Goal: Task Accomplishment & Management: Use online tool/utility

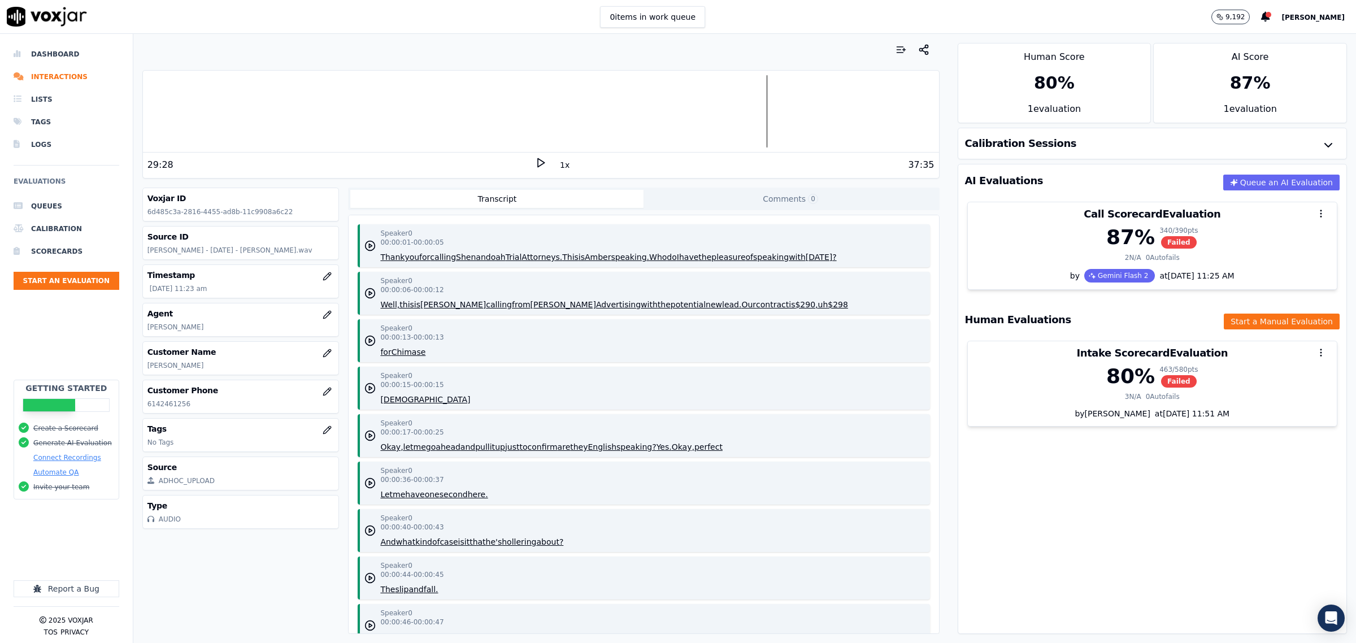
scroll to position [9461, 0]
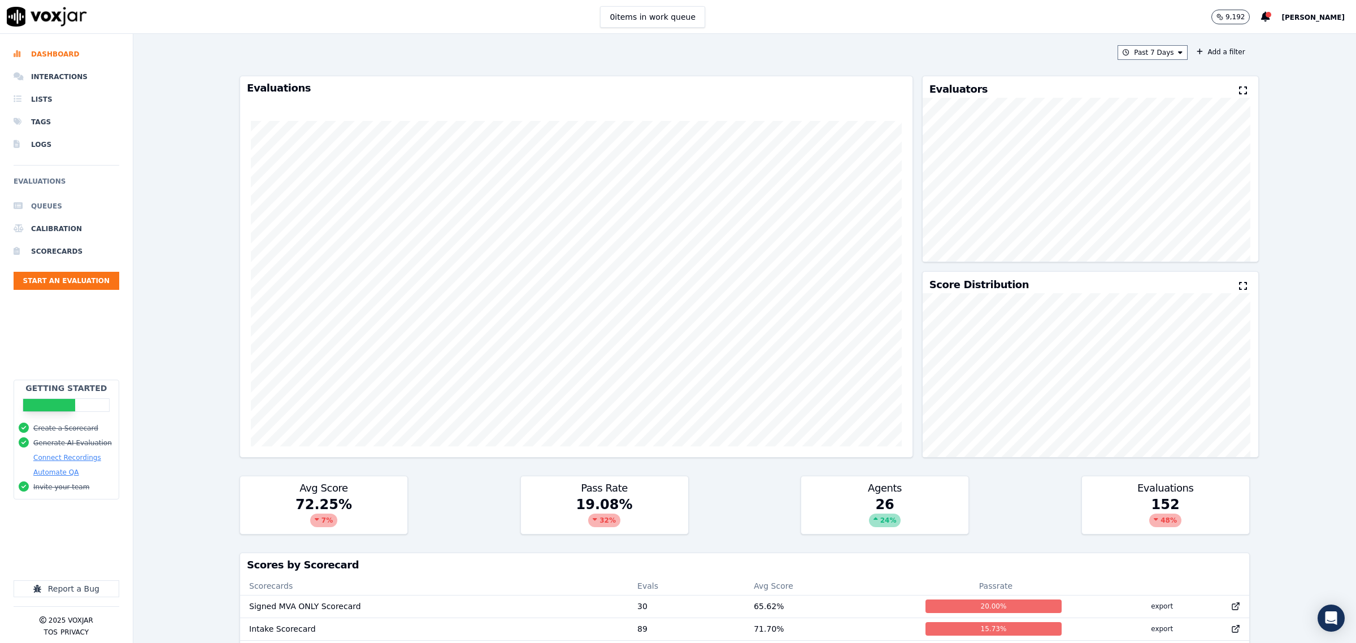
click at [62, 207] on li "Queues" at bounding box center [67, 206] width 106 height 23
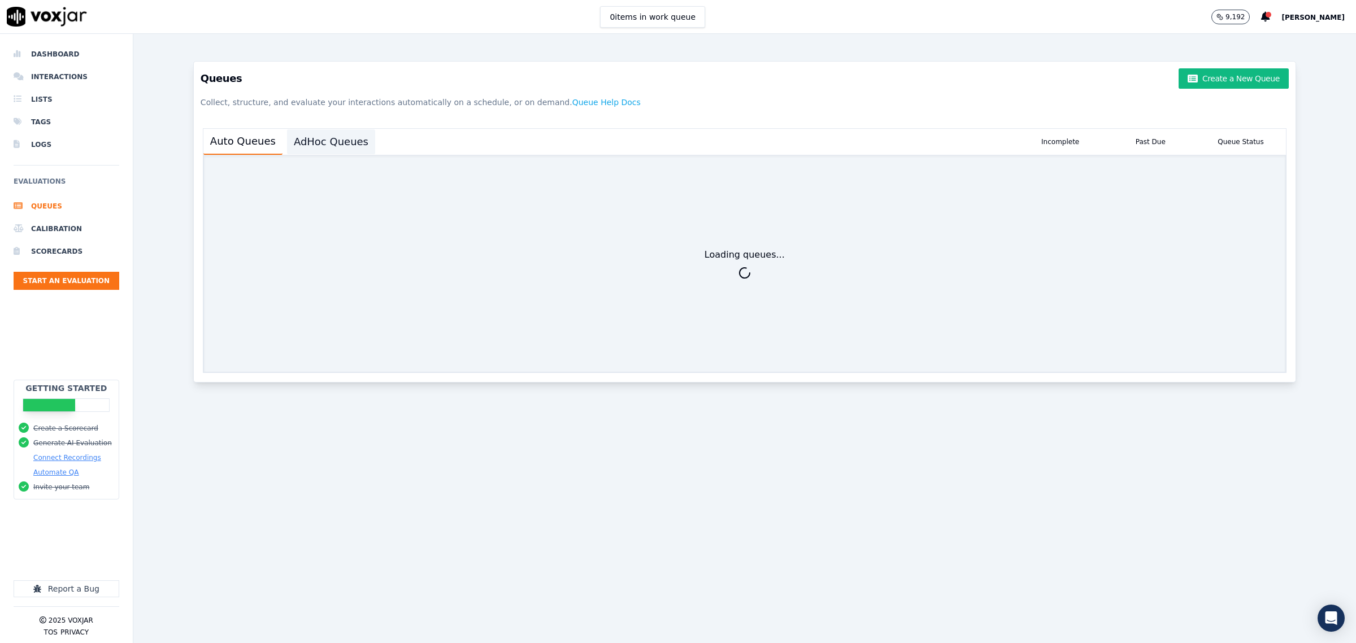
click at [329, 136] on button "AdHoc Queues" at bounding box center [331, 141] width 88 height 25
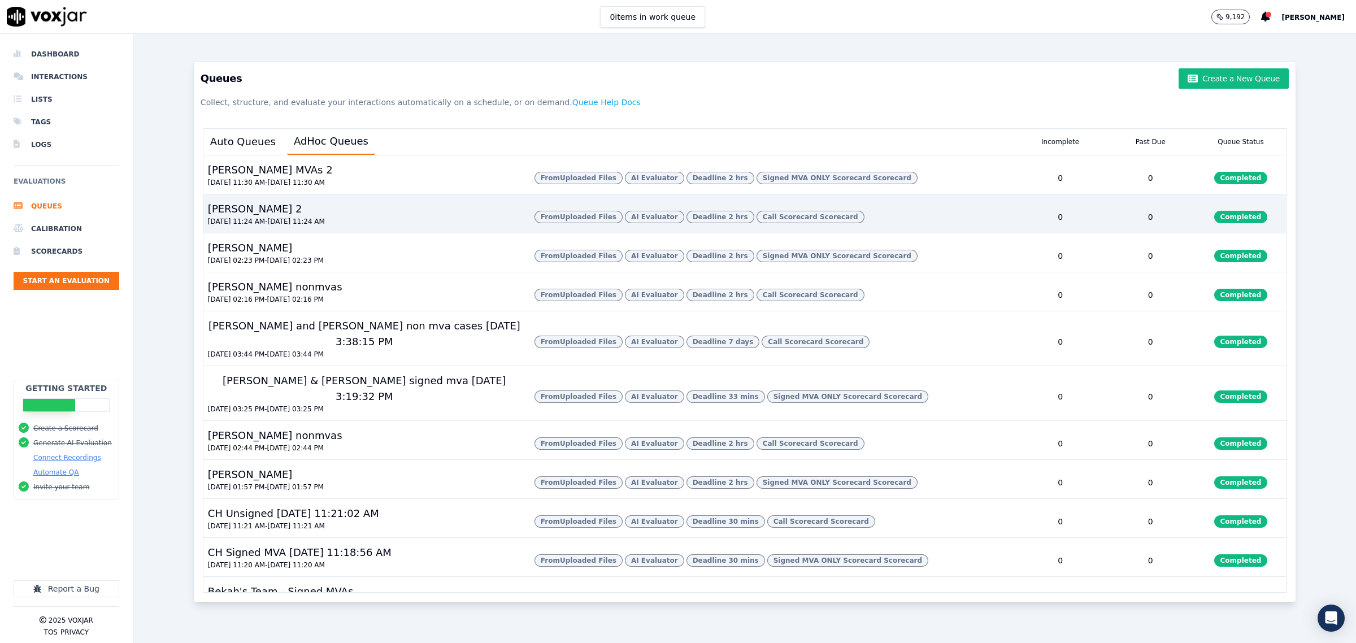
click at [351, 233] on div "Zach Nonmvas 2 08/11/2025 11:24 AM - 08/12/2025 11:24 AM" at bounding box center [364, 217] width 322 height 32
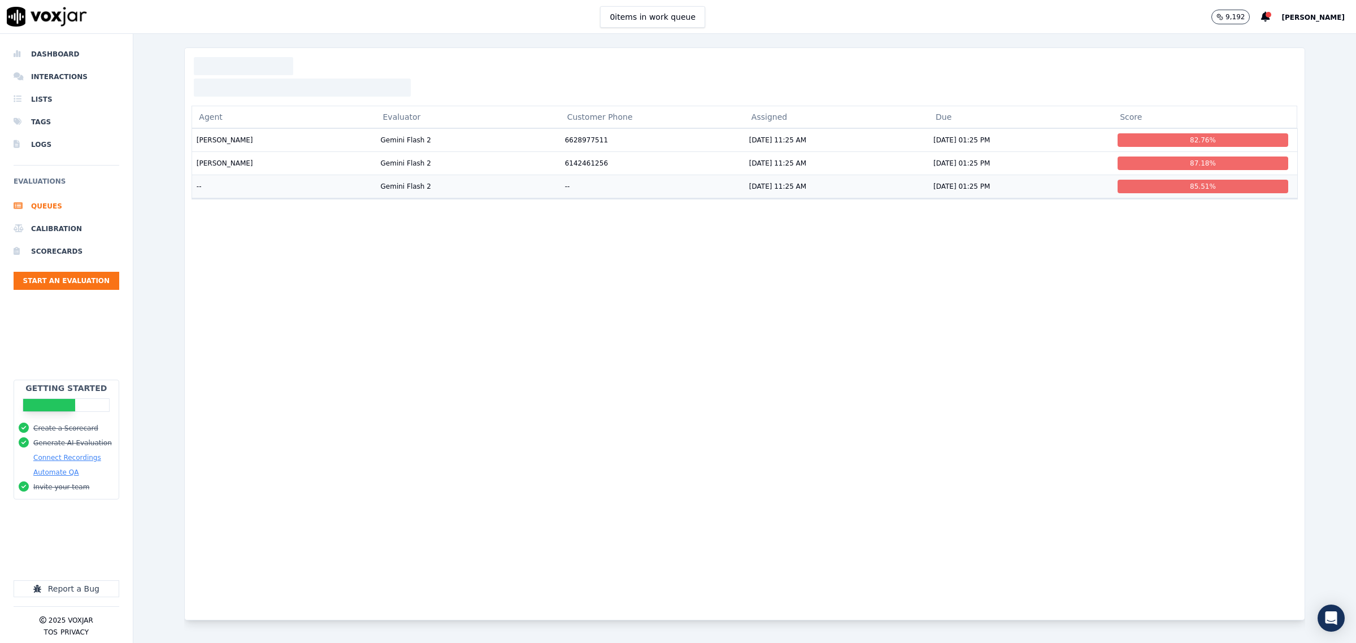
click at [238, 151] on td "[PERSON_NAME]" at bounding box center [283, 139] width 184 height 23
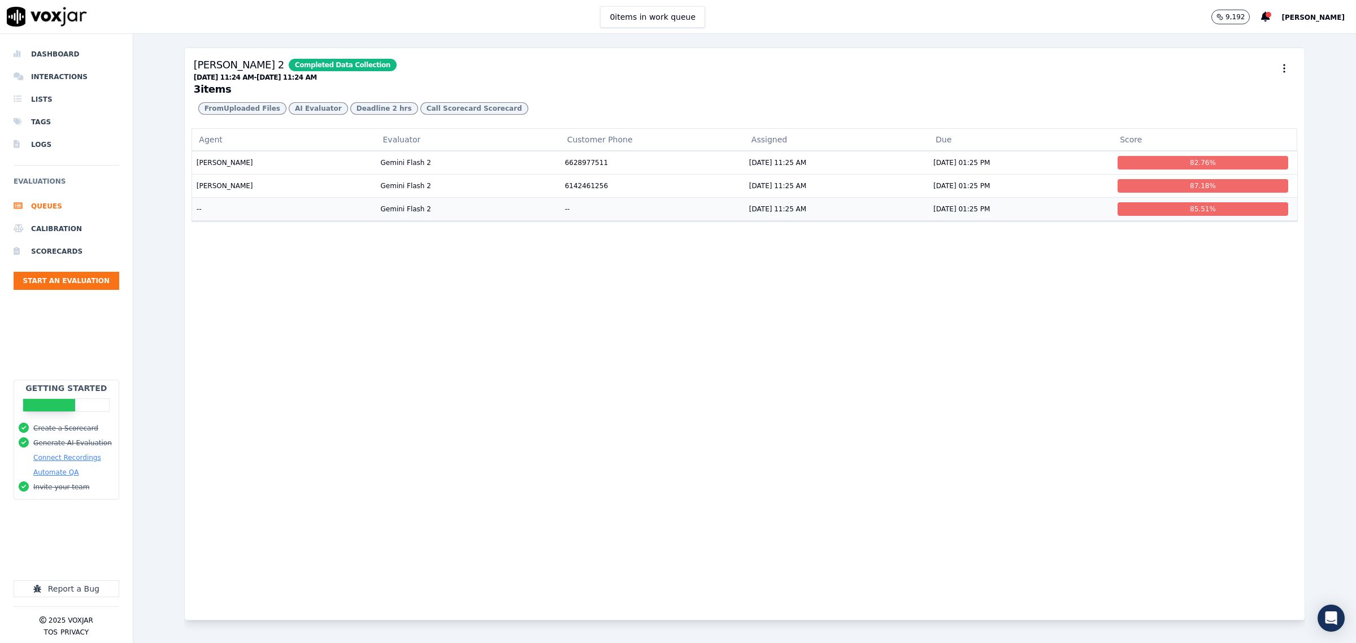
click at [267, 220] on td "--" at bounding box center [283, 208] width 184 height 23
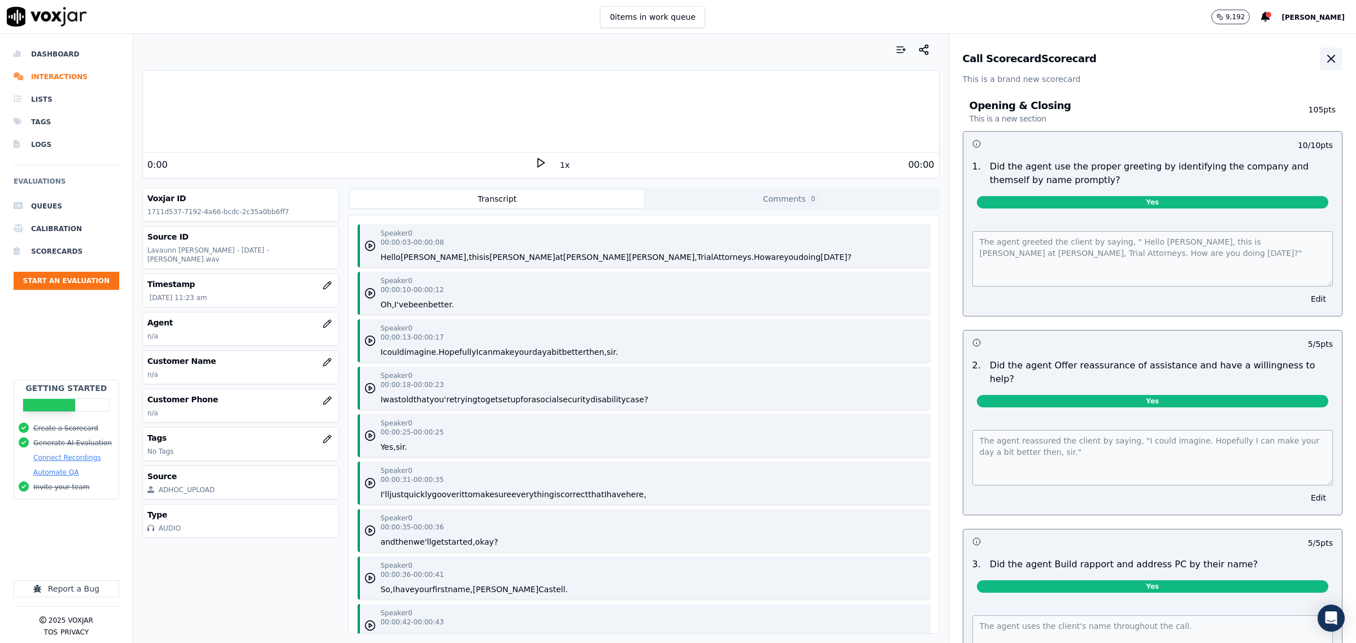
click at [1319, 61] on button "button" at bounding box center [1330, 58] width 23 height 23
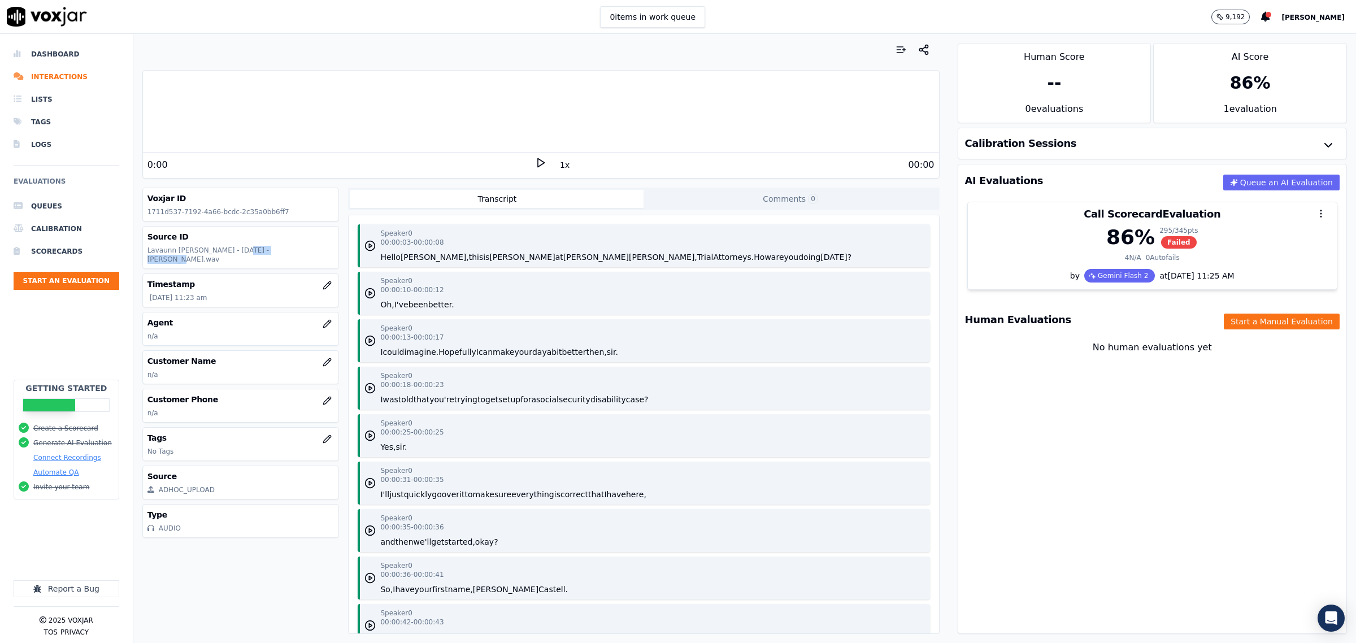
drag, startPoint x: 226, startPoint y: 249, endPoint x: 269, endPoint y: 249, distance: 42.4
click at [269, 249] on p "Lavaunn Garnett - 8.7.25 - Toby B Castille.wav" at bounding box center [240, 255] width 187 height 18
copy p "Toby B Castille"
click at [324, 358] on icon "button" at bounding box center [327, 361] width 7 height 7
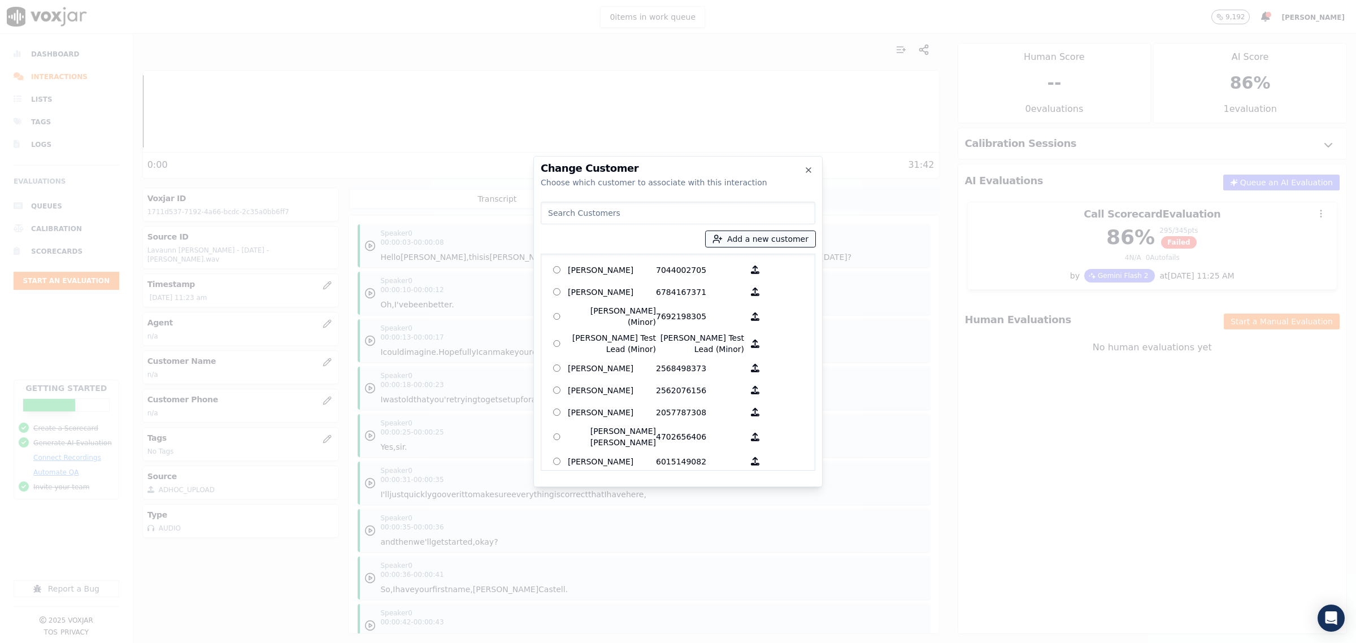
click at [772, 235] on button "Add a new customer" at bounding box center [760, 239] width 110 height 16
type input "Toby B Castille"
click at [708, 318] on input "Add a New Customer" at bounding box center [764, 326] width 148 height 18
type input "3372248434"
click at [730, 338] on div "Add a New Customer Toby B Castille 3372248434 Add New Customer" at bounding box center [764, 305] width 148 height 102
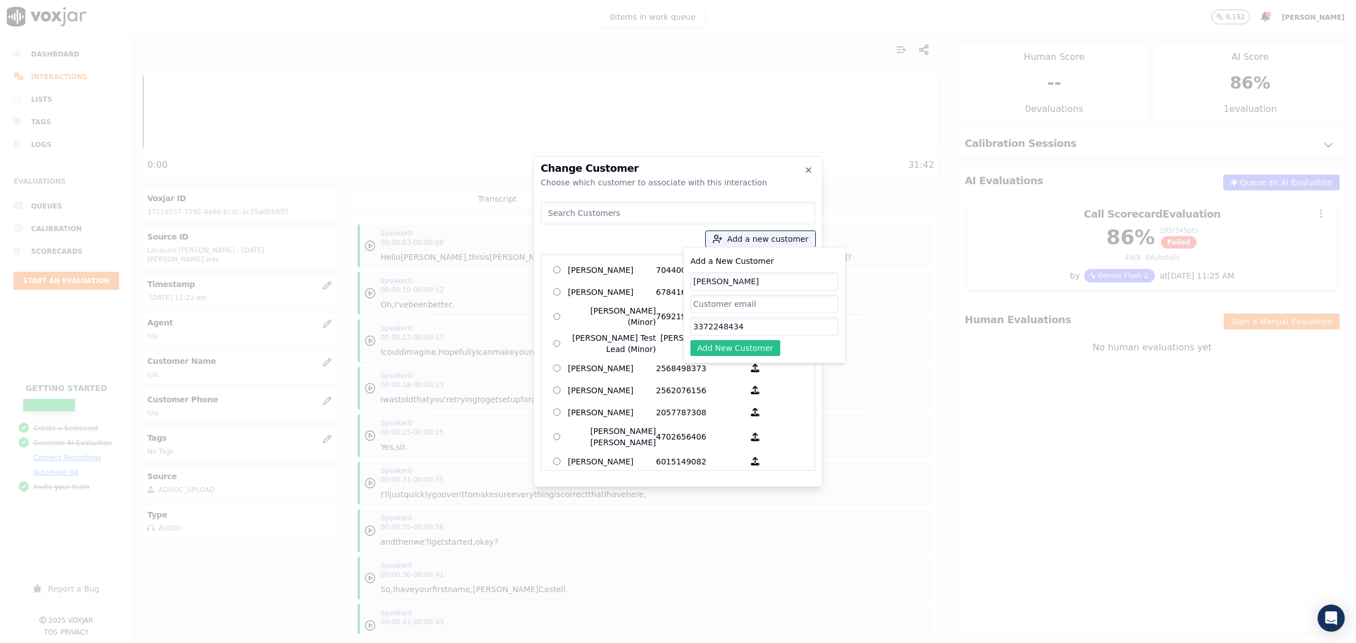
click at [726, 346] on button "Add New Customer" at bounding box center [735, 348] width 90 height 16
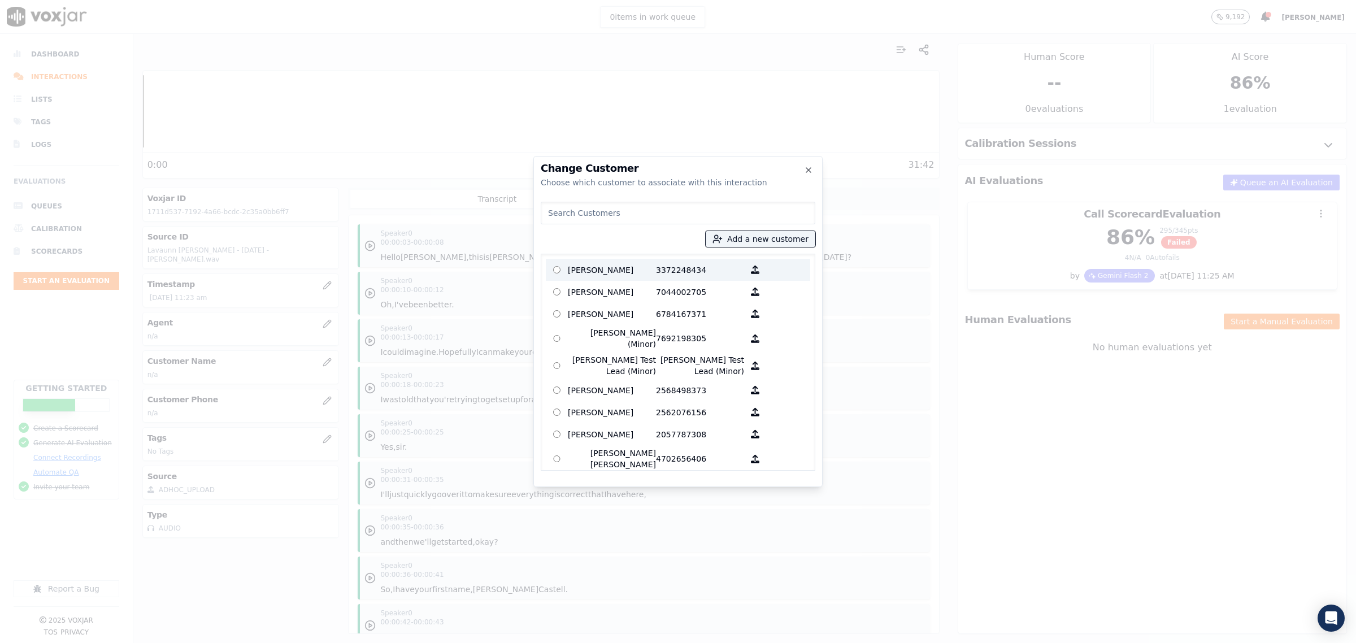
click at [588, 263] on p "Toby B Castille" at bounding box center [612, 270] width 88 height 18
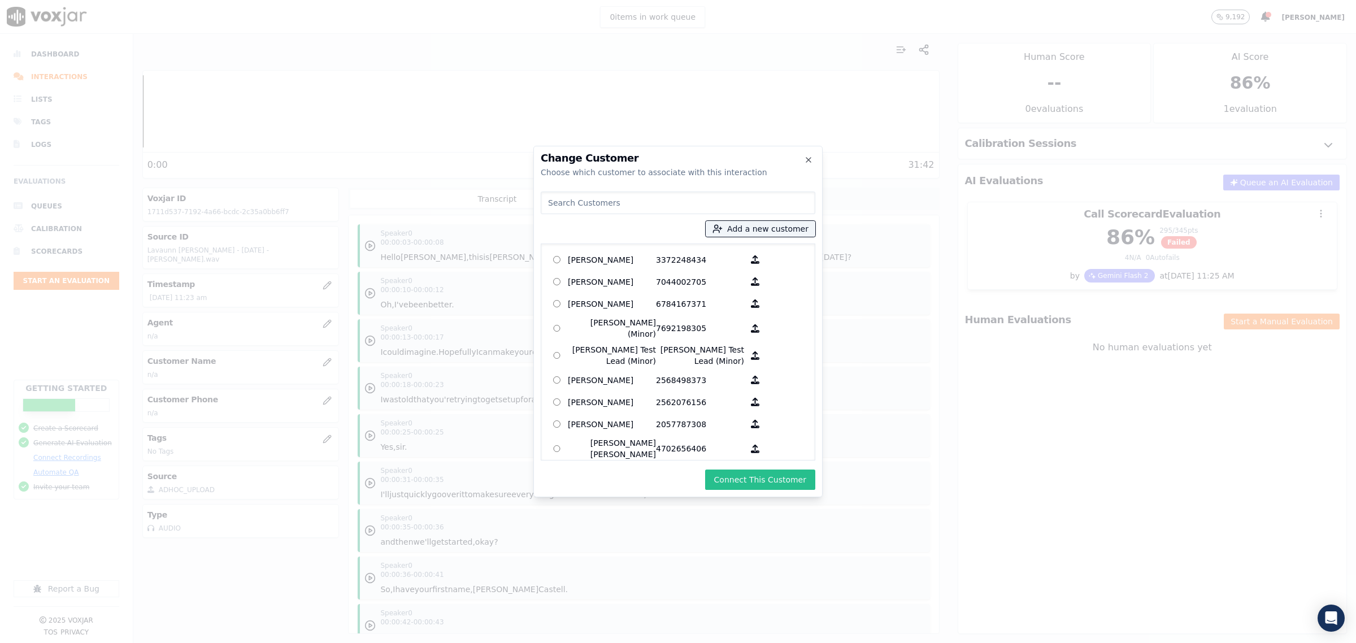
click at [776, 480] on button "Connect This Customer" at bounding box center [760, 479] width 110 height 20
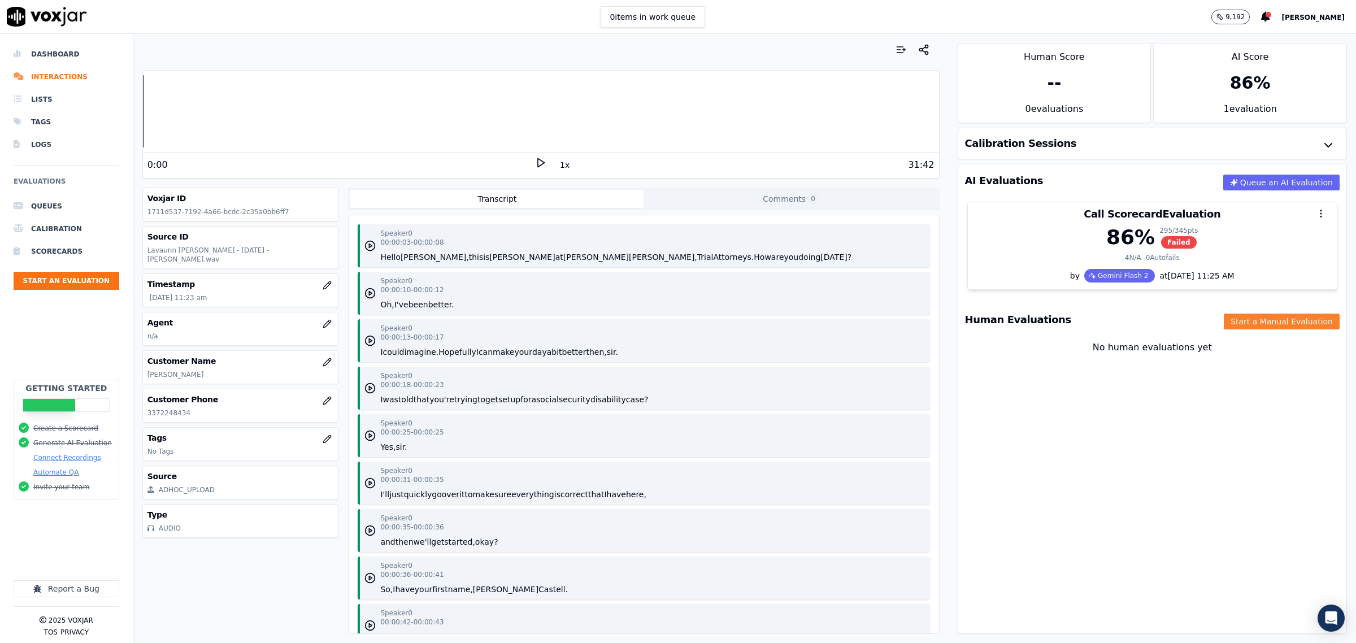
click at [1238, 320] on button "Start a Manual Evaluation" at bounding box center [1281, 321] width 116 height 16
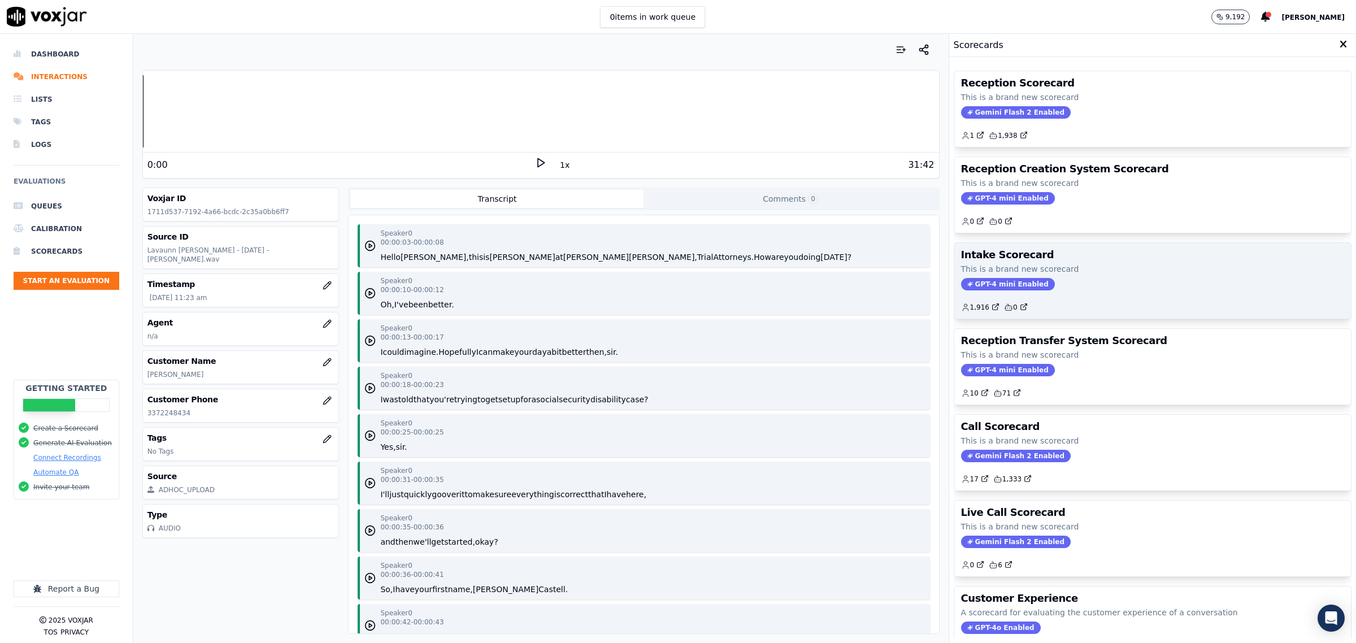
click at [1068, 286] on div "GPT-4 mini Enabled" at bounding box center [1152, 284] width 383 height 12
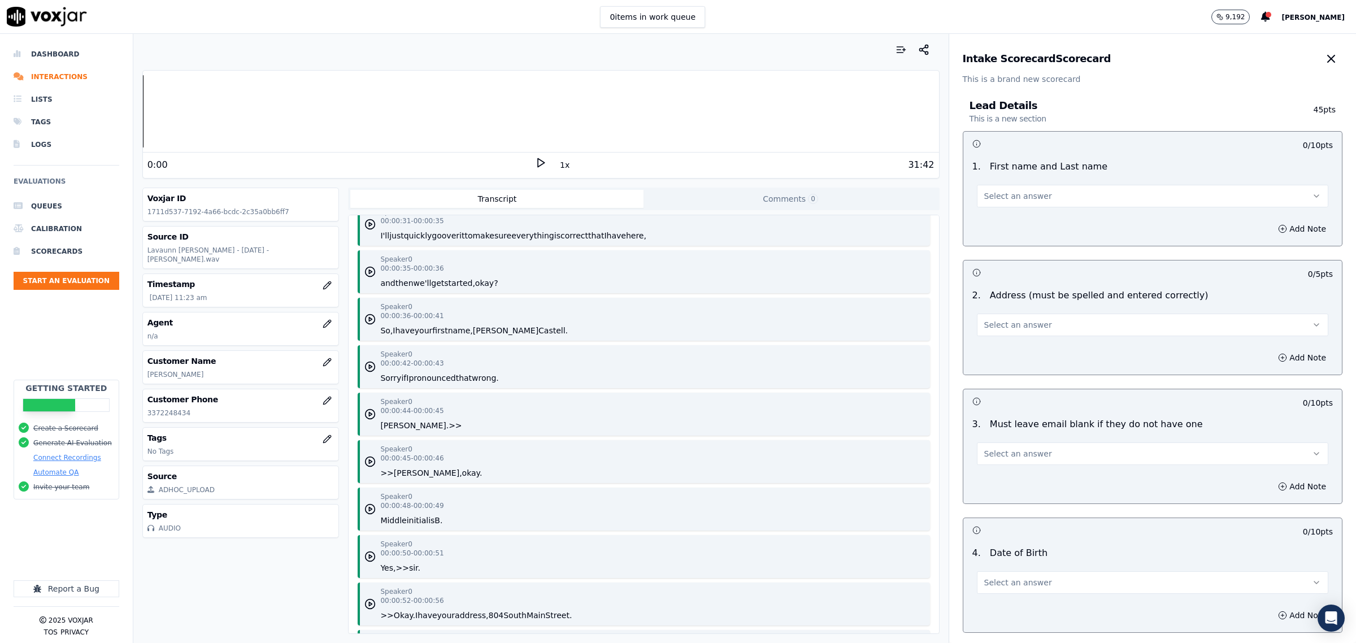
scroll to position [282, 0]
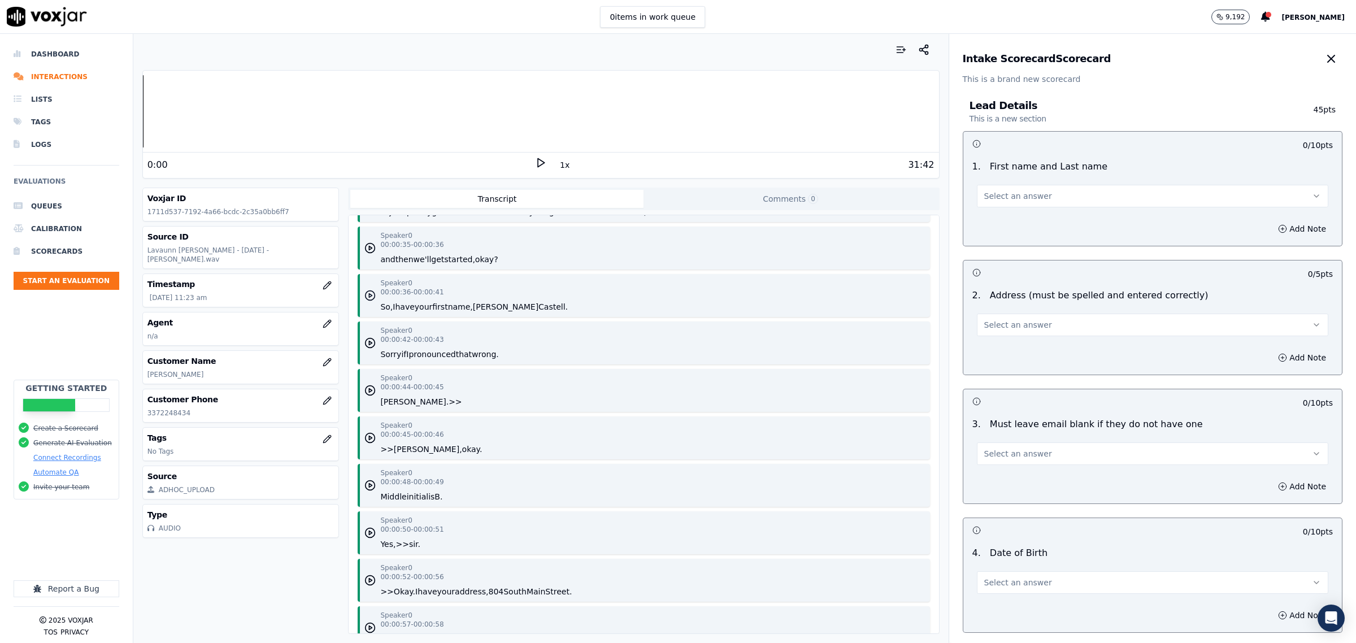
click at [367, 297] on icon "button" at bounding box center [369, 295] width 11 height 11
drag, startPoint x: 529, startPoint y: 164, endPoint x: 583, endPoint y: 167, distance: 54.3
click at [535, 164] on icon at bounding box center [540, 162] width 11 height 11
click at [1040, 201] on button "Select an answer" at bounding box center [1152, 196] width 351 height 23
drag, startPoint x: 1014, startPoint y: 232, endPoint x: 1172, endPoint y: 235, distance: 157.6
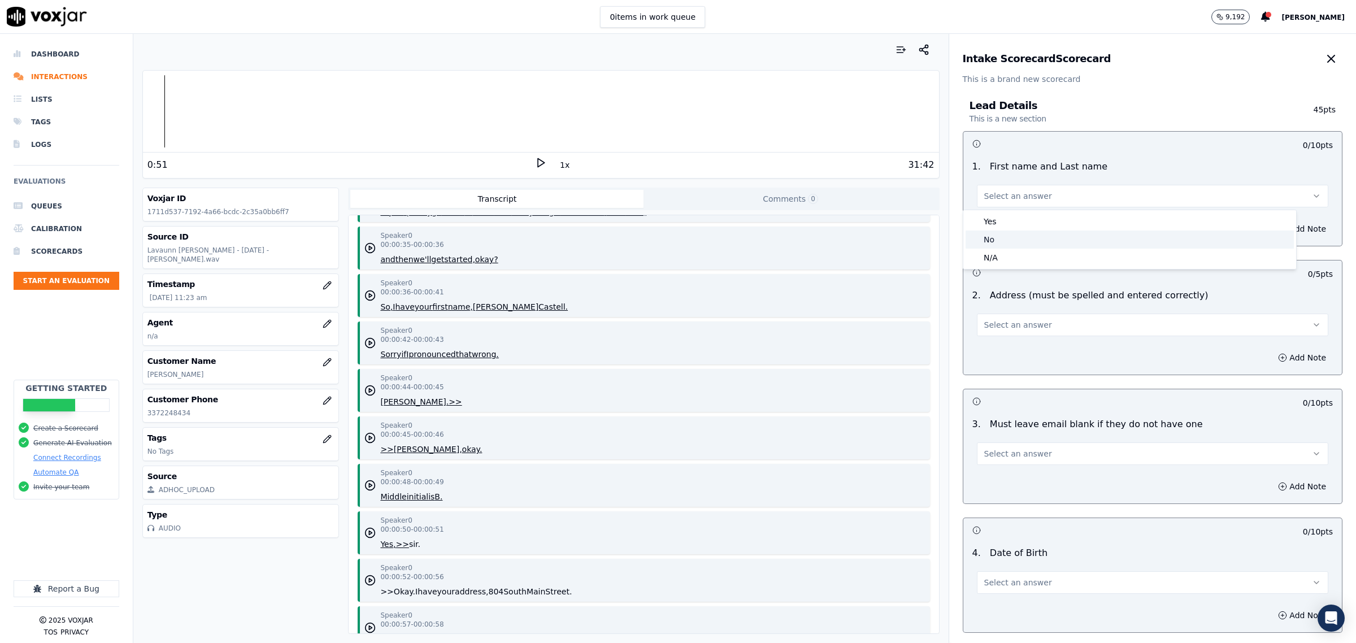
click at [1020, 233] on div "No" at bounding box center [1129, 239] width 328 height 18
click at [1271, 228] on button "Add Note" at bounding box center [1302, 229] width 62 height 16
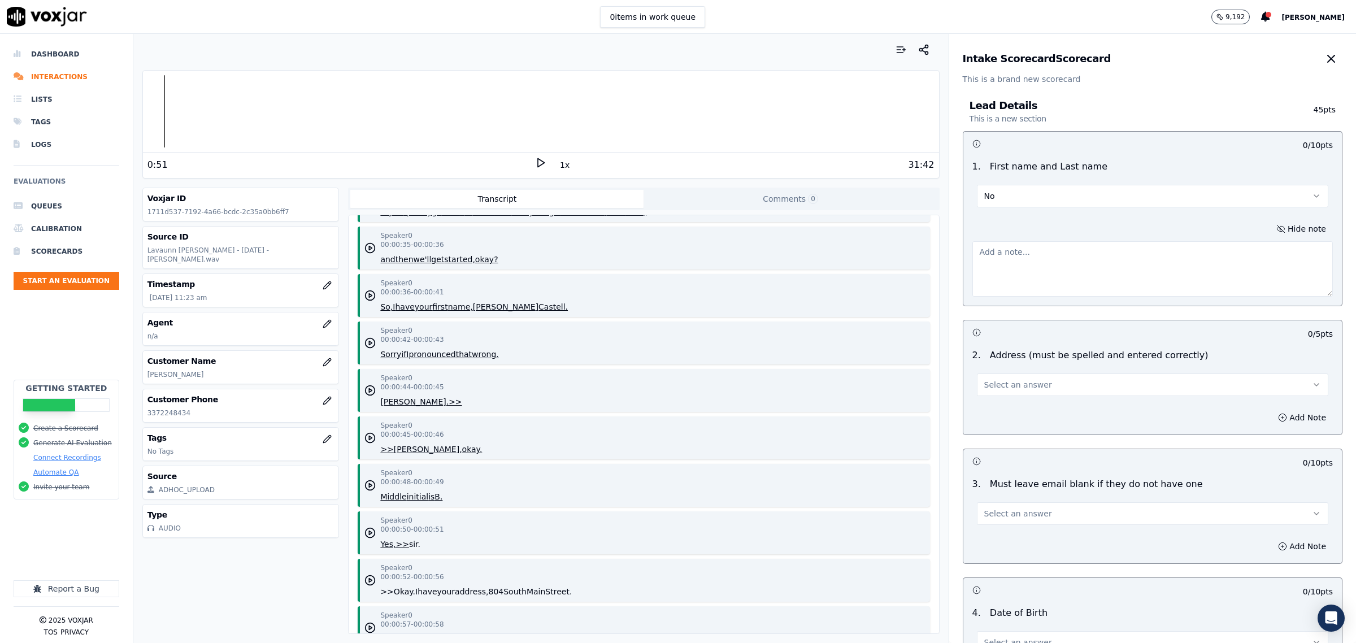
click at [1124, 267] on textarea at bounding box center [1152, 268] width 360 height 55
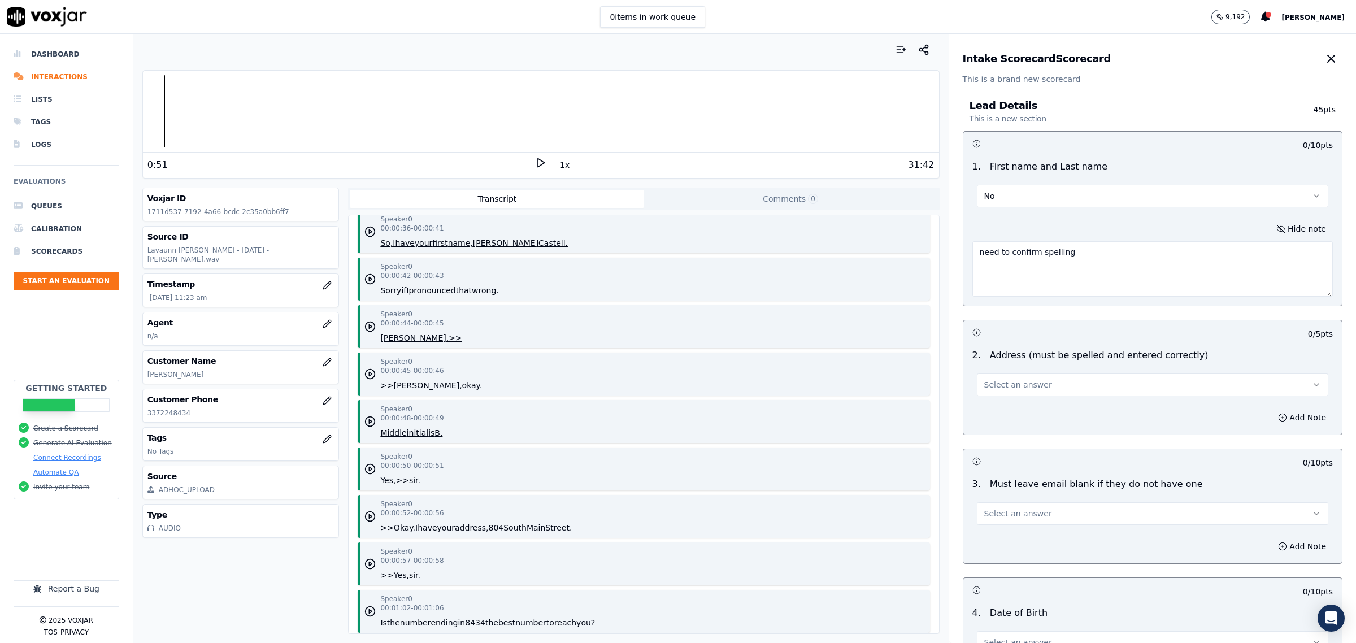
scroll to position [424, 0]
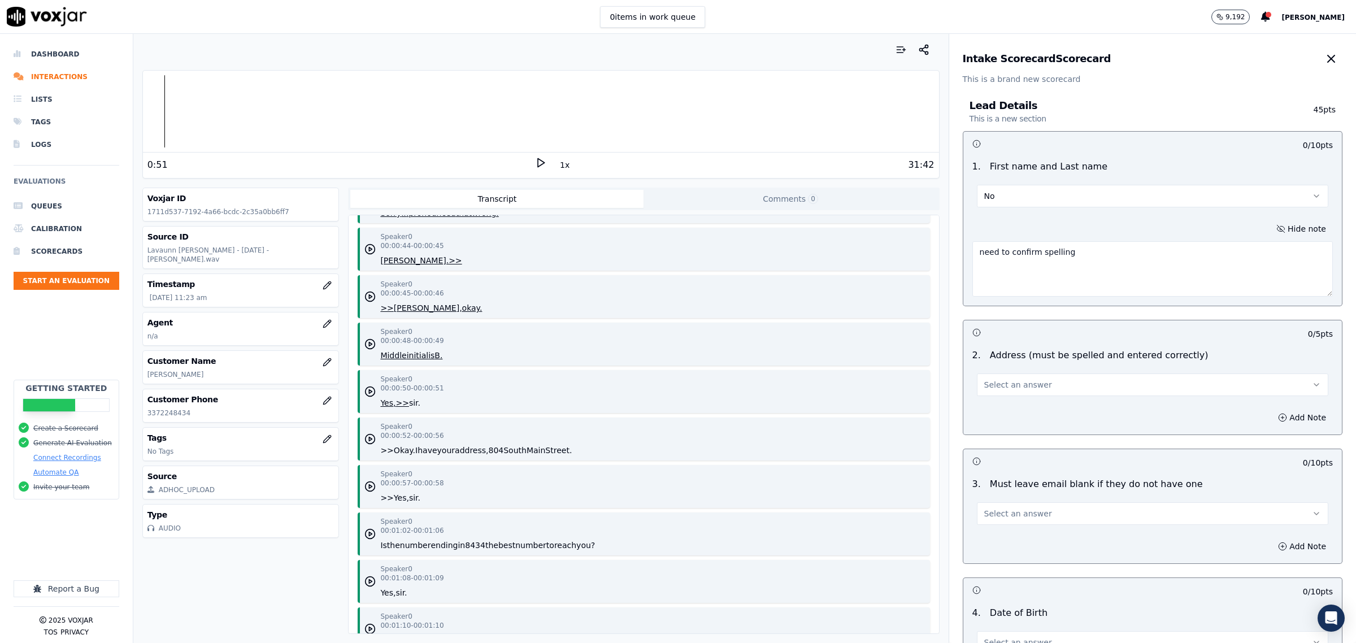
type textarea "need to confirm spelling"
drag, startPoint x: 1085, startPoint y: 387, endPoint x: 1062, endPoint y: 395, distance: 23.9
click at [1086, 387] on button "Select an answer" at bounding box center [1152, 384] width 351 height 23
click at [1021, 411] on div "Yes" at bounding box center [1129, 411] width 328 height 18
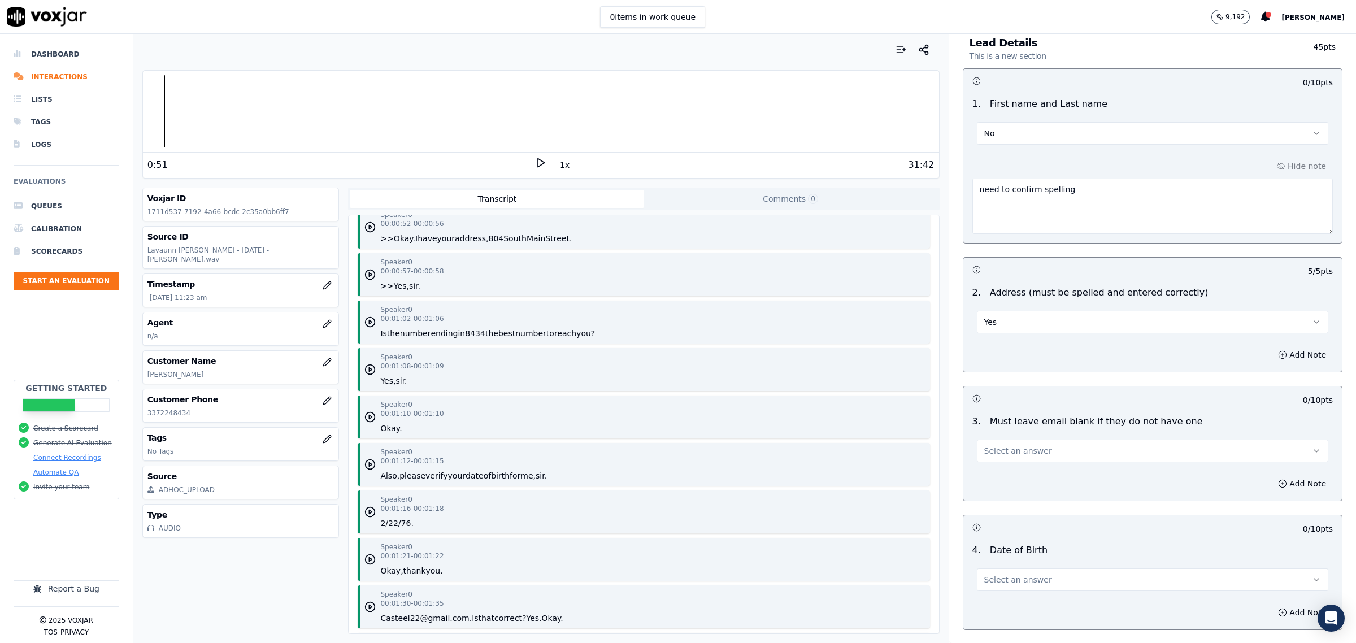
scroll to position [141, 0]
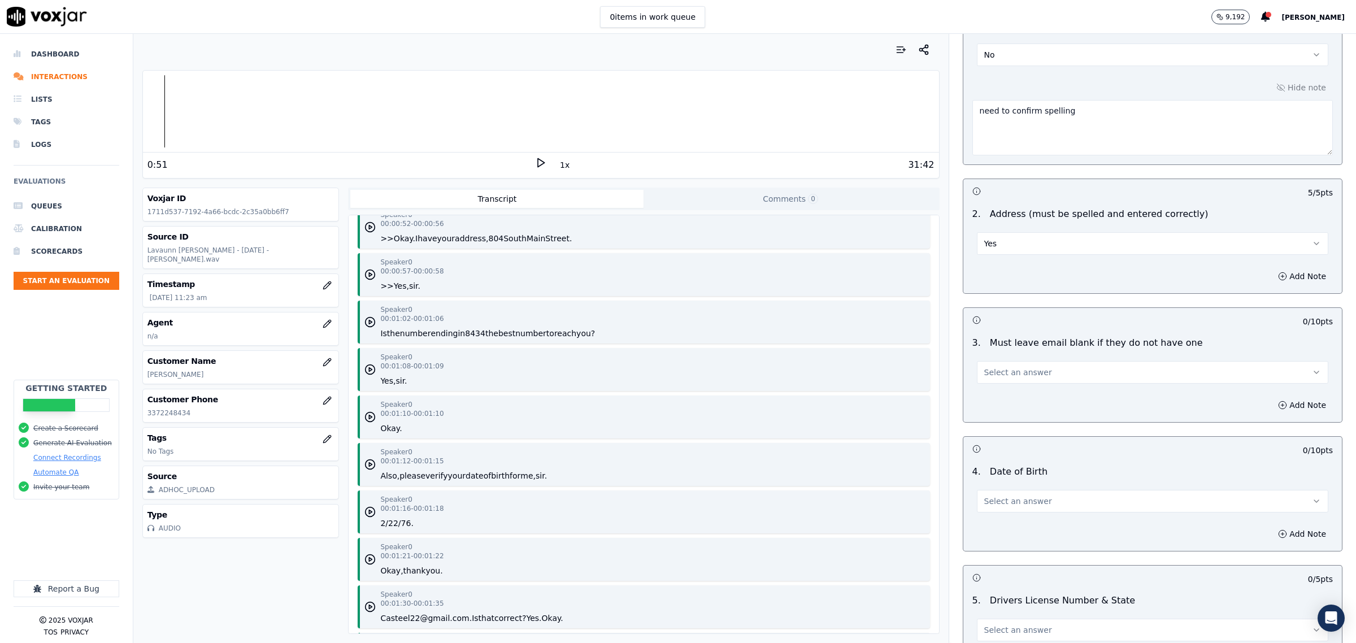
click at [1045, 486] on div "Select an answer" at bounding box center [1152, 495] width 369 height 34
click at [1023, 500] on span "Select an answer" at bounding box center [1018, 500] width 68 height 11
click at [1022, 526] on div "Yes" at bounding box center [1129, 528] width 328 height 18
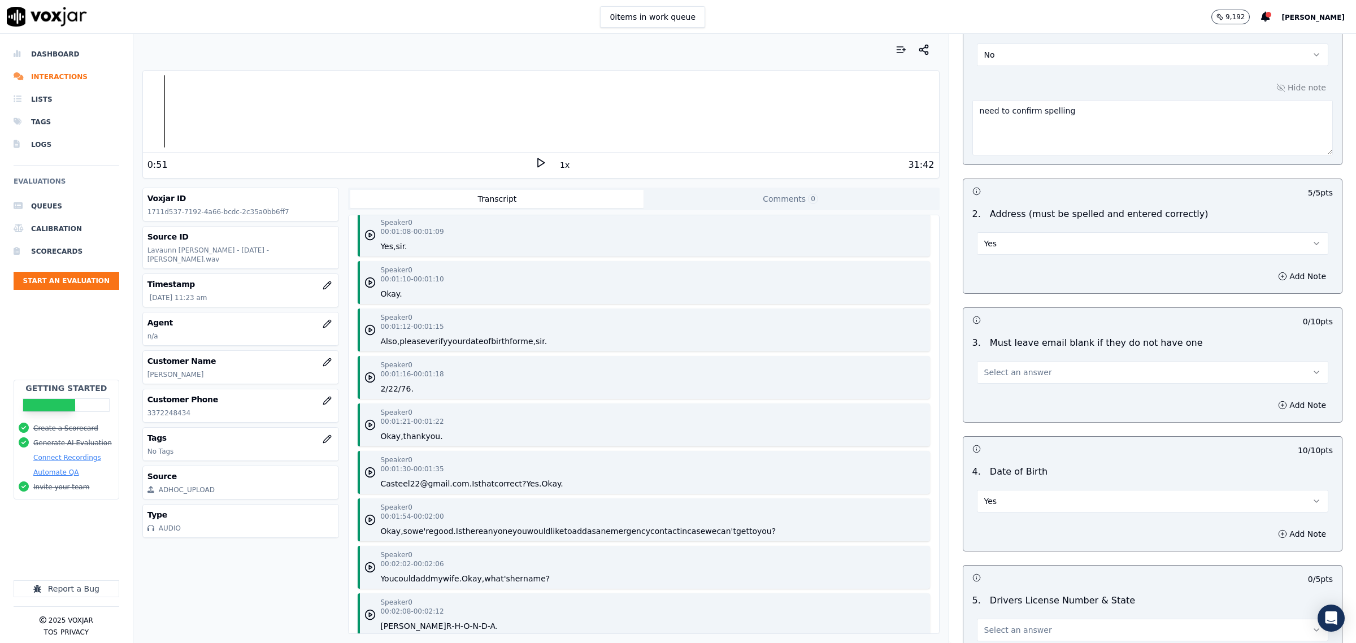
scroll to position [777, 0]
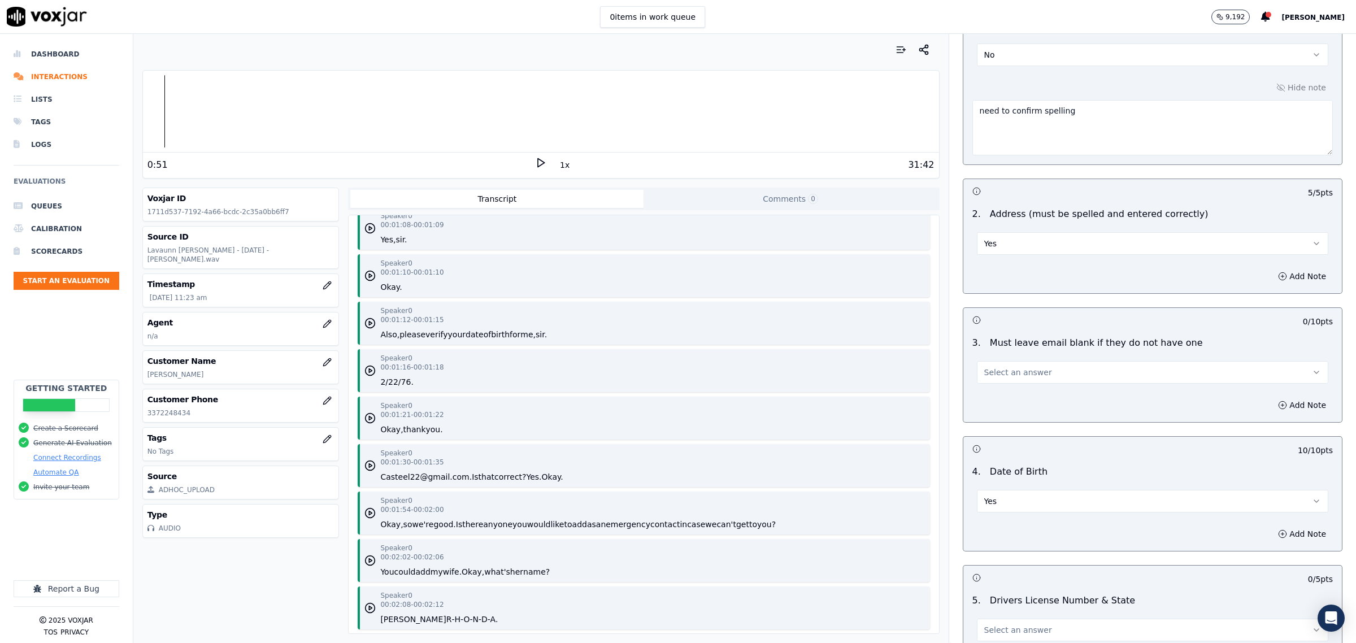
click at [1012, 363] on button "Select an answer" at bounding box center [1152, 372] width 351 height 23
click at [998, 397] on div "Yes" at bounding box center [1129, 399] width 328 height 18
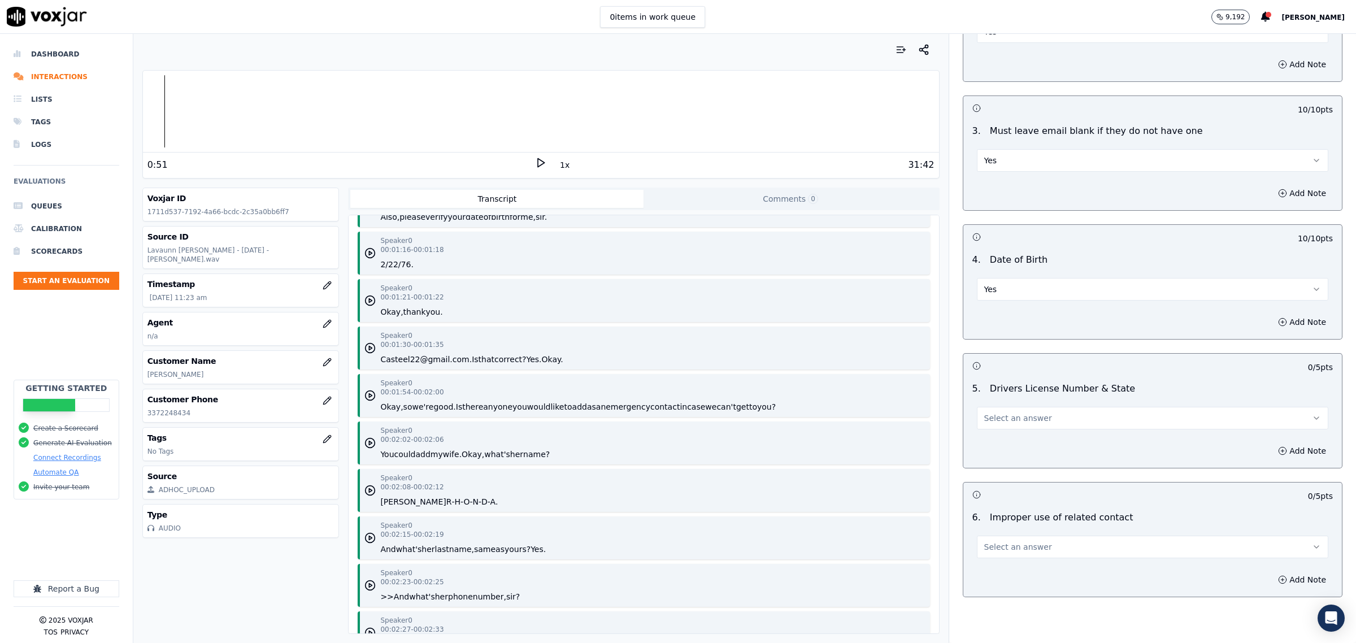
scroll to position [988, 0]
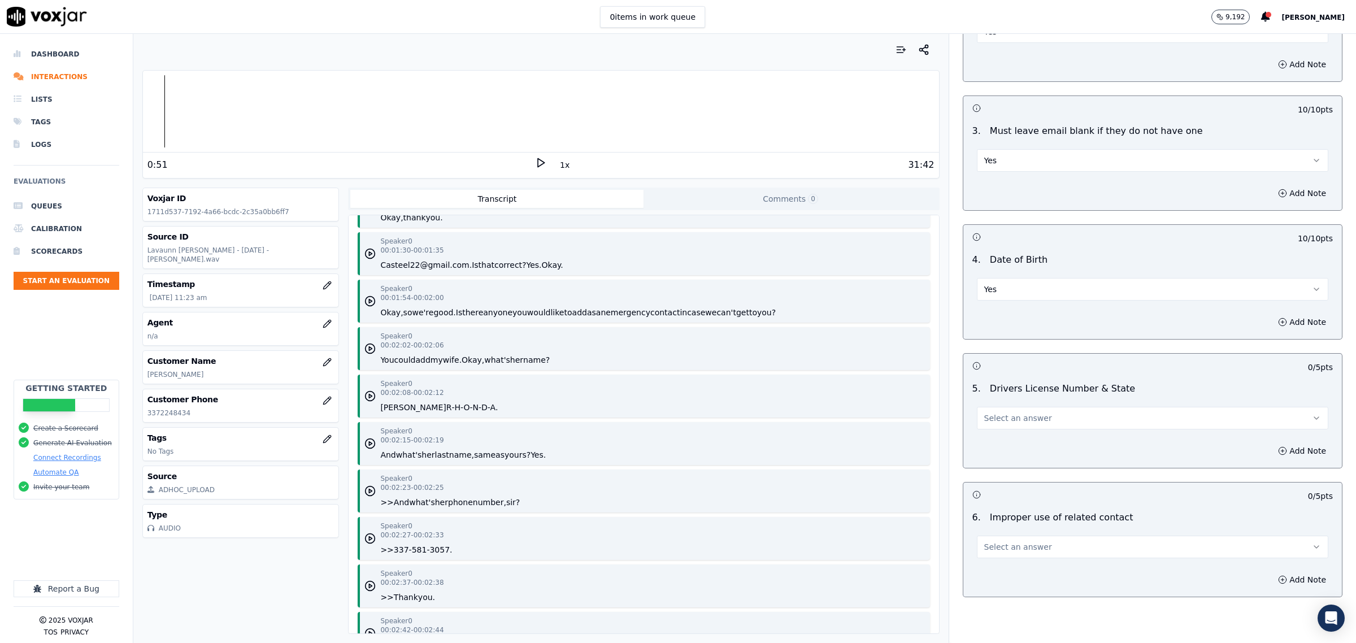
click at [1038, 410] on button "Select an answer" at bounding box center [1152, 418] width 351 height 23
drag, startPoint x: 1010, startPoint y: 439, endPoint x: 1004, endPoint y: 472, distance: 33.3
click at [1010, 439] on div "Yes" at bounding box center [1129, 444] width 328 height 18
click at [1024, 543] on span "Select an answer" at bounding box center [1018, 546] width 68 height 11
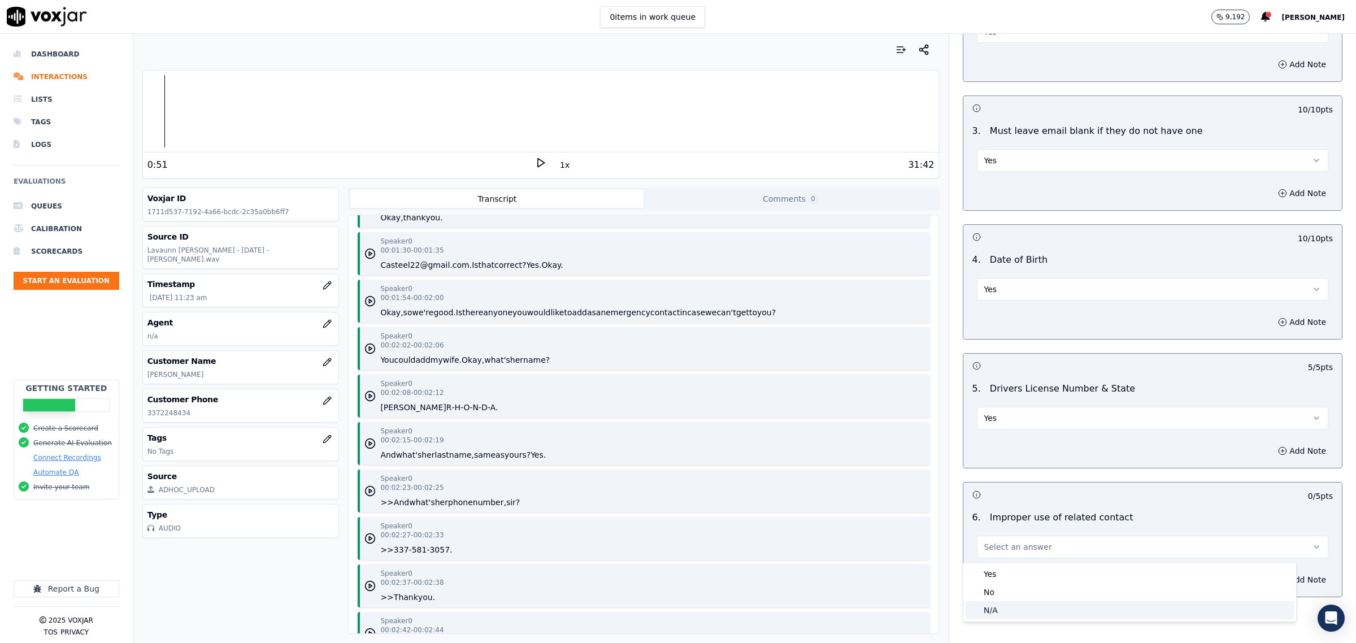
drag, startPoint x: 1020, startPoint y: 603, endPoint x: 1026, endPoint y: 603, distance: 6.2
click at [1015, 611] on div "N/A" at bounding box center [1129, 610] width 328 height 18
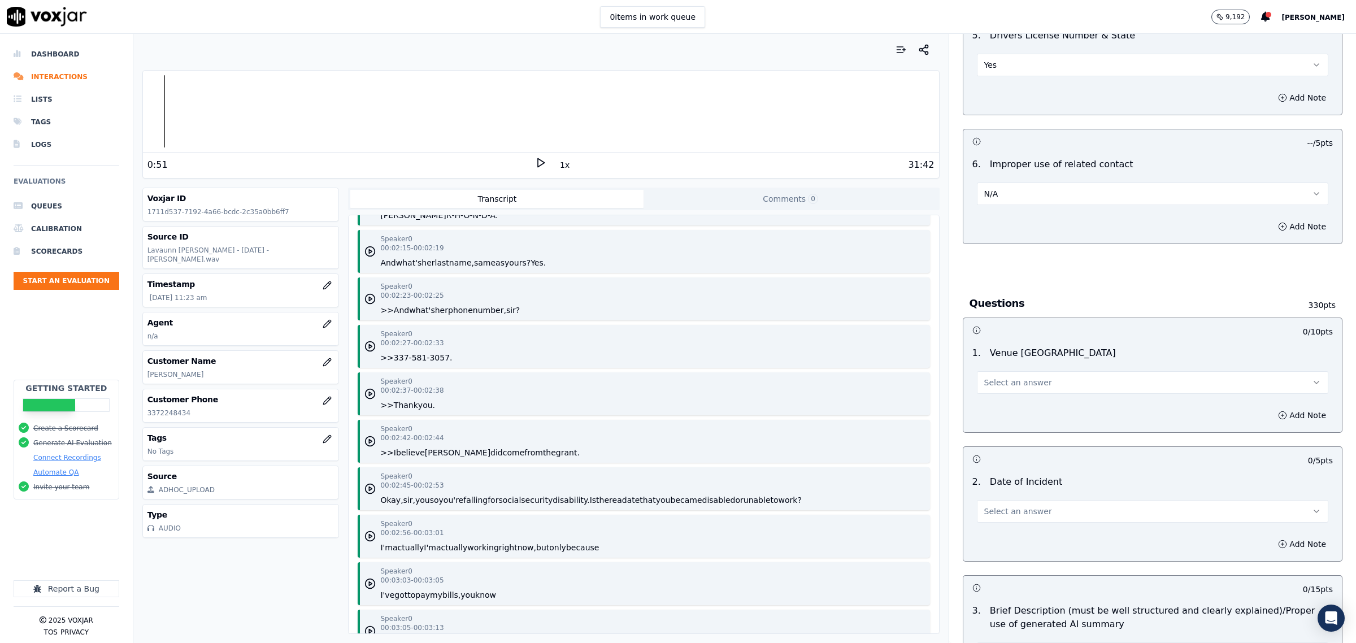
scroll to position [1200, 0]
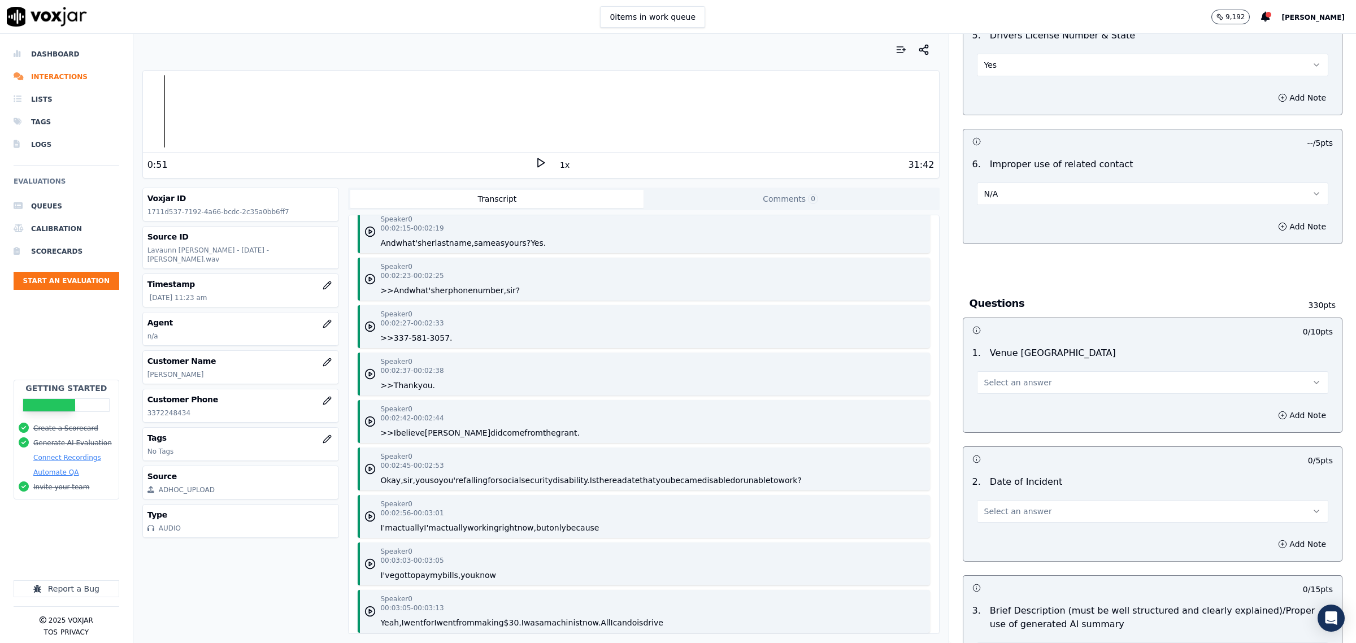
click at [1060, 385] on button "Select an answer" at bounding box center [1152, 382] width 351 height 23
click at [1043, 403] on div "Yes" at bounding box center [1129, 409] width 328 height 18
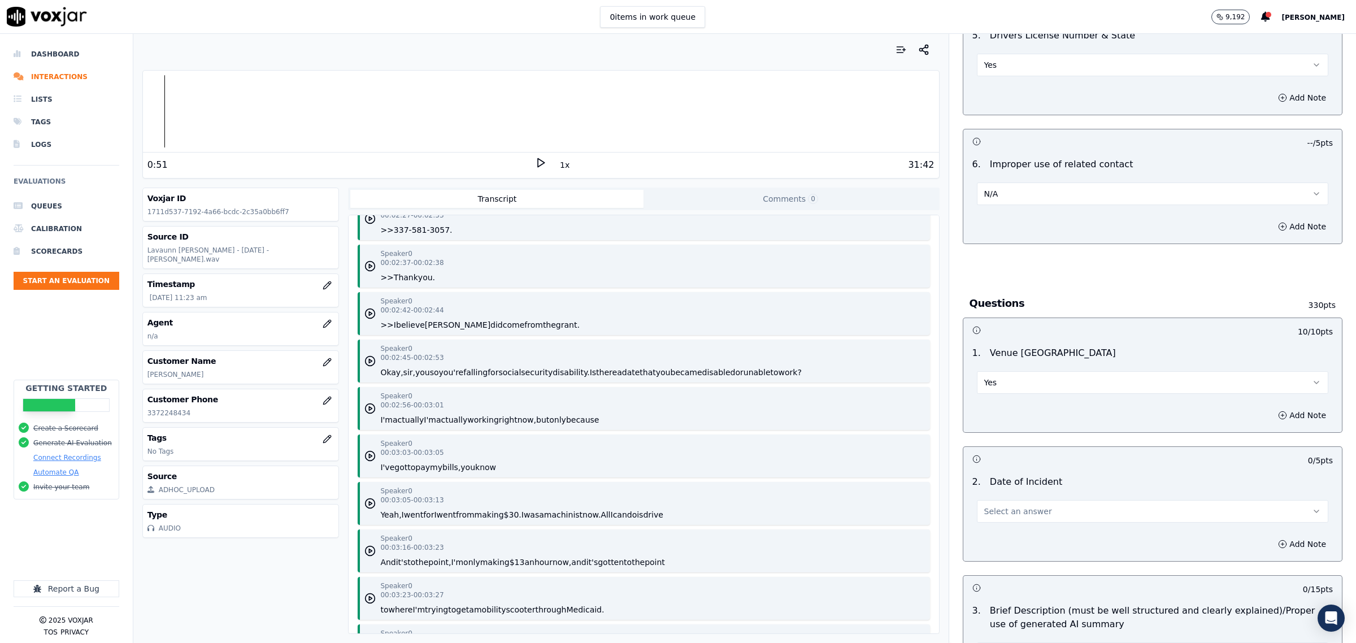
scroll to position [1341, 0]
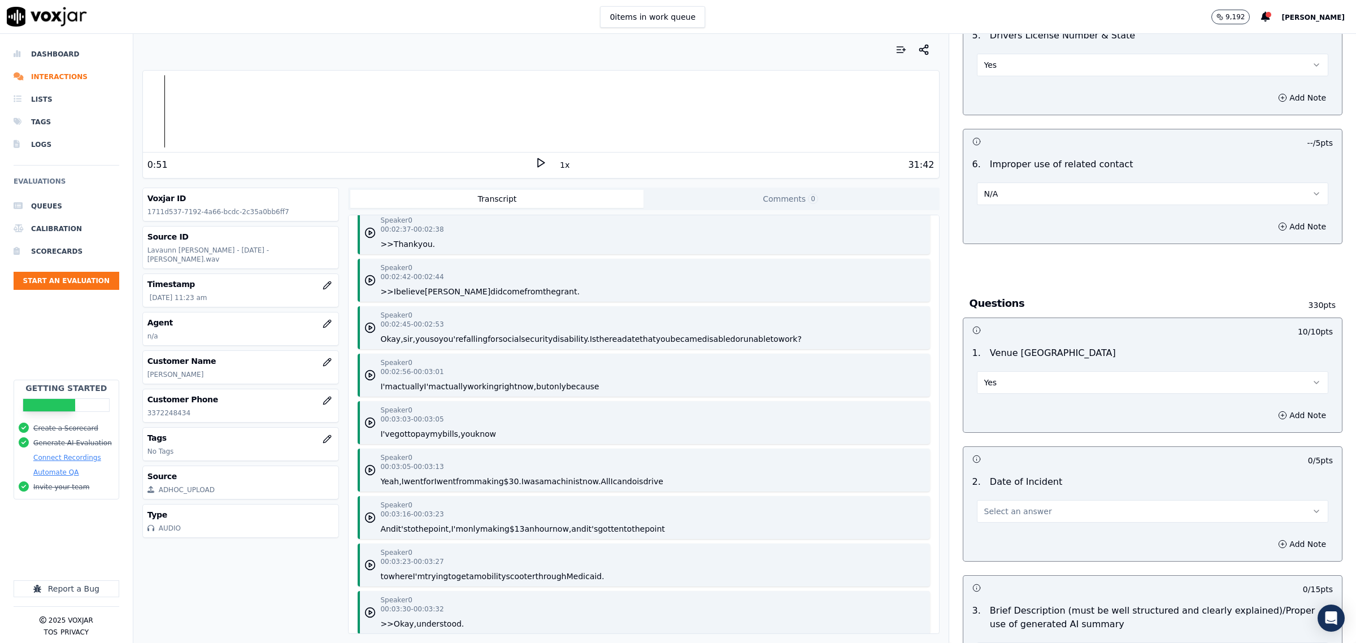
click at [1068, 512] on button "Select an answer" at bounding box center [1152, 511] width 351 height 23
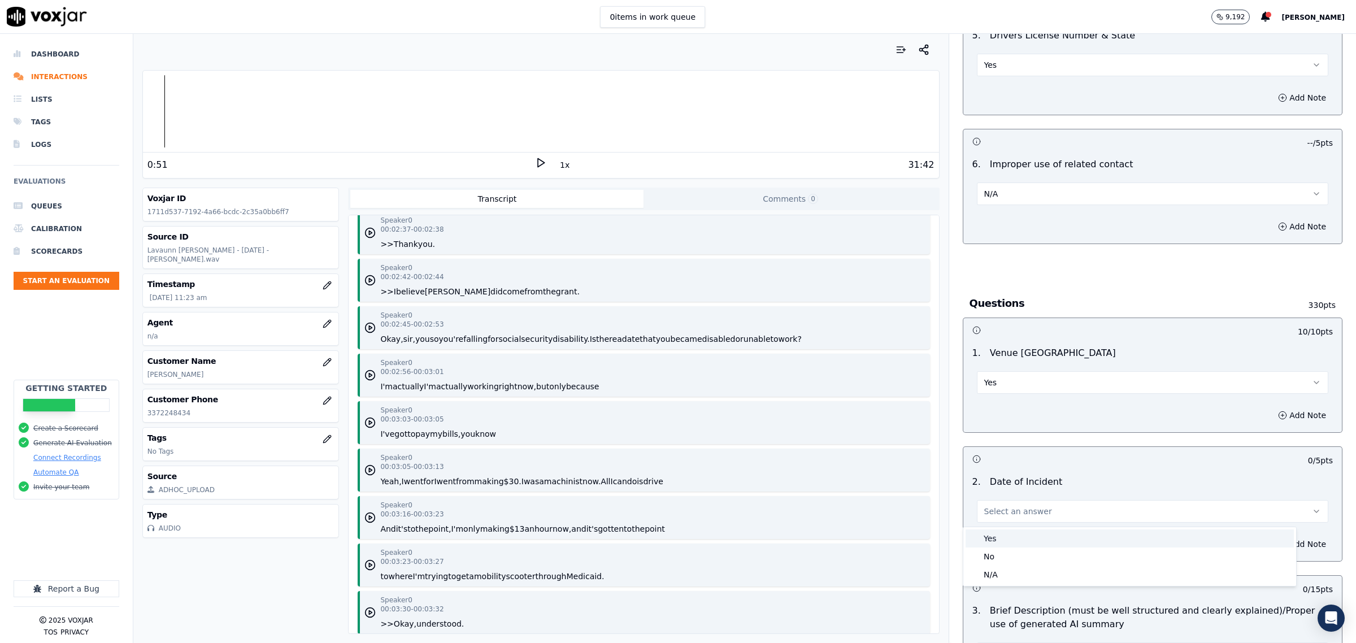
click at [1035, 538] on div "Yes" at bounding box center [1129, 538] width 328 height 18
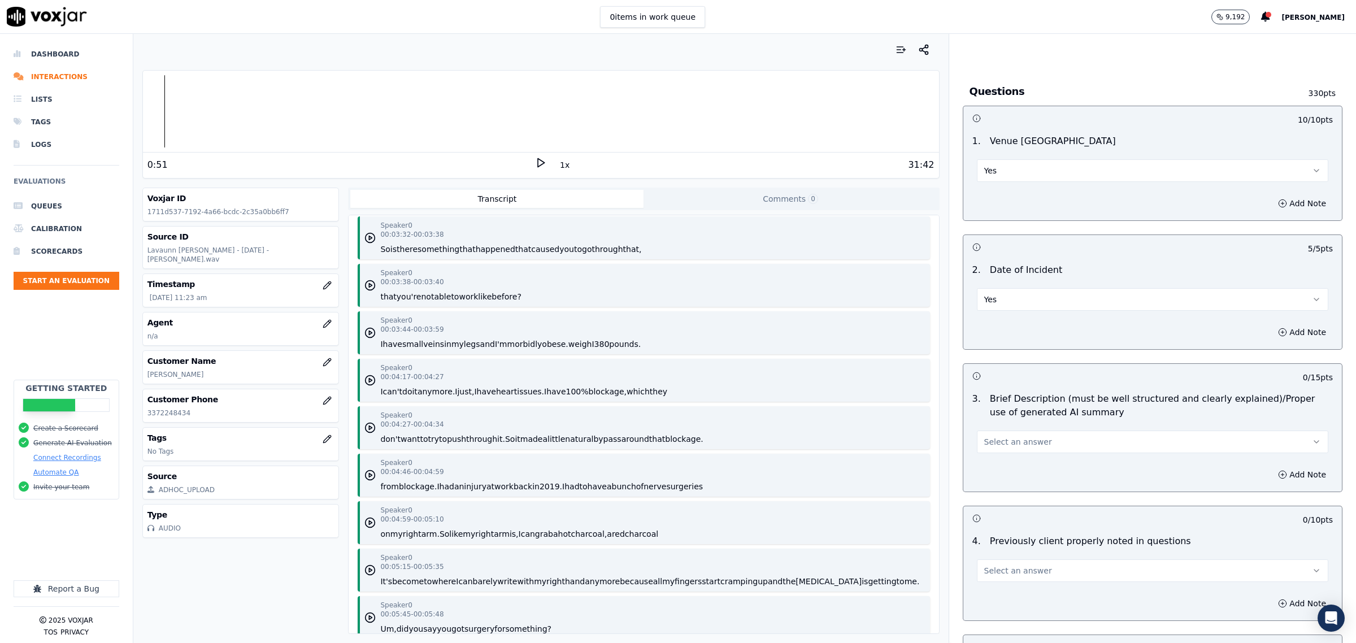
scroll to position [1765, 0]
click at [1062, 447] on button "Select an answer" at bounding box center [1152, 441] width 351 height 23
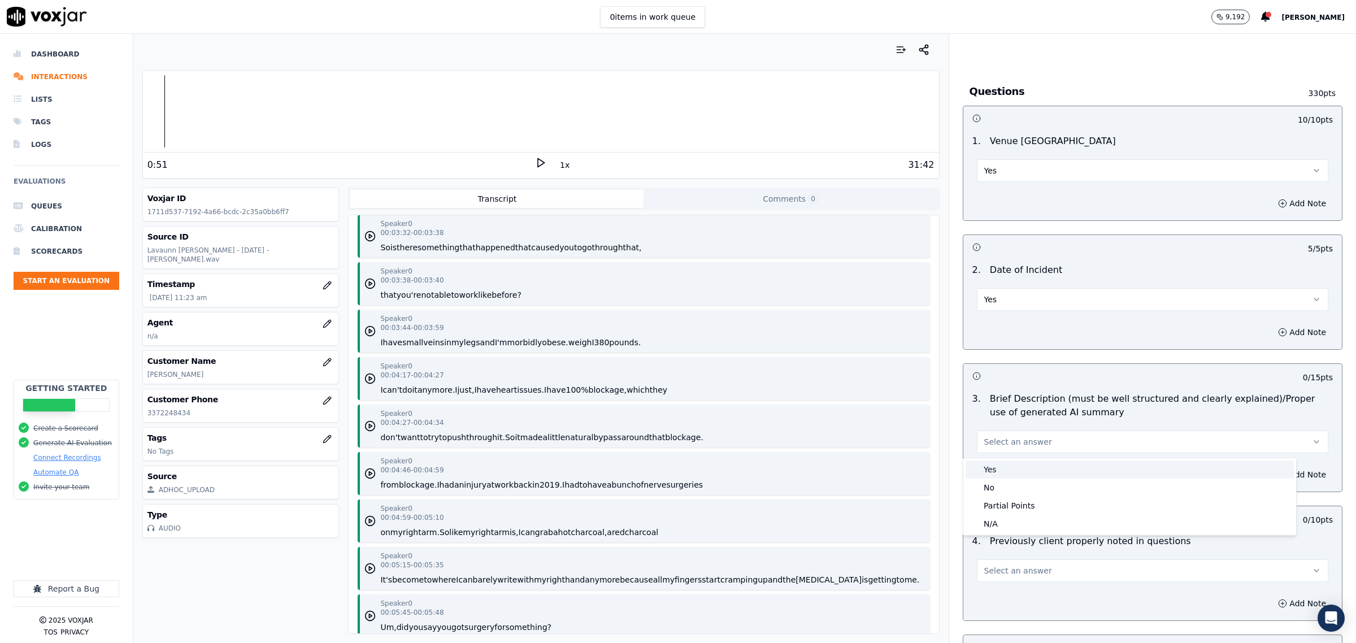
click at [1017, 478] on div "No" at bounding box center [1129, 487] width 328 height 18
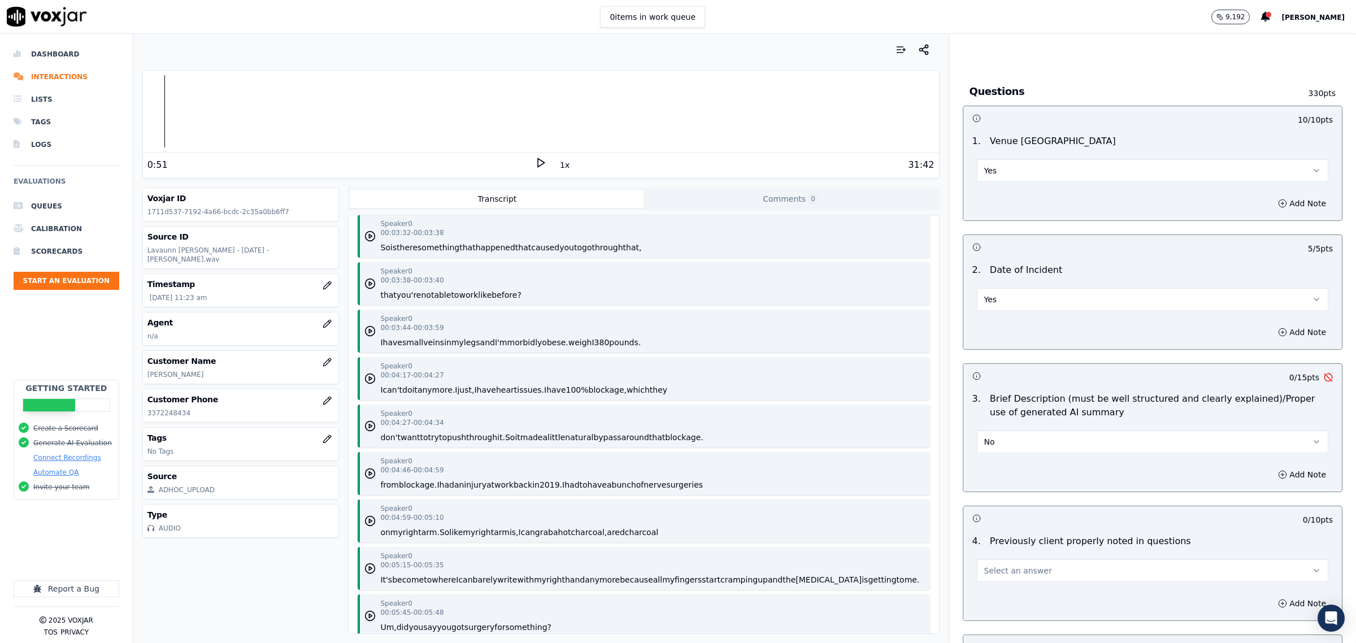
click at [1020, 449] on button "No" at bounding box center [1152, 441] width 351 height 23
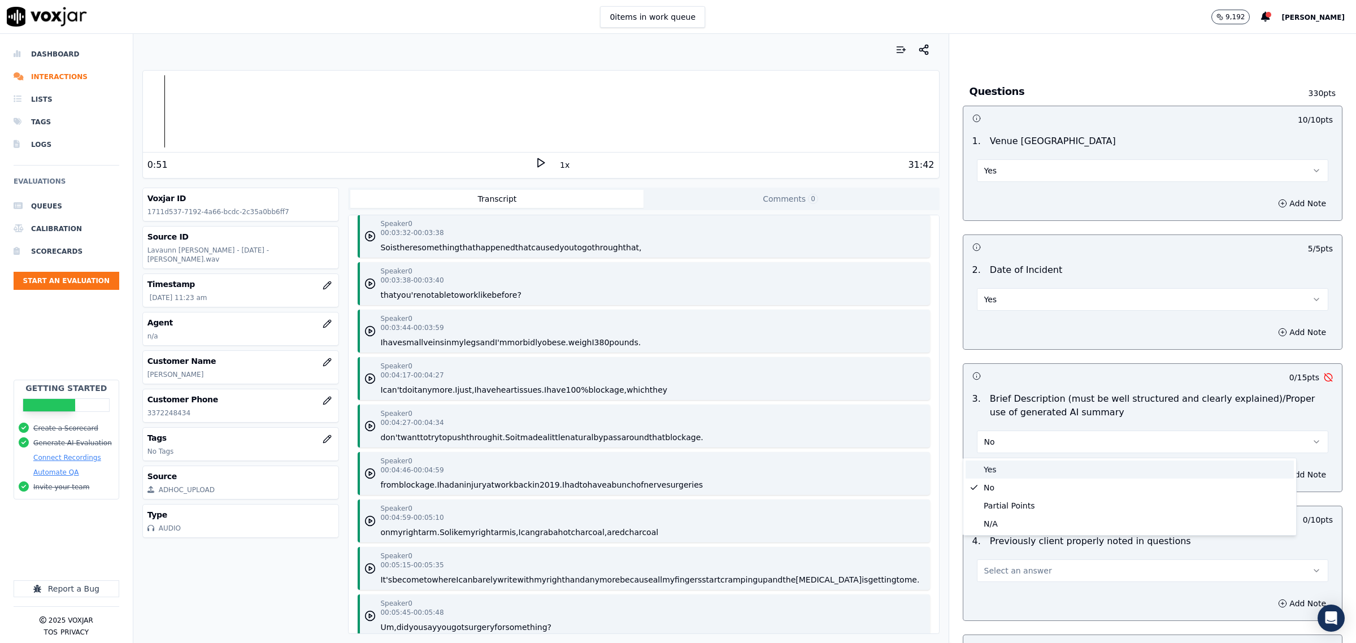
click at [1006, 466] on div "Yes" at bounding box center [1129, 469] width 328 height 18
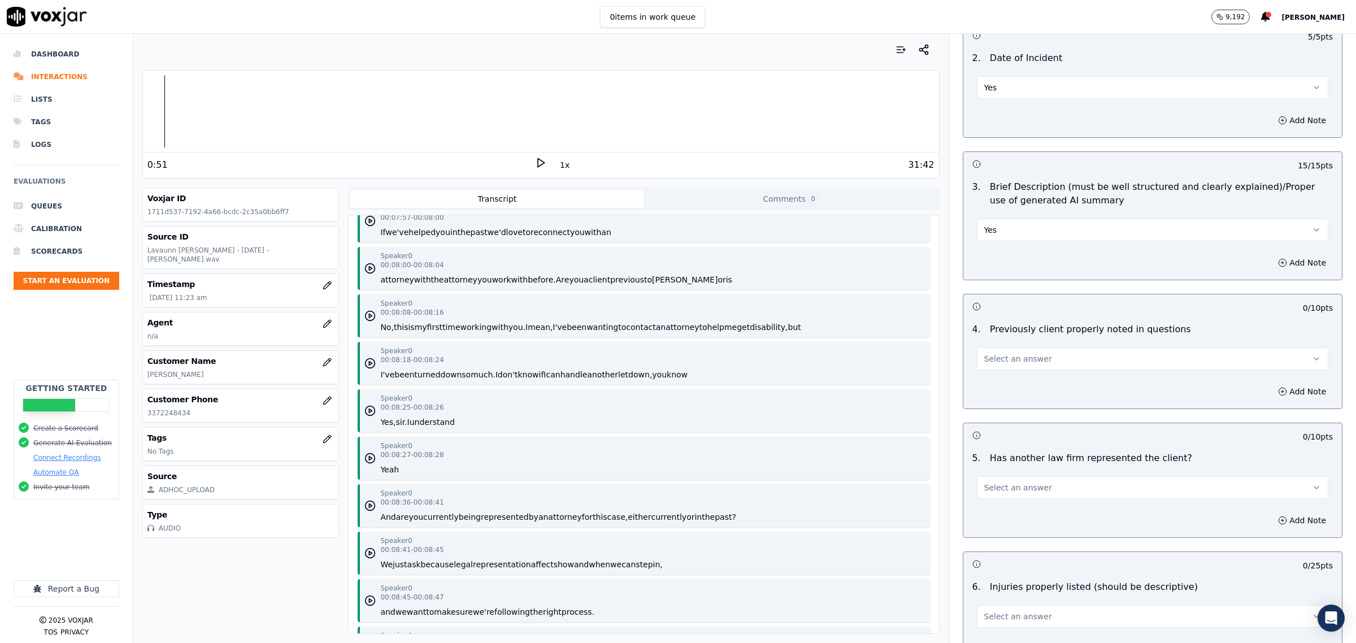
scroll to position [2754, 0]
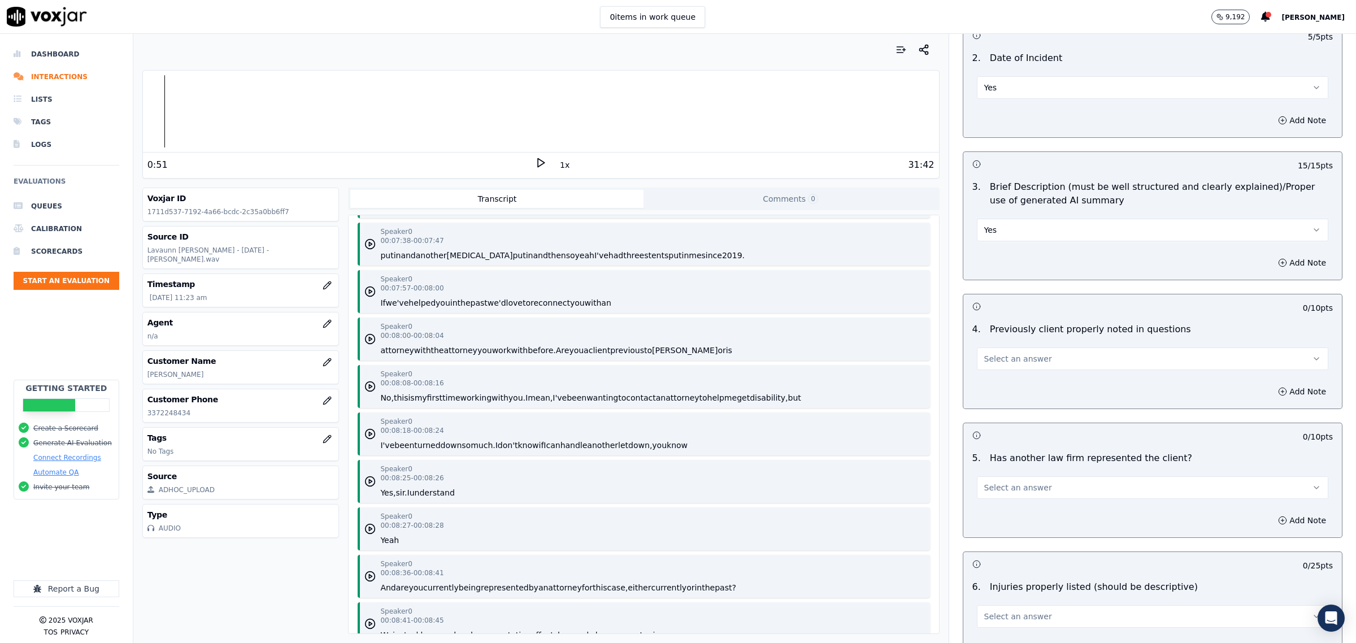
click at [994, 354] on button "Select an answer" at bounding box center [1152, 358] width 351 height 23
click at [1009, 377] on div "Yes" at bounding box center [1129, 386] width 328 height 18
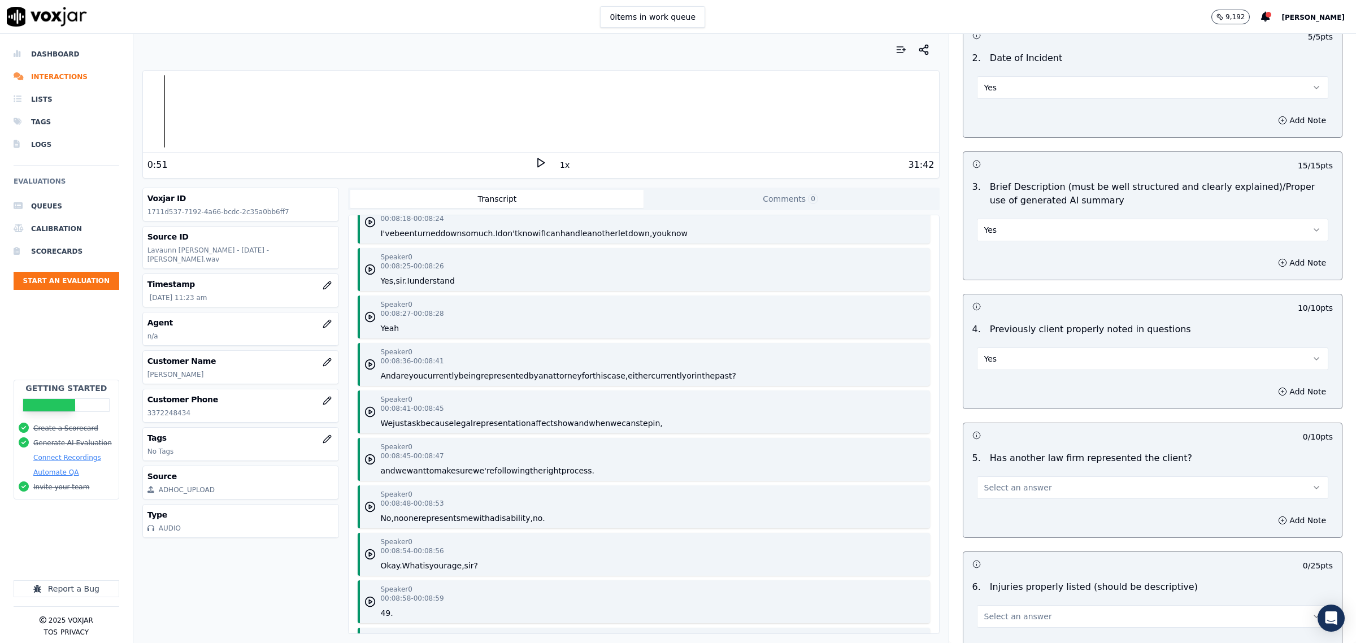
scroll to position [3036, 0]
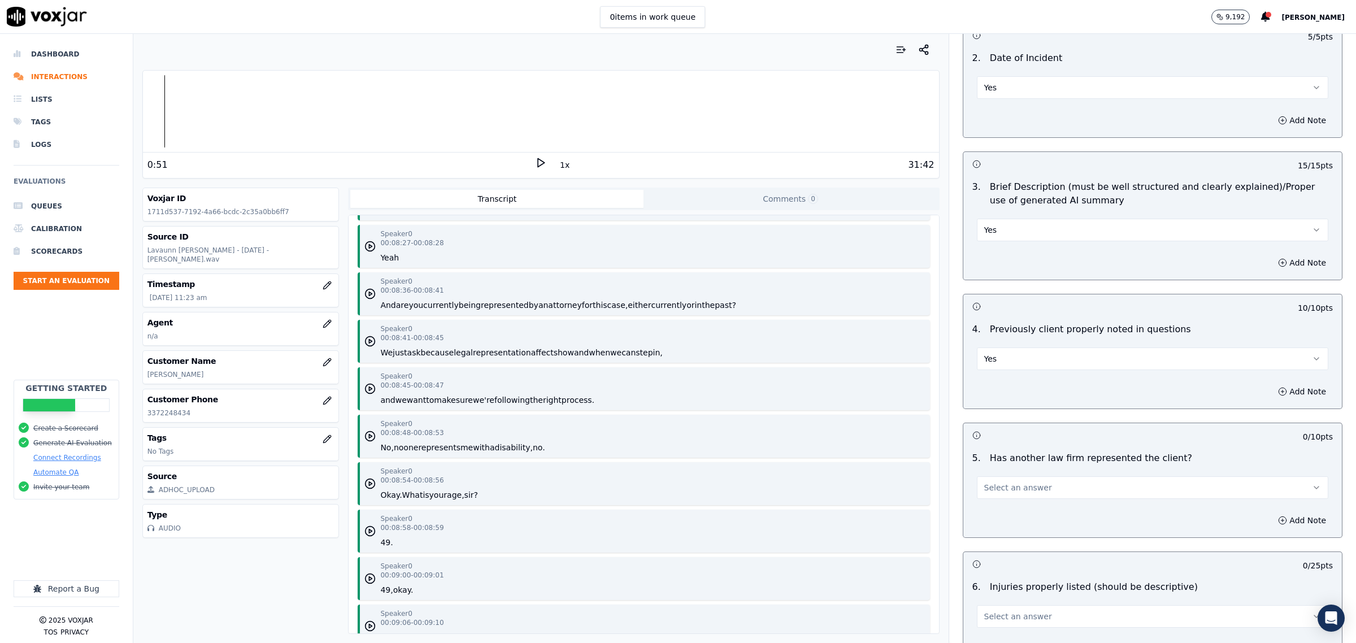
click at [1011, 489] on span "Select an answer" at bounding box center [1018, 487] width 68 height 11
click at [1009, 510] on div "Yes" at bounding box center [1129, 515] width 328 height 18
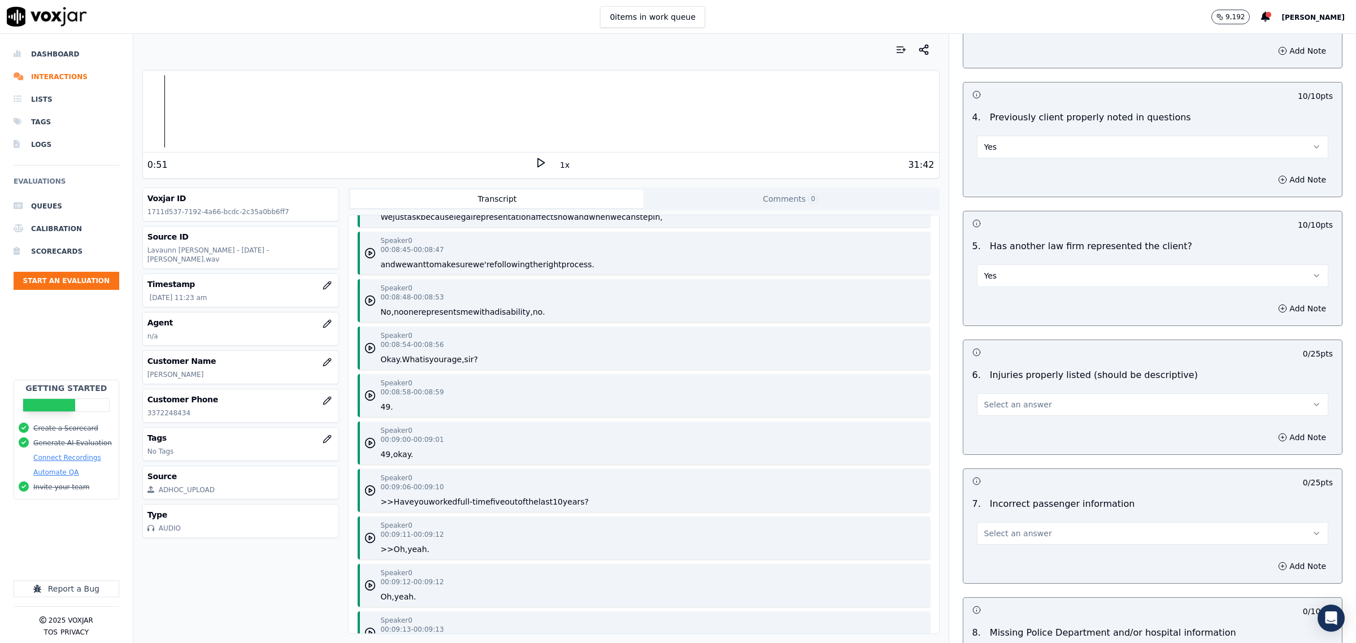
scroll to position [3177, 0]
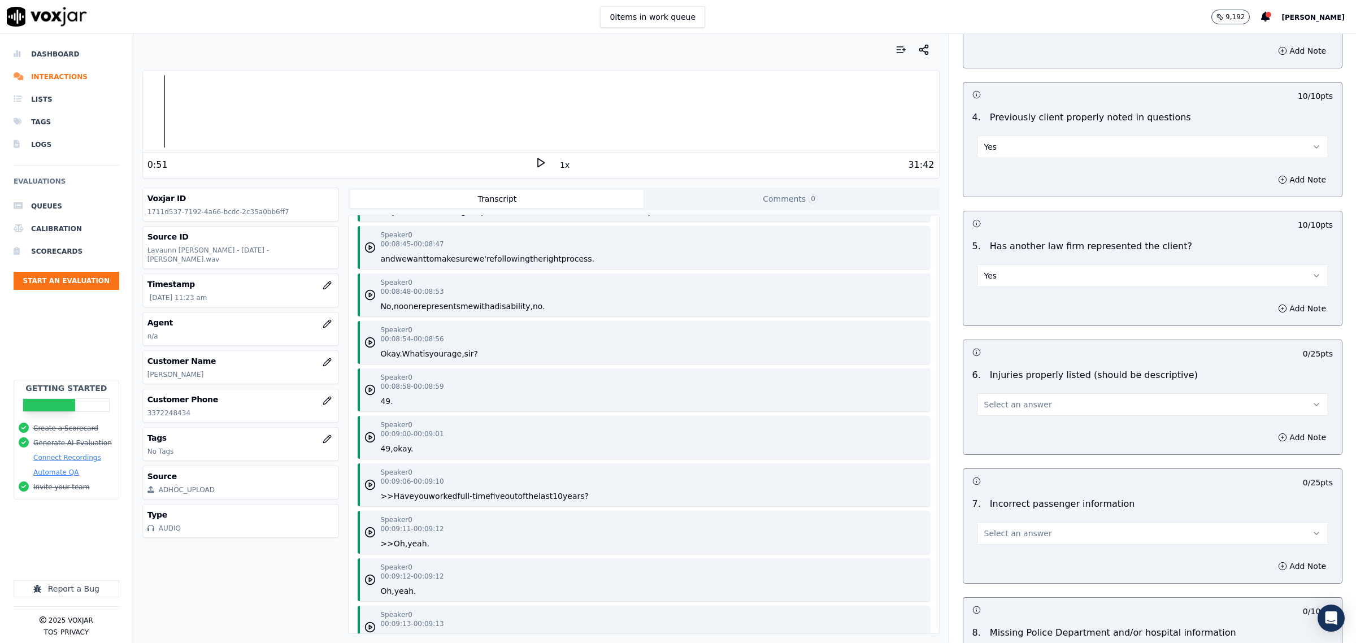
click at [990, 410] on span "Select an answer" at bounding box center [1018, 404] width 68 height 11
click at [998, 430] on div "Yes" at bounding box center [1129, 433] width 328 height 18
click at [1081, 543] on button "Select an answer" at bounding box center [1152, 533] width 351 height 23
click at [1003, 597] on div "N/A" at bounding box center [1129, 598] width 328 height 18
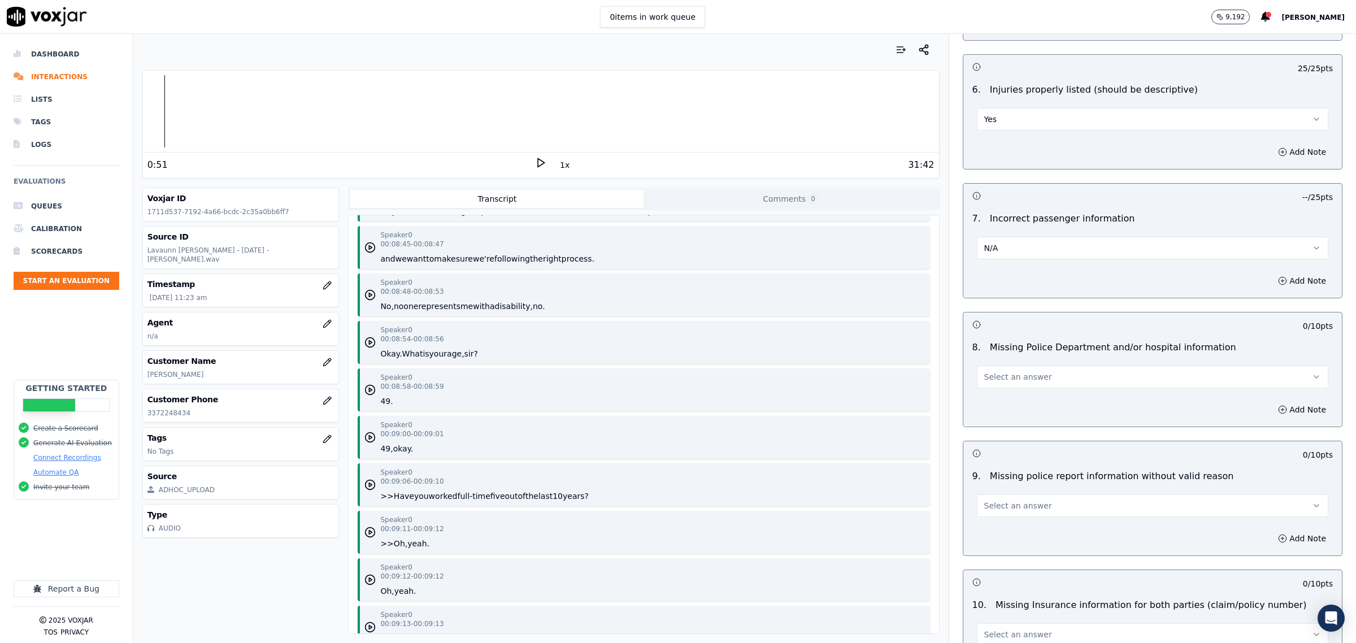
scroll to position [1694, 0]
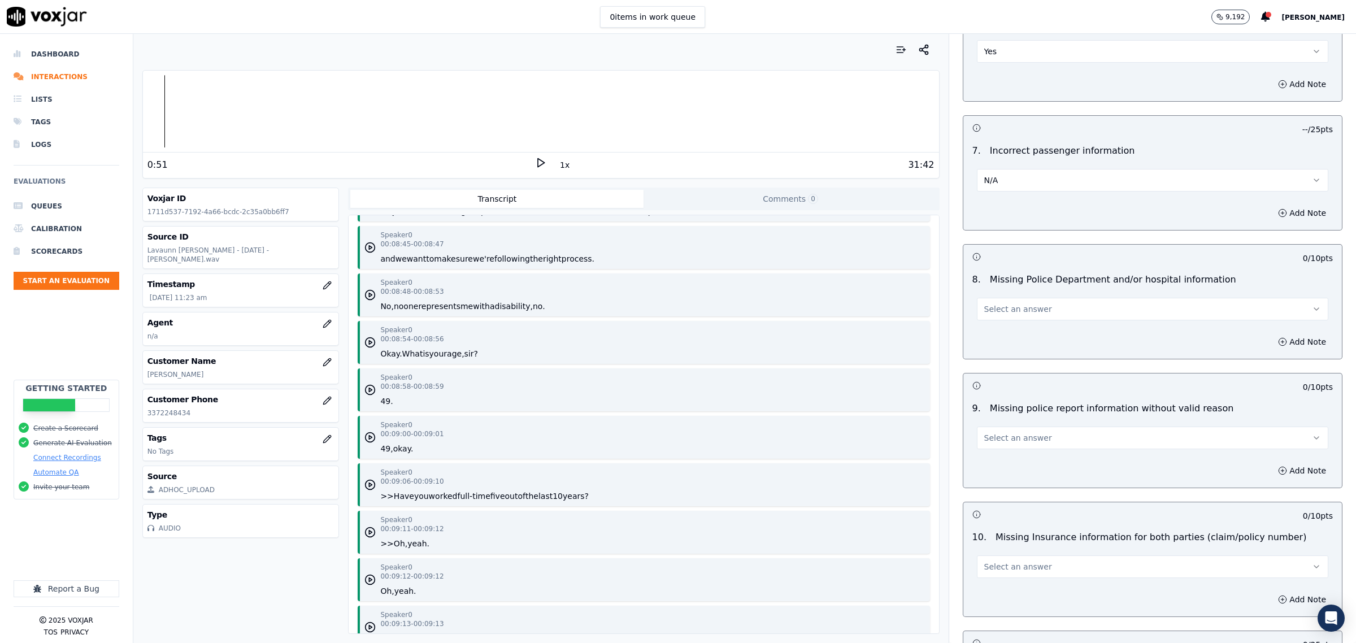
click at [1043, 306] on button "Select an answer" at bounding box center [1152, 309] width 351 height 23
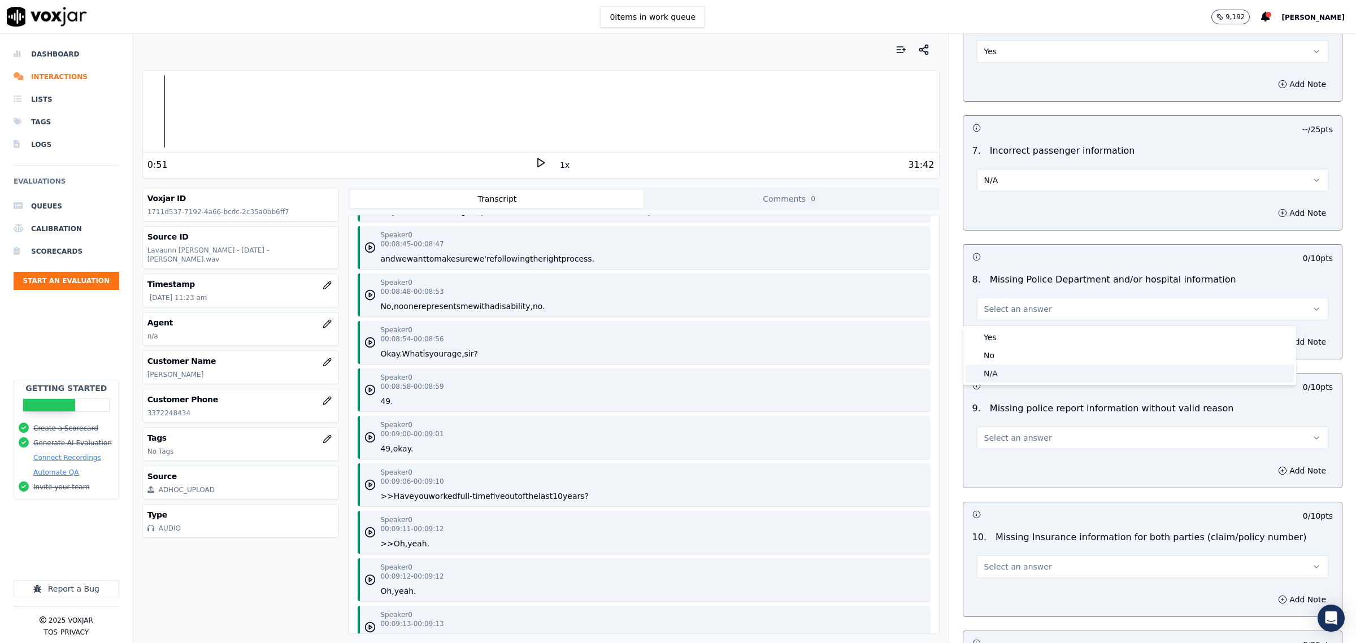
click at [1020, 371] on div "N/A" at bounding box center [1129, 373] width 328 height 18
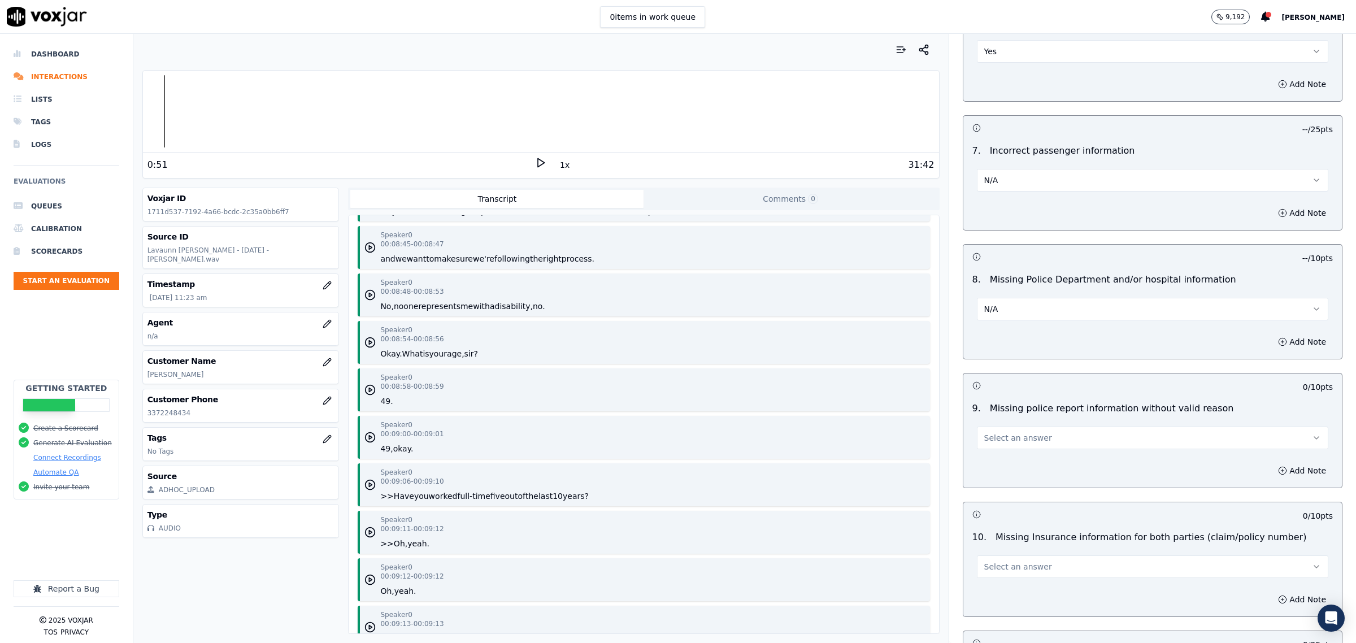
click at [1023, 311] on button "N/A" at bounding box center [1152, 309] width 351 height 23
click at [1003, 356] on div "No" at bounding box center [1129, 355] width 328 height 18
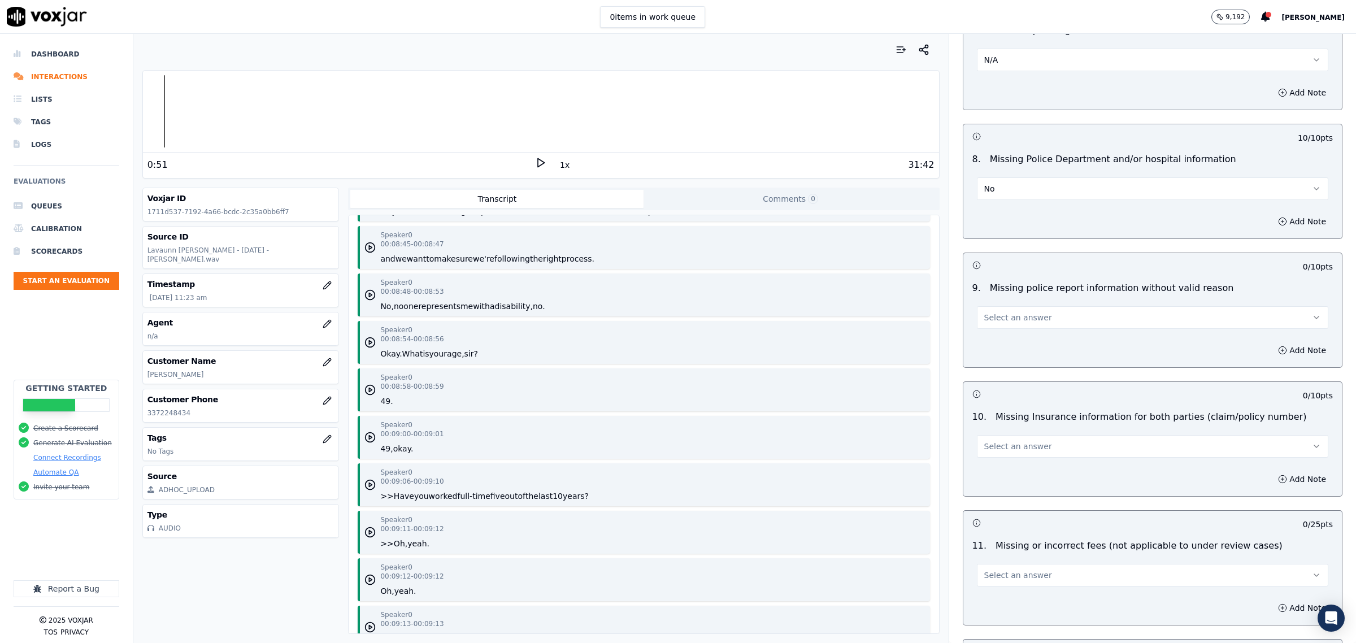
scroll to position [1836, 0]
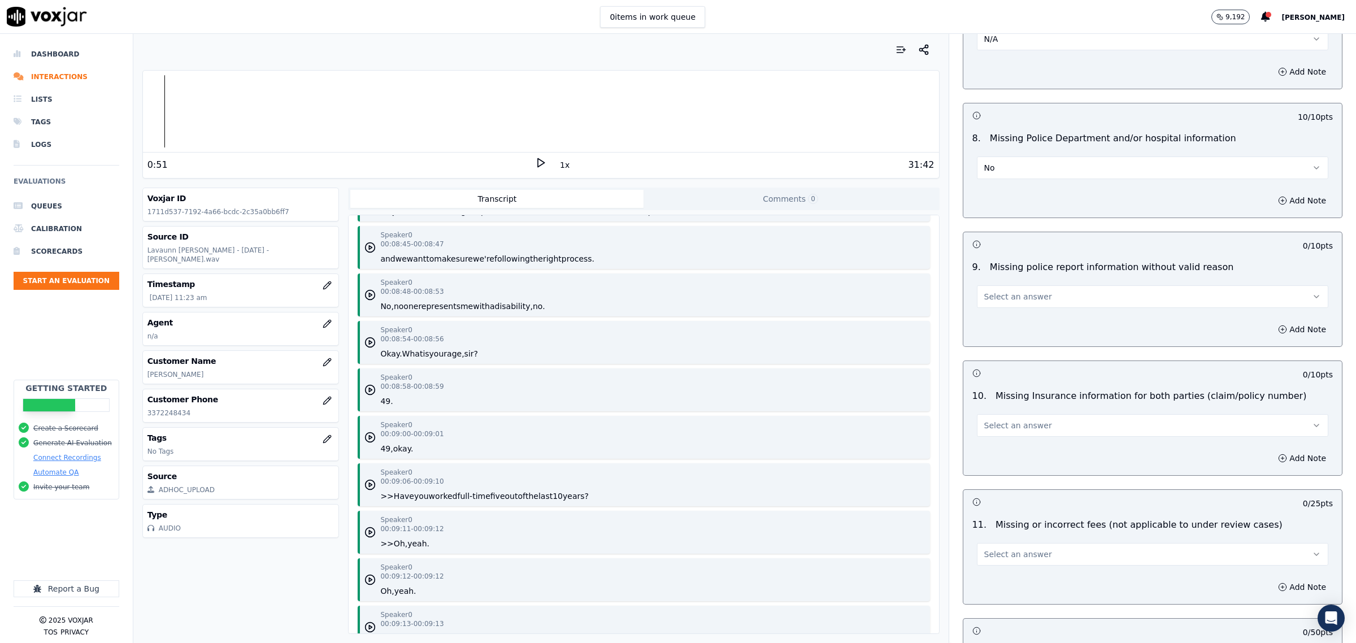
click at [1053, 430] on button "Select an answer" at bounding box center [1152, 425] width 351 height 23
click at [1010, 484] on div "N/A" at bounding box center [1129, 490] width 328 height 18
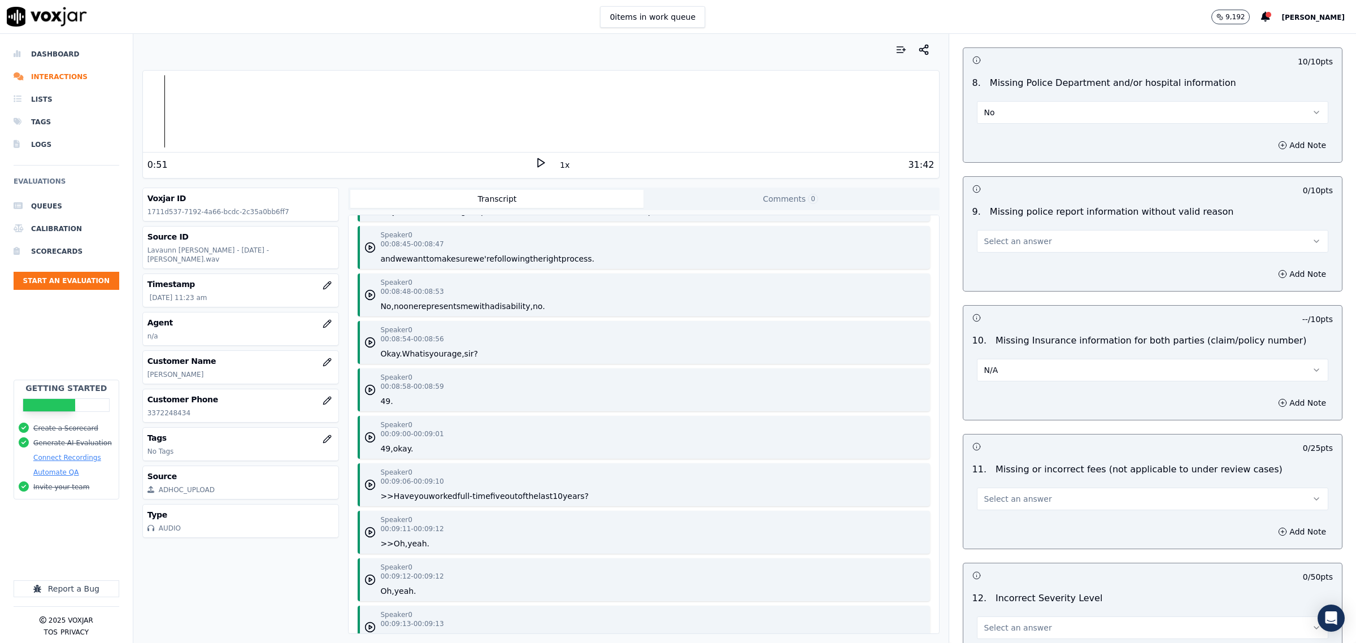
scroll to position [1977, 0]
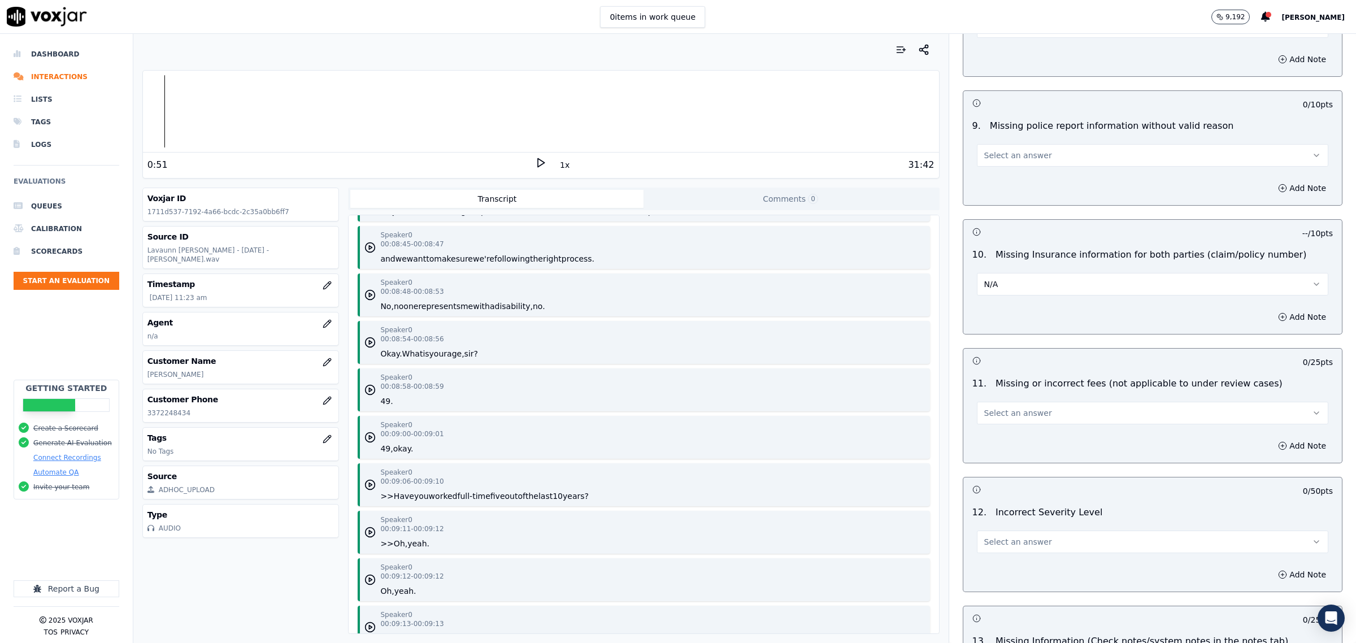
click at [1022, 419] on span "Select an answer" at bounding box center [1018, 412] width 68 height 11
click at [1018, 452] on div "No" at bounding box center [1129, 460] width 328 height 18
click at [1030, 534] on button "Select an answer" at bounding box center [1152, 541] width 351 height 23
click at [1001, 585] on div "No" at bounding box center [1129, 589] width 328 height 18
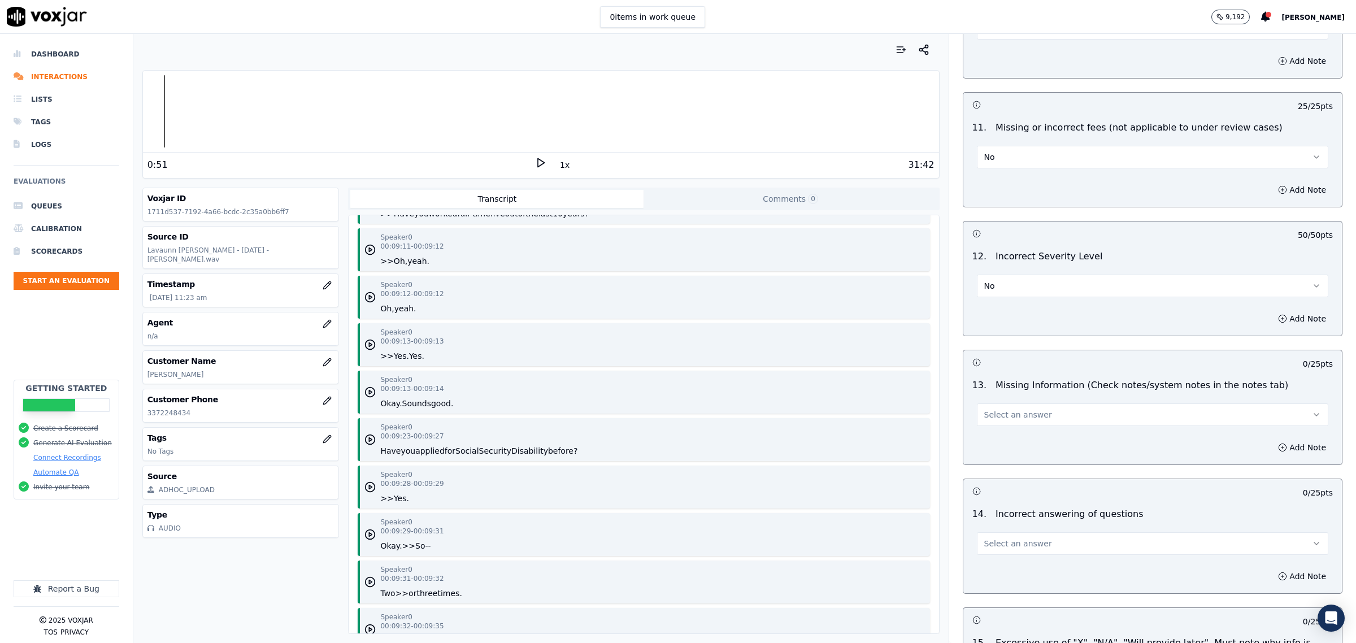
scroll to position [2259, 0]
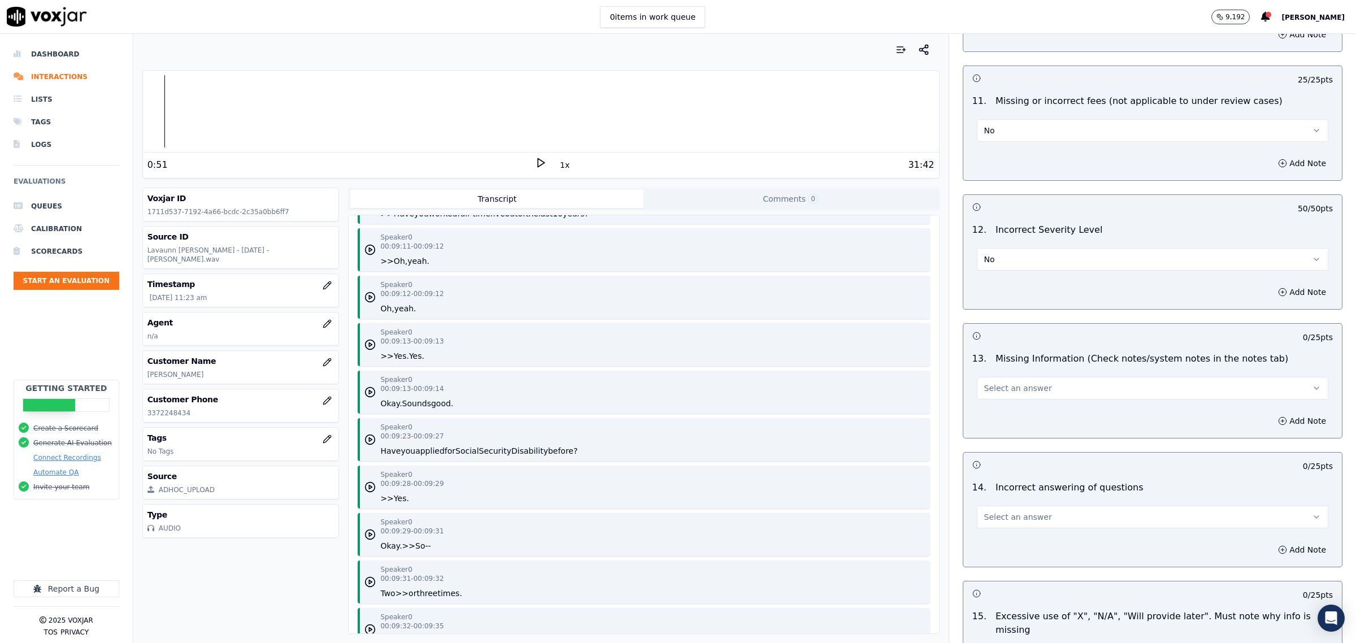
click at [1051, 393] on button "Select an answer" at bounding box center [1152, 388] width 351 height 23
click at [1031, 430] on div "No" at bounding box center [1129, 435] width 328 height 18
click at [1045, 528] on button "Select an answer" at bounding box center [1152, 517] width 351 height 23
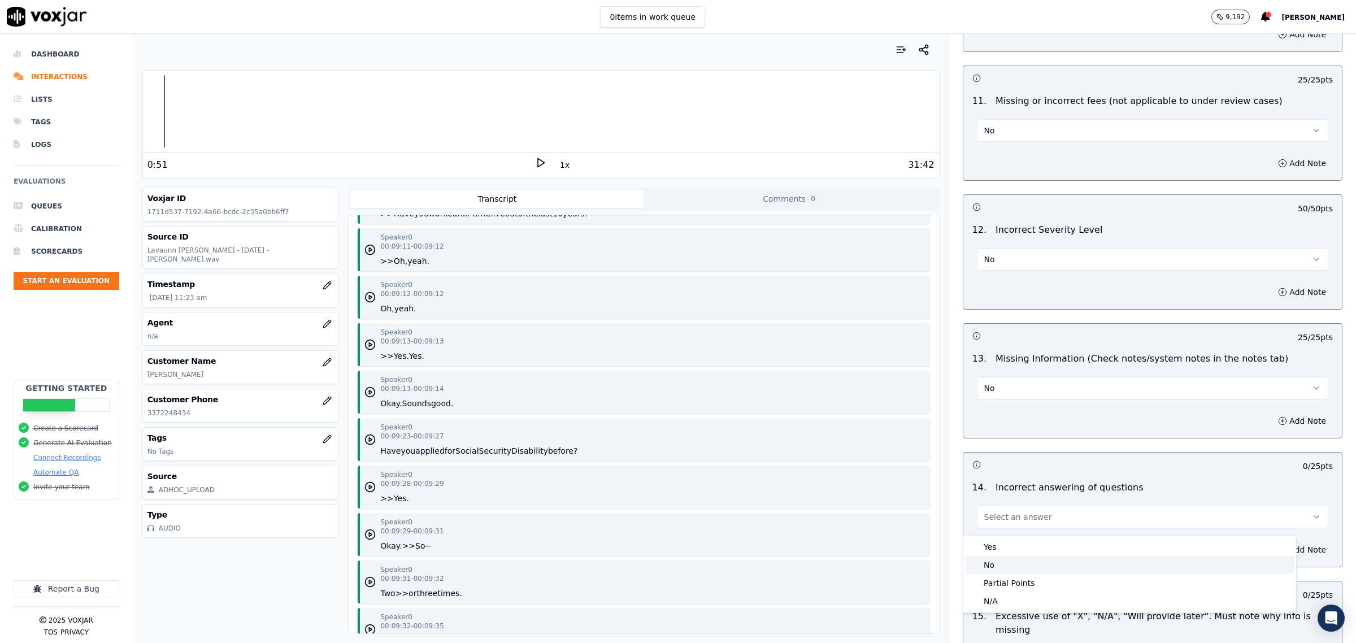
click at [1009, 560] on div "No" at bounding box center [1129, 565] width 328 height 18
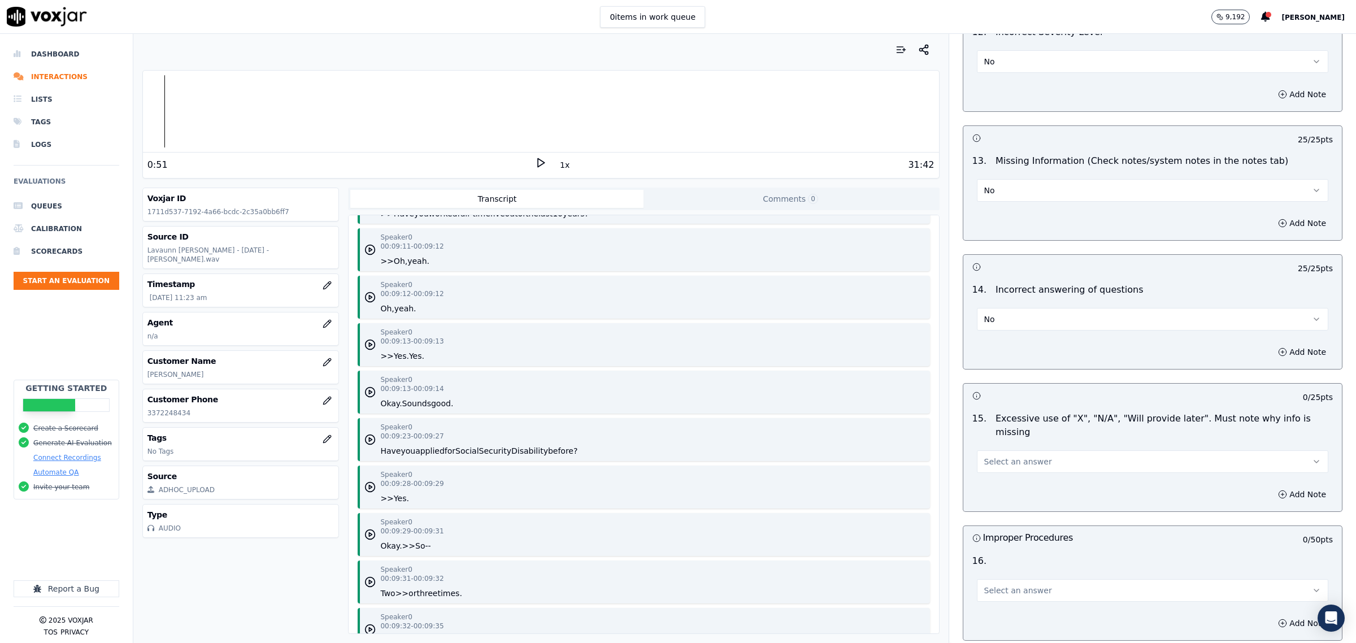
scroll to position [2471, 0]
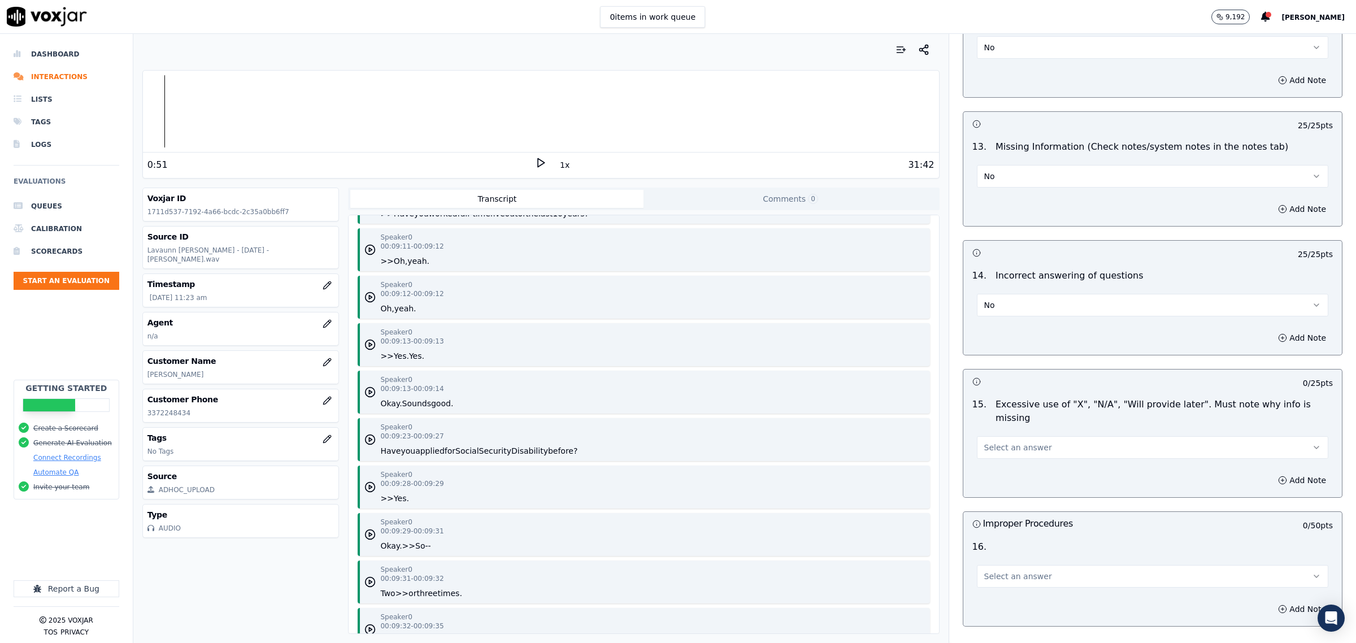
drag, startPoint x: 1003, startPoint y: 441, endPoint x: 1004, endPoint y: 447, distance: 6.3
click at [1004, 442] on span "Select an answer" at bounding box center [1018, 447] width 68 height 11
click at [998, 479] on div "No" at bounding box center [1129, 482] width 328 height 18
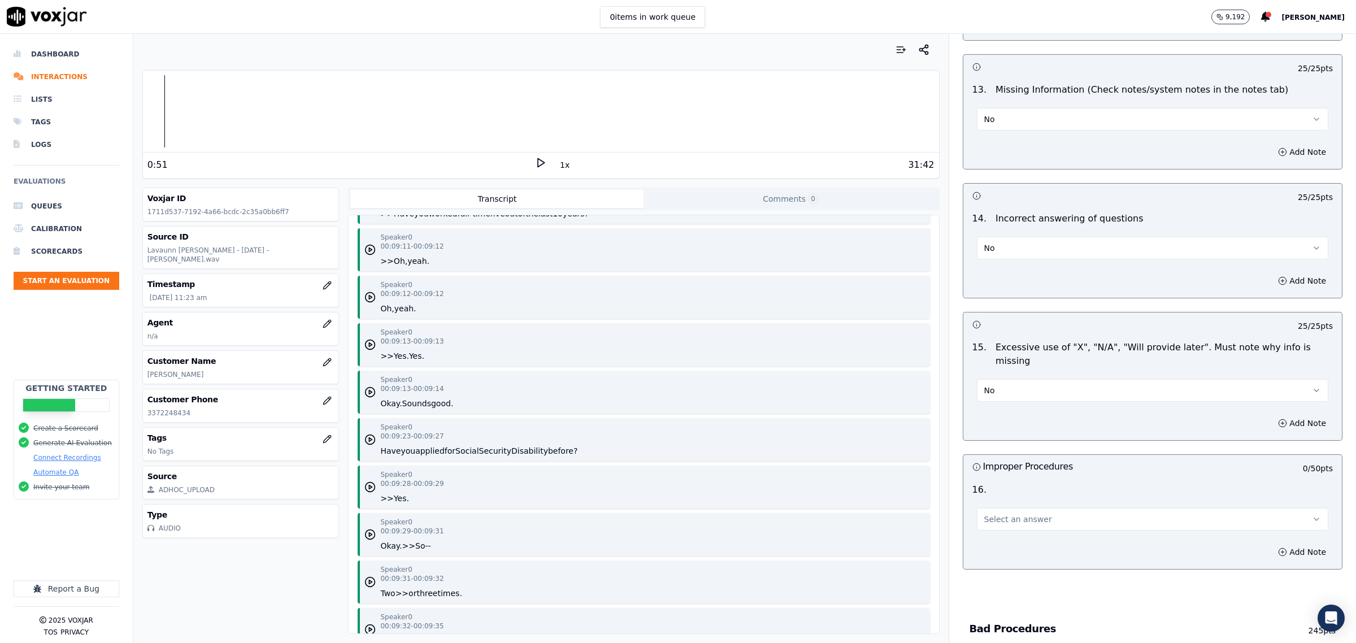
scroll to position [2612, 0]
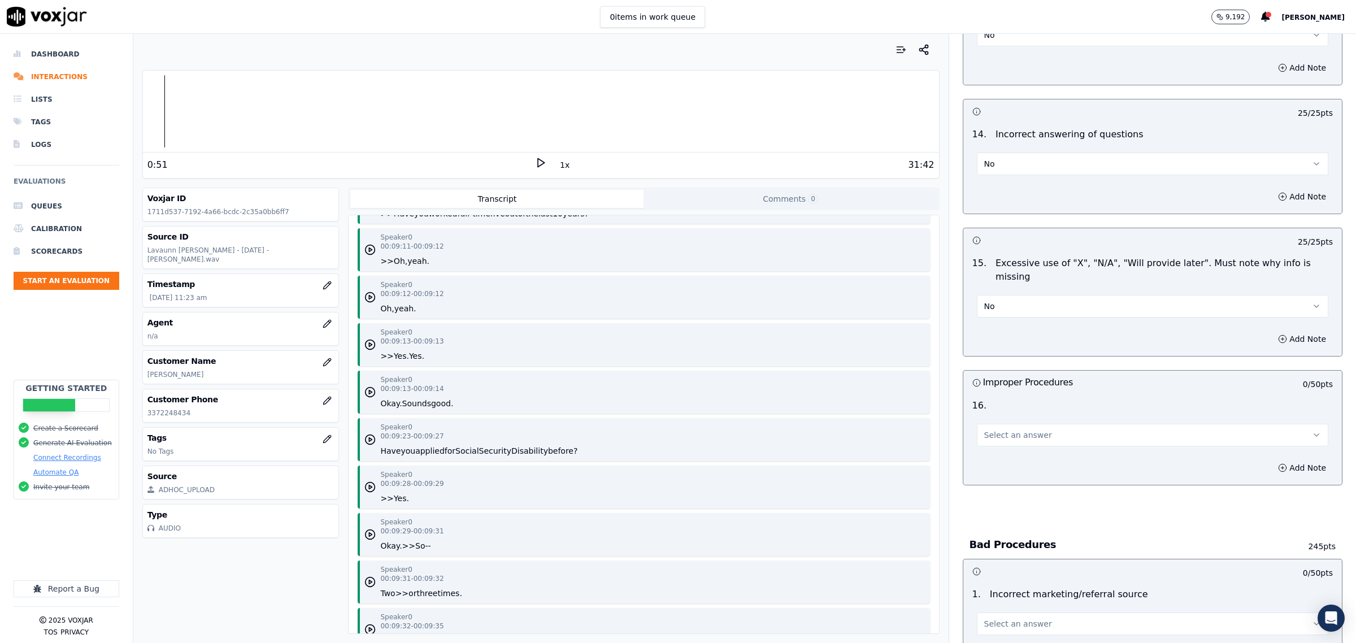
click at [1005, 429] on span "Select an answer" at bounding box center [1018, 434] width 68 height 11
click at [1009, 486] on div "No" at bounding box center [1129, 487] width 328 height 18
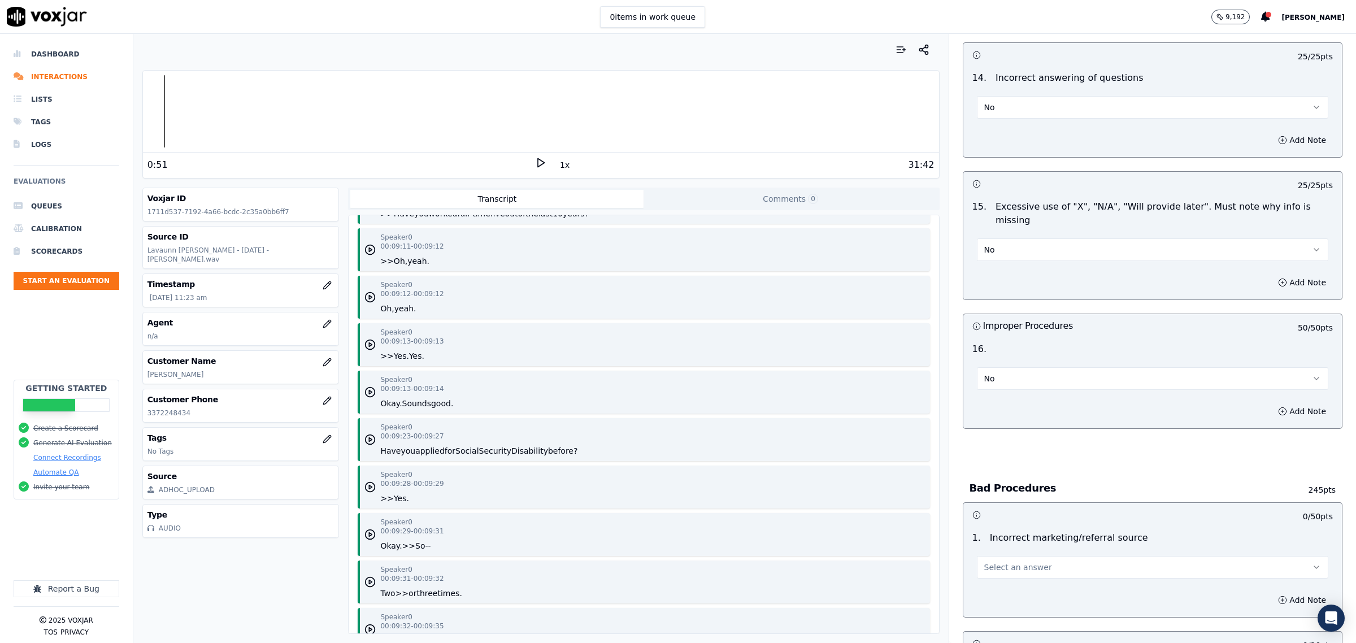
scroll to position [2754, 0]
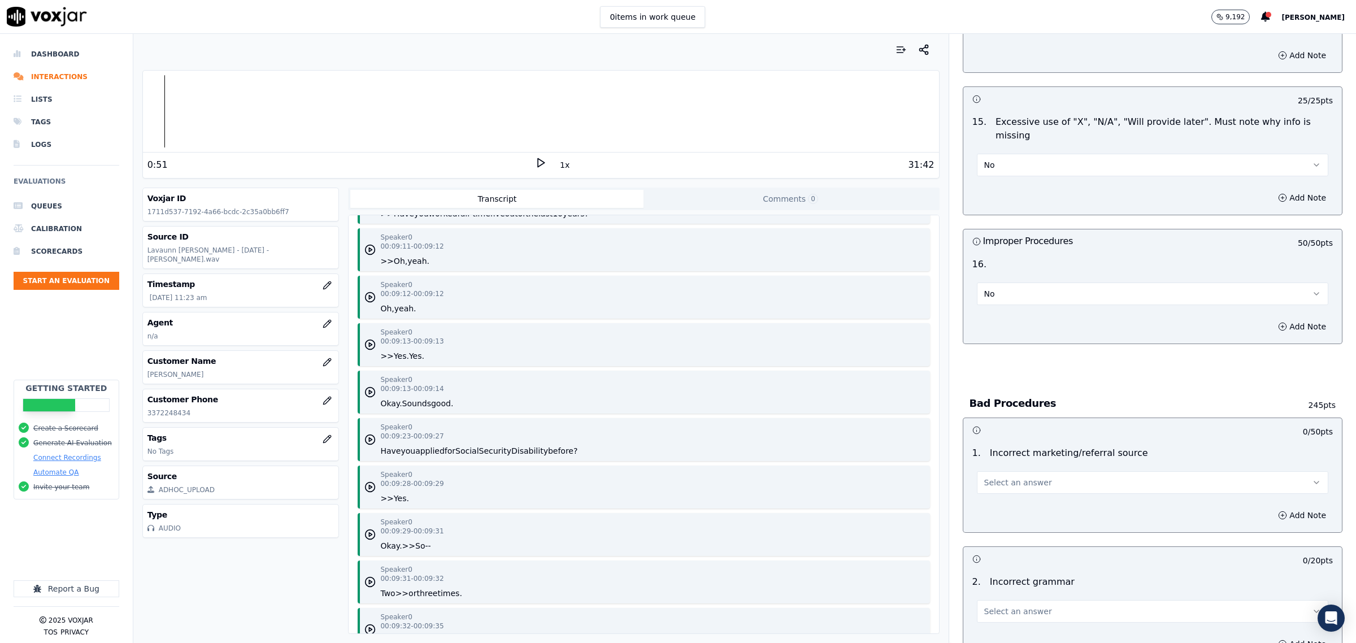
click at [1004, 479] on button "Select an answer" at bounding box center [1152, 482] width 351 height 23
click at [1012, 508] on div "Exceptional Opportunity N/A" at bounding box center [1129, 517] width 333 height 59
click at [1017, 498] on div "Exceptional" at bounding box center [1129, 499] width 328 height 18
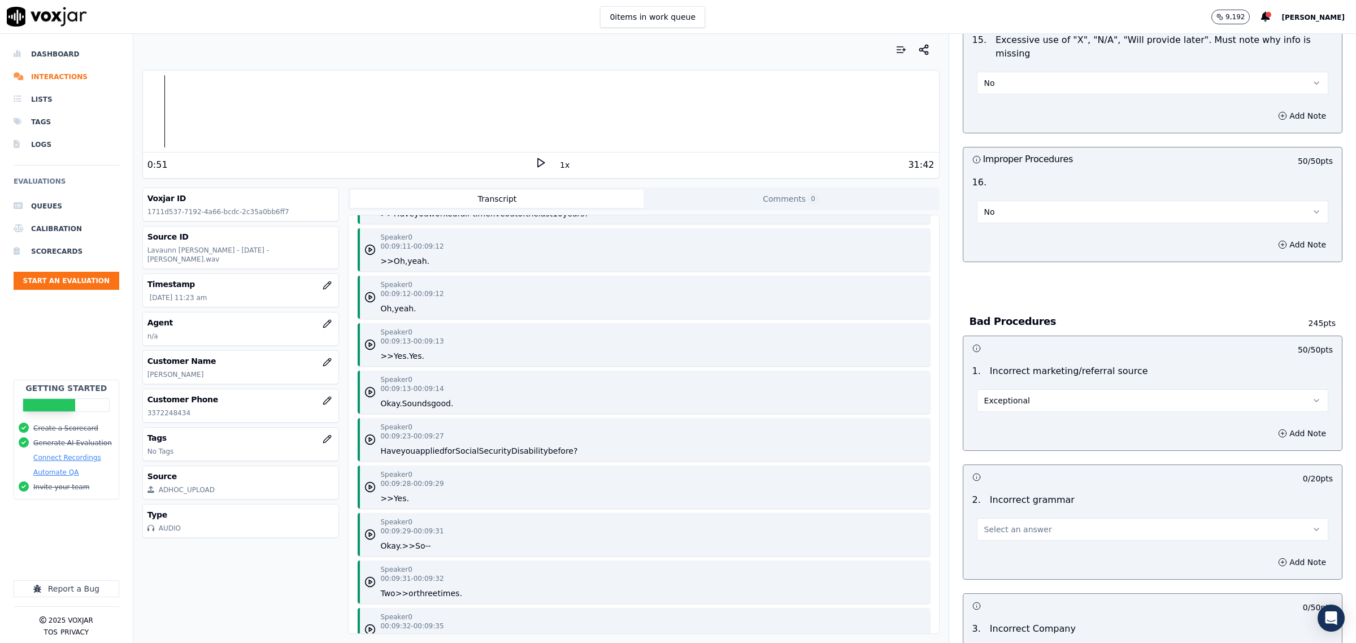
scroll to position [2965, 0]
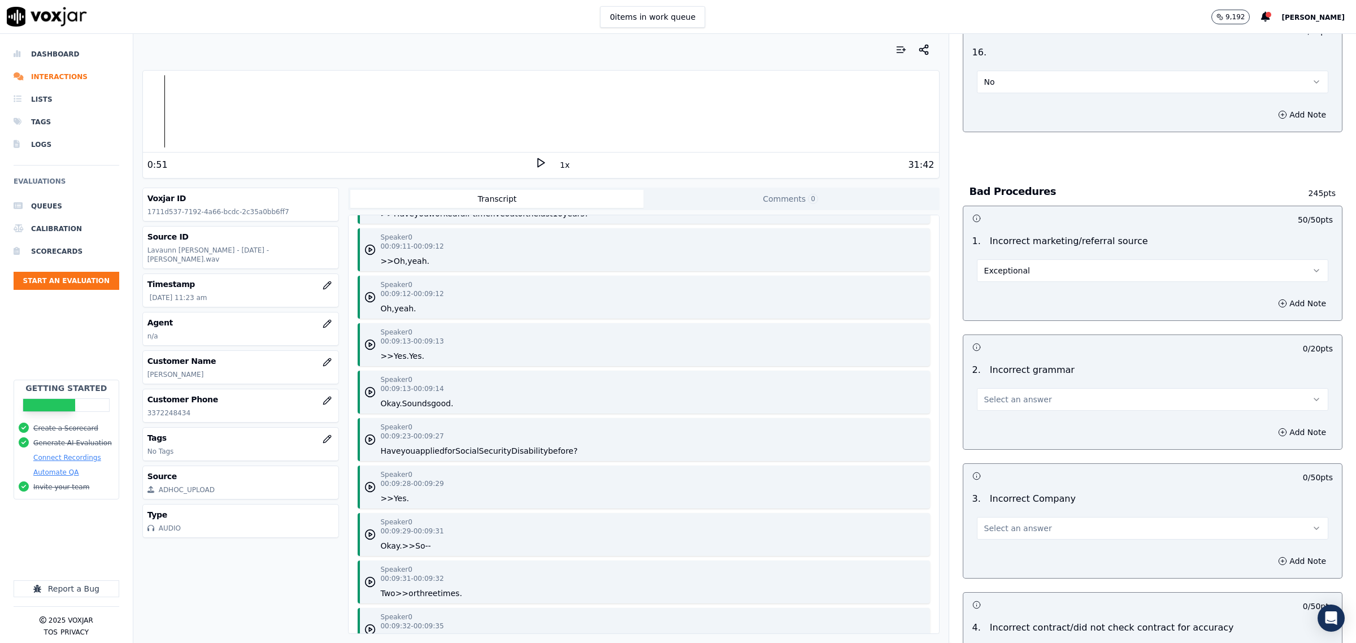
click at [1021, 394] on span "Select an answer" at bounding box center [1018, 399] width 68 height 11
click at [1021, 420] on div "Exceptional" at bounding box center [1129, 416] width 328 height 18
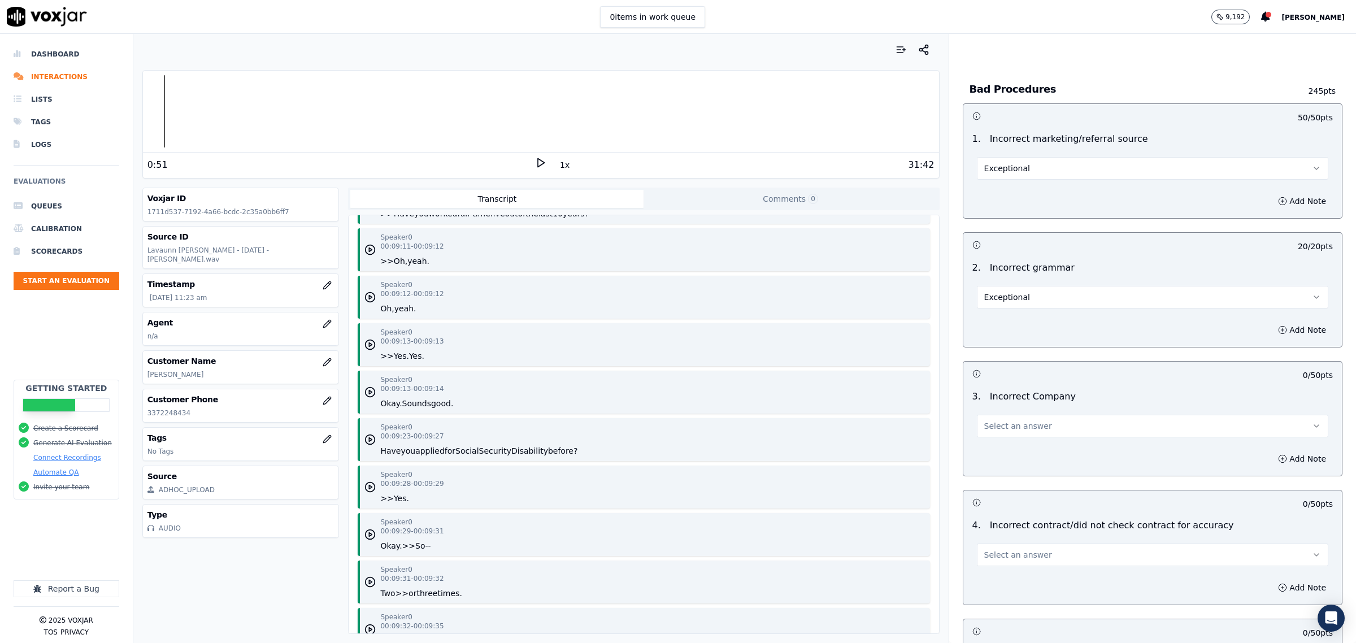
scroll to position [3177, 0]
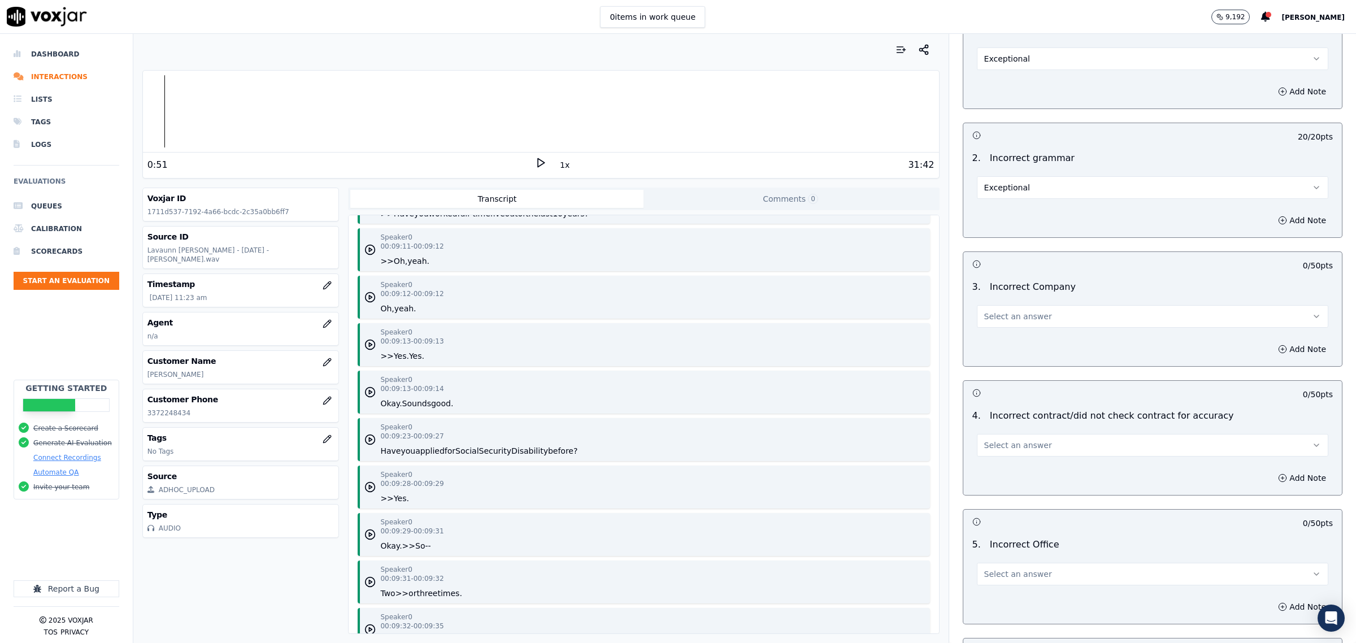
click at [1048, 305] on button "Select an answer" at bounding box center [1152, 316] width 351 height 23
click at [1020, 351] on div "Opportunity" at bounding box center [1129, 351] width 328 height 18
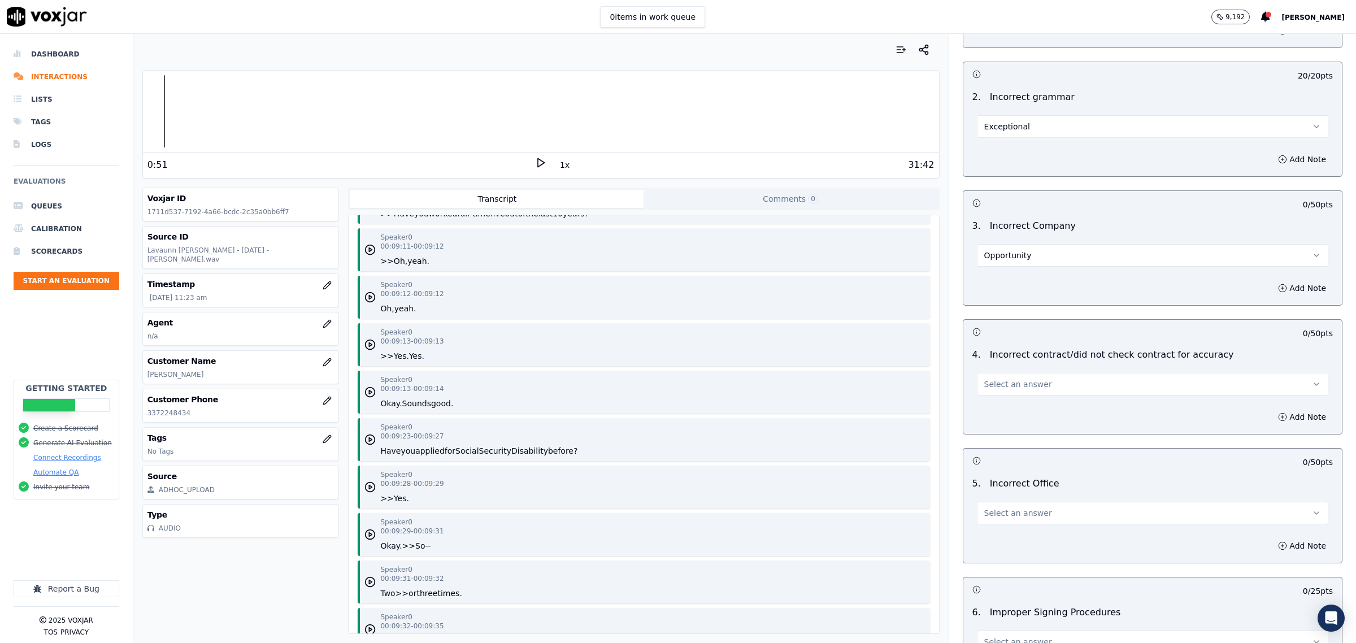
scroll to position [3318, 0]
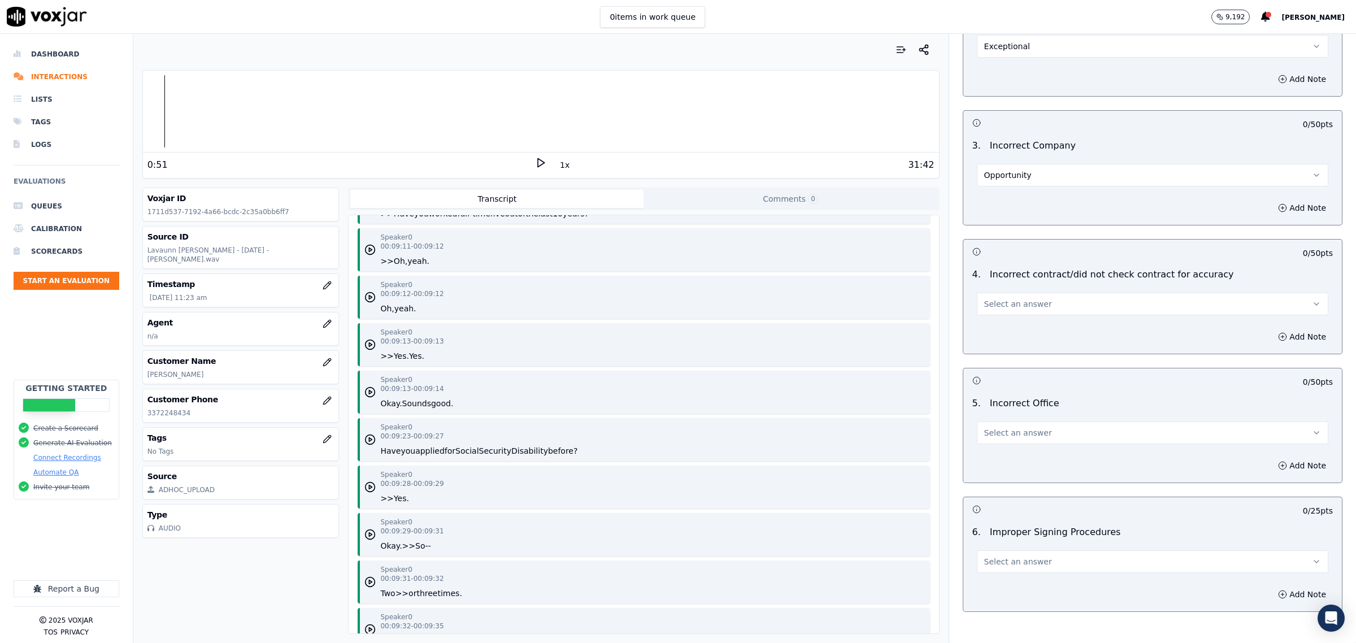
click at [1003, 427] on span "Select an answer" at bounding box center [1018, 432] width 68 height 11
click at [1014, 473] on div "Opportunity" at bounding box center [1129, 468] width 328 height 18
click at [1031, 304] on button "Select an answer" at bounding box center [1152, 304] width 351 height 23
click at [1007, 320] on div "Exceptional" at bounding box center [1129, 321] width 328 height 18
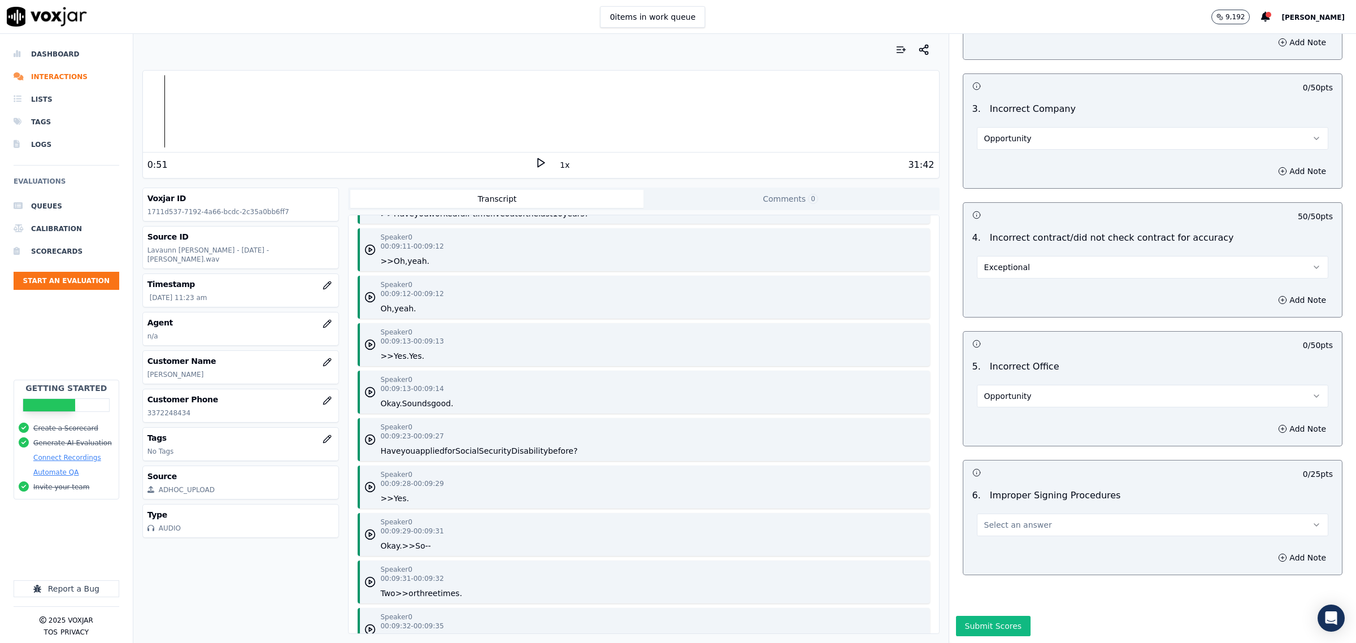
scroll to position [3378, 0]
click at [1029, 513] on button "Select an answer" at bounding box center [1152, 524] width 351 height 23
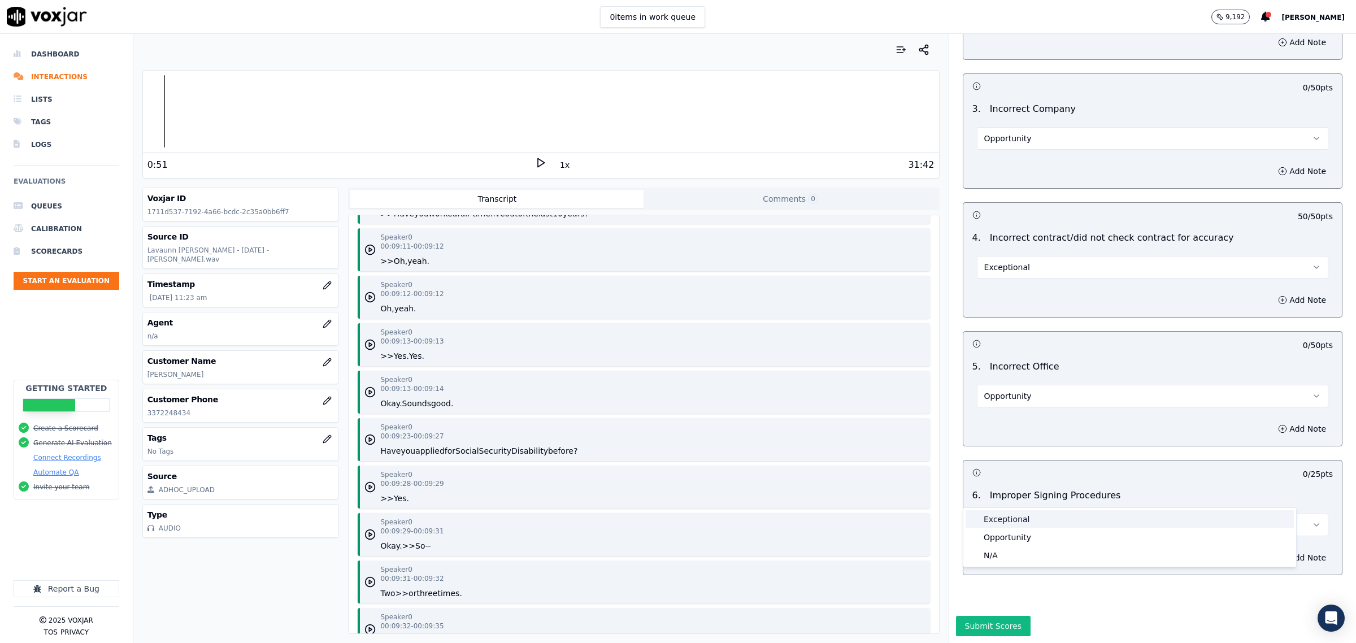
click at [1017, 515] on div "Exceptional" at bounding box center [1129, 519] width 328 height 18
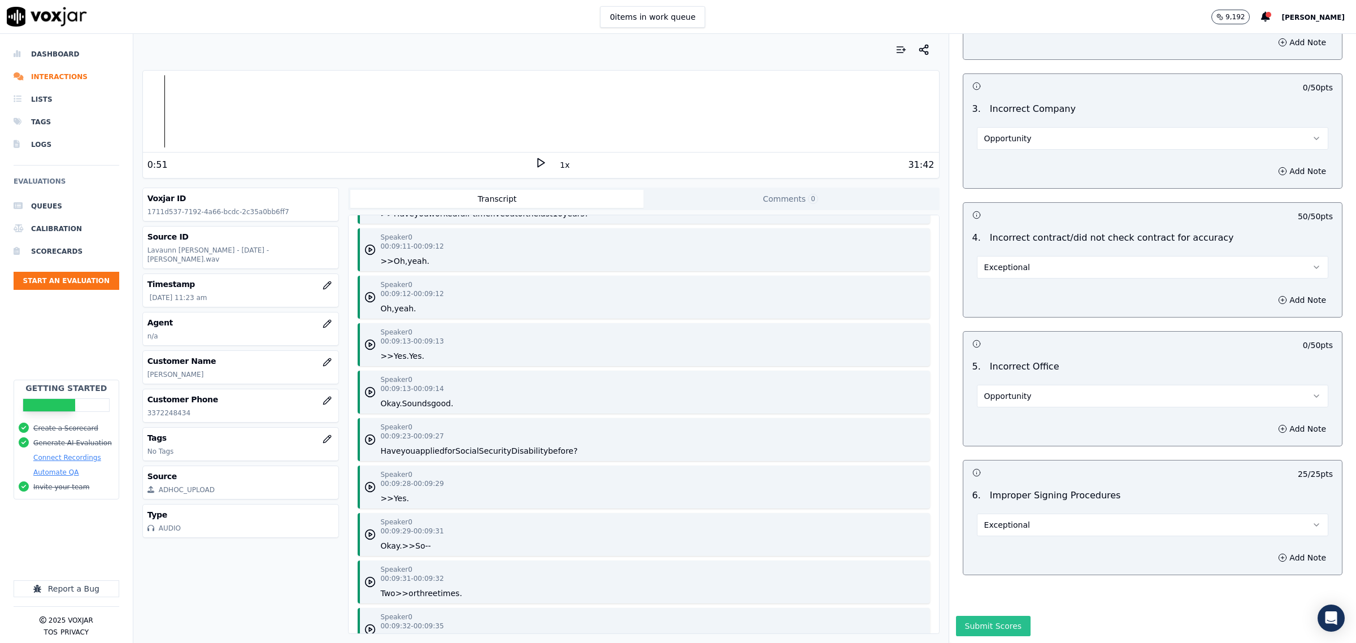
click at [979, 616] on button "Submit Scores" at bounding box center [993, 626] width 75 height 20
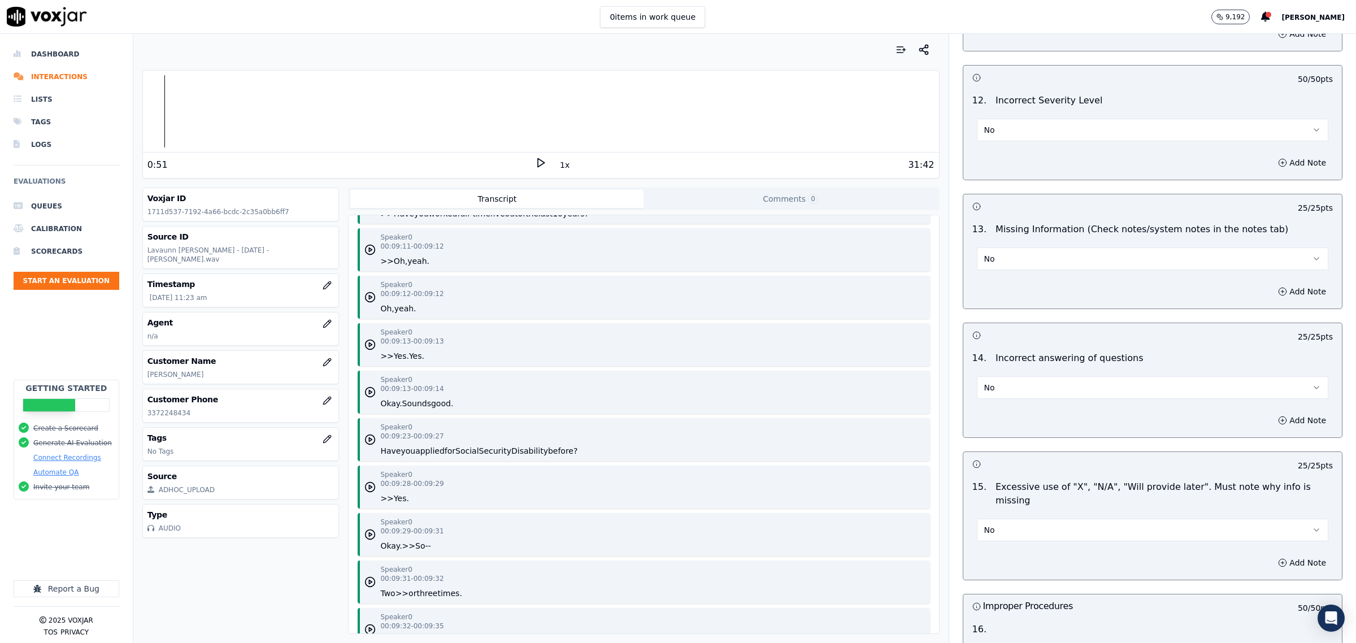
scroll to position [2049, 0]
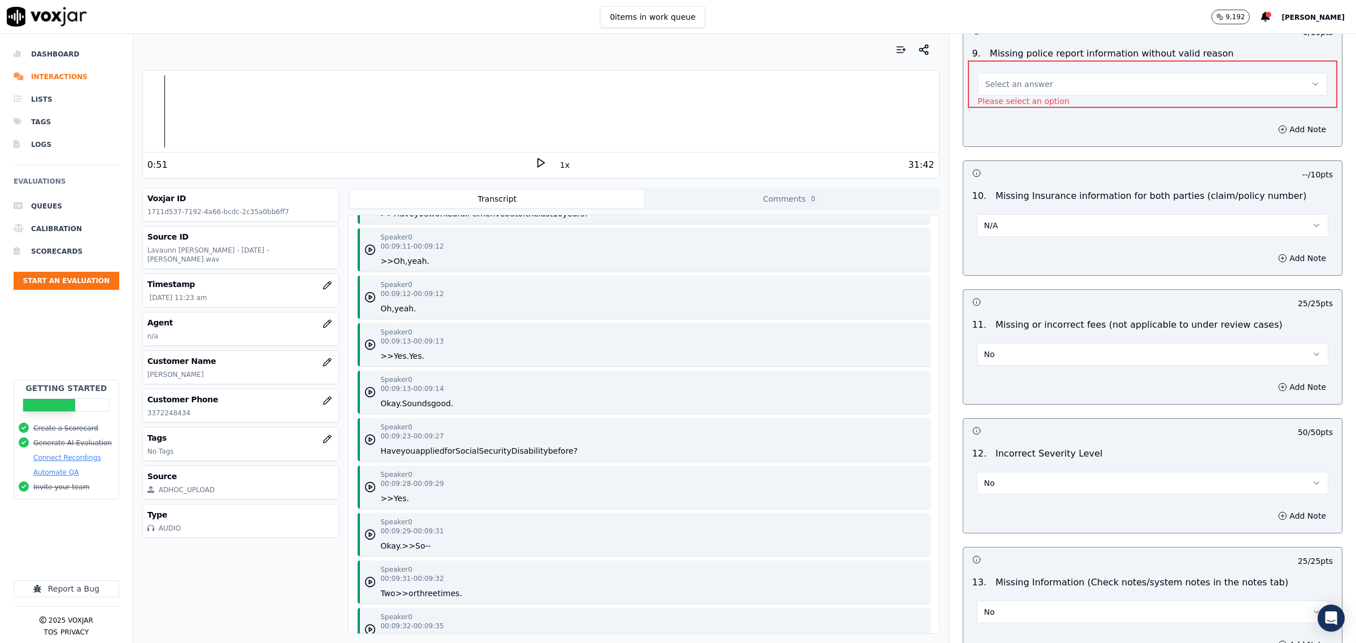
click at [1008, 94] on button "Select an answer" at bounding box center [1152, 84] width 349 height 23
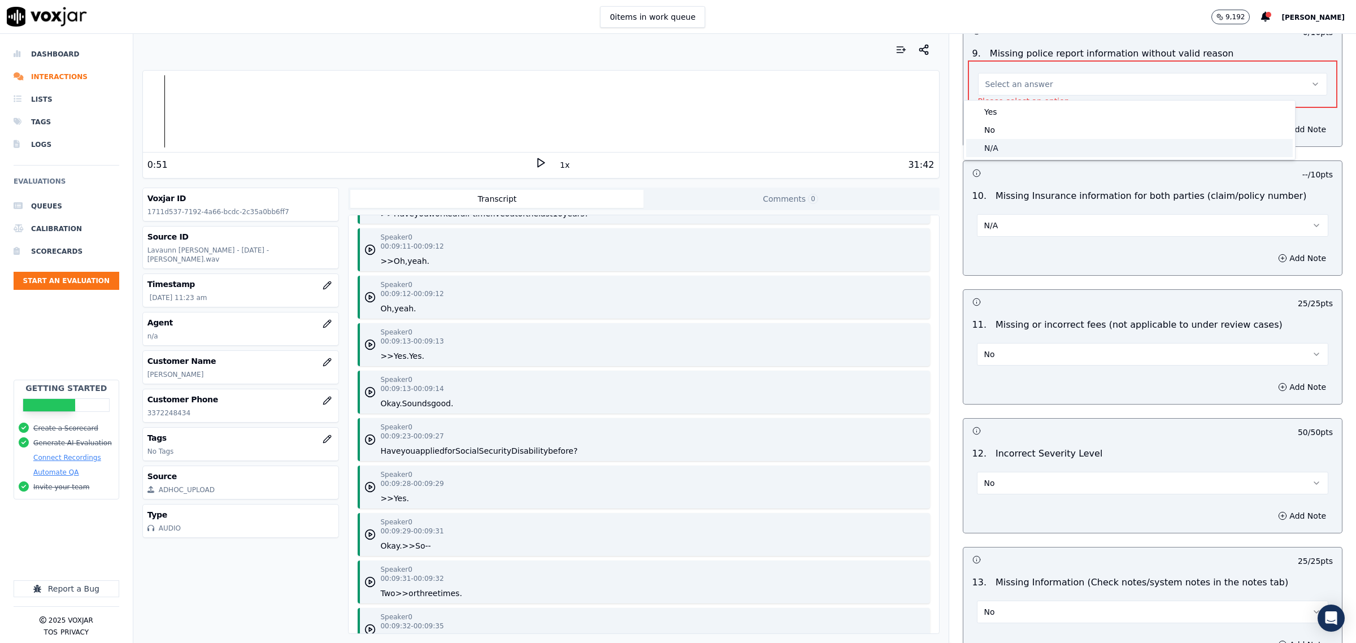
click at [996, 142] on div "N/A" at bounding box center [1129, 148] width 326 height 18
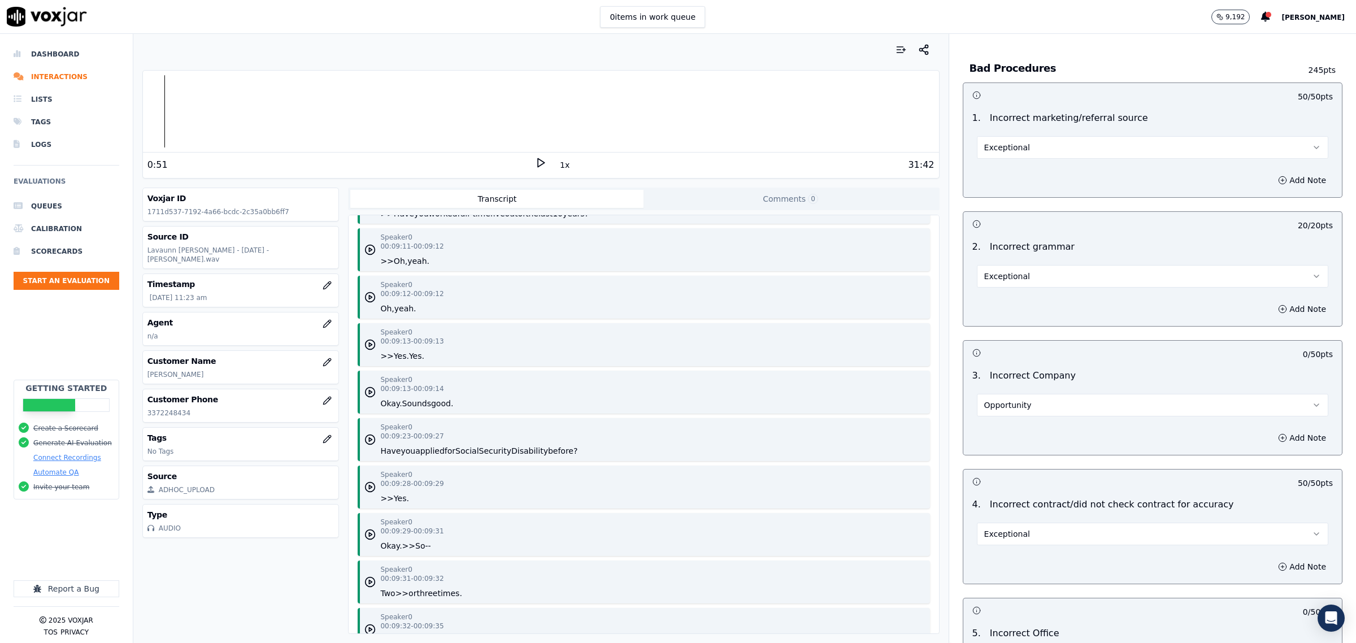
scroll to position [3378, 0]
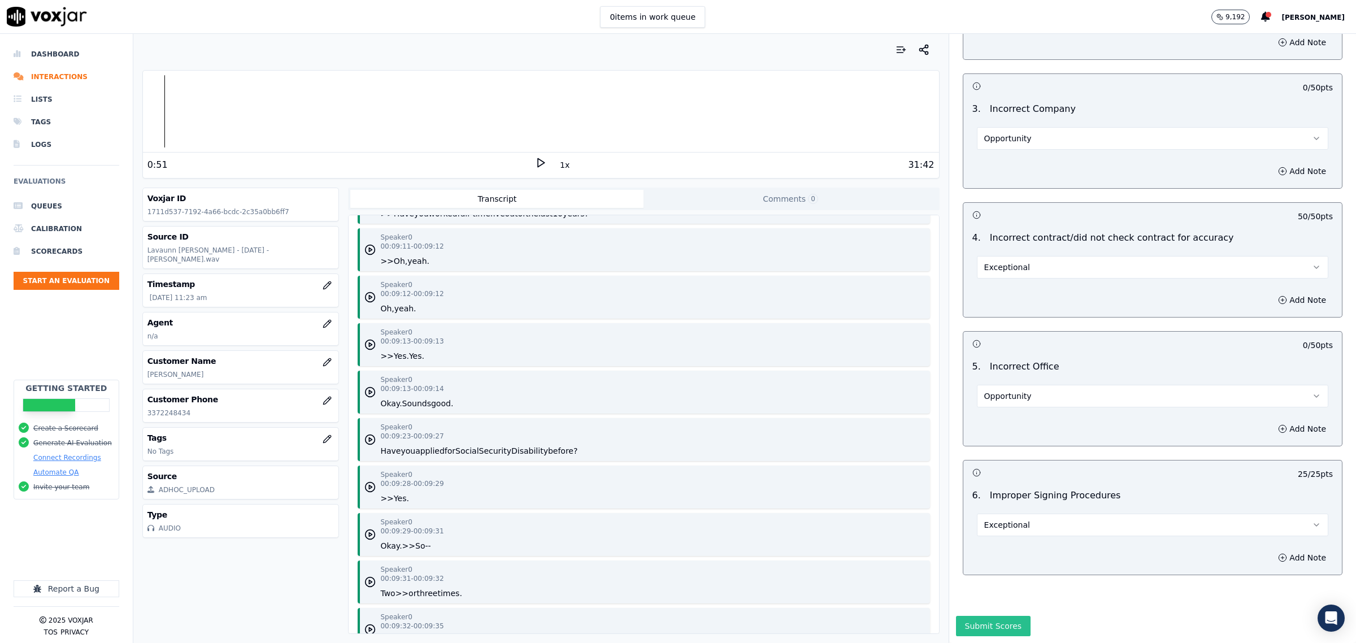
click at [1000, 616] on button "Submit Scores" at bounding box center [993, 626] width 75 height 20
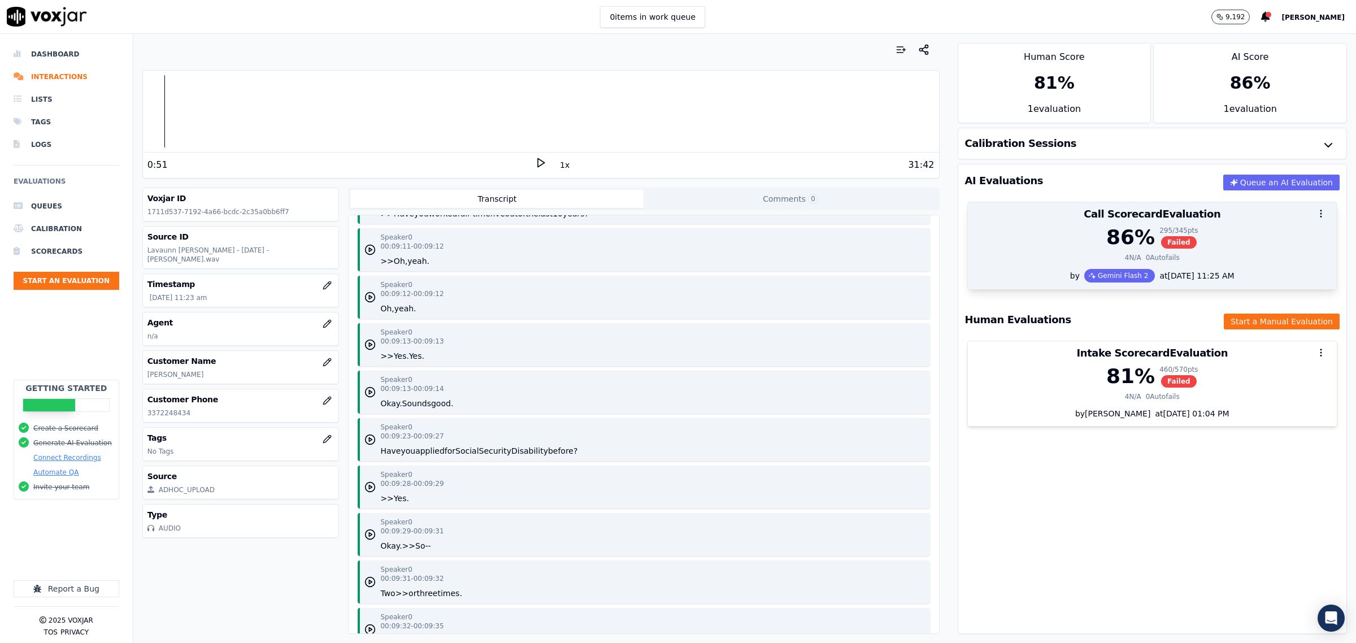
click at [1040, 219] on div at bounding box center [1152, 213] width 369 height 23
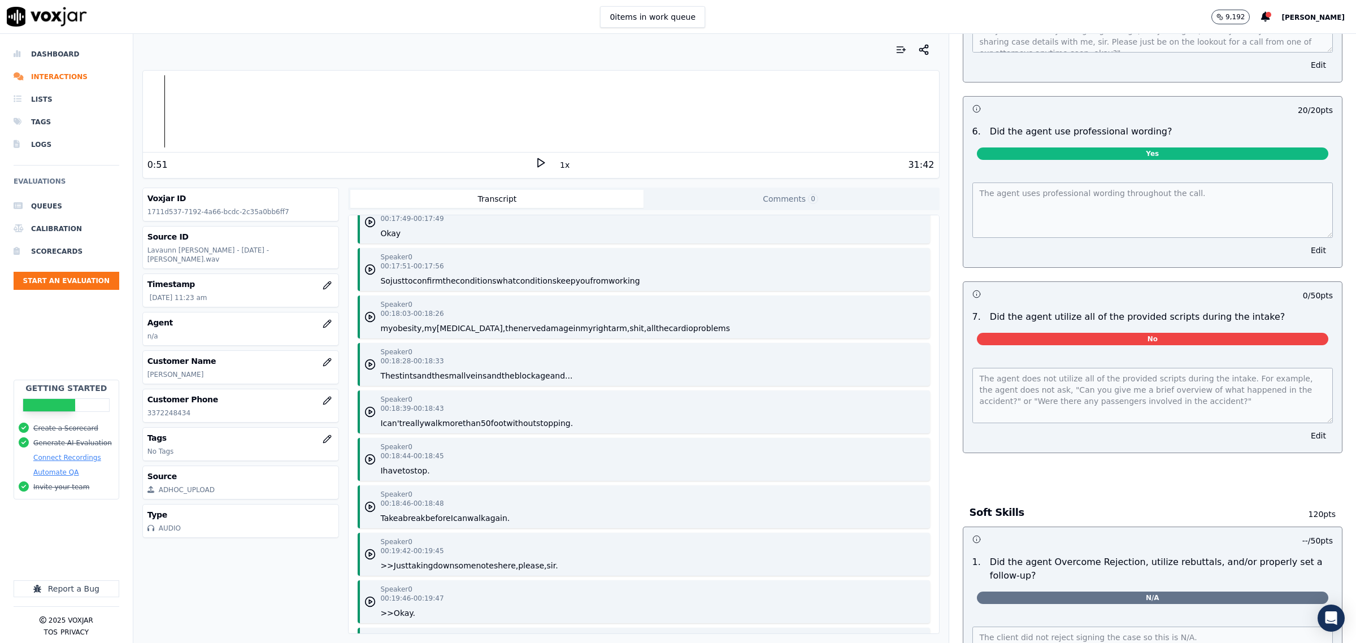
scroll to position [8190, 0]
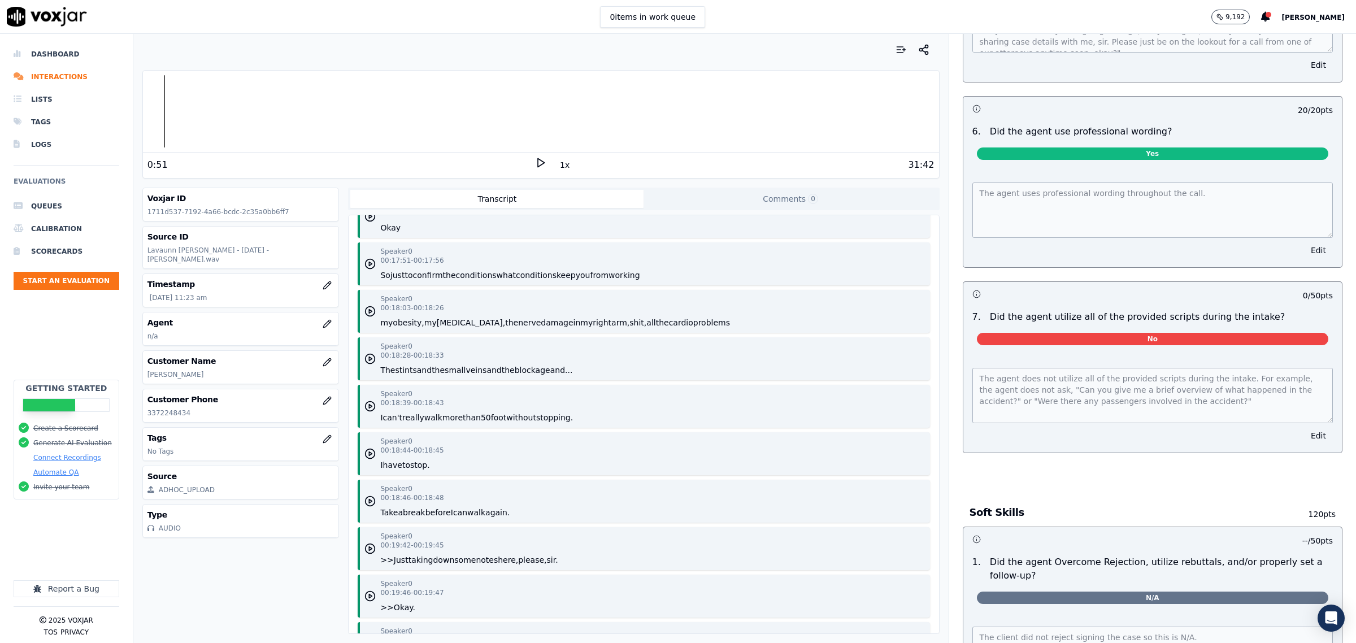
drag, startPoint x: 1294, startPoint y: 430, endPoint x: 1275, endPoint y: 422, distance: 20.8
click at [1304, 428] on button "Edit" at bounding box center [1318, 436] width 29 height 16
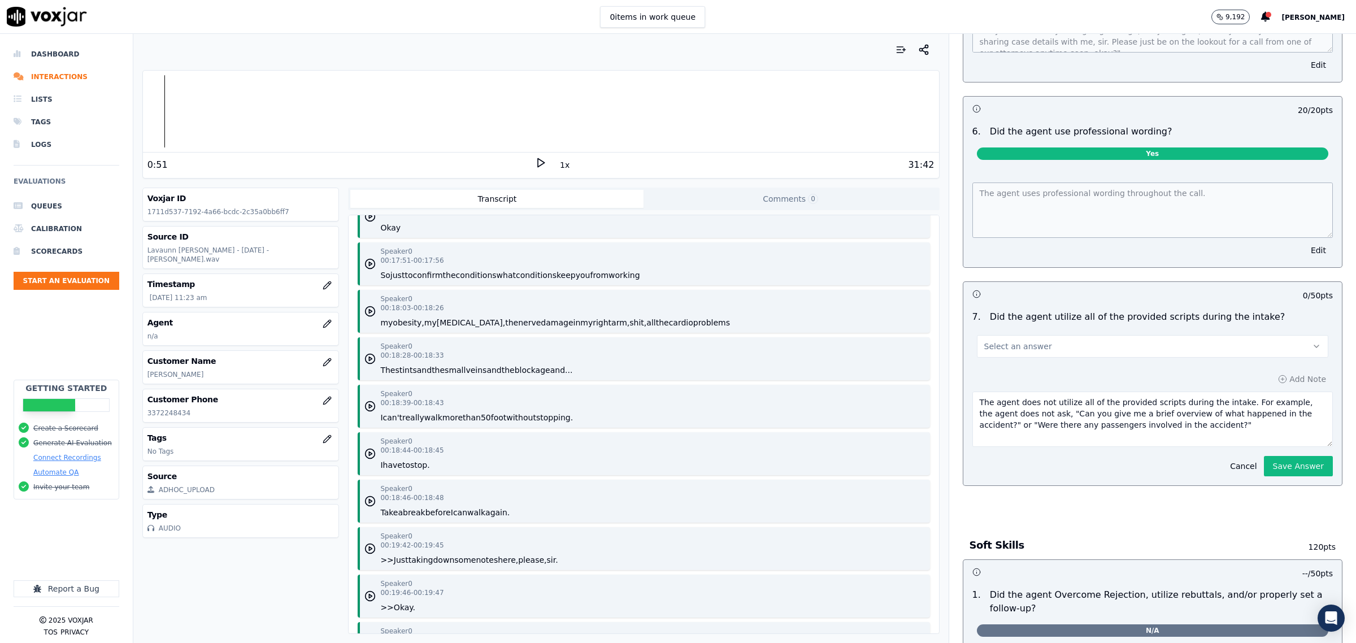
click at [1052, 335] on button "Select an answer" at bounding box center [1152, 346] width 351 height 23
click at [1009, 360] on div "Yes" at bounding box center [1129, 363] width 328 height 18
drag, startPoint x: 1153, startPoint y: 416, endPoint x: 576, endPoint y: 282, distance: 591.9
click at [576, 282] on div "Your browser does not support the audio element. 0:51 1x 31:42 Voxjar ID 1711d5…" at bounding box center [744, 338] width 1222 height 609
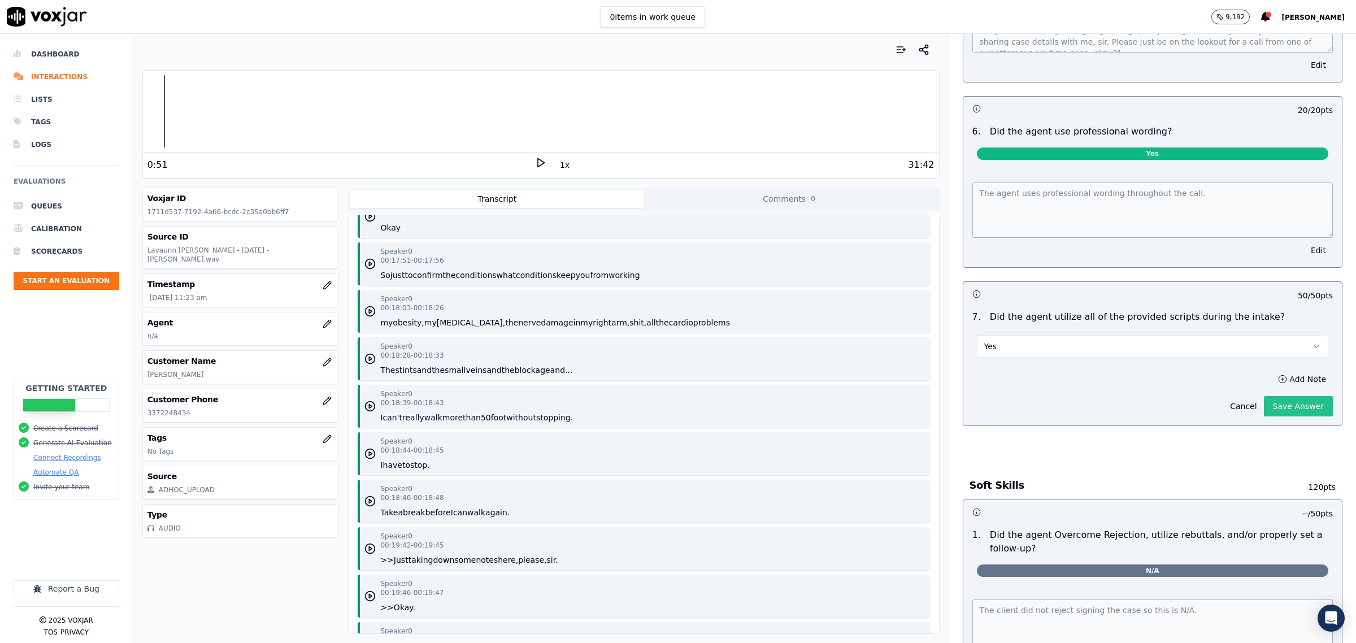
click at [1278, 406] on button "Save Answer" at bounding box center [1298, 406] width 69 height 20
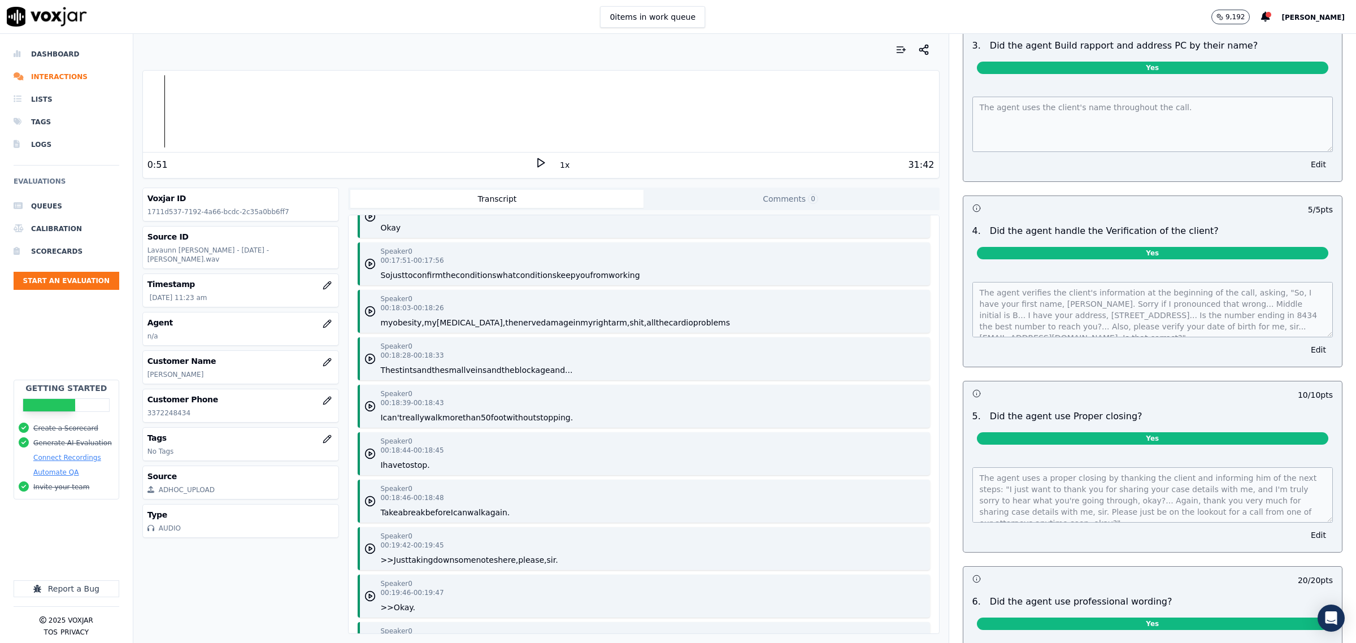
scroll to position [0, 0]
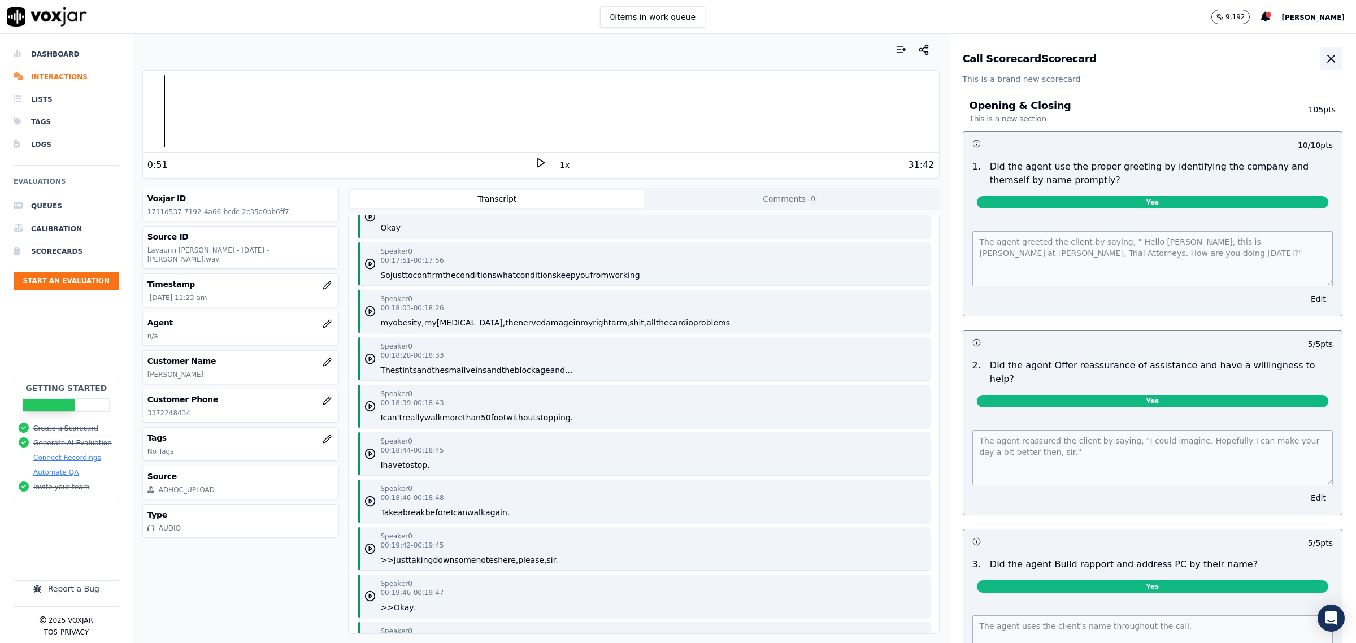
click at [1327, 59] on icon "button" at bounding box center [1330, 58] width 7 height 7
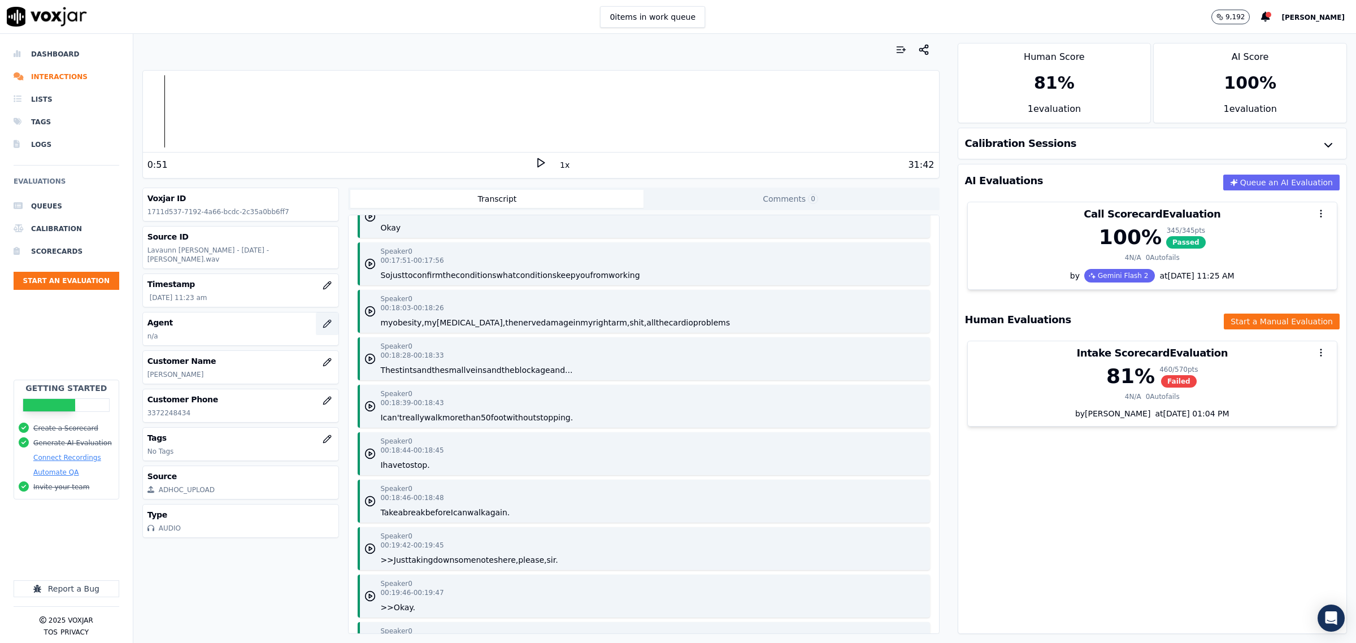
click at [323, 319] on icon "button" at bounding box center [327, 323] width 9 height 9
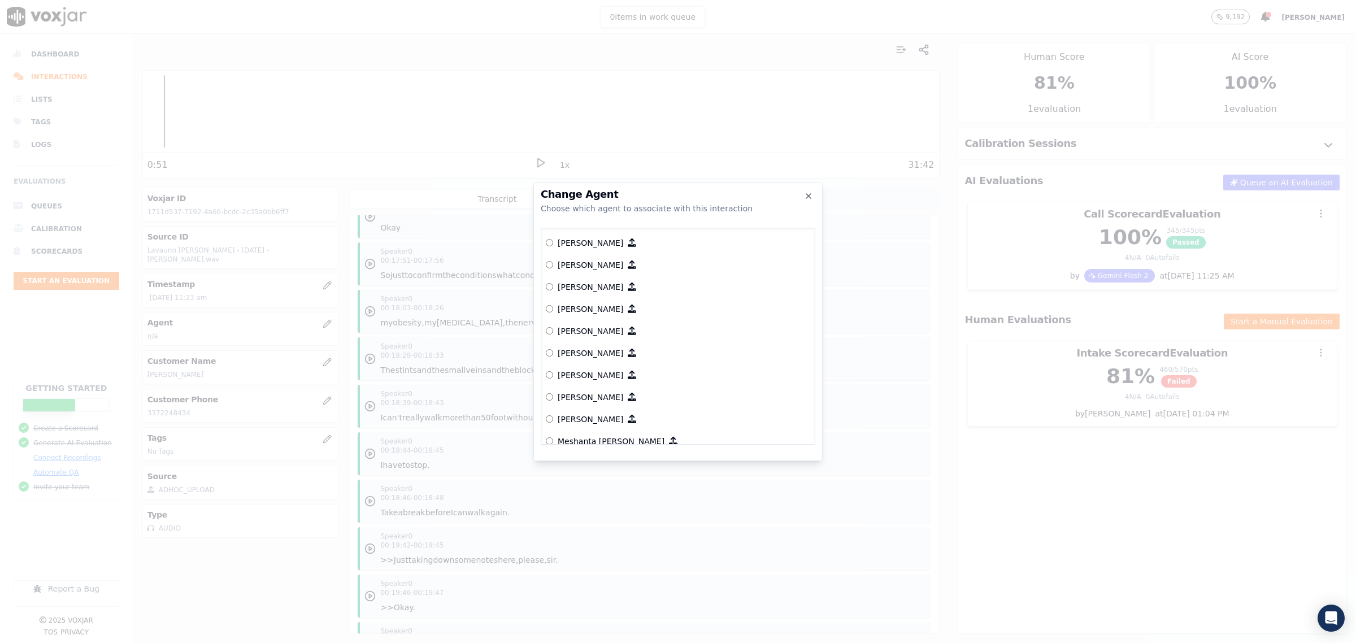
scroll to position [1116, 0]
click at [571, 312] on p "[PERSON_NAME]" at bounding box center [590, 317] width 66 height 11
click at [758, 450] on button "Connect This Agent" at bounding box center [767, 453] width 95 height 20
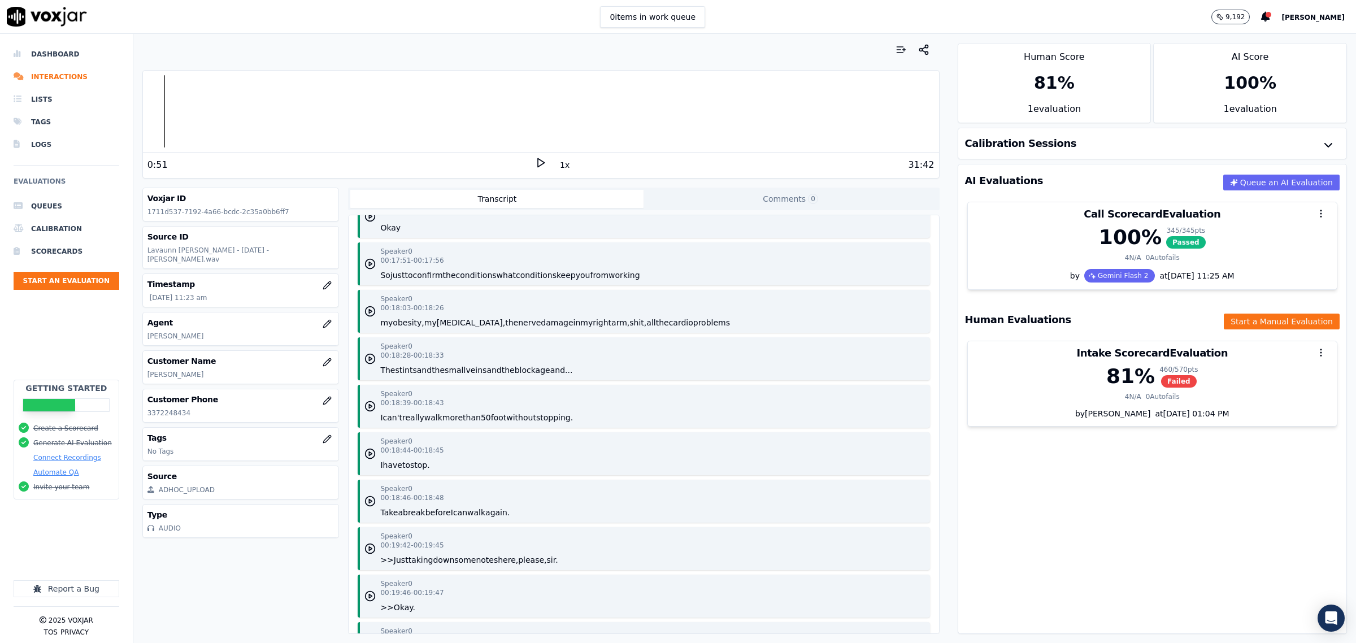
drag, startPoint x: 201, startPoint y: 363, endPoint x: 147, endPoint y: 374, distance: 54.7
click at [147, 374] on div "Customer Name Toby B Castille" at bounding box center [241, 367] width 196 height 33
copy p "Toby B Castille"
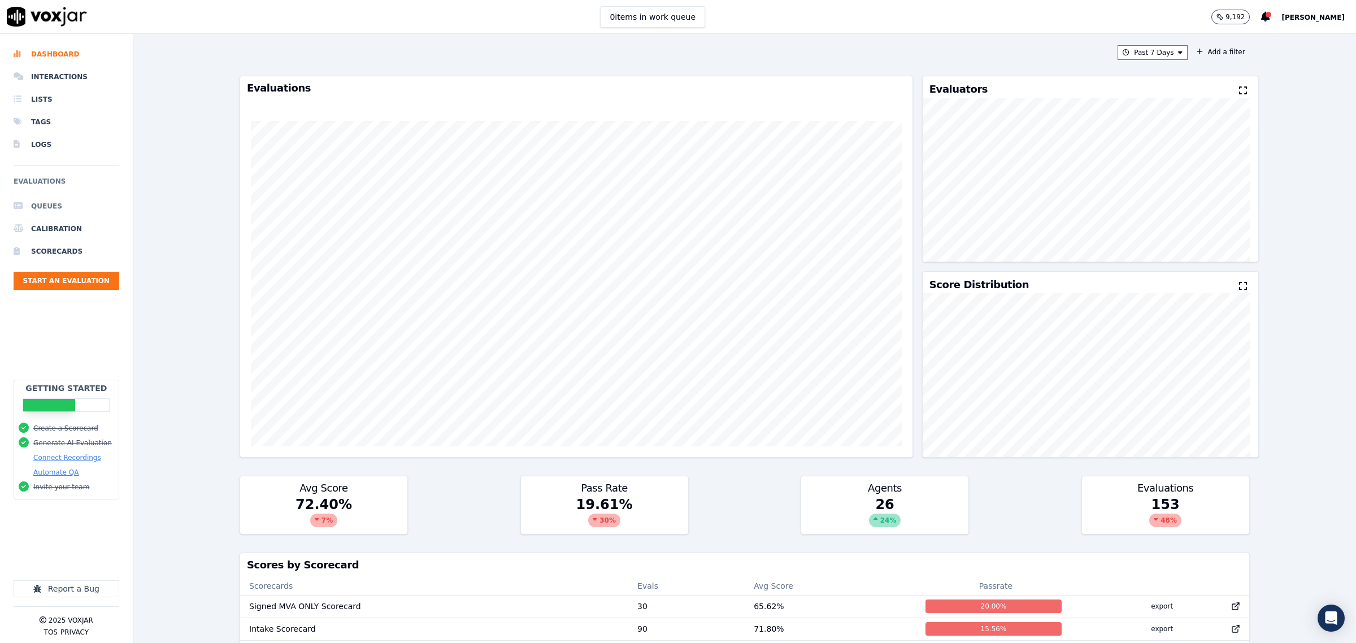
click at [57, 204] on li "Queues" at bounding box center [67, 206] width 106 height 23
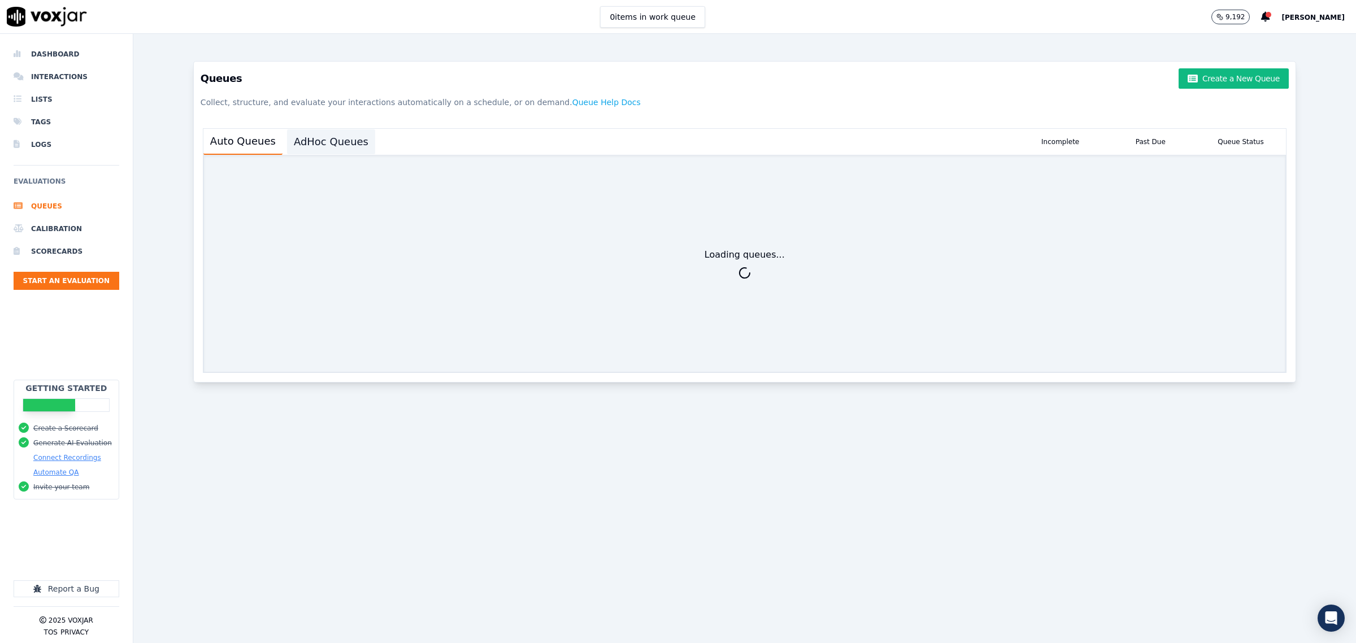
click at [346, 138] on button "AdHoc Queues" at bounding box center [331, 141] width 88 height 25
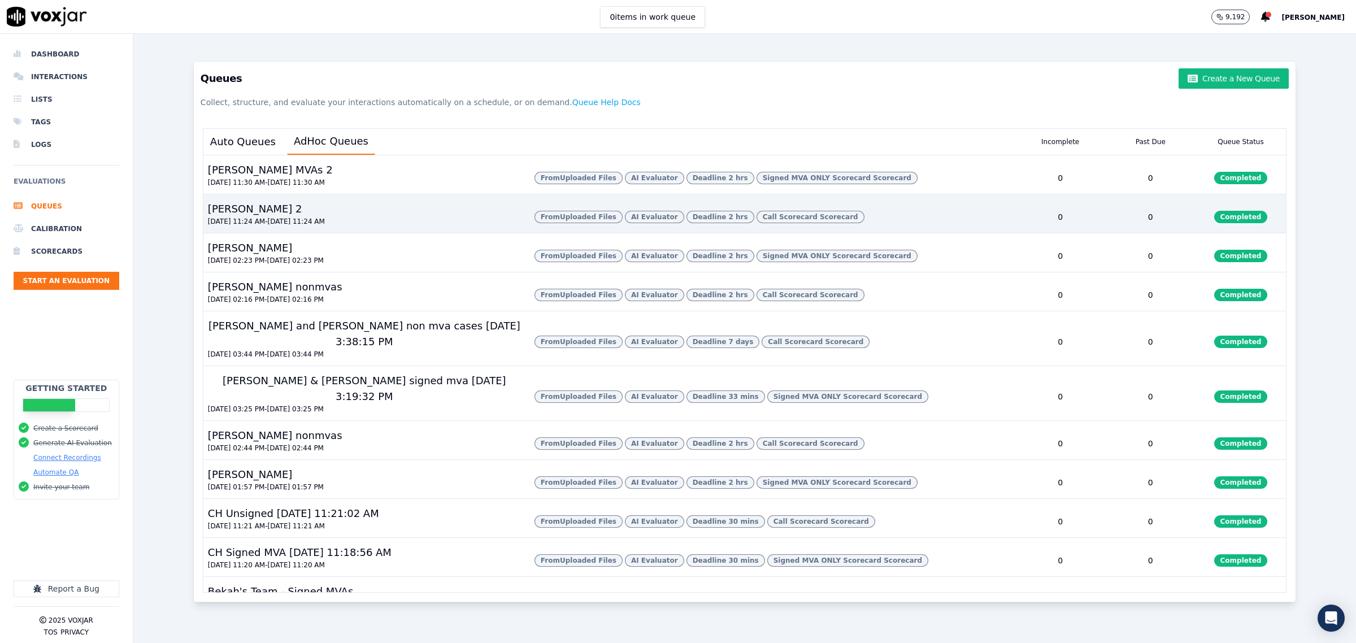
click at [371, 233] on div "Zach Nonmvas 2 08/11/2025 11:24 AM - 08/12/2025 11:24 AM" at bounding box center [364, 217] width 322 height 32
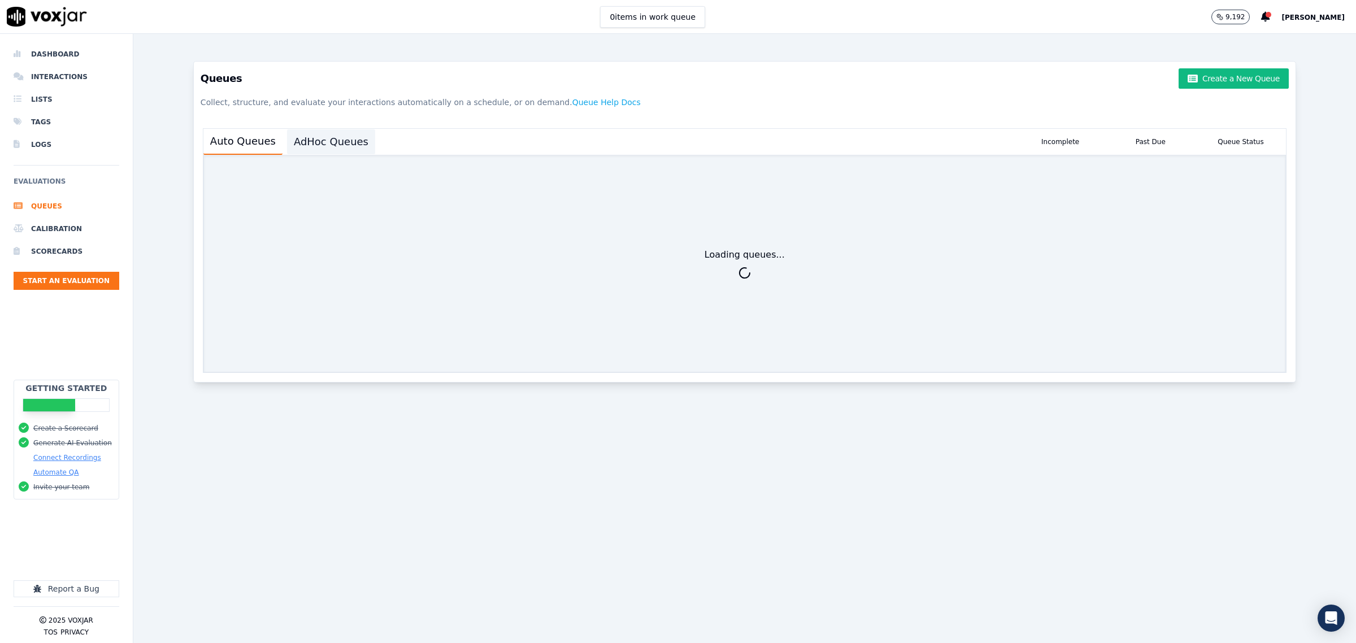
click at [332, 145] on button "AdHoc Queues" at bounding box center [331, 141] width 88 height 25
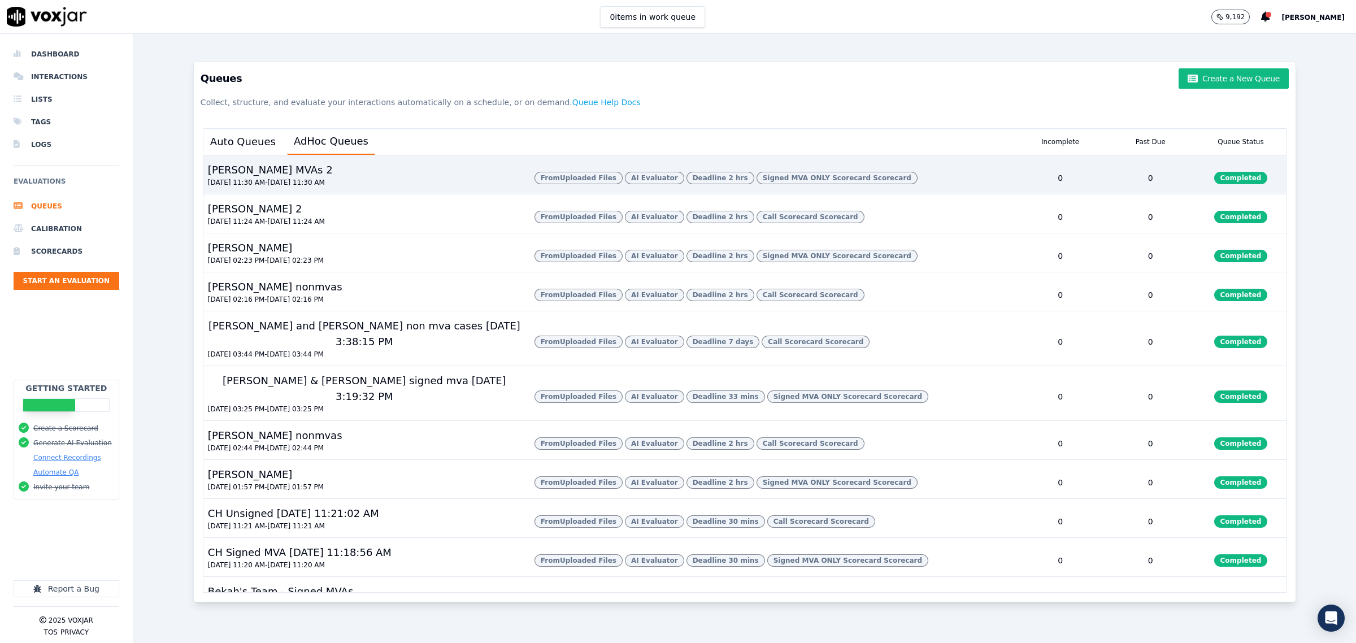
click at [354, 171] on div "[PERSON_NAME] MVAs 2 [DATE] 11:30 AM - [DATE] 11:30 AM" at bounding box center [364, 178] width 322 height 32
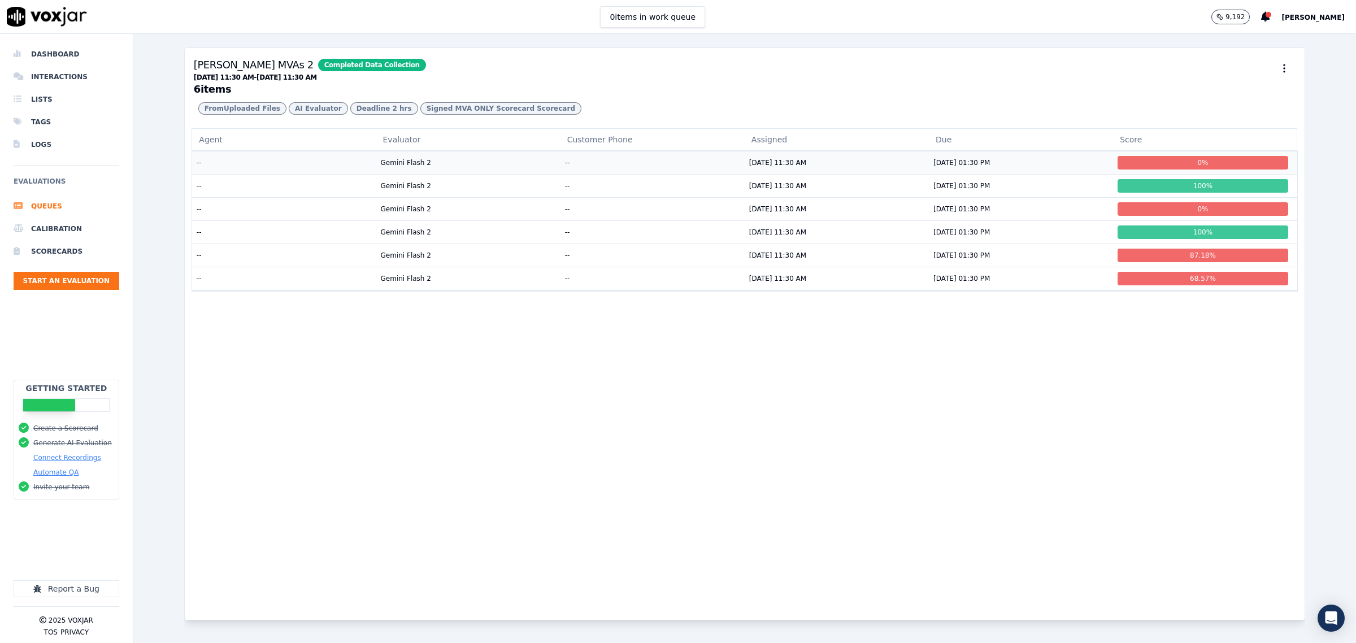
click at [251, 174] on td "--" at bounding box center [283, 162] width 184 height 23
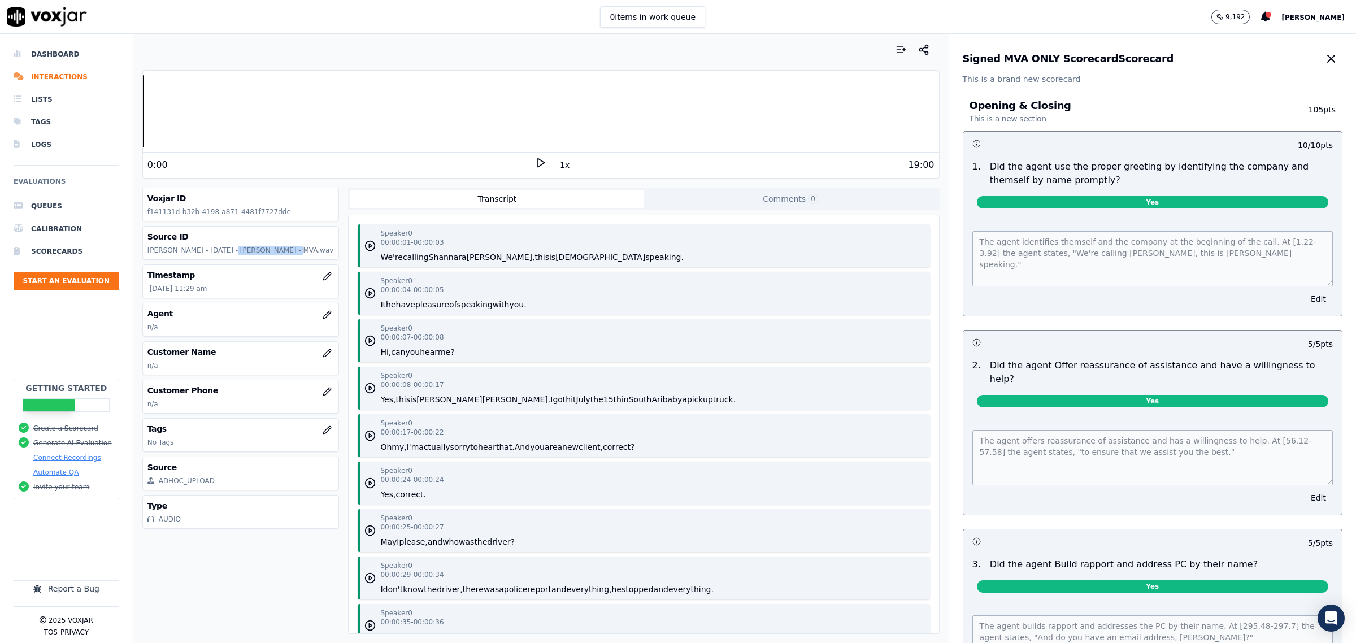
drag, startPoint x: 215, startPoint y: 249, endPoint x: 261, endPoint y: 249, distance: 46.3
click at [261, 249] on p "Said Alvarez - 8.8.25 - Tiffany J Dingler - MVA.wav" at bounding box center [240, 250] width 187 height 9
copy p "Tiffany J Dingler"
click at [1324, 55] on icon "button" at bounding box center [1331, 59] width 14 height 14
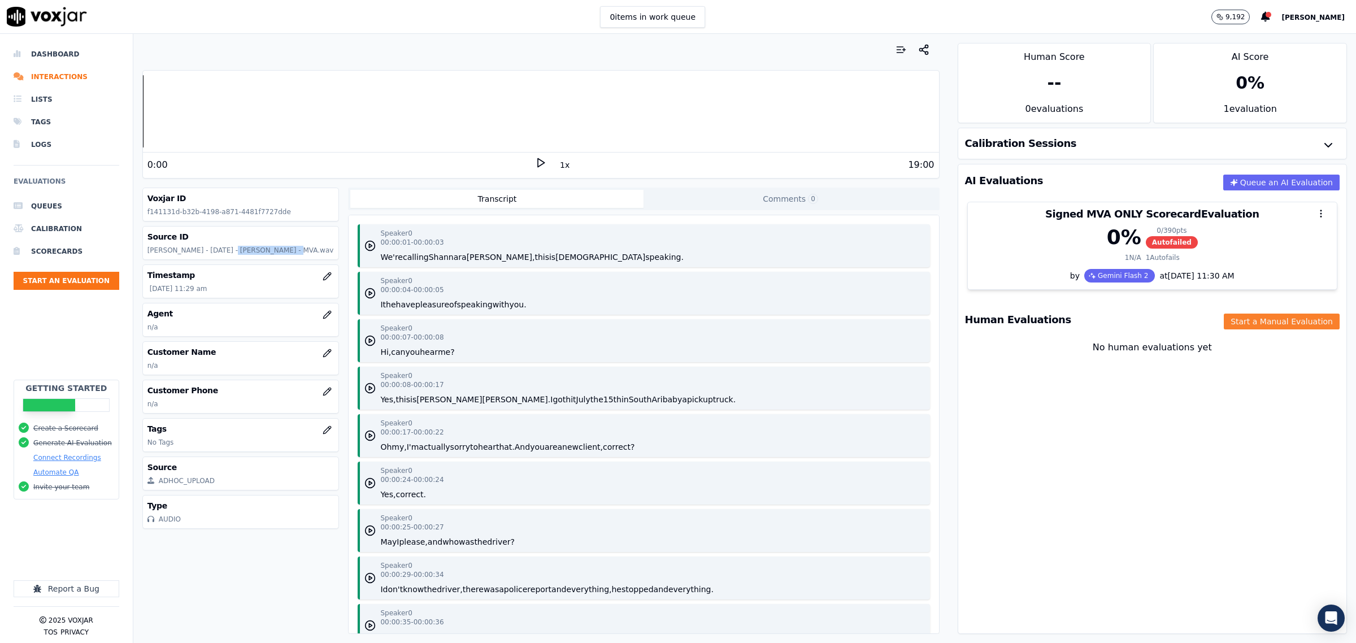
click at [1266, 321] on button "Start a Manual Evaluation" at bounding box center [1281, 321] width 116 height 16
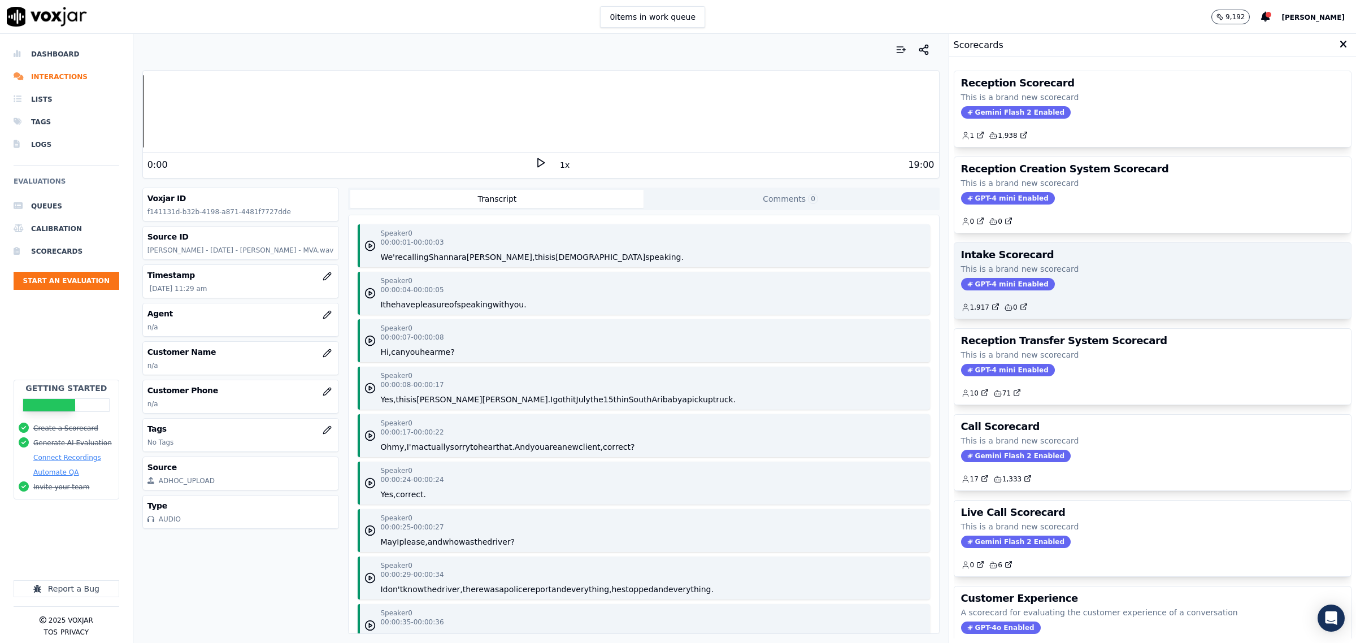
click at [1105, 264] on p "This is a brand new scorecard" at bounding box center [1152, 268] width 383 height 11
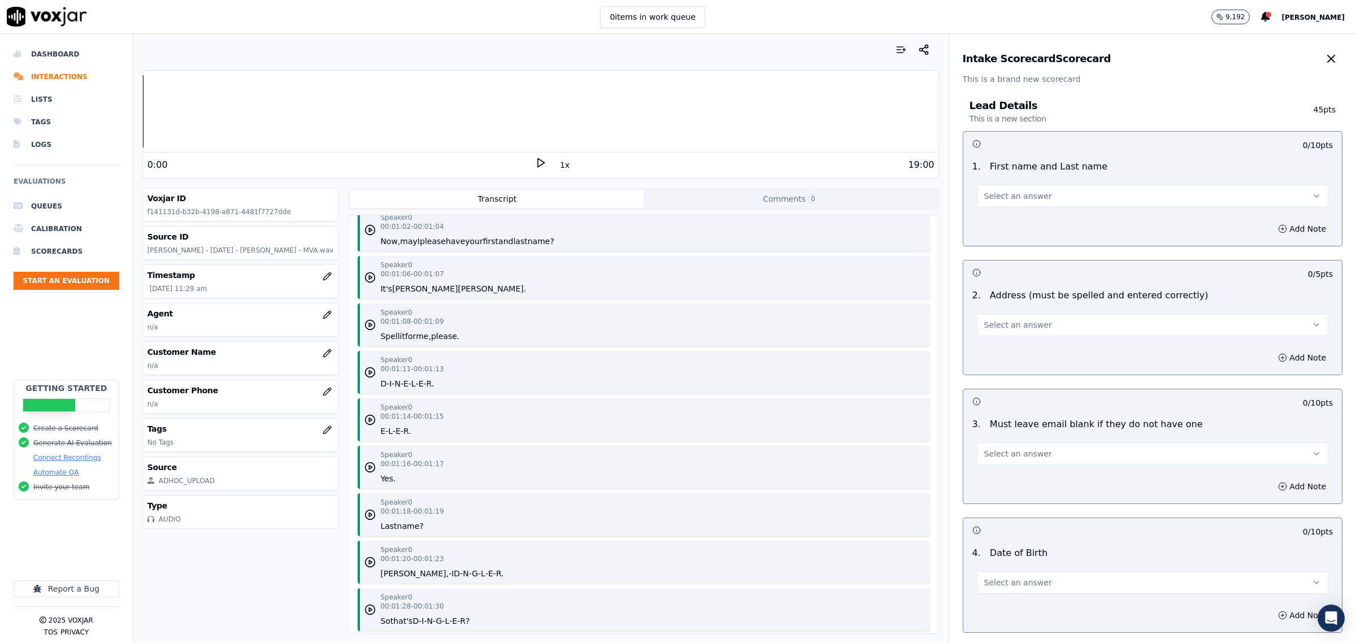
scroll to position [777, 0]
click at [1020, 185] on button "Select an answer" at bounding box center [1152, 196] width 351 height 23
drag, startPoint x: 996, startPoint y: 224, endPoint x: 987, endPoint y: 242, distance: 20.0
click at [997, 224] on div "Yes" at bounding box center [1129, 221] width 328 height 18
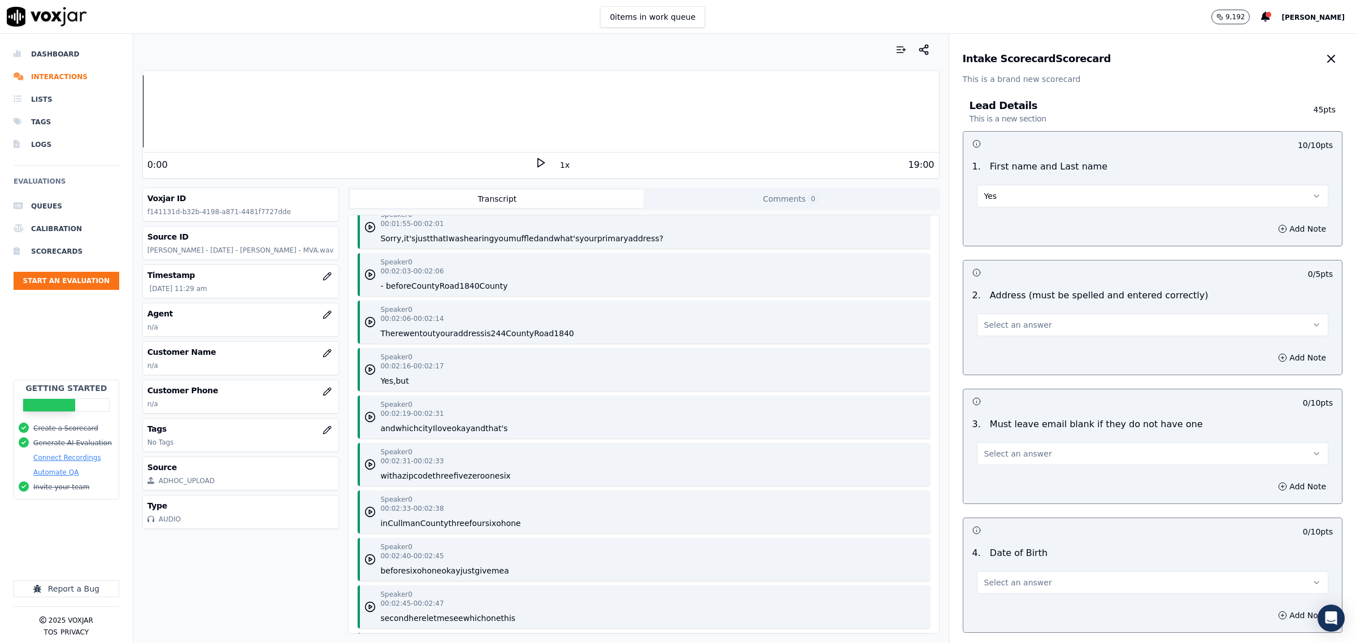
scroll to position [1765, 0]
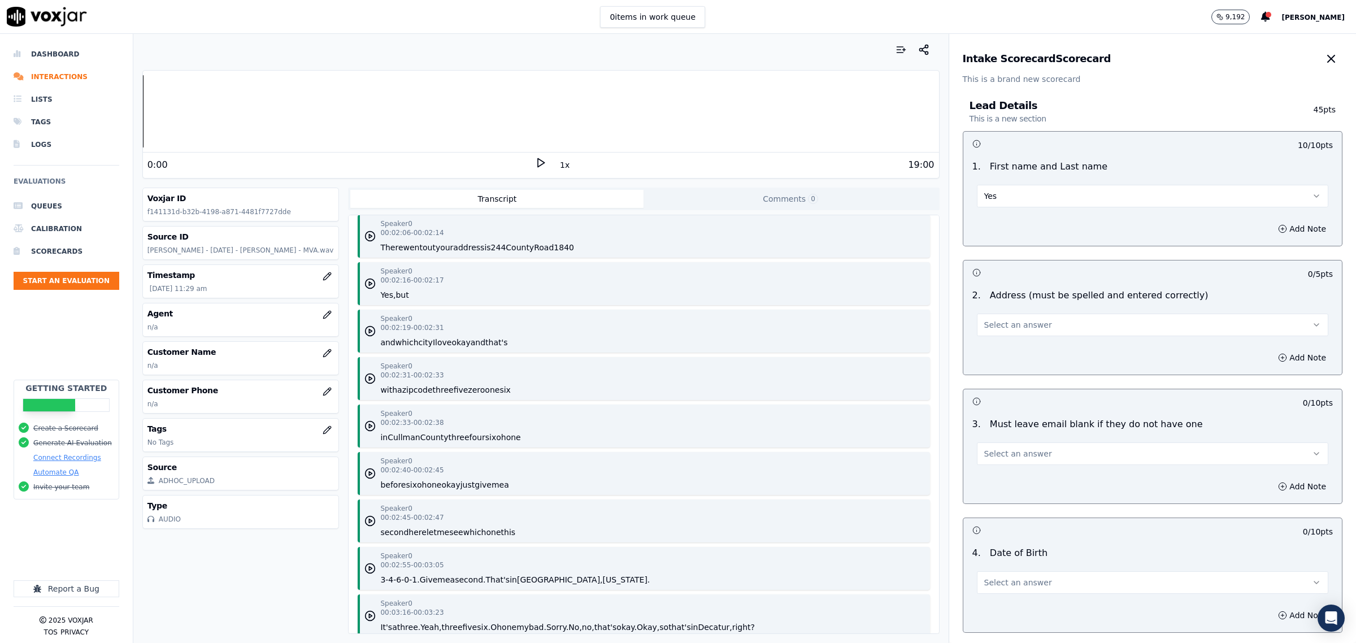
click at [1016, 325] on span "Select an answer" at bounding box center [1018, 324] width 68 height 11
click at [1012, 351] on div "Yes" at bounding box center [1129, 351] width 328 height 18
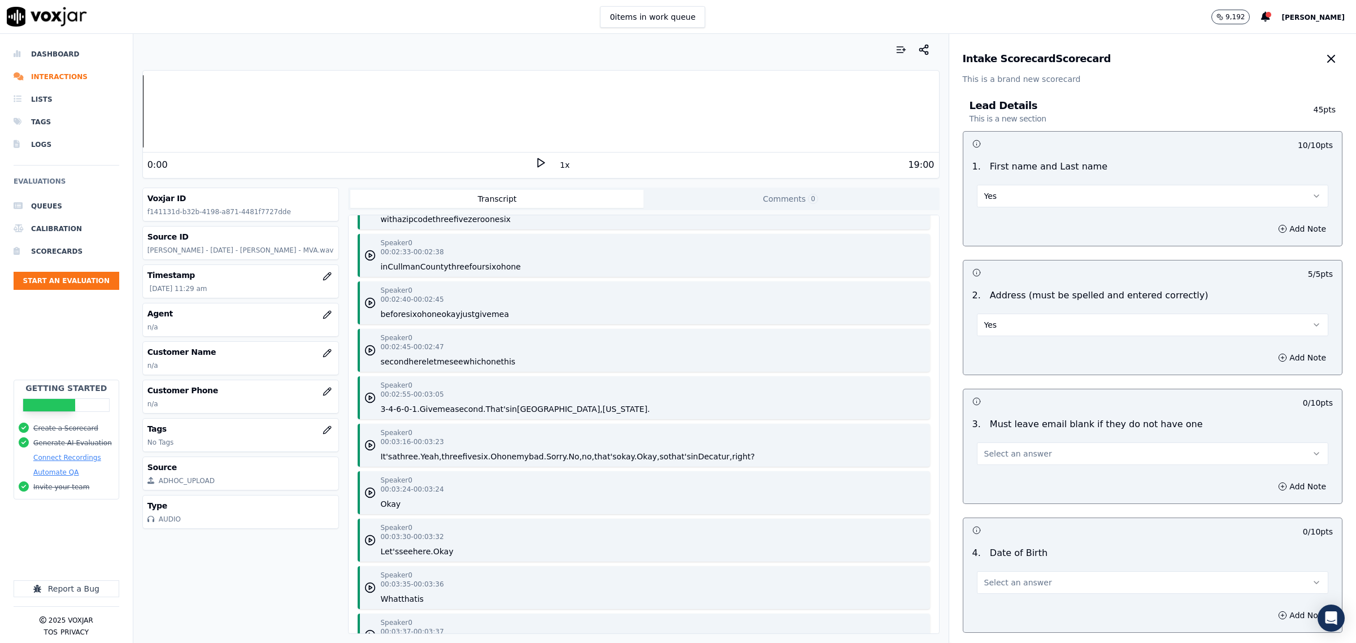
scroll to position [1977, 0]
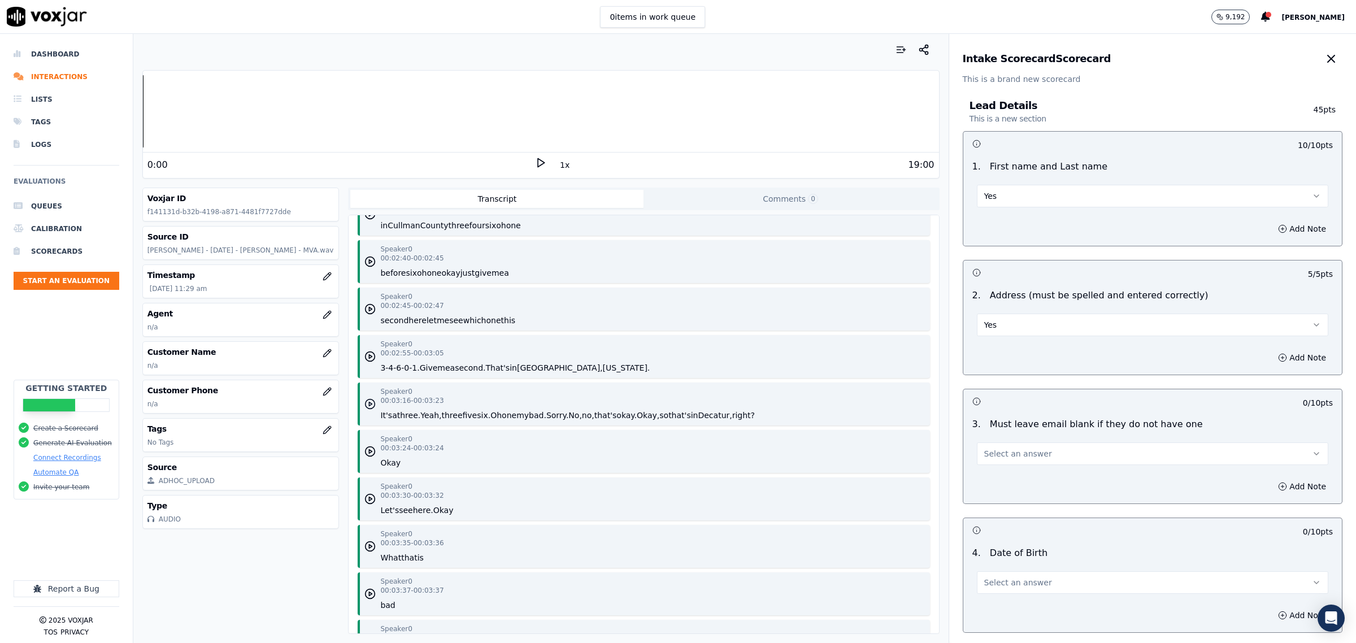
click at [369, 403] on polygon "button" at bounding box center [370, 404] width 3 height 4
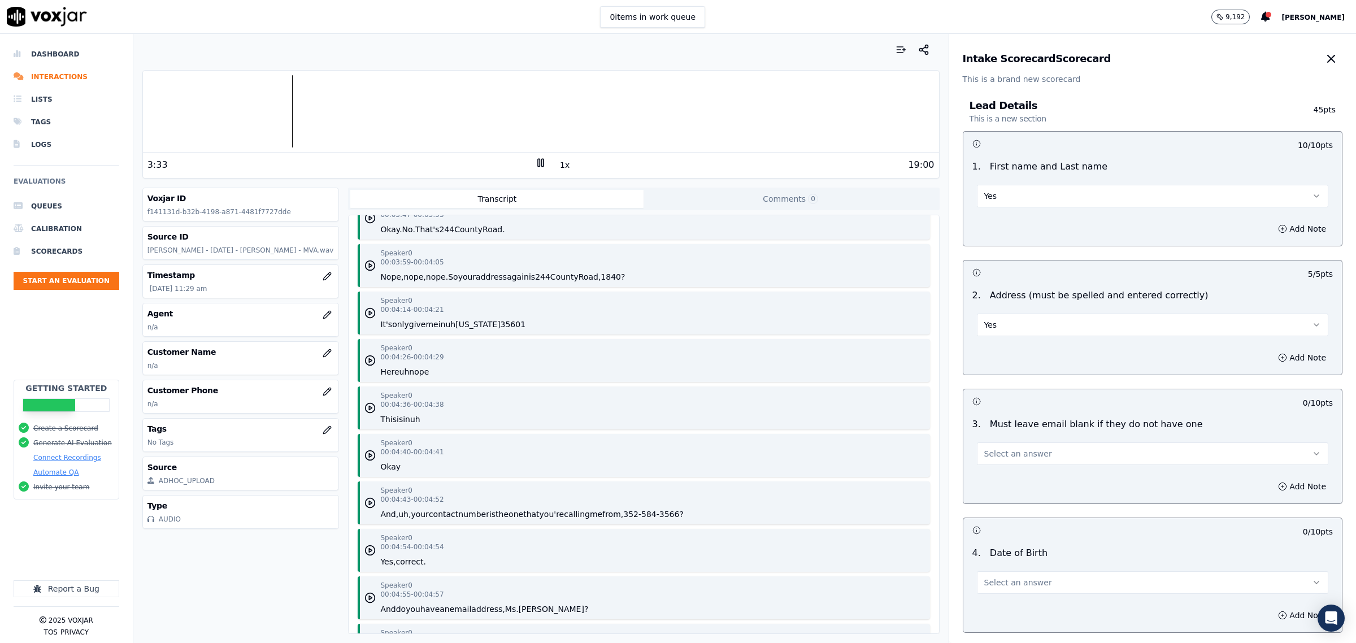
scroll to position [2471, 0]
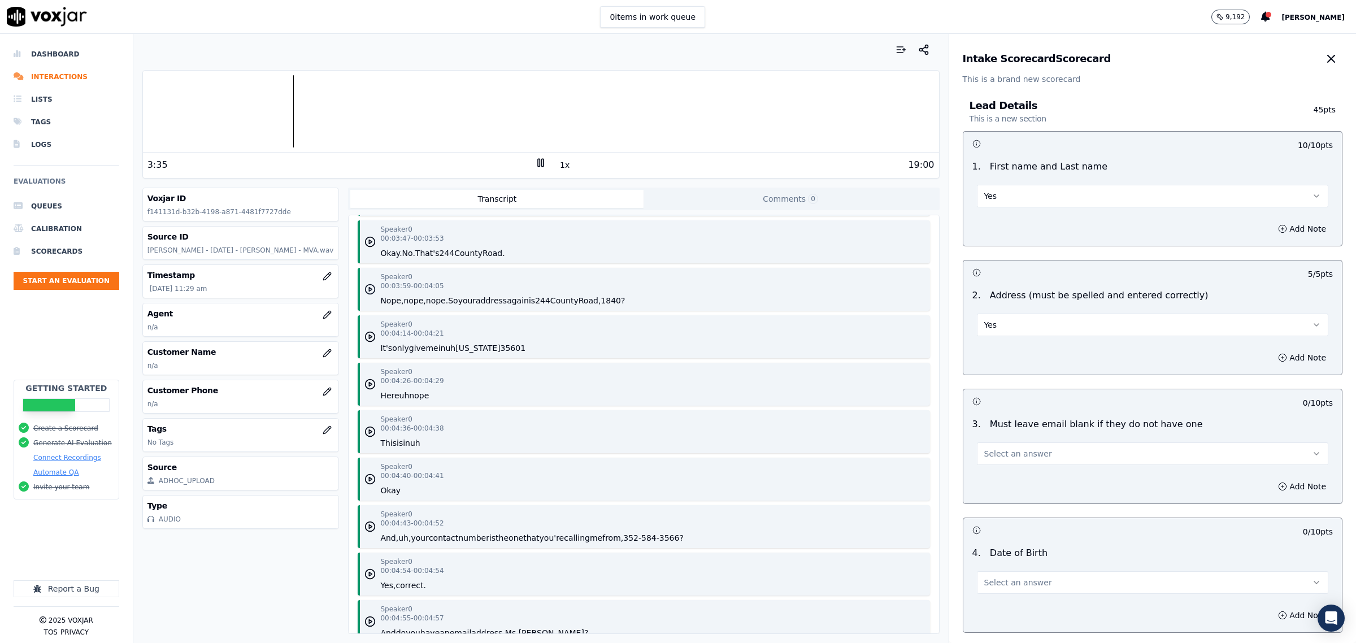
click at [364, 286] on icon "button" at bounding box center [369, 289] width 11 height 11
click at [1027, 325] on button "Yes" at bounding box center [1152, 324] width 351 height 23
click at [996, 364] on div "No" at bounding box center [1129, 369] width 328 height 18
click at [1271, 359] on button "Add Note" at bounding box center [1302, 358] width 62 height 16
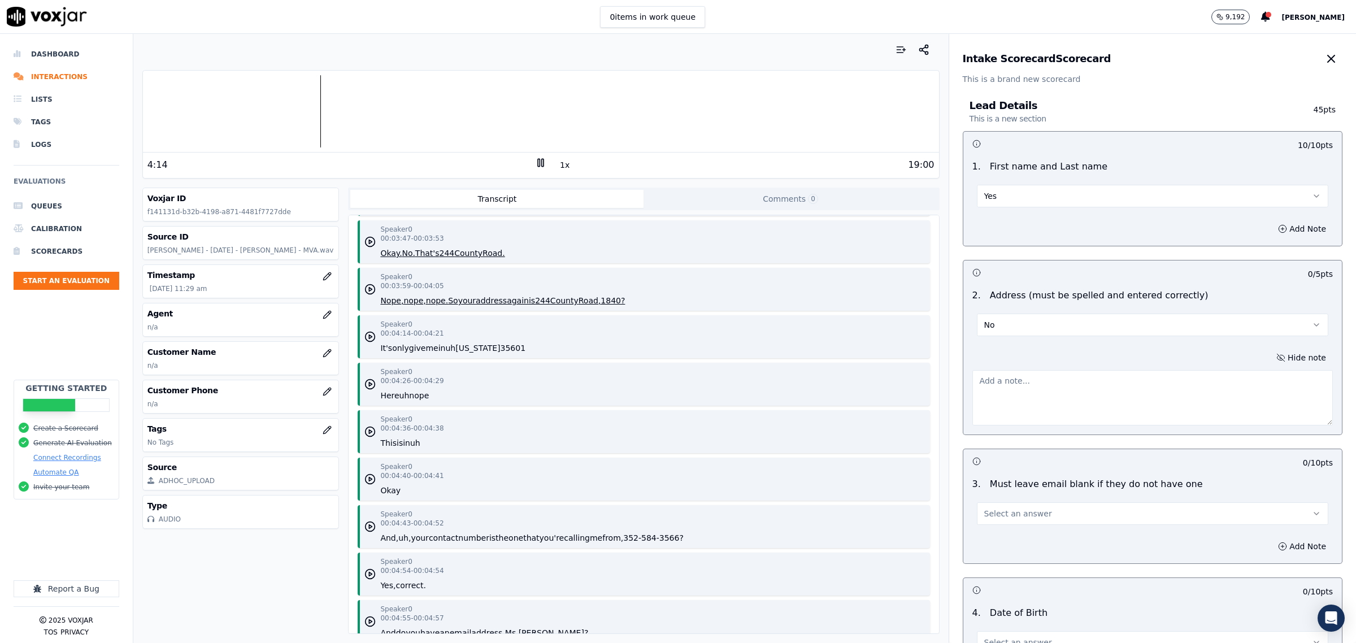
click at [1088, 403] on textarea at bounding box center [1152, 397] width 360 height 55
type textarea "a"
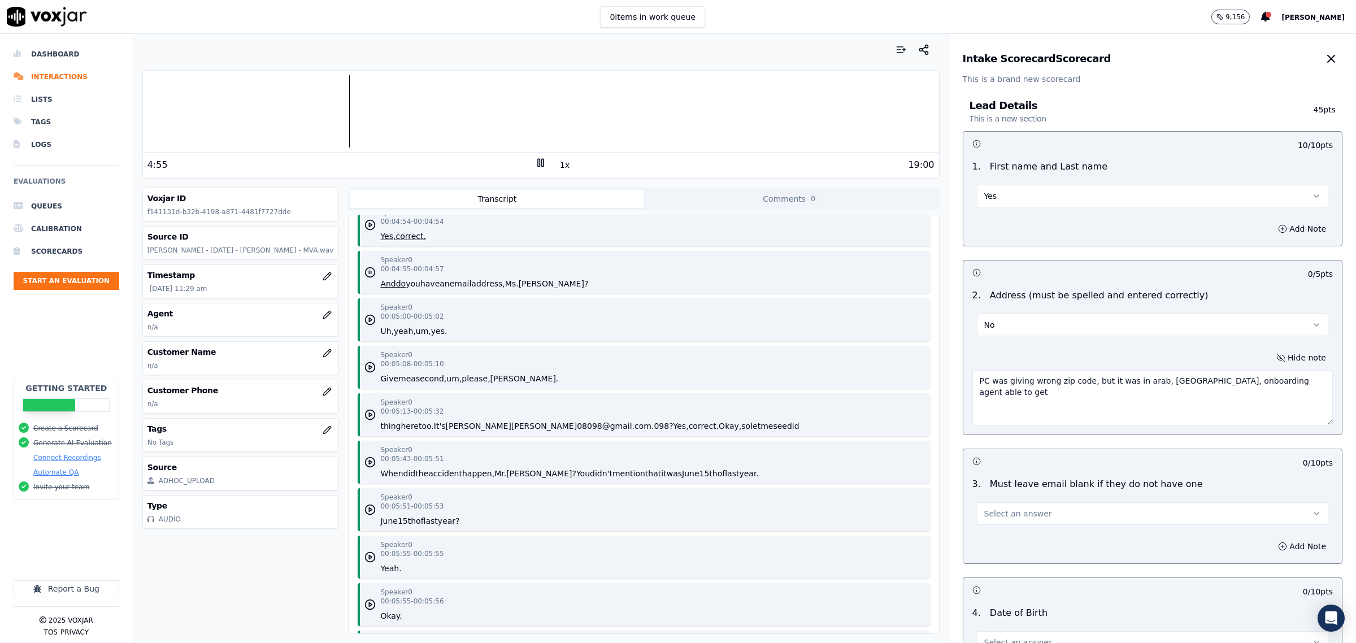
scroll to position [2824, 0]
type textarea "PC was giving wrong zip code, but it was in arab, AL, onboarding agent able to …"
click at [535, 162] on icon at bounding box center [540, 162] width 11 height 11
click at [1031, 509] on button "Select an answer" at bounding box center [1152, 513] width 351 height 23
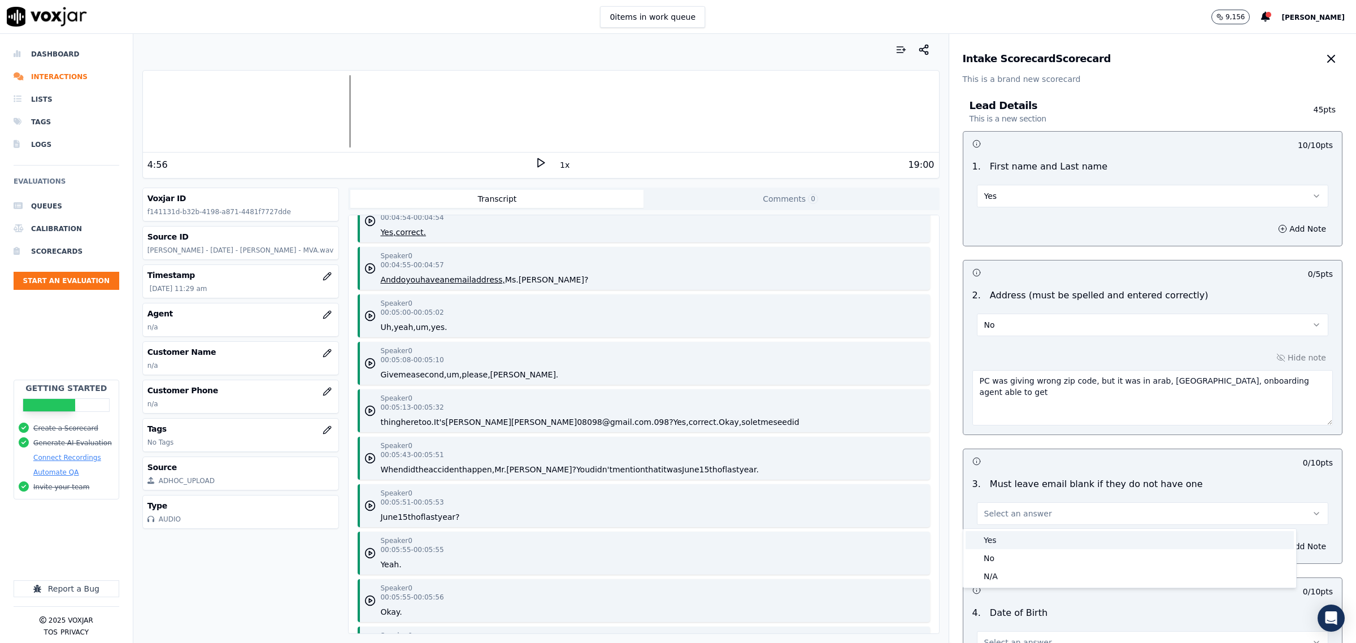
click at [1039, 538] on div "Yes" at bounding box center [1129, 540] width 328 height 18
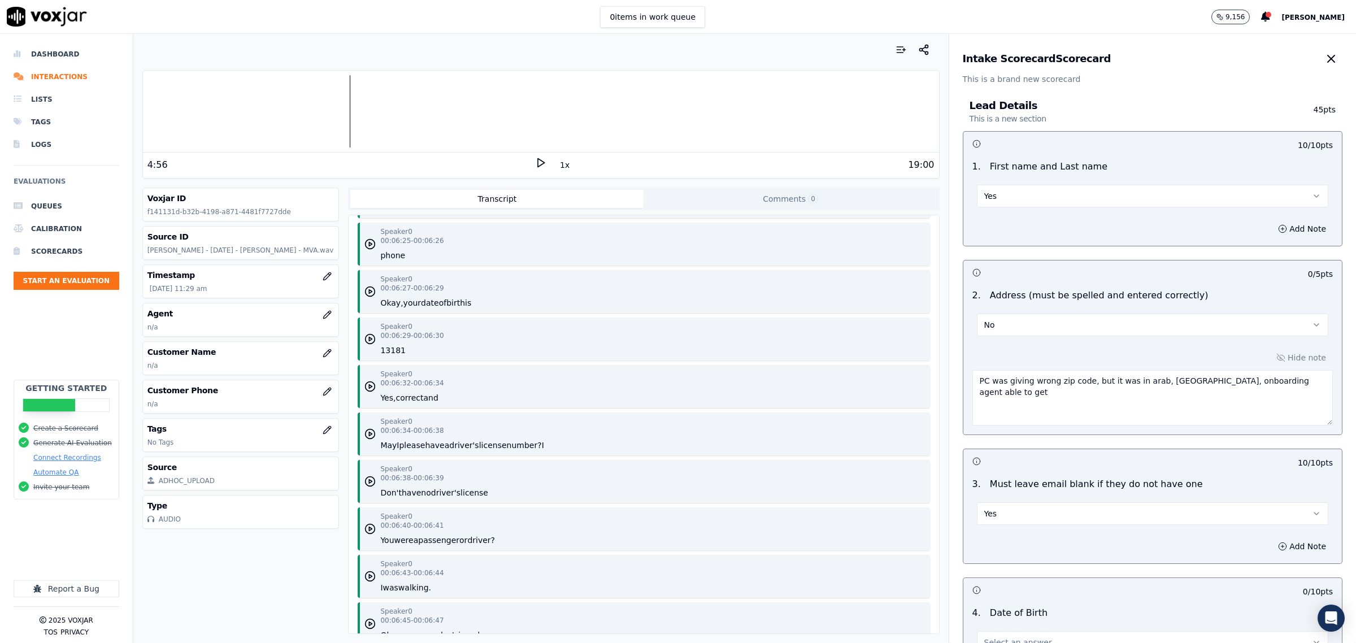
scroll to position [3389, 0]
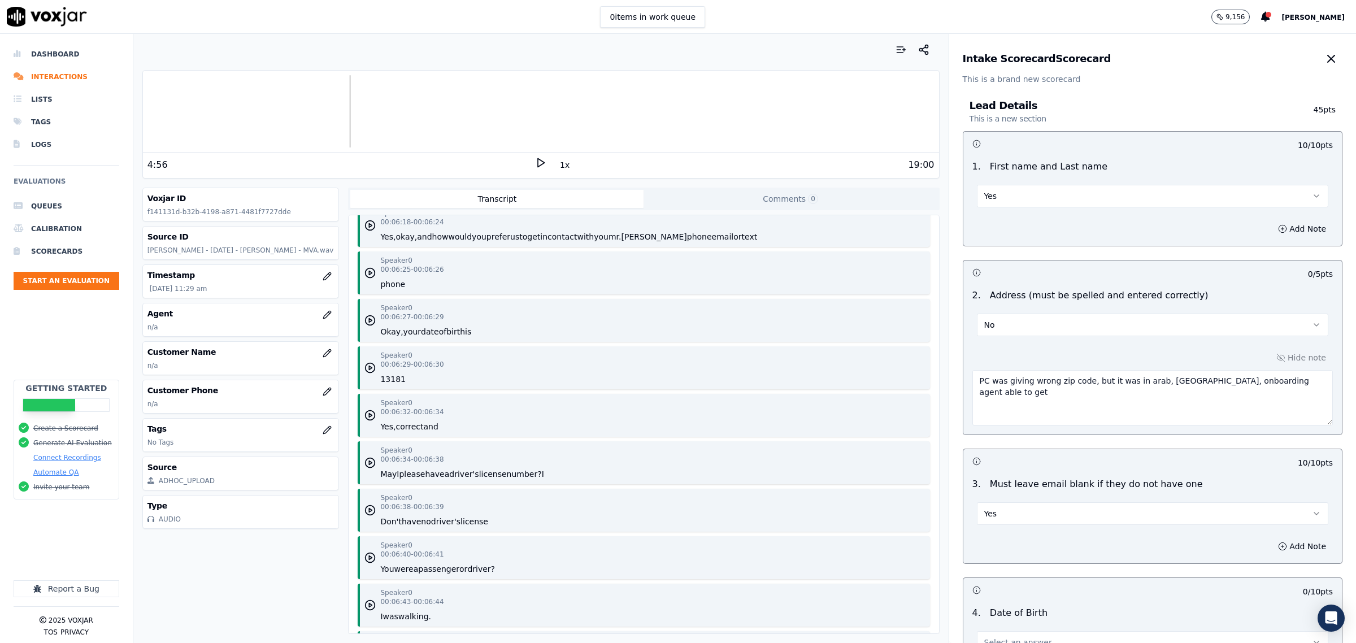
click at [538, 165] on polygon at bounding box center [541, 163] width 7 height 8
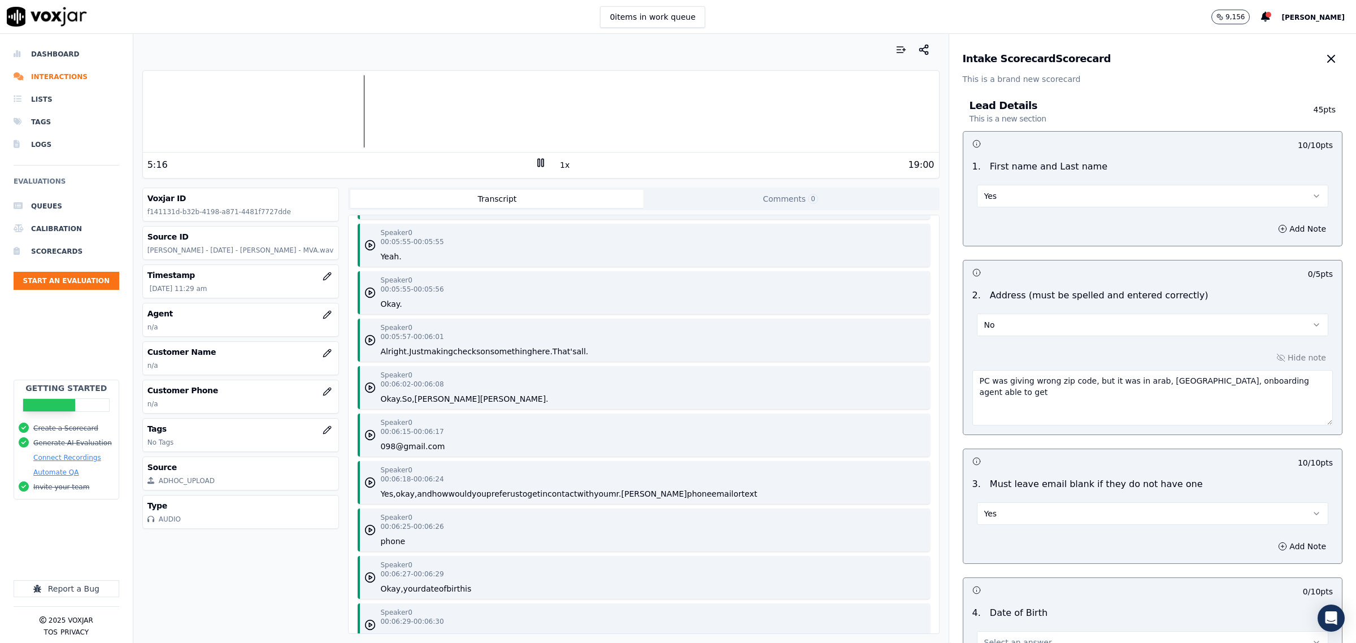
scroll to position [3107, 0]
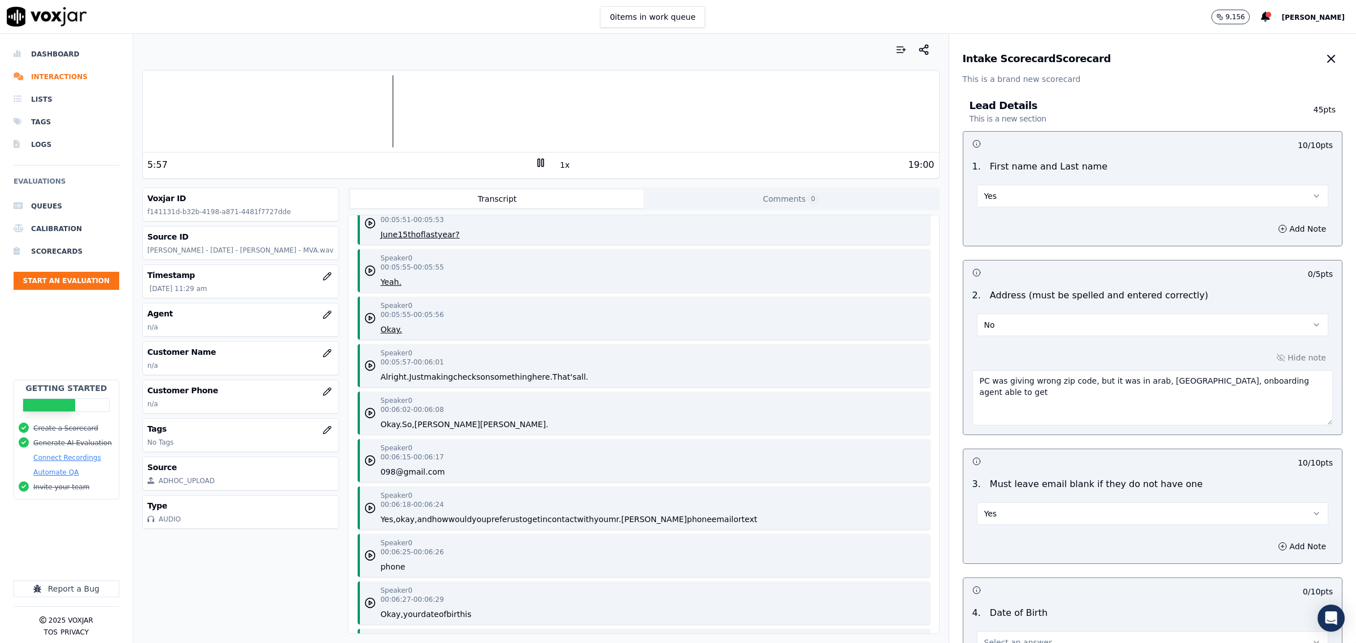
click at [1091, 323] on button "No" at bounding box center [1152, 324] width 351 height 23
click at [1003, 351] on div "Yes" at bounding box center [1129, 351] width 328 height 18
drag, startPoint x: 1151, startPoint y: 388, endPoint x: 579, endPoint y: 350, distance: 573.4
click at [560, 352] on div "Your browser does not support the audio element. 6:00 1x 19:00 Voxjar ID f14113…" at bounding box center [744, 338] width 1222 height 609
click at [533, 172] on div "6:02 1x 19:00" at bounding box center [541, 165] width 796 height 24
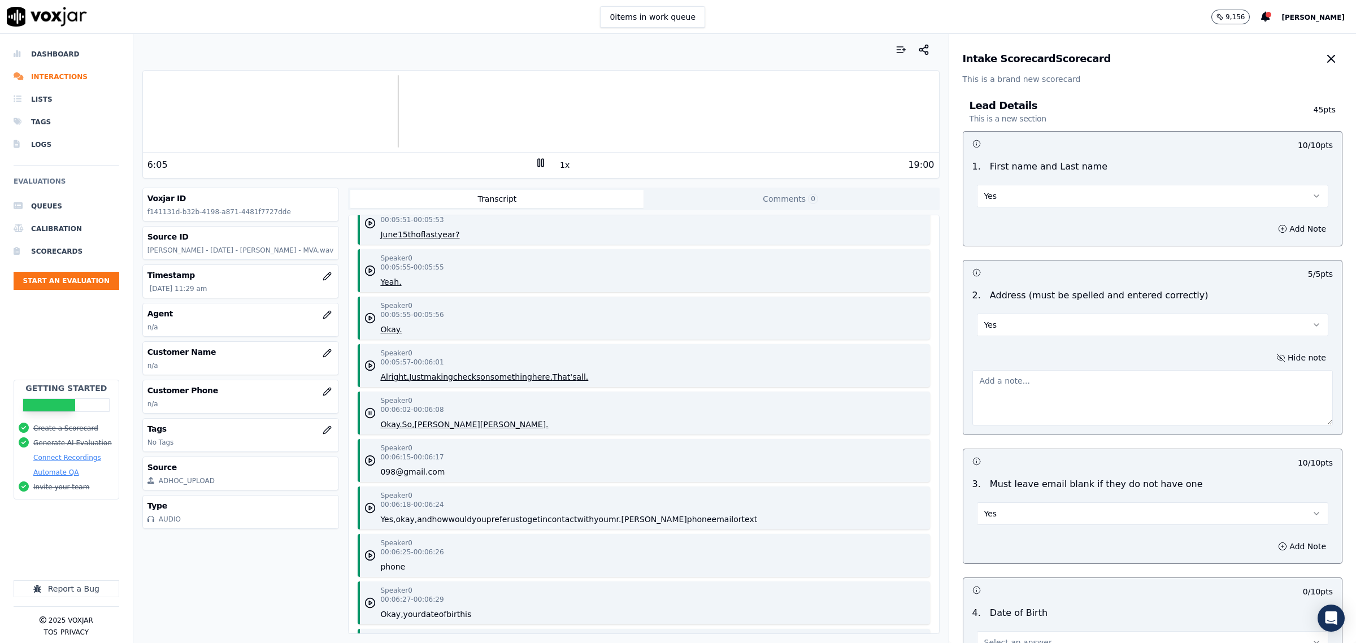
click at [537, 156] on div "6:05 1x 19:00" at bounding box center [541, 165] width 796 height 24
click at [544, 156] on div "6:09 1x 19:00" at bounding box center [541, 165] width 796 height 24
click at [546, 165] on div "19:00" at bounding box center [739, 165] width 387 height 14
click at [535, 164] on icon at bounding box center [540, 162] width 11 height 11
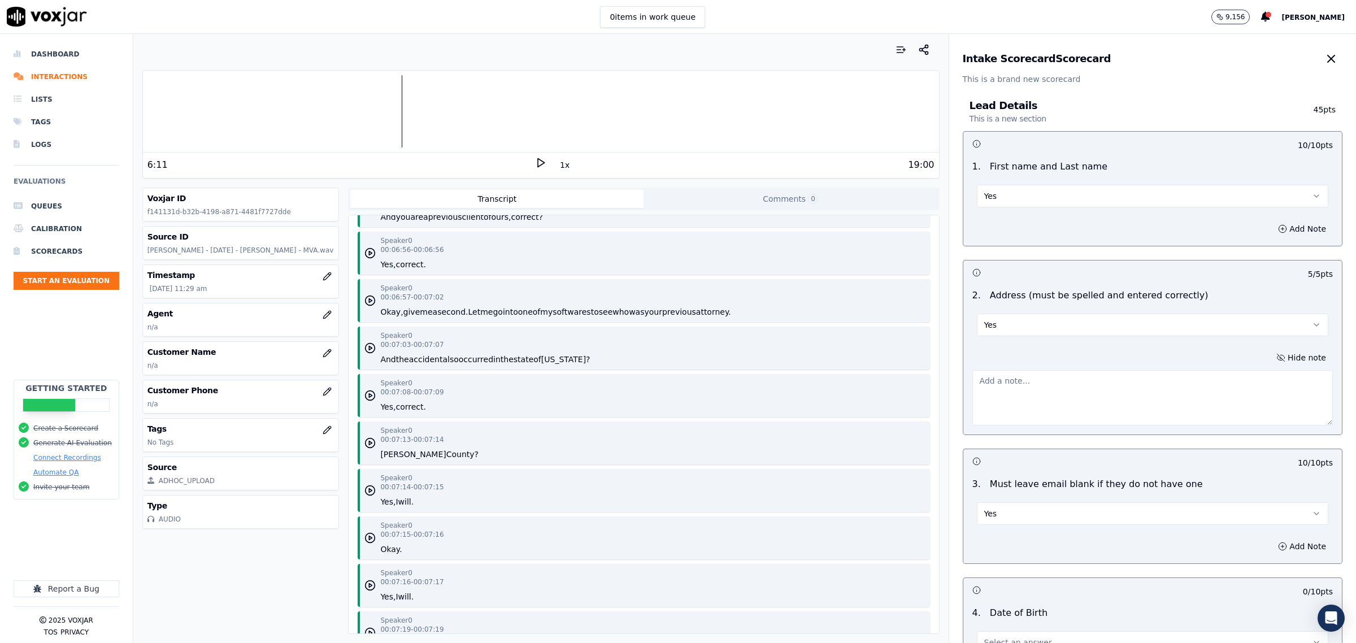
scroll to position [4024, 0]
click at [364, 347] on icon "button" at bounding box center [369, 348] width 11 height 11
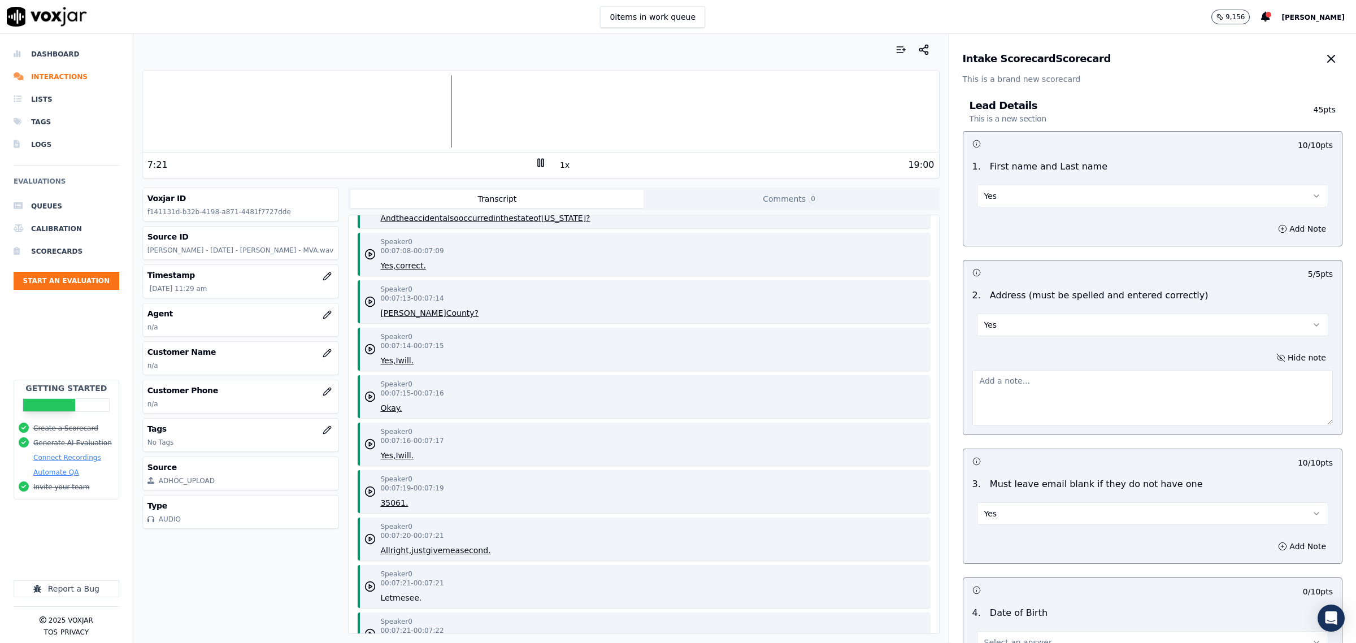
click at [538, 161] on rect at bounding box center [539, 162] width 2 height 7
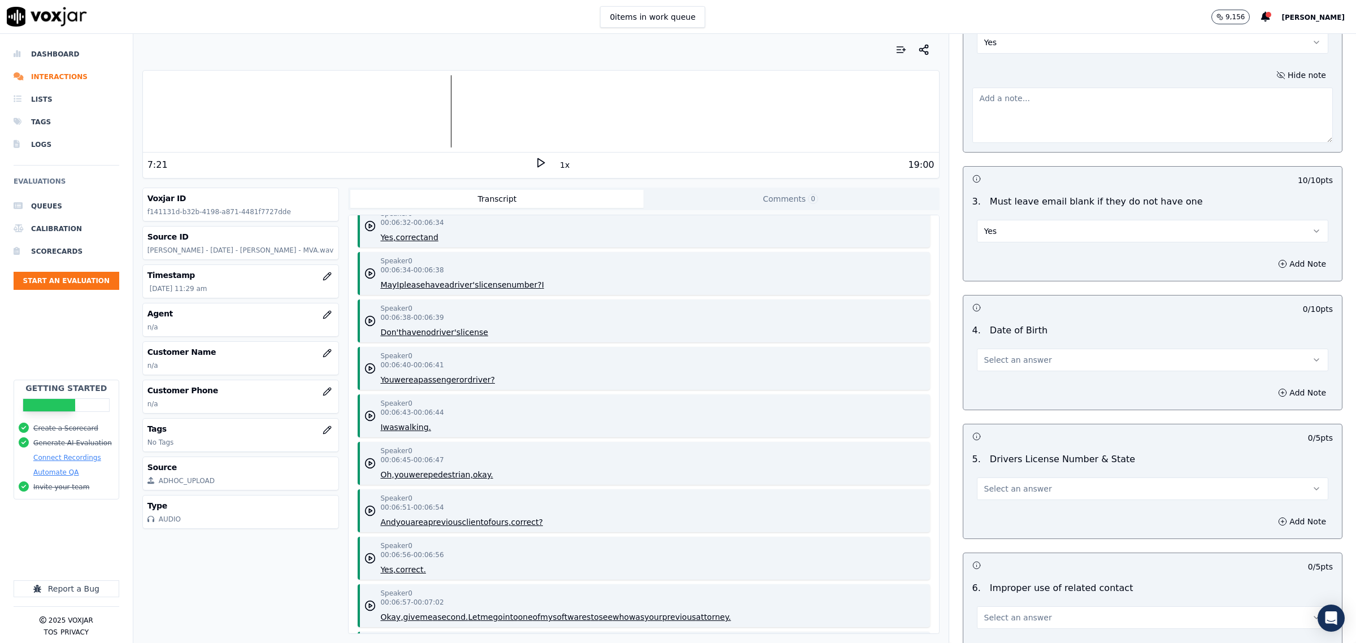
scroll to position [3460, 0]
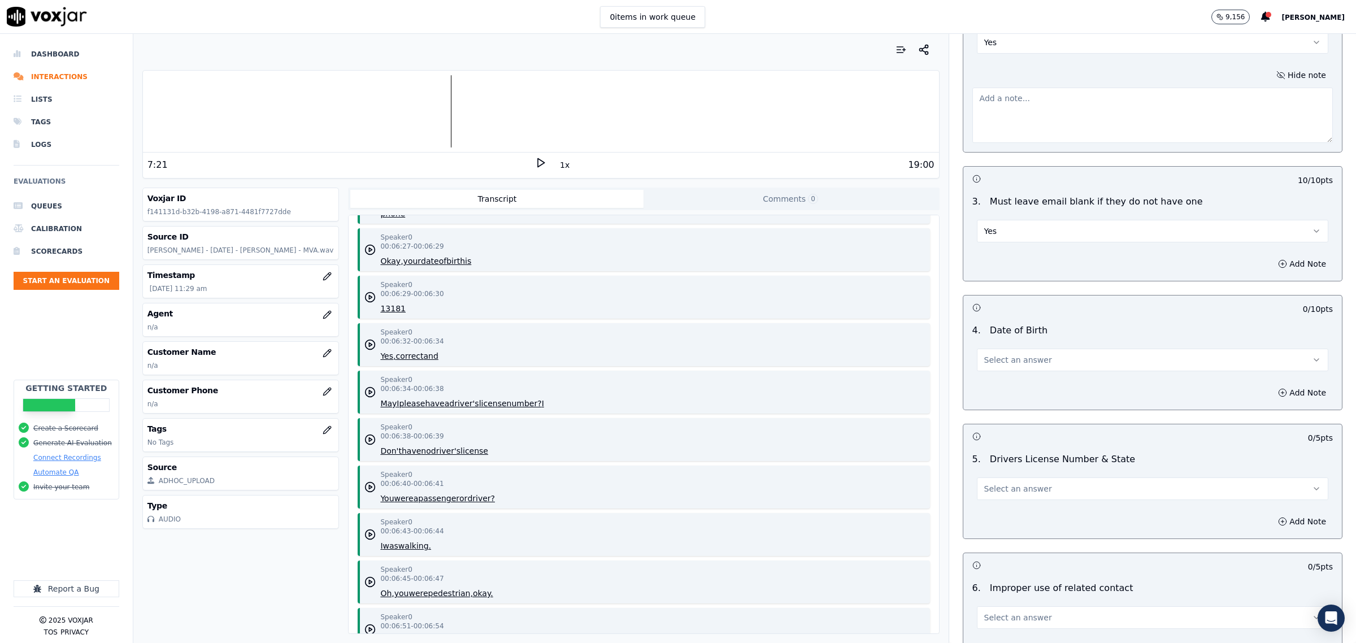
click at [995, 356] on span "Select an answer" at bounding box center [1018, 359] width 68 height 11
click at [995, 382] on div "Yes" at bounding box center [1129, 386] width 328 height 18
click at [999, 478] on button "Select an answer" at bounding box center [1152, 488] width 351 height 23
click at [1000, 510] on div "Yes" at bounding box center [1129, 515] width 328 height 18
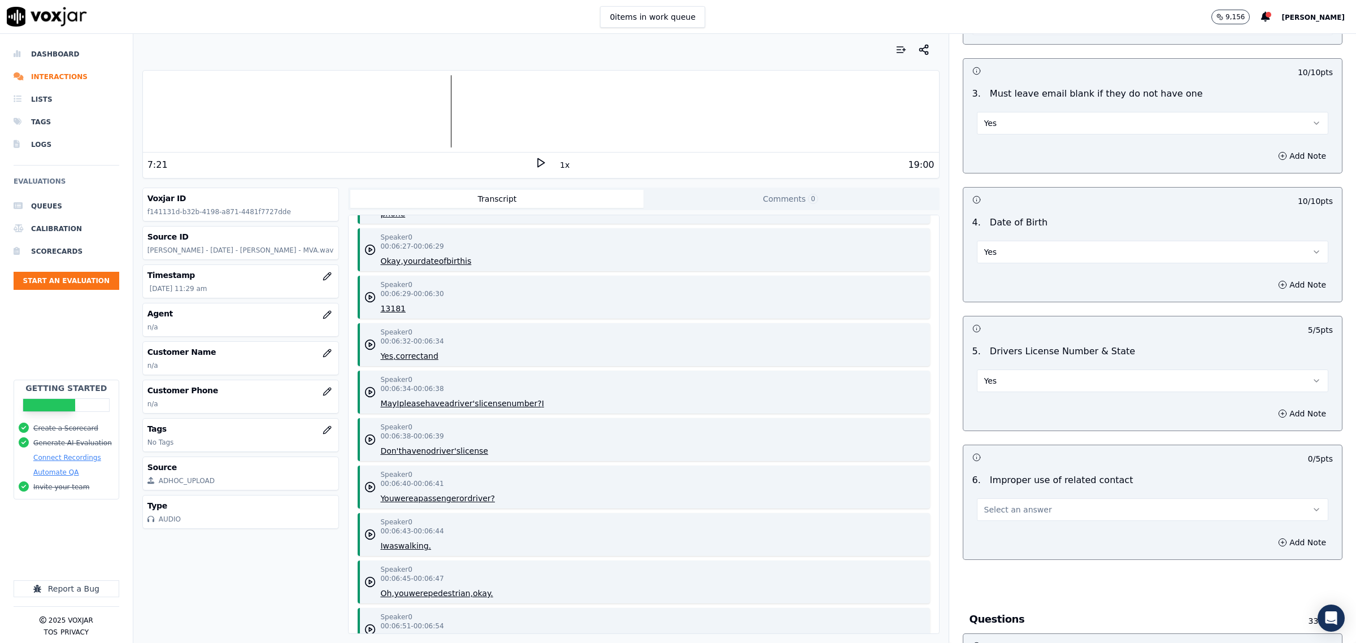
scroll to position [494, 0]
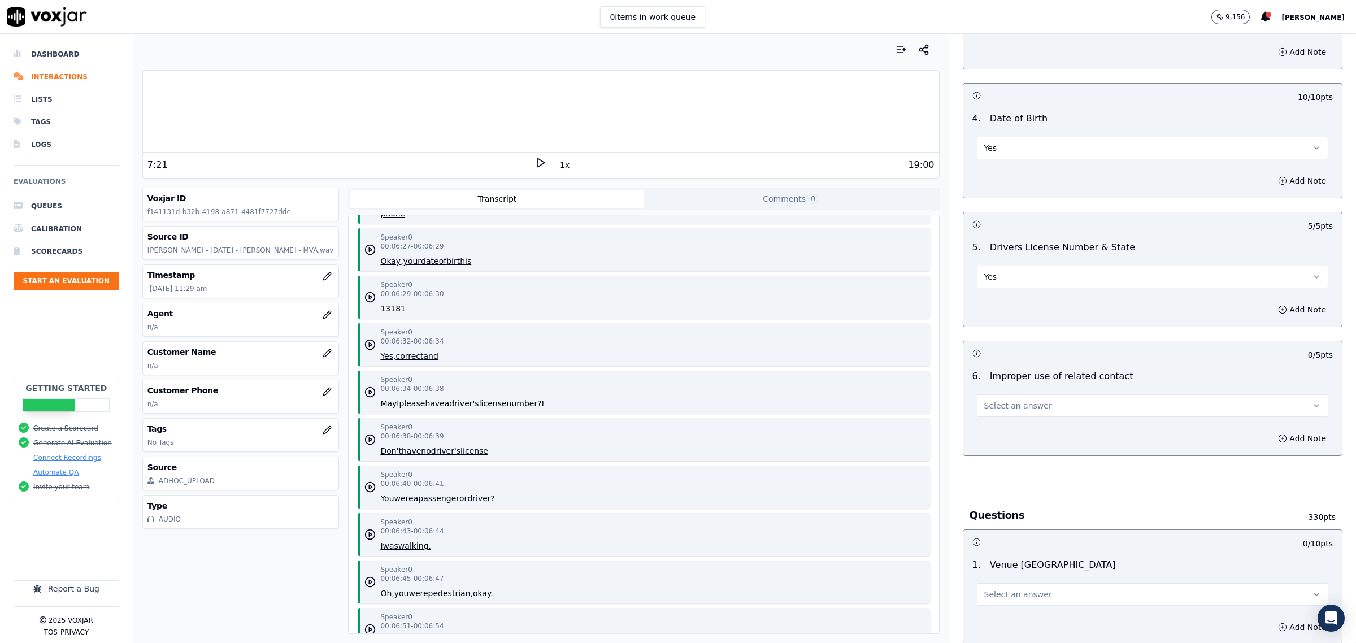
click at [1004, 394] on div "Select an answer" at bounding box center [1152, 400] width 369 height 34
click at [1005, 404] on span "Select an answer" at bounding box center [1018, 405] width 68 height 11
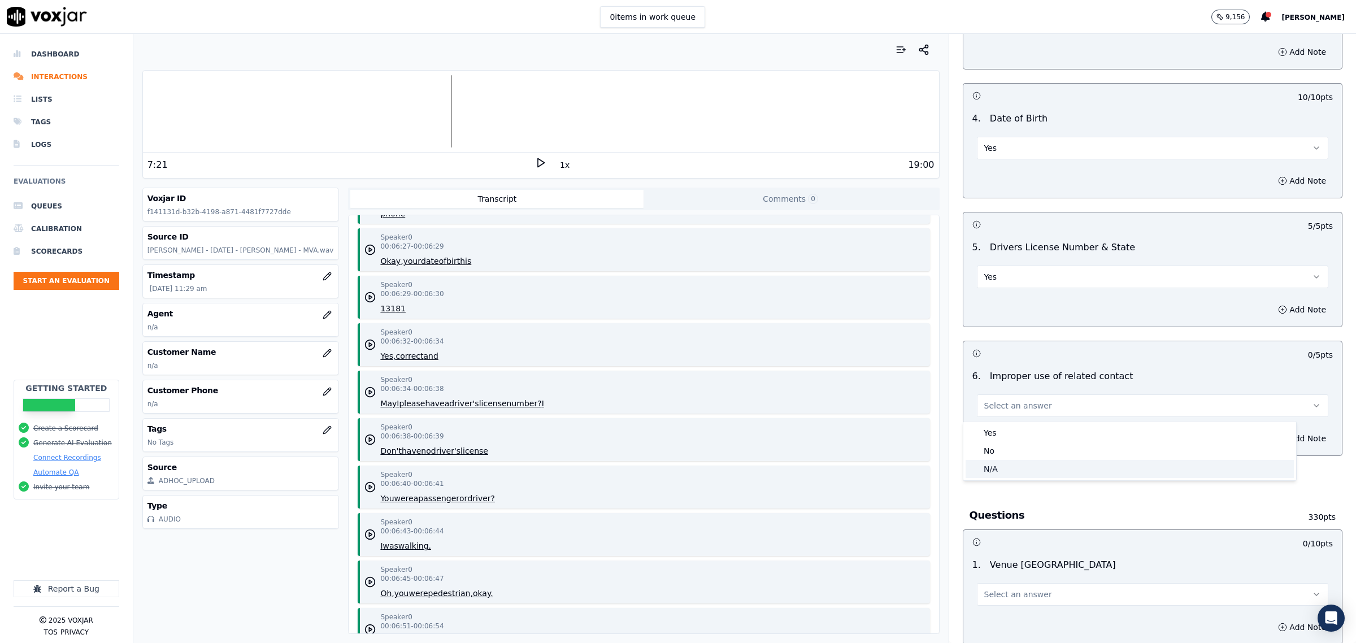
click at [1006, 461] on div "N/A" at bounding box center [1129, 469] width 328 height 18
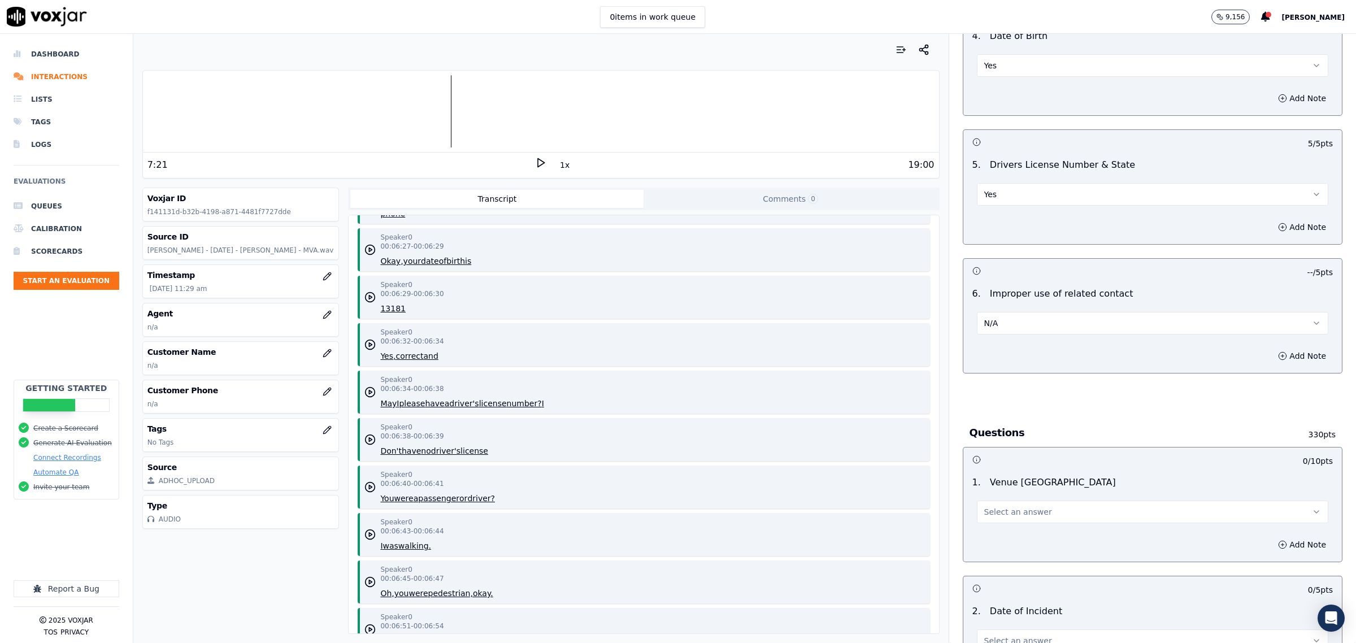
scroll to position [706, 0]
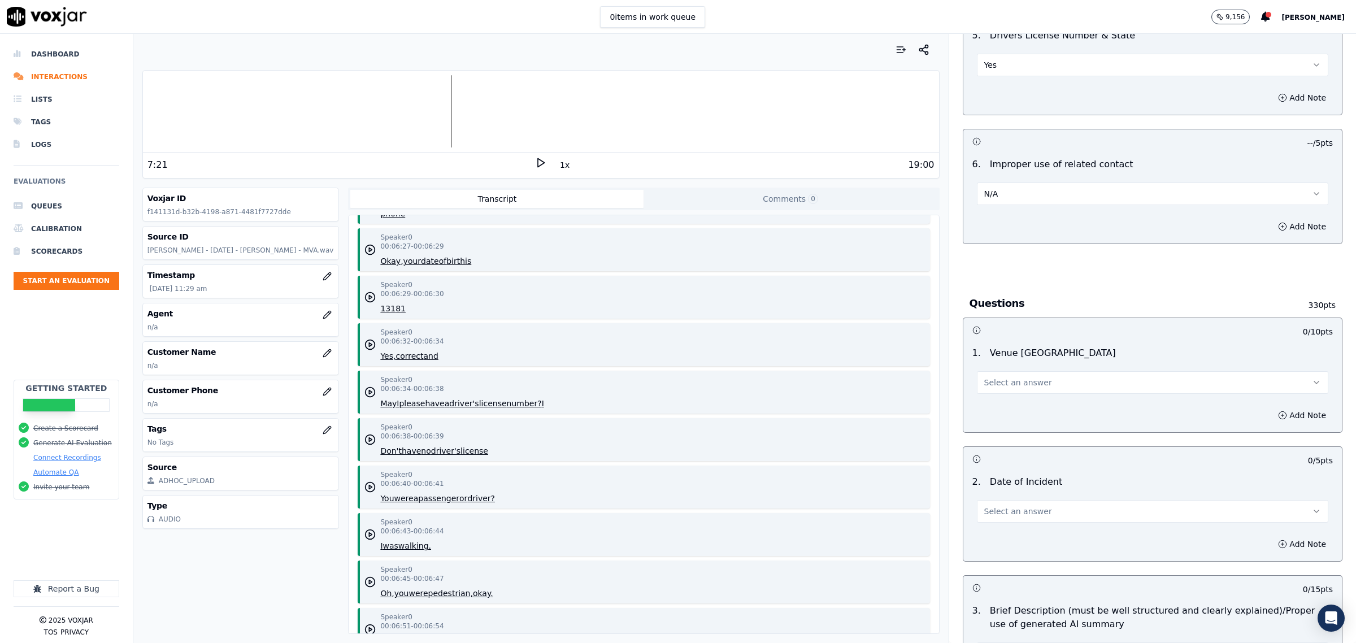
click at [1074, 373] on button "Select an answer" at bounding box center [1152, 382] width 351 height 23
click at [1016, 407] on div "Yes" at bounding box center [1129, 409] width 328 height 18
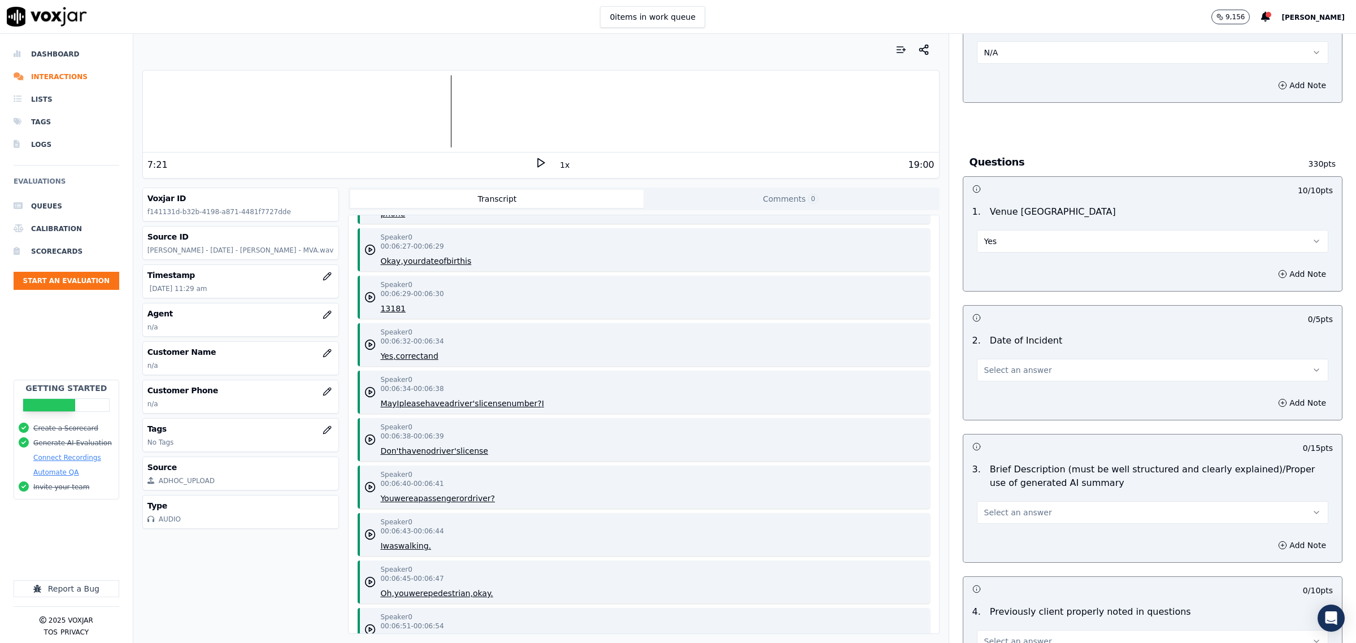
click at [1018, 381] on button "Select an answer" at bounding box center [1152, 370] width 351 height 23
click at [1012, 405] on div "Yes" at bounding box center [1129, 397] width 328 height 18
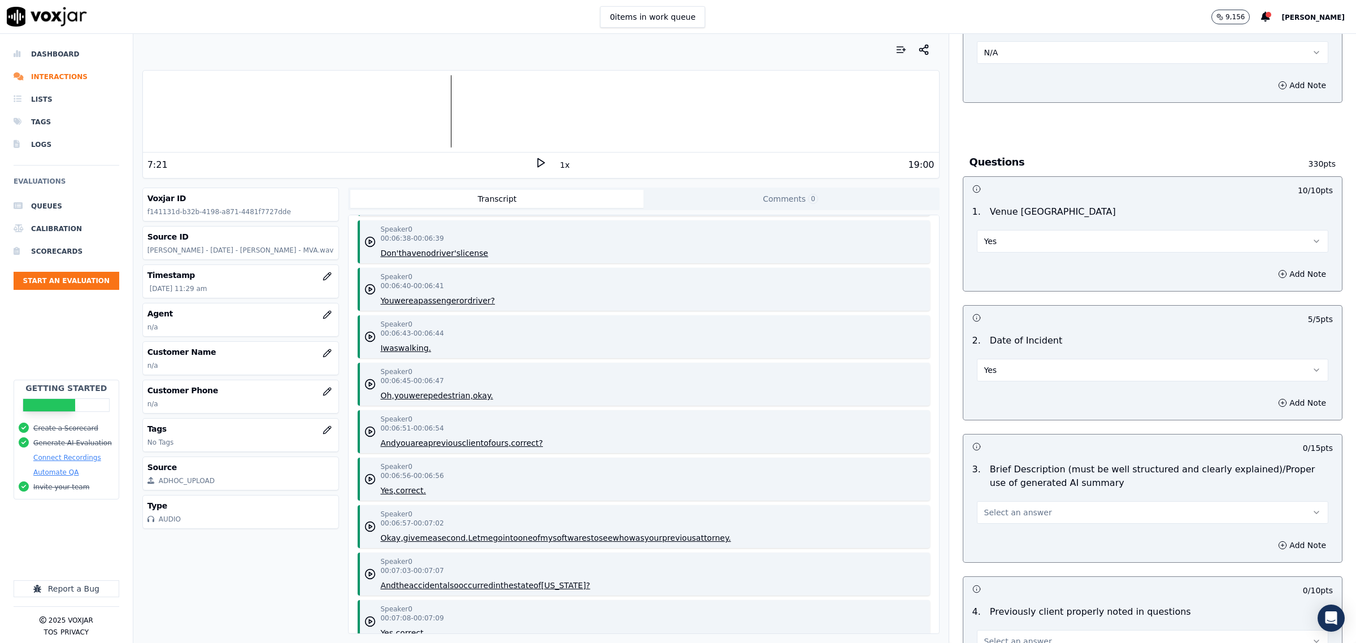
scroll to position [3671, 0]
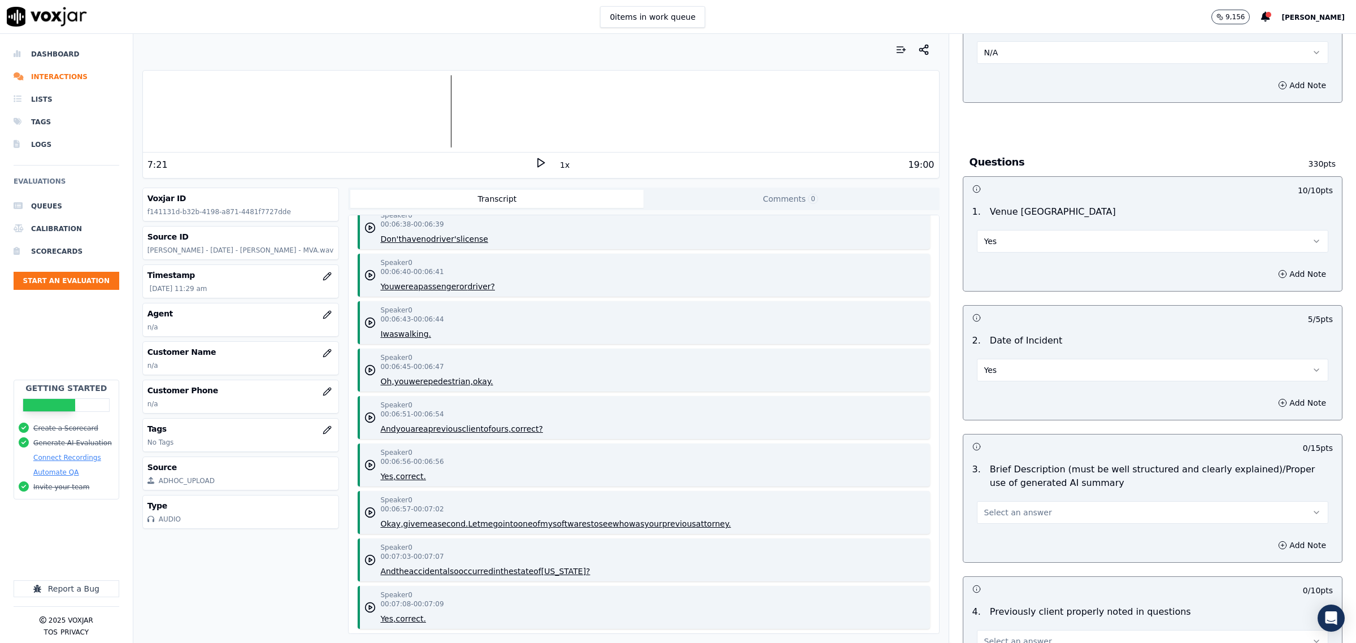
click at [1078, 515] on button "Select an answer" at bounding box center [1152, 512] width 351 height 23
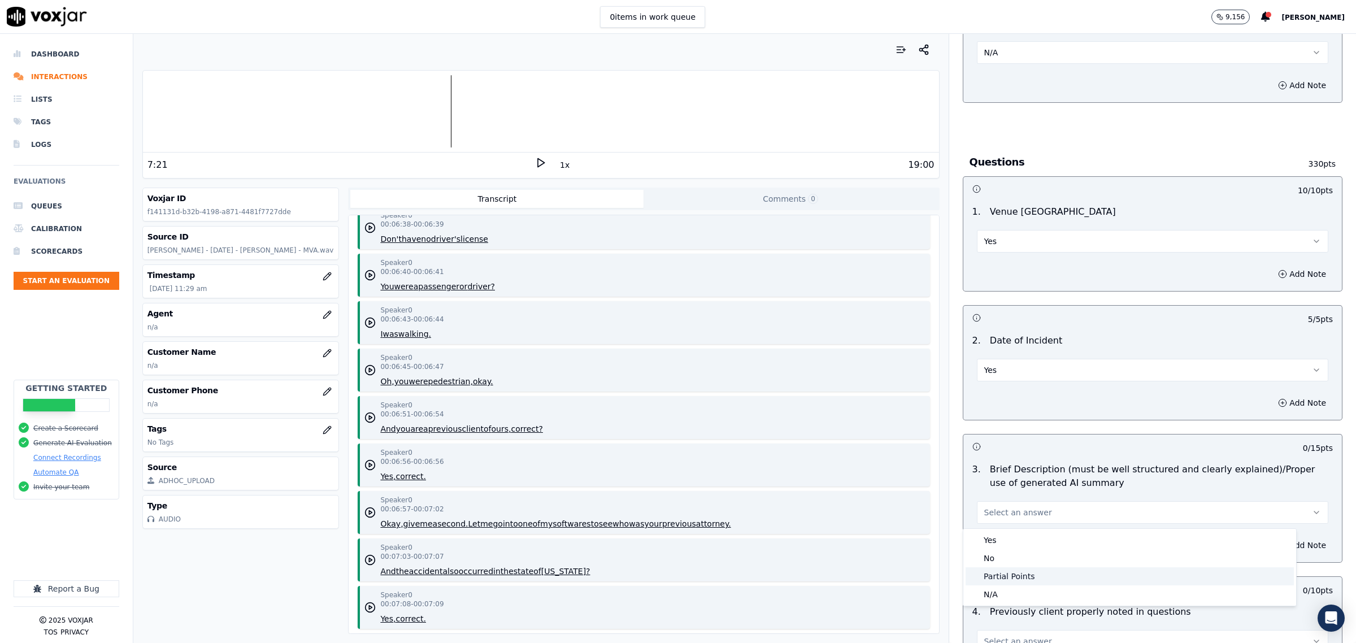
drag, startPoint x: 1051, startPoint y: 574, endPoint x: 1059, endPoint y: 572, distance: 8.8
click at [1051, 574] on div "Partial Points" at bounding box center [1129, 576] width 328 height 18
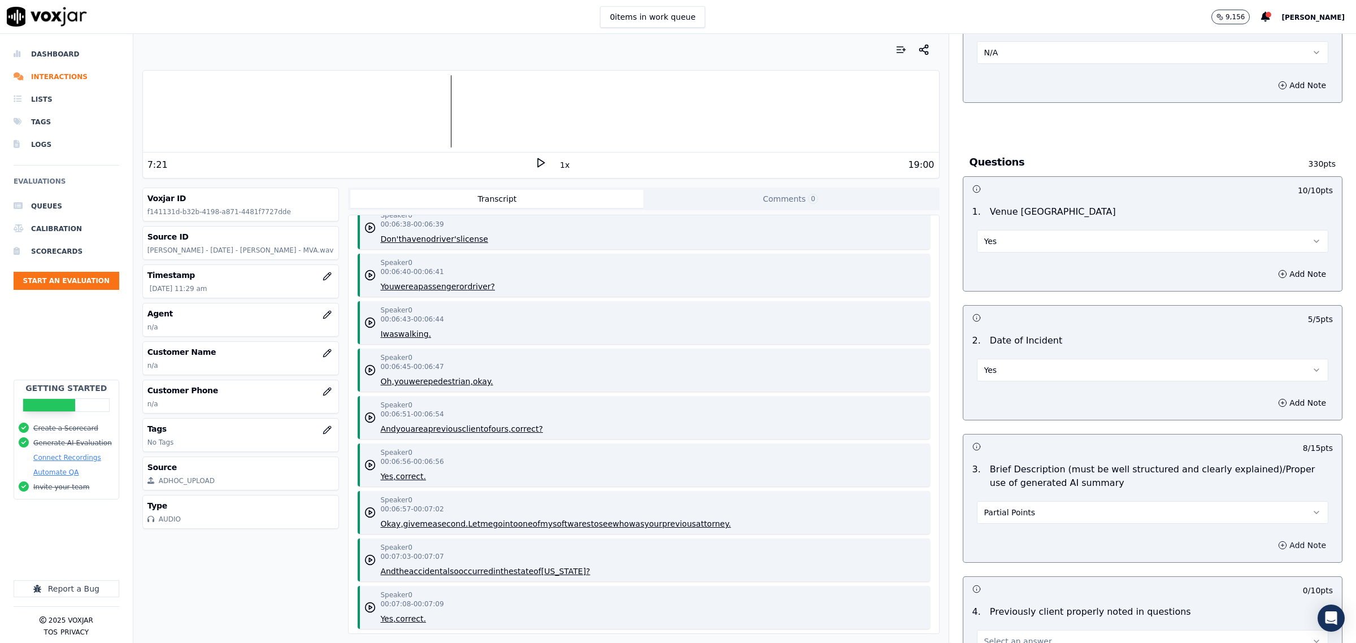
click at [1271, 548] on button "Add Note" at bounding box center [1302, 545] width 62 height 16
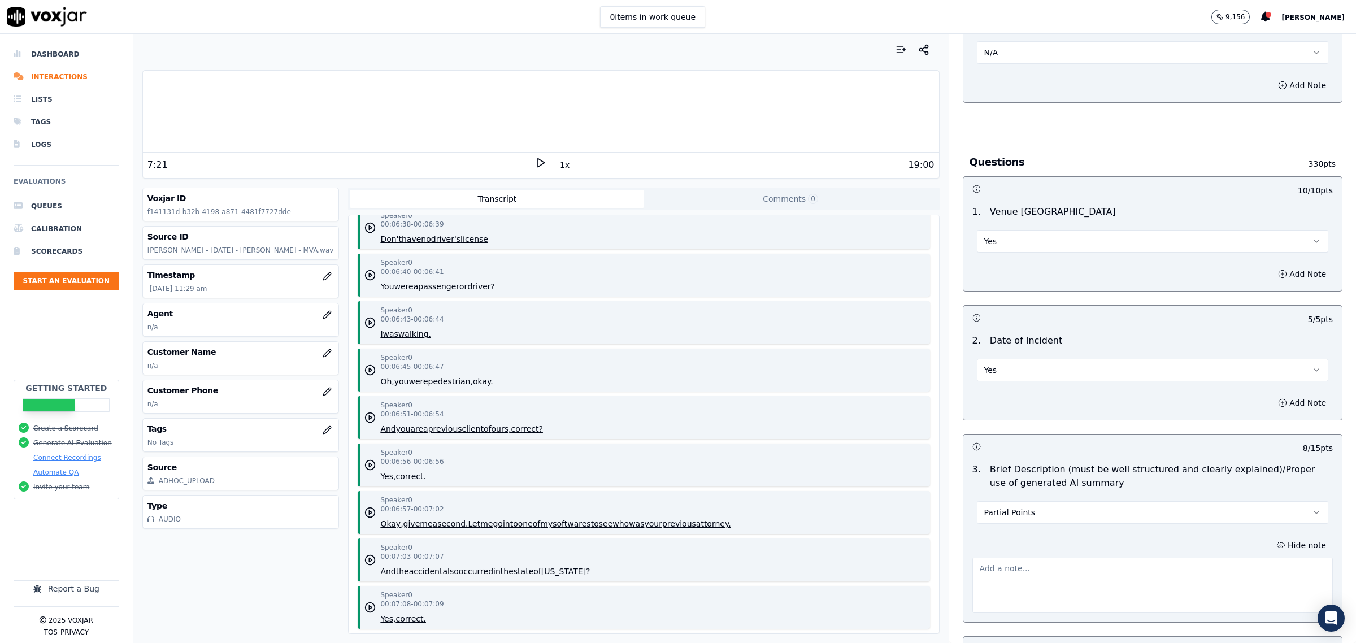
click at [1025, 575] on textarea at bounding box center [1152, 584] width 360 height 55
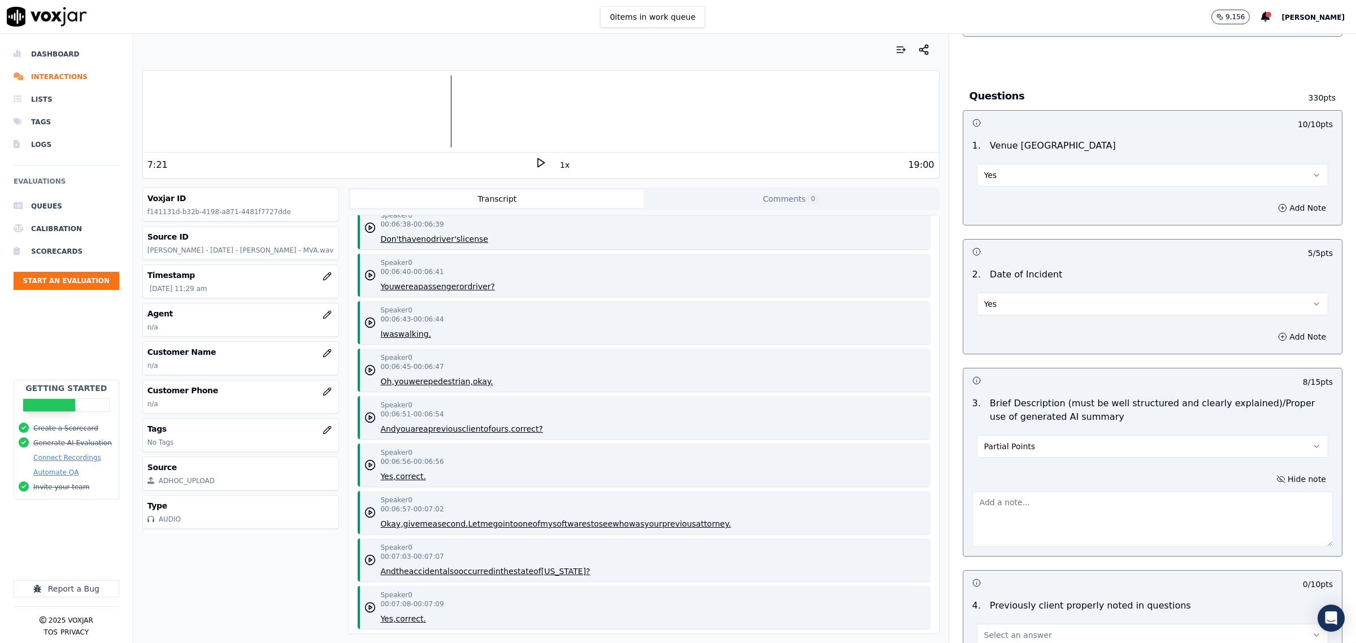
scroll to position [988, 0]
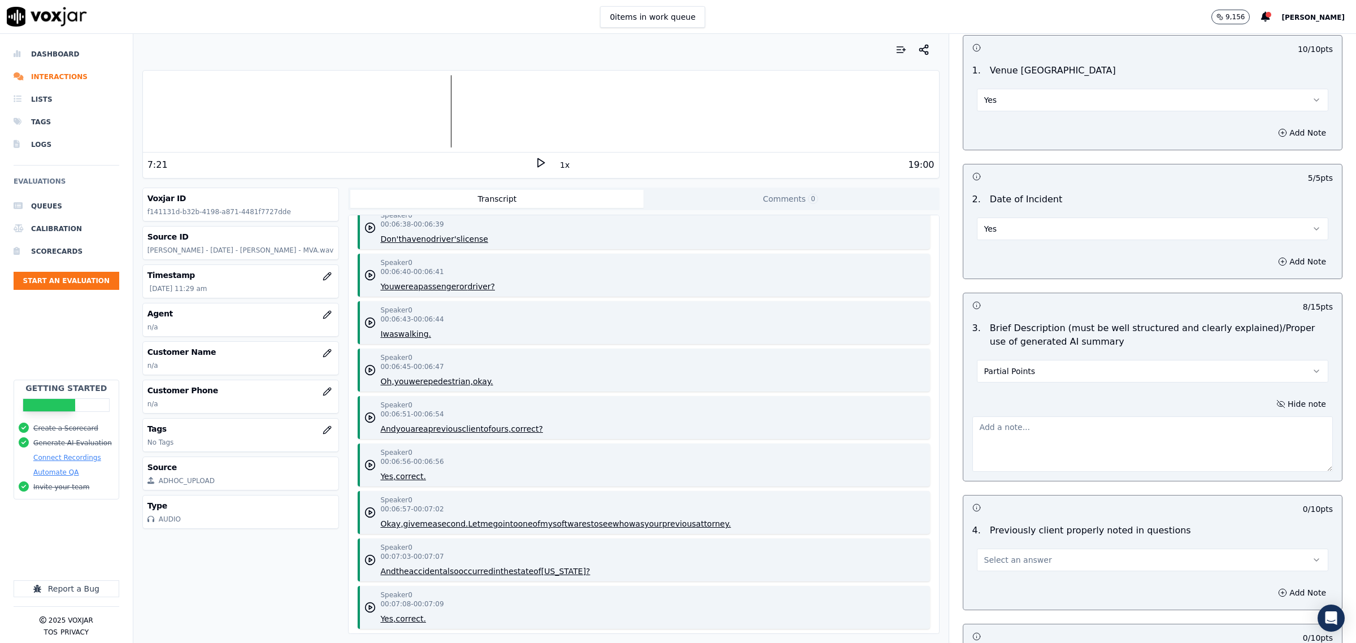
click at [1041, 371] on button "Partial Points" at bounding box center [1152, 371] width 351 height 23
click at [1003, 394] on div "Yes" at bounding box center [1129, 399] width 328 height 18
drag, startPoint x: 1123, startPoint y: 447, endPoint x: 1119, endPoint y: 452, distance: 6.0
click at [1122, 449] on textarea at bounding box center [1152, 443] width 360 height 55
click at [1088, 434] on textarea "summary was fine, but onboarding took out how it happened with ai summary" at bounding box center [1152, 443] width 360 height 55
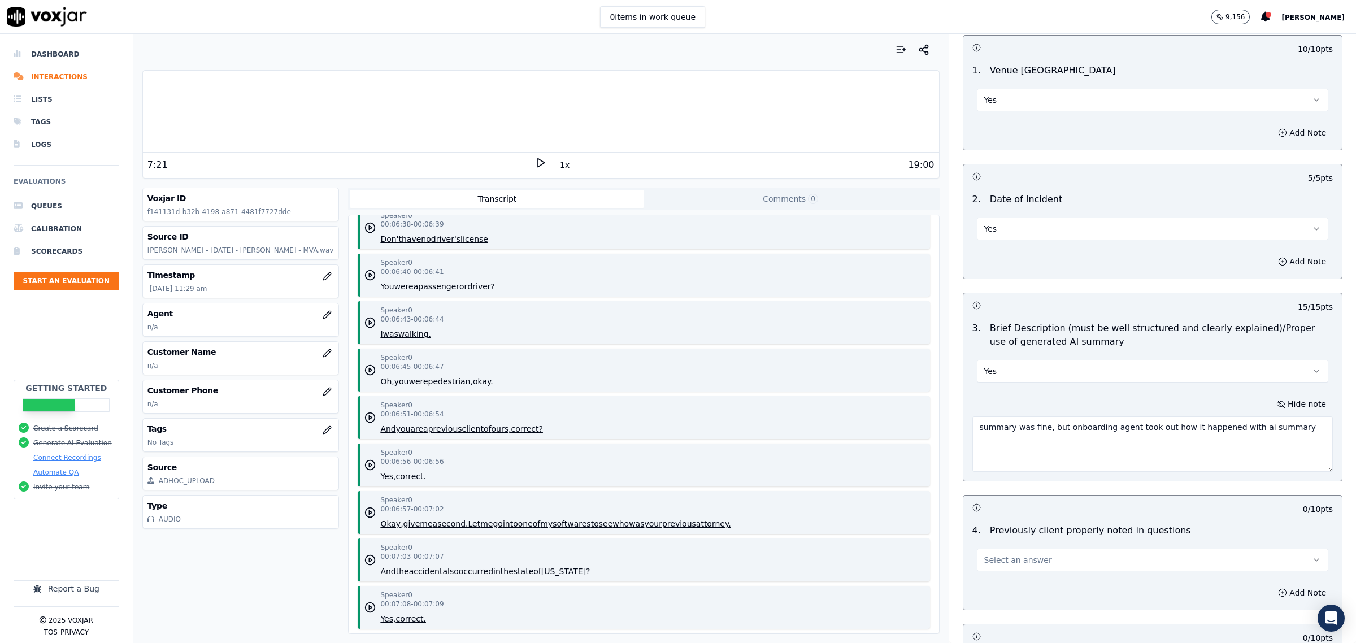
type textarea "summary was fine, but onboarding agent took out how it happened with ai summary"
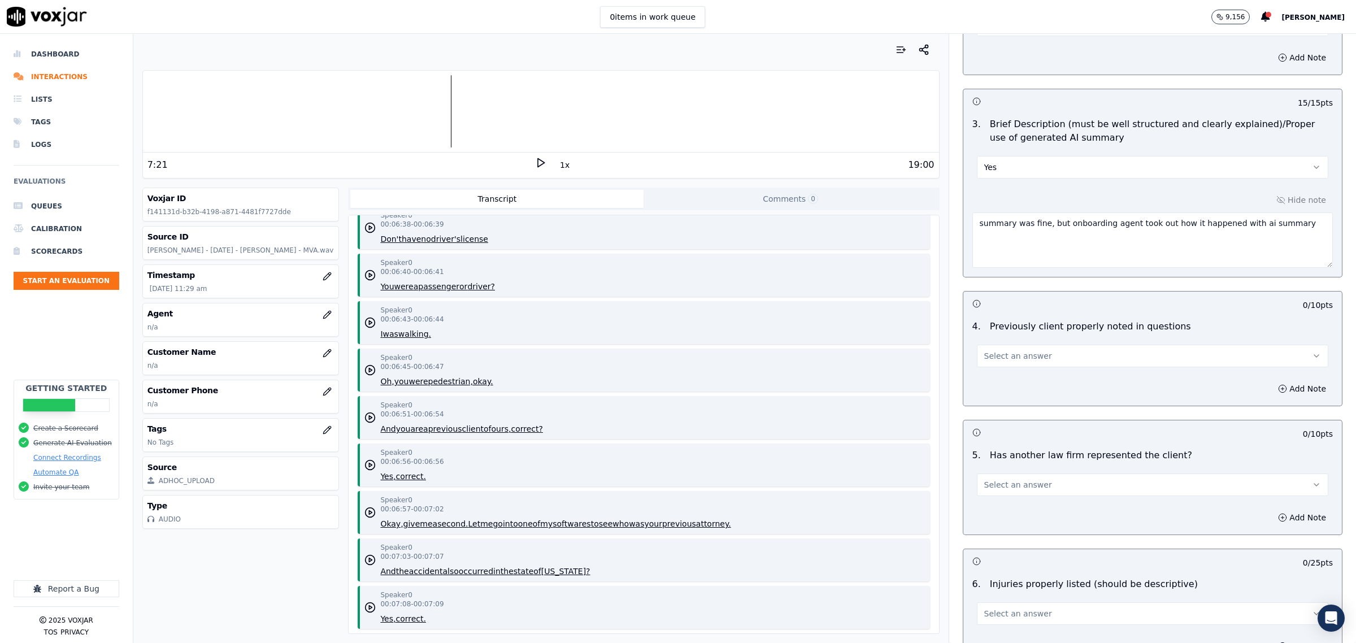
scroll to position [1200, 0]
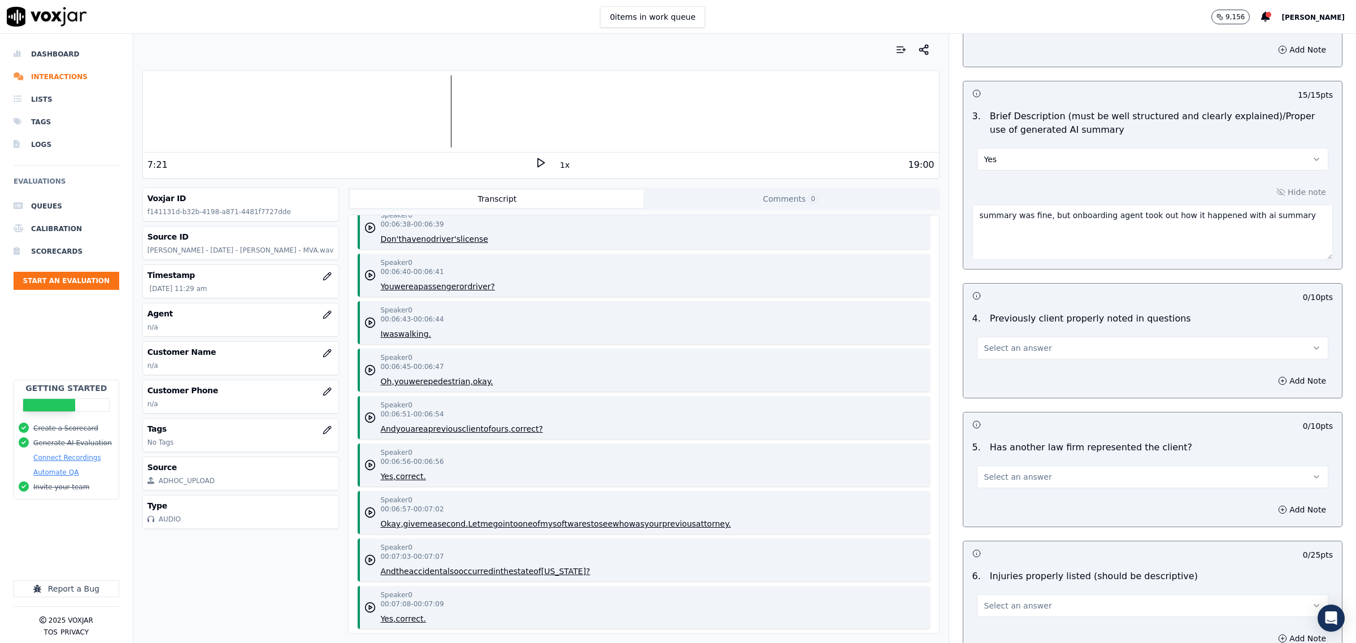
click at [1052, 346] on button "Select an answer" at bounding box center [1152, 348] width 351 height 23
click at [1031, 374] on div "Yes" at bounding box center [1129, 376] width 328 height 18
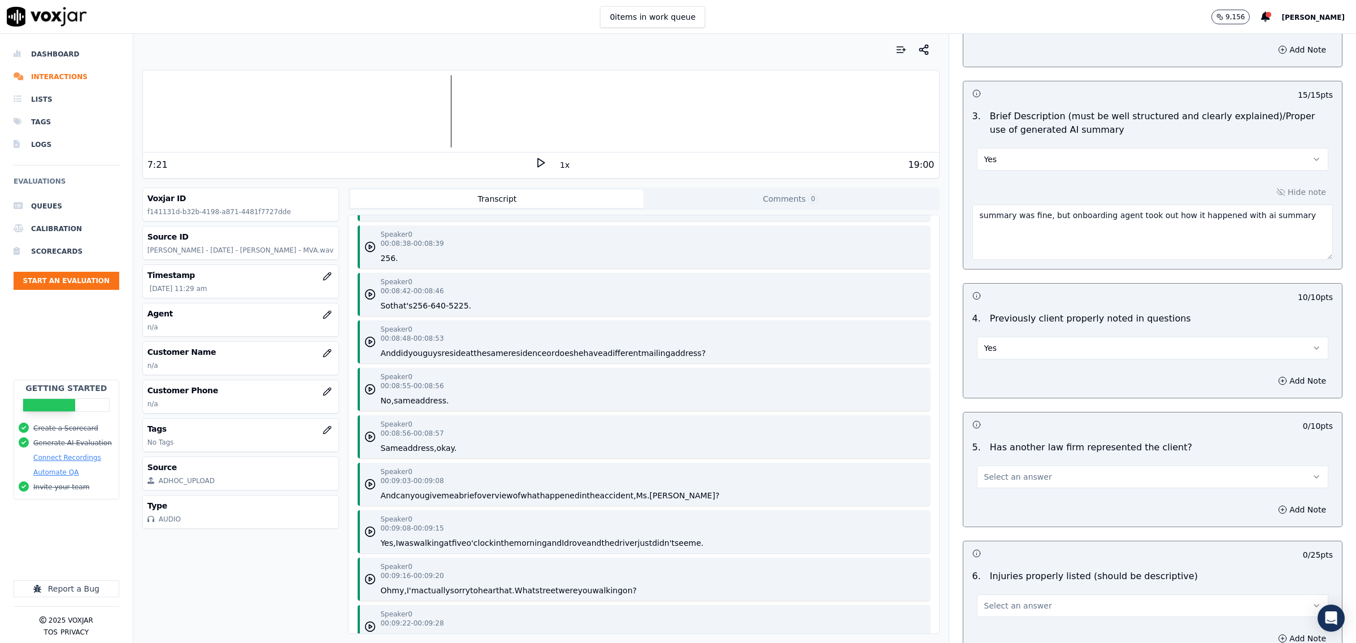
scroll to position [5860, 0]
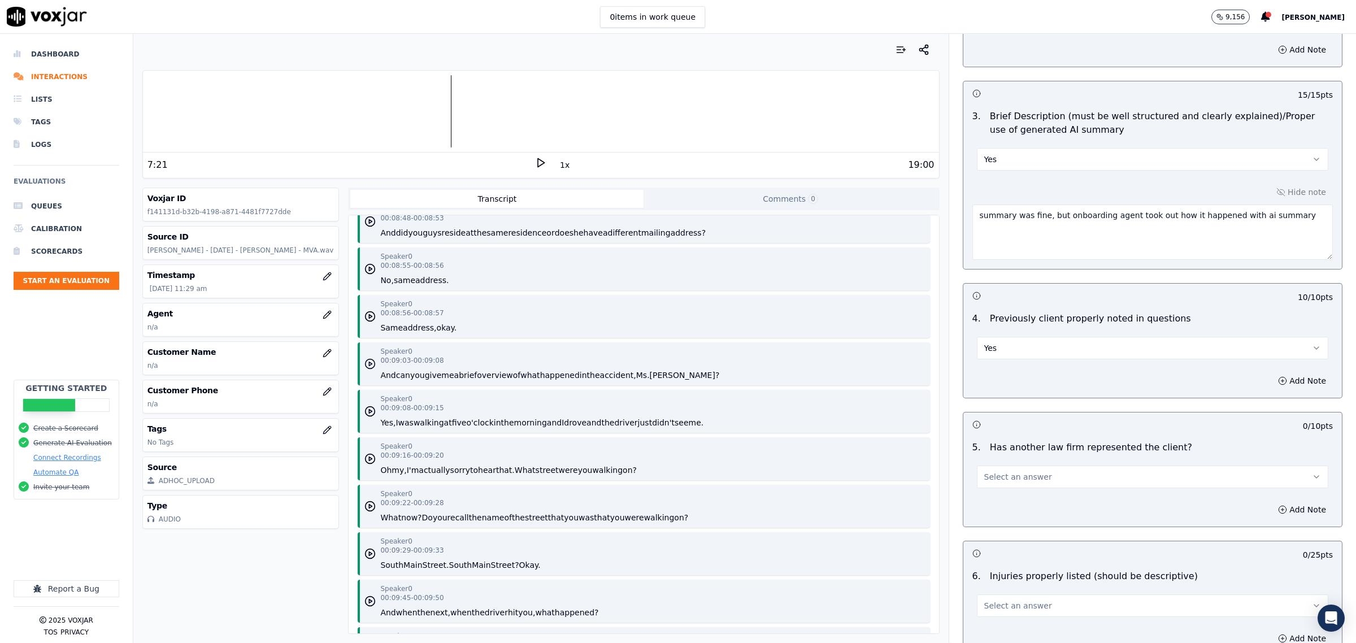
click at [364, 358] on icon "button" at bounding box center [369, 363] width 11 height 11
click at [538, 164] on rect at bounding box center [539, 162] width 2 height 7
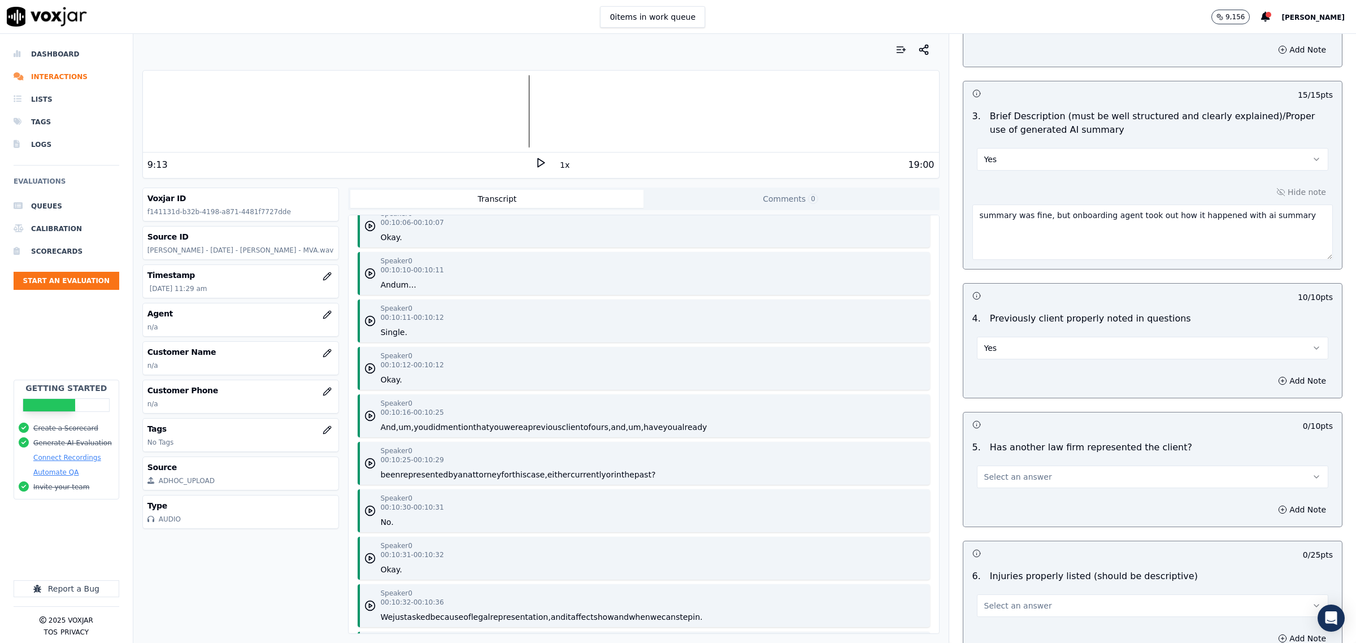
scroll to position [6496, 0]
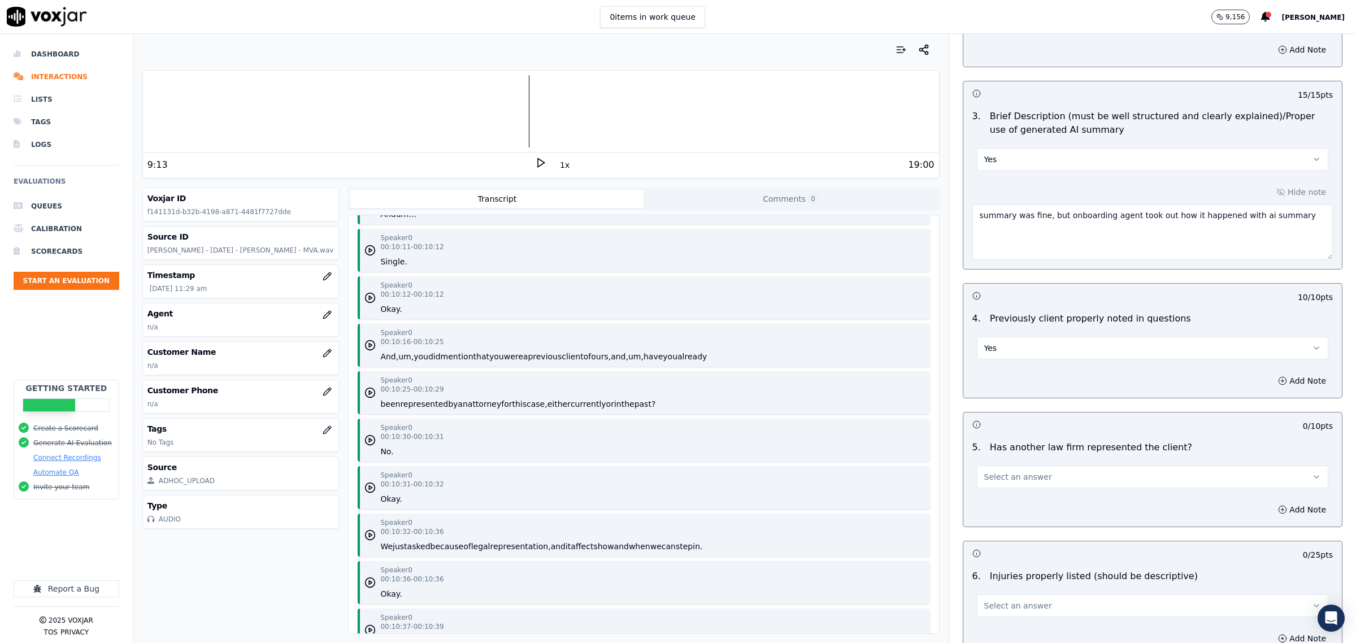
click at [1047, 474] on button "Select an answer" at bounding box center [1152, 476] width 351 height 23
click at [1018, 509] on div "Yes" at bounding box center [1129, 505] width 328 height 18
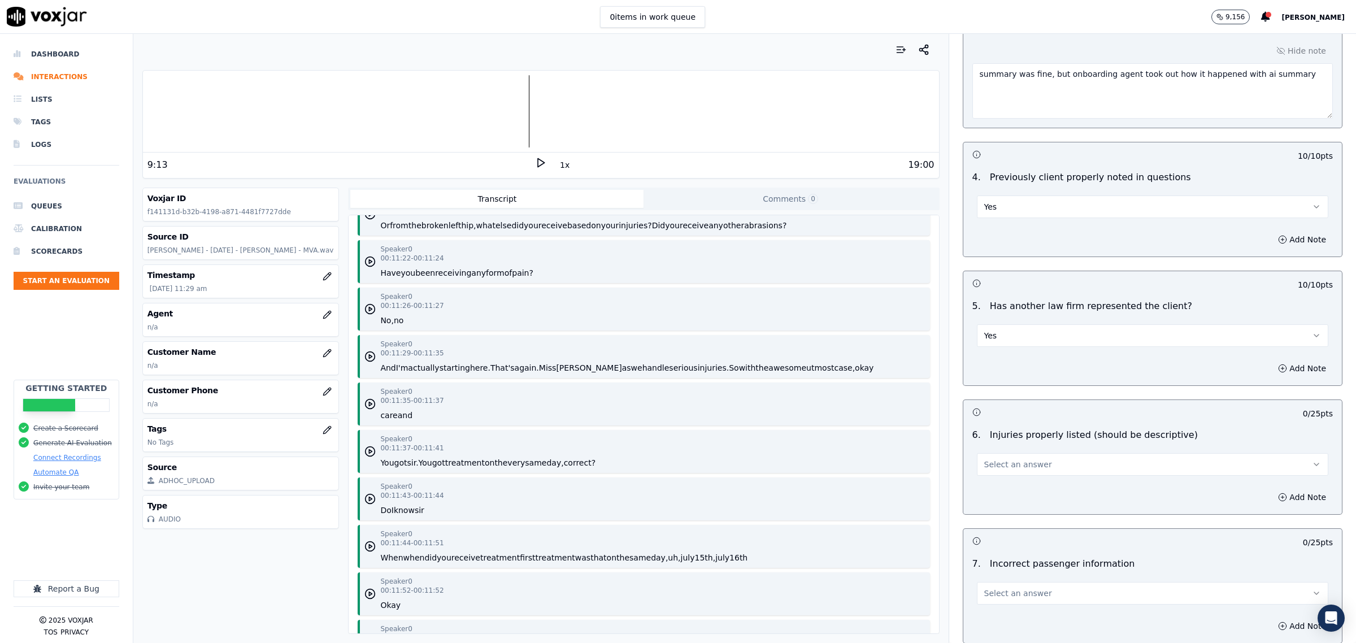
scroll to position [7696, 0]
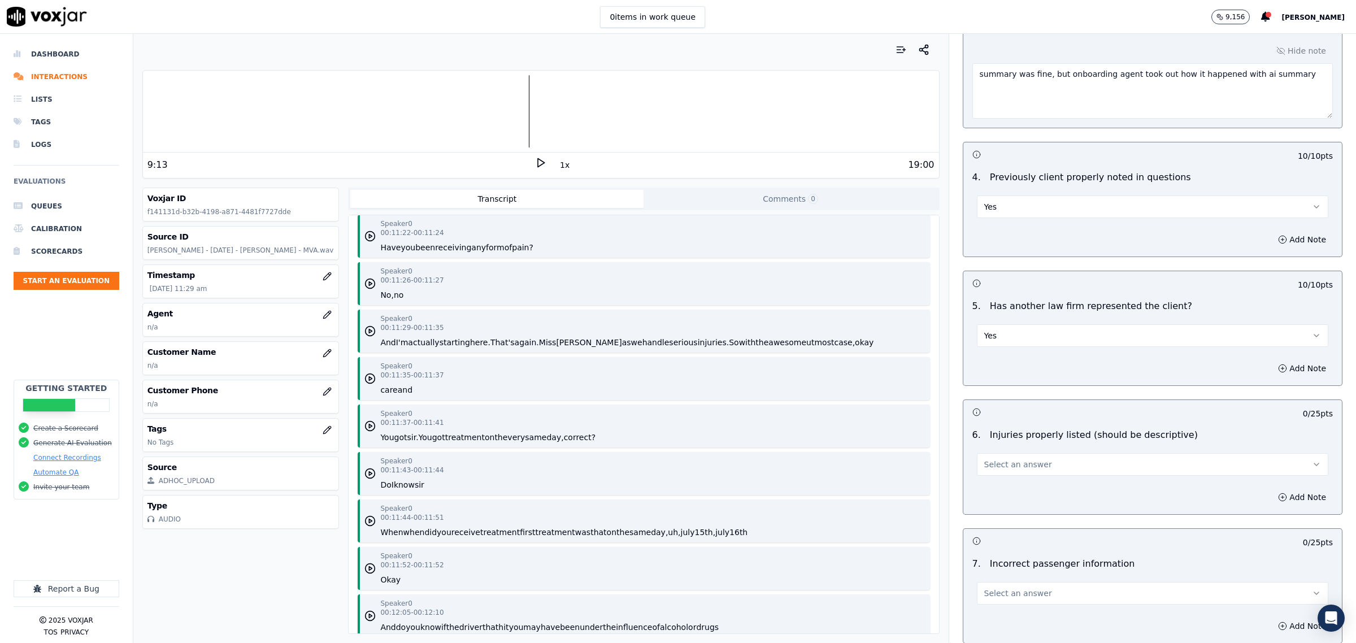
click at [1034, 473] on button "Select an answer" at bounding box center [1152, 464] width 351 height 23
click at [1023, 494] on div "Yes" at bounding box center [1129, 492] width 328 height 18
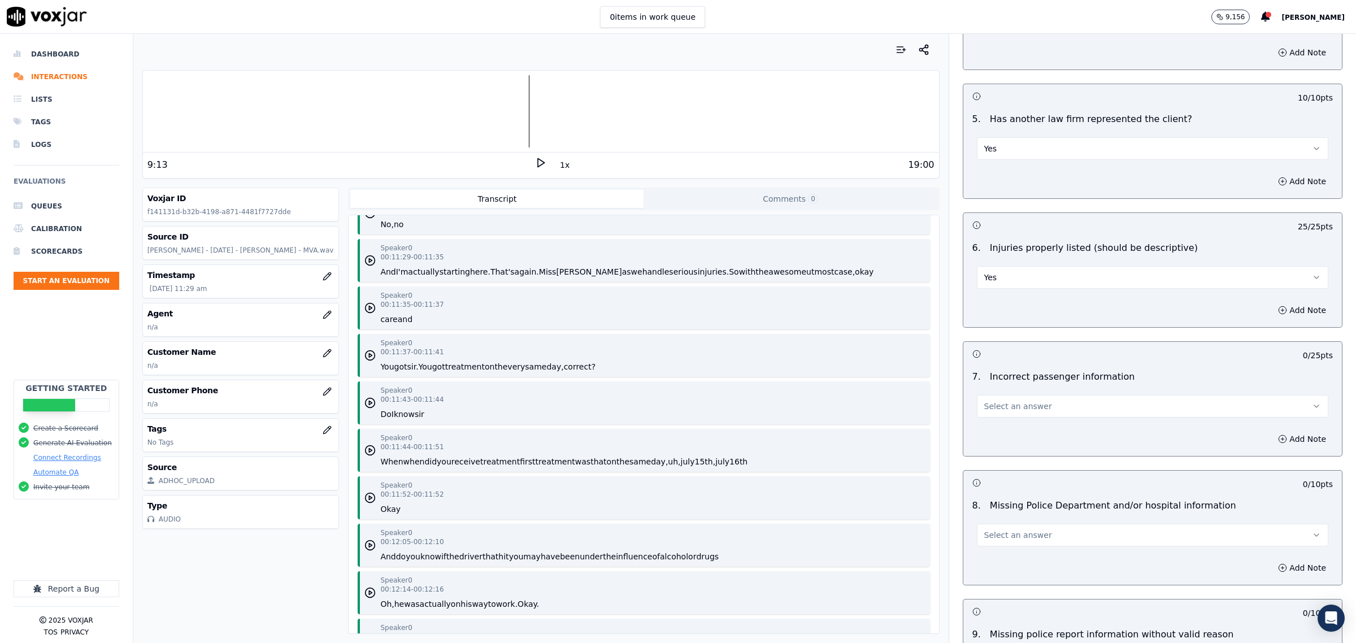
scroll to position [1553, 0]
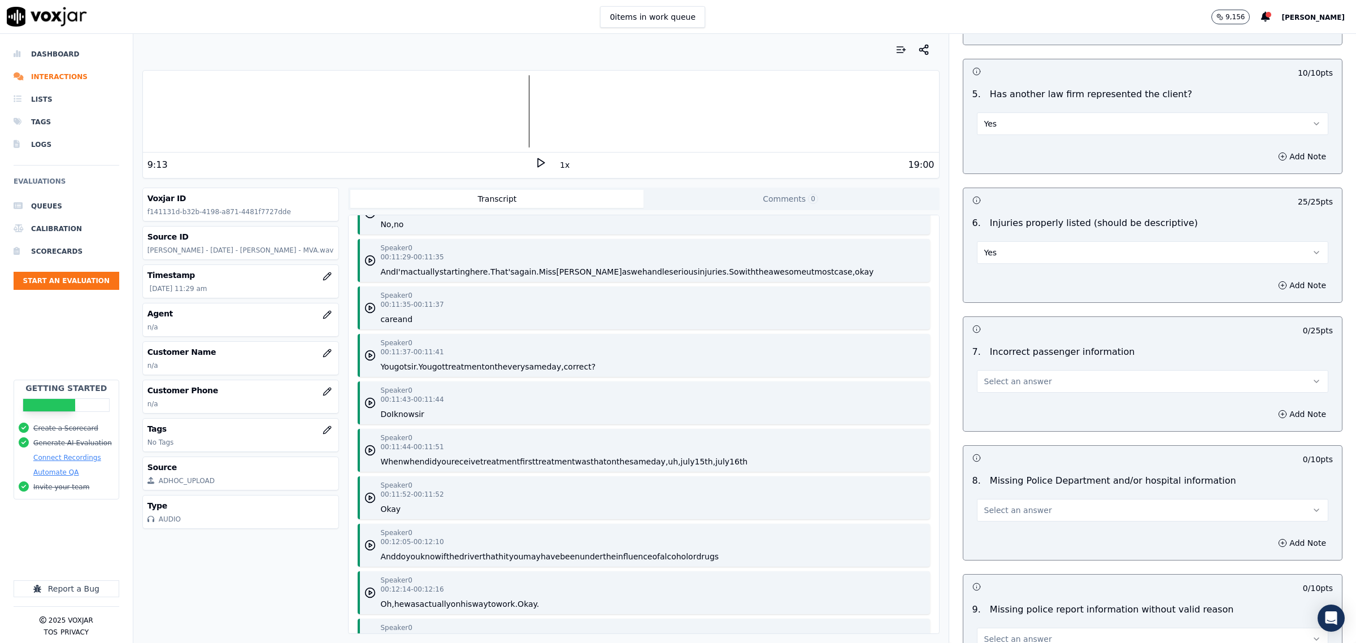
click at [1041, 368] on div "Select an answer" at bounding box center [1152, 376] width 369 height 34
click at [1031, 389] on button "Select an answer" at bounding box center [1152, 381] width 351 height 23
click at [1014, 428] on div "No" at bounding box center [1129, 428] width 328 height 18
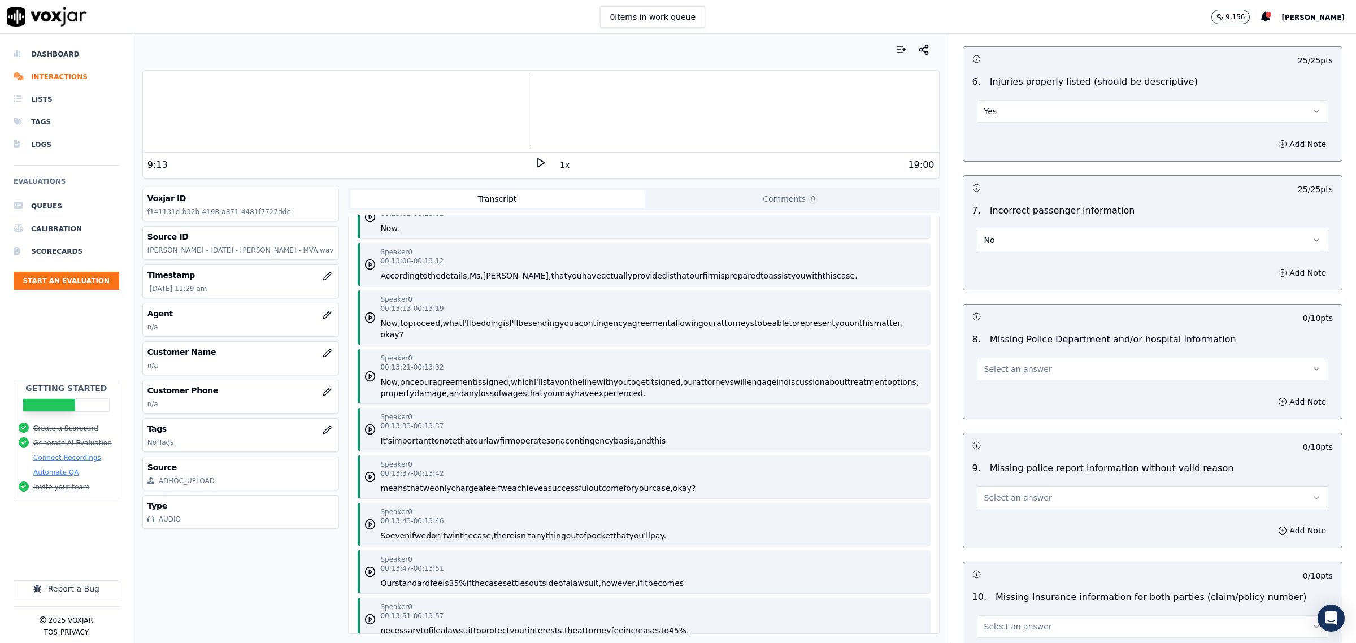
scroll to position [8755, 0]
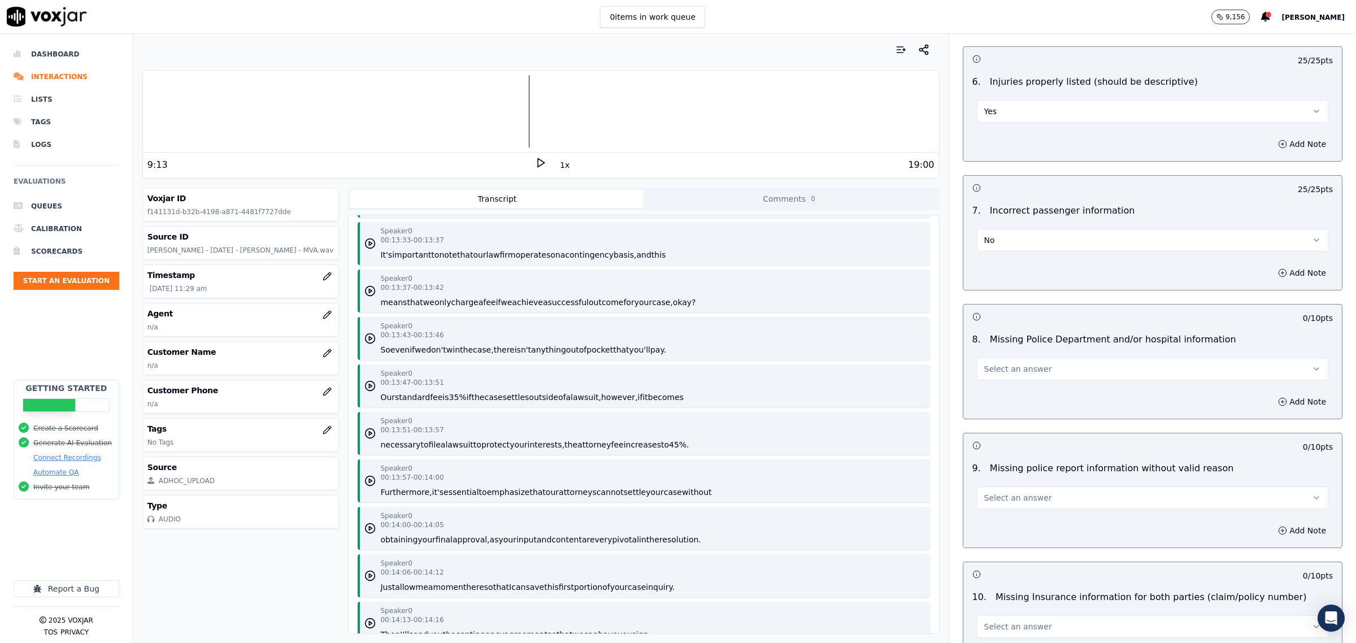
click at [1108, 370] on button "Select an answer" at bounding box center [1152, 369] width 351 height 23
drag, startPoint x: 1031, startPoint y: 410, endPoint x: 1052, endPoint y: 433, distance: 31.2
click at [1032, 410] on div "No" at bounding box center [1129, 416] width 328 height 18
click at [1034, 508] on button "Select an answer" at bounding box center [1152, 497] width 351 height 23
click at [1015, 548] on div "No" at bounding box center [1129, 544] width 328 height 18
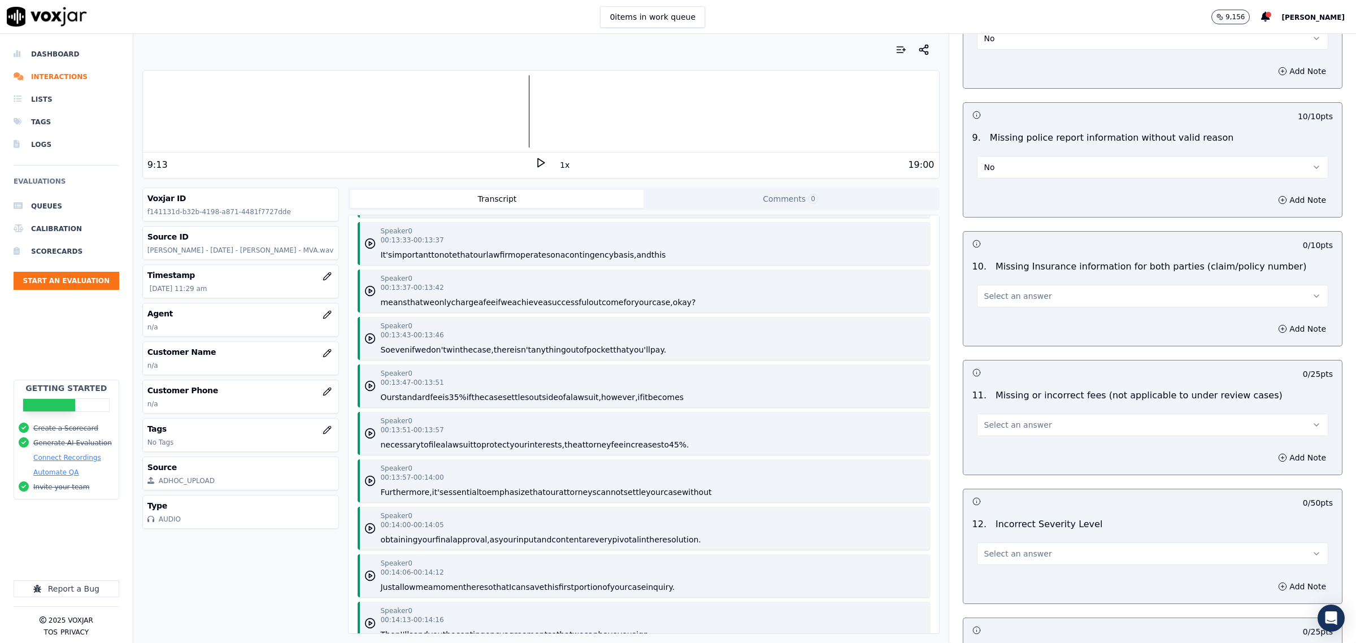
scroll to position [2048, 0]
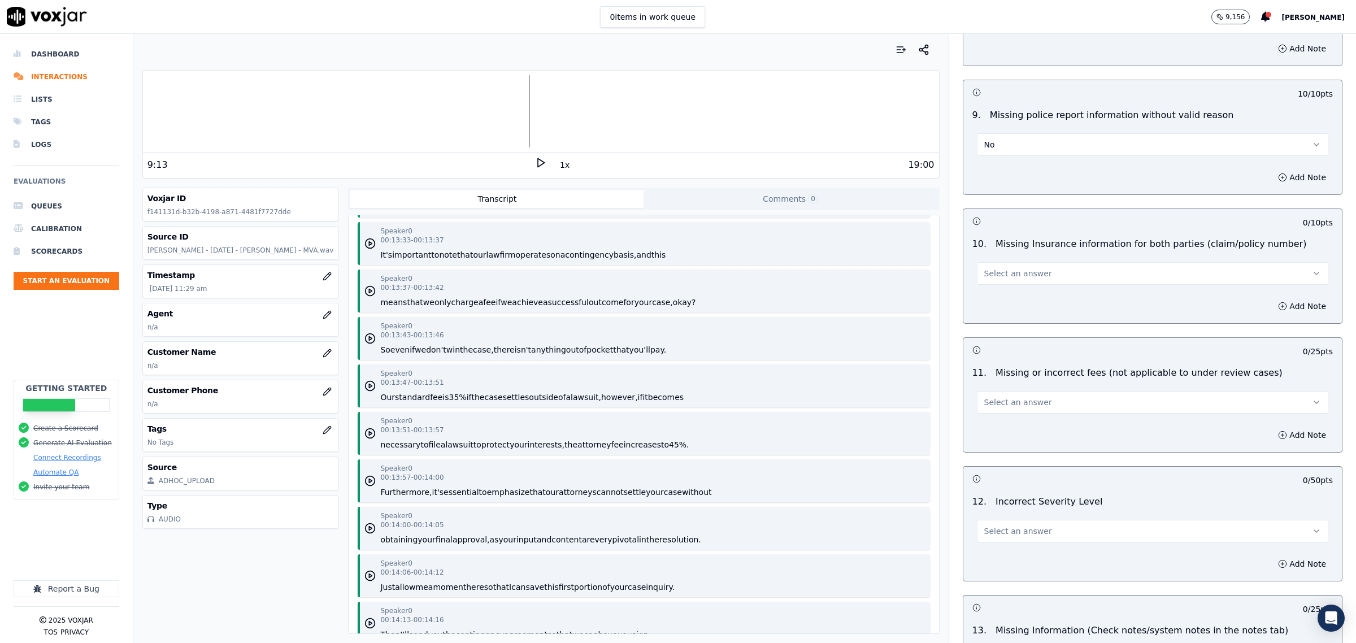
click at [1088, 281] on button "Select an answer" at bounding box center [1152, 273] width 351 height 23
click at [1046, 339] on div "N/A" at bounding box center [1129, 339] width 328 height 18
click at [1059, 408] on button "Select an answer" at bounding box center [1152, 402] width 351 height 23
click at [1003, 442] on div "No" at bounding box center [1129, 450] width 328 height 18
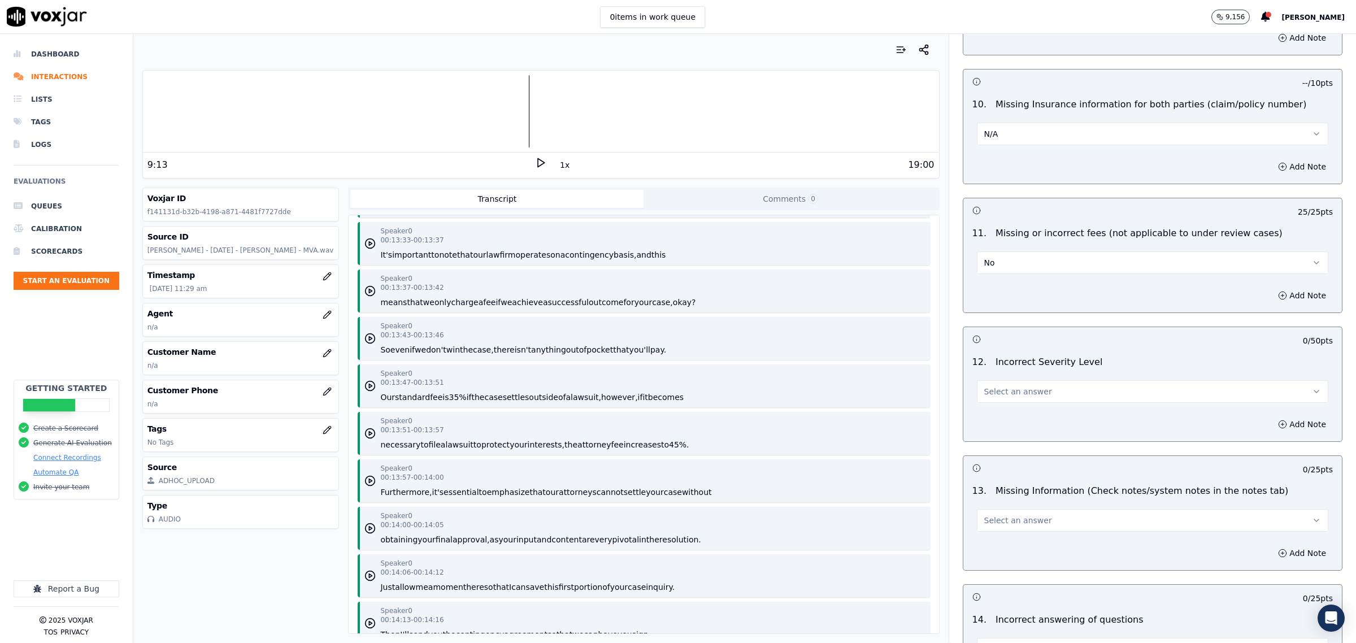
scroll to position [2189, 0]
click at [1076, 391] on button "Select an answer" at bounding box center [1152, 389] width 351 height 23
click at [1040, 439] on div "No" at bounding box center [1129, 437] width 328 height 18
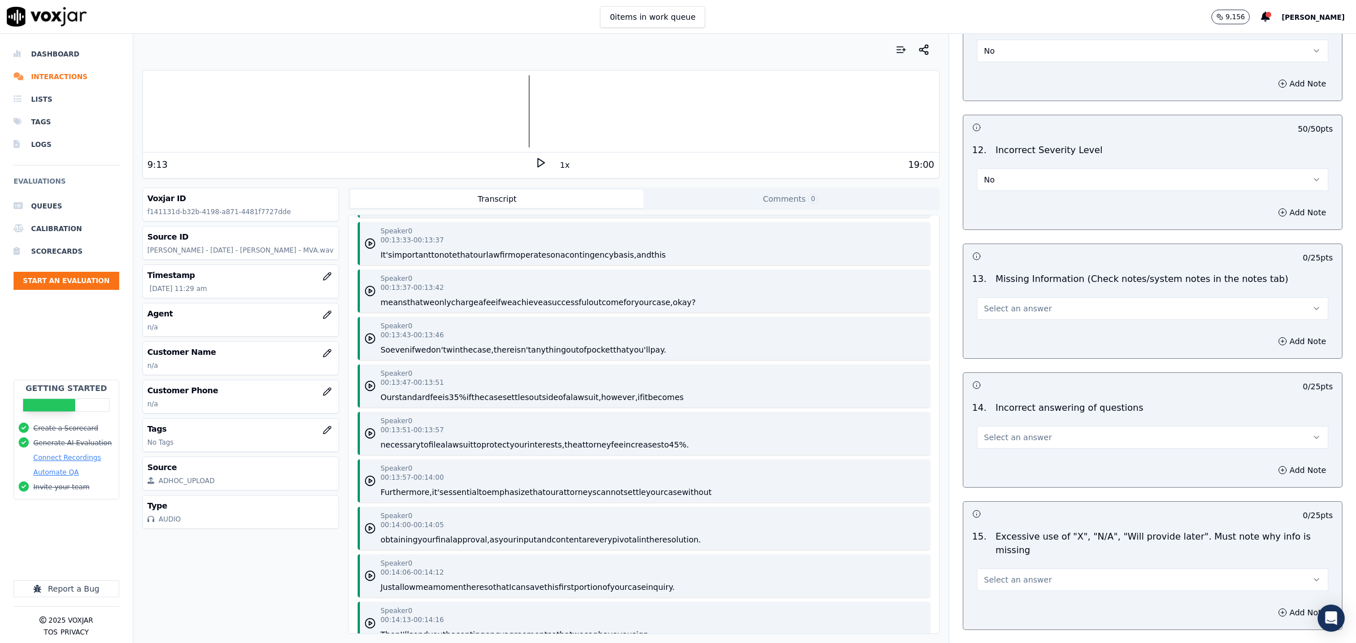
scroll to position [2401, 0]
click at [1026, 311] on span "Select an answer" at bounding box center [1018, 306] width 68 height 11
click at [1000, 348] on div "No" at bounding box center [1129, 355] width 328 height 18
click at [1014, 435] on span "Select an answer" at bounding box center [1018, 435] width 68 height 11
click at [1017, 476] on div "No" at bounding box center [1129, 483] width 328 height 18
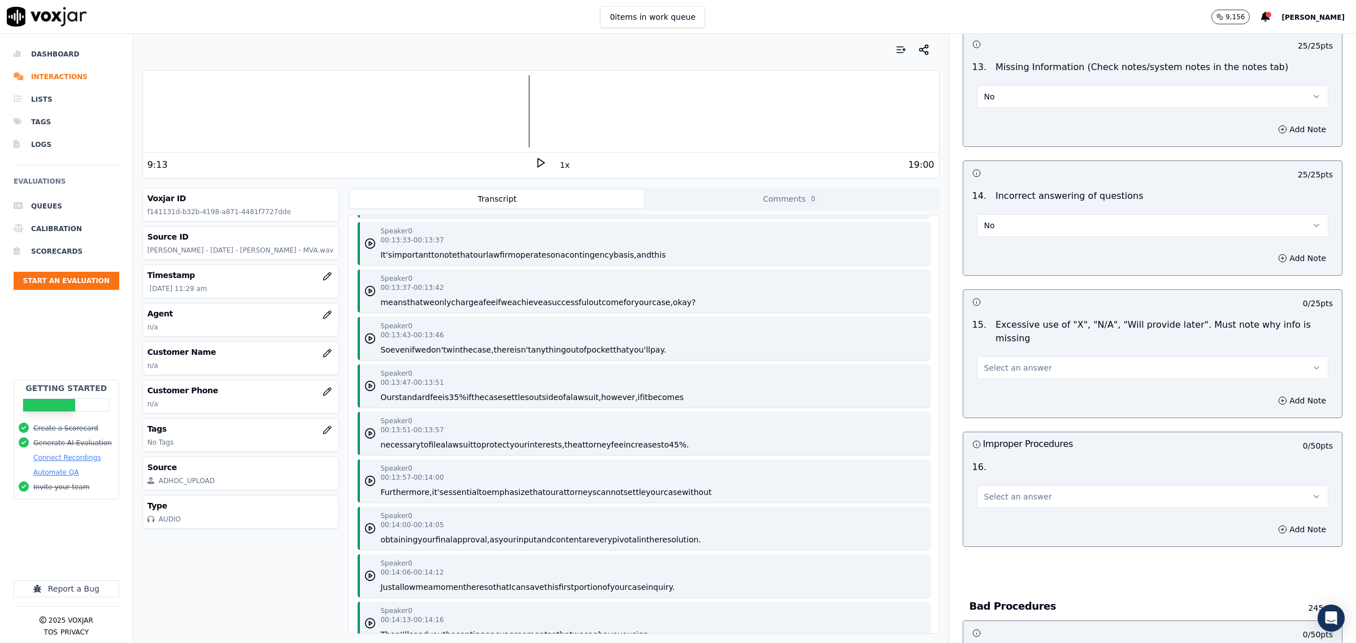
scroll to position [2612, 0]
click at [1042, 363] on button "Select an answer" at bounding box center [1152, 366] width 351 height 23
click at [1003, 398] on div "No" at bounding box center [1129, 400] width 328 height 18
click at [1005, 483] on button "Select an answer" at bounding box center [1152, 494] width 351 height 23
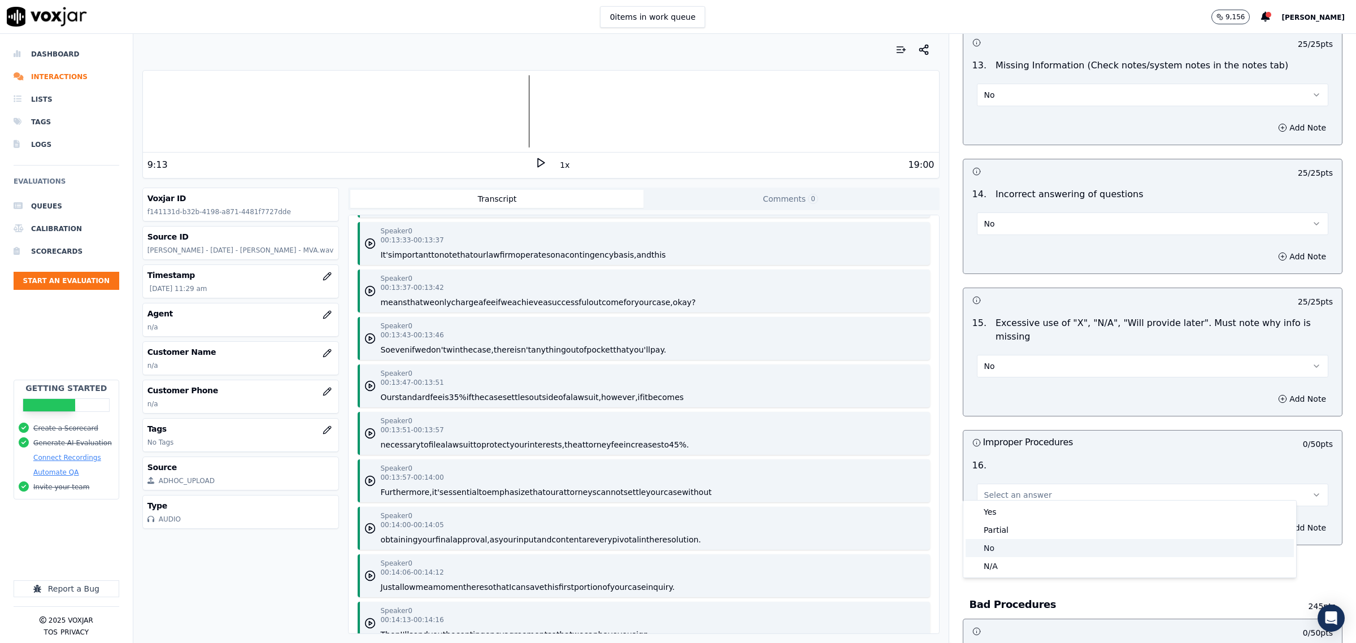
click at [1000, 546] on div "No" at bounding box center [1129, 548] width 328 height 18
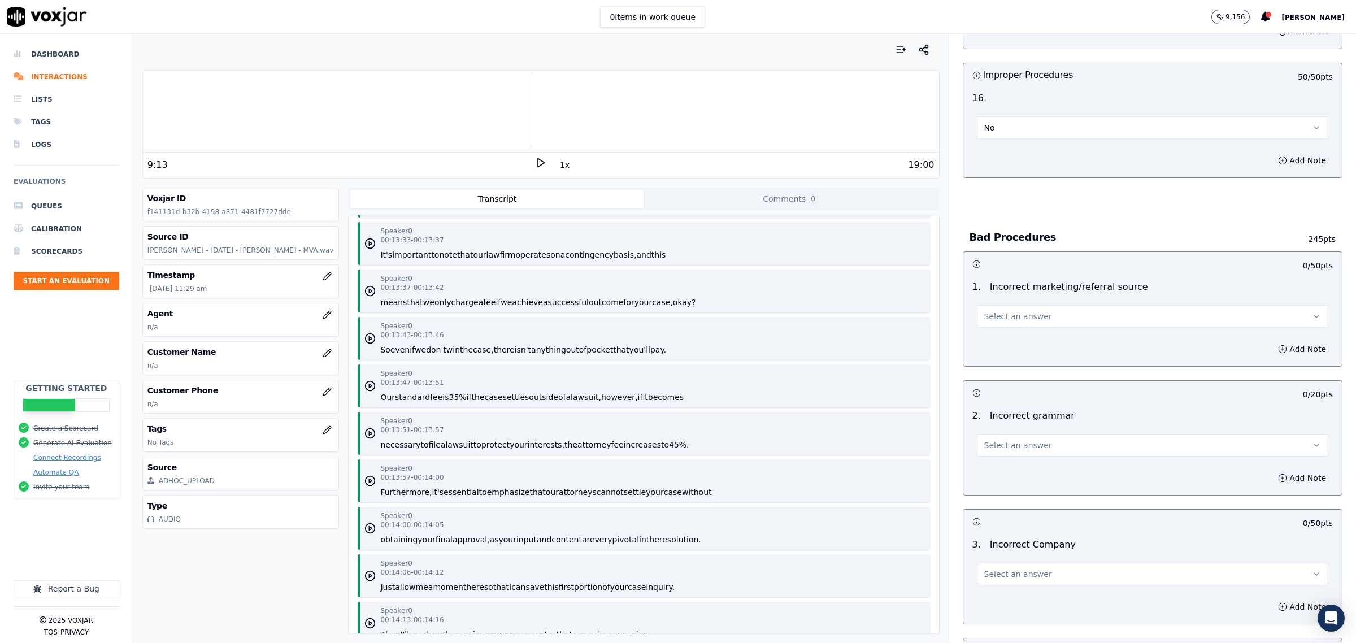
scroll to position [3036, 0]
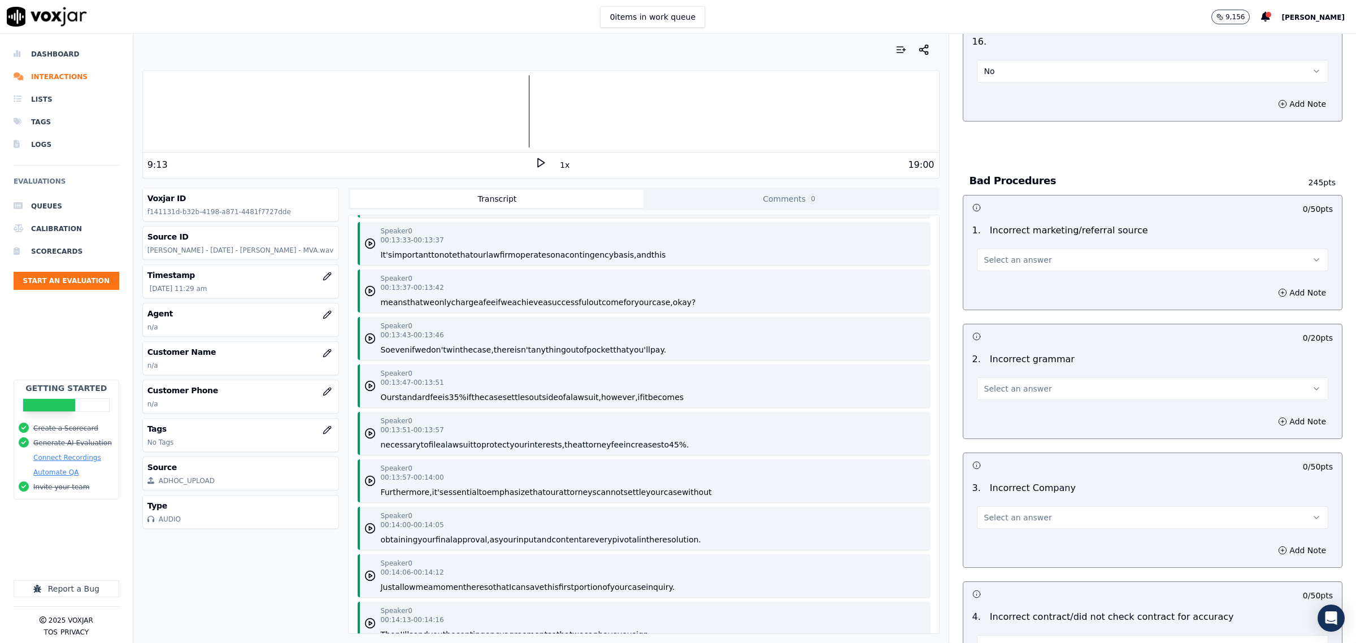
click at [986, 259] on button "Select an answer" at bounding box center [1152, 260] width 351 height 23
click at [994, 272] on div "Exceptional" at bounding box center [1129, 277] width 328 height 18
drag, startPoint x: 988, startPoint y: 374, endPoint x: 988, endPoint y: 387, distance: 13.0
click at [986, 383] on span "Select an answer" at bounding box center [1018, 388] width 68 height 11
click at [991, 407] on div "Exceptional" at bounding box center [1129, 406] width 328 height 18
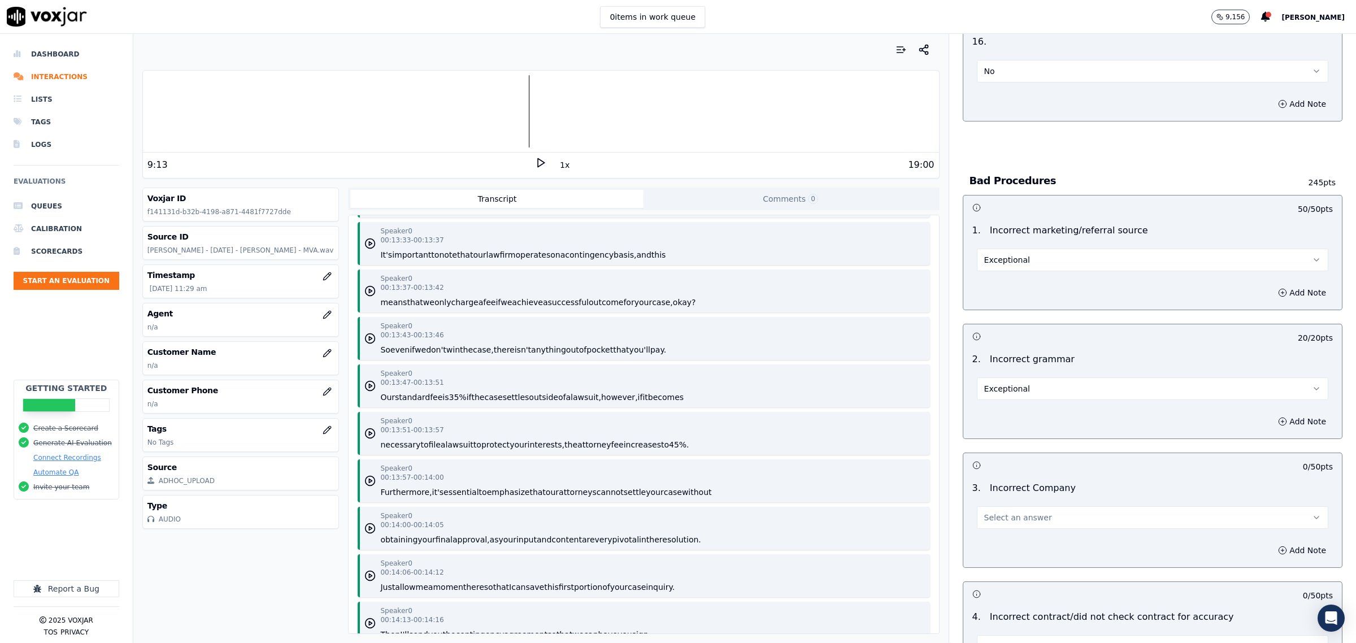
click at [1009, 506] on button "Select an answer" at bounding box center [1152, 517] width 351 height 23
click at [1008, 532] on div "Exceptional" at bounding box center [1129, 535] width 328 height 18
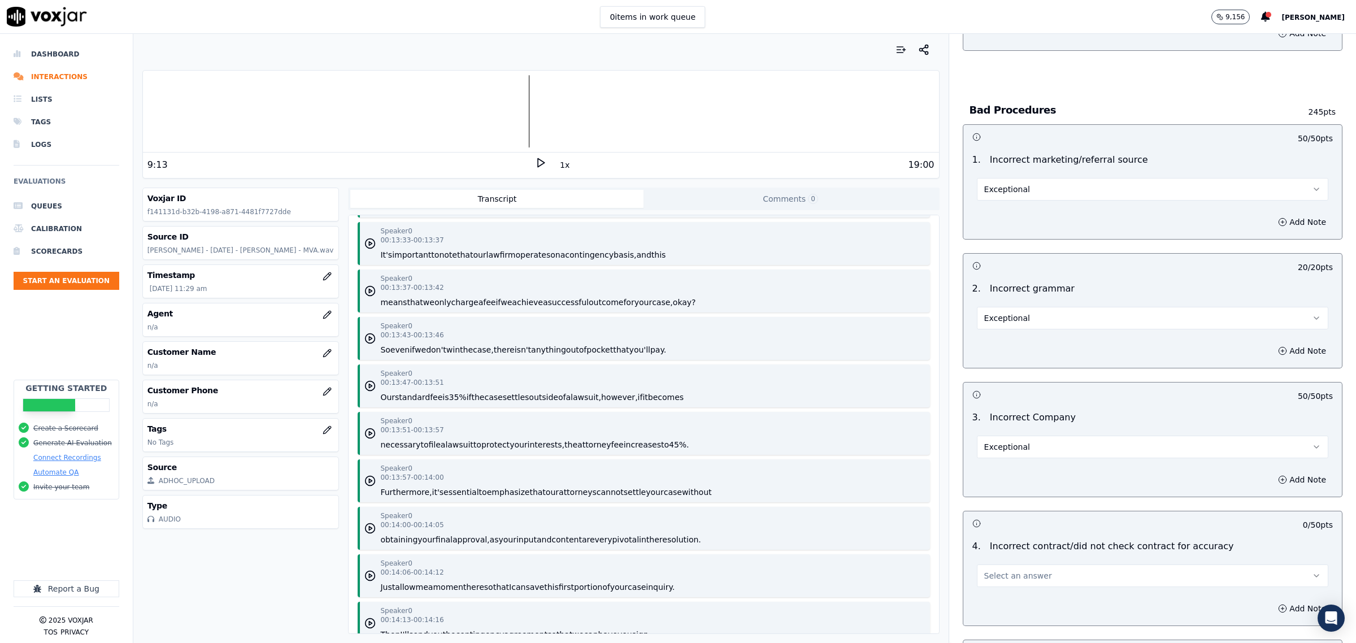
scroll to position [3248, 0]
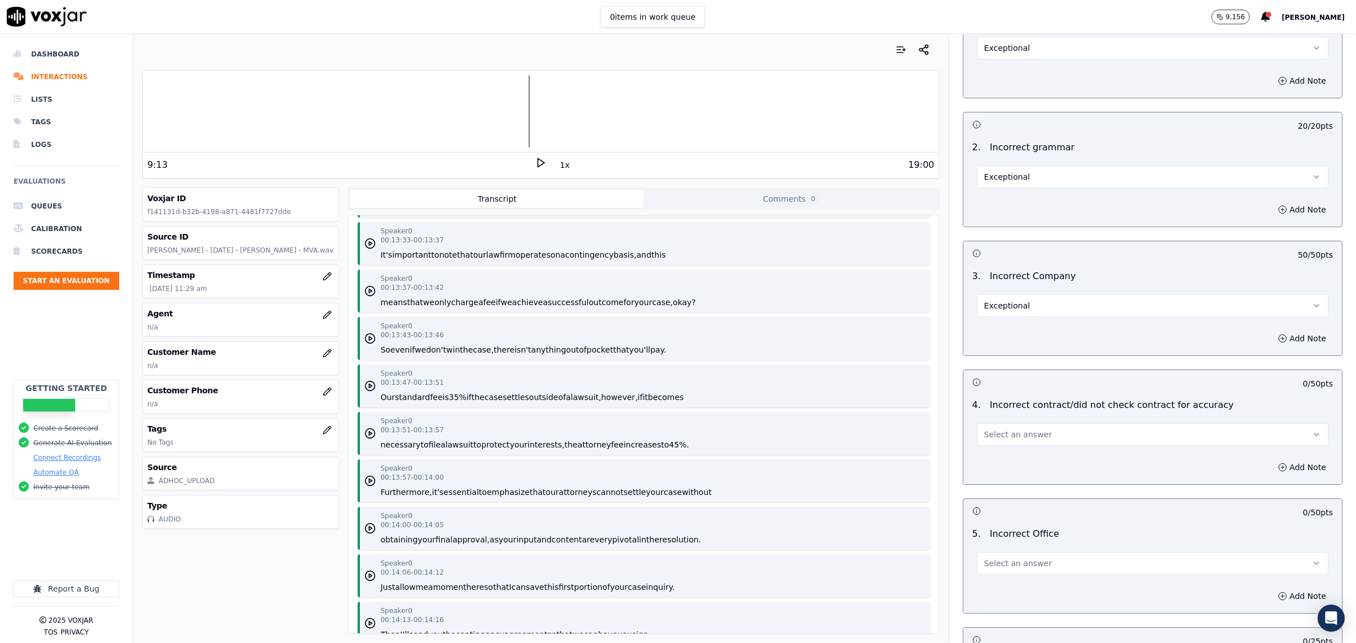
click at [1035, 423] on button "Select an answer" at bounding box center [1152, 434] width 351 height 23
click at [1033, 450] on div "Exceptional" at bounding box center [1129, 452] width 328 height 18
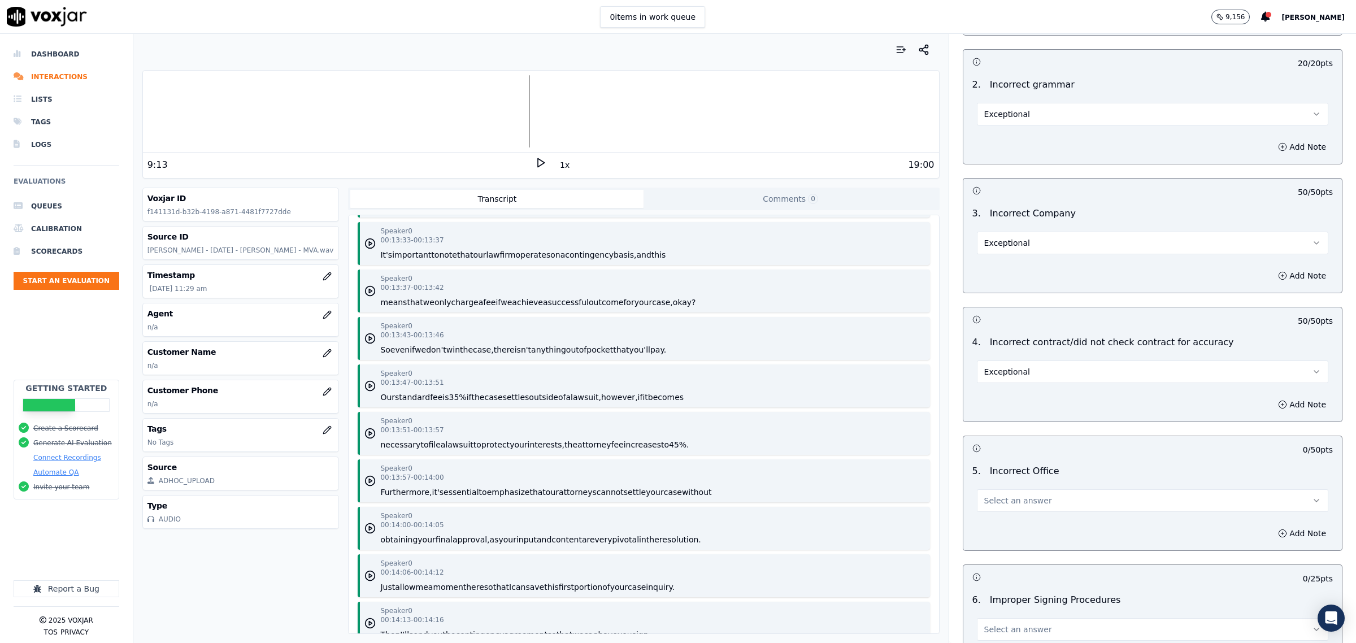
scroll to position [3389, 0]
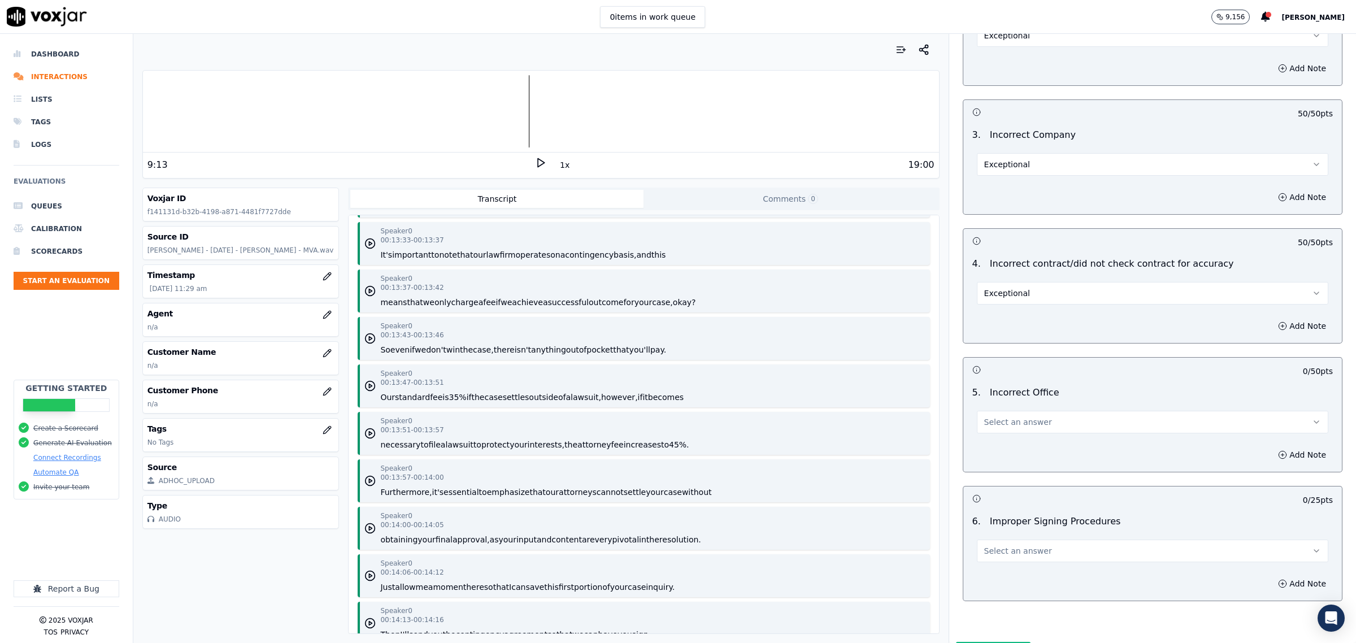
click at [1012, 420] on button "Select an answer" at bounding box center [1152, 422] width 351 height 23
click at [1005, 435] on div "Exceptional" at bounding box center [1129, 440] width 328 height 18
click at [984, 548] on span "Select an answer" at bounding box center [1018, 550] width 68 height 11
click at [986, 572] on div "Exceptional" at bounding box center [1129, 569] width 328 height 18
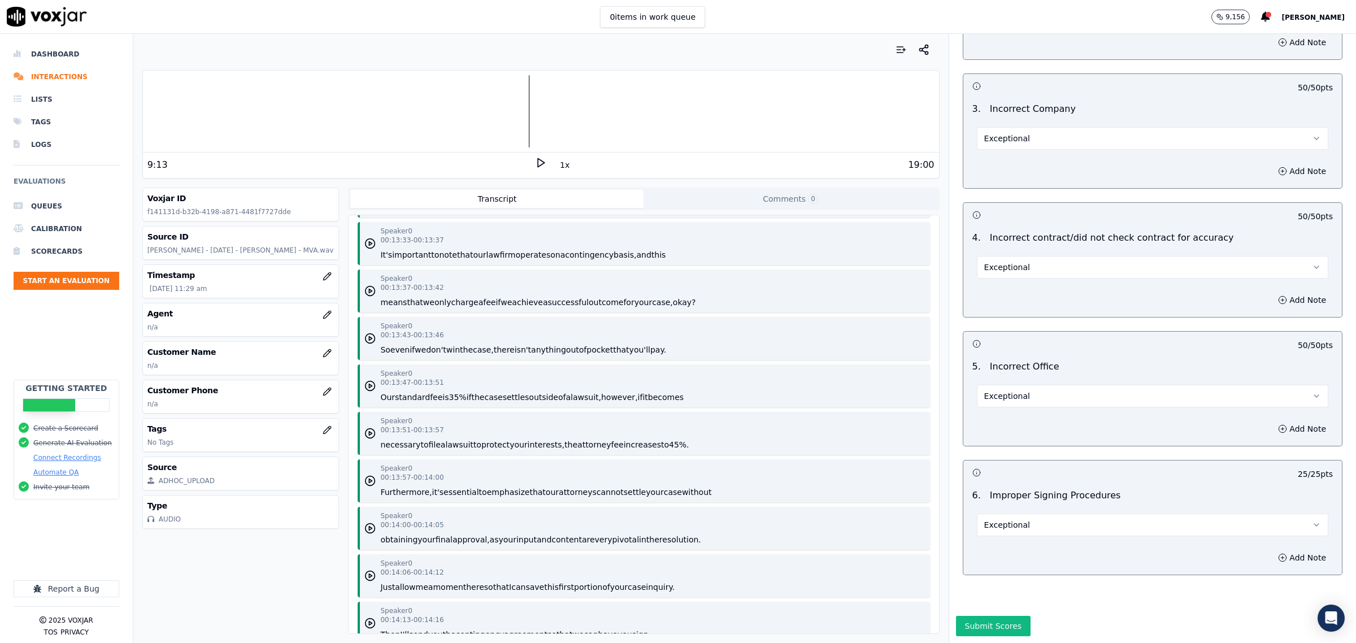
scroll to position [3439, 0]
click at [972, 616] on button "Submit Scores" at bounding box center [993, 626] width 75 height 20
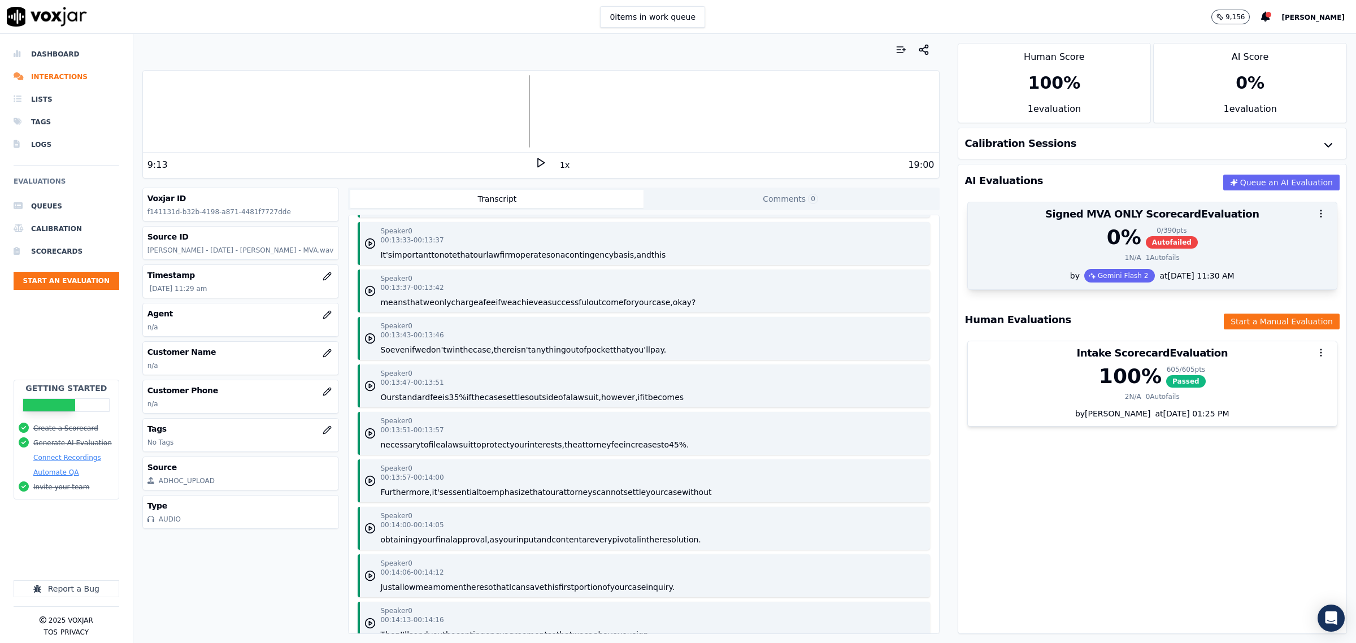
click at [1171, 243] on div "0 % 0 / 390 pts Autofailed" at bounding box center [1151, 237] width 355 height 23
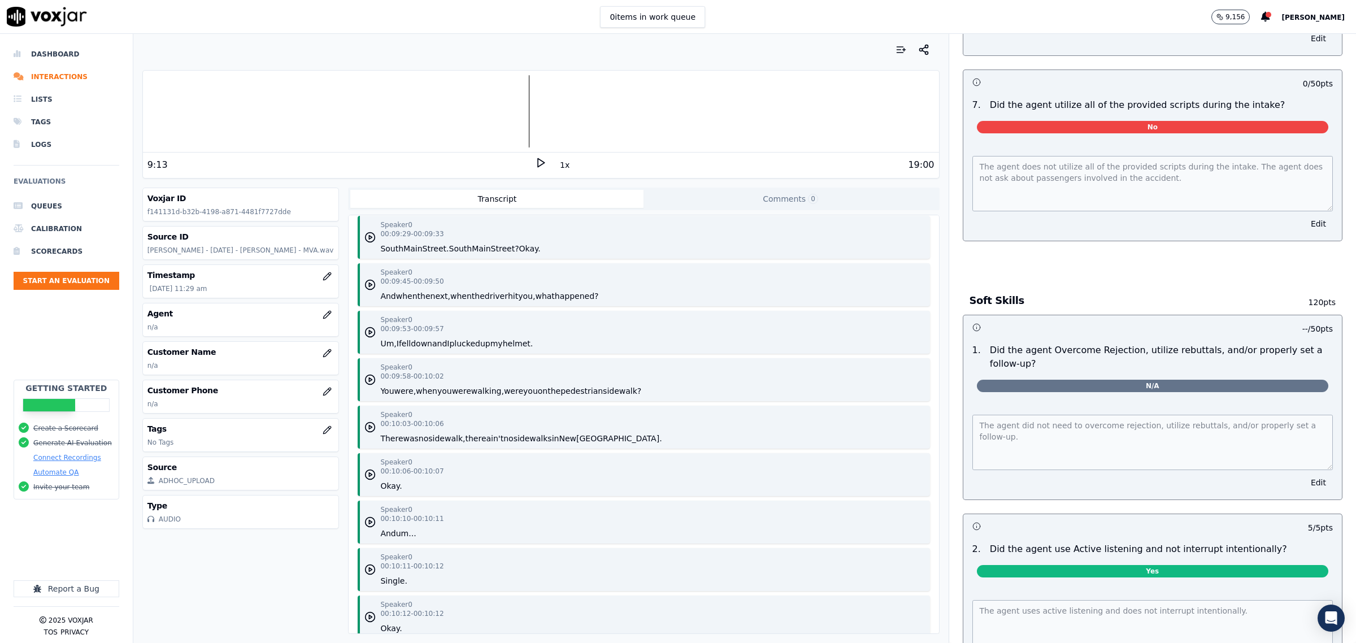
scroll to position [6072, 0]
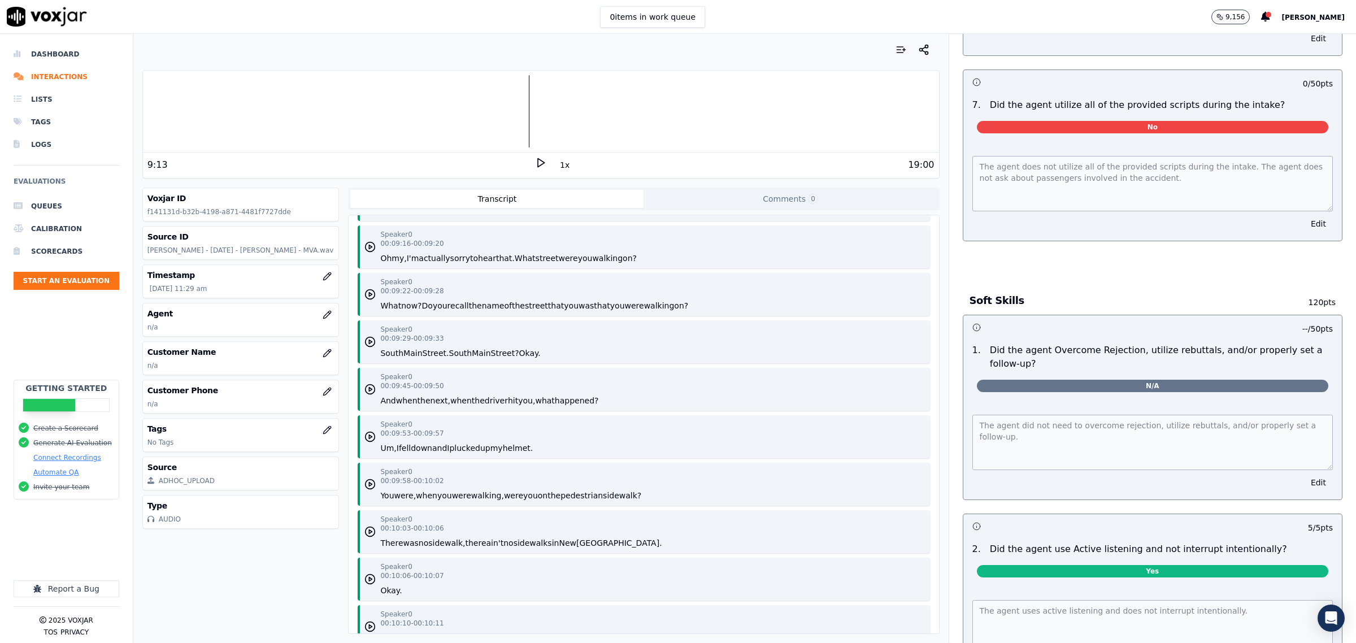
drag, startPoint x: 1287, startPoint y: 215, endPoint x: 1283, endPoint y: 222, distance: 7.6
click at [1304, 218] on button "Edit" at bounding box center [1318, 224] width 29 height 16
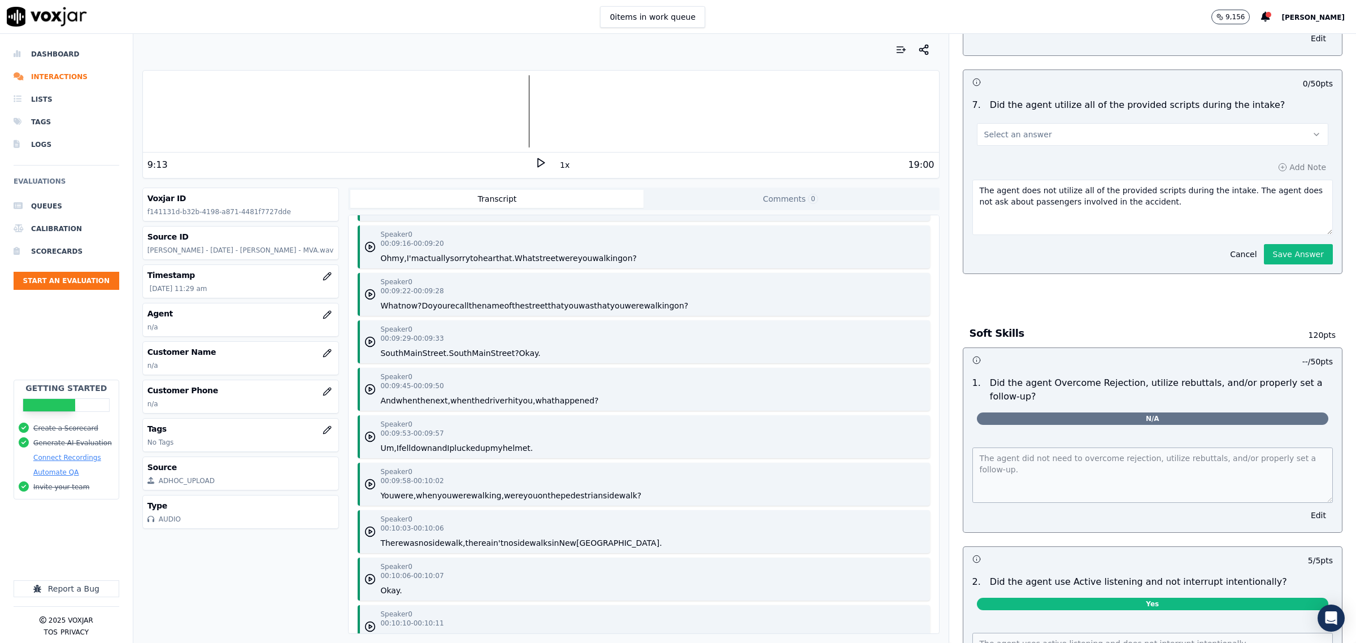
drag, startPoint x: 1207, startPoint y: 185, endPoint x: 1354, endPoint y: 253, distance: 162.3
click at [1354, 253] on div "Dashboard Interactions Lists Tags Logs Evaluations Queues Calibration Scorecard…" at bounding box center [678, 338] width 1356 height 609
paste textarea "Can you give me a brief overview of what happened in the accident? That’ll help…"
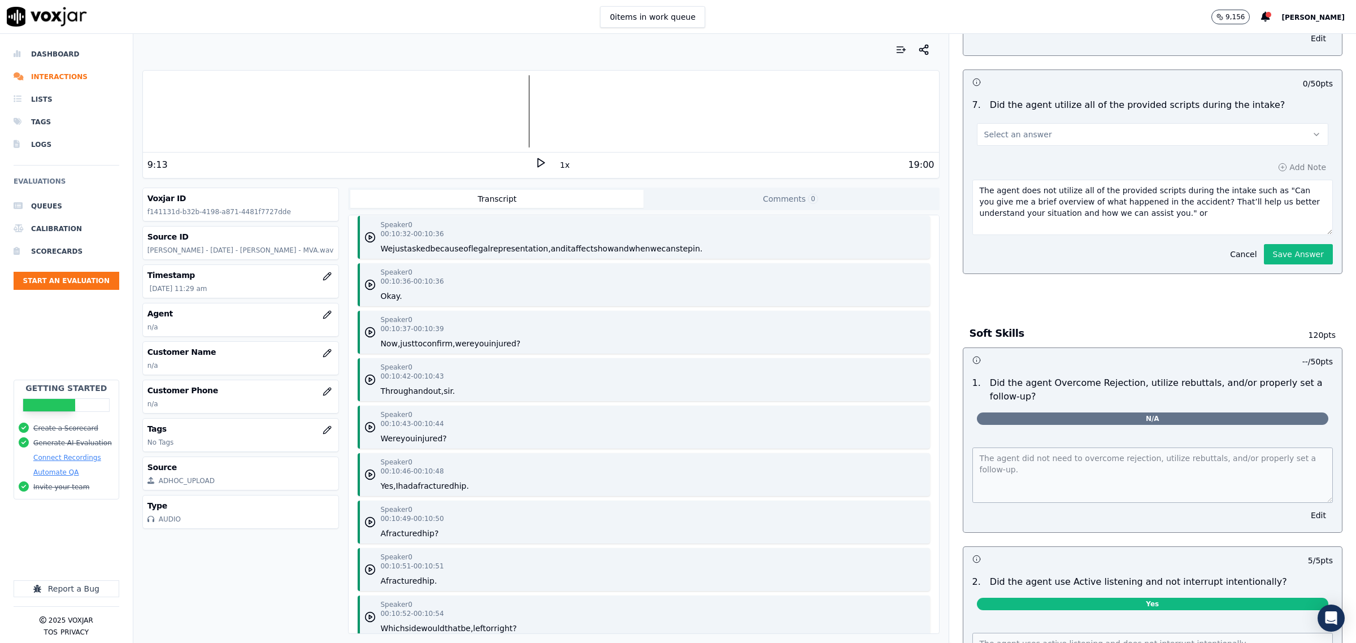
scroll to position [6778, 0]
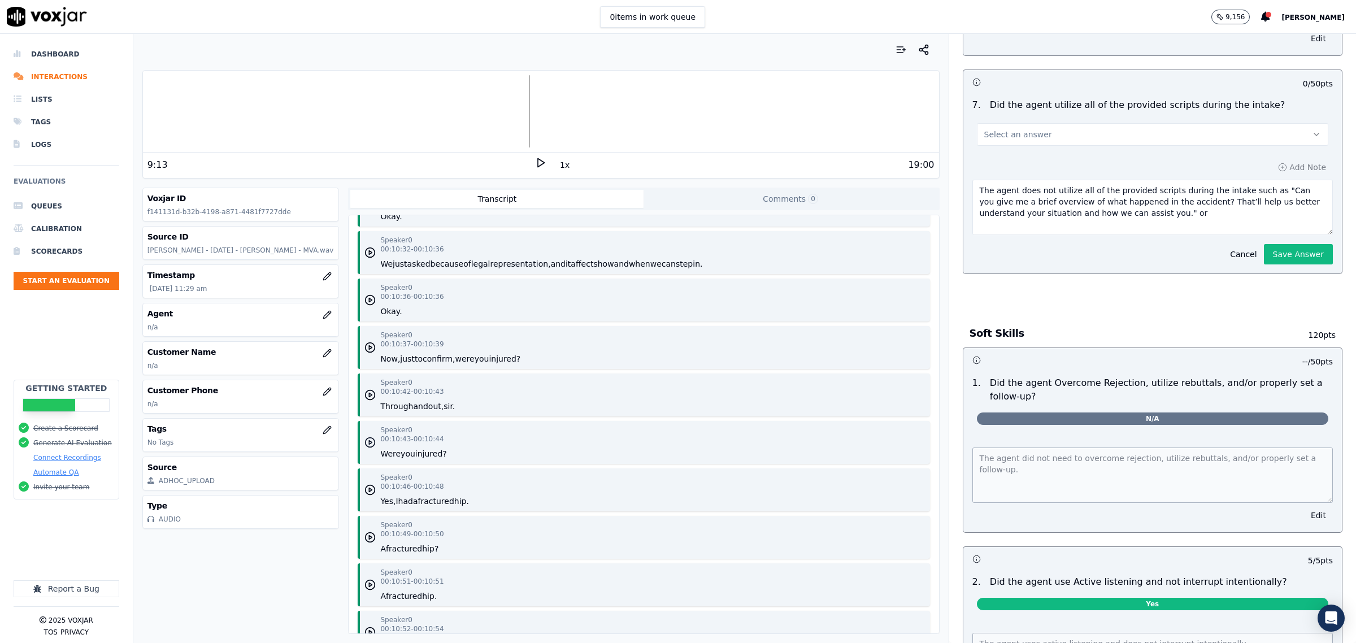
click at [366, 438] on icon "button" at bounding box center [369, 442] width 11 height 11
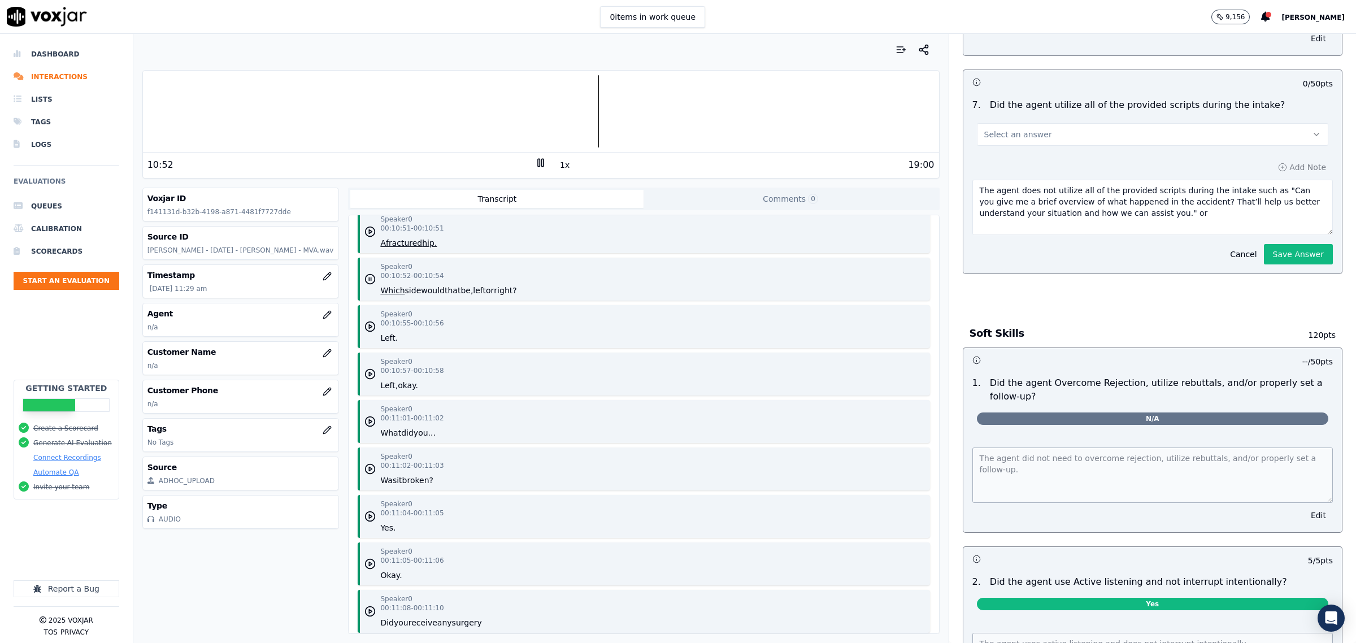
scroll to position [7202, 0]
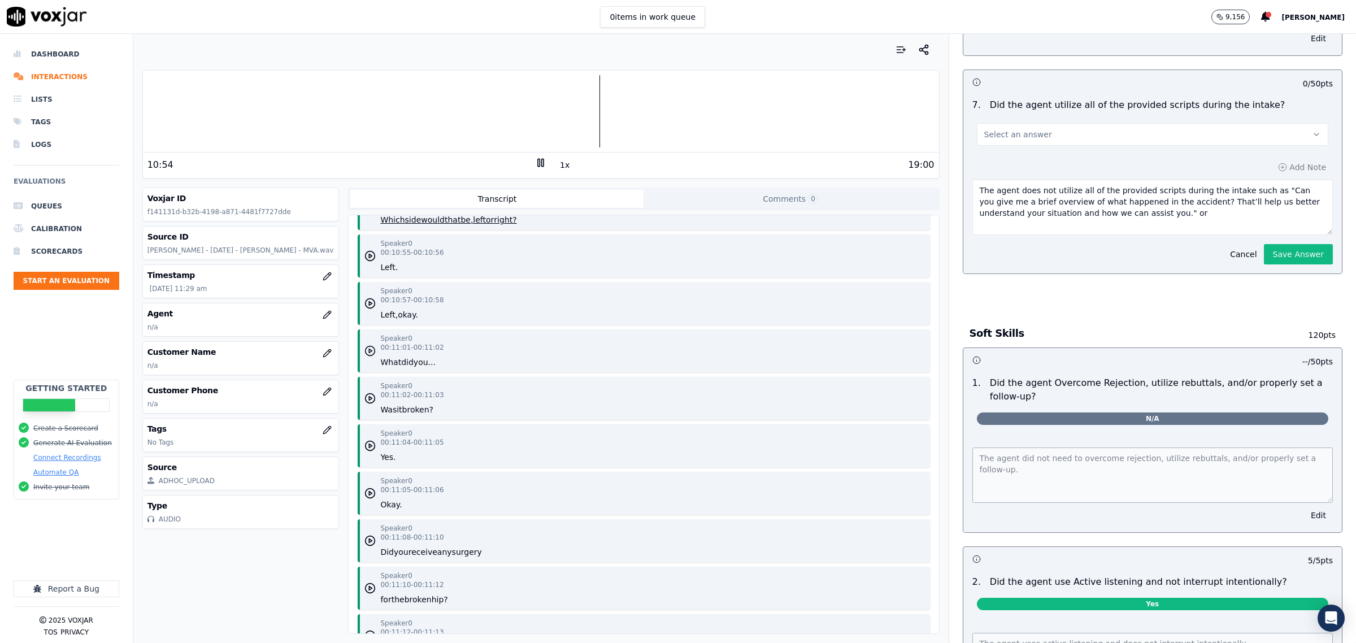
click at [370, 349] on circle "button" at bounding box center [370, 351] width 10 height 10
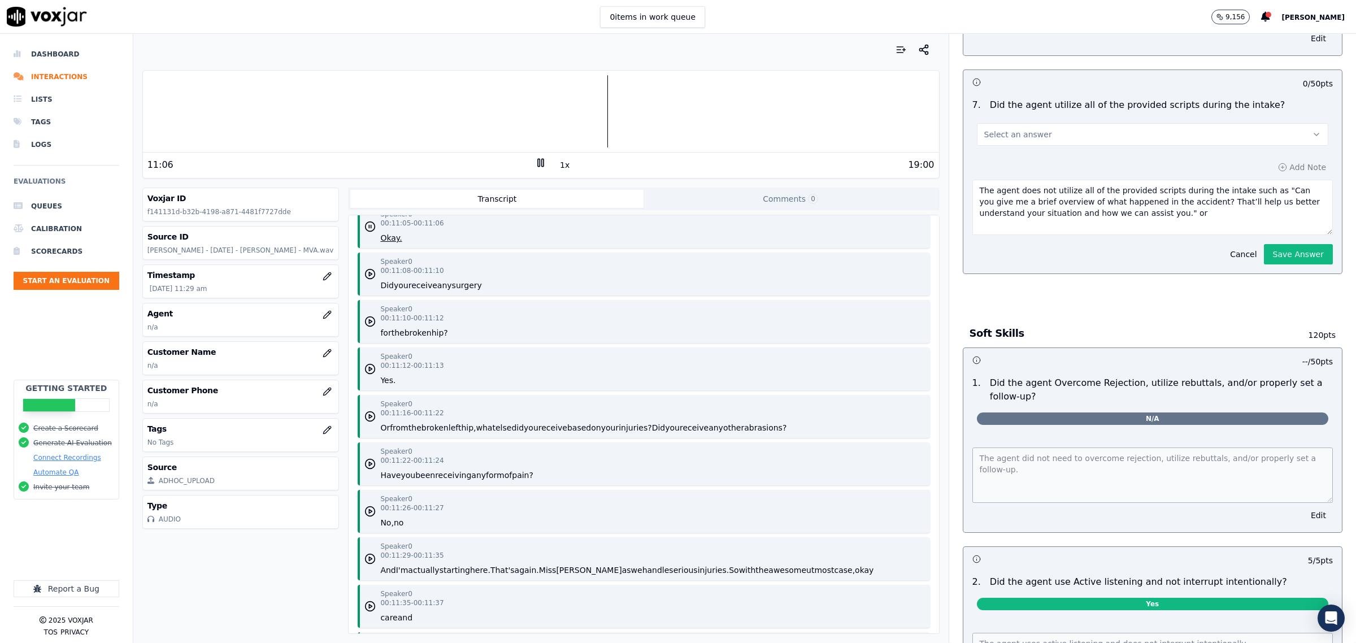
scroll to position [7484, 0]
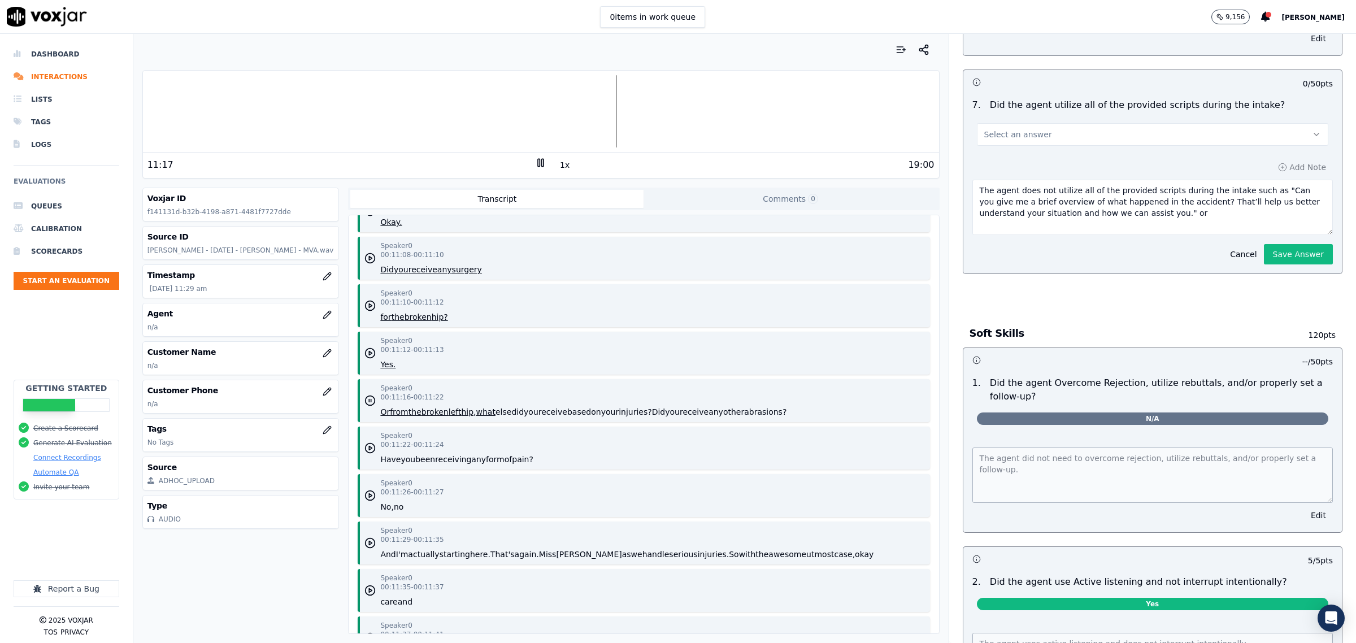
click at [535, 162] on icon at bounding box center [540, 162] width 11 height 11
click at [1137, 199] on textarea "The agent does not utilize all of the provided scripts during the intake such a…" at bounding box center [1152, 207] width 360 height 55
paste textarea "''We understand these injuries can linger and affect work, family and sleep. No…"
type textarea "The agent does not utilize all of the provided scripts during the intake such a…"
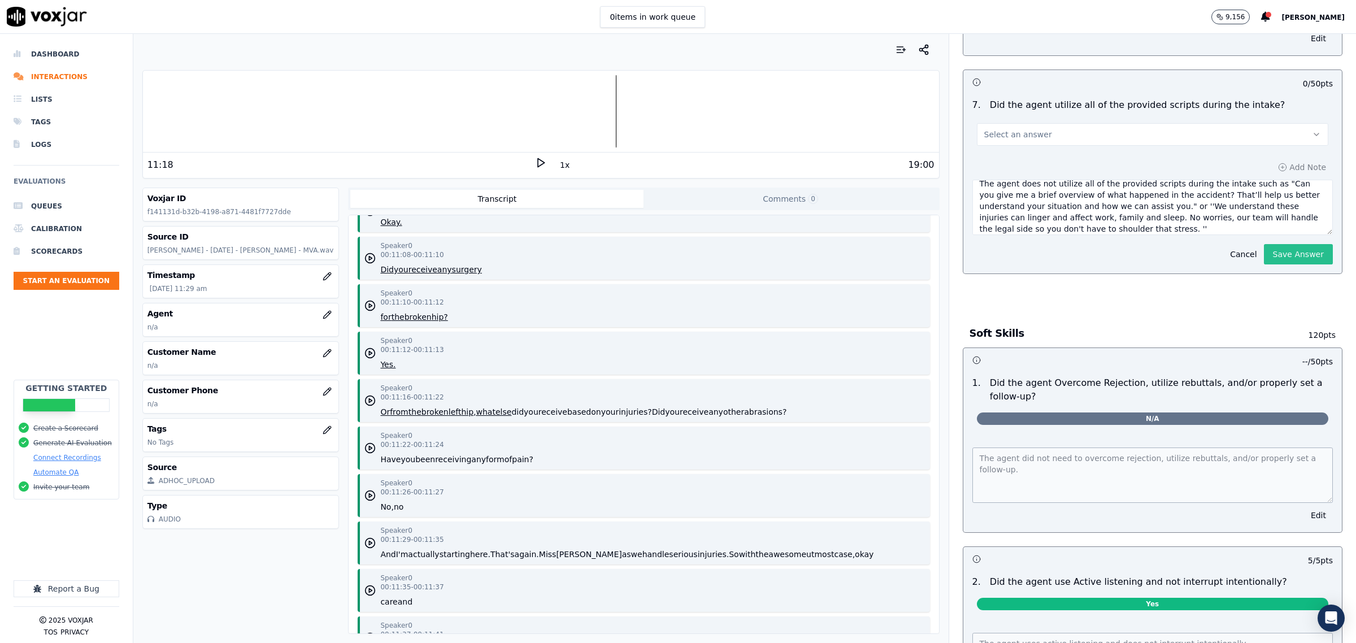
click at [1264, 245] on button "Save Answer" at bounding box center [1298, 254] width 69 height 20
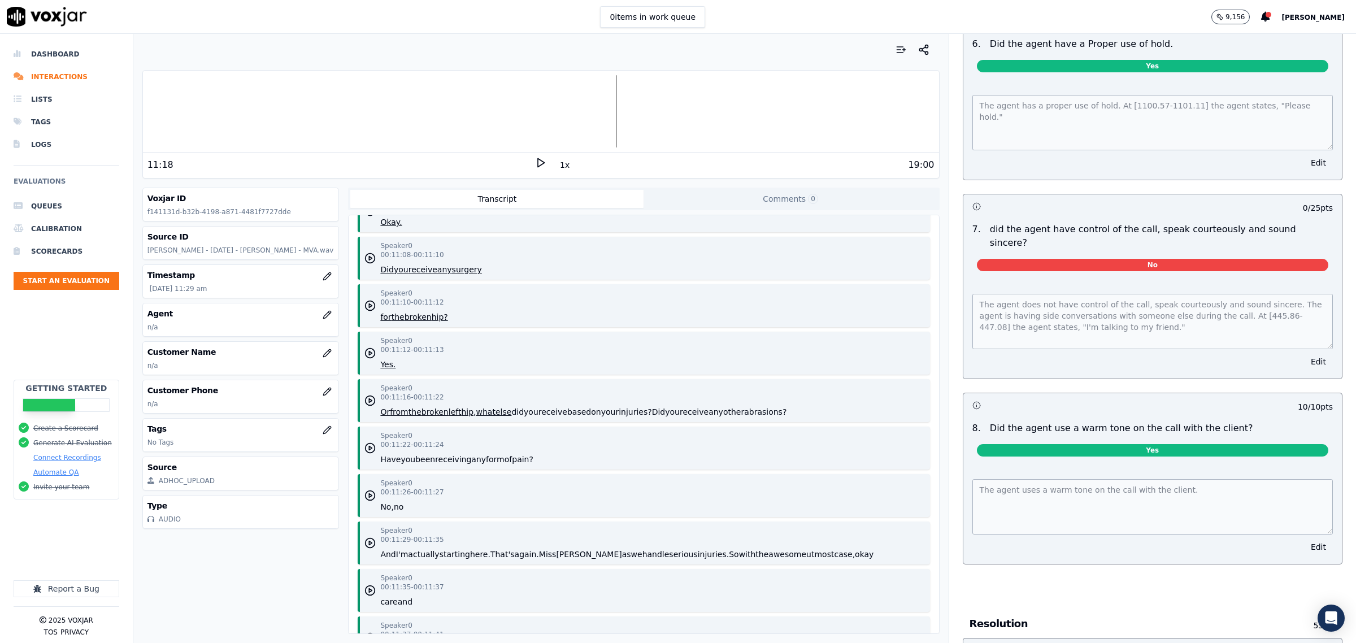
scroll to position [2445, 0]
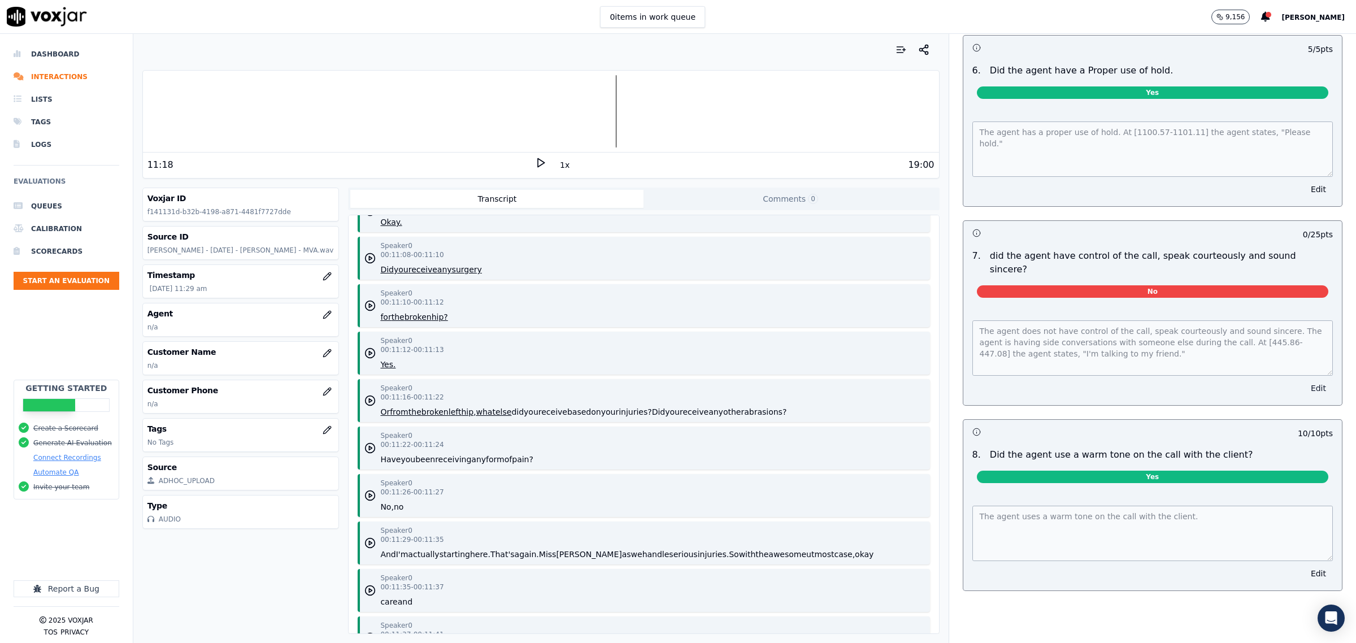
click at [1304, 380] on button "Edit" at bounding box center [1318, 388] width 29 height 16
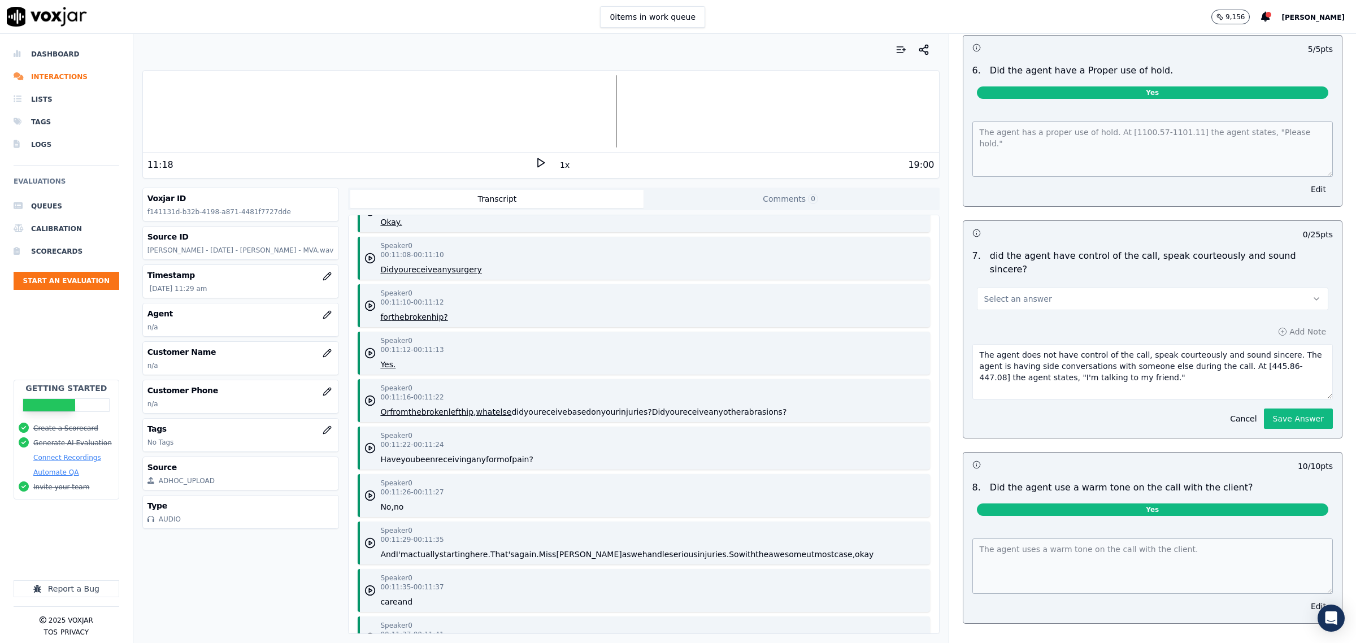
click at [1049, 287] on button "Select an answer" at bounding box center [1152, 298] width 351 height 23
click at [1007, 301] on div "Yes" at bounding box center [1129, 306] width 328 height 18
drag, startPoint x: 1035, startPoint y: 341, endPoint x: 711, endPoint y: 246, distance: 337.7
click at [711, 246] on div "Your browser does not support the audio element. 11:18 1x 19:00 Voxjar ID f1411…" at bounding box center [744, 338] width 1222 height 609
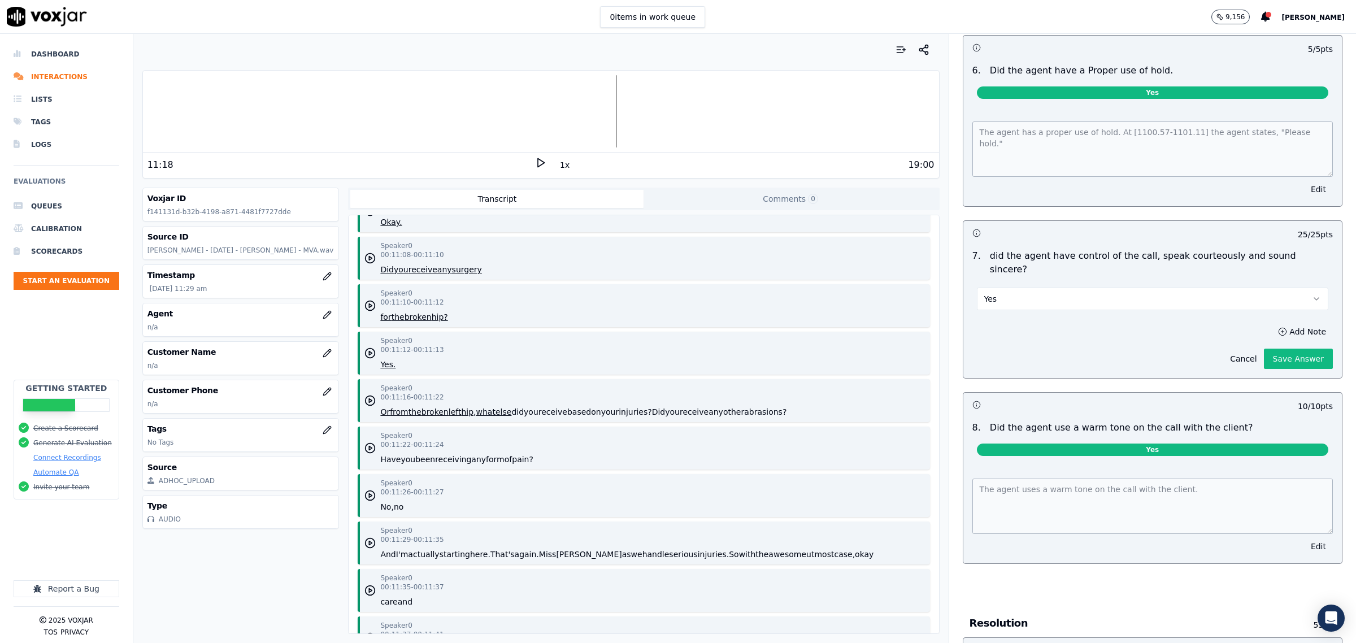
click at [1261, 378] on div "Add Note Cancel Save Answer" at bounding box center [1152, 346] width 378 height 63
click at [1264, 348] on button "Save Answer" at bounding box center [1298, 358] width 69 height 20
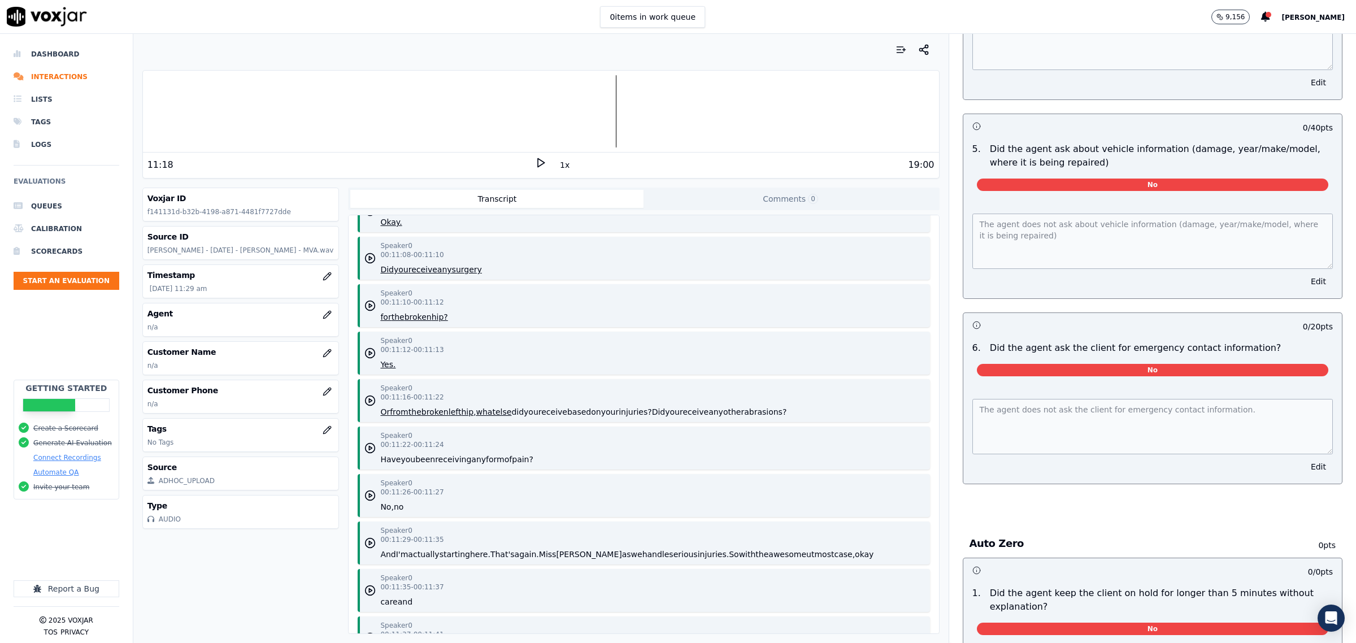
scroll to position [4331, 0]
click at [1304, 273] on button "Edit" at bounding box center [1318, 281] width 29 height 16
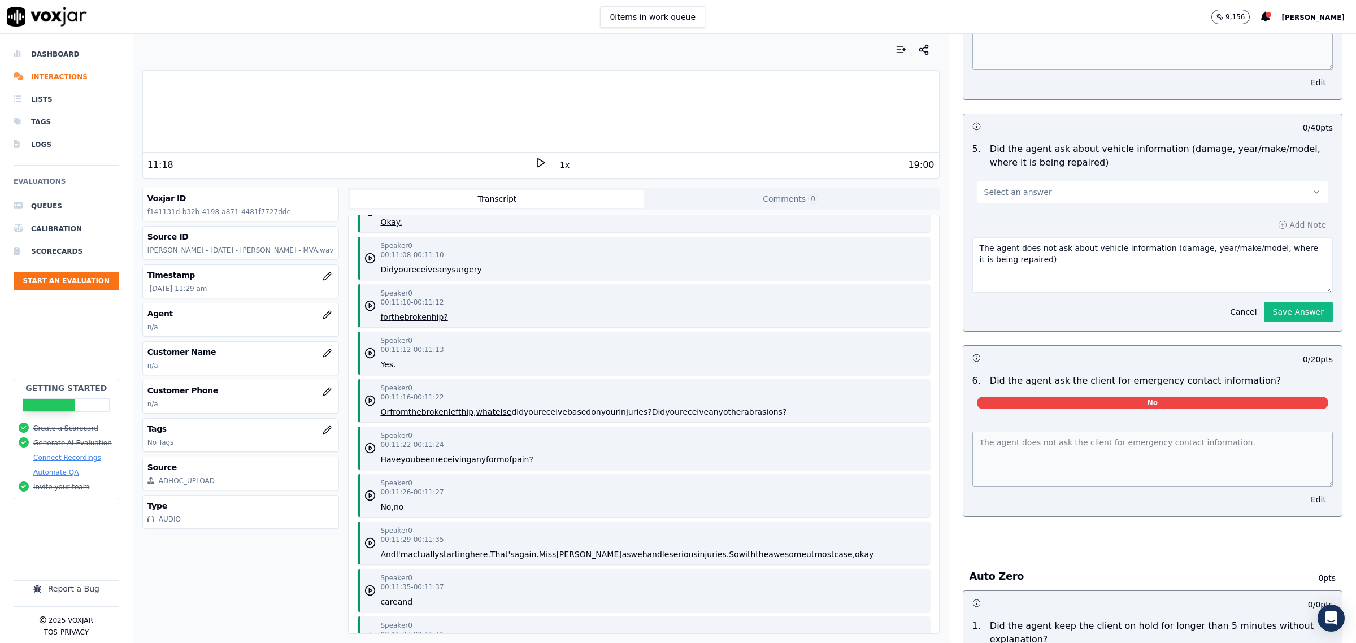
click at [1057, 186] on button "Select an answer" at bounding box center [1152, 192] width 351 height 23
click at [1021, 246] on div "N/A" at bounding box center [1129, 242] width 328 height 18
click at [1271, 293] on div "Cancel Save Answer" at bounding box center [1278, 307] width 110 height 29
click at [1264, 306] on button "Save Answer" at bounding box center [1298, 312] width 69 height 20
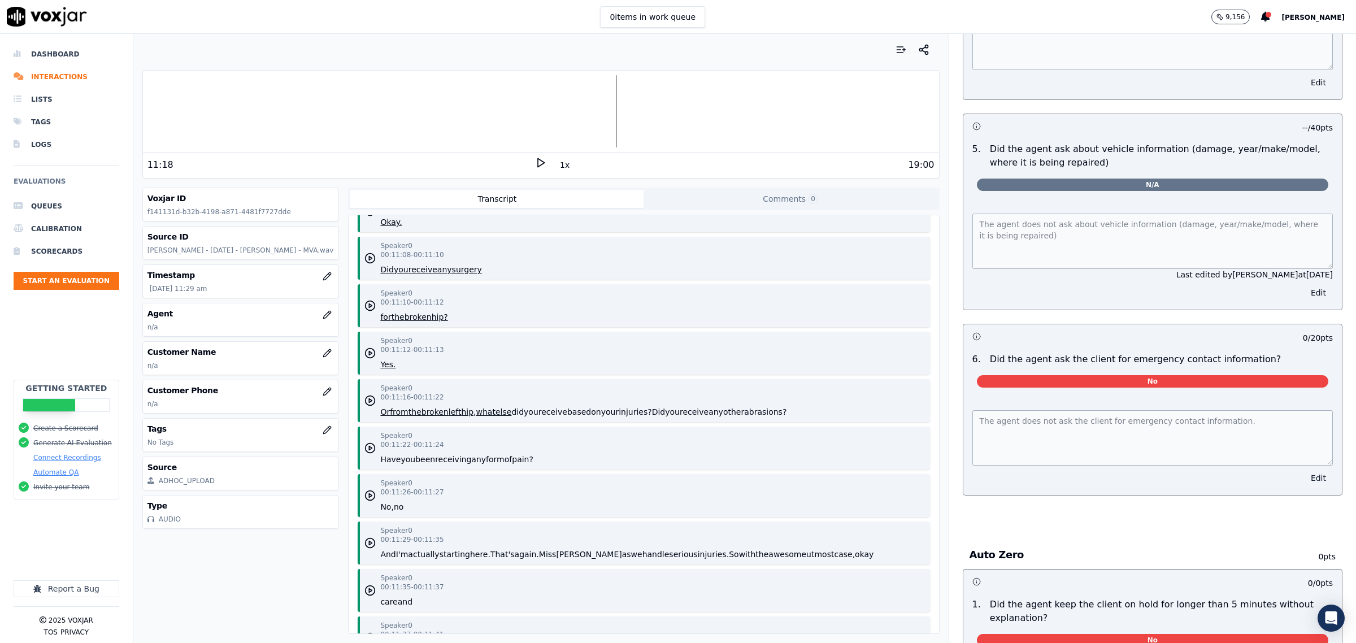
click at [1304, 470] on button "Edit" at bounding box center [1318, 478] width 29 height 16
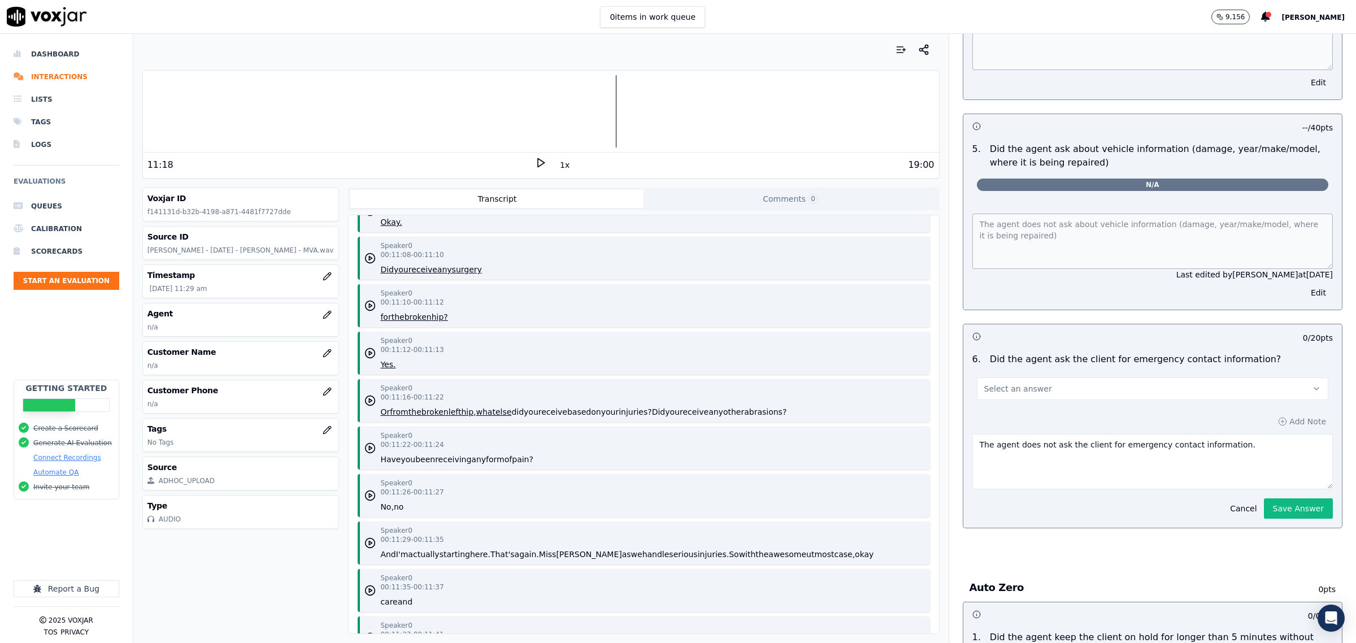
drag, startPoint x: 1076, startPoint y: 383, endPoint x: 1062, endPoint y: 387, distance: 14.3
click at [1070, 385] on button "Select an answer" at bounding box center [1152, 388] width 351 height 23
click at [999, 407] on div "Yes" at bounding box center [1129, 403] width 328 height 18
drag, startPoint x: 1243, startPoint y: 438, endPoint x: 377, endPoint y: 415, distance: 865.6
click at [377, 415] on div "Your browser does not support the audio element. 11:18 1x 19:00 Voxjar ID f1411…" at bounding box center [744, 338] width 1222 height 609
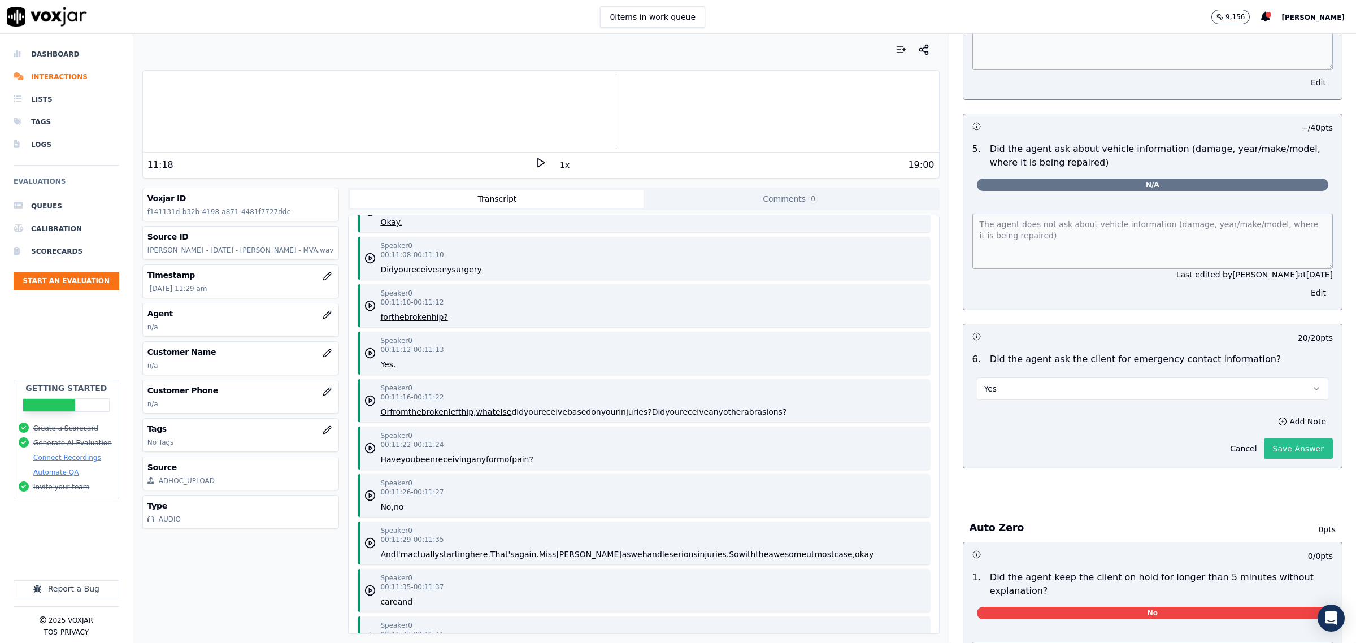
click at [1266, 443] on button "Save Answer" at bounding box center [1298, 448] width 69 height 20
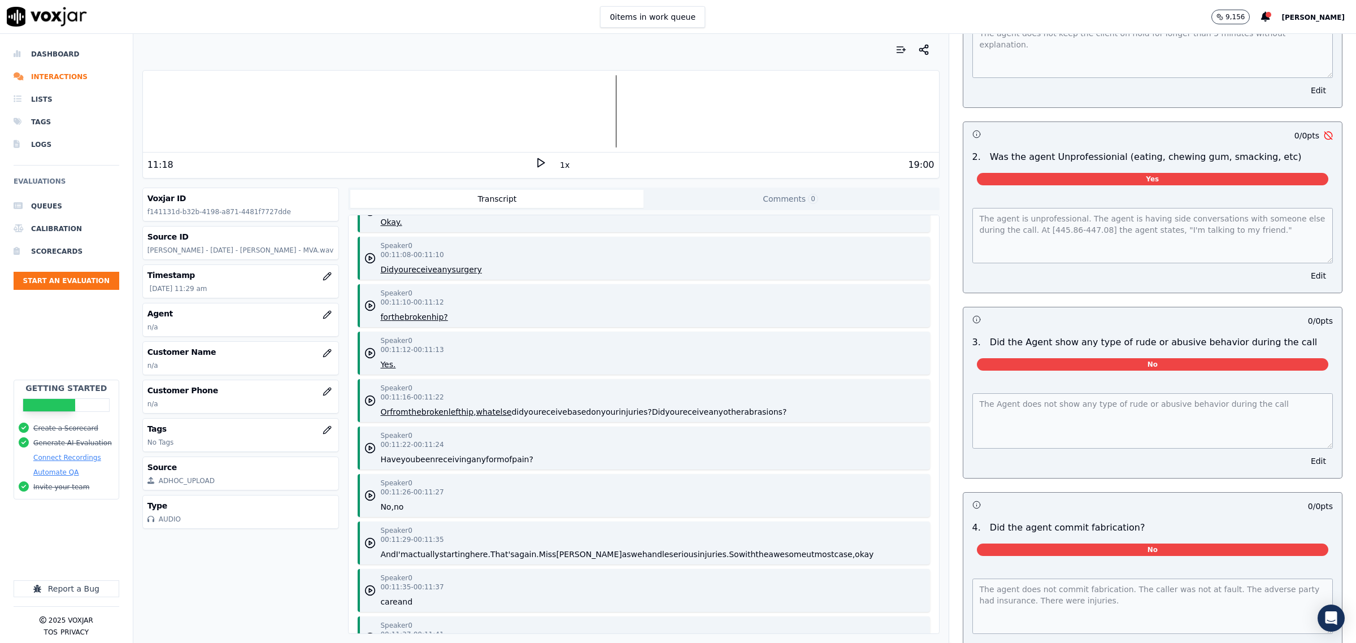
scroll to position [4921, 0]
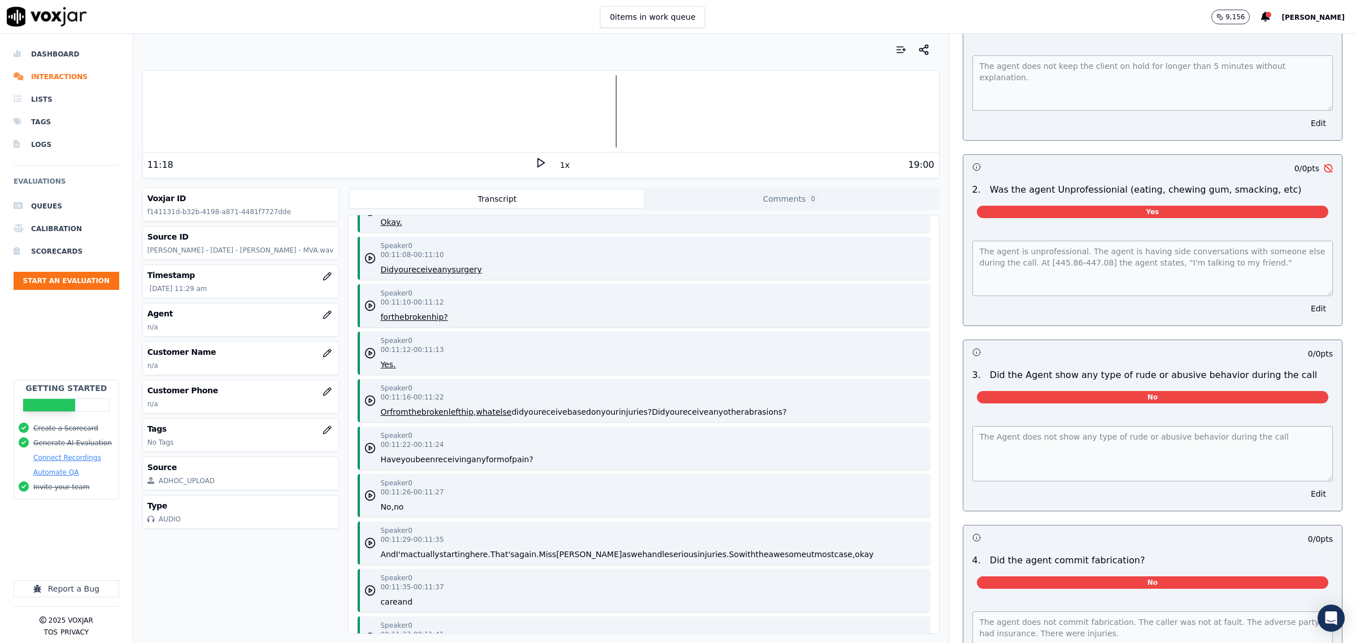
drag, startPoint x: 1295, startPoint y: 301, endPoint x: 1301, endPoint y: 302, distance: 6.3
click at [1304, 302] on button "Edit" at bounding box center [1318, 308] width 29 height 16
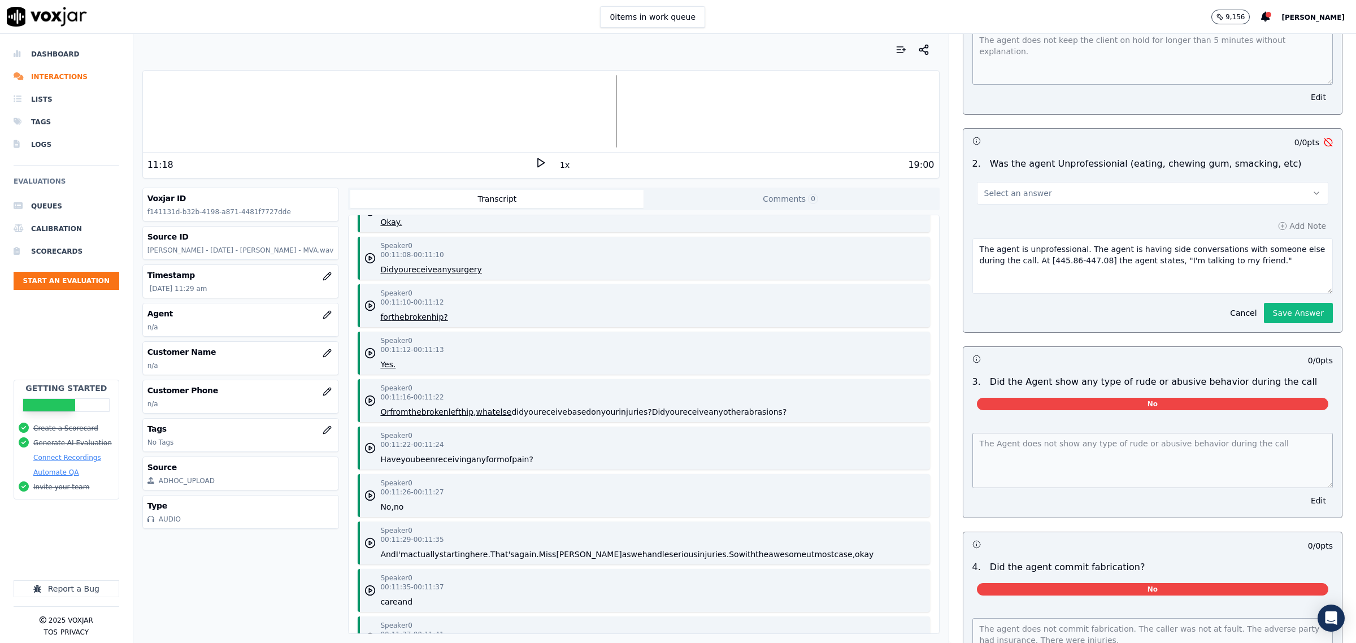
scroll to position [4895, 0]
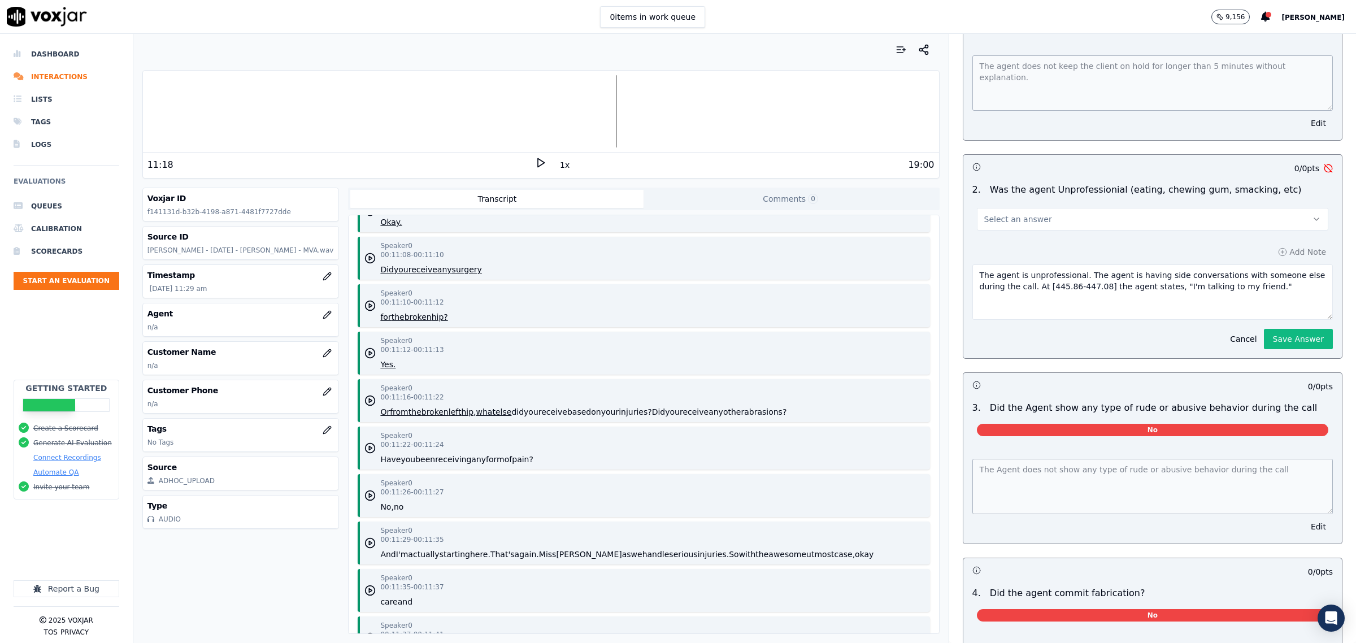
click at [1102, 208] on button "Select an answer" at bounding box center [1152, 219] width 351 height 23
drag, startPoint x: 984, startPoint y: 246, endPoint x: 1198, endPoint y: 281, distance: 216.4
click at [986, 246] on div "No" at bounding box center [1129, 253] width 328 height 18
drag, startPoint x: 804, startPoint y: 214, endPoint x: 529, endPoint y: 181, distance: 276.4
click at [506, 184] on div "Your browser does not support the audio element. 11:18 1x 19:00 Voxjar ID f1411…" at bounding box center [744, 338] width 1222 height 609
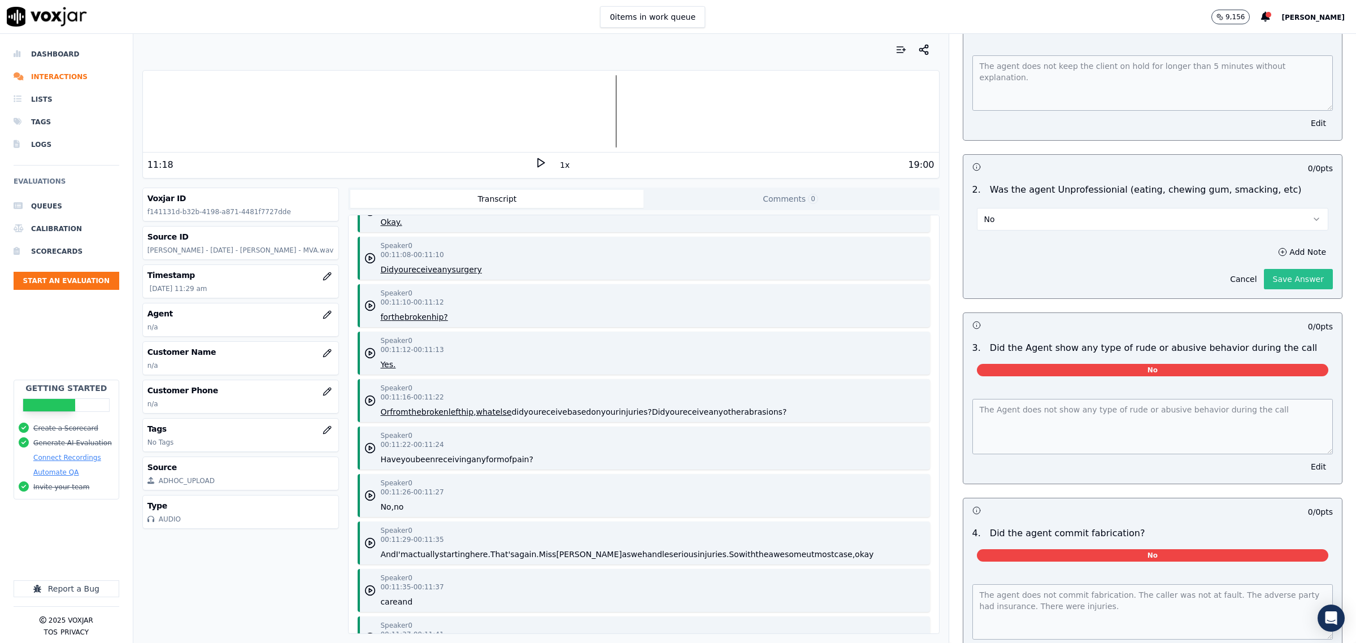
click at [1273, 298] on div "Add Note Cancel Save Answer" at bounding box center [1152, 266] width 378 height 63
click at [1269, 270] on button "Save Answer" at bounding box center [1298, 279] width 69 height 20
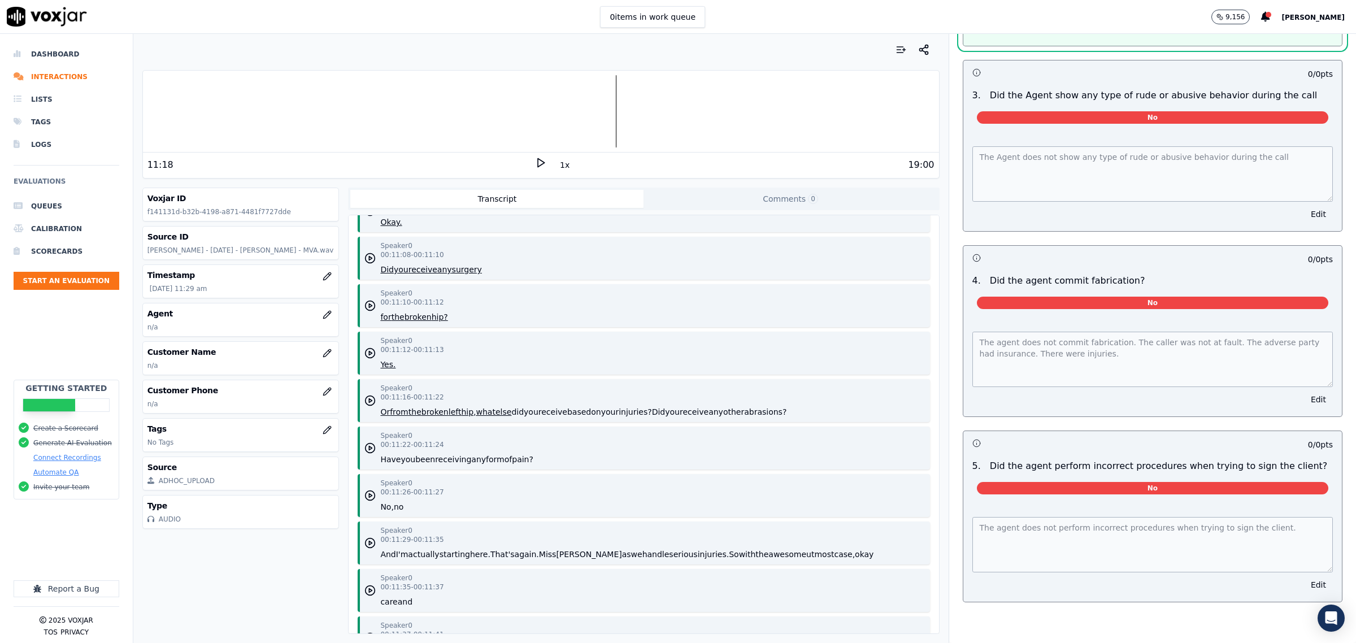
scroll to position [0, 0]
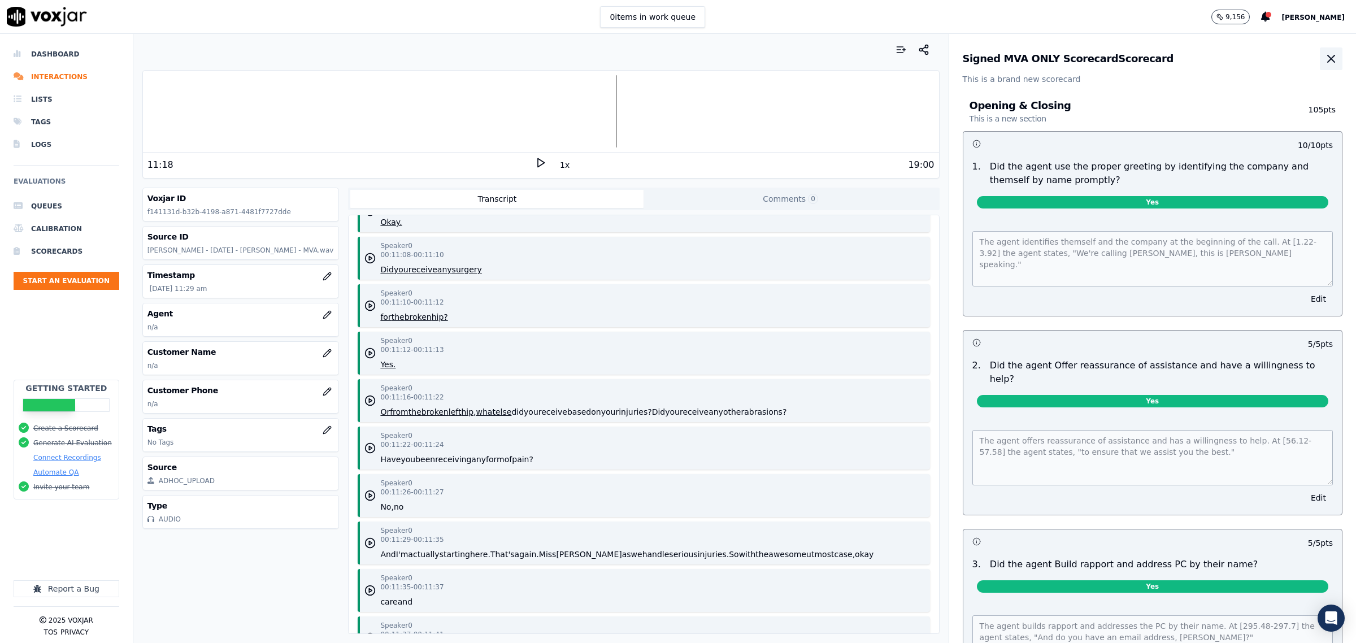
click at [1324, 55] on icon "button" at bounding box center [1331, 59] width 14 height 14
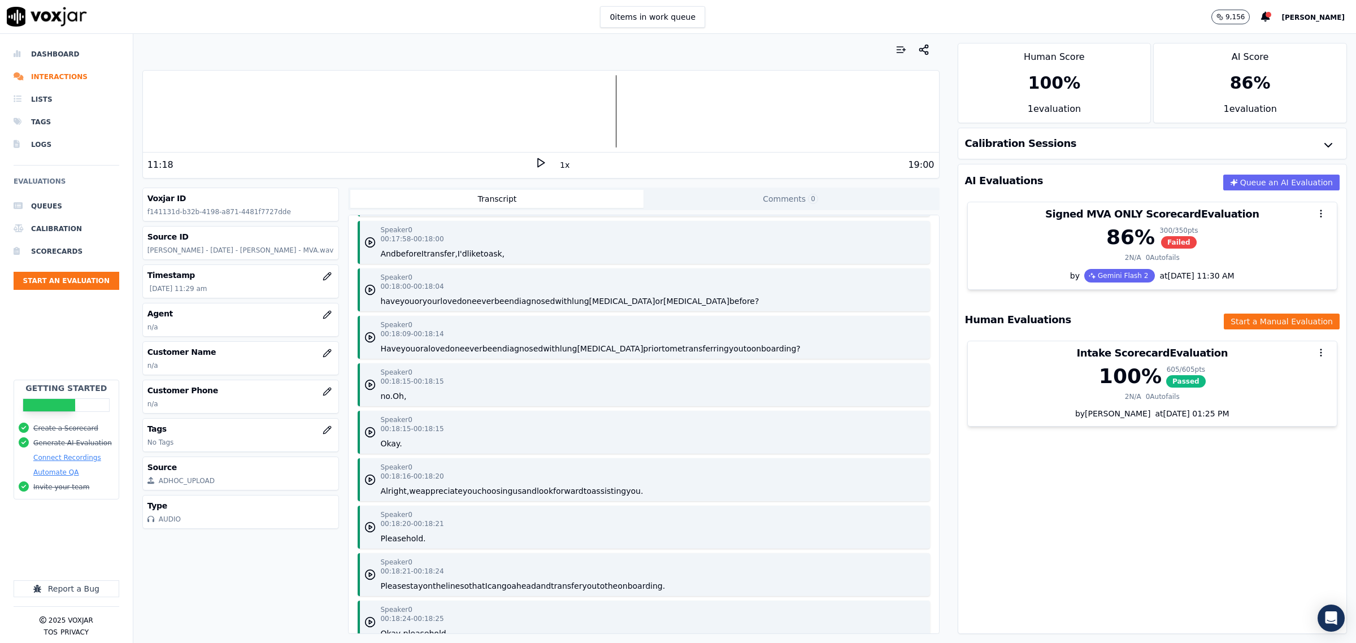
scroll to position [11058, 0]
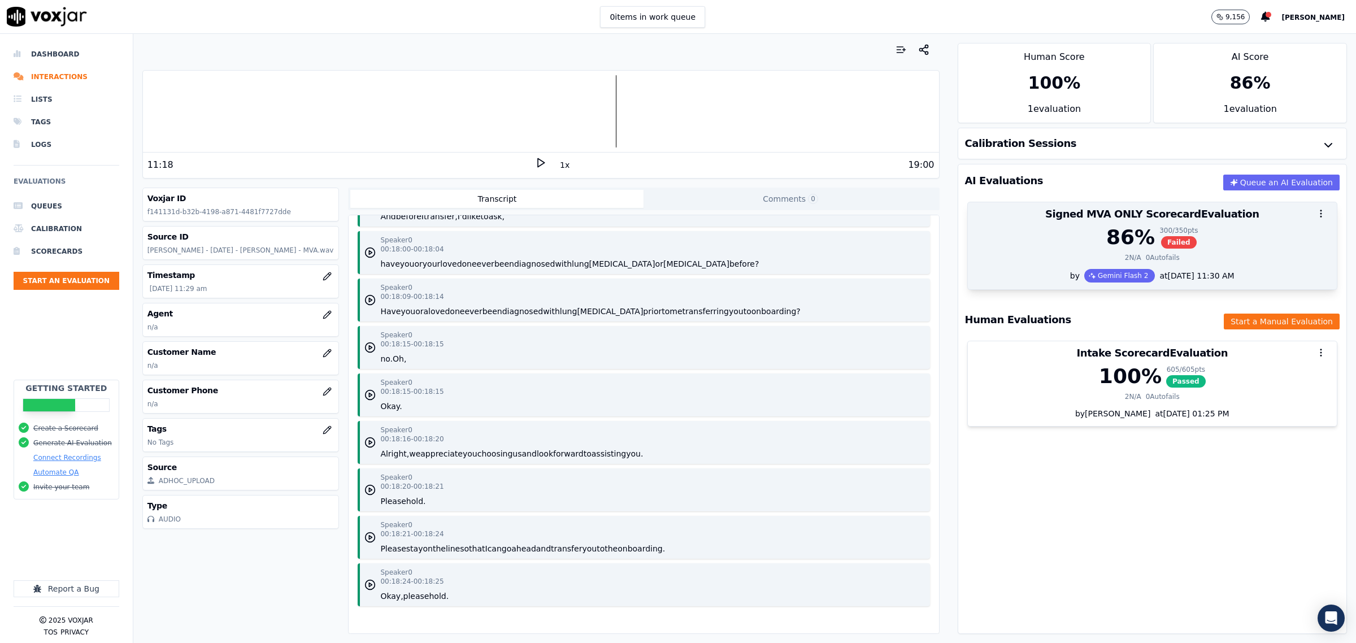
click at [1133, 224] on div at bounding box center [1152, 213] width 369 height 23
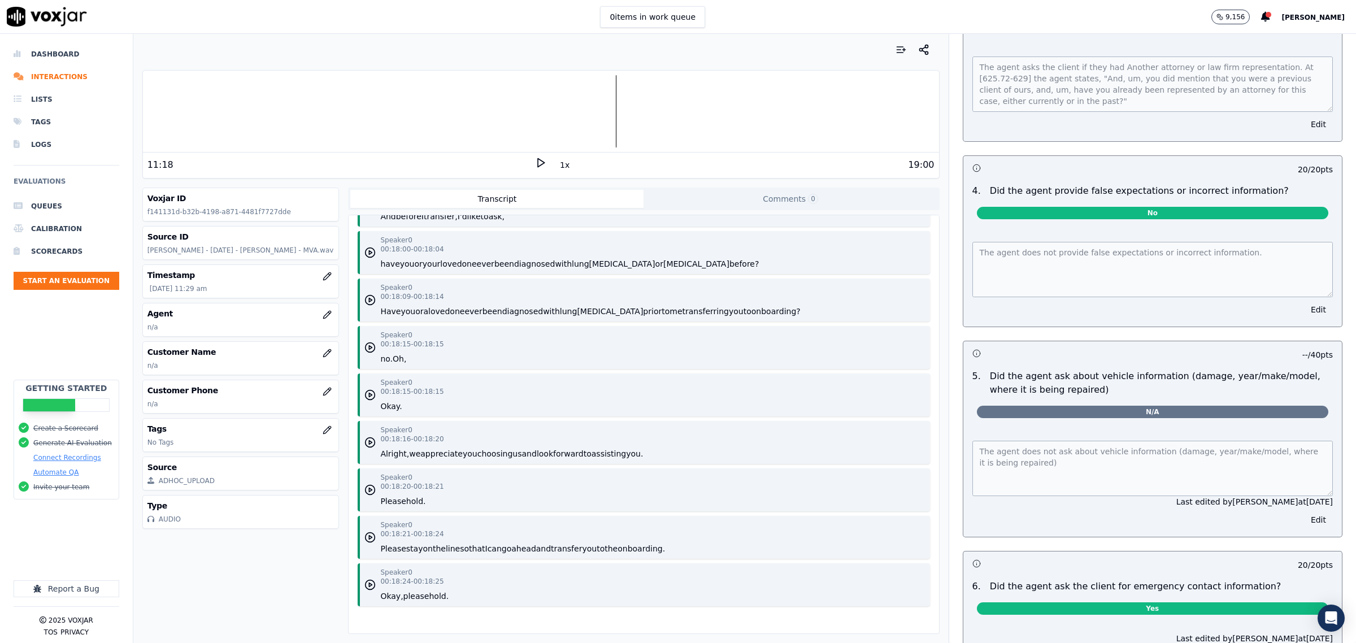
scroll to position [4307, 0]
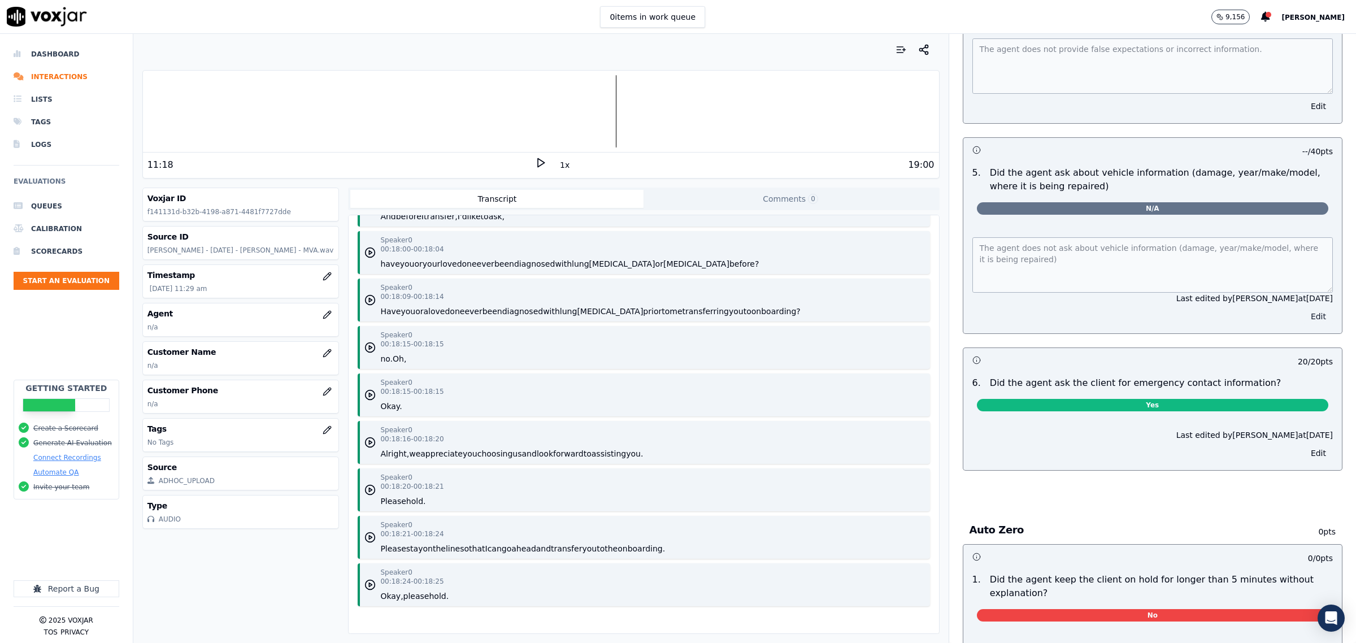
click at [1304, 308] on button "Edit" at bounding box center [1318, 316] width 29 height 16
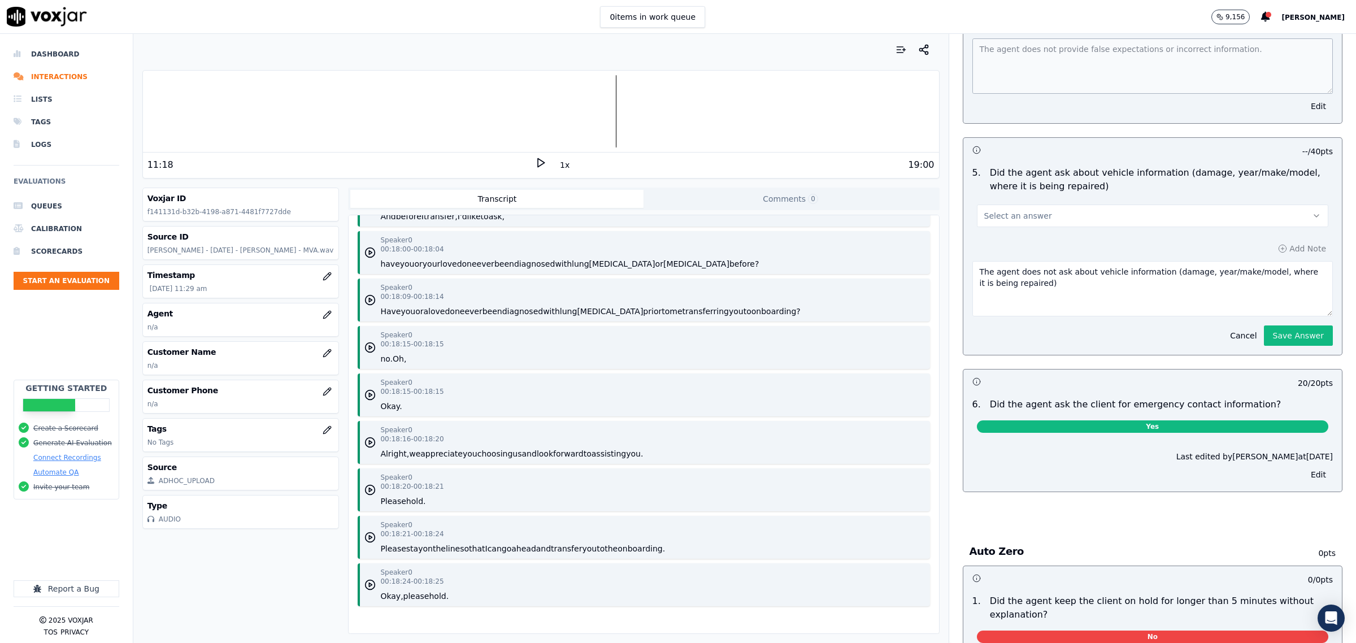
click at [1038, 204] on button "Select an answer" at bounding box center [1152, 215] width 351 height 23
click at [1017, 244] on div "No" at bounding box center [1129, 248] width 328 height 18
drag, startPoint x: 1243, startPoint y: 317, endPoint x: 1239, endPoint y: 323, distance: 7.7
click at [1264, 325] on button "Save Answer" at bounding box center [1298, 335] width 69 height 20
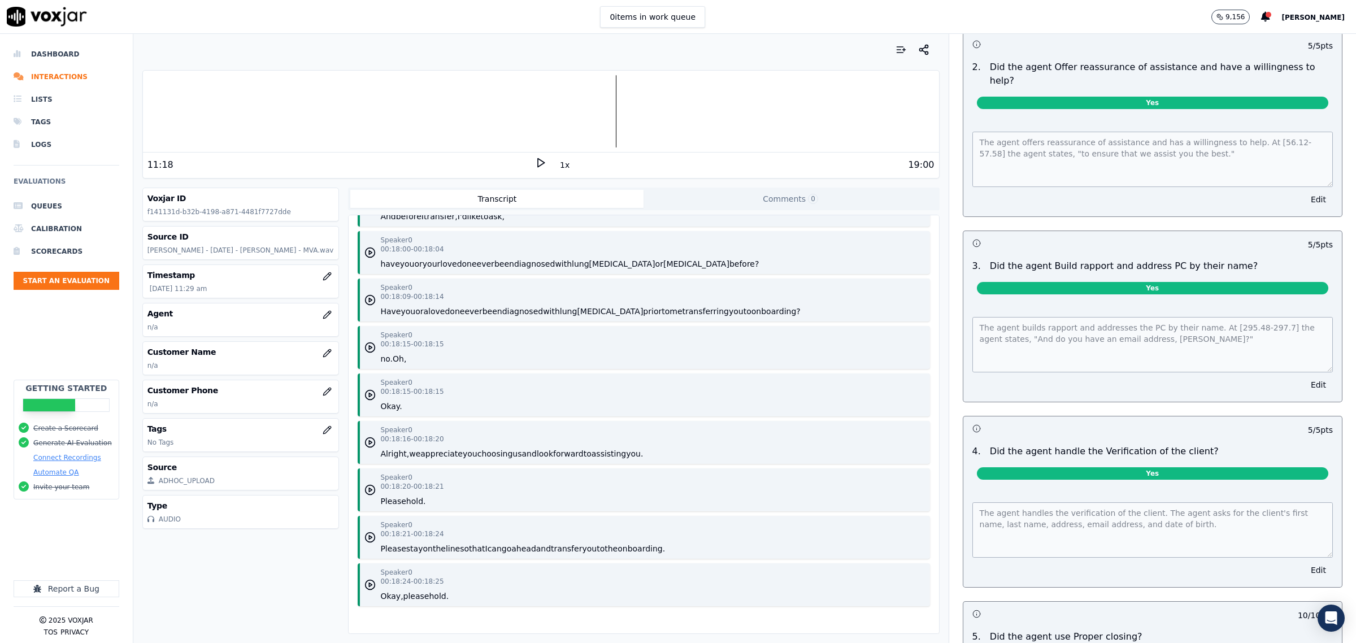
scroll to position [0, 0]
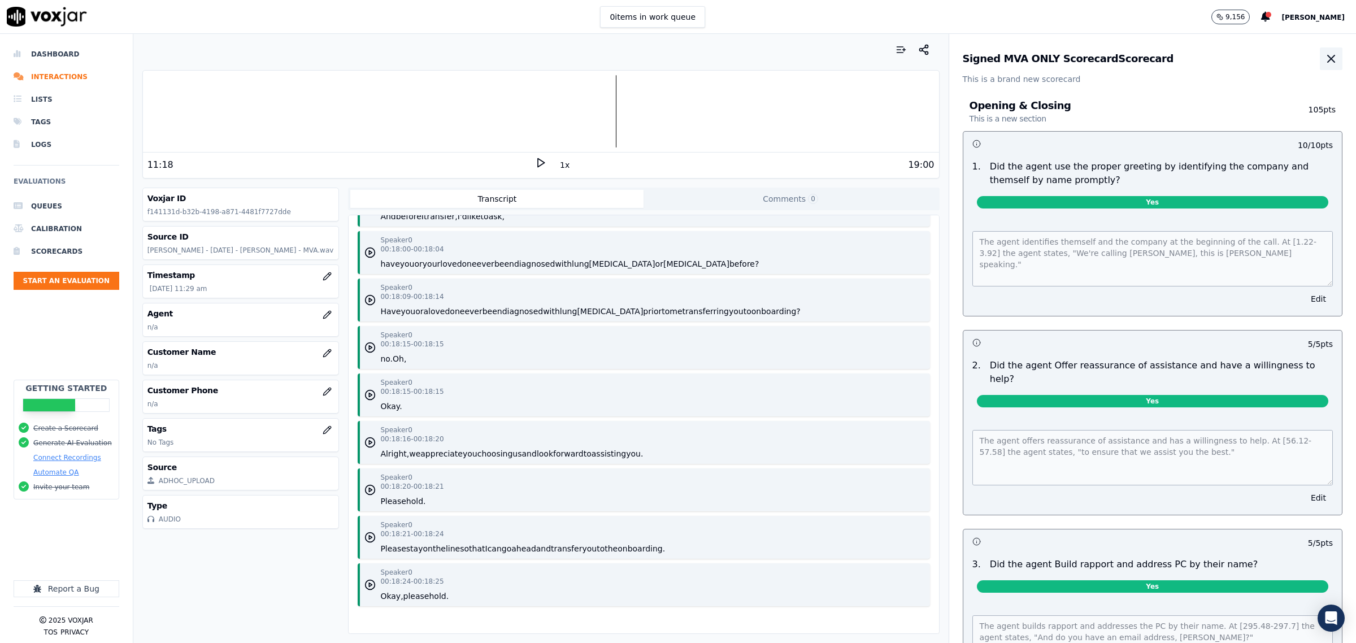
click at [1327, 60] on icon "button" at bounding box center [1330, 58] width 7 height 7
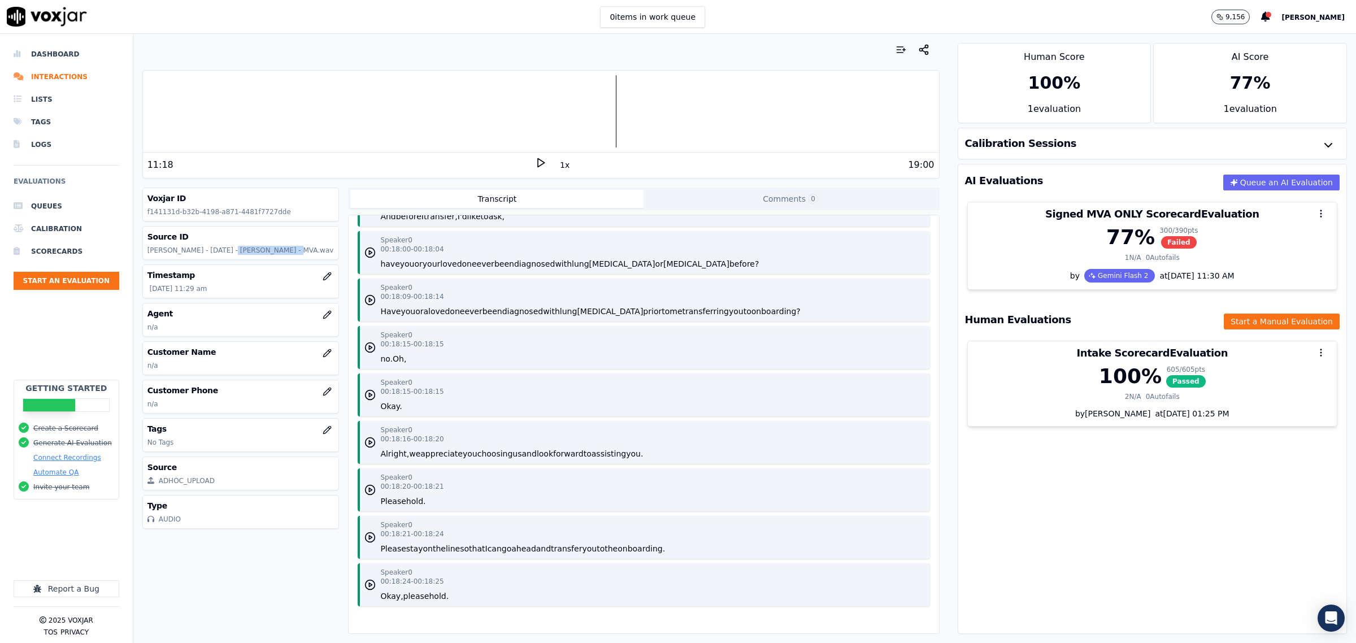
drag, startPoint x: 215, startPoint y: 252, endPoint x: 261, endPoint y: 247, distance: 46.7
click at [261, 247] on p "Said Alvarez - 8.8.25 - Tiffany J Dingler - MVA.wav" at bounding box center [240, 250] width 187 height 9
copy p "Tiffany J Dingler"
click at [323, 355] on icon "button" at bounding box center [327, 352] width 9 height 9
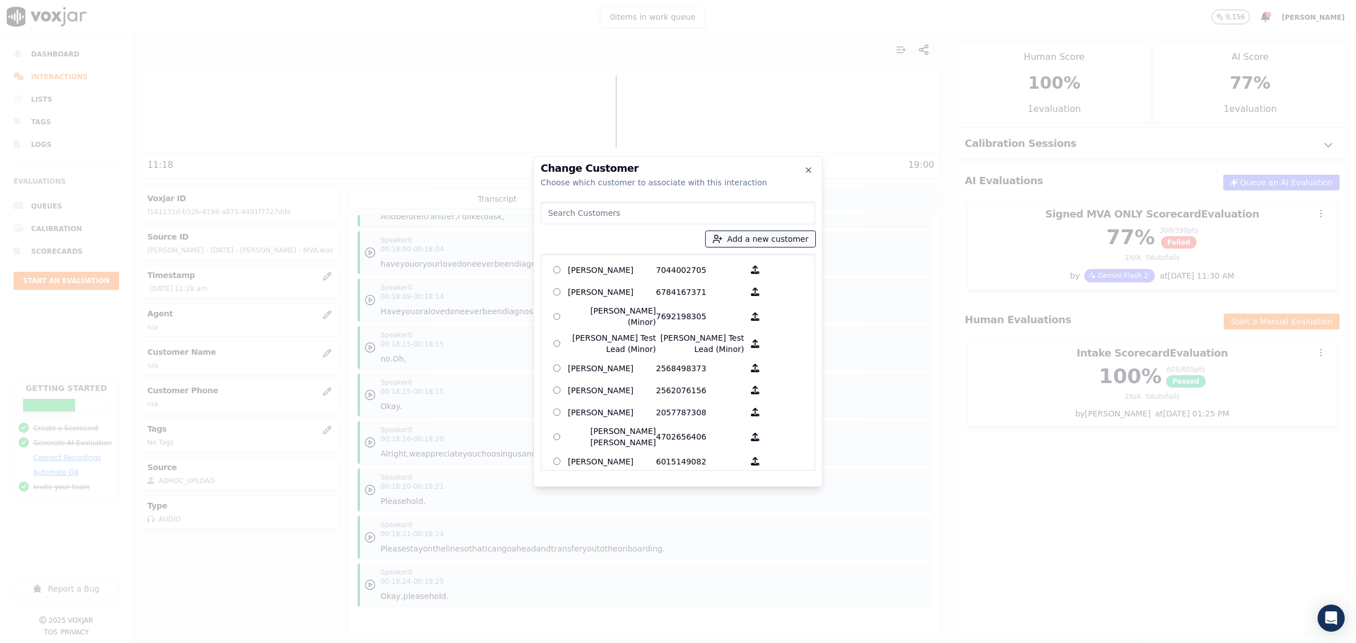
click at [722, 241] on icon "button" at bounding box center [717, 239] width 10 height 10
type input "Tiffany J Dingler"
click at [729, 325] on input "Add a New Customer" at bounding box center [764, 326] width 148 height 18
type input "3525843566"
click at [704, 357] on div "Add a New Customer Tiffany J Dingler 3525843566 Add New Customer" at bounding box center [764, 305] width 163 height 116
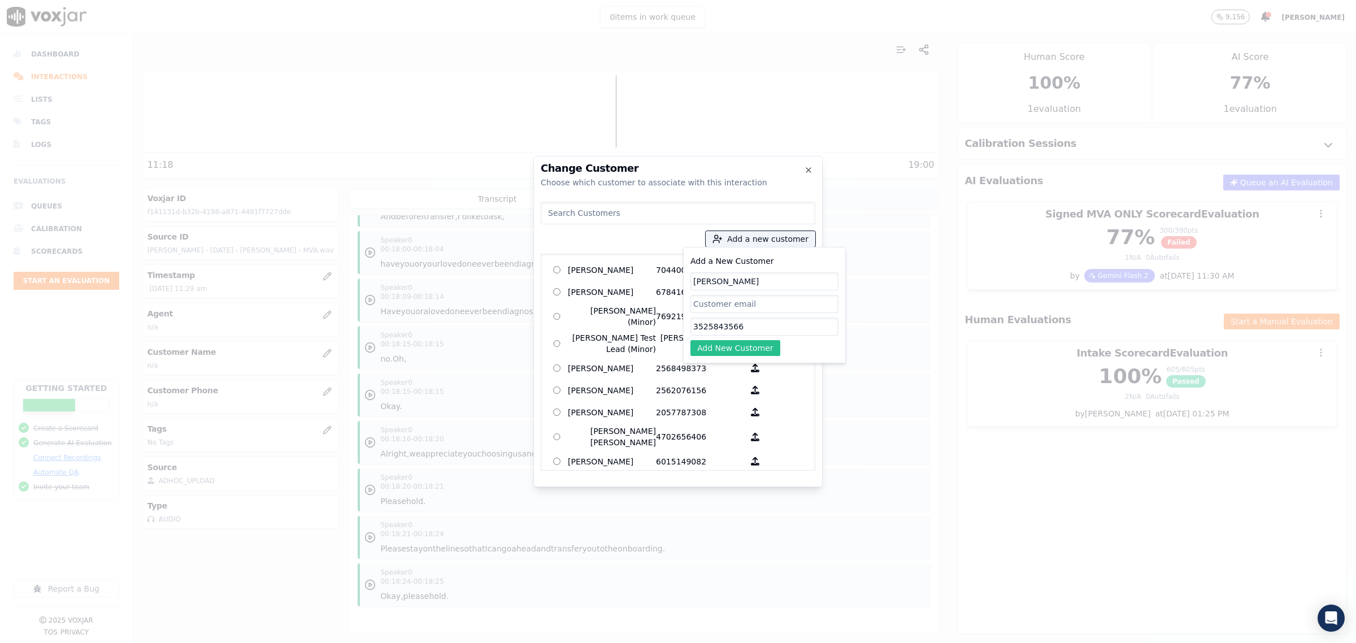
click at [715, 348] on button "Add New Customer" at bounding box center [735, 348] width 90 height 16
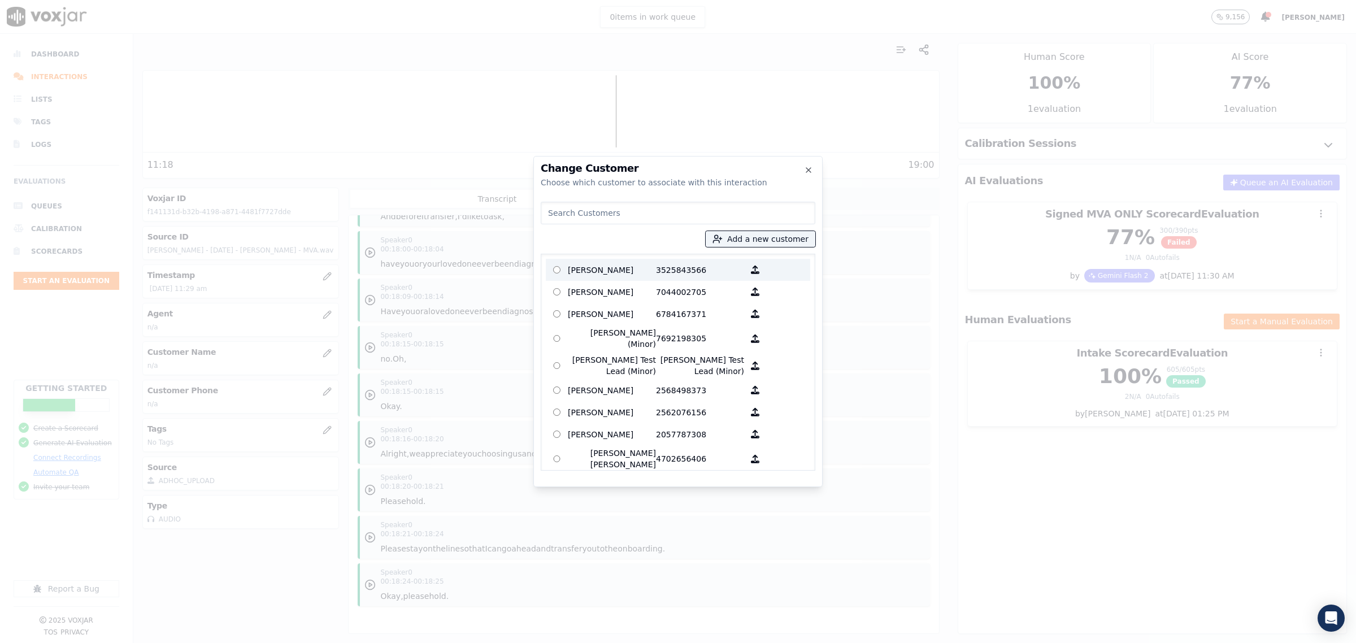
click at [580, 263] on p "Tiffany J Dingler" at bounding box center [612, 270] width 88 height 18
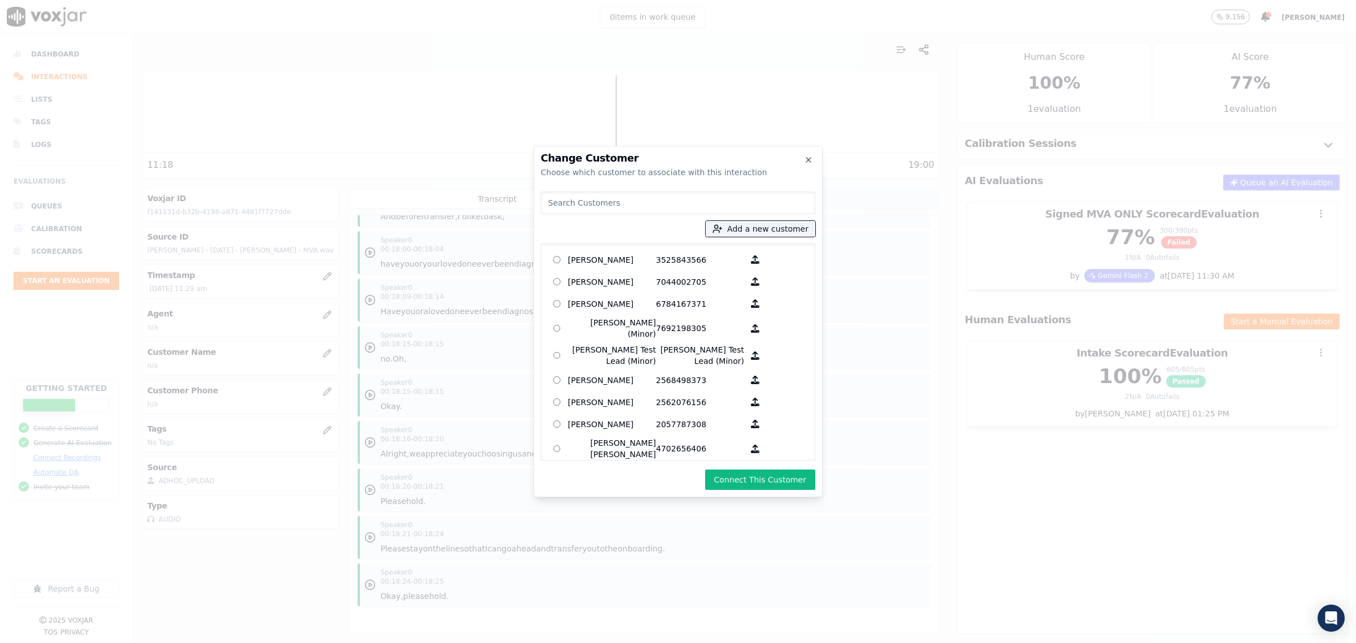
click at [761, 480] on button "Connect This Customer" at bounding box center [760, 479] width 110 height 20
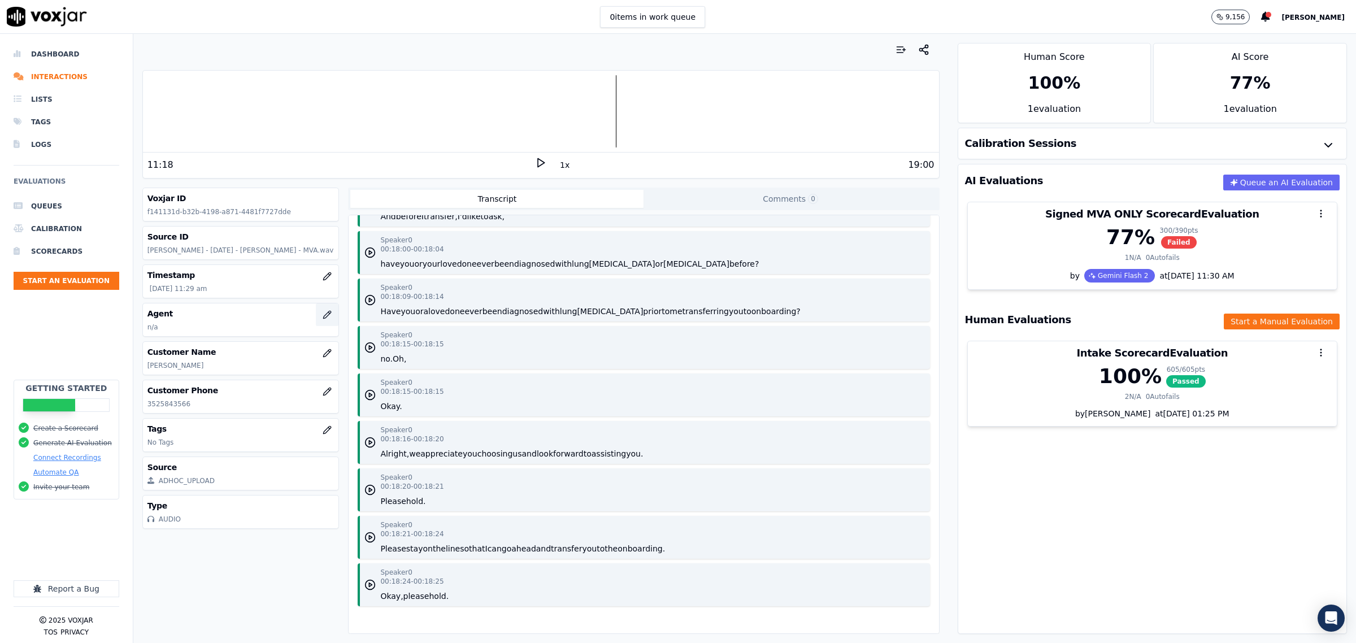
click at [323, 319] on icon "button" at bounding box center [327, 314] width 9 height 9
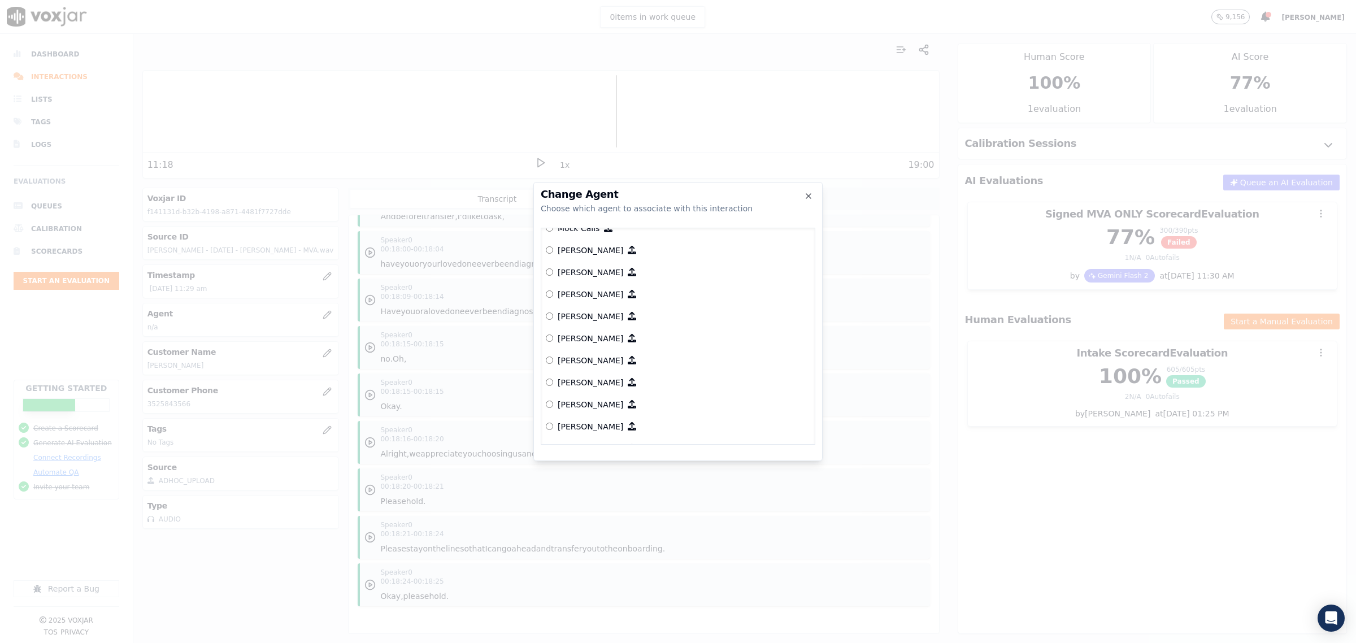
scroll to position [1453, 0]
click at [590, 391] on label "[PERSON_NAME]" at bounding box center [678, 398] width 264 height 22
click at [582, 399] on p "[PERSON_NAME]" at bounding box center [590, 398] width 66 height 11
click at [560, 399] on p "[PERSON_NAME]" at bounding box center [590, 398] width 66 height 11
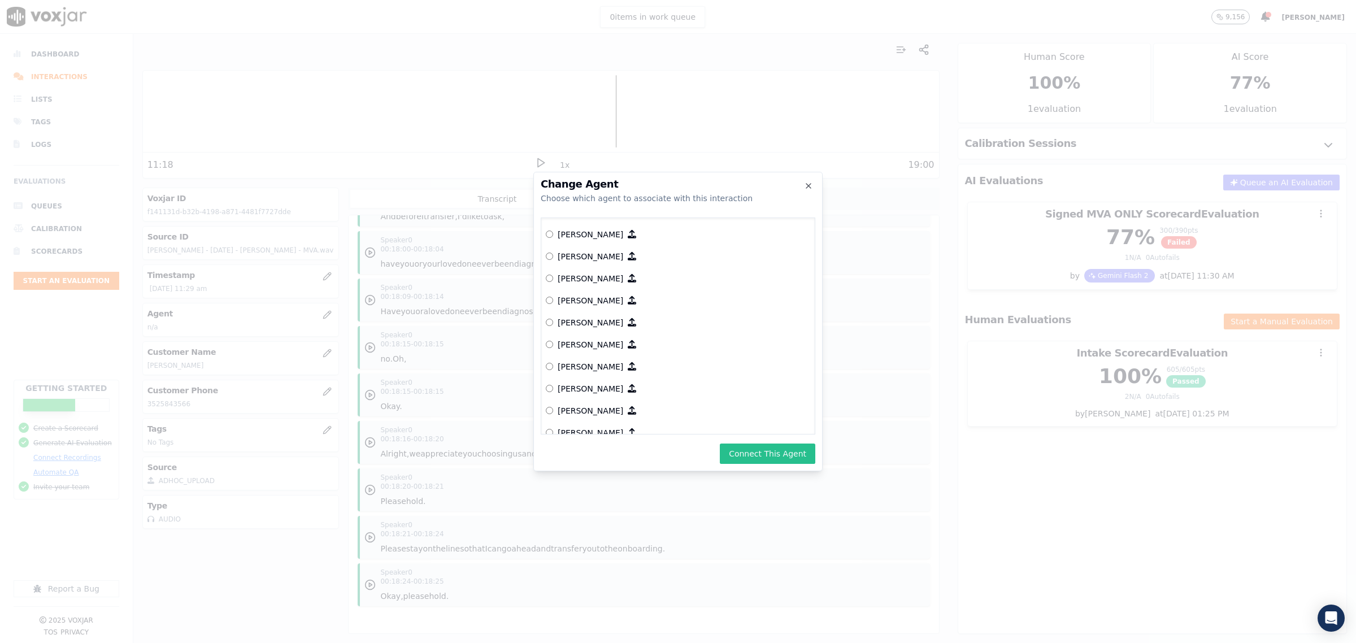
click at [751, 448] on button "Connect This Agent" at bounding box center [767, 453] width 95 height 20
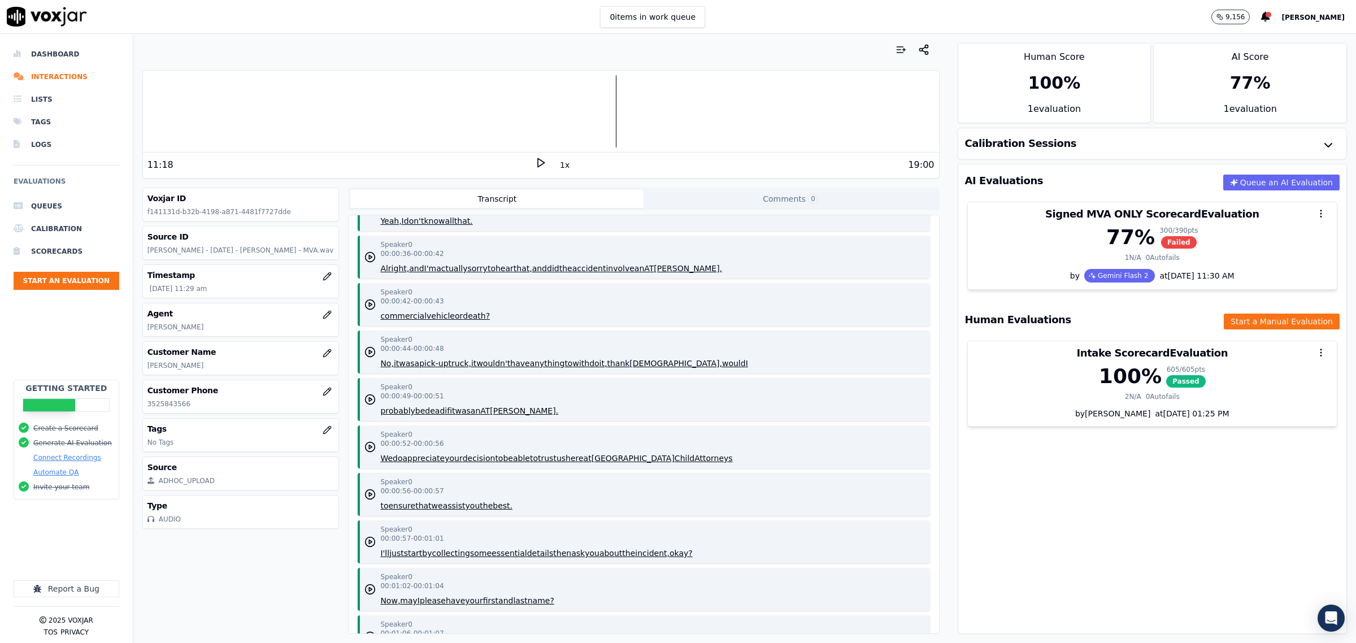
scroll to position [0, 0]
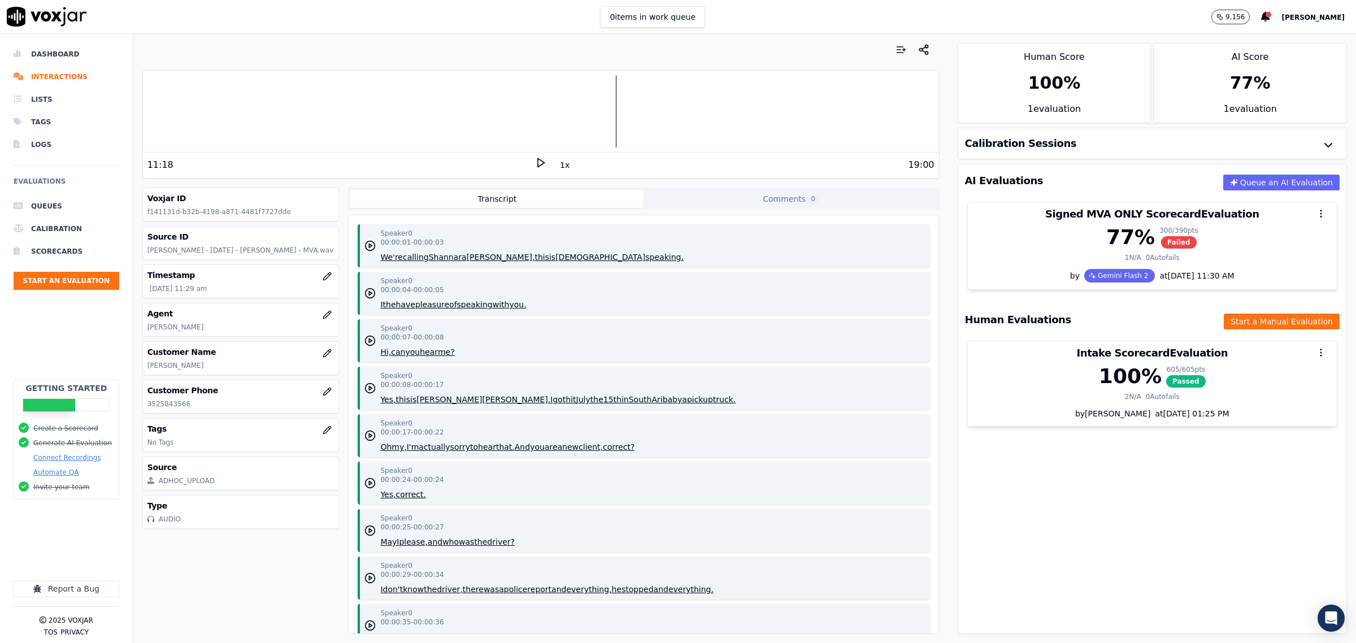
drag, startPoint x: 216, startPoint y: 363, endPoint x: 146, endPoint y: 368, distance: 70.2
click at [146, 368] on div "Customer Name Tiffany J Dingler" at bounding box center [241, 358] width 196 height 33
copy p "Tiffany J Dingler"
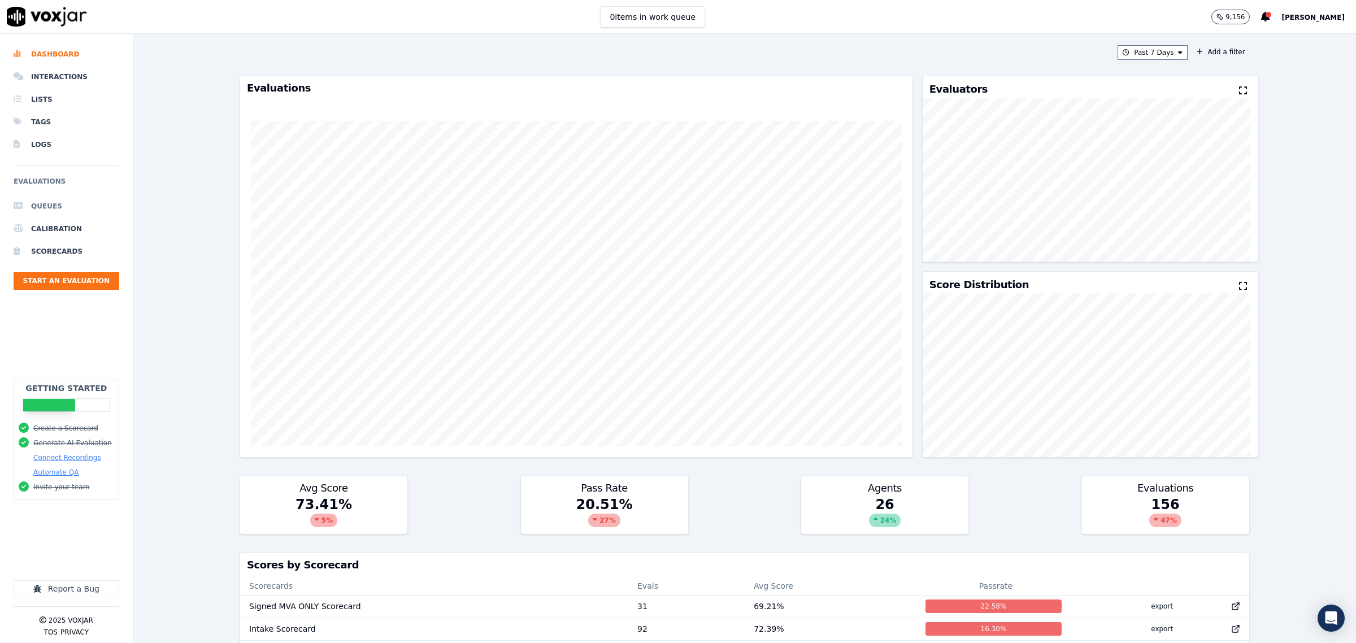
click at [46, 211] on li "Queues" at bounding box center [67, 206] width 106 height 23
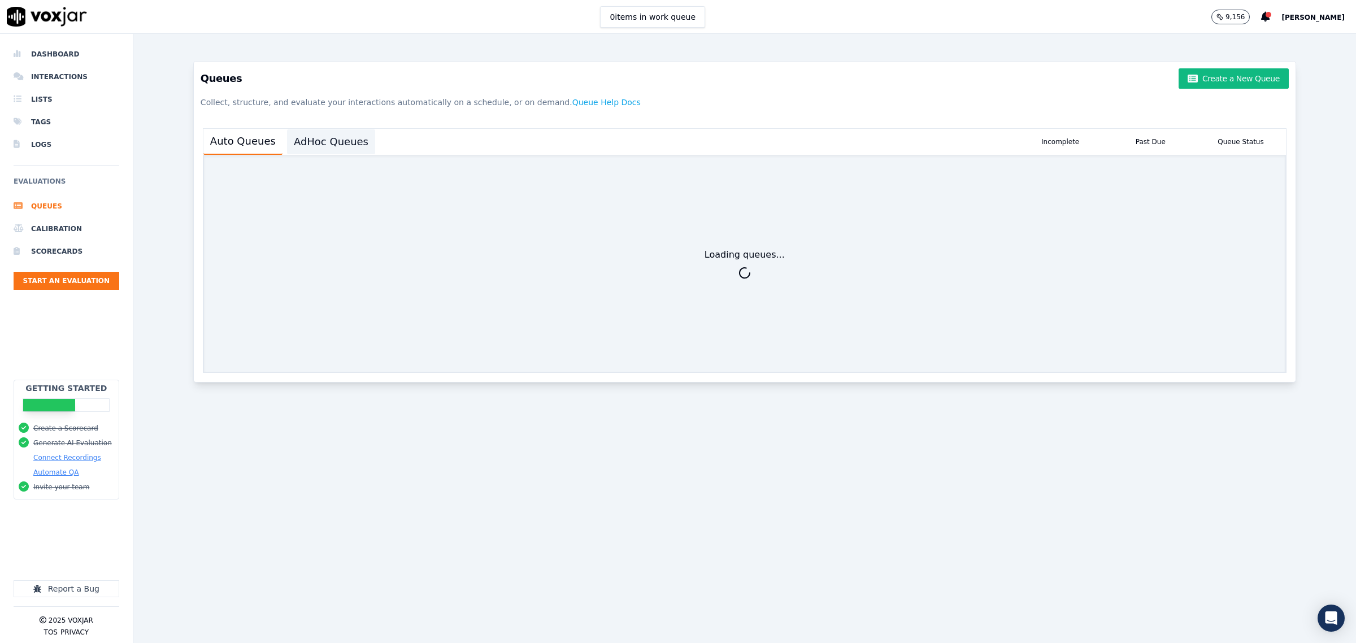
click at [325, 142] on button "AdHoc Queues" at bounding box center [331, 141] width 88 height 25
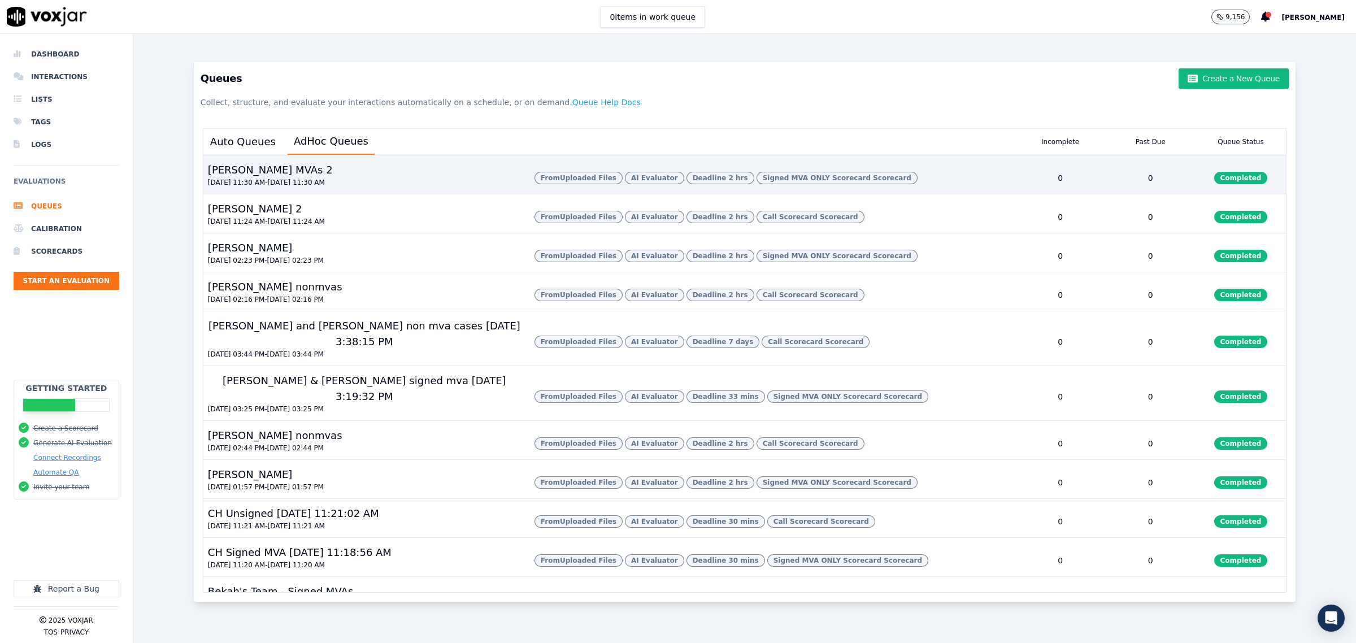
click at [478, 185] on div "[PERSON_NAME] MVAs 2 [DATE] 11:30 AM - [DATE] 11:30 AM" at bounding box center [364, 178] width 322 height 32
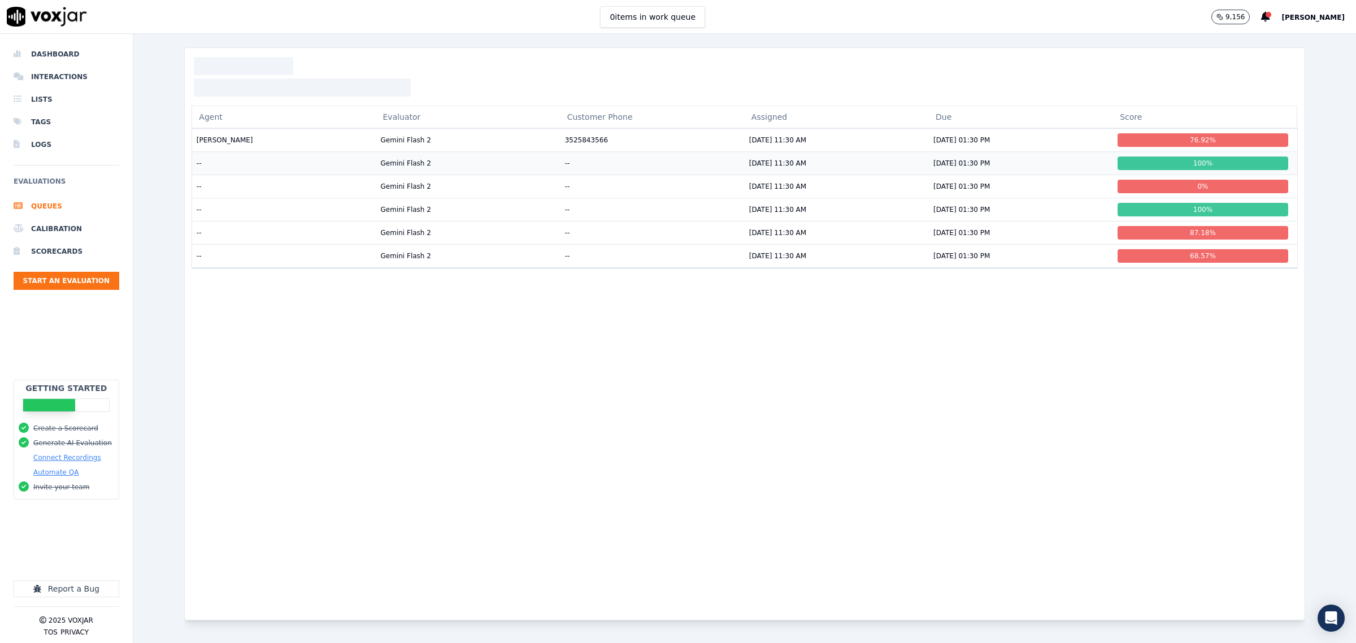
click at [229, 128] on button "Agent" at bounding box center [283, 117] width 184 height 23
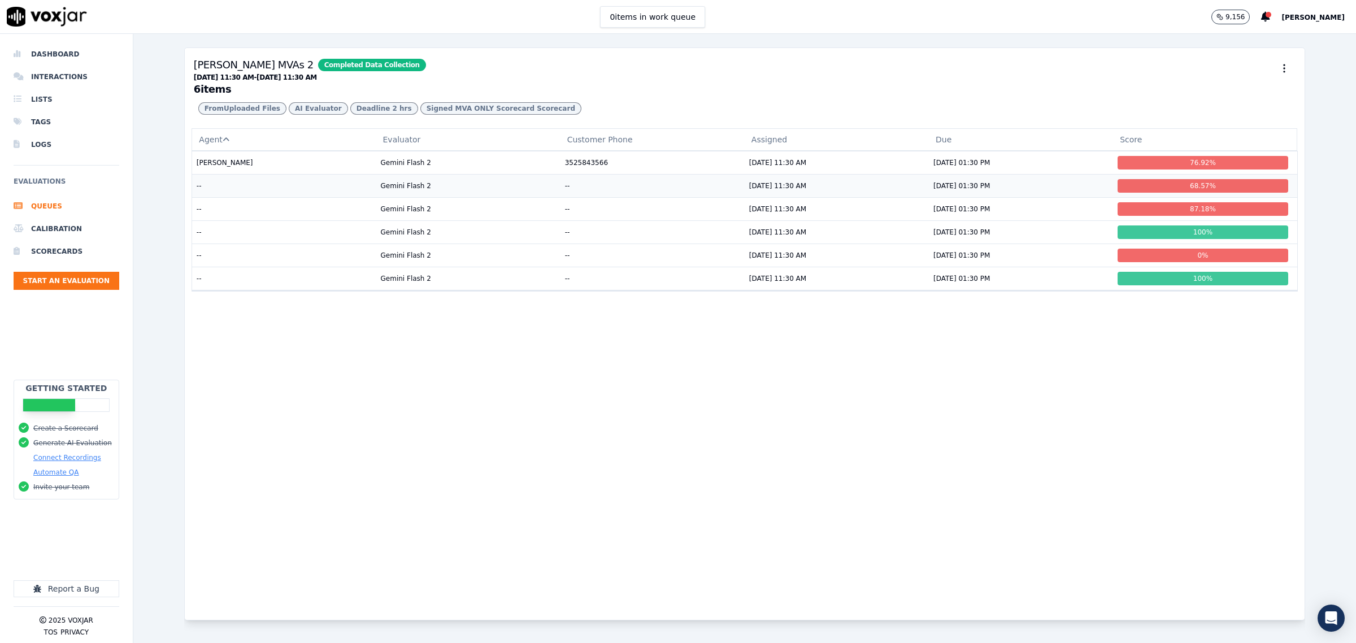
click at [246, 197] on td "--" at bounding box center [283, 185] width 184 height 23
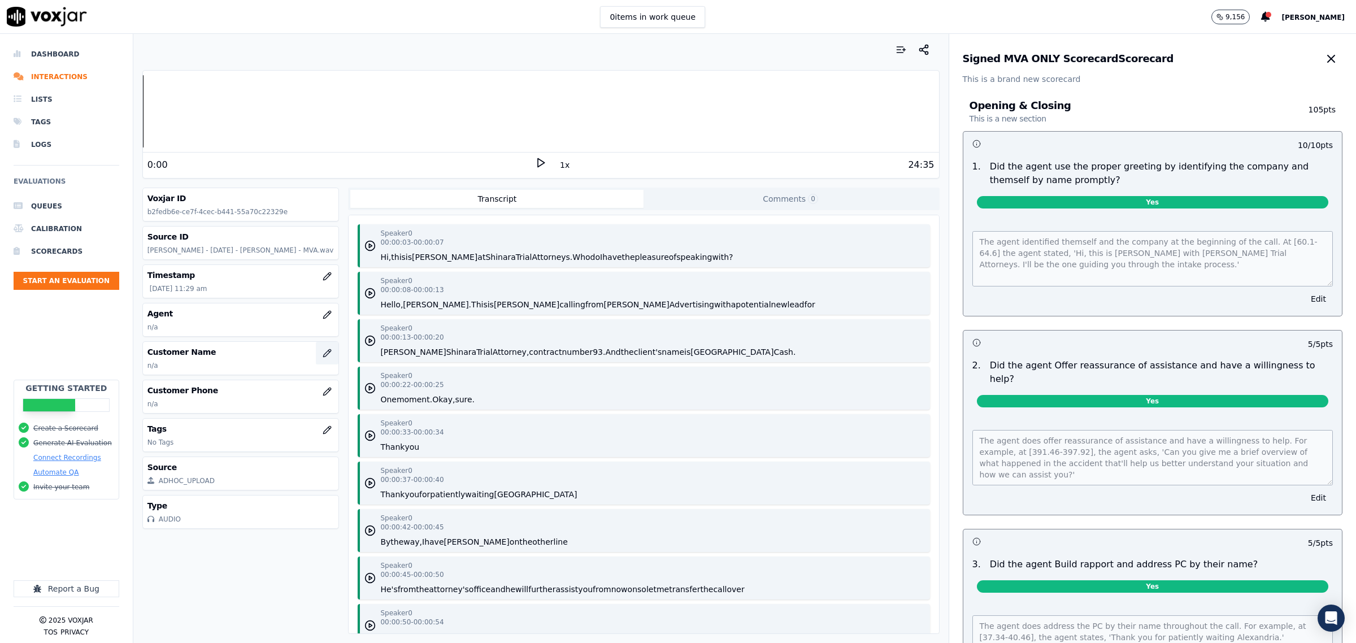
click at [316, 360] on button "button" at bounding box center [327, 353] width 23 height 23
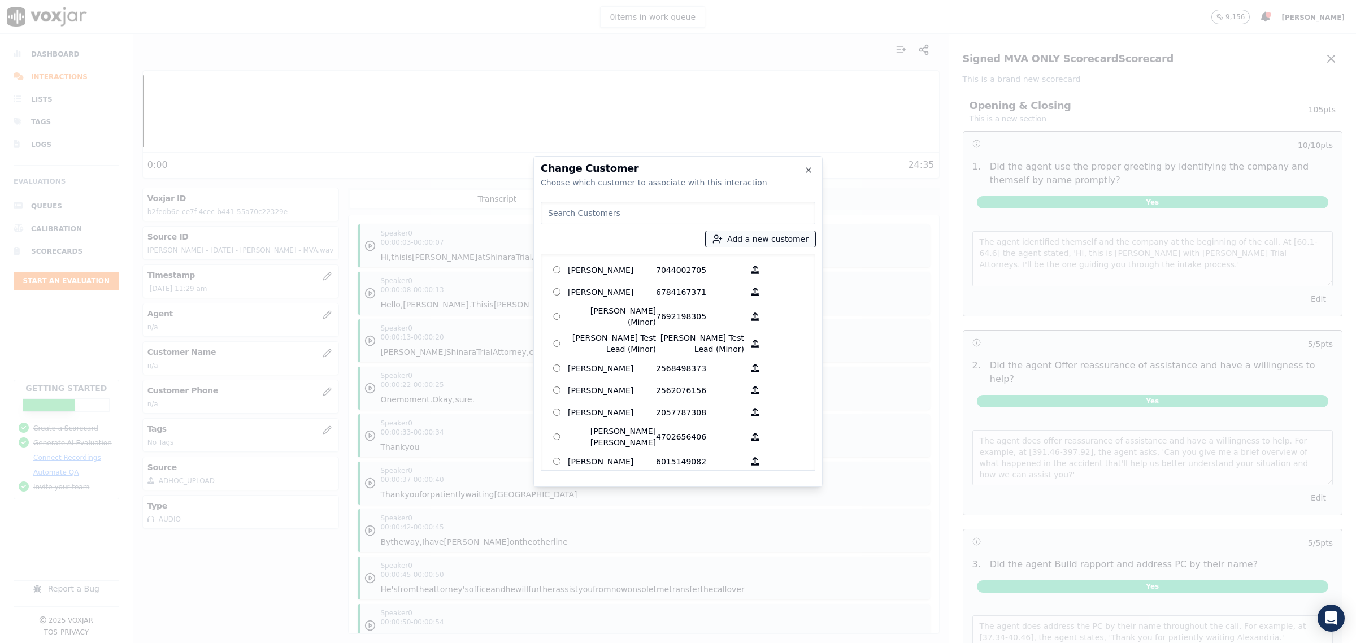
drag, startPoint x: 752, startPoint y: 239, endPoint x: 746, endPoint y: 243, distance: 6.9
click at [748, 240] on button "Add a new customer" at bounding box center [760, 239] width 110 height 16
type input "Benjamin Cash"
click at [720, 326] on input "Add a New Customer" at bounding box center [764, 326] width 148 height 18
type input "8652025665"
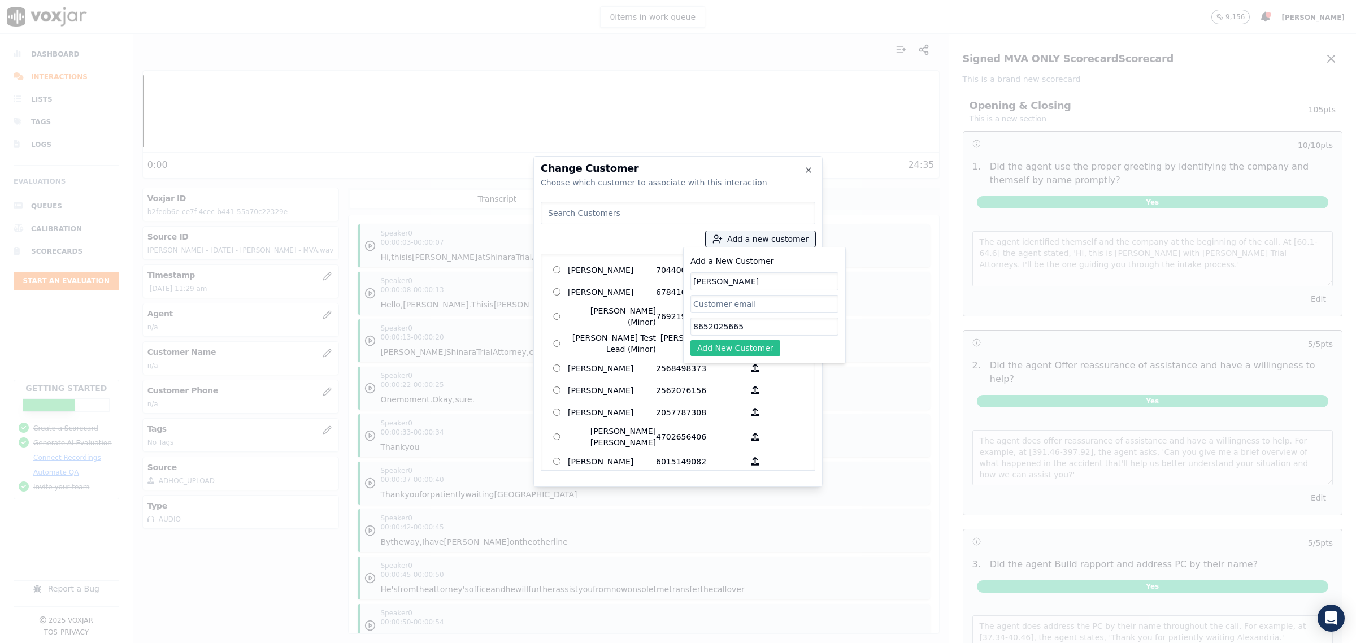
click at [725, 347] on button "Add New Customer" at bounding box center [735, 348] width 90 height 16
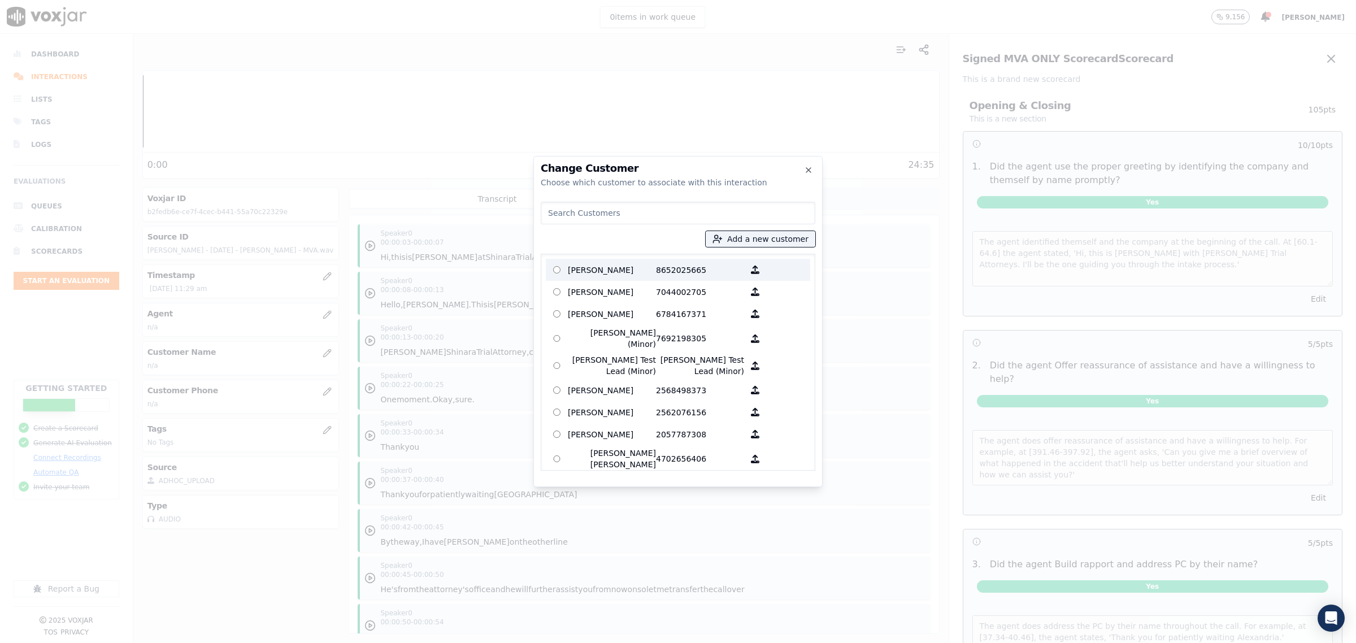
click at [608, 271] on p "Benjamin Cash" at bounding box center [612, 270] width 88 height 18
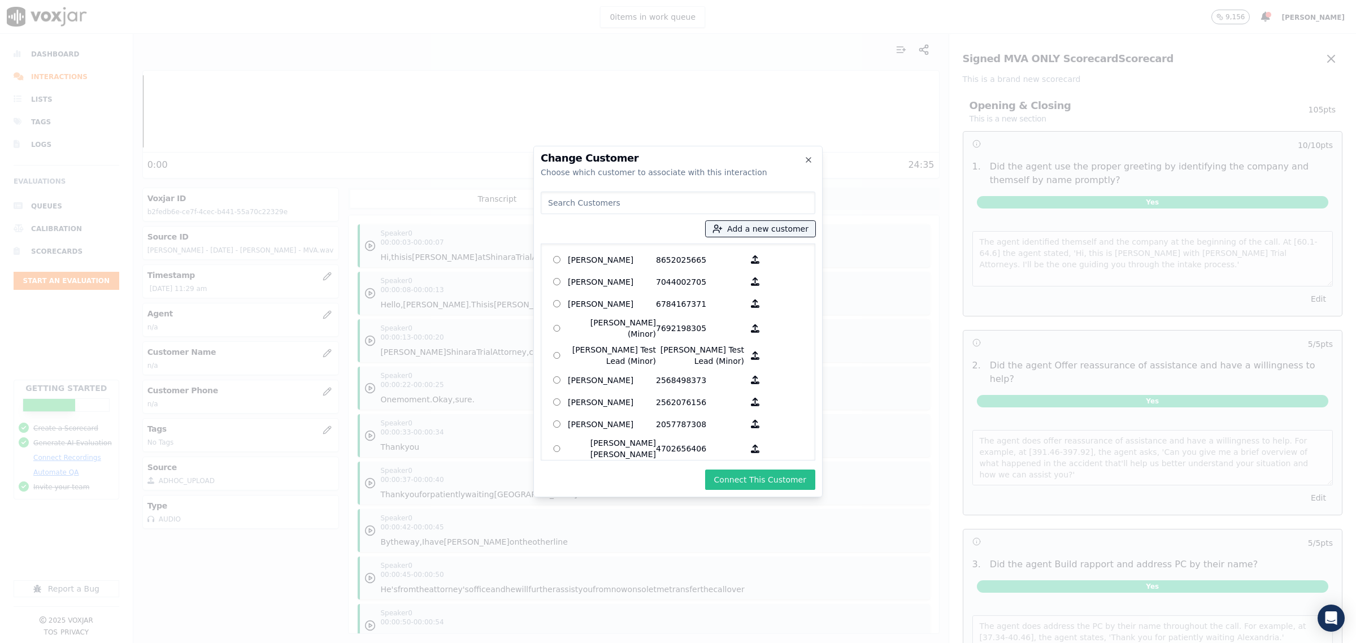
click at [777, 484] on button "Connect This Customer" at bounding box center [760, 479] width 110 height 20
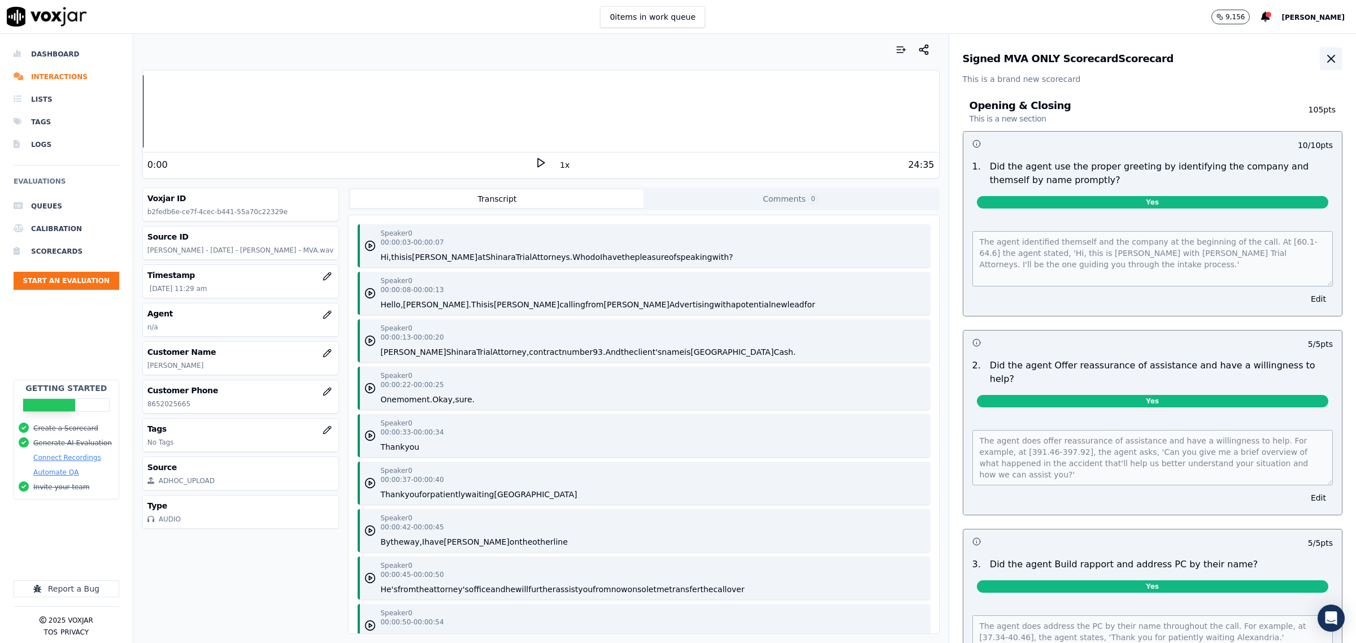
click at [1319, 61] on button "button" at bounding box center [1330, 58] width 23 height 23
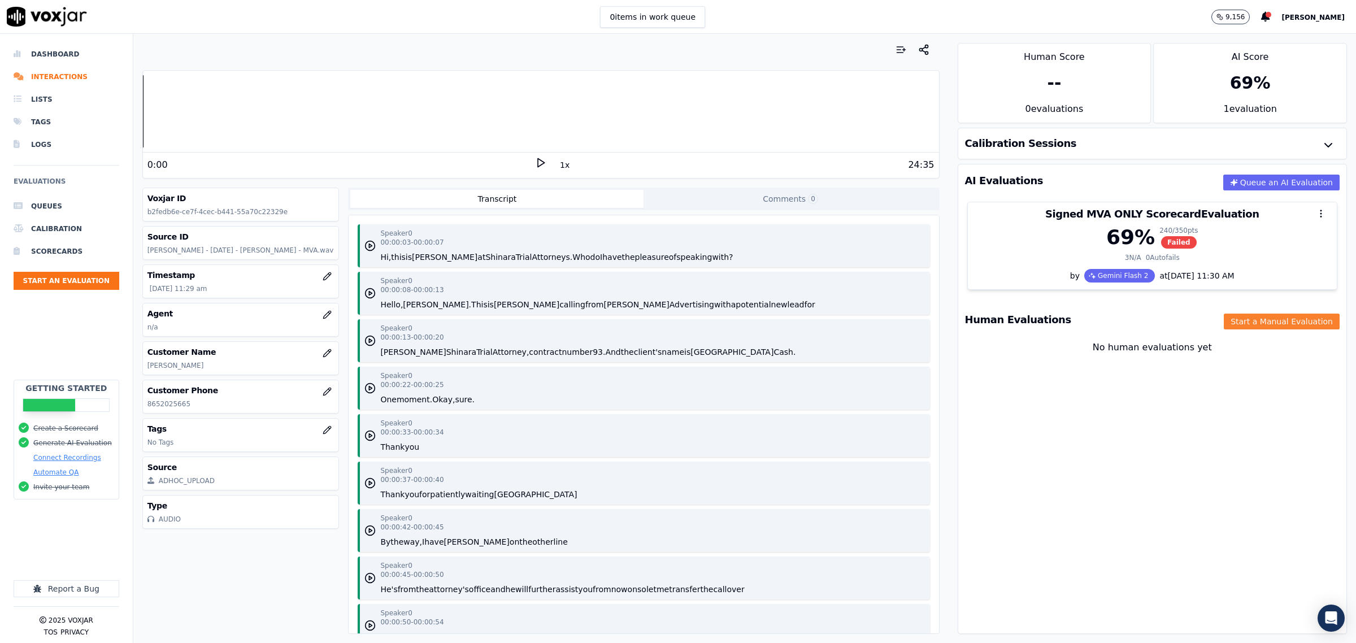
click at [1255, 326] on button "Start a Manual Evaluation" at bounding box center [1281, 321] width 116 height 16
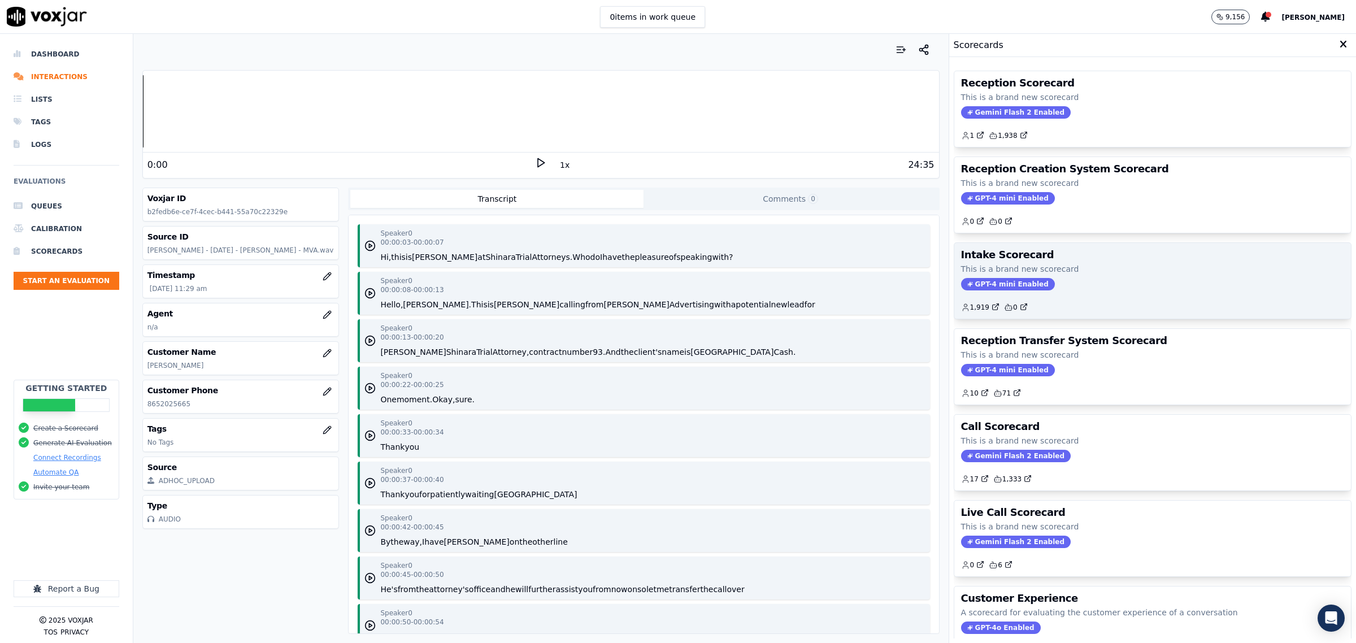
click at [1136, 284] on div "GPT-4 mini Enabled" at bounding box center [1152, 284] width 383 height 12
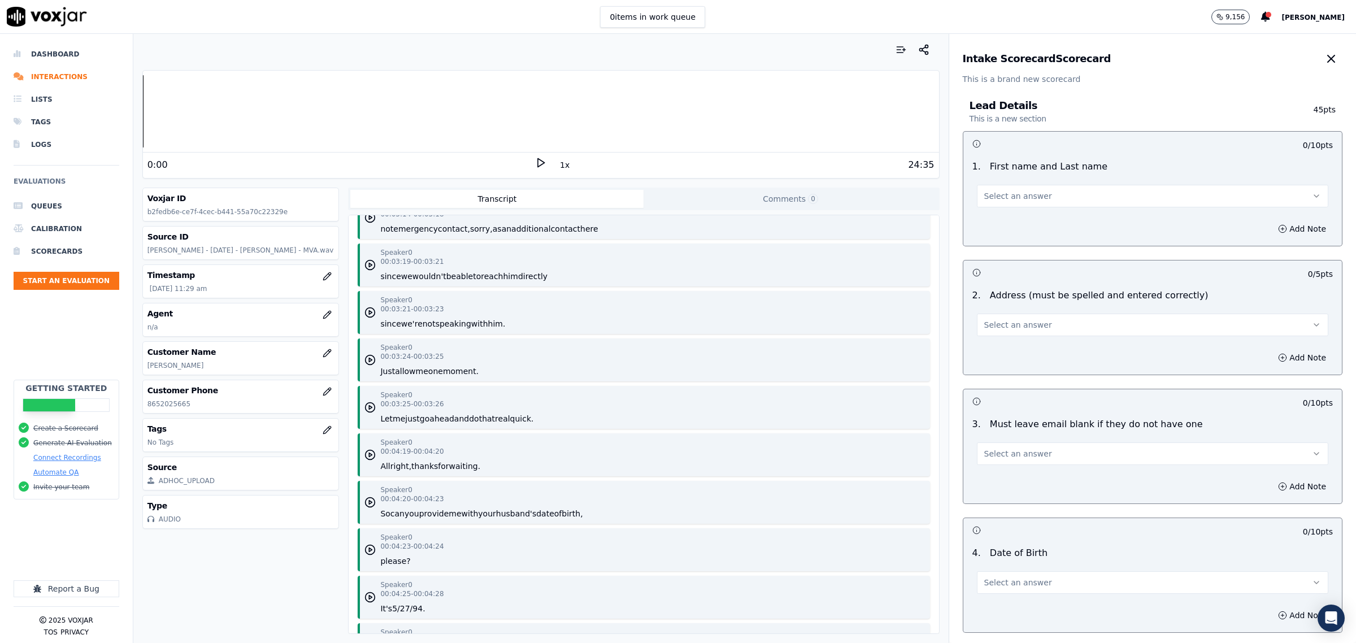
scroll to position [1836, 0]
click at [1029, 192] on button "Select an answer" at bounding box center [1152, 196] width 351 height 23
click at [1012, 216] on div "Yes" at bounding box center [1129, 221] width 328 height 18
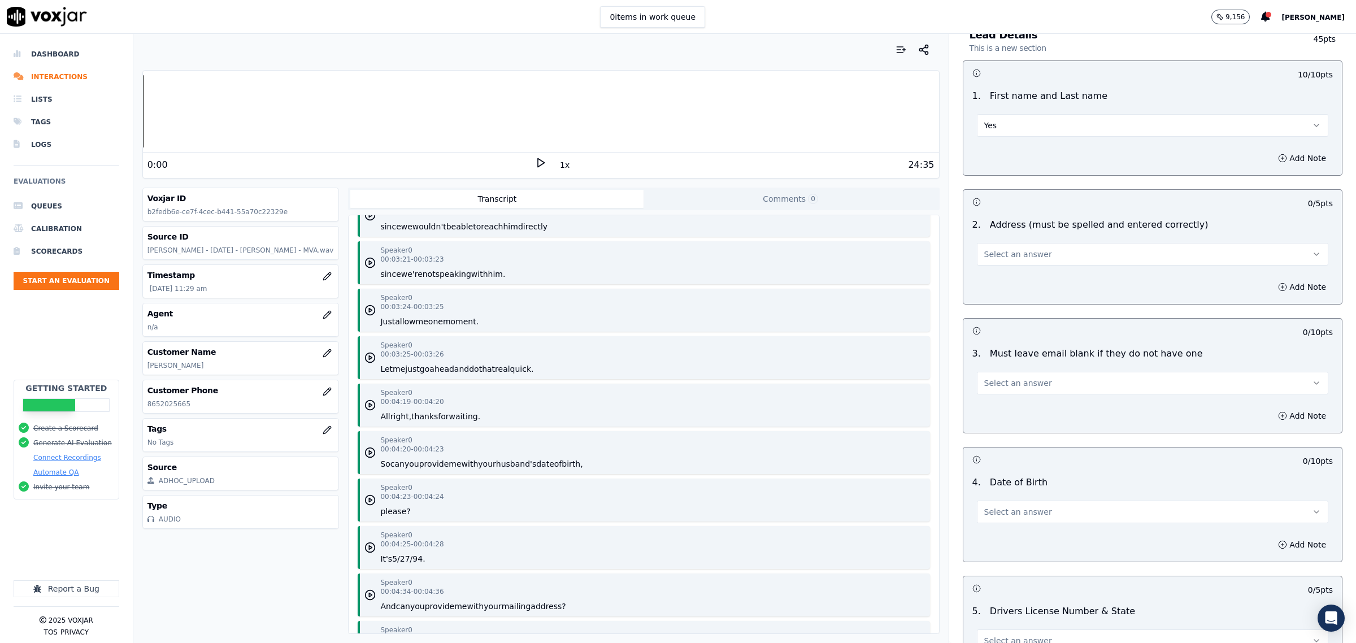
scroll to position [1906, 0]
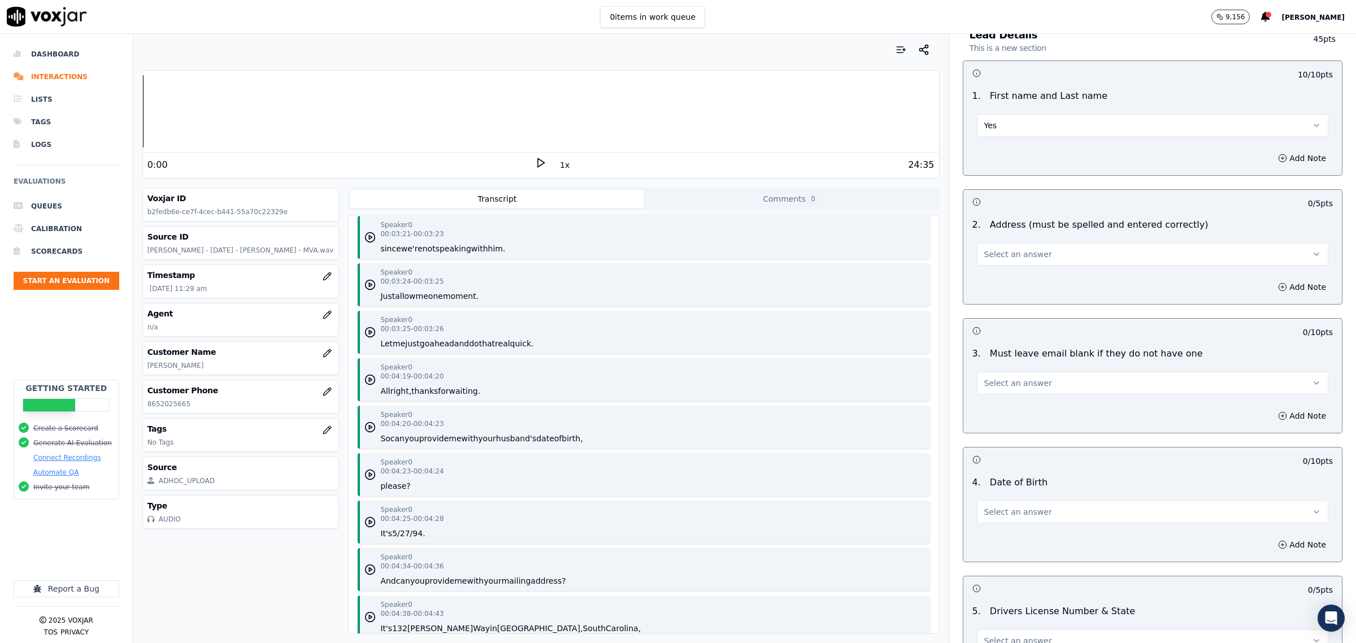
drag, startPoint x: 1026, startPoint y: 504, endPoint x: 1034, endPoint y: 520, distance: 17.7
click at [1026, 504] on button "Select an answer" at bounding box center [1152, 511] width 351 height 23
click at [1034, 529] on div "Yes" at bounding box center [1129, 538] width 328 height 18
click at [1034, 249] on button "Select an answer" at bounding box center [1152, 254] width 351 height 23
click at [1029, 278] on div "Yes" at bounding box center [1129, 280] width 328 height 18
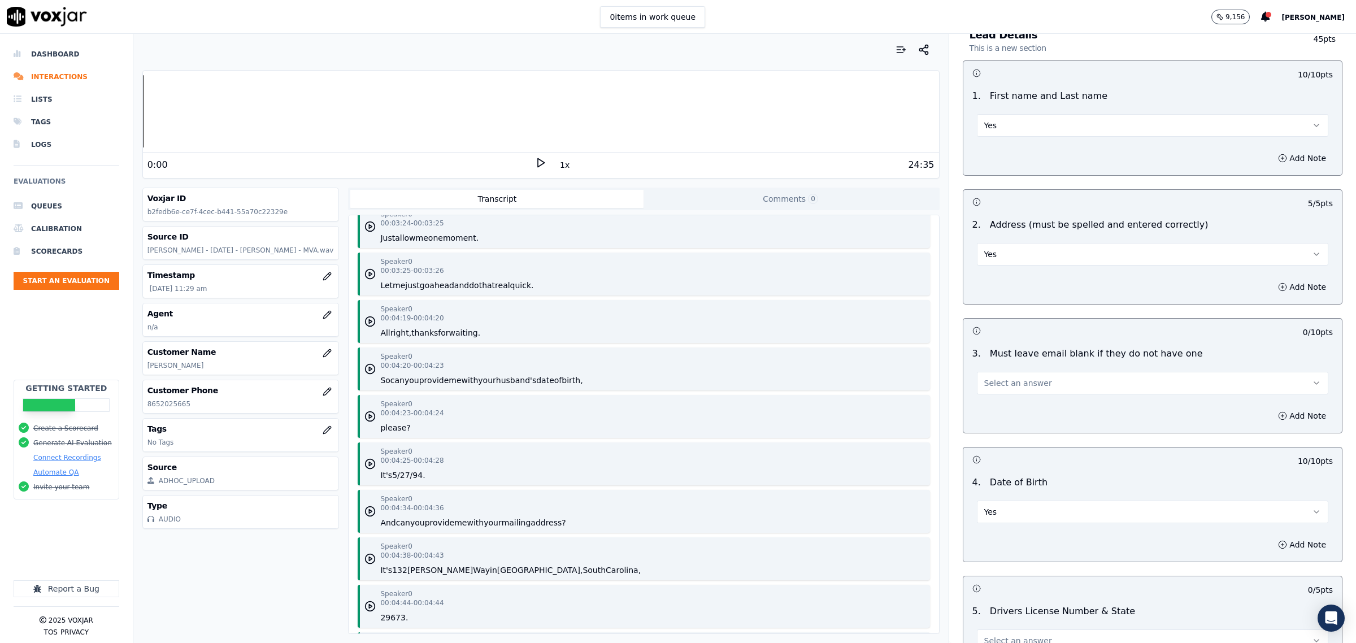
scroll to position [2048, 0]
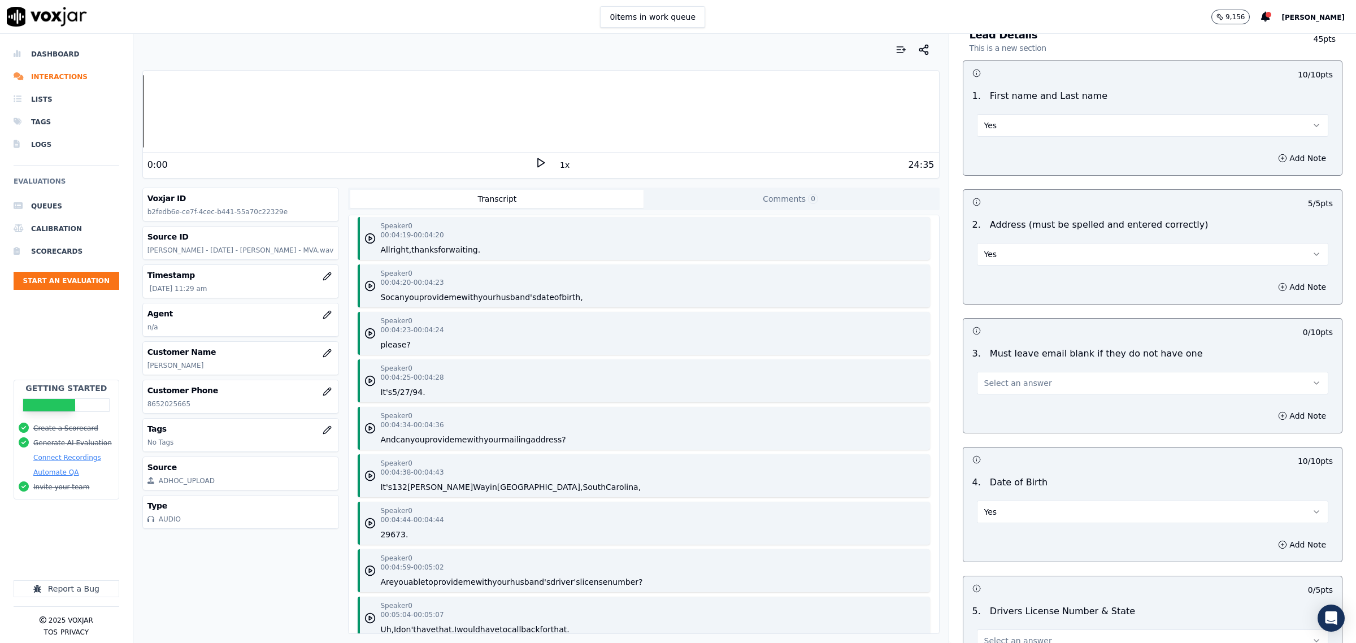
click at [1015, 383] on span "Select an answer" at bounding box center [1018, 382] width 68 height 11
drag, startPoint x: 1020, startPoint y: 404, endPoint x: 1025, endPoint y: 408, distance: 6.9
click at [1023, 408] on div "Yes" at bounding box center [1129, 409] width 328 height 18
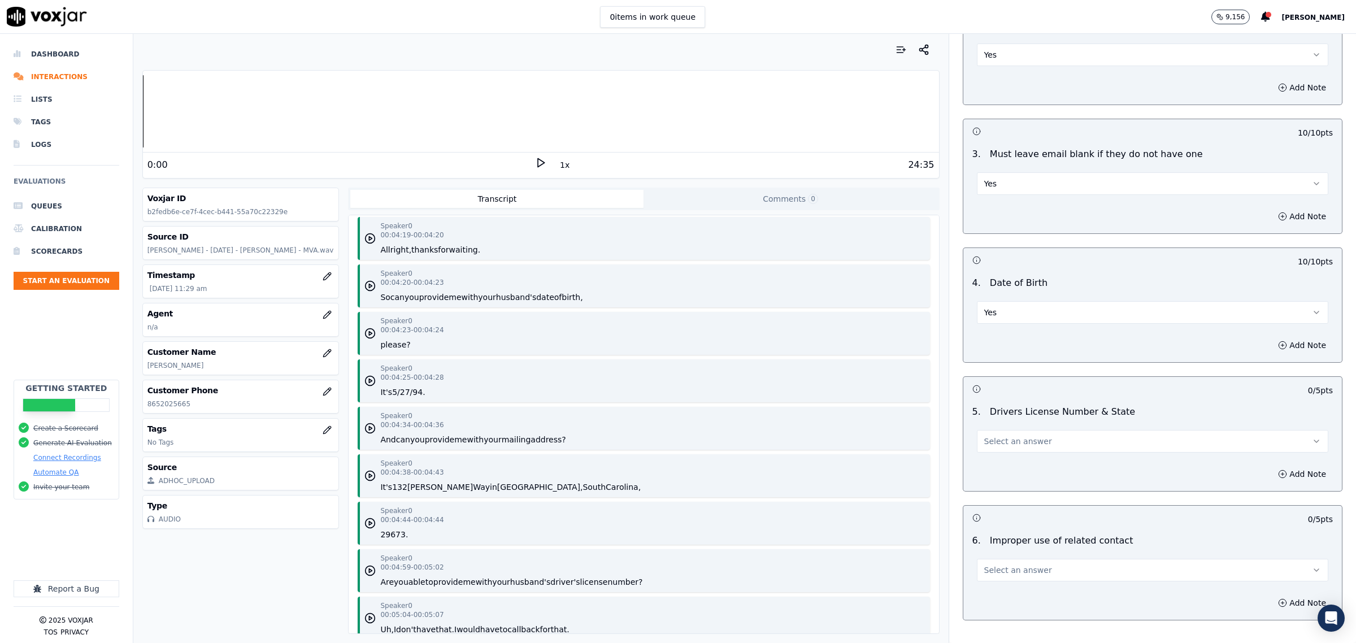
scroll to position [353, 0]
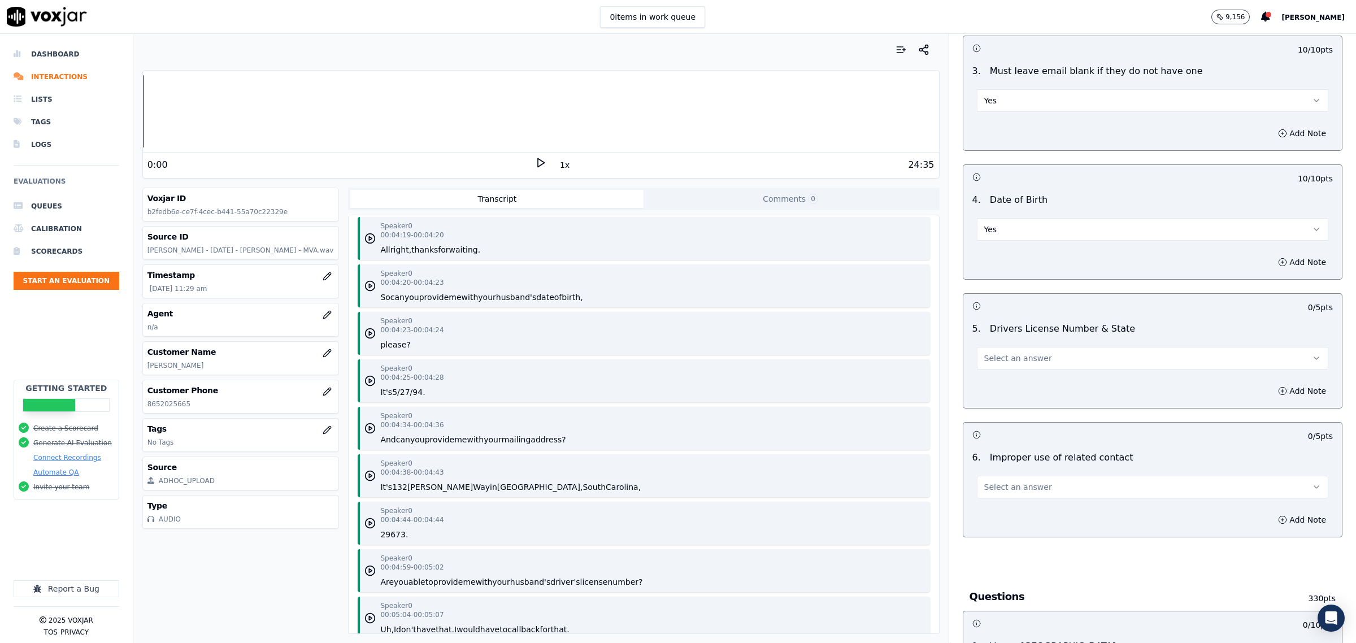
click at [994, 354] on span "Select an answer" at bounding box center [1018, 357] width 68 height 11
click at [1003, 383] on div "Yes" at bounding box center [1129, 385] width 328 height 18
click at [999, 485] on span "Select an answer" at bounding box center [1018, 486] width 68 height 11
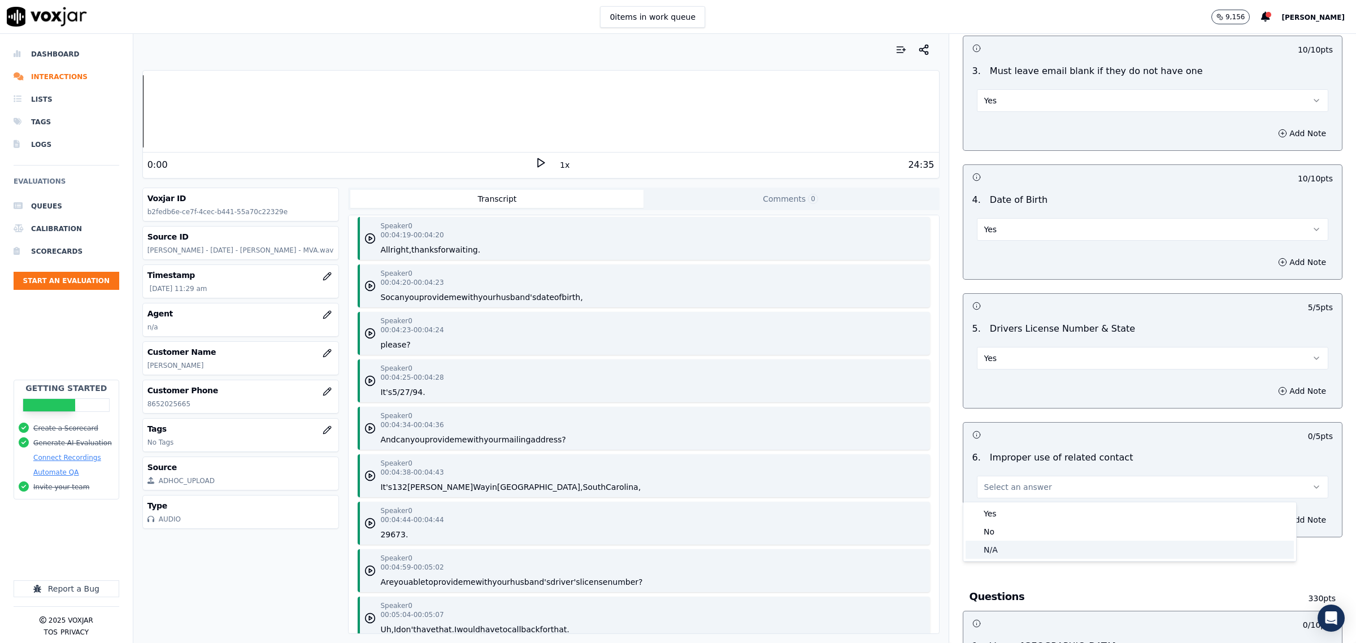
click at [1010, 545] on div "N/A" at bounding box center [1129, 550] width 328 height 18
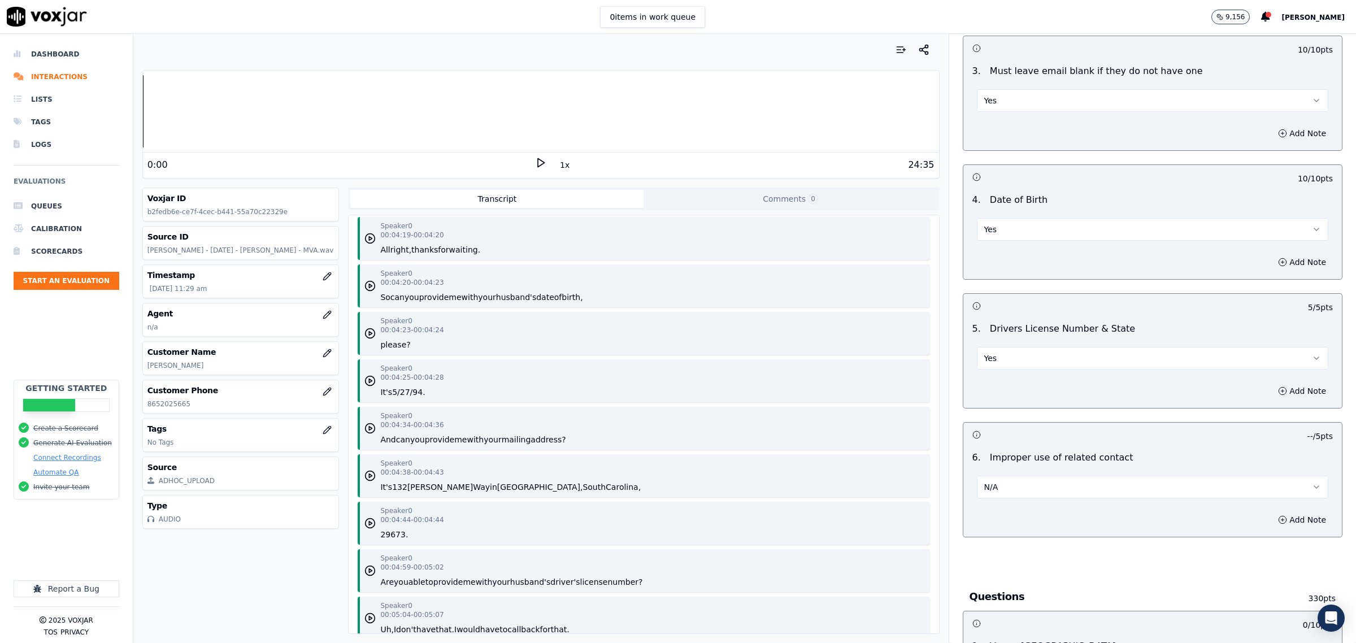
click at [997, 487] on button "N/A" at bounding box center [1152, 487] width 351 height 23
click at [997, 529] on div "No" at bounding box center [1129, 531] width 328 height 18
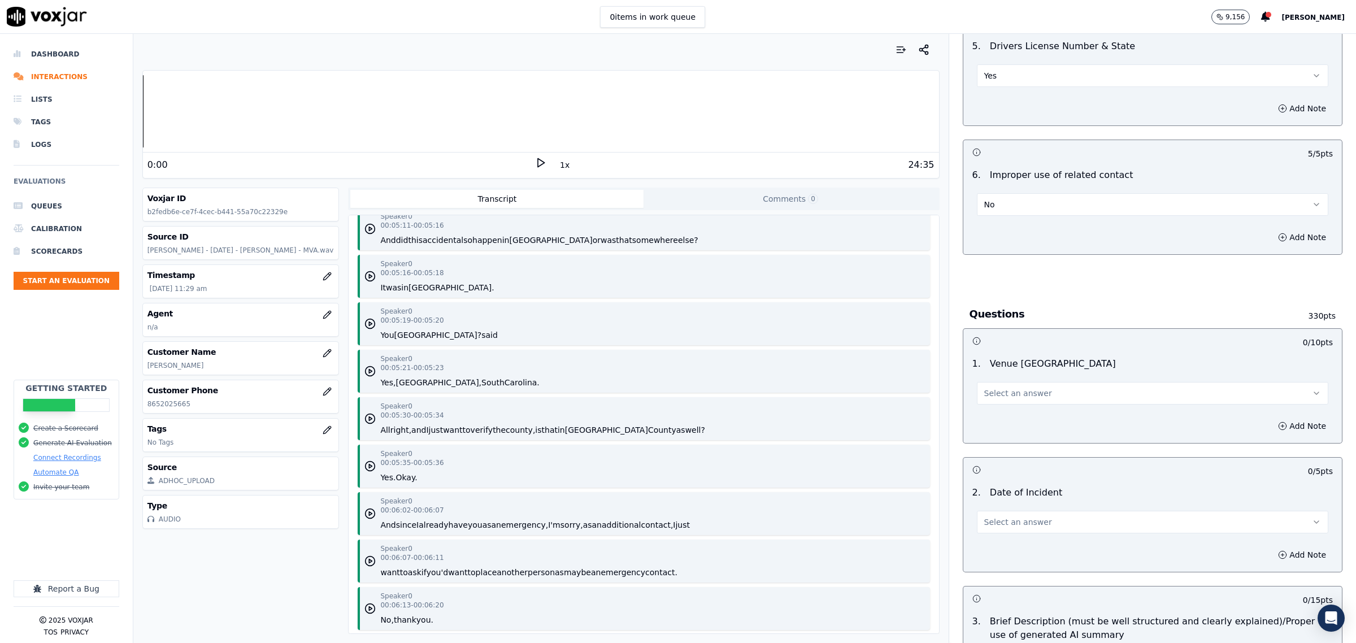
scroll to position [2542, 0]
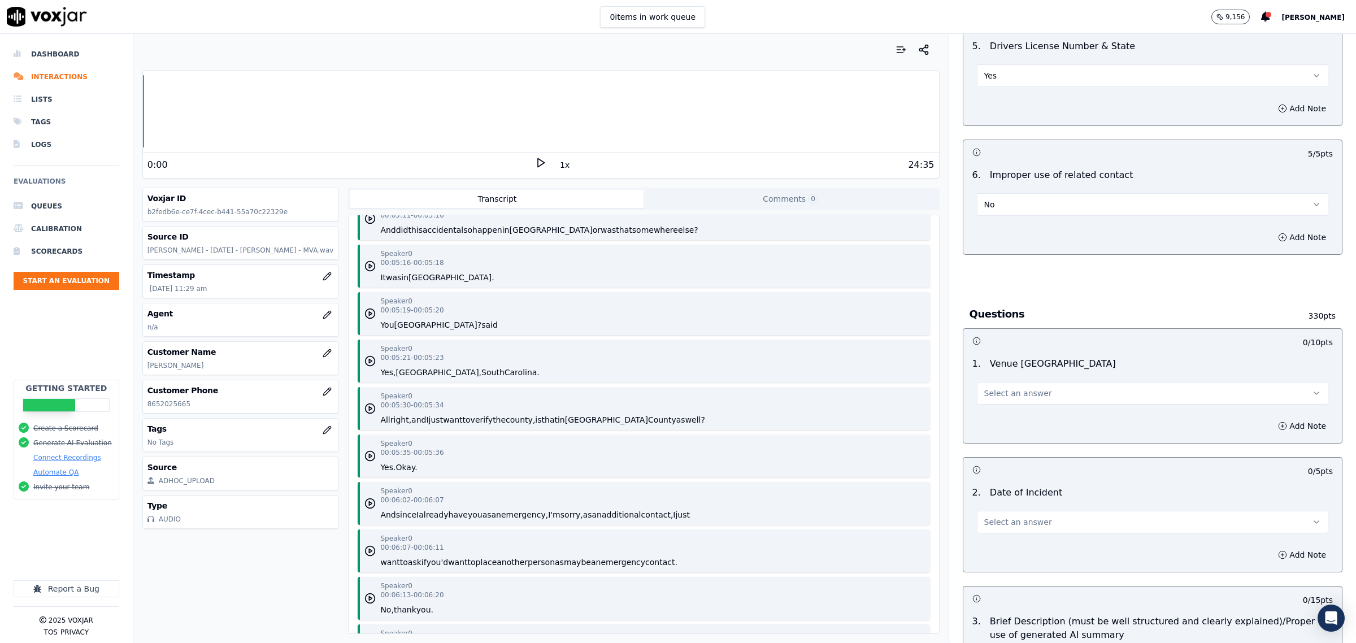
click at [1008, 399] on span "Select an answer" at bounding box center [1018, 392] width 68 height 11
click at [1013, 417] on div "Yes" at bounding box center [1129, 420] width 328 height 18
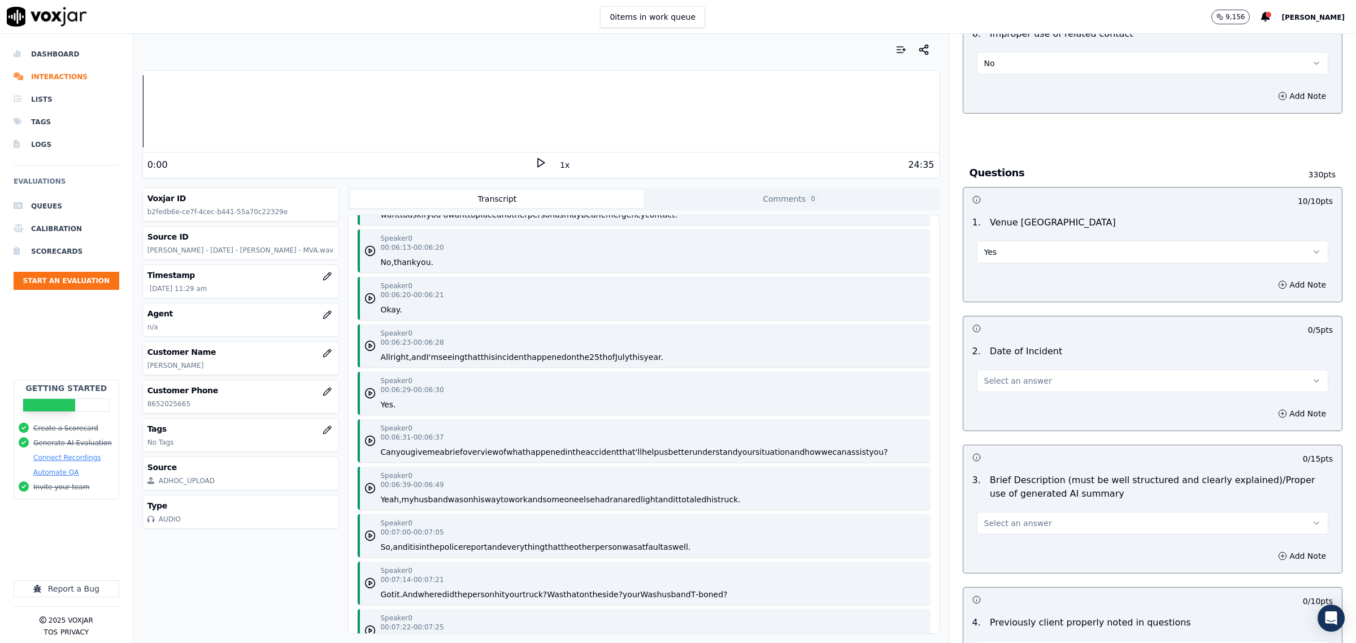
scroll to position [2895, 0]
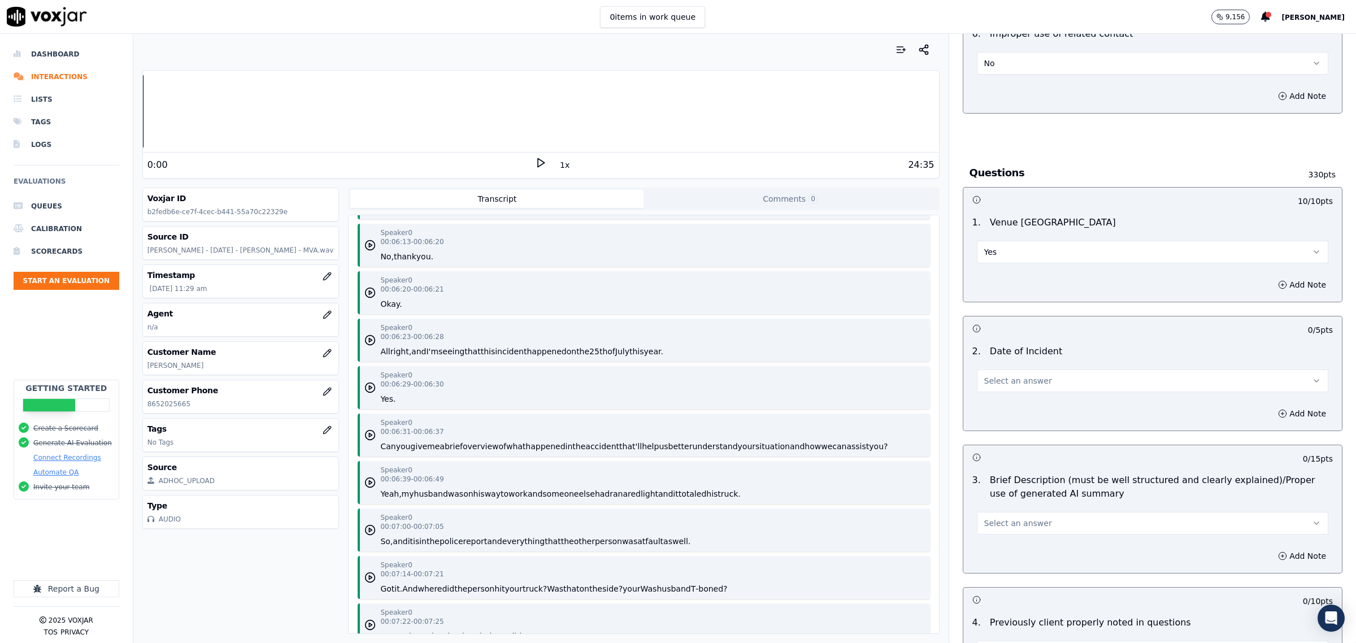
click at [1003, 386] on span "Select an answer" at bounding box center [1018, 380] width 68 height 11
drag, startPoint x: 1007, startPoint y: 394, endPoint x: 1012, endPoint y: 405, distance: 12.4
click at [1012, 405] on div "Yes" at bounding box center [1129, 408] width 328 height 18
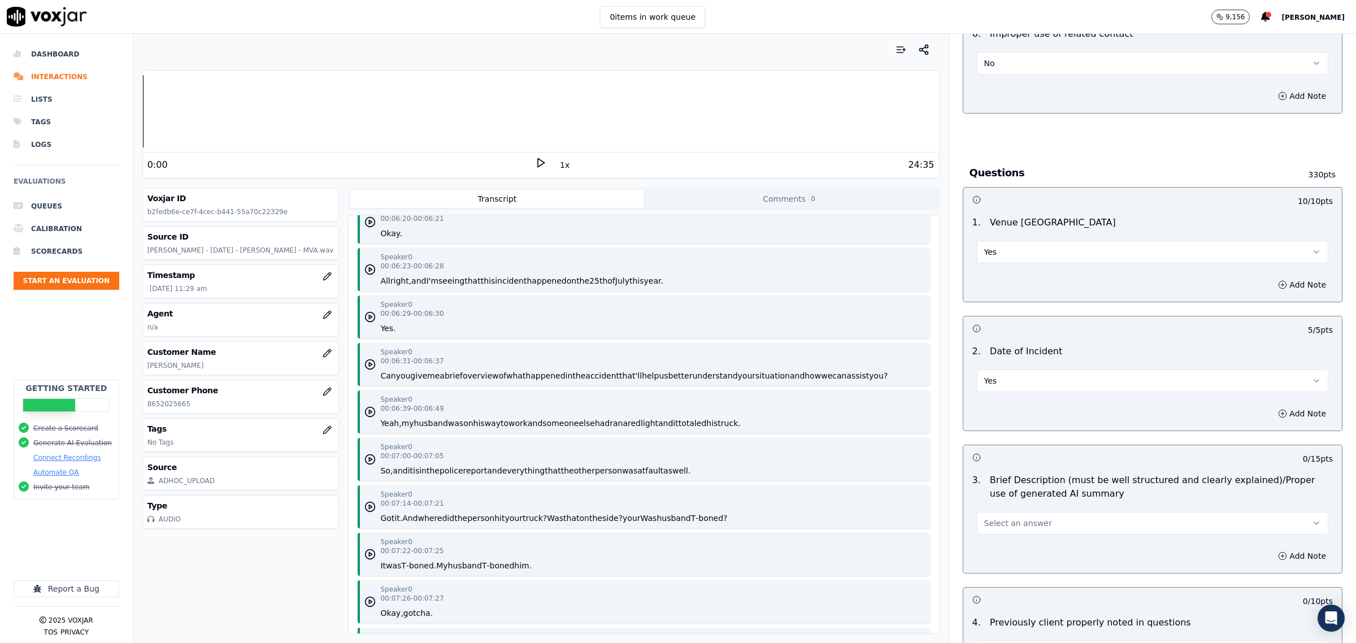
drag, startPoint x: 1071, startPoint y: 521, endPoint x: 1071, endPoint y: 528, distance: 7.3
click at [1069, 521] on button "Select an answer" at bounding box center [1152, 523] width 351 height 23
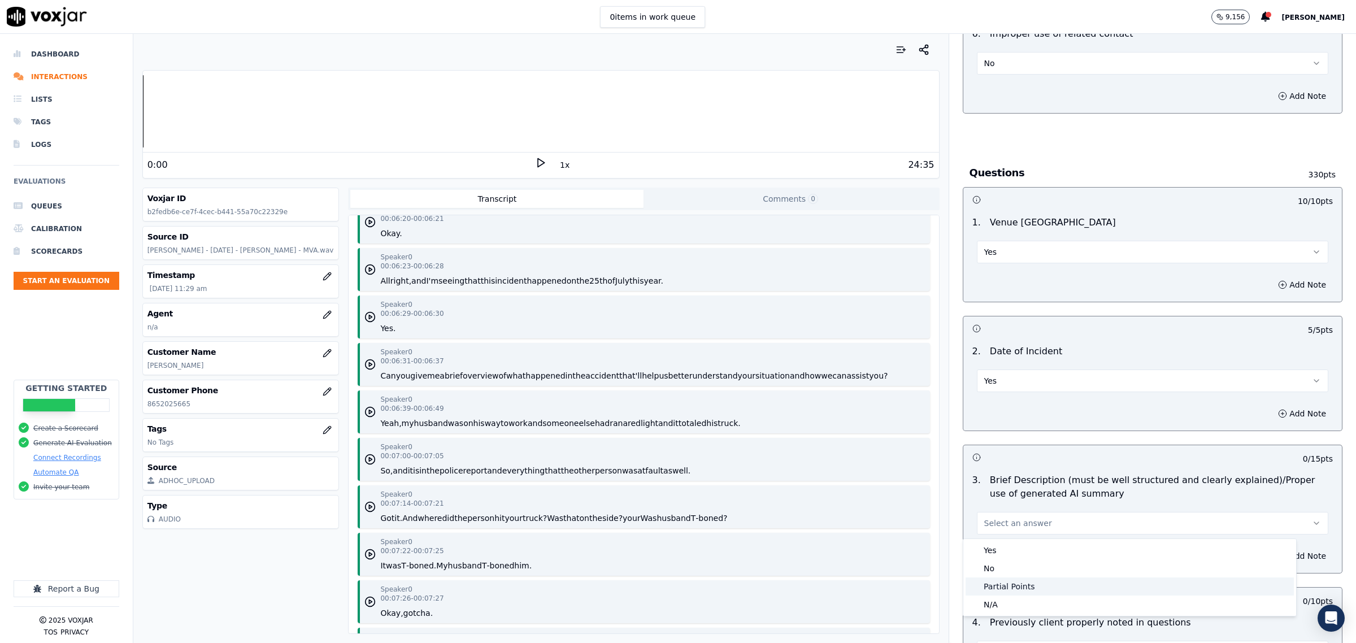
click at [1018, 589] on div "Partial Points" at bounding box center [1129, 586] width 328 height 18
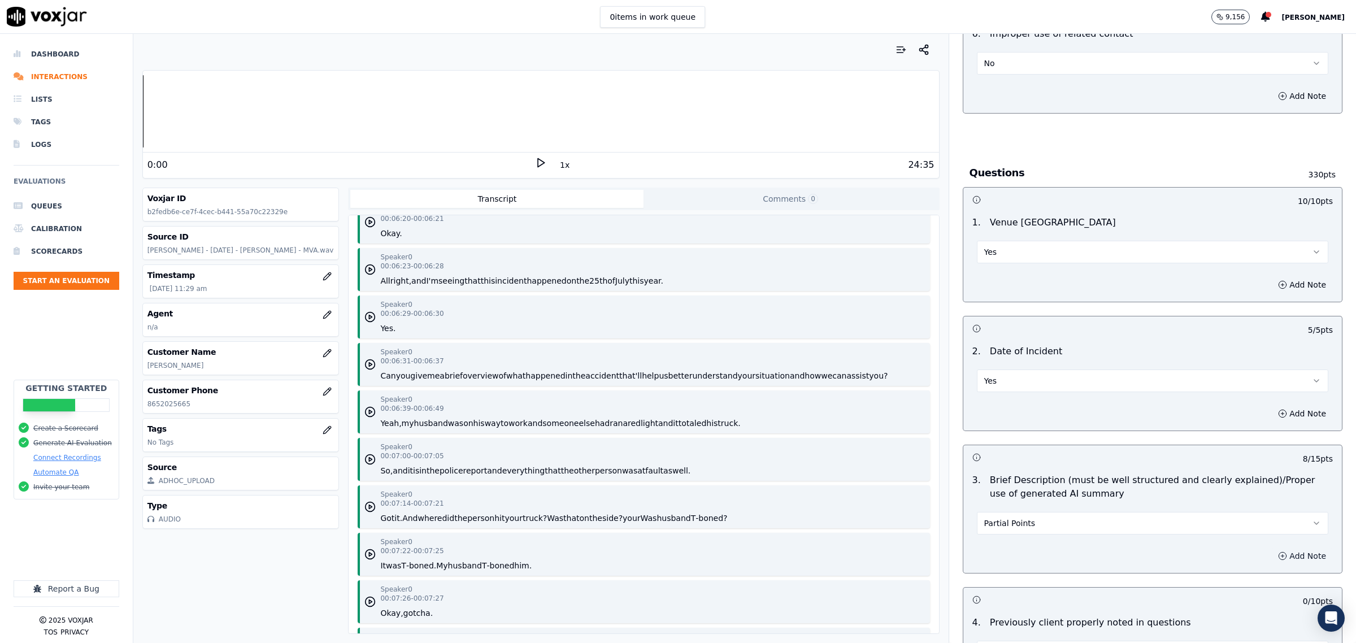
click at [1273, 560] on button "Add Note" at bounding box center [1302, 556] width 62 height 16
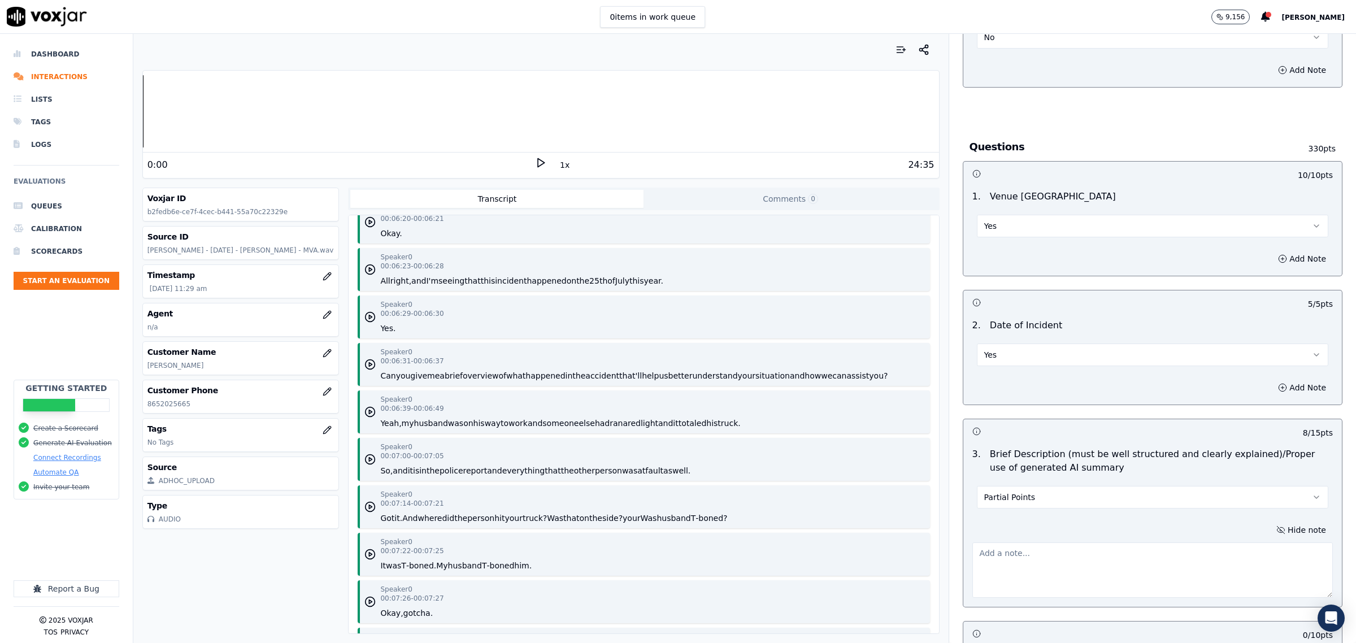
scroll to position [847, 0]
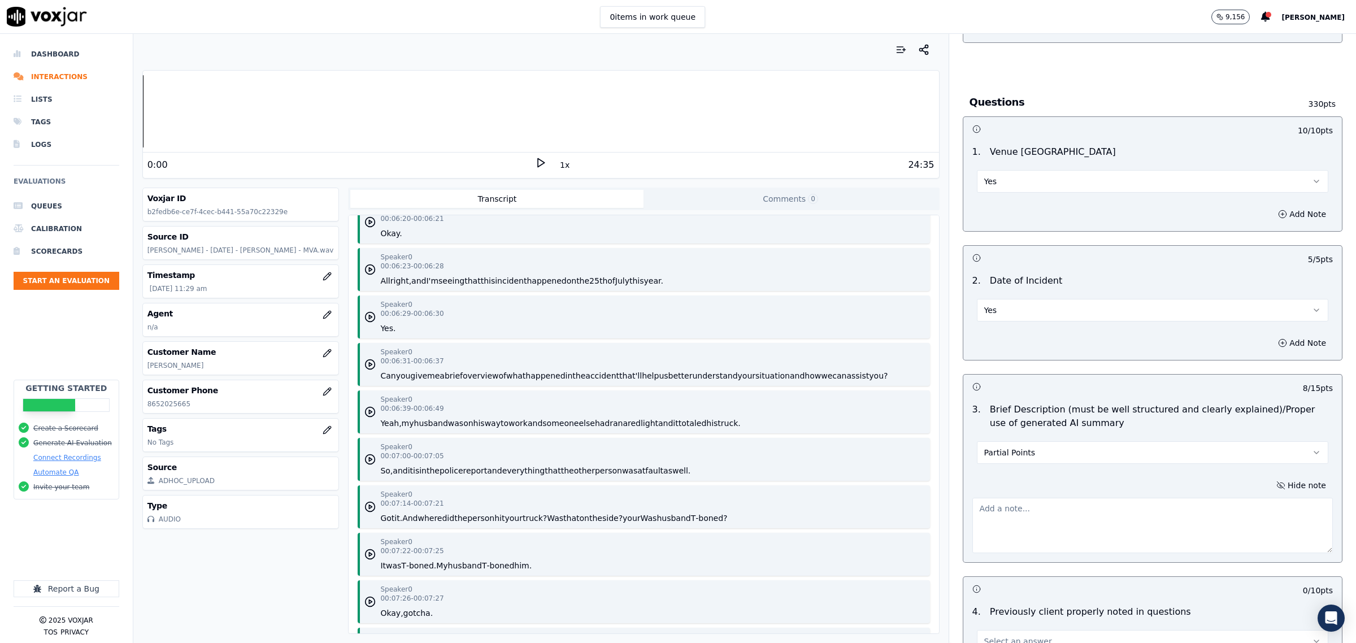
click at [1027, 551] on textarea at bounding box center [1152, 525] width 360 height 55
type textarea "w"
drag, startPoint x: 1183, startPoint y: 507, endPoint x: 1199, endPoint y: 508, distance: 15.3
click at [1184, 507] on textarea "what side was he t-boned on? driver or passenger side?" at bounding box center [1152, 525] width 360 height 55
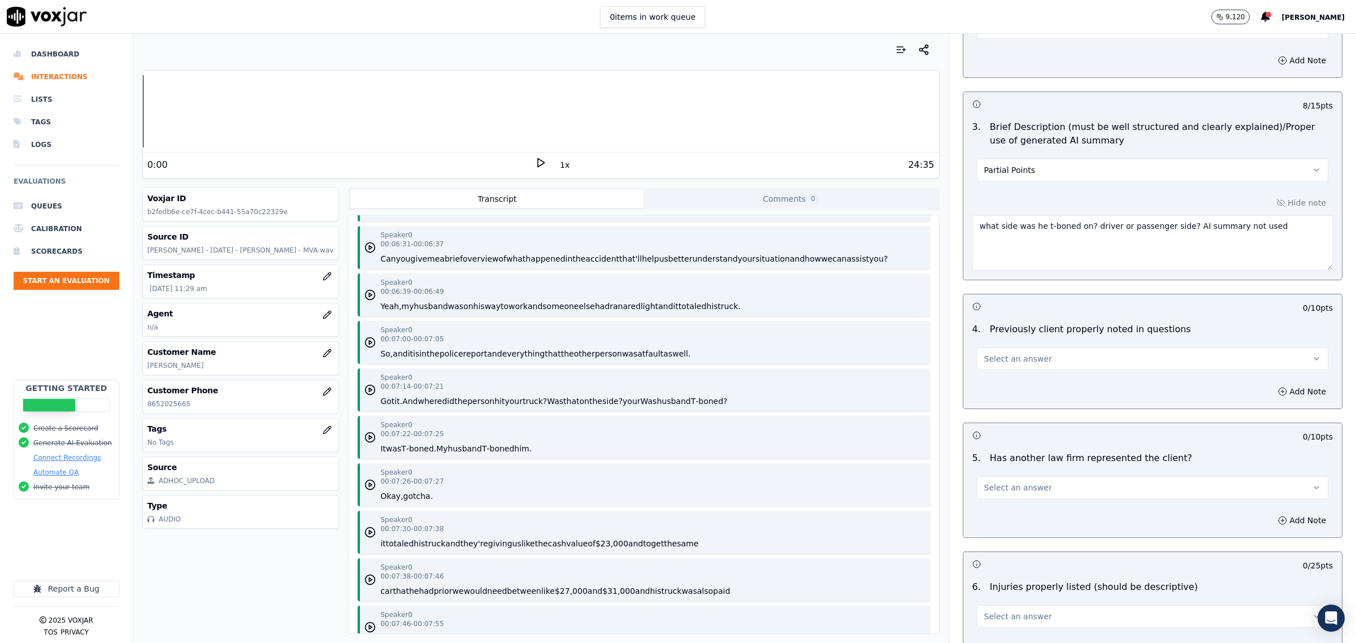
scroll to position [3177, 0]
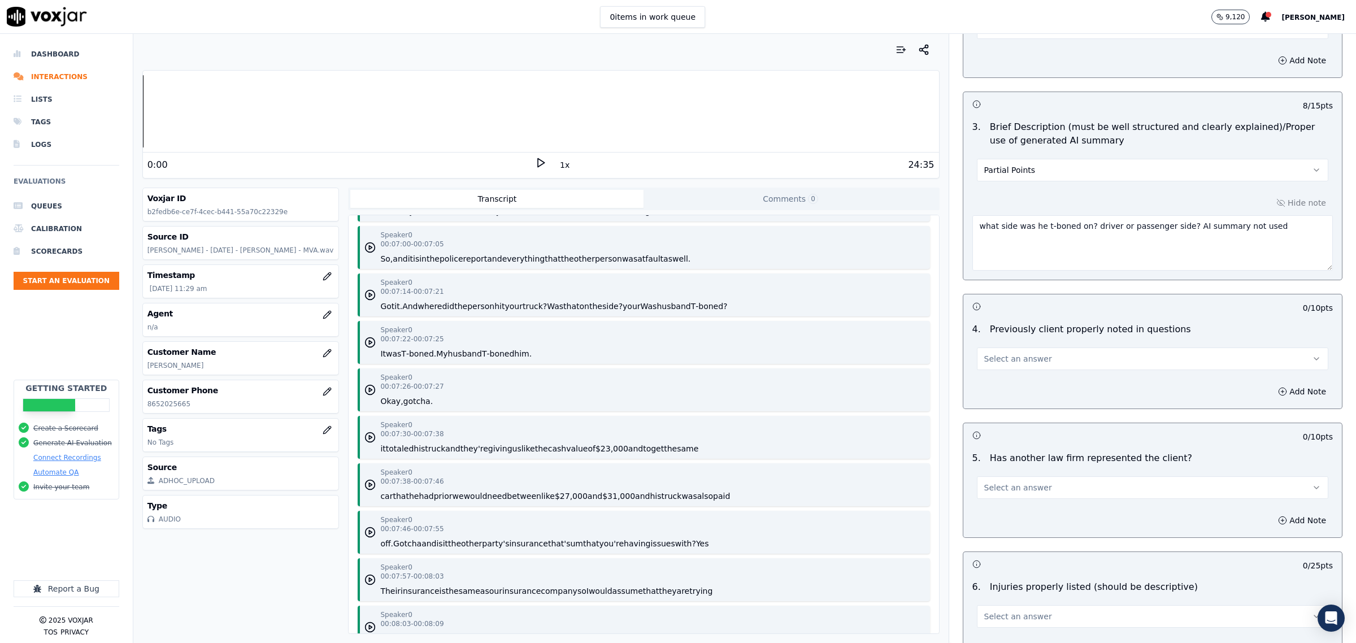
click at [1161, 230] on textarea "what side was he t-boned on? driver or passenger side? AI summary not used" at bounding box center [1152, 242] width 360 height 55
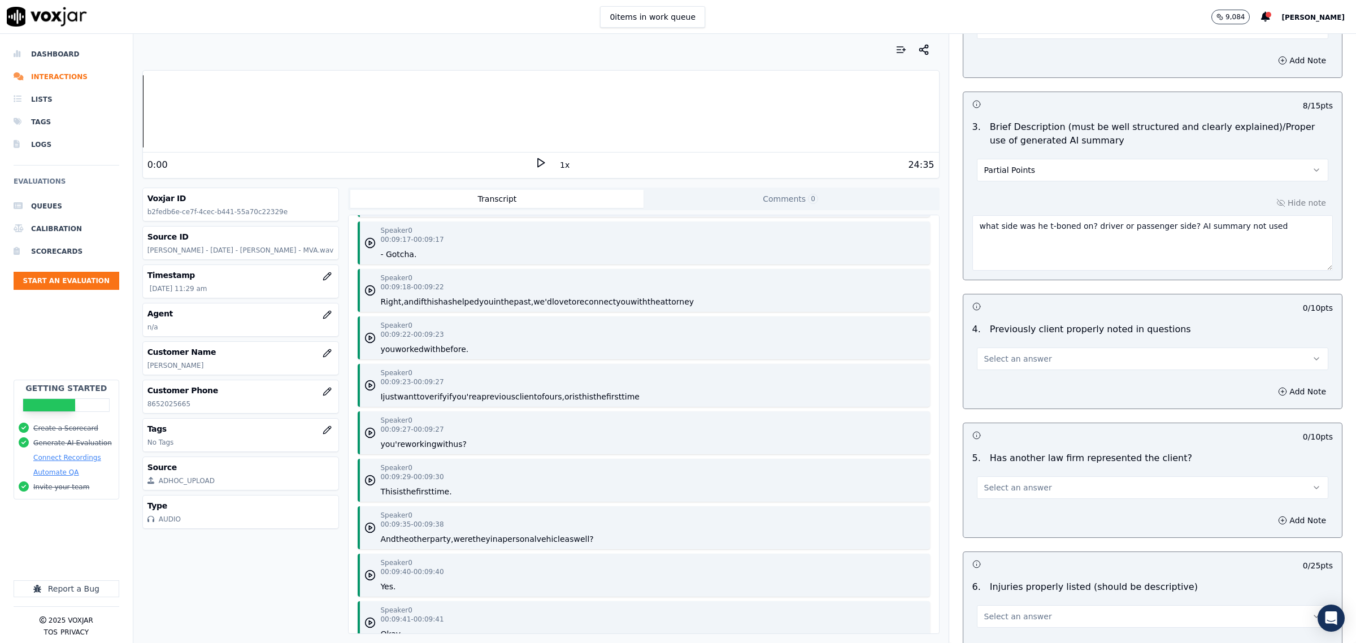
scroll to position [4166, 0]
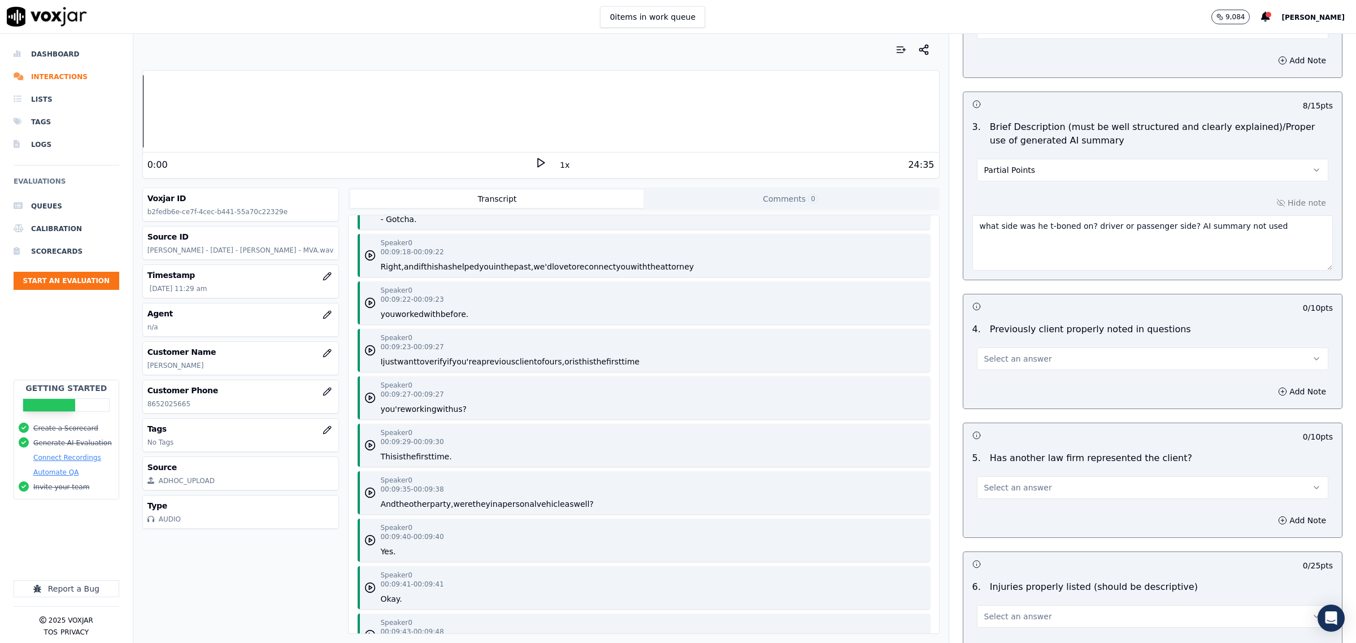
type textarea "what side was he t-boned on? driver or passenger side? AI summary not used"
click at [1038, 363] on button "Select an answer" at bounding box center [1152, 358] width 351 height 23
click at [1000, 386] on div "Yes" at bounding box center [1129, 386] width 328 height 18
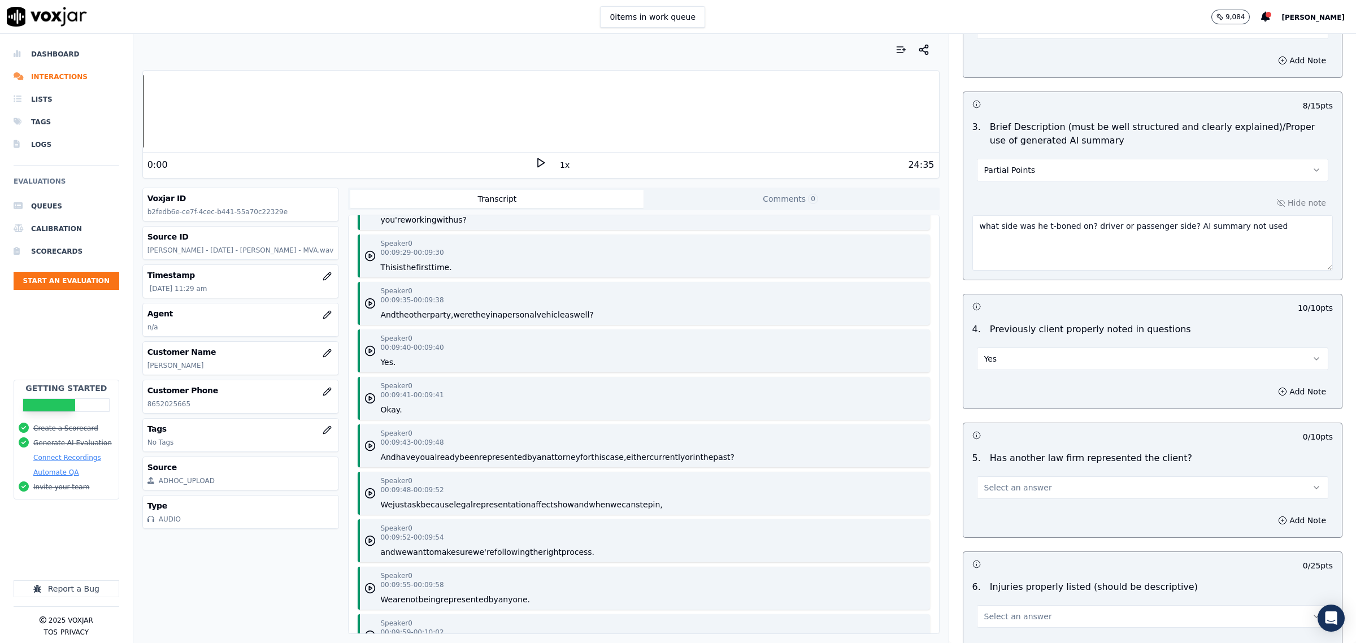
scroll to position [4377, 0]
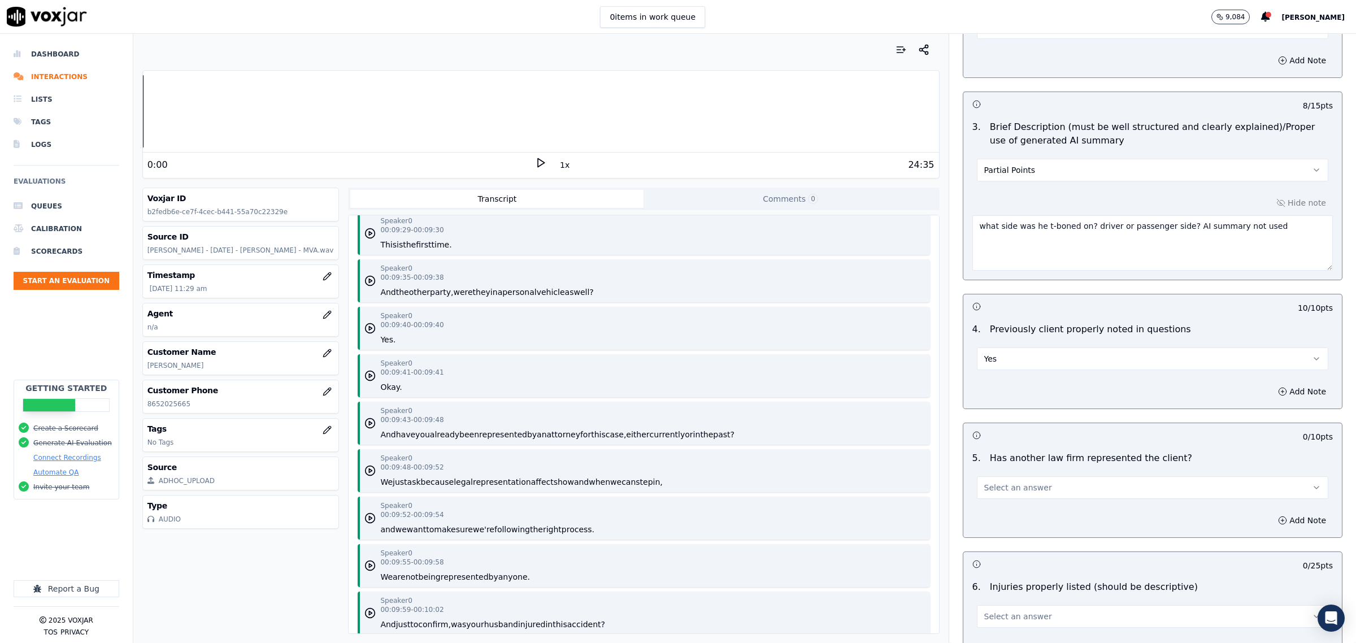
click at [1007, 490] on span "Select an answer" at bounding box center [1018, 487] width 68 height 11
click at [1009, 513] on div "Yes" at bounding box center [1129, 515] width 328 height 18
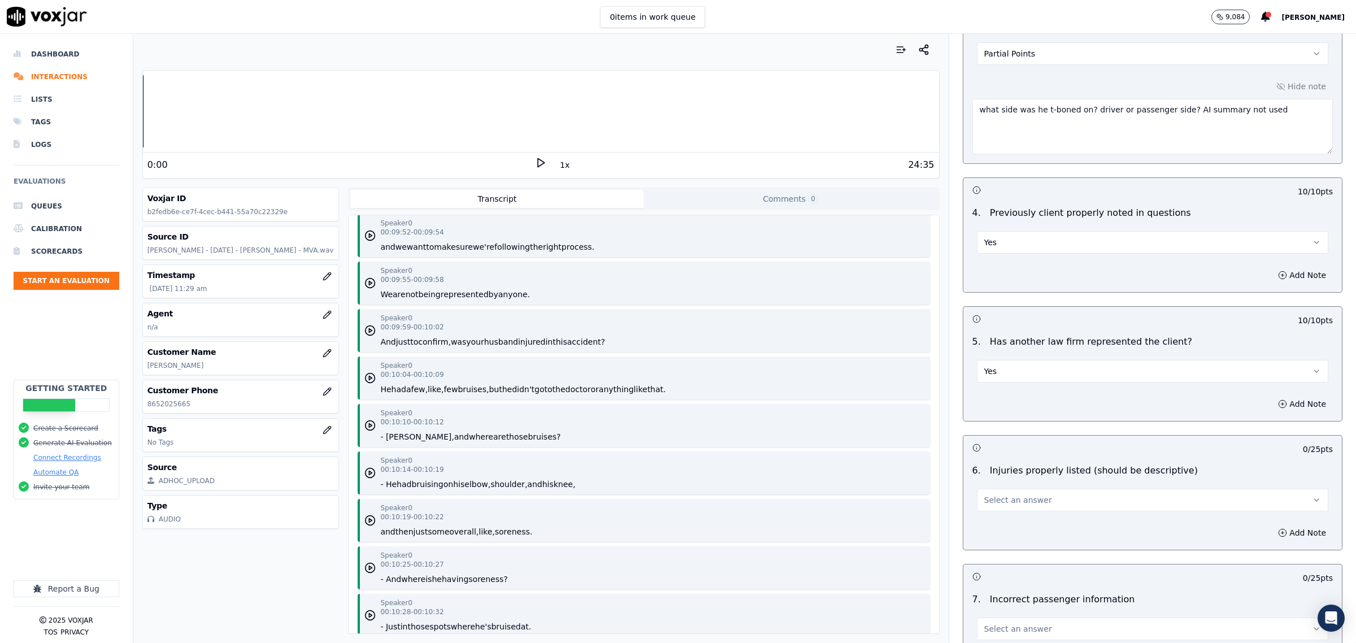
scroll to position [1271, 0]
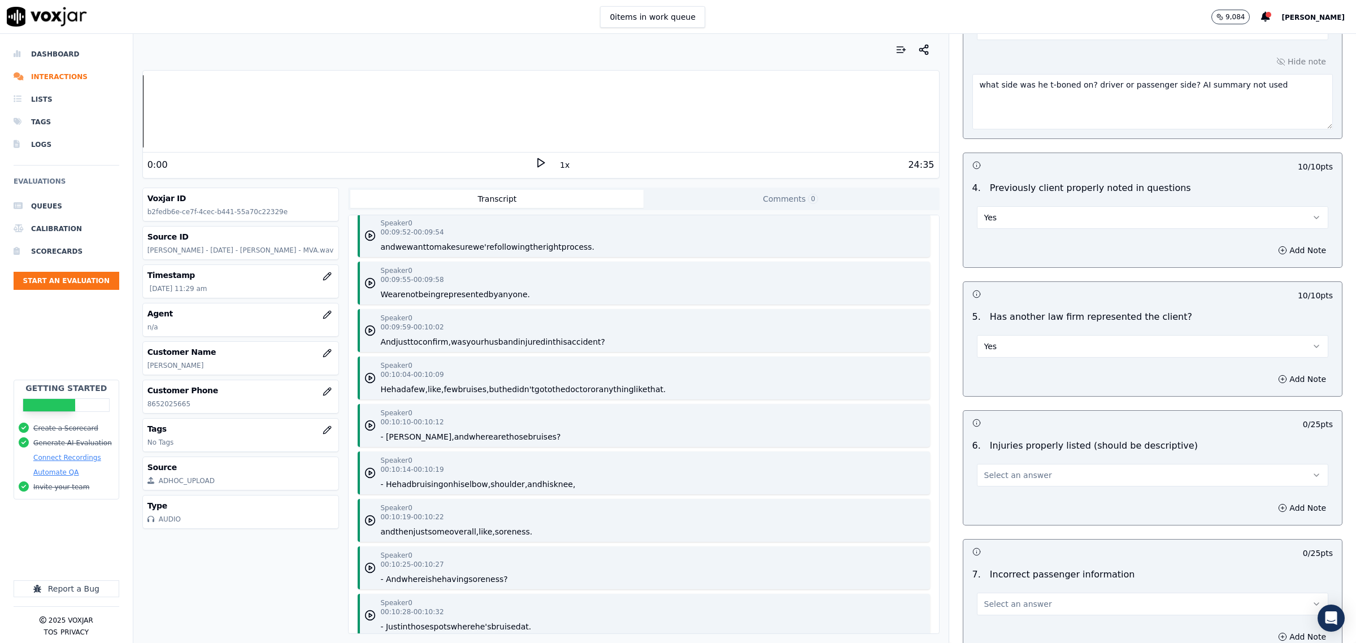
click at [1035, 490] on div "6 . Injuries properly listed (should be descriptive) Select an answer" at bounding box center [1152, 462] width 378 height 56
click at [1021, 481] on span "Select an answer" at bounding box center [1018, 474] width 68 height 11
click at [1018, 504] on div "Yes" at bounding box center [1129, 503] width 328 height 18
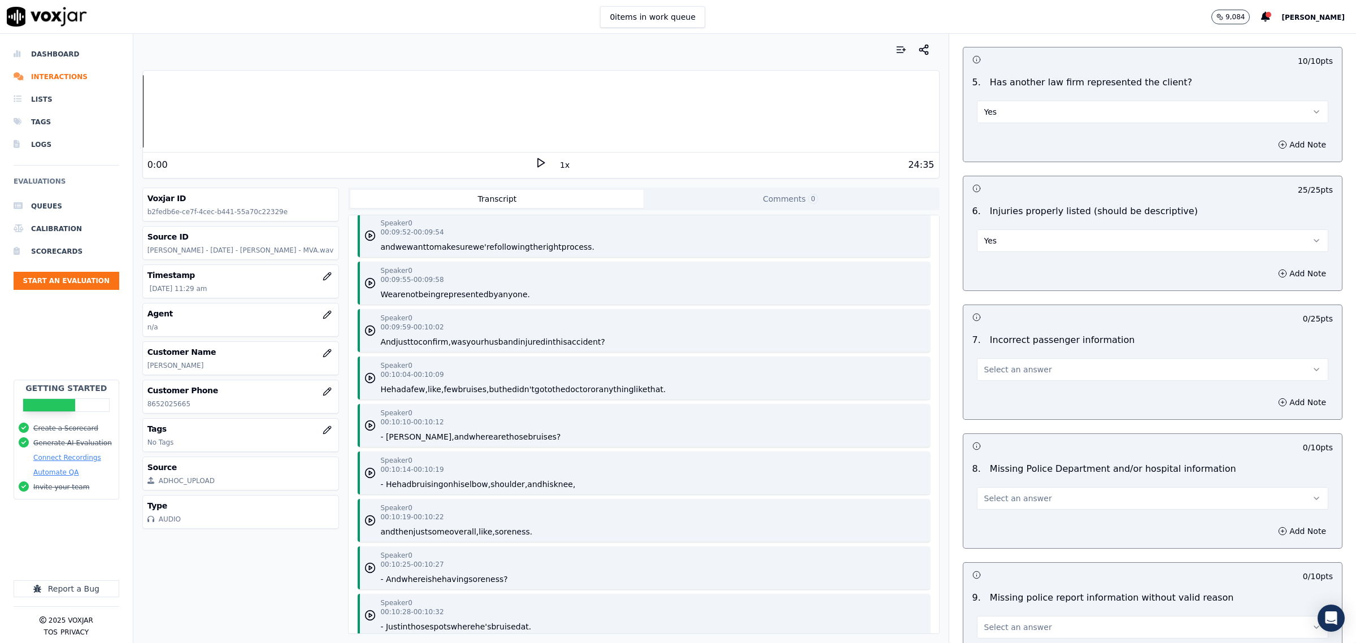
scroll to position [1553, 0]
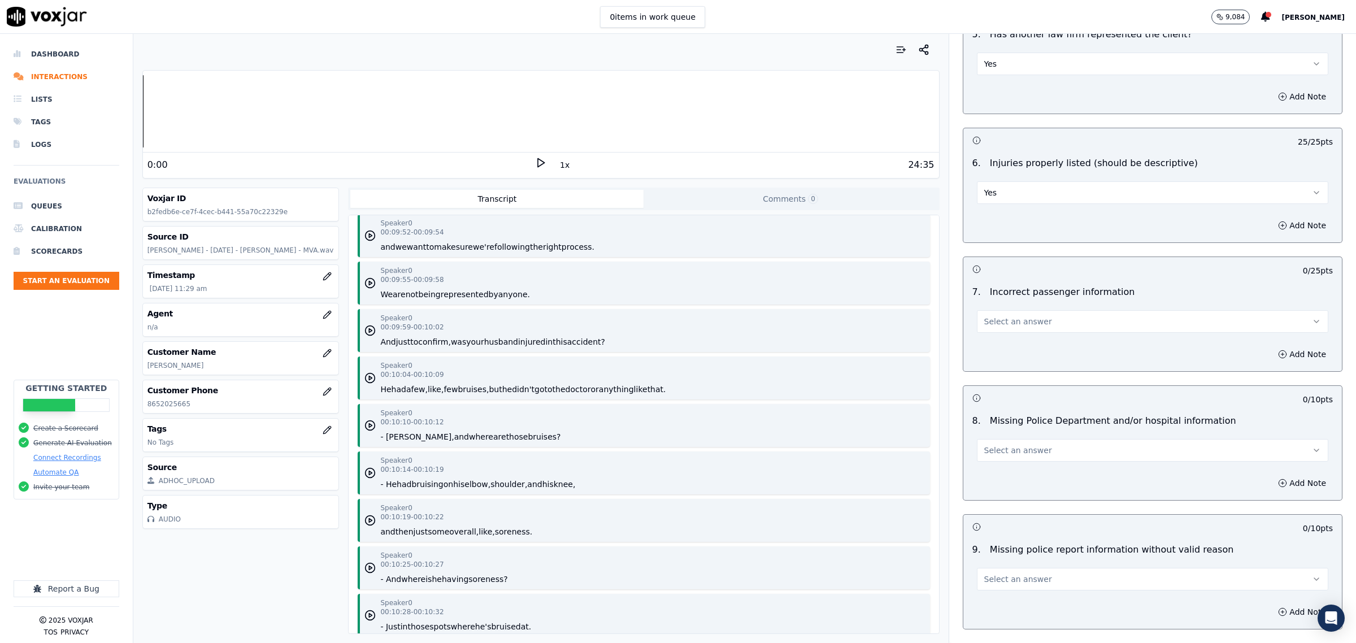
click at [1026, 326] on span "Select an answer" at bounding box center [1018, 321] width 68 height 11
click at [1006, 365] on div "No" at bounding box center [1129, 368] width 328 height 18
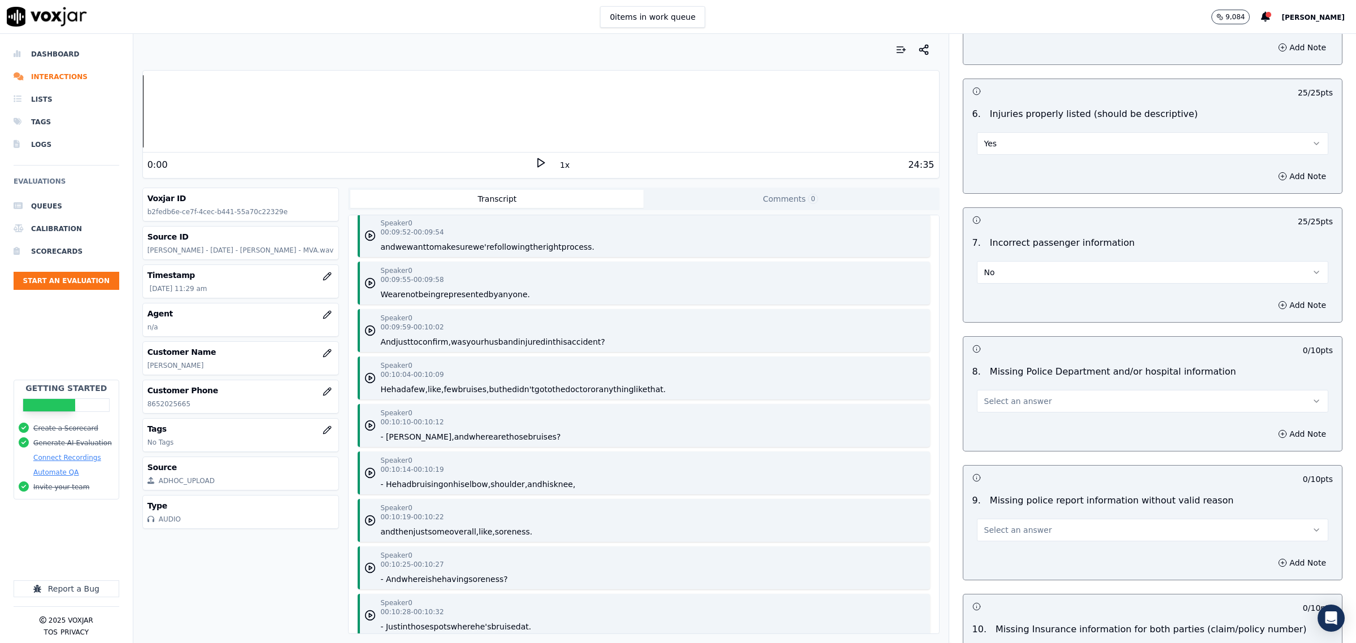
scroll to position [1624, 0]
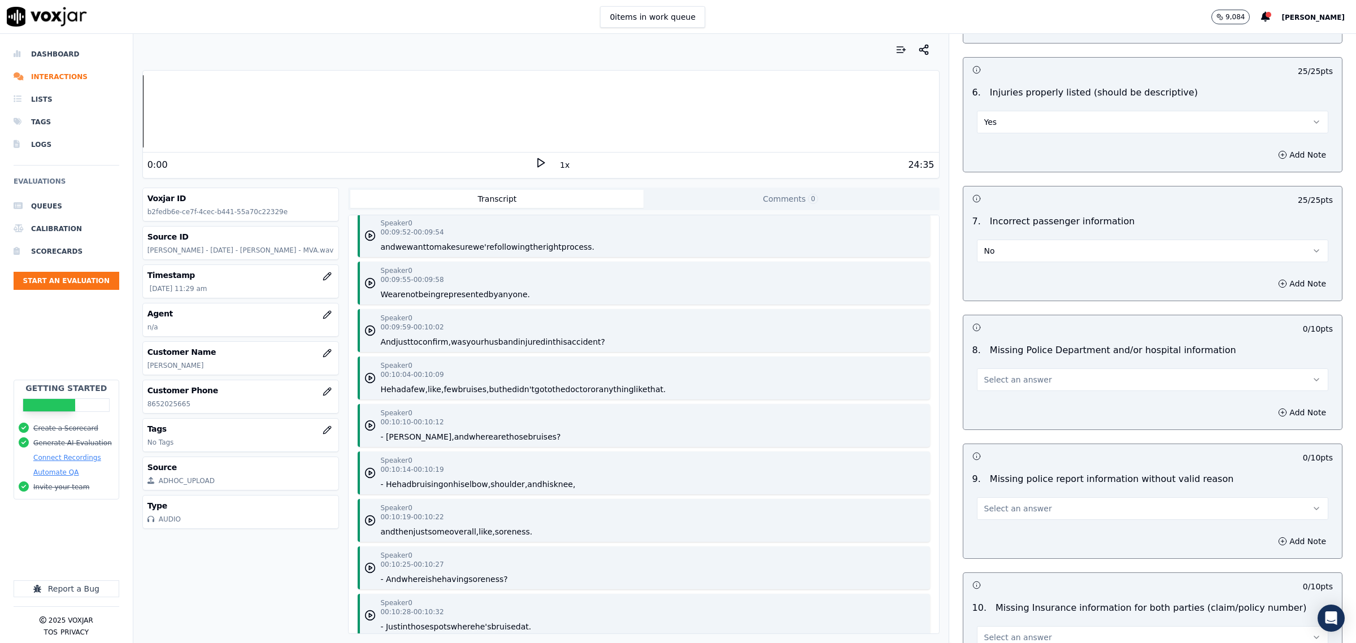
drag, startPoint x: 1083, startPoint y: 389, endPoint x: 1077, endPoint y: 386, distance: 6.8
click at [1080, 386] on button "Select an answer" at bounding box center [1152, 379] width 351 height 23
click at [1029, 421] on div "No" at bounding box center [1129, 426] width 328 height 18
drag, startPoint x: 1012, startPoint y: 509, endPoint x: 1009, endPoint y: 517, distance: 8.8
click at [1009, 511] on span "Select an answer" at bounding box center [1018, 508] width 68 height 11
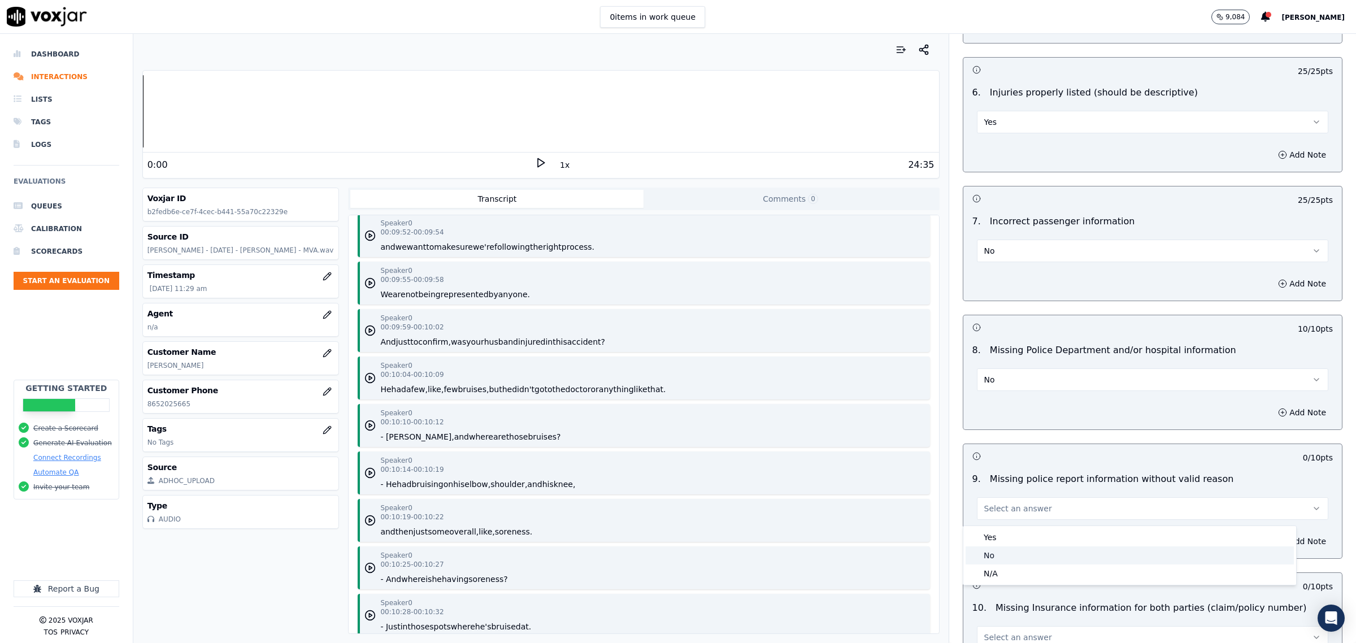
click at [995, 555] on div "No" at bounding box center [1129, 555] width 328 height 18
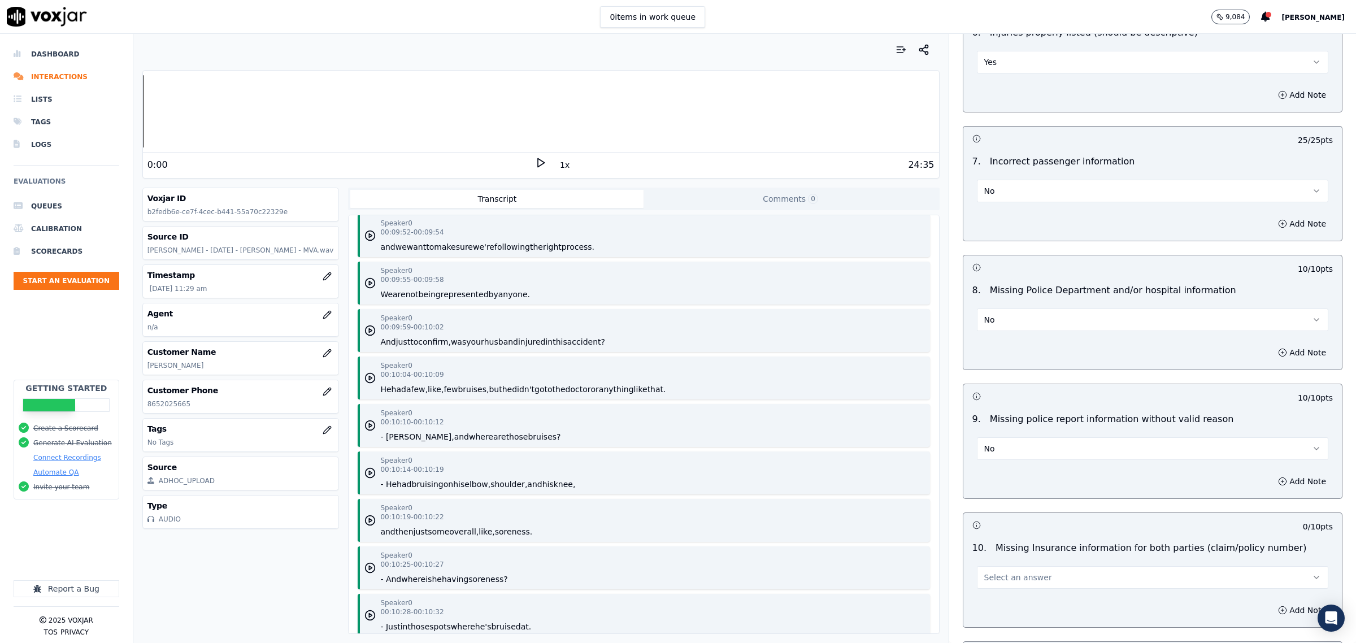
scroll to position [1906, 0]
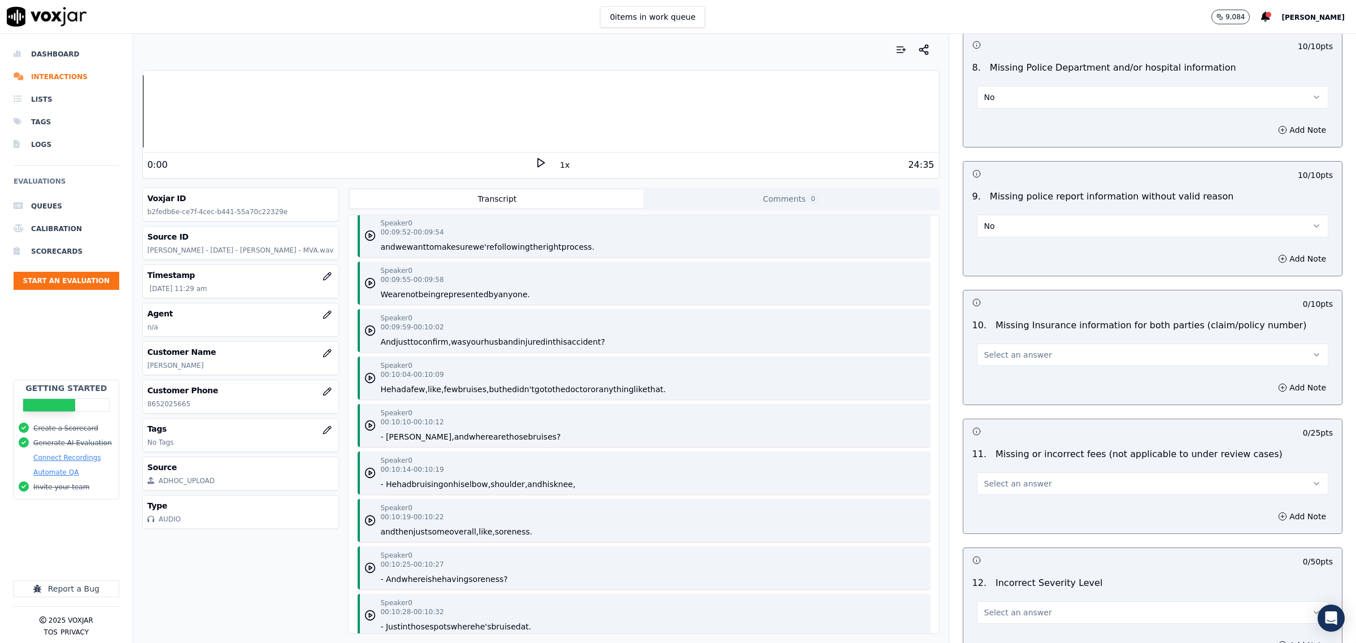
click at [1025, 360] on span "Select an answer" at bounding box center [1018, 354] width 68 height 11
click at [1015, 404] on div "No" at bounding box center [1129, 402] width 328 height 18
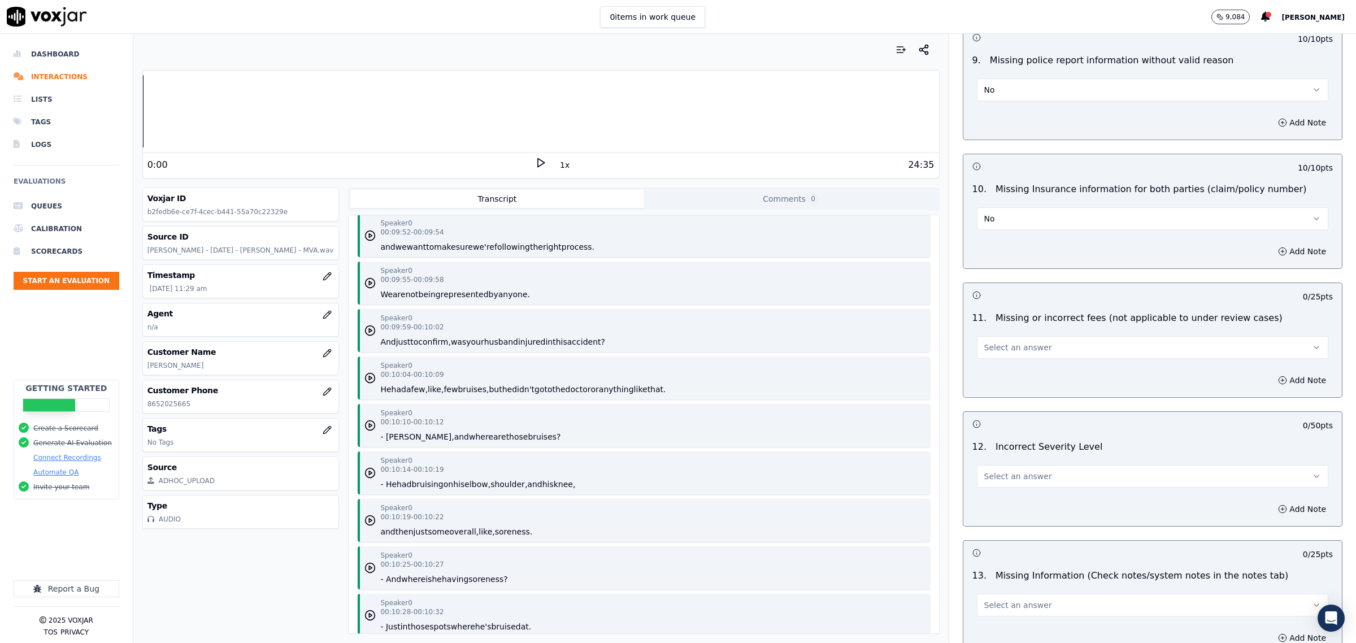
scroll to position [2048, 0]
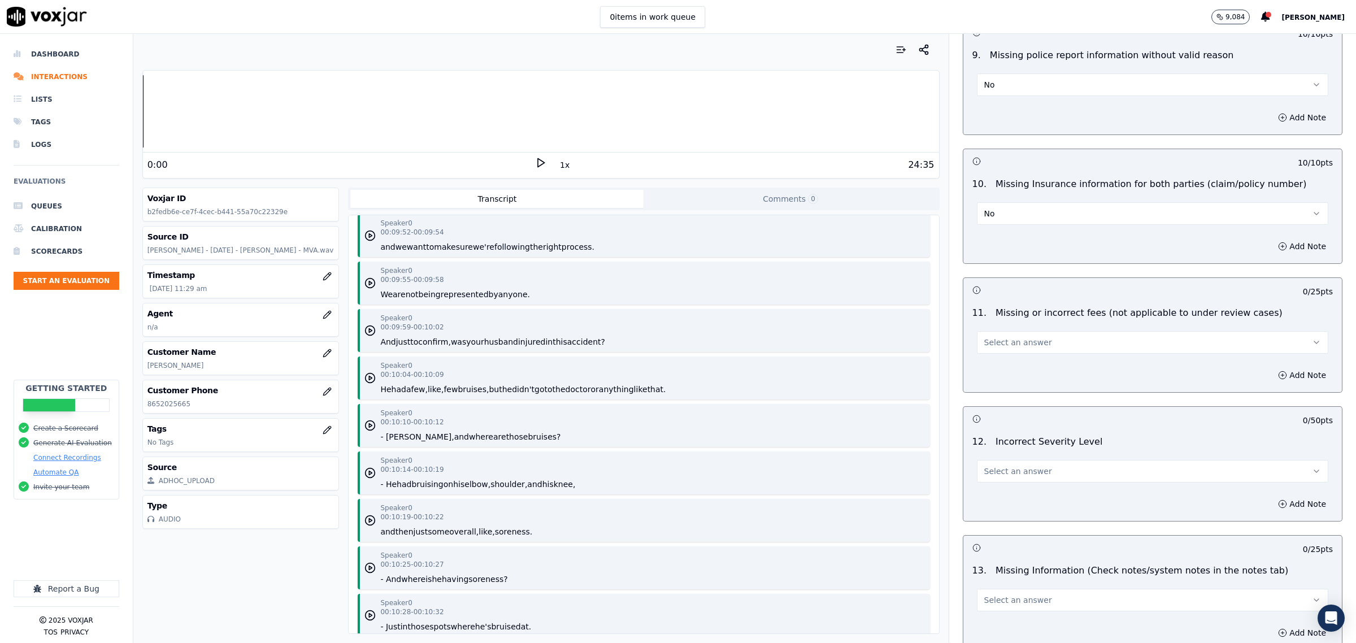
click at [1006, 353] on button "Select an answer" at bounding box center [1152, 342] width 351 height 23
click at [1029, 393] on div "No" at bounding box center [1129, 390] width 328 height 18
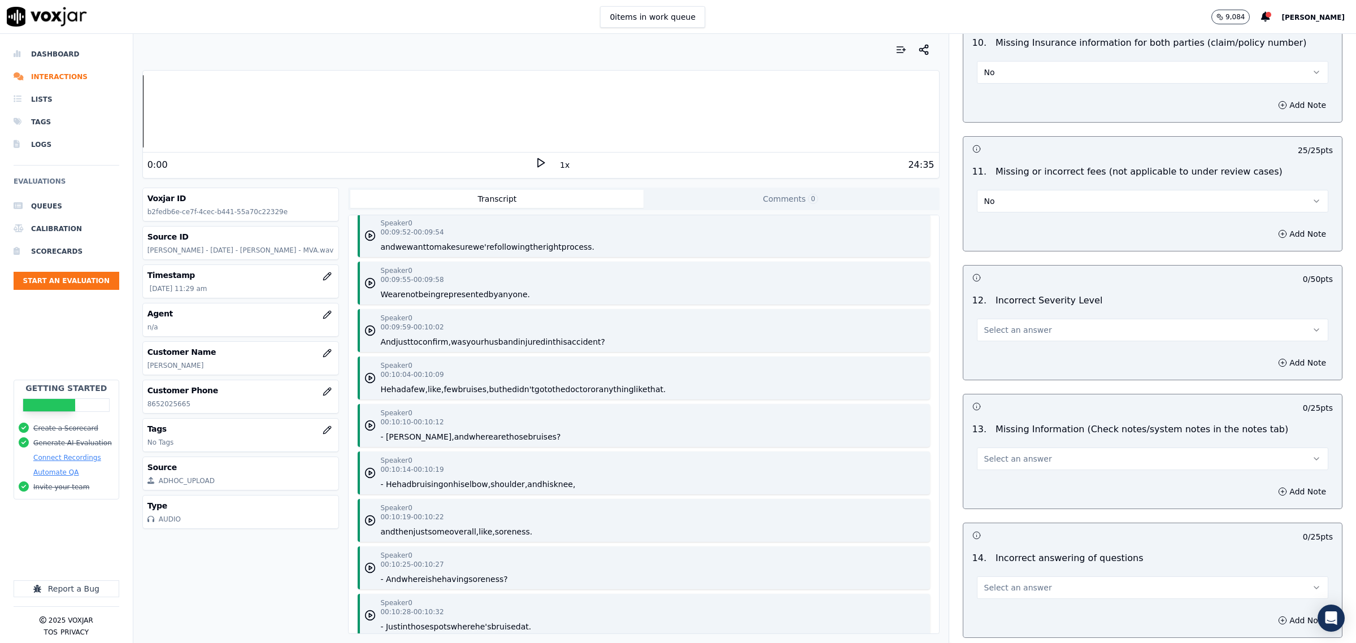
click at [1035, 333] on button "Select an answer" at bounding box center [1152, 330] width 351 height 23
click at [1007, 376] on div "No" at bounding box center [1129, 377] width 328 height 18
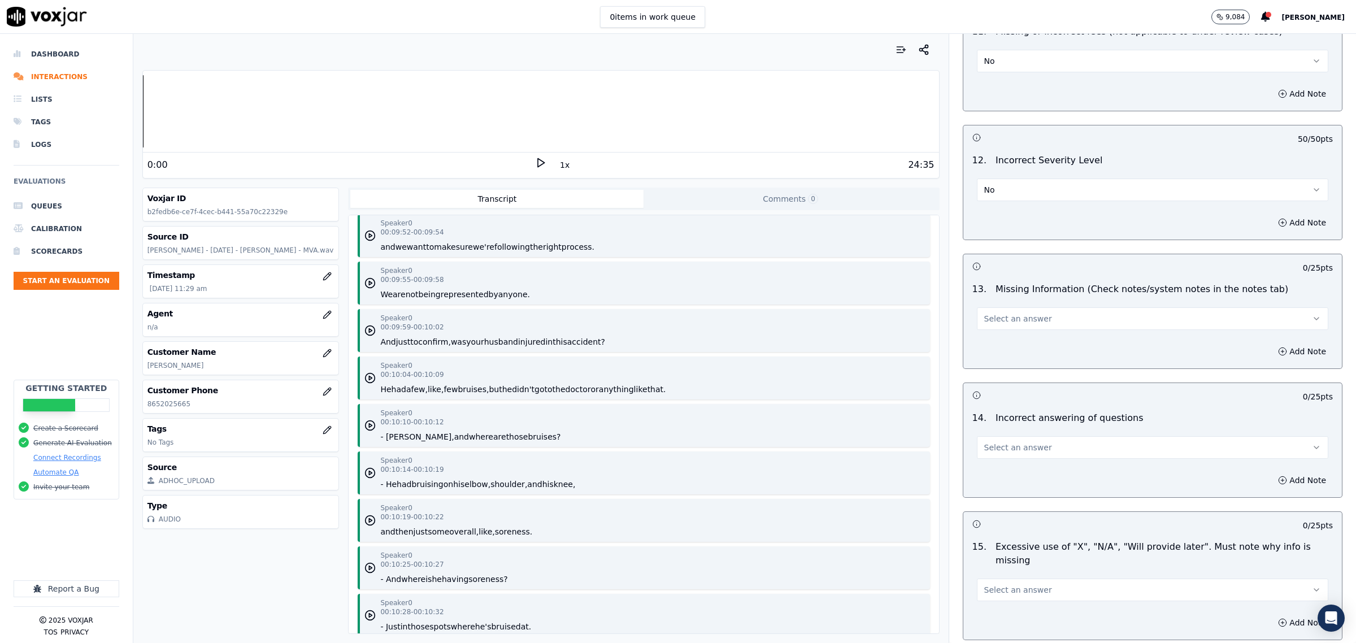
scroll to position [2330, 0]
click at [1033, 328] on button "Select an answer" at bounding box center [1152, 317] width 351 height 23
drag, startPoint x: 1022, startPoint y: 368, endPoint x: 1041, endPoint y: 439, distance: 74.1
click at [1021, 369] on div "No" at bounding box center [1129, 365] width 328 height 18
drag, startPoint x: 1030, startPoint y: 456, endPoint x: 1024, endPoint y: 460, distance: 6.9
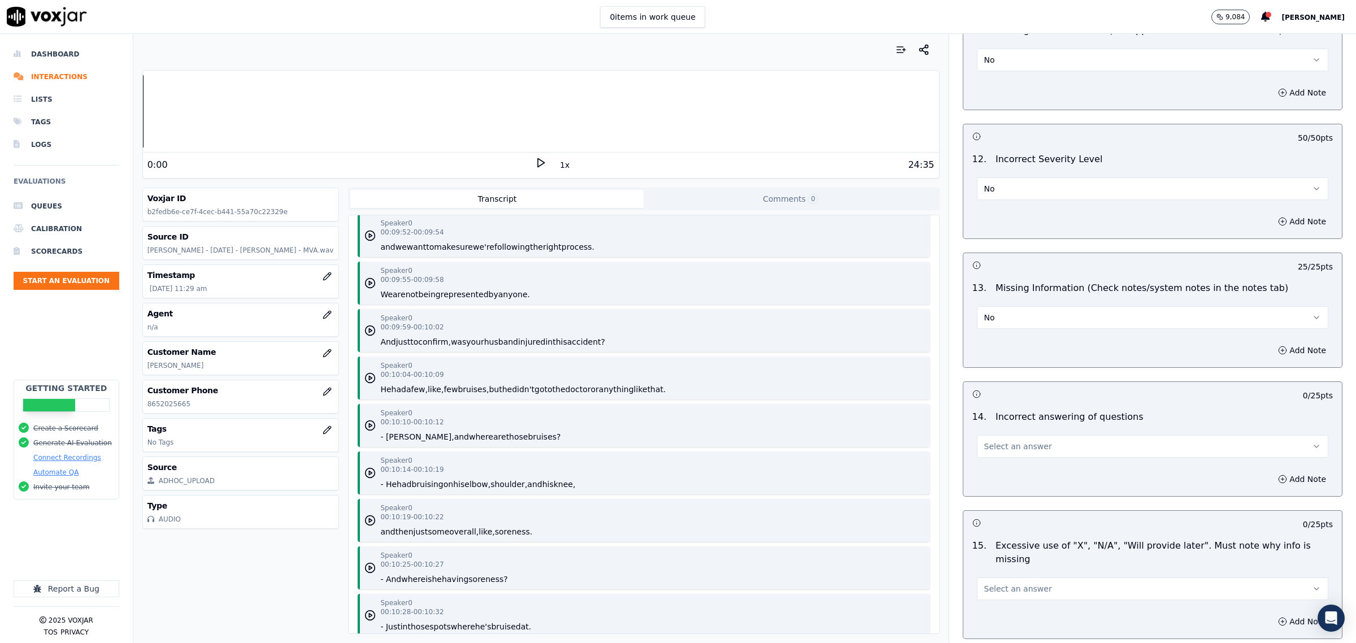
click at [1024, 458] on button "Select an answer" at bounding box center [1152, 446] width 351 height 23
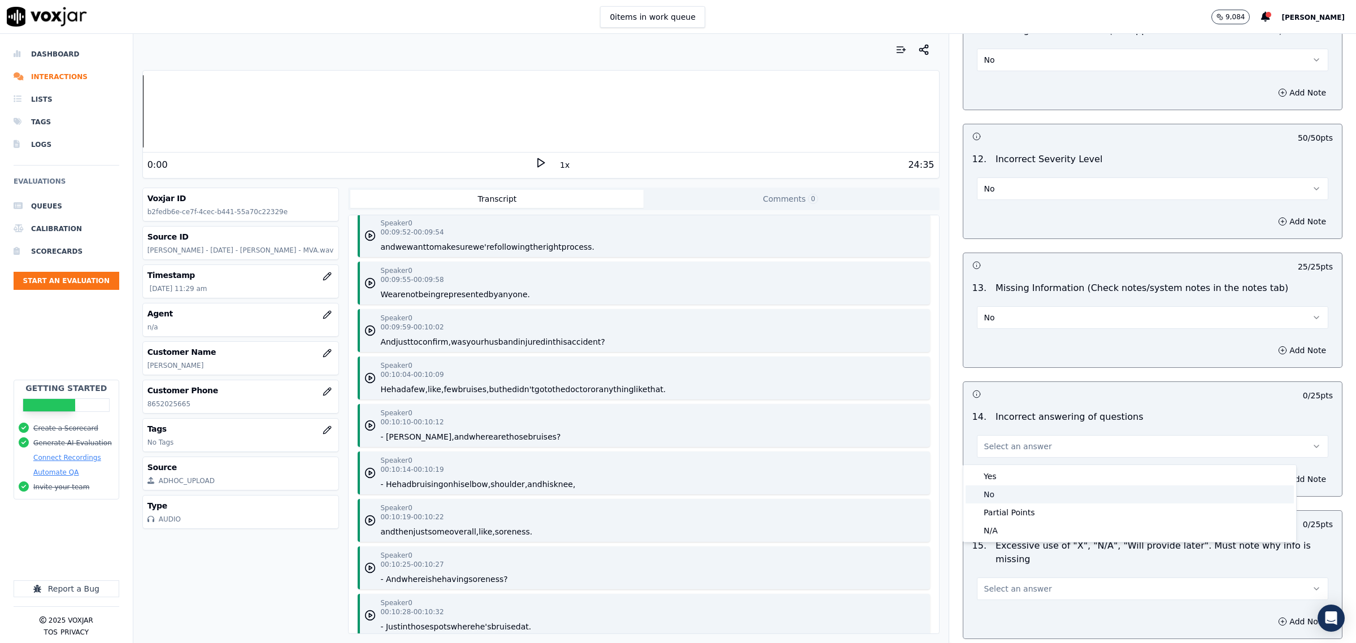
click at [1012, 499] on div "No" at bounding box center [1129, 494] width 328 height 18
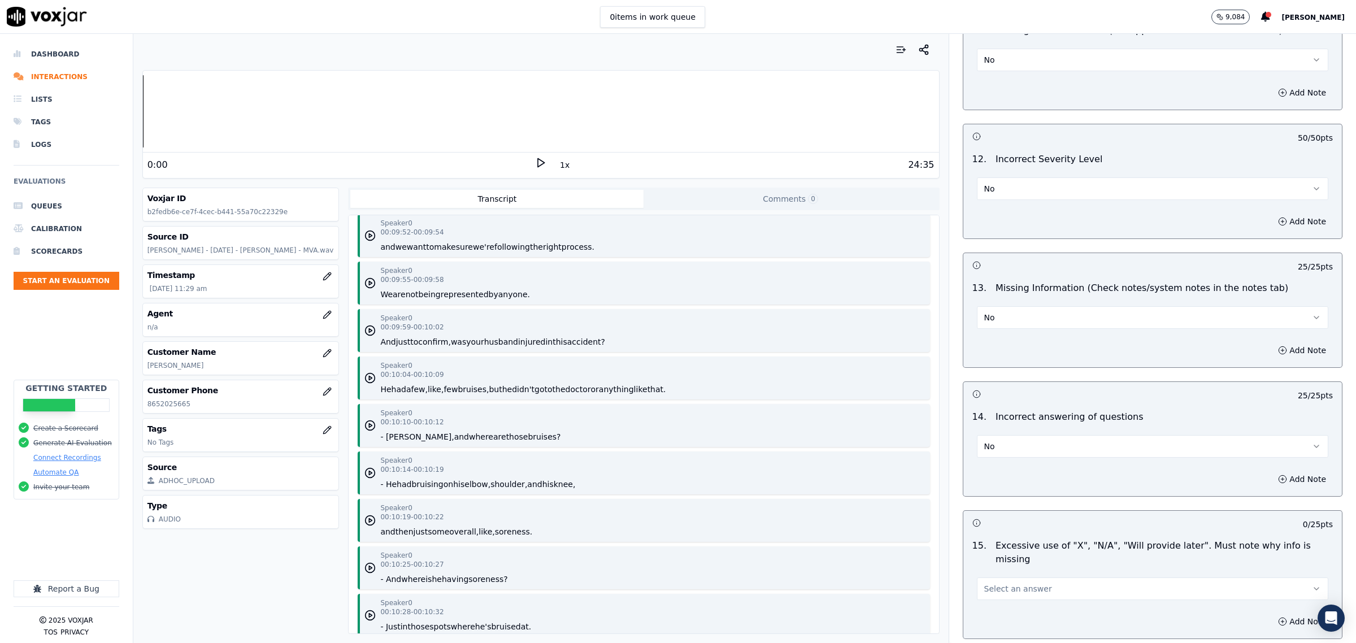
scroll to position [2471, 0]
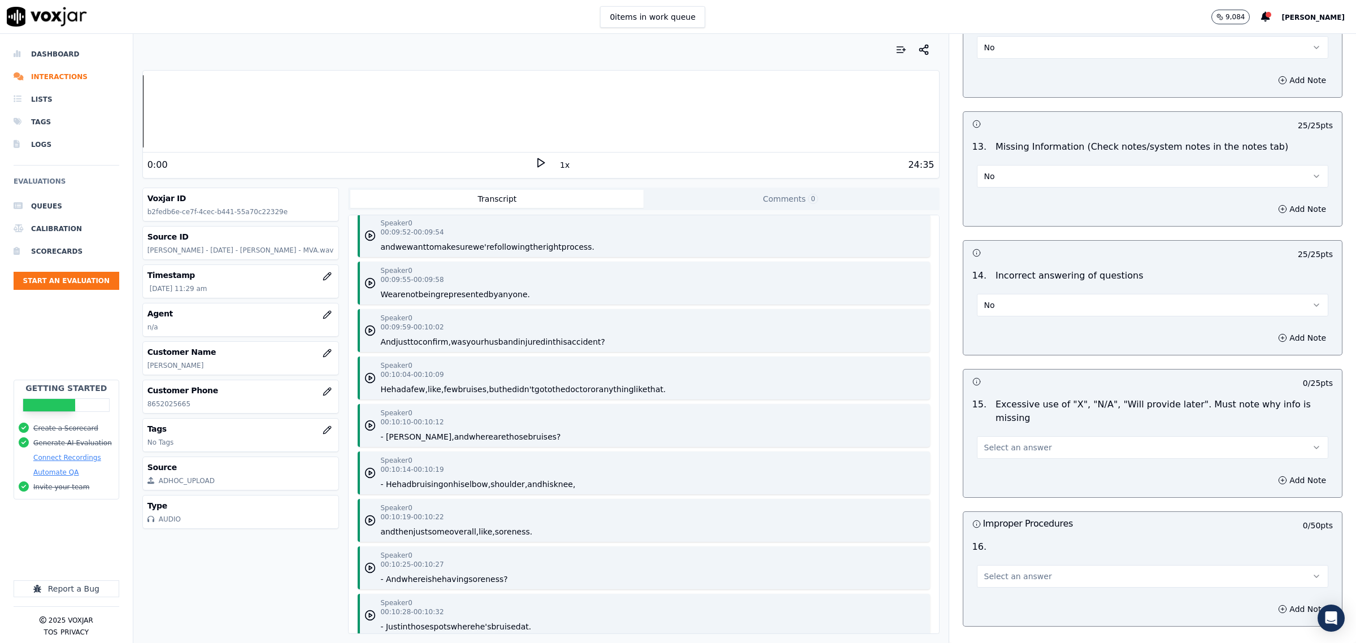
click at [1009, 442] on span "Select an answer" at bounding box center [1018, 447] width 68 height 11
click at [1014, 480] on div "No" at bounding box center [1129, 482] width 328 height 18
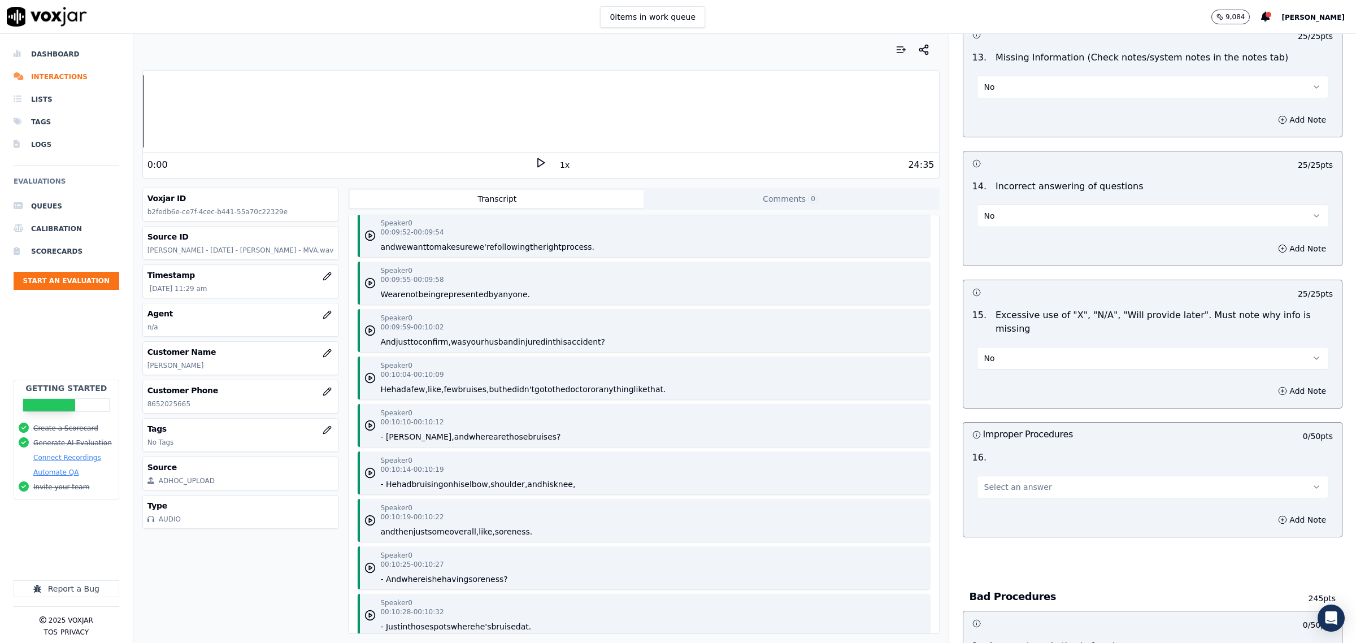
scroll to position [2683, 0]
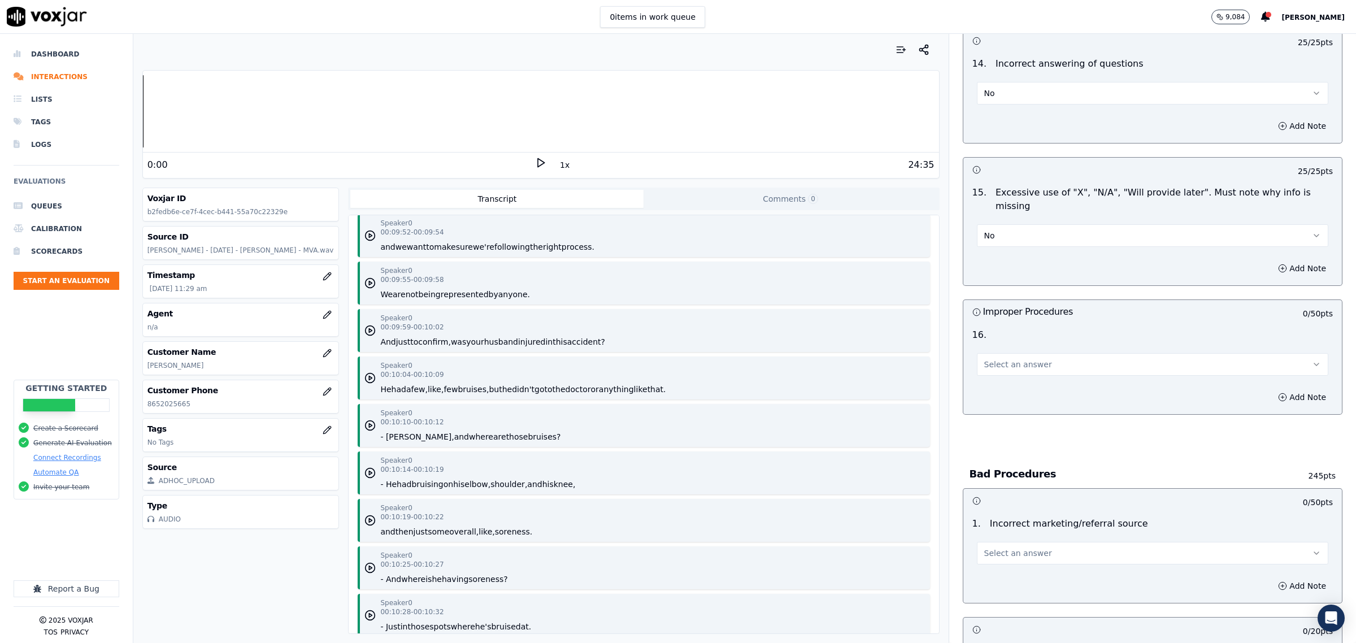
drag, startPoint x: 997, startPoint y: 346, endPoint x: 996, endPoint y: 359, distance: 12.5
click at [995, 353] on button "Select an answer" at bounding box center [1152, 364] width 351 height 23
click at [997, 416] on div "No" at bounding box center [1129, 417] width 328 height 18
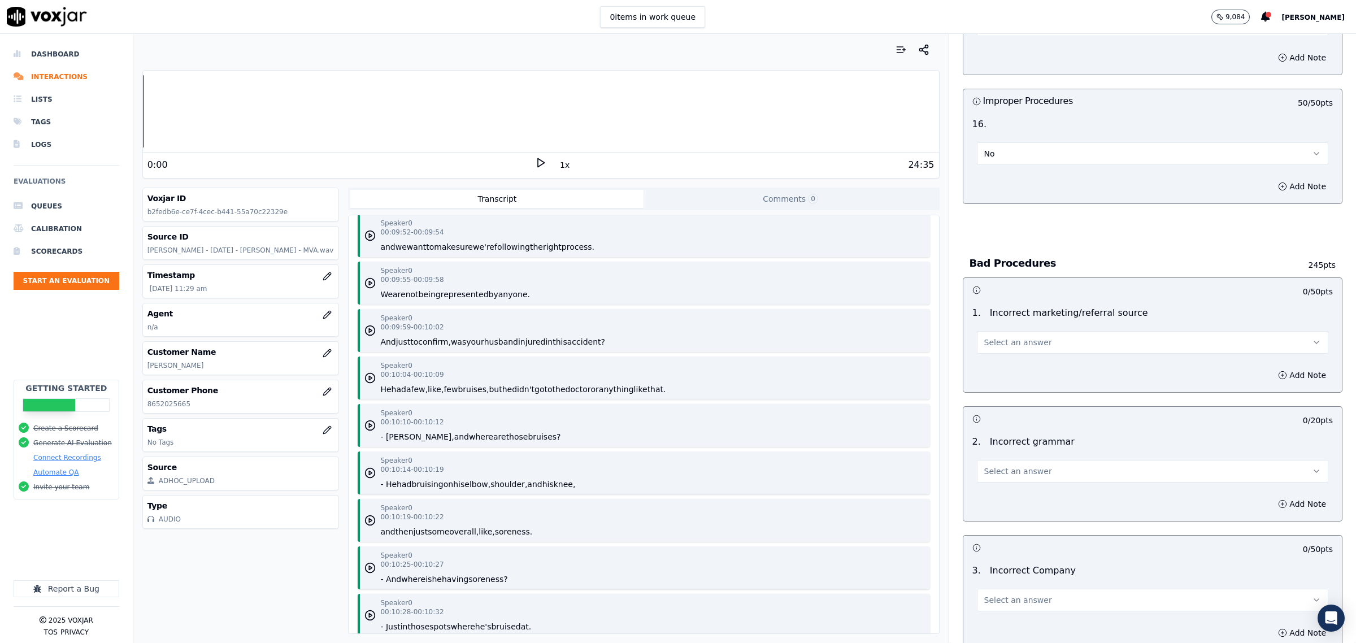
scroll to position [2895, 0]
click at [1020, 336] on span "Select an answer" at bounding box center [1018, 341] width 68 height 11
drag, startPoint x: 1007, startPoint y: 357, endPoint x: 1034, endPoint y: 377, distance: 33.4
click at [1008, 357] on div "Exceptional" at bounding box center [1129, 358] width 328 height 18
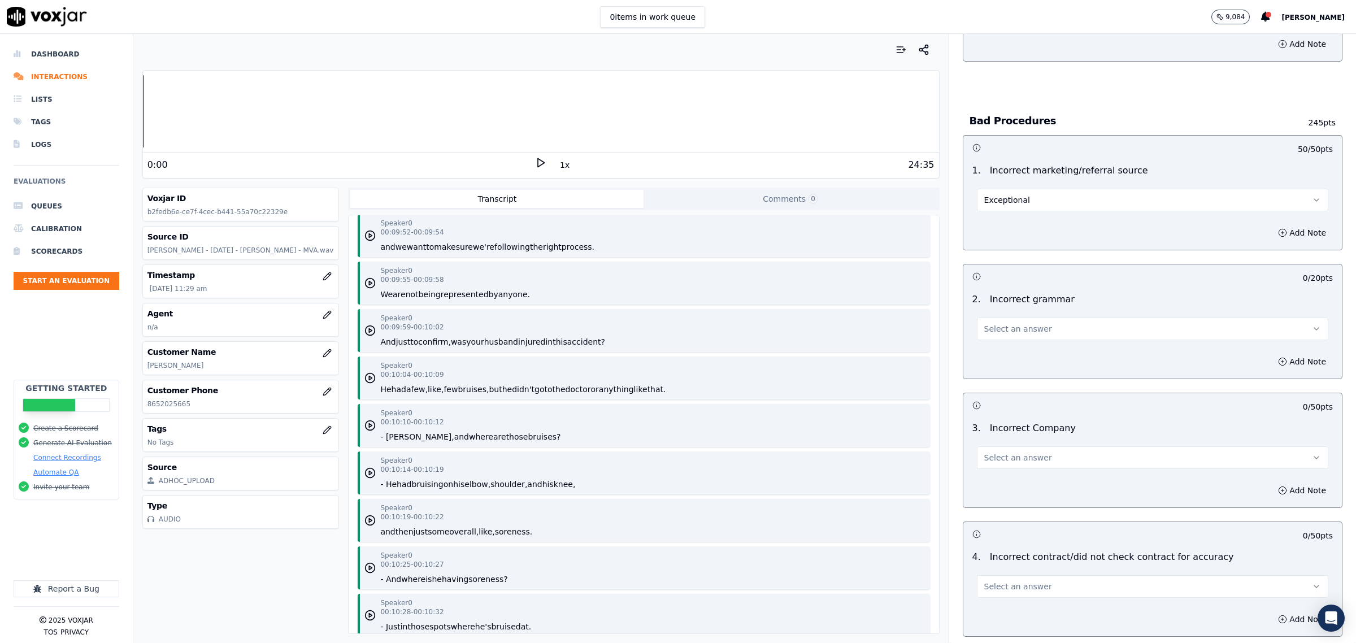
click at [988, 323] on span "Select an answer" at bounding box center [1018, 328] width 68 height 11
click at [1007, 338] on div "Exceptional" at bounding box center [1129, 346] width 328 height 18
click at [1001, 452] on span "Select an answer" at bounding box center [1018, 457] width 68 height 11
click at [1018, 478] on div "Exceptional" at bounding box center [1129, 474] width 328 height 18
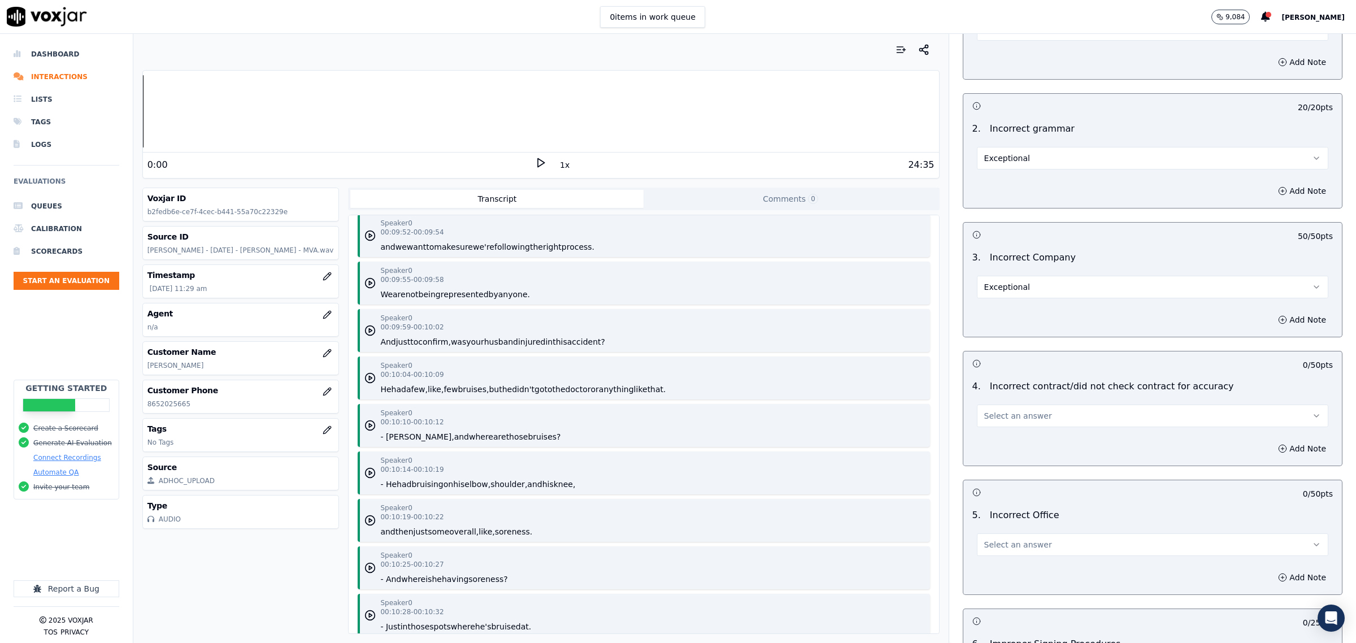
scroll to position [3248, 0]
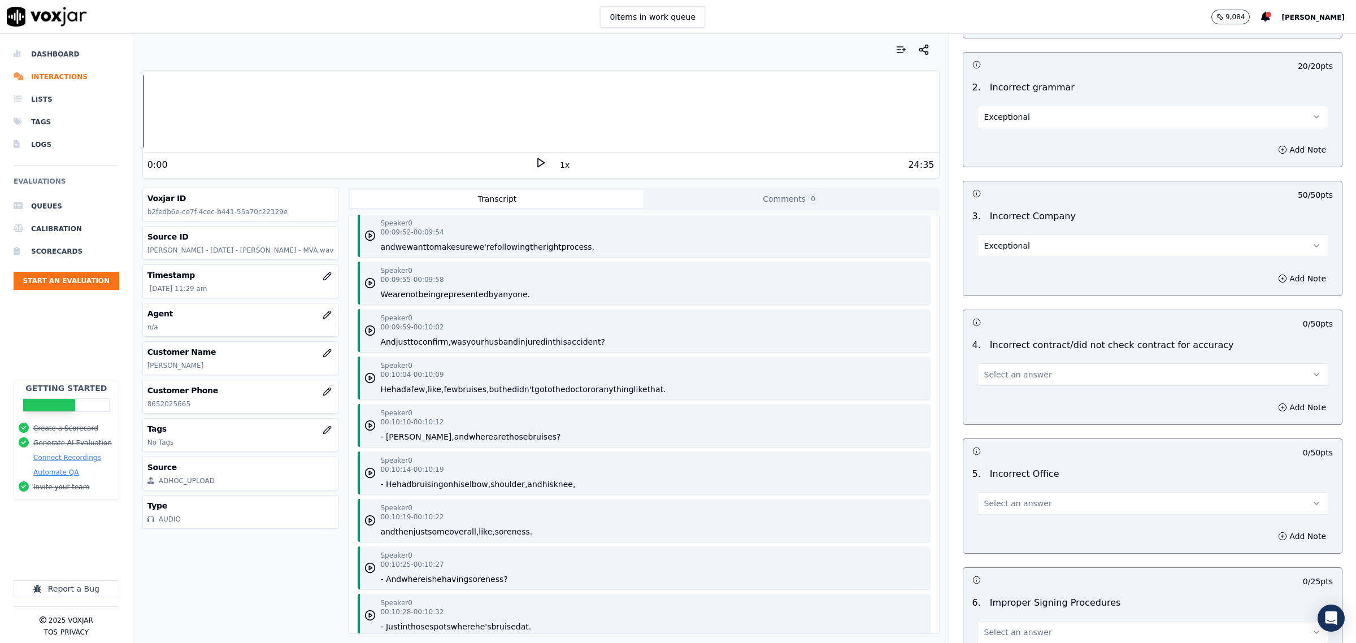
click at [1022, 369] on span "Select an answer" at bounding box center [1018, 374] width 68 height 11
drag, startPoint x: 1020, startPoint y: 377, endPoint x: 1023, endPoint y: 402, distance: 25.6
click at [1020, 386] on div "Exceptional" at bounding box center [1129, 392] width 328 height 18
click at [1029, 373] on button "Exceptional" at bounding box center [1152, 374] width 351 height 23
click at [1024, 428] on div "N/A" at bounding box center [1129, 428] width 328 height 18
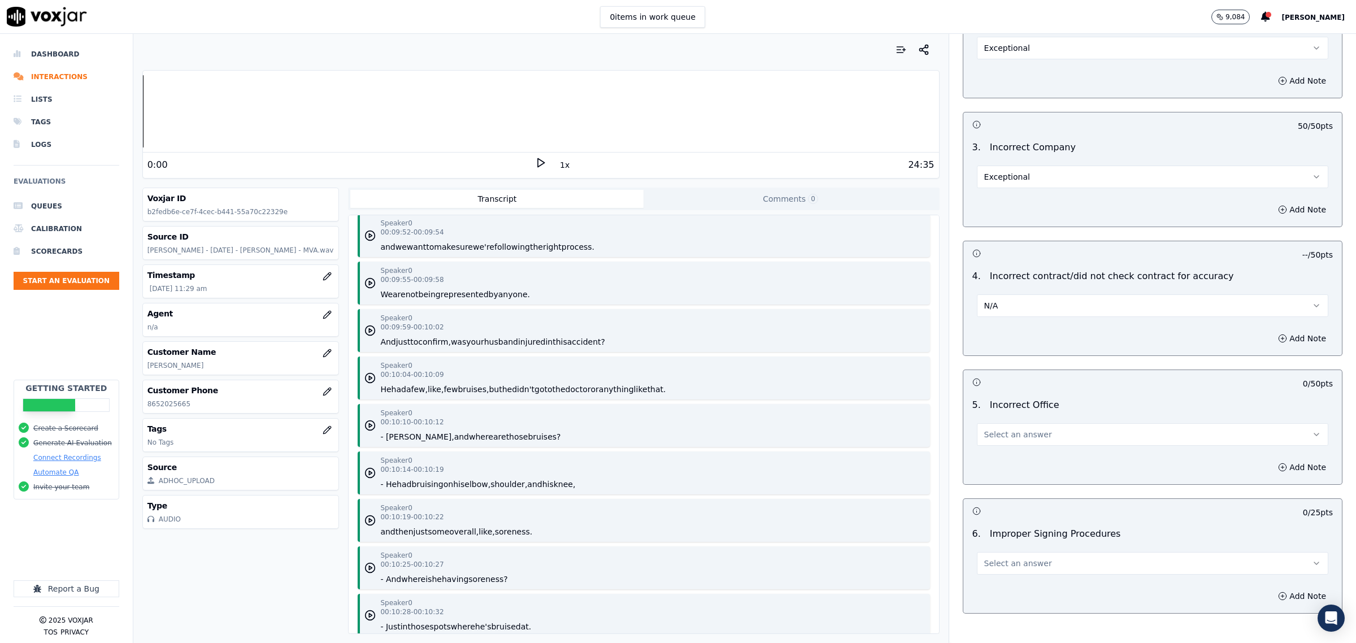
scroll to position [3378, 0]
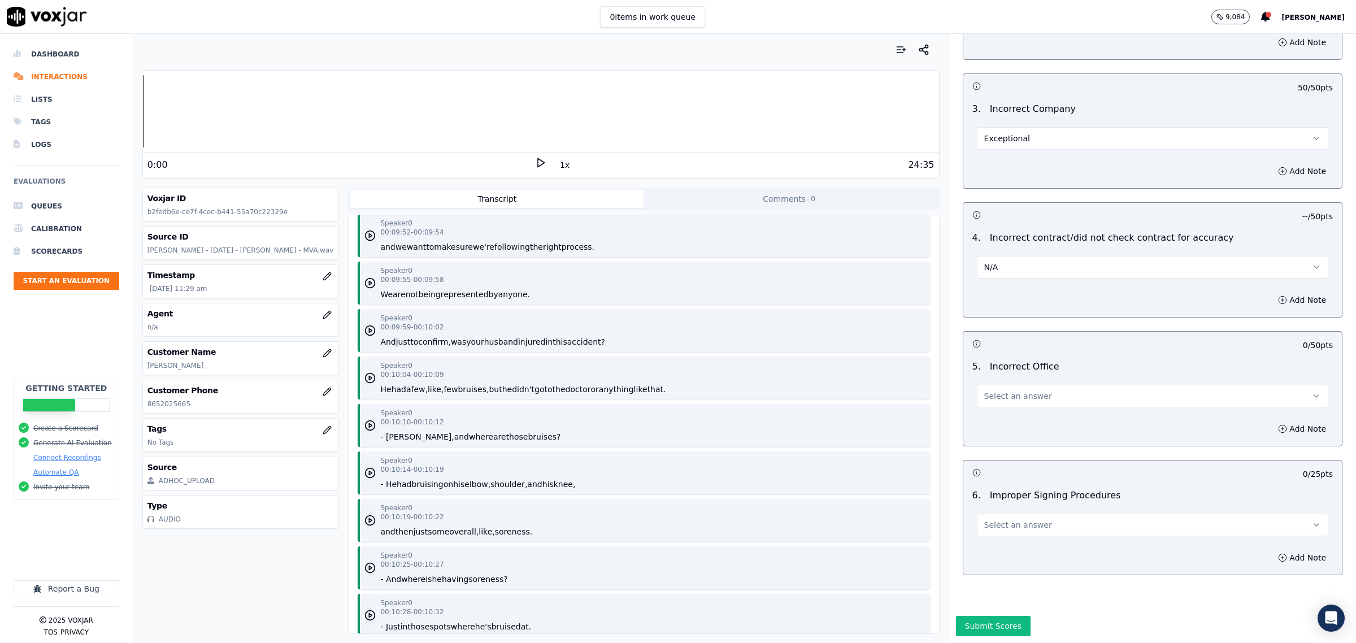
click at [1017, 390] on span "Select an answer" at bounding box center [1018, 395] width 68 height 11
click at [1014, 390] on div "Exceptional" at bounding box center [1129, 390] width 328 height 18
click at [1027, 519] on span "Select an answer" at bounding box center [1018, 524] width 68 height 11
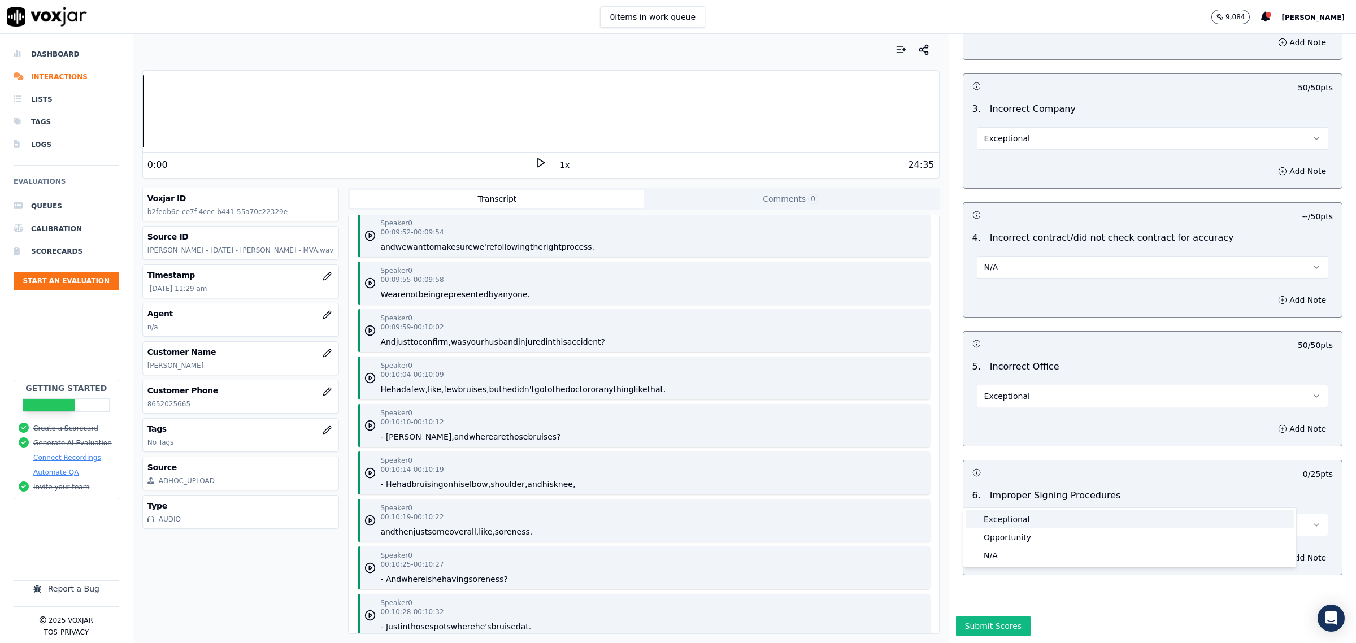
drag, startPoint x: 1015, startPoint y: 515, endPoint x: 1130, endPoint y: 519, distance: 114.7
click at [1015, 514] on div "Exceptional" at bounding box center [1129, 519] width 328 height 18
click at [990, 616] on button "Submit Scores" at bounding box center [993, 626] width 75 height 20
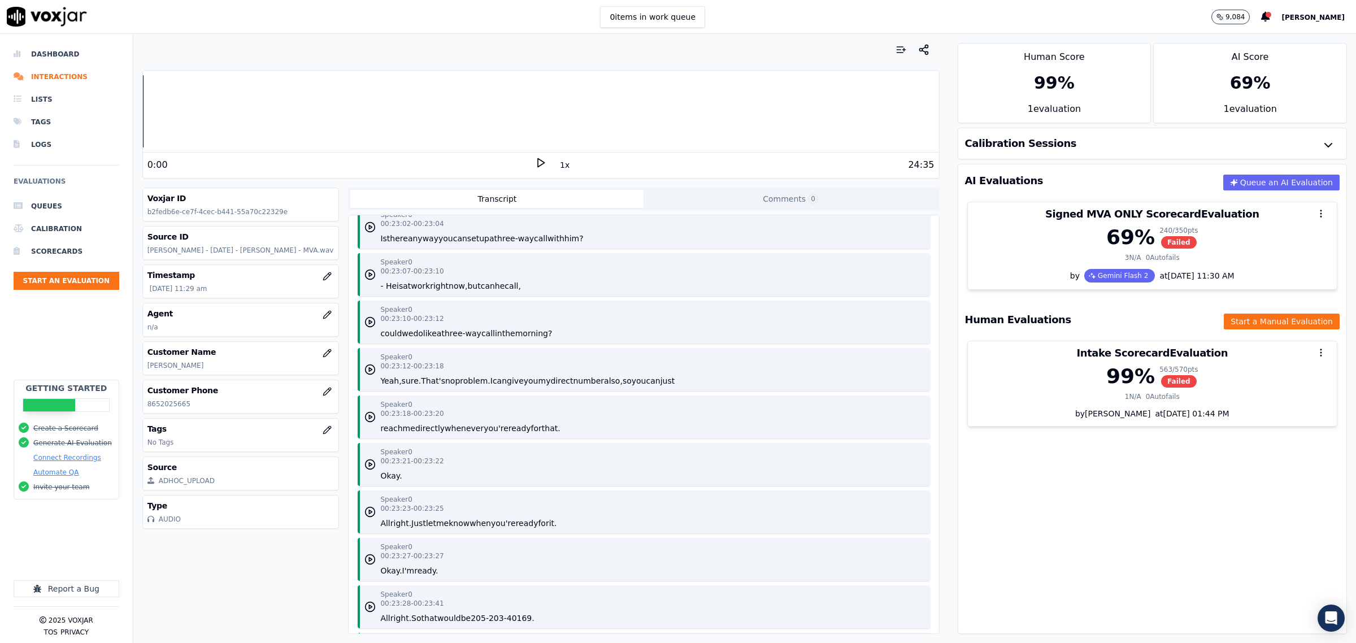
scroll to position [10639, 0]
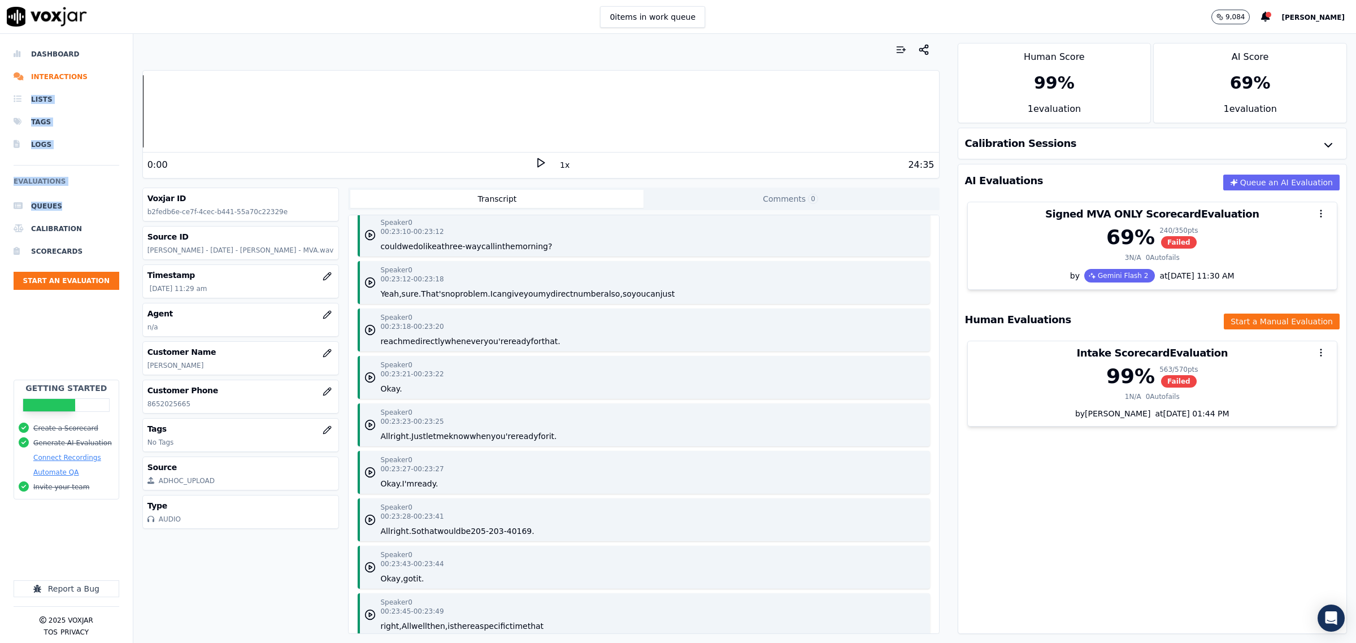
drag, startPoint x: 0, startPoint y: 233, endPoint x: -61, endPoint y: 102, distance: 144.5
click at [0, 102] on html "0 items in work queue 9,084 Zach Dashboard Interactions Lists Tags Logs Evaluat…" at bounding box center [678, 321] width 1356 height 643
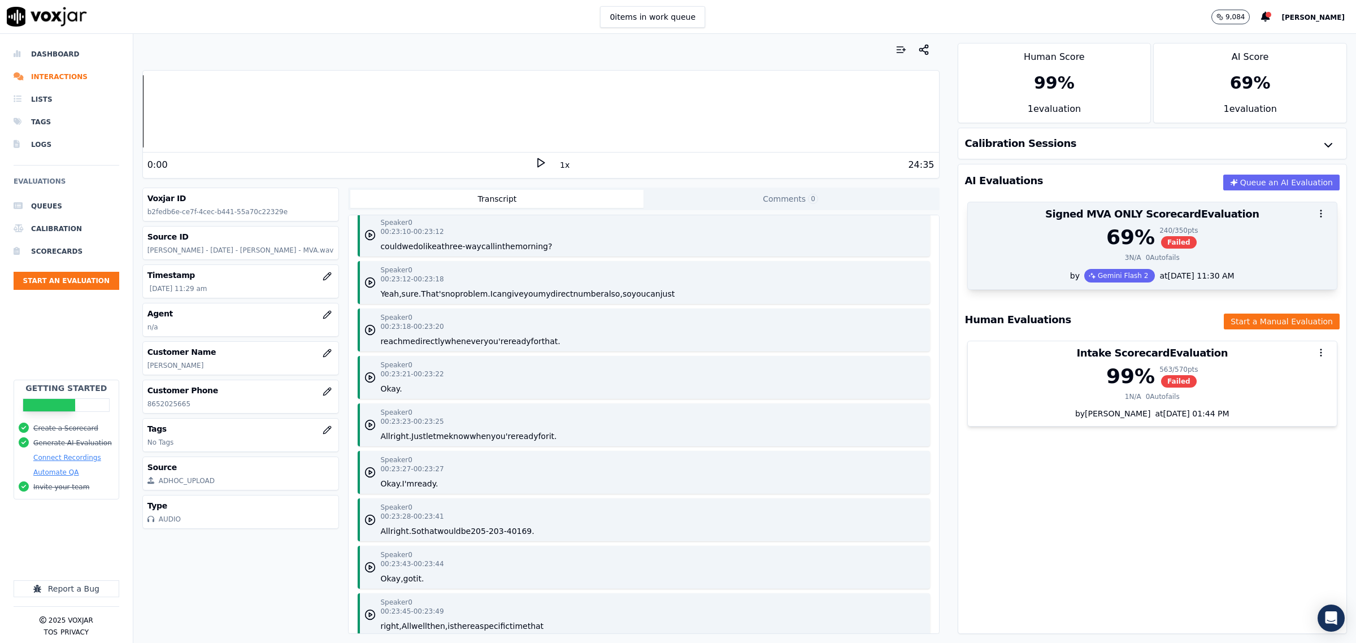
click at [1268, 238] on div "69 % 240 / 350 pts Failed" at bounding box center [1151, 237] width 355 height 23
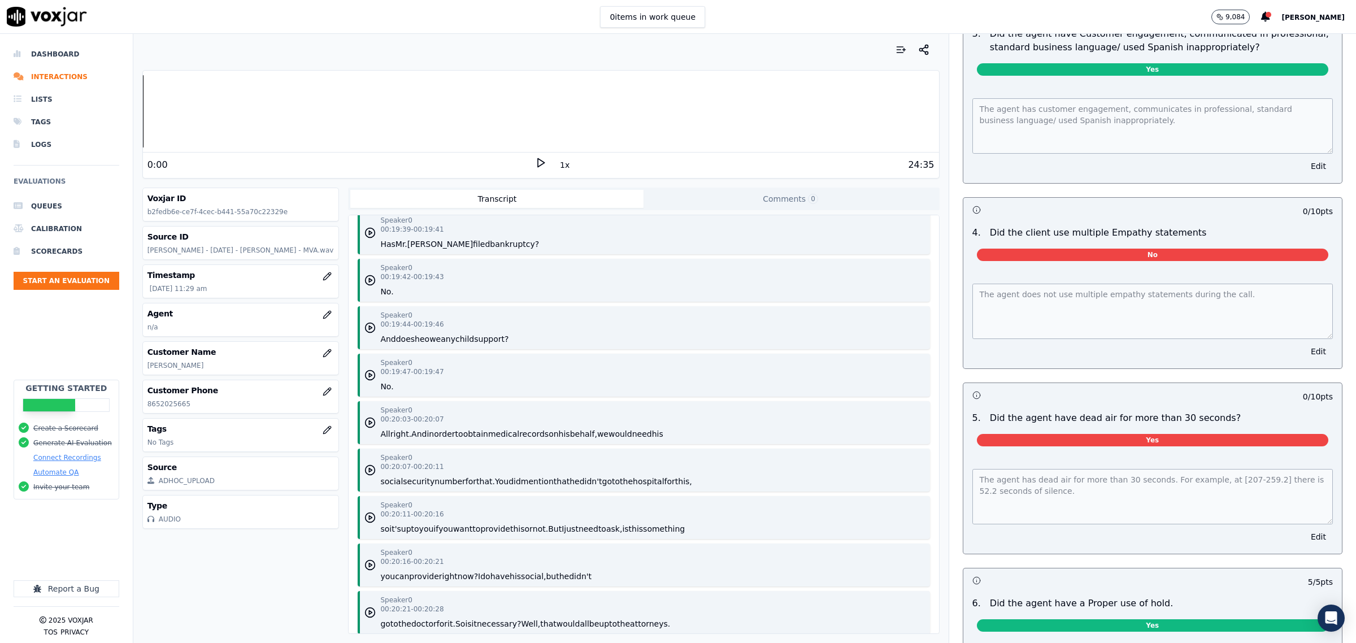
scroll to position [1878, 0]
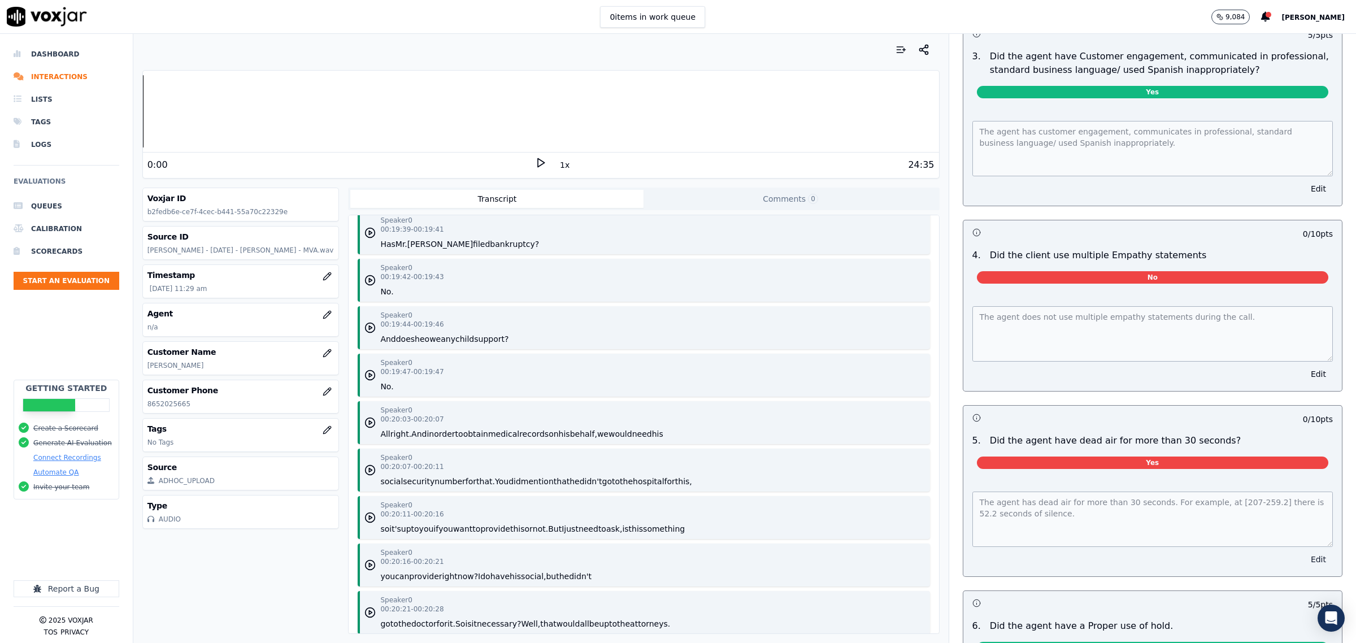
click at [1304, 552] on button "Edit" at bounding box center [1318, 559] width 29 height 16
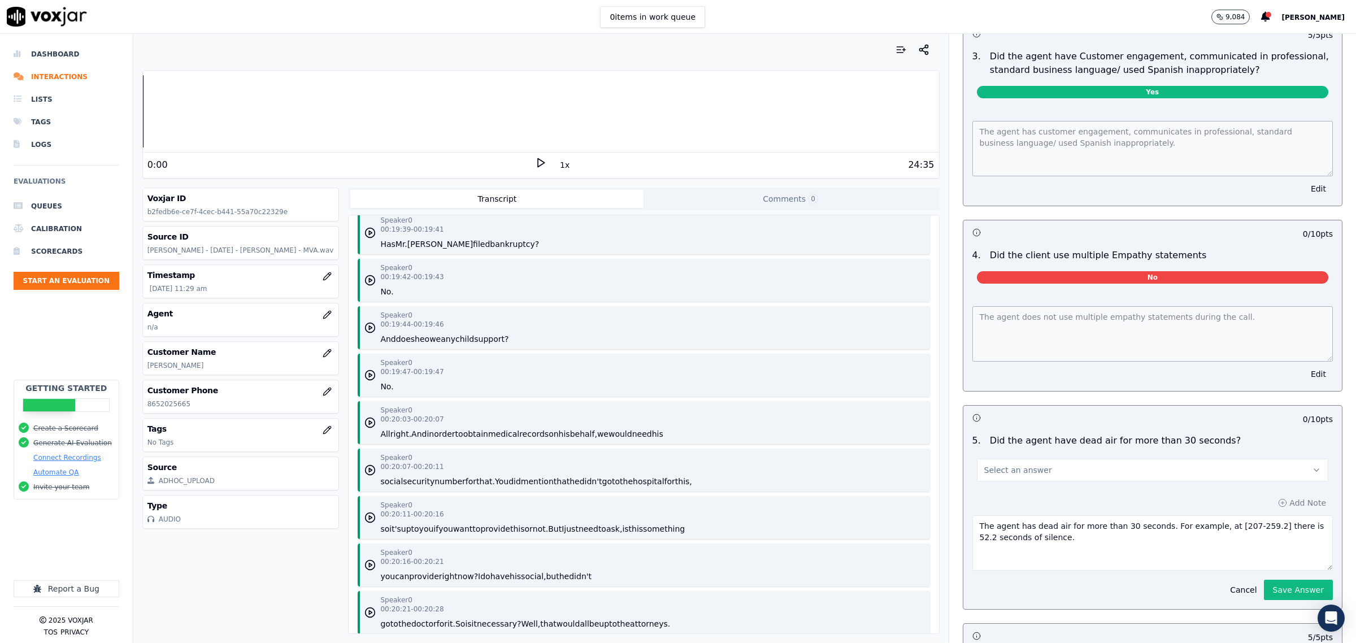
drag, startPoint x: 1108, startPoint y: 459, endPoint x: 1100, endPoint y: 465, distance: 10.5
click at [1108, 459] on button "Select an answer" at bounding box center [1152, 470] width 351 height 23
click at [1023, 500] on div "No" at bounding box center [1129, 508] width 328 height 18
drag, startPoint x: 1260, startPoint y: 582, endPoint x: 1240, endPoint y: 570, distance: 23.1
click at [1264, 581] on button "Save Answer" at bounding box center [1298, 590] width 69 height 20
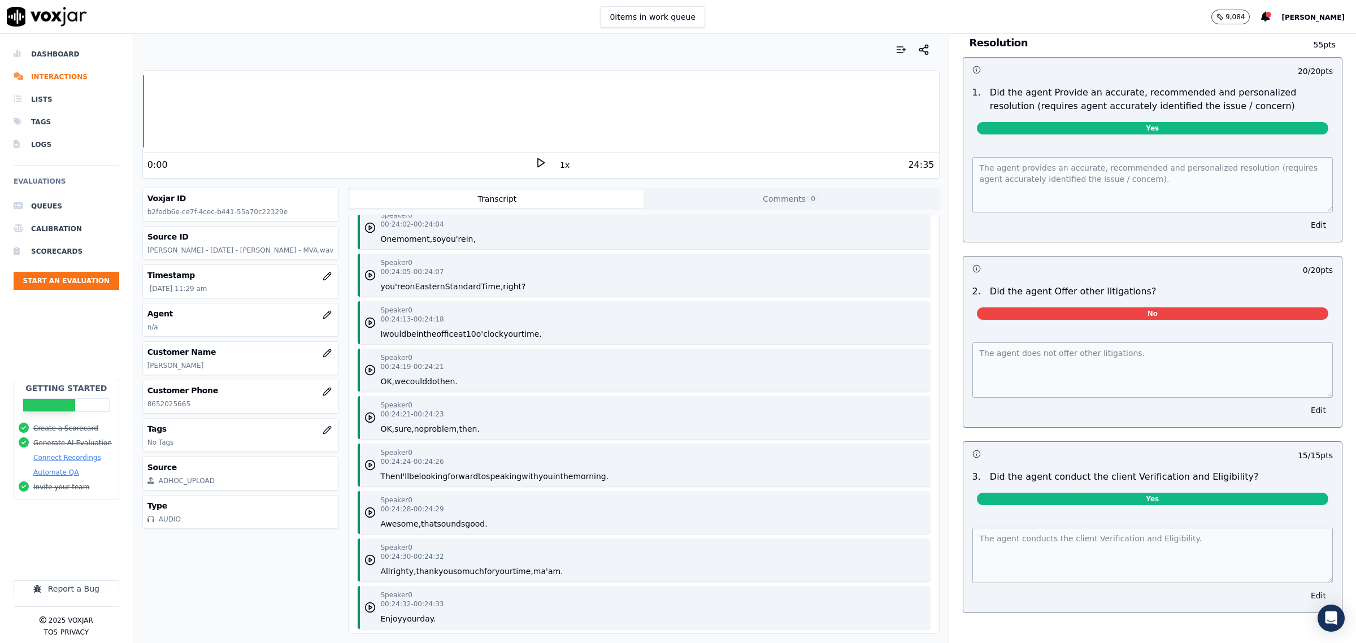
scroll to position [11415, 0]
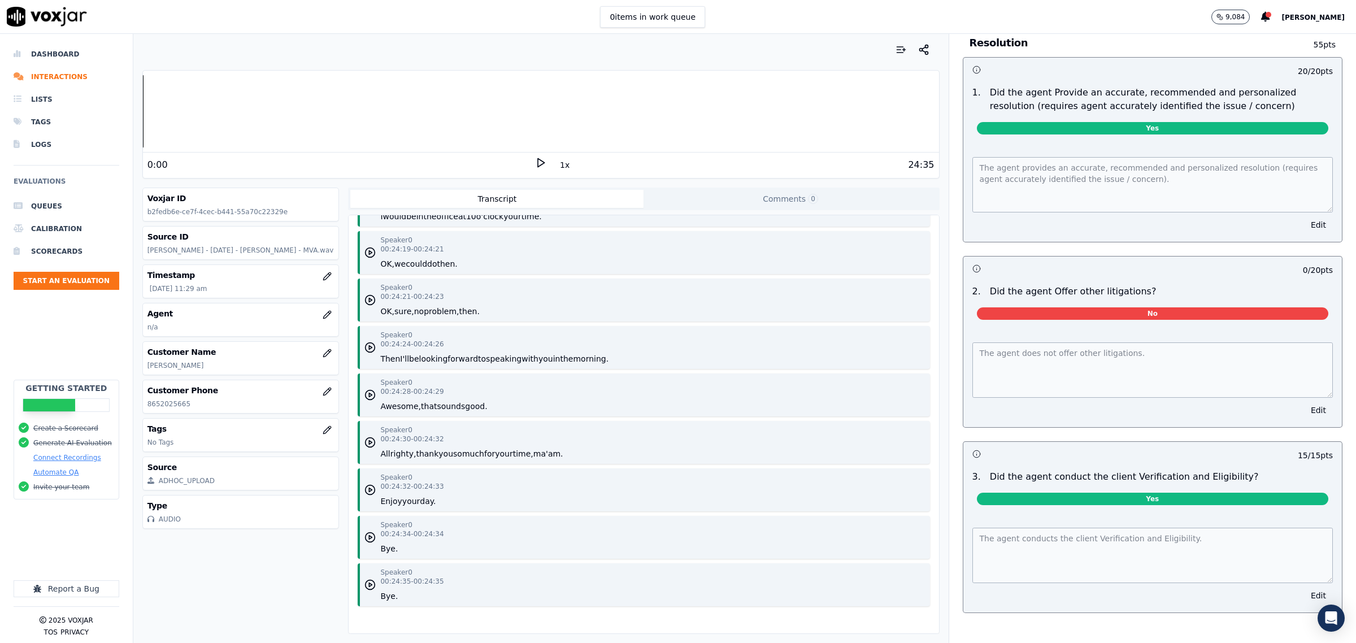
drag, startPoint x: 1289, startPoint y: 394, endPoint x: 1247, endPoint y: 374, distance: 46.7
click at [1304, 402] on button "Edit" at bounding box center [1318, 410] width 29 height 16
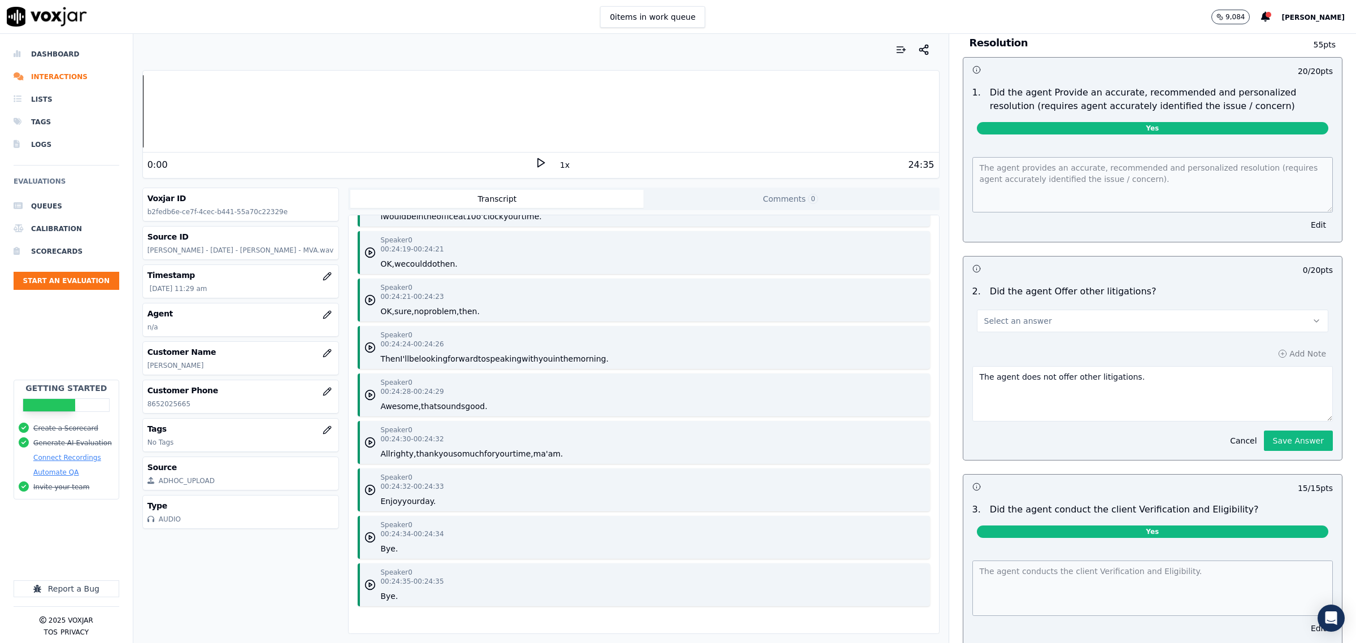
click at [1089, 310] on button "Select an answer" at bounding box center [1152, 321] width 351 height 23
click at [1027, 360] on div "N/A" at bounding box center [1129, 367] width 328 height 18
click at [1273, 430] on button "Save Answer" at bounding box center [1298, 440] width 69 height 20
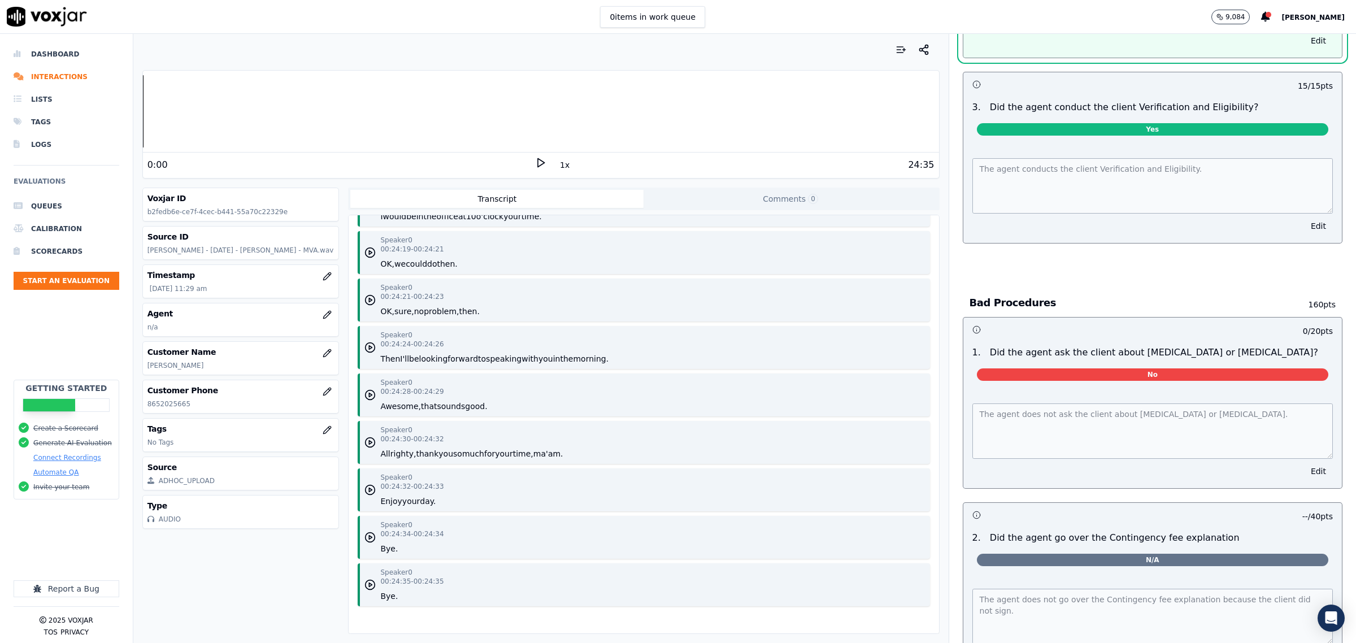
scroll to position [3475, 0]
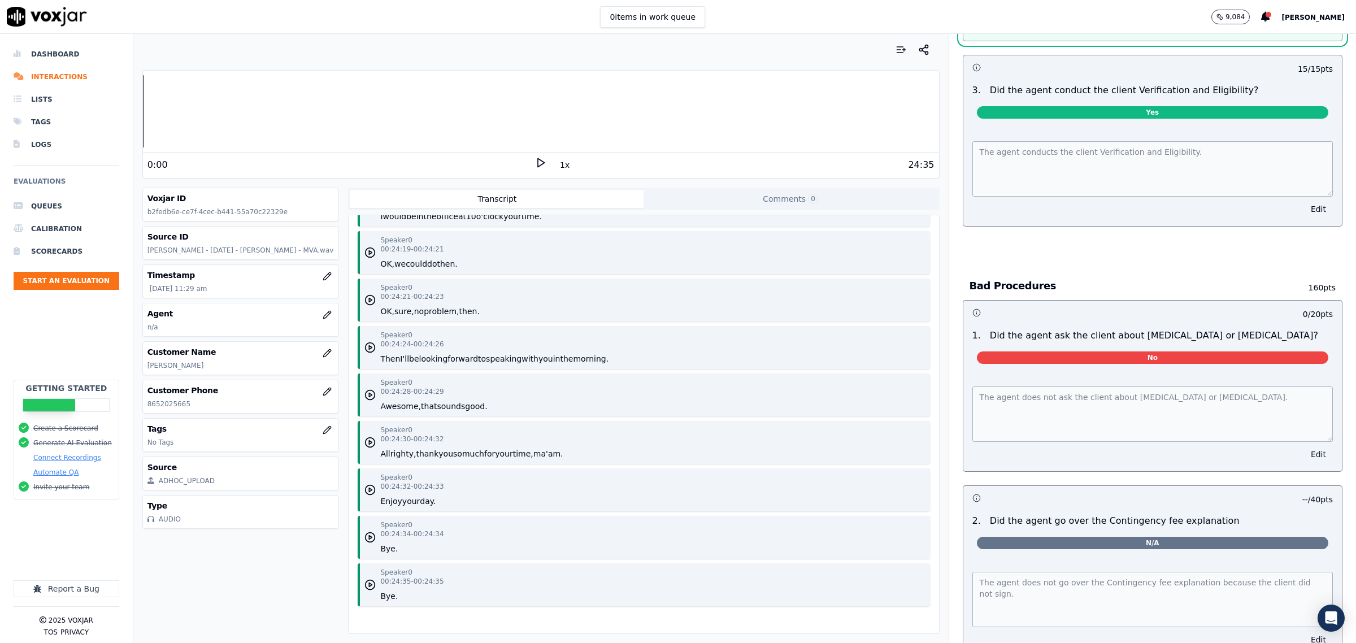
click at [1304, 446] on button "Edit" at bounding box center [1318, 454] width 29 height 16
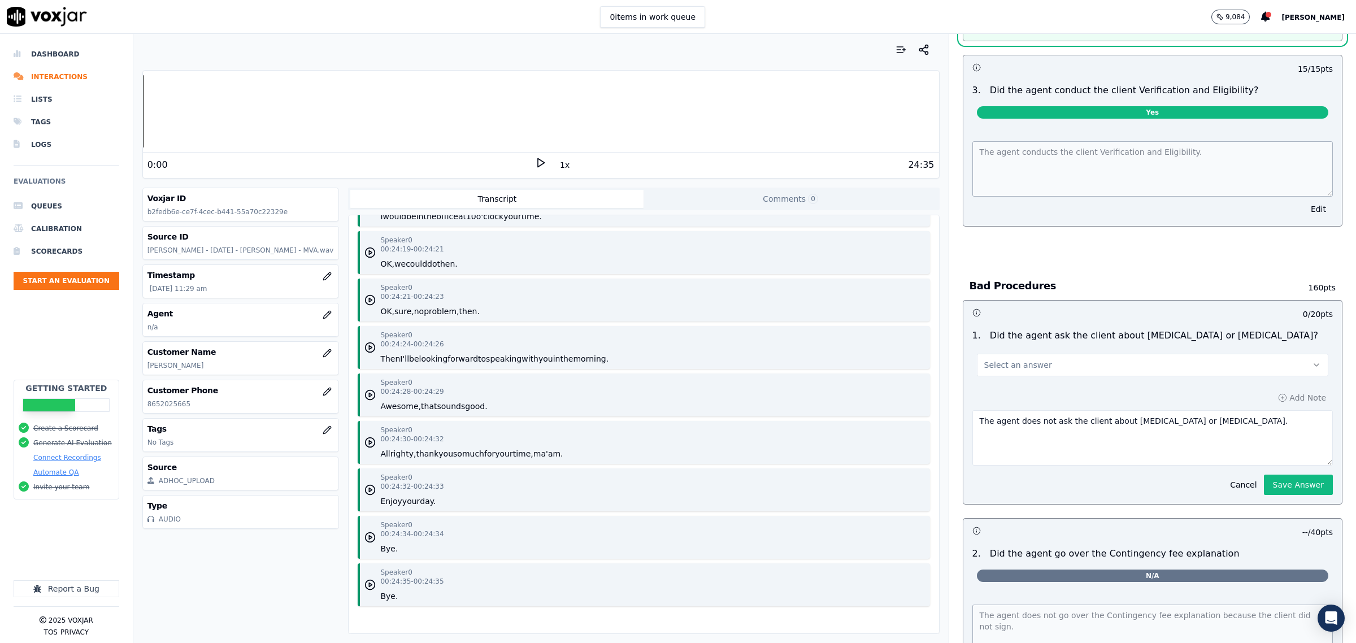
click at [1071, 354] on button "Select an answer" at bounding box center [1152, 365] width 351 height 23
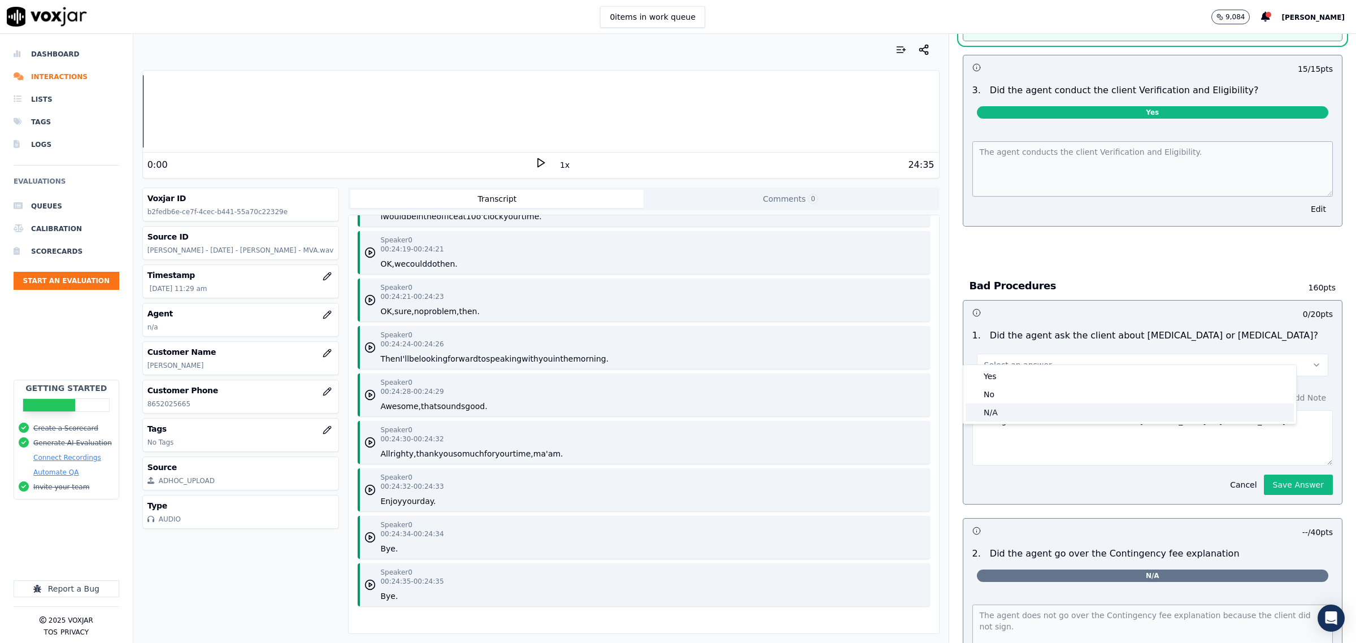
drag, startPoint x: 1022, startPoint y: 407, endPoint x: 1035, endPoint y: 407, distance: 12.4
click at [1025, 407] on div "N/A" at bounding box center [1129, 412] width 328 height 18
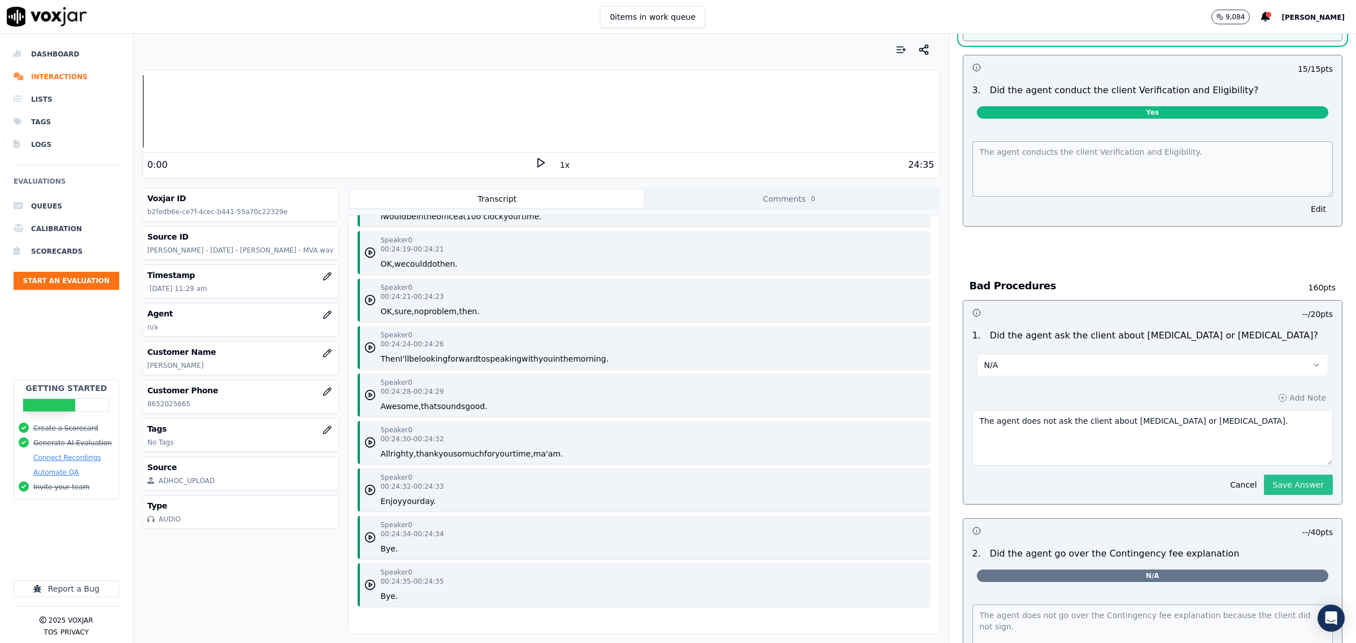
click at [1264, 474] on button "Save Answer" at bounding box center [1298, 484] width 69 height 20
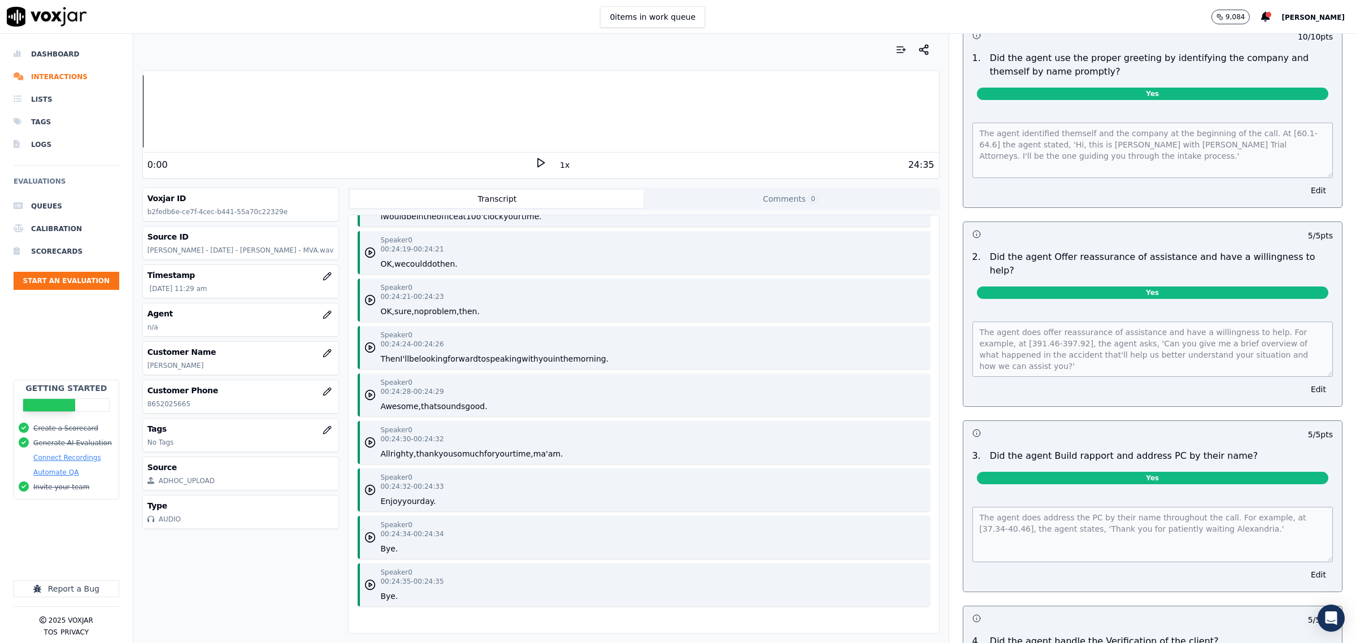
scroll to position [0, 0]
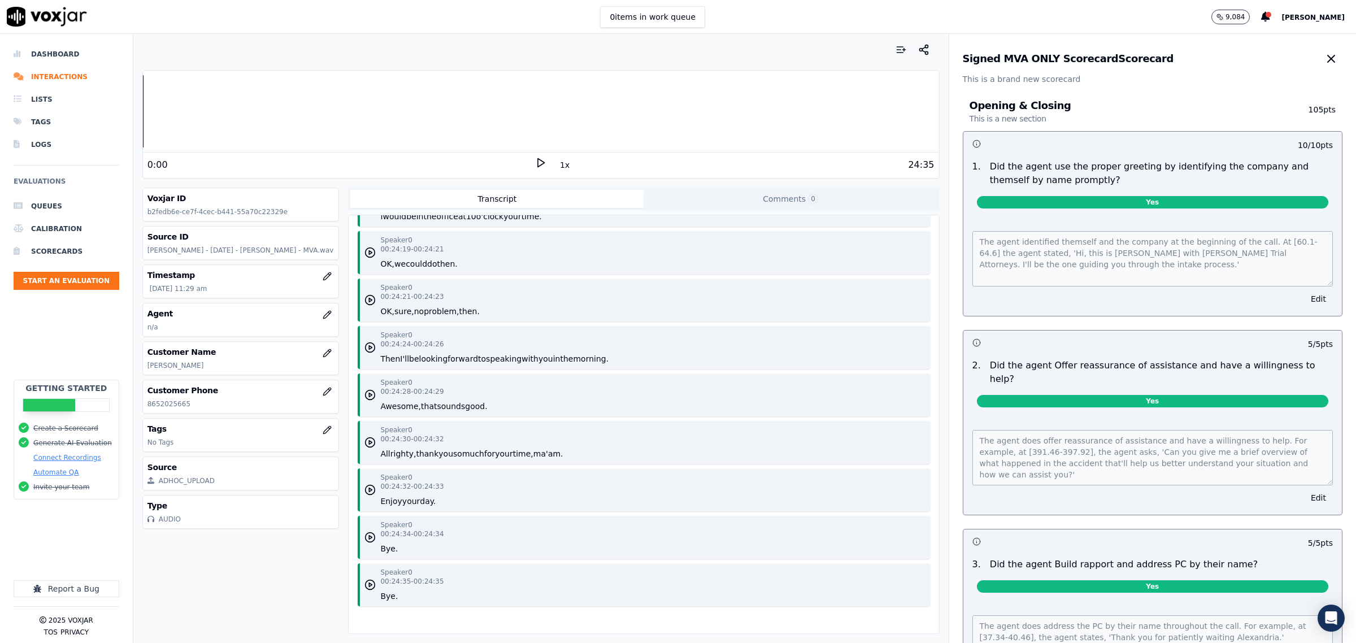
click at [1286, 60] on div "Signed MVA ONLY Scorecard Scorecard" at bounding box center [1152, 58] width 380 height 23
click at [1324, 56] on icon "button" at bounding box center [1331, 59] width 14 height 14
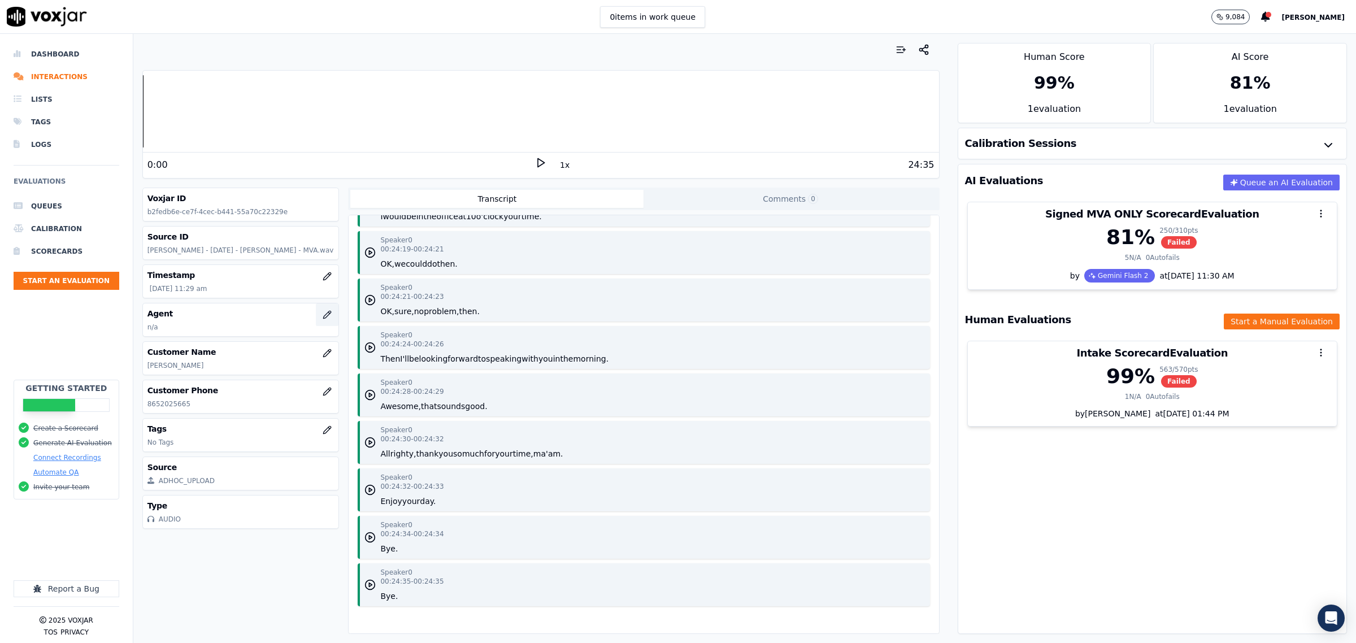
click at [323, 317] on icon "button" at bounding box center [327, 314] width 9 height 9
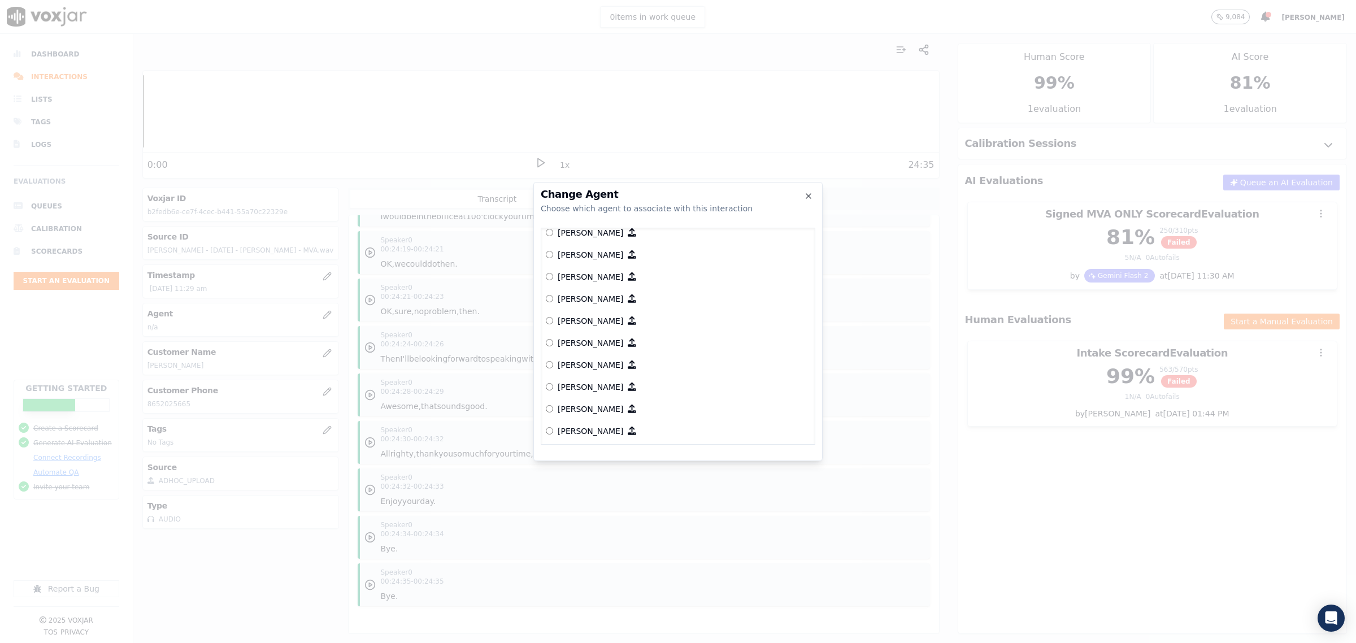
scroll to position [354, 0]
click at [566, 286] on p "[PERSON_NAME]" at bounding box center [590, 286] width 66 height 11
click at [772, 455] on button "Connect This Agent" at bounding box center [767, 453] width 95 height 20
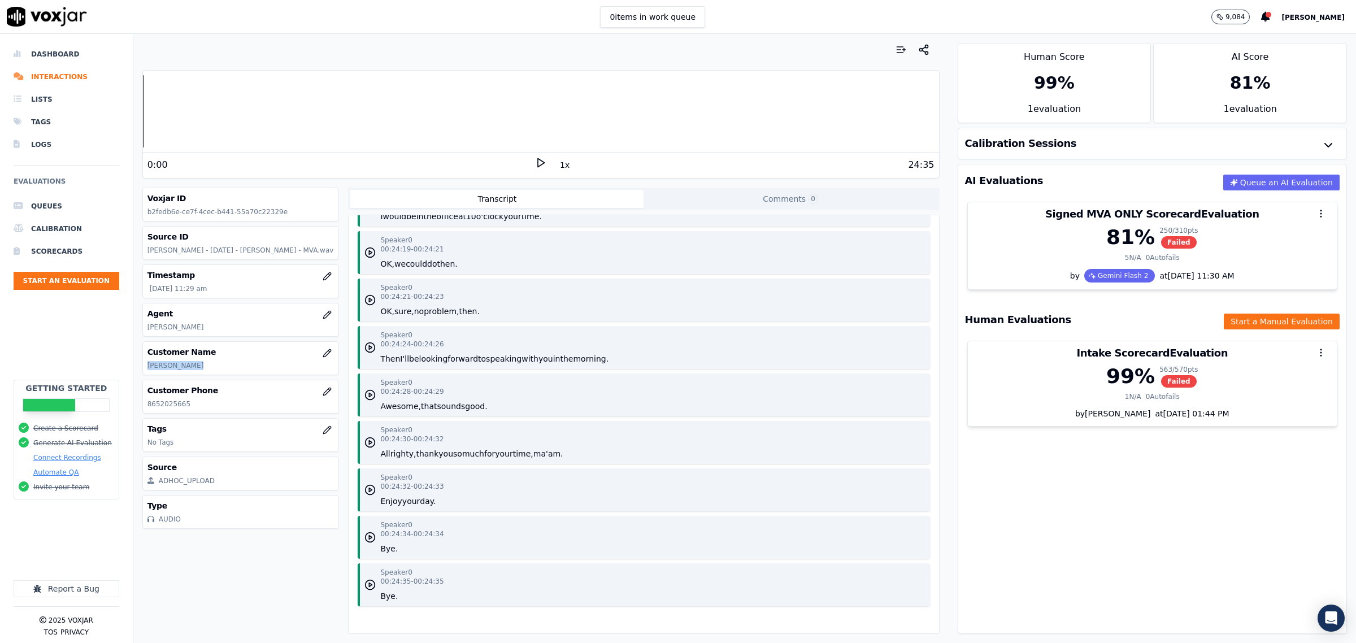
drag, startPoint x: 224, startPoint y: 373, endPoint x: 148, endPoint y: 364, distance: 76.7
click at [148, 364] on div "Customer Name Benjamin Cash" at bounding box center [241, 358] width 196 height 33
copy p "Benjamin Cash"
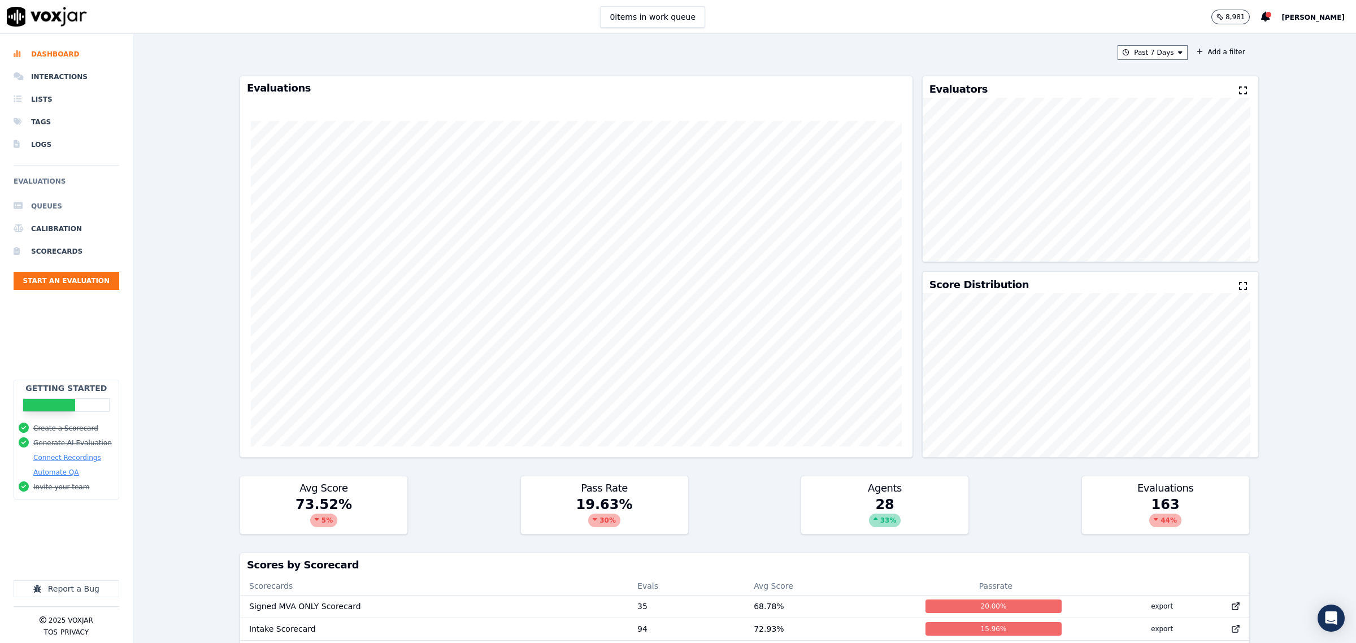
click at [48, 201] on li "Queues" at bounding box center [67, 206] width 106 height 23
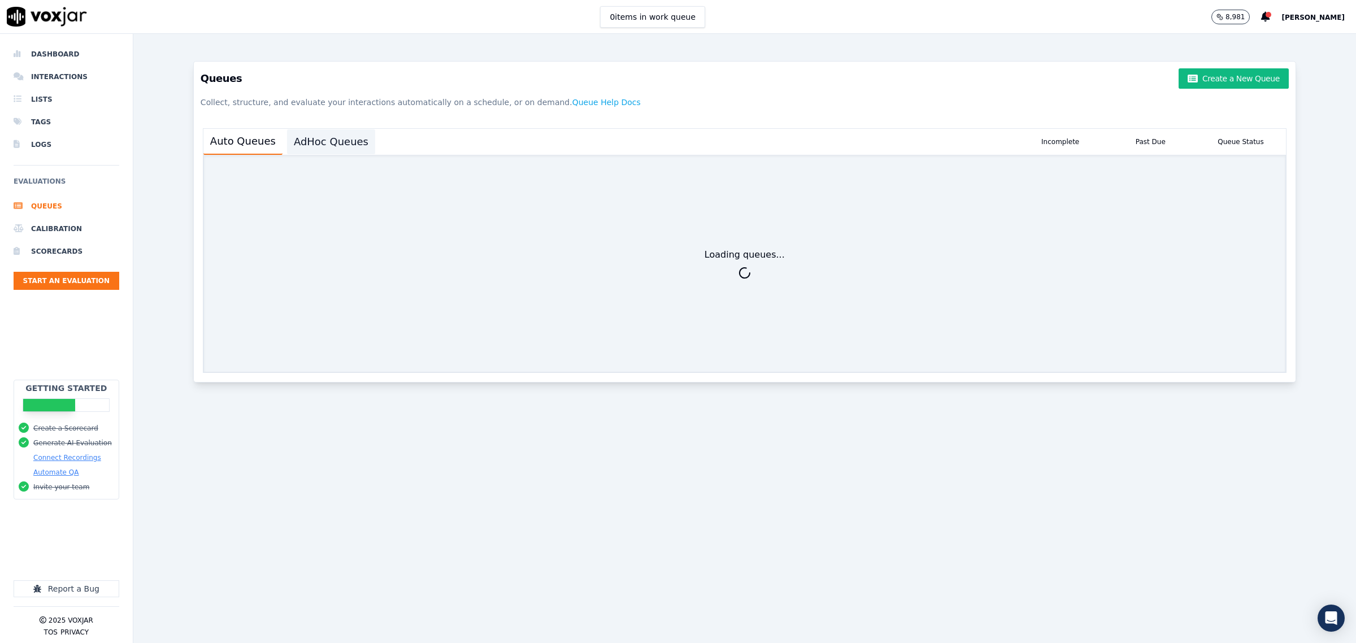
drag, startPoint x: 328, startPoint y: 141, endPoint x: 326, endPoint y: 149, distance: 7.4
click at [328, 141] on button "AdHoc Queues" at bounding box center [331, 141] width 88 height 25
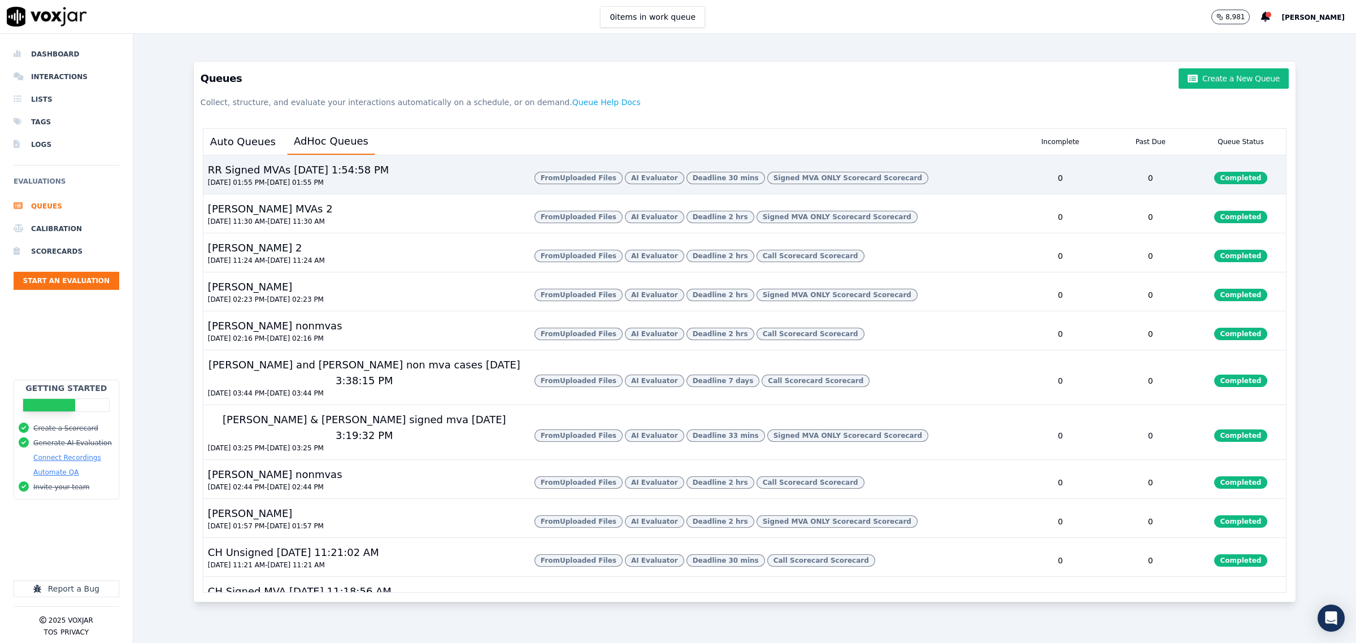
click at [278, 171] on div "RR Signed MVAs [DATE] 1:54:58 PM" at bounding box center [298, 170] width 190 height 16
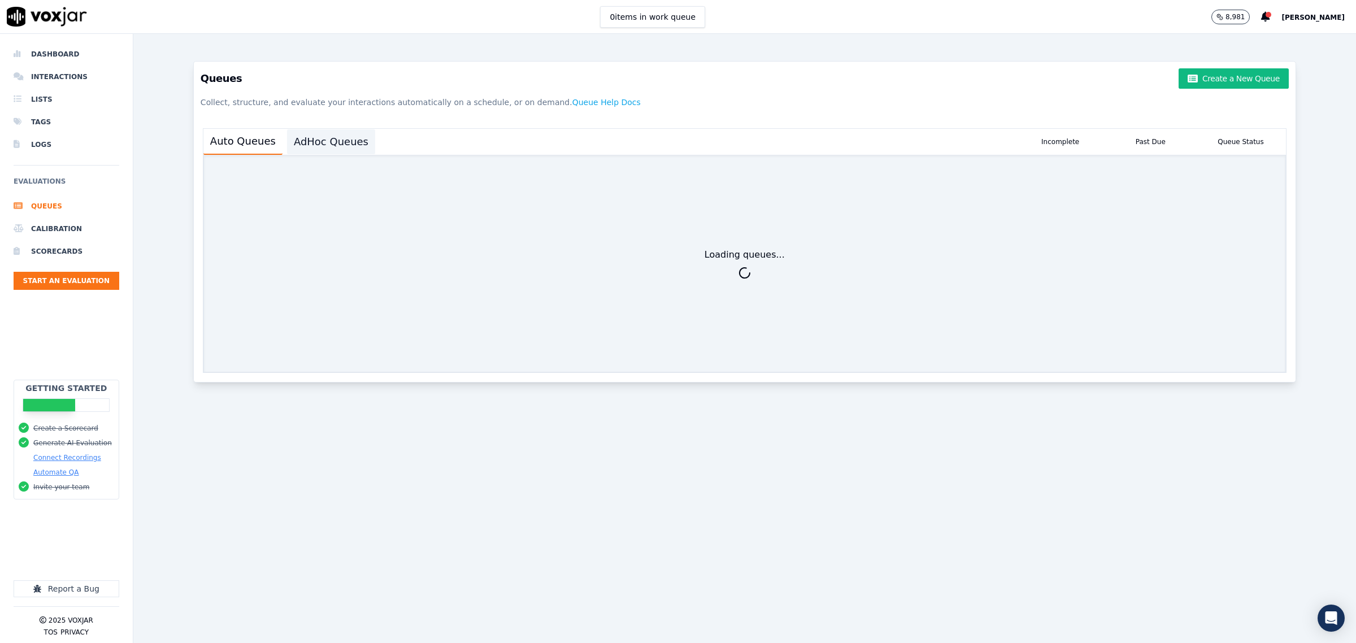
drag, startPoint x: 326, startPoint y: 141, endPoint x: 343, endPoint y: 264, distance: 124.4
click at [325, 140] on button "AdHoc Queues" at bounding box center [331, 141] width 88 height 25
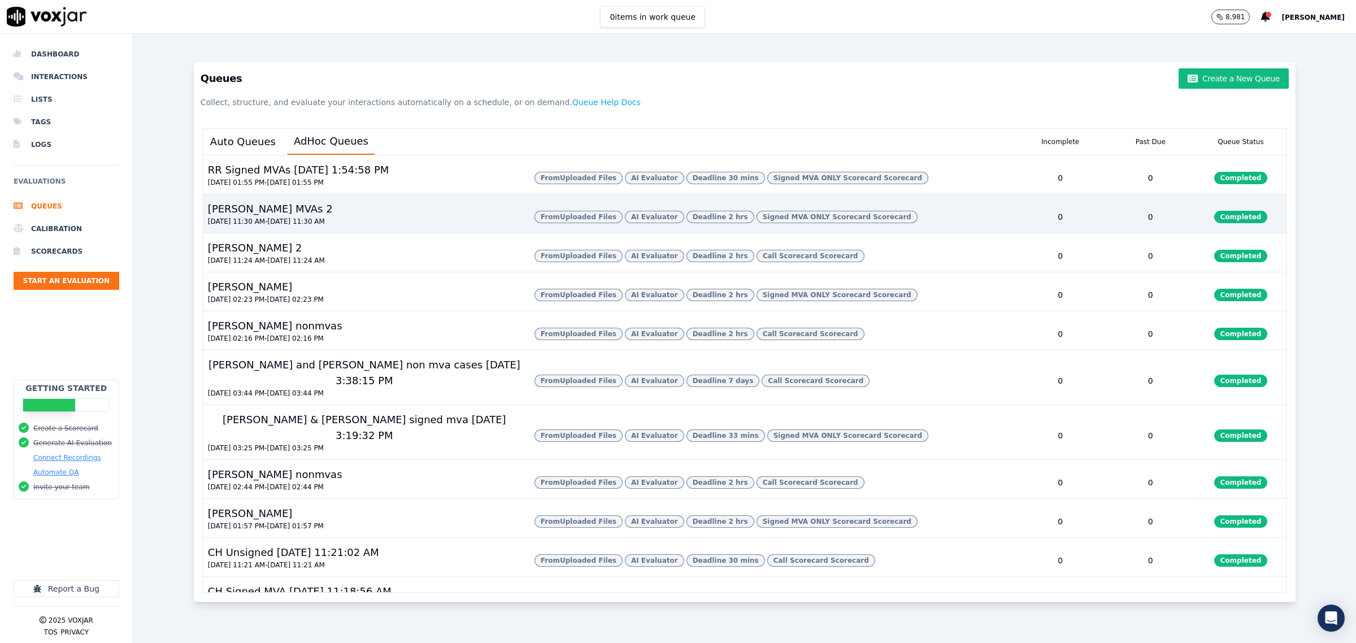
click at [311, 233] on div "[PERSON_NAME] MVAs 2 [DATE] 11:30 AM - [DATE] 11:30 AM" at bounding box center [364, 217] width 322 height 32
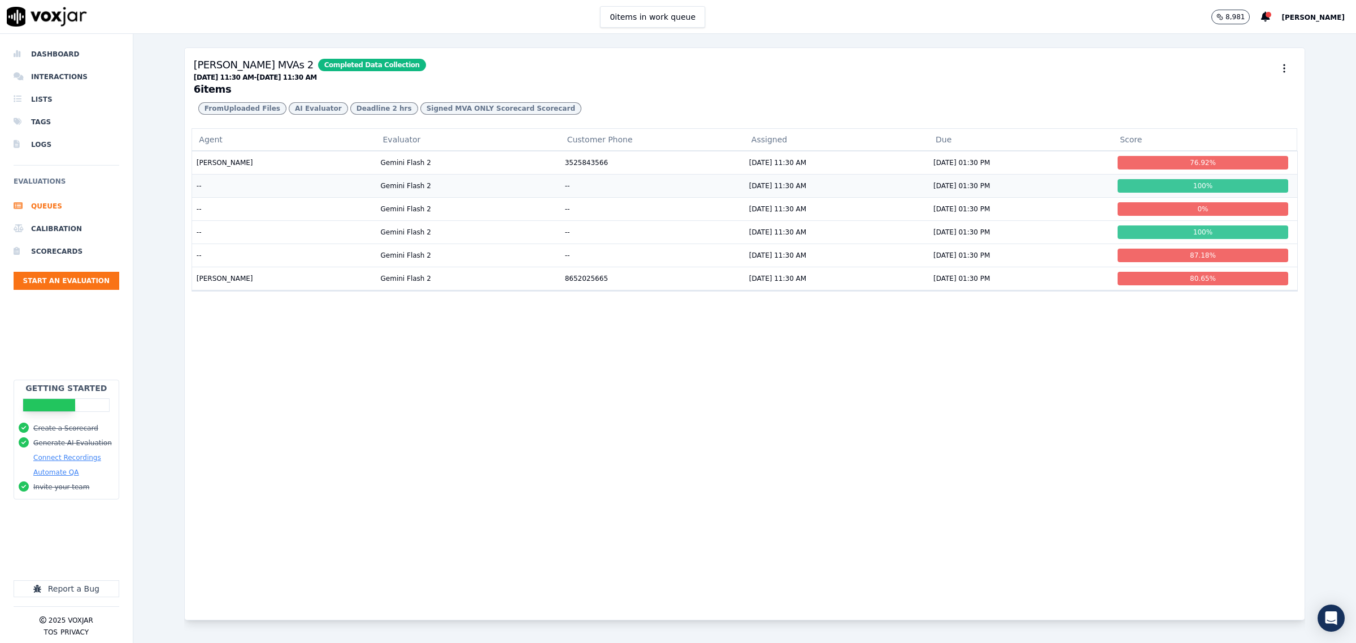
click at [278, 197] on td "--" at bounding box center [283, 185] width 184 height 23
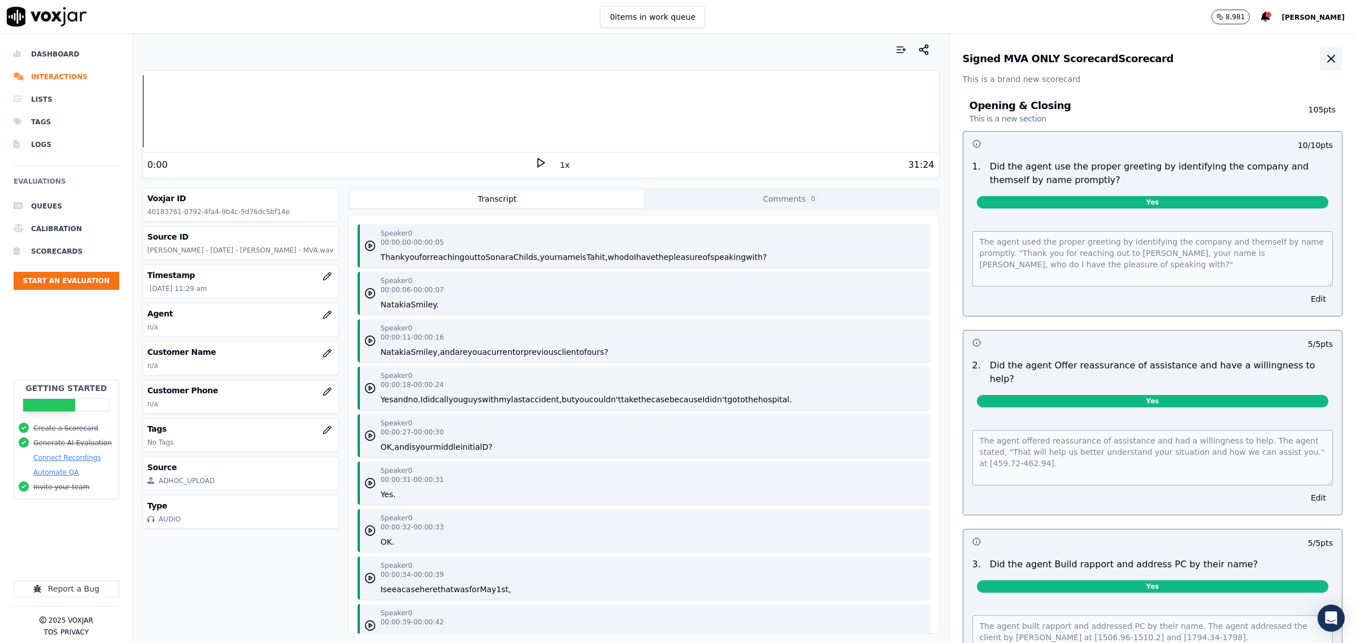
click at [1324, 58] on icon "button" at bounding box center [1331, 59] width 14 height 14
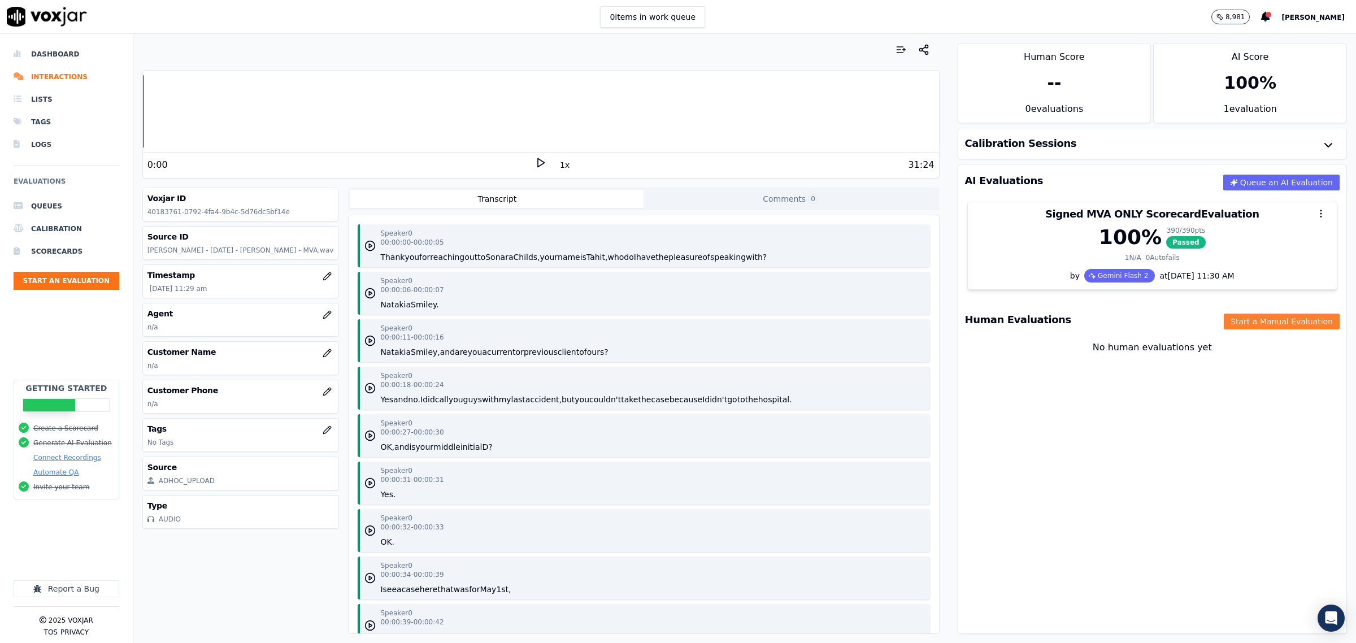
click at [1270, 324] on button "Start a Manual Evaluation" at bounding box center [1281, 321] width 116 height 16
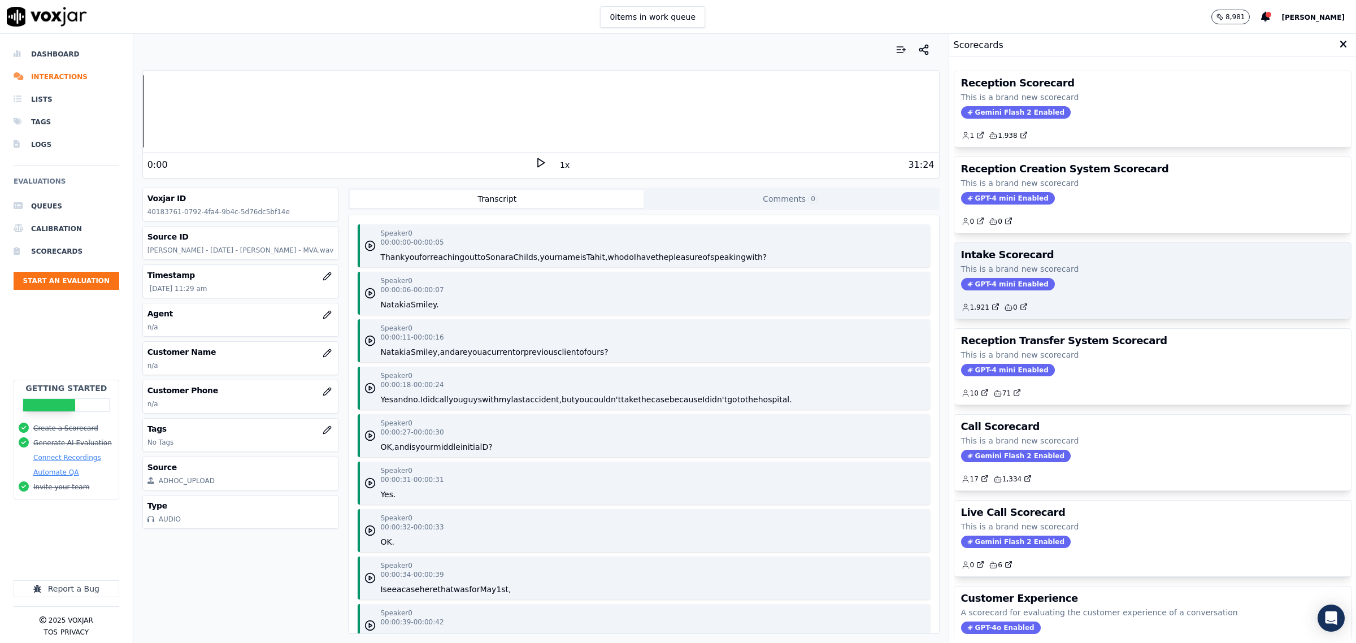
click at [1074, 284] on div "GPT-4 mini Enabled" at bounding box center [1152, 284] width 383 height 12
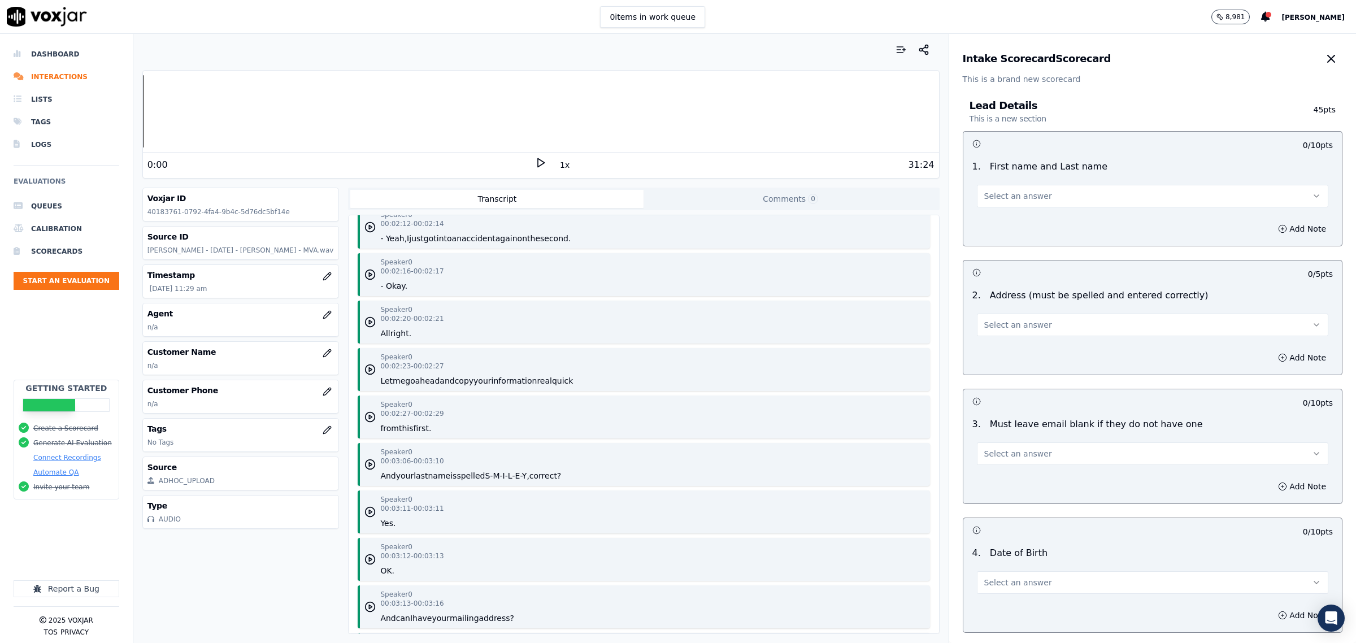
scroll to position [1271, 0]
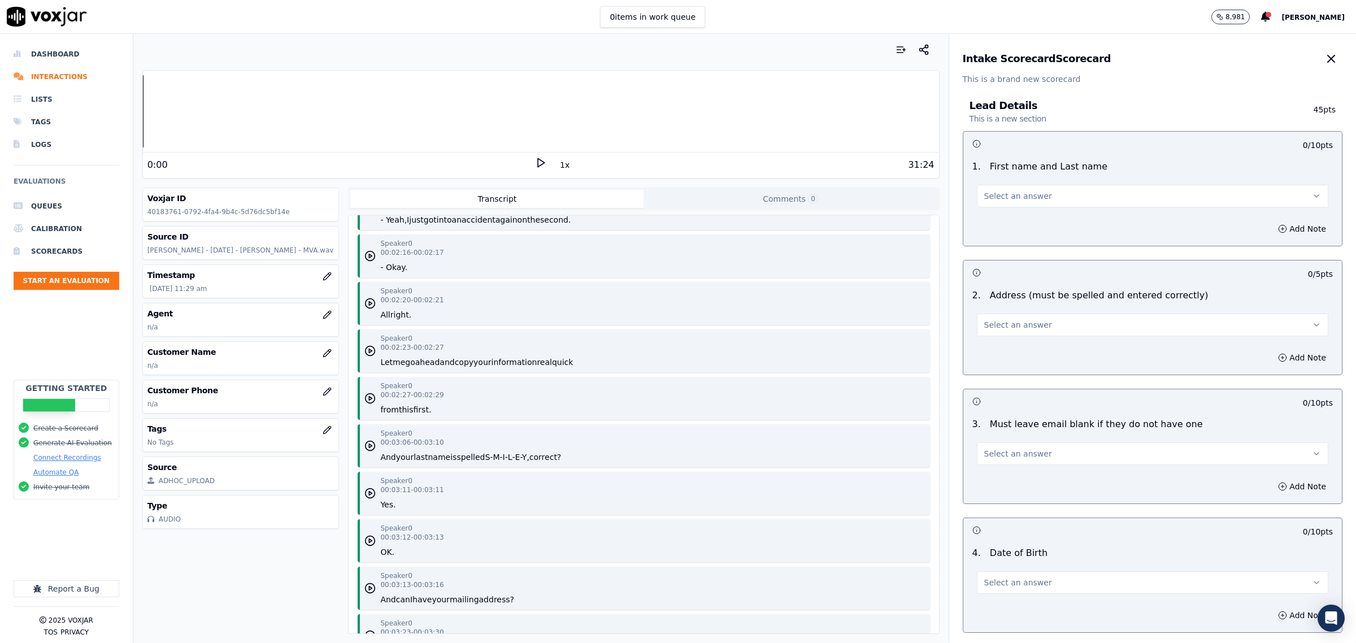
click at [1055, 194] on button "Select an answer" at bounding box center [1152, 196] width 351 height 23
click at [1036, 216] on div "Yes" at bounding box center [1129, 221] width 328 height 18
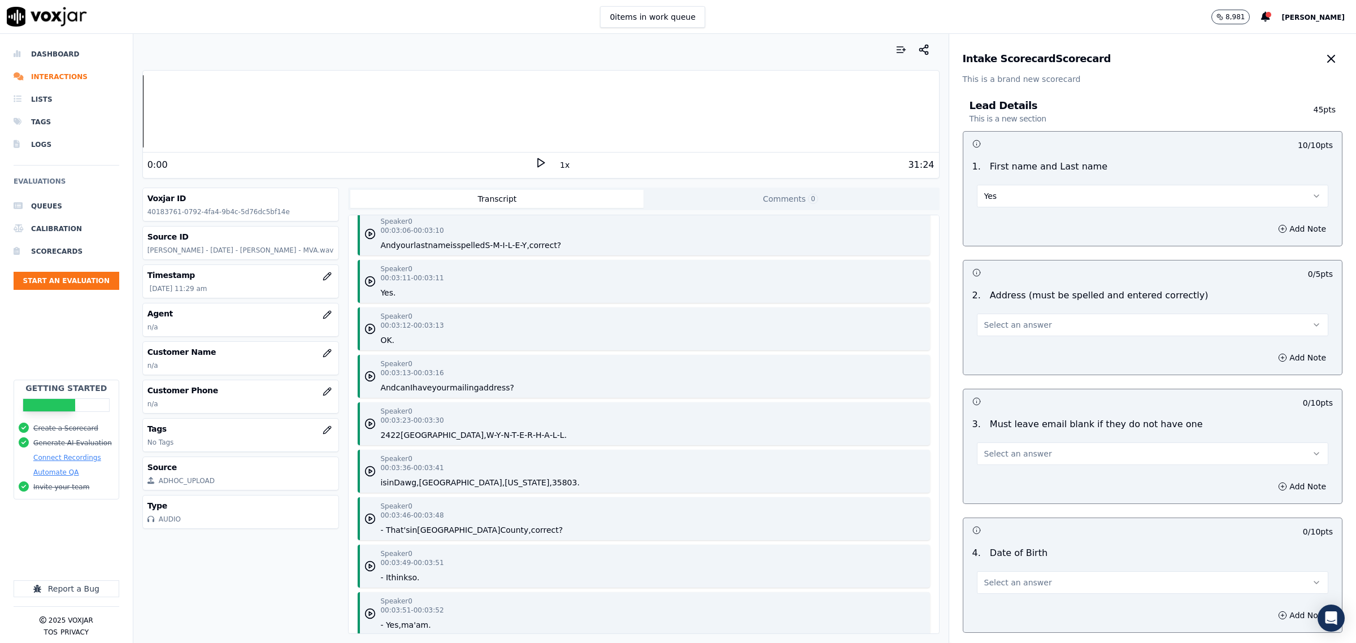
drag, startPoint x: 1065, startPoint y: 329, endPoint x: 1049, endPoint y: 337, distance: 18.2
click at [1065, 329] on button "Select an answer" at bounding box center [1152, 324] width 351 height 23
click at [1032, 354] on div "Yes" at bounding box center [1129, 351] width 328 height 18
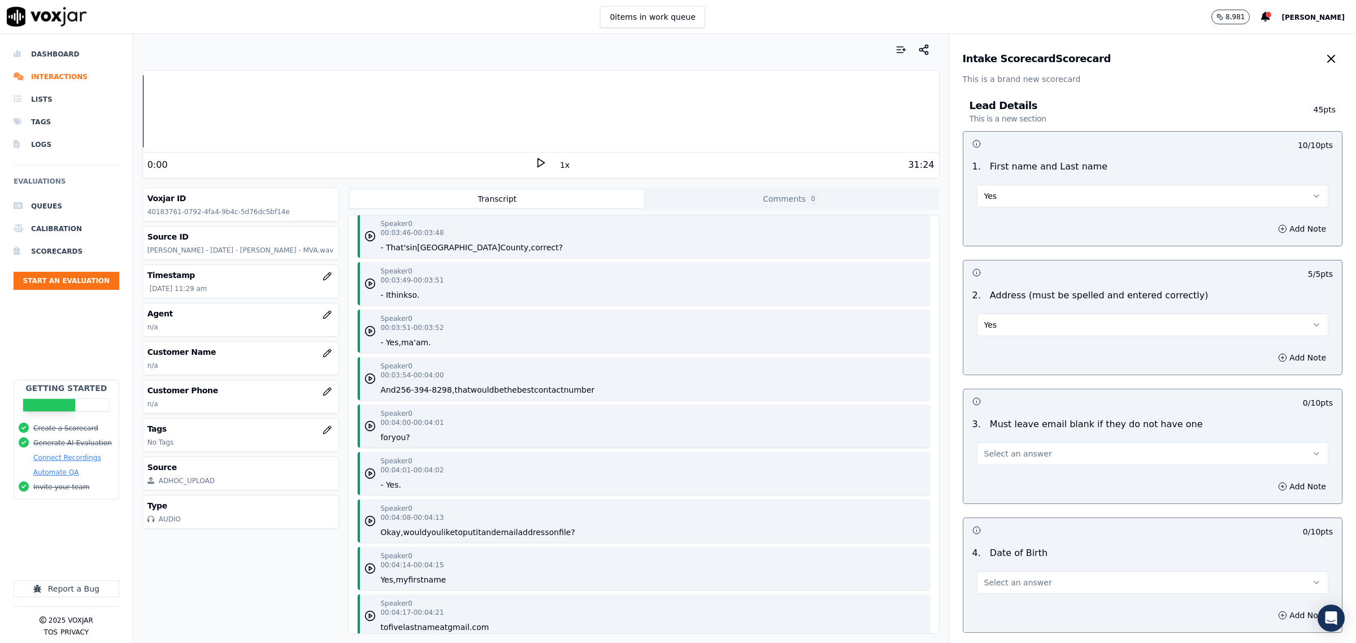
scroll to position [1906, 0]
click at [1016, 448] on button "Select an answer" at bounding box center [1152, 453] width 351 height 23
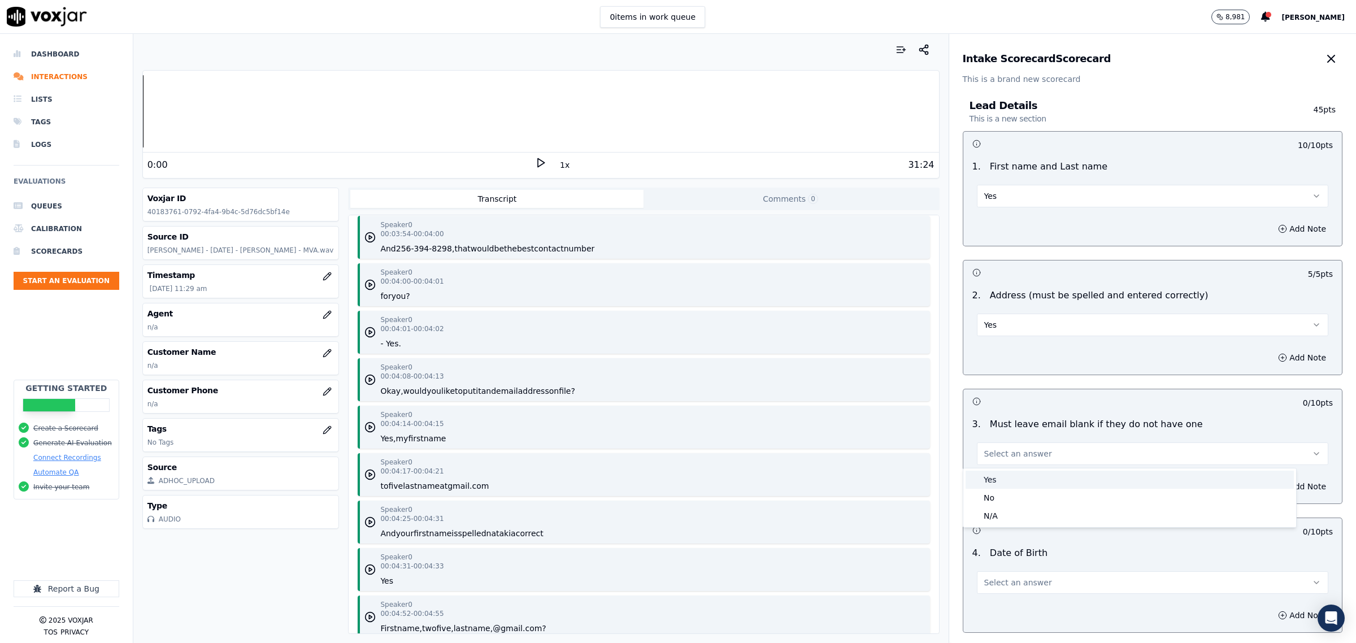
click at [1013, 473] on div "Yes" at bounding box center [1129, 480] width 328 height 18
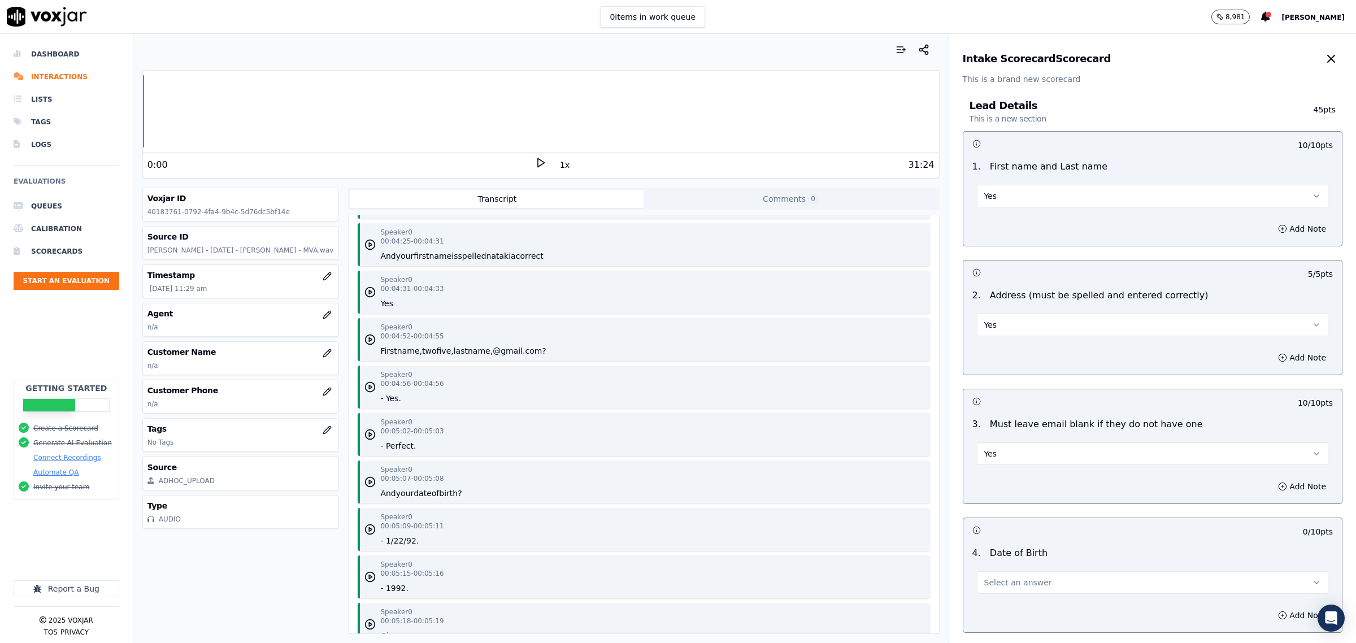
scroll to position [2189, 0]
click at [1028, 586] on button "Select an answer" at bounding box center [1152, 582] width 351 height 23
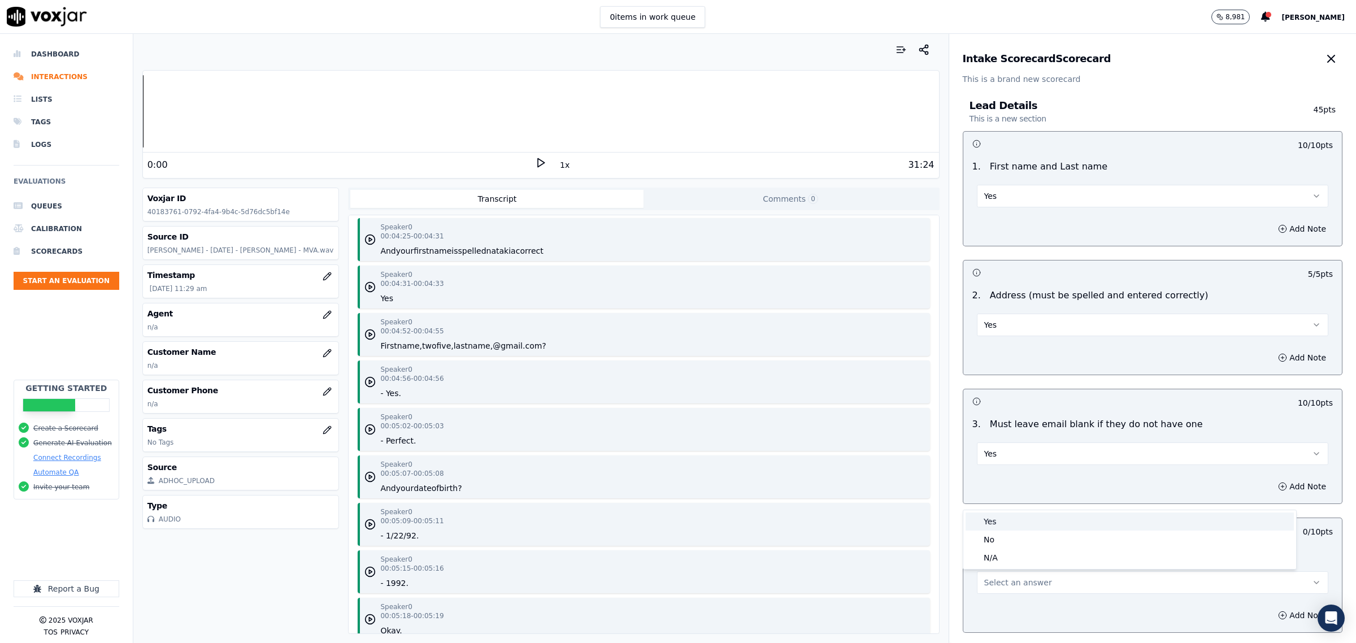
click at [1003, 524] on div "Yes" at bounding box center [1129, 521] width 328 height 18
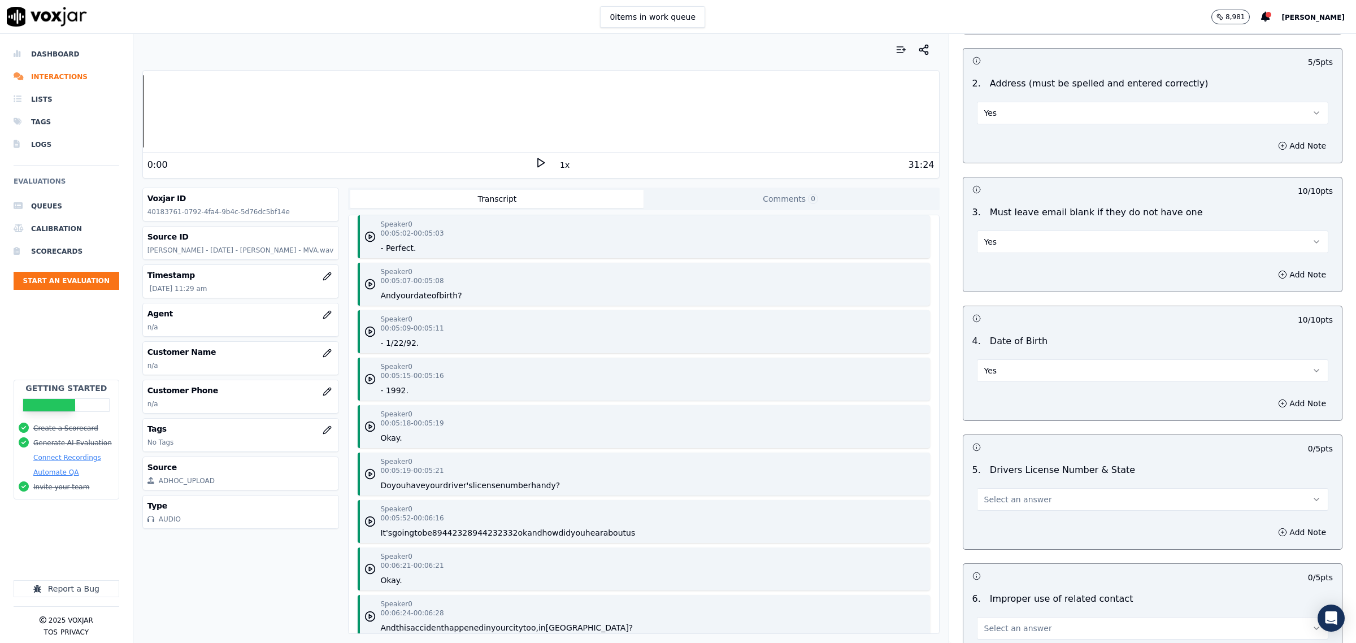
scroll to position [2401, 0]
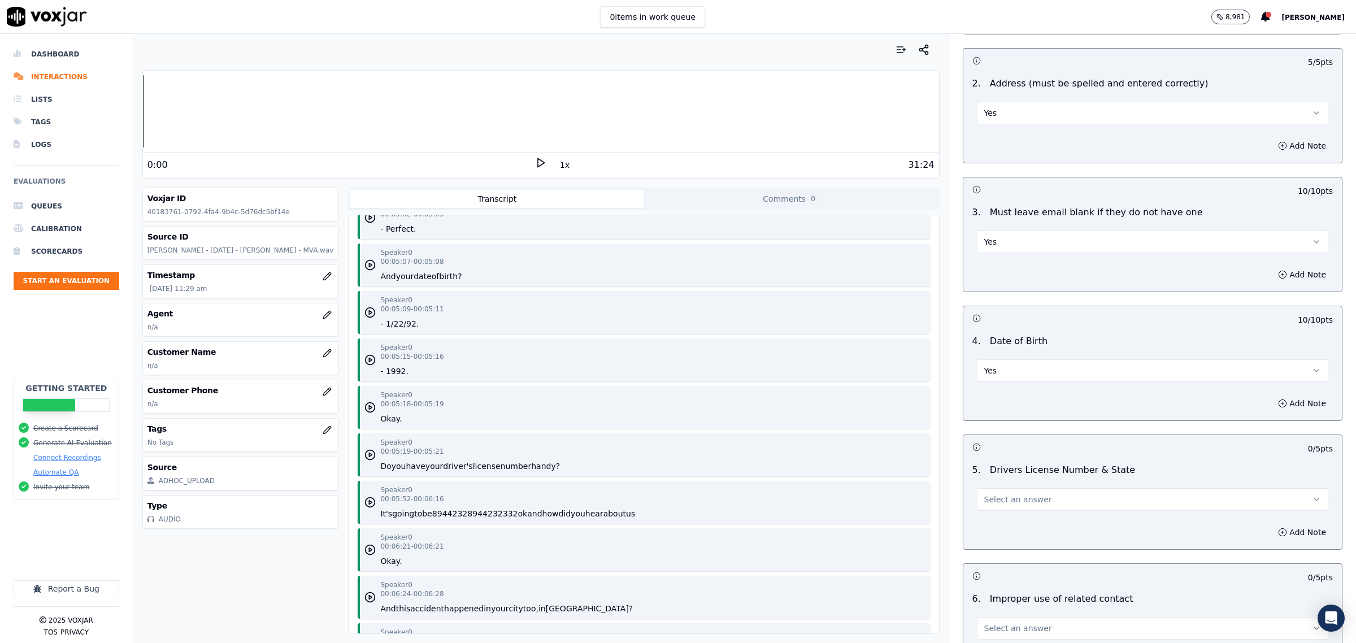
click at [1086, 502] on button "Select an answer" at bounding box center [1152, 499] width 351 height 23
click at [1041, 523] on div "Yes" at bounding box center [1129, 526] width 328 height 18
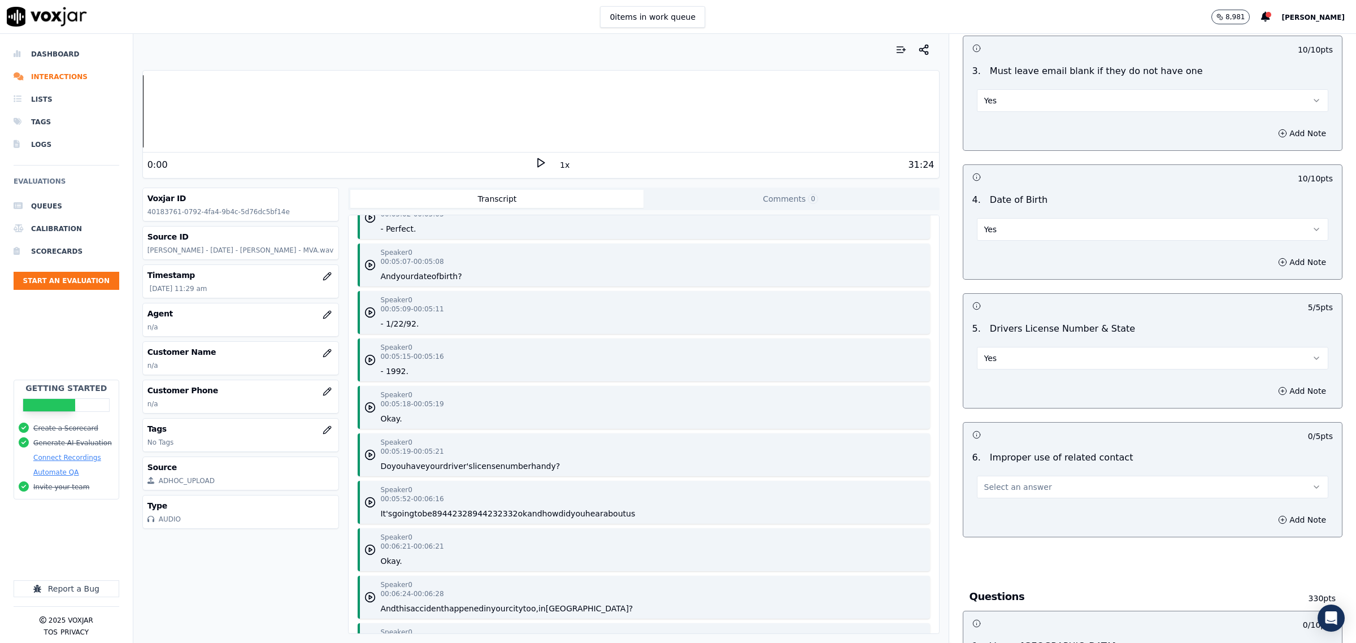
scroll to position [2542, 0]
click at [1034, 487] on button "Select an answer" at bounding box center [1152, 487] width 351 height 23
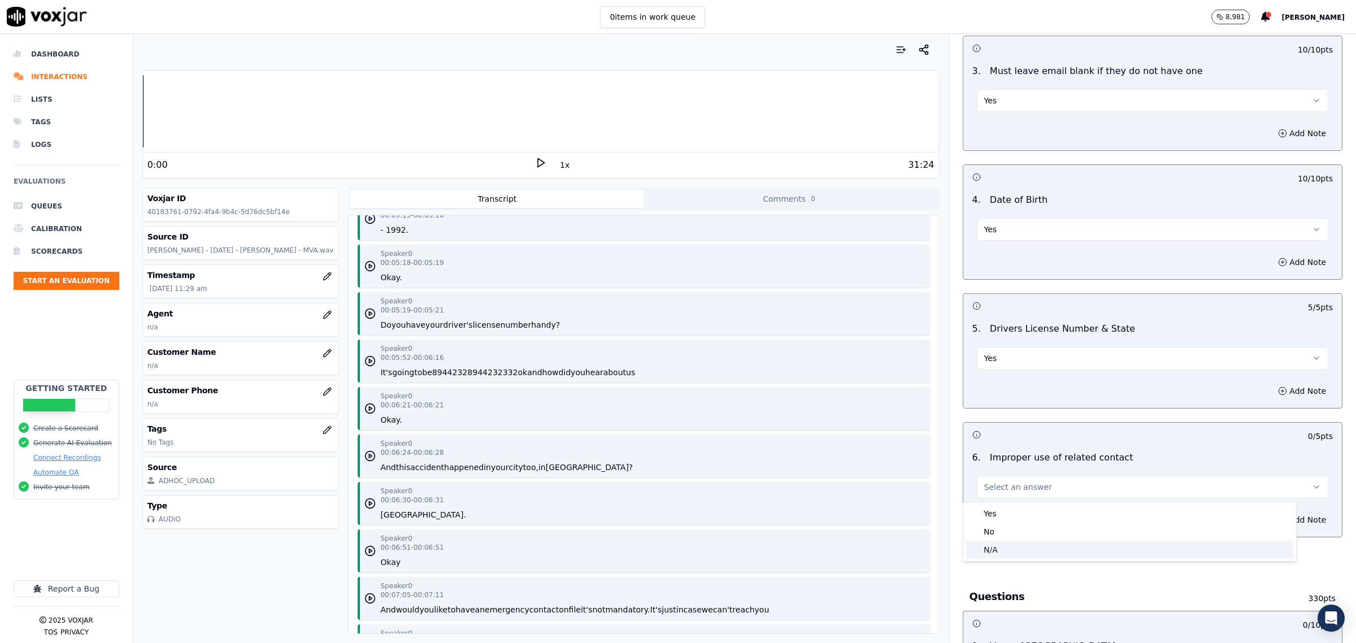
click at [1007, 546] on div "N/A" at bounding box center [1129, 550] width 328 height 18
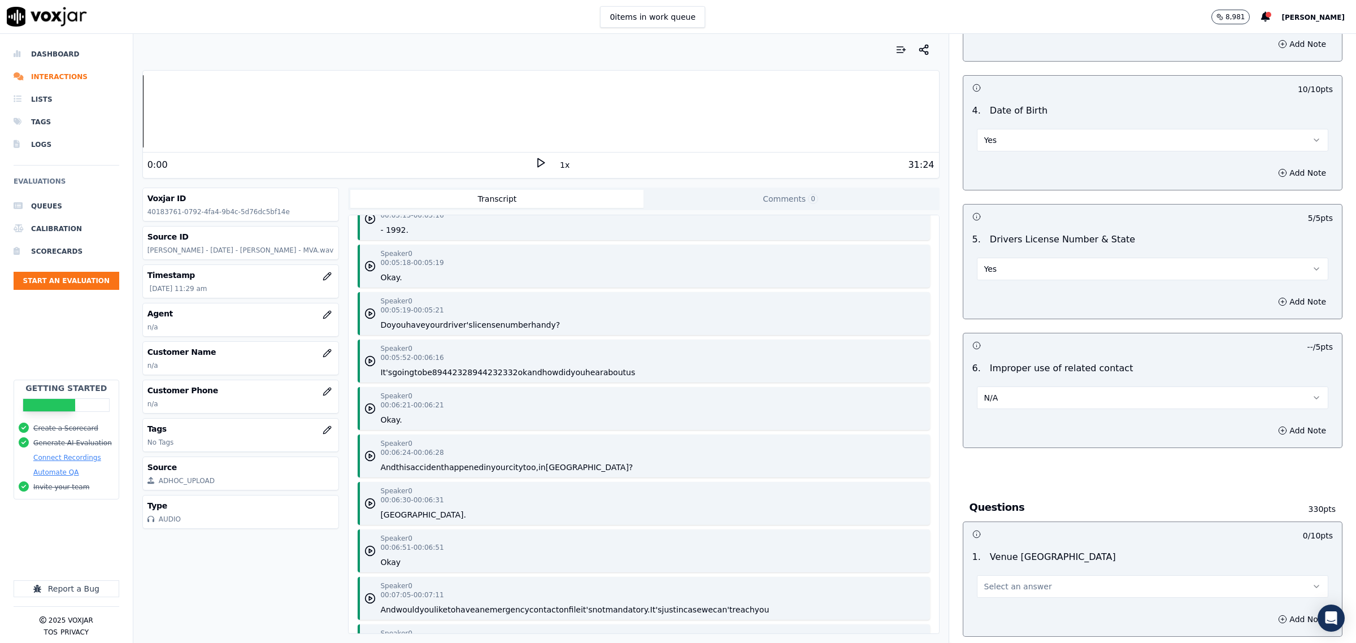
scroll to position [706, 0]
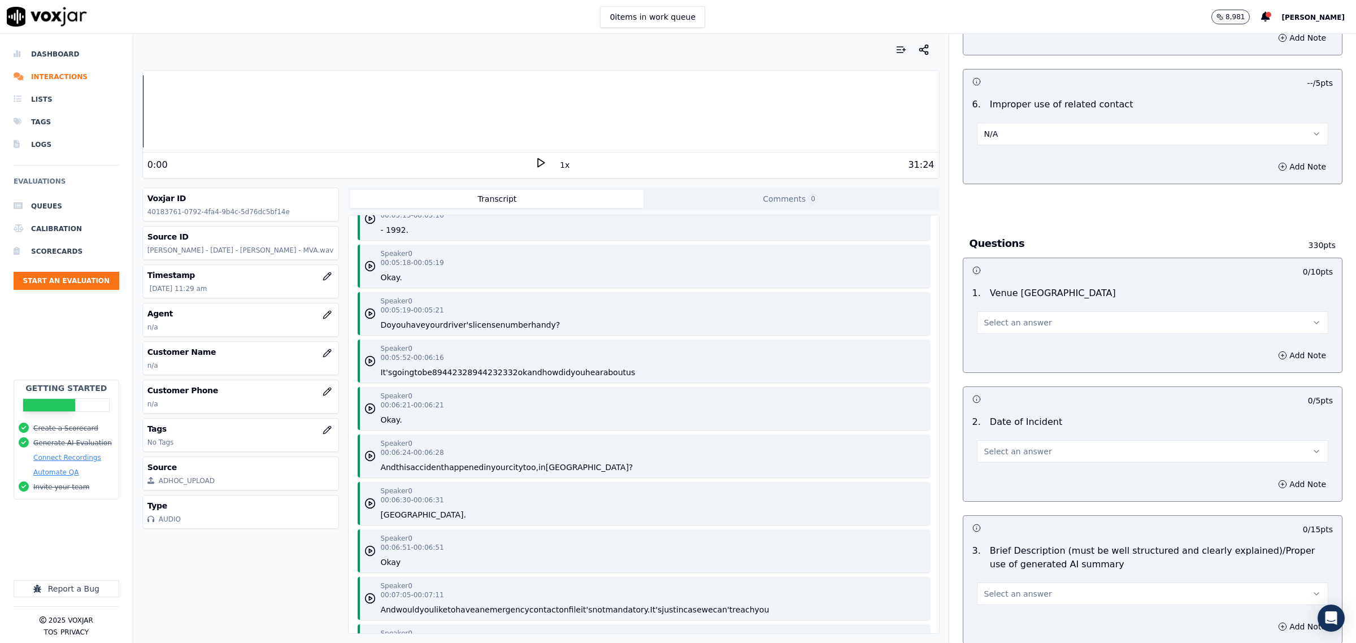
click at [1057, 317] on button "Select an answer" at bounding box center [1152, 322] width 351 height 23
click at [1018, 364] on div "No" at bounding box center [1129, 367] width 328 height 18
click at [1273, 351] on button "Add Note" at bounding box center [1302, 355] width 62 height 16
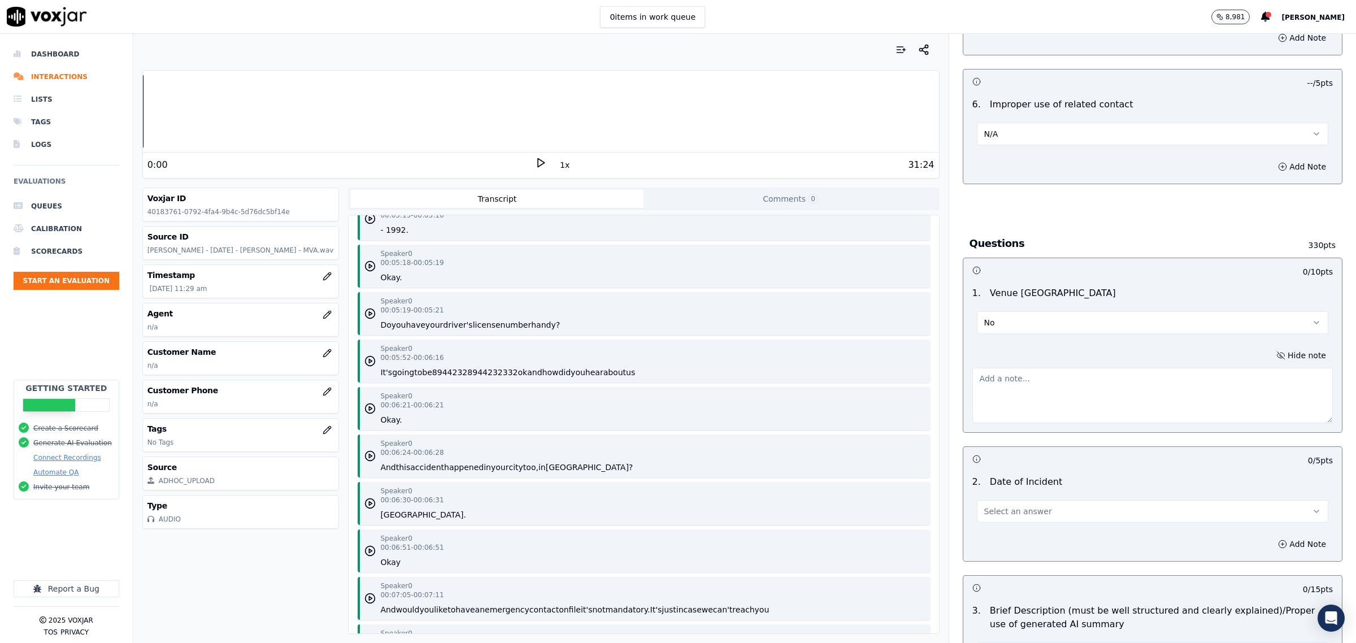
click at [1084, 399] on textarea at bounding box center [1152, 395] width 360 height 55
type textarea "Madison, not Maddison"
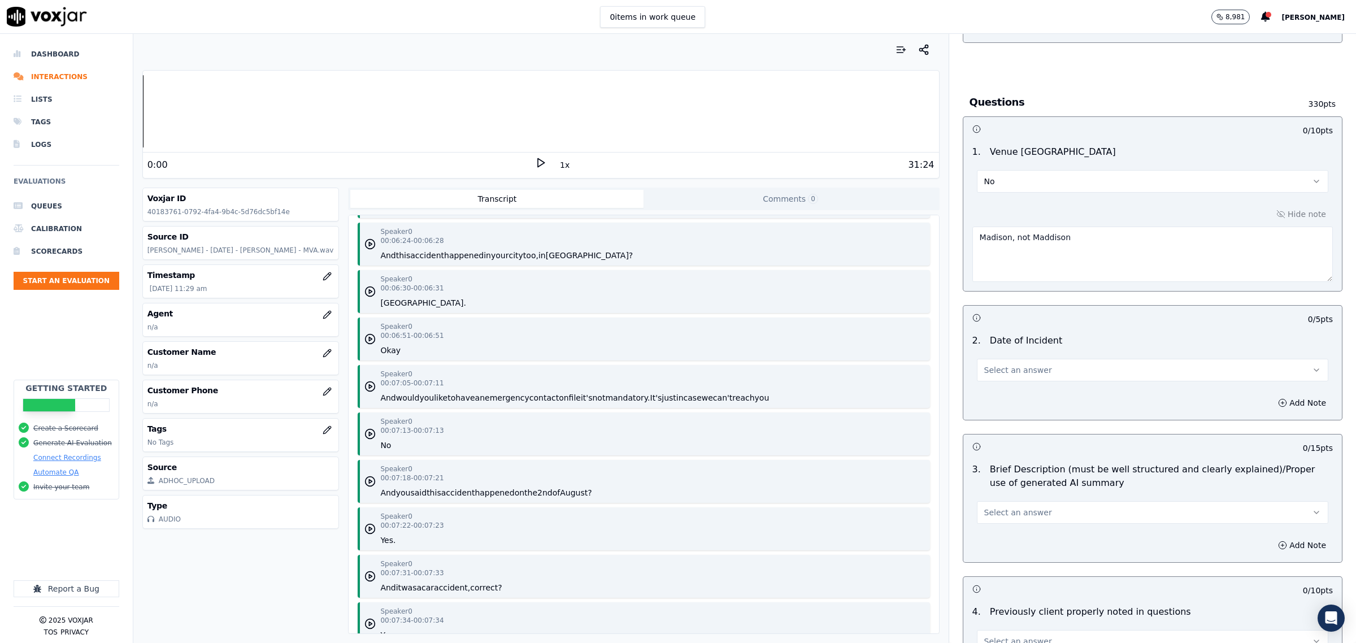
scroll to position [2965, 0]
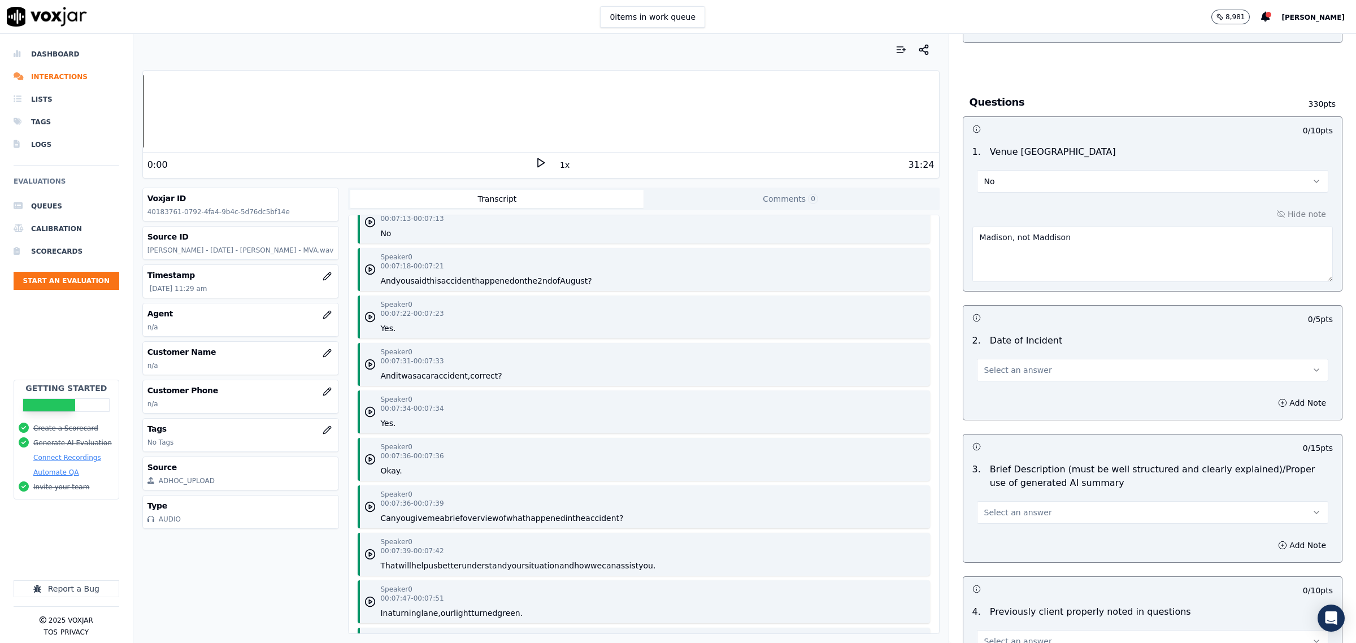
drag, startPoint x: 1036, startPoint y: 365, endPoint x: 1031, endPoint y: 370, distance: 7.2
click at [1035, 367] on button "Select an answer" at bounding box center [1152, 370] width 351 height 23
click at [1011, 402] on div "Yes" at bounding box center [1129, 397] width 328 height 18
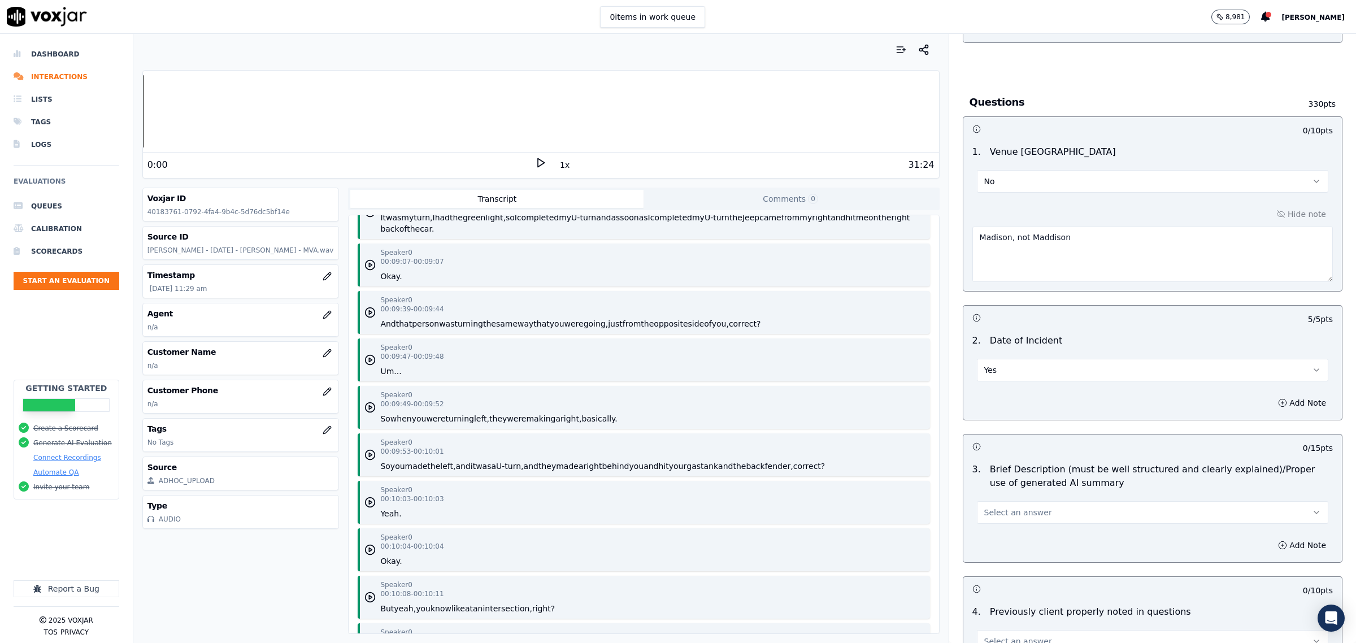
scroll to position [3742, 0]
drag, startPoint x: 993, startPoint y: 513, endPoint x: 995, endPoint y: 526, distance: 13.7
click at [992, 515] on span "Select an answer" at bounding box center [1018, 512] width 68 height 11
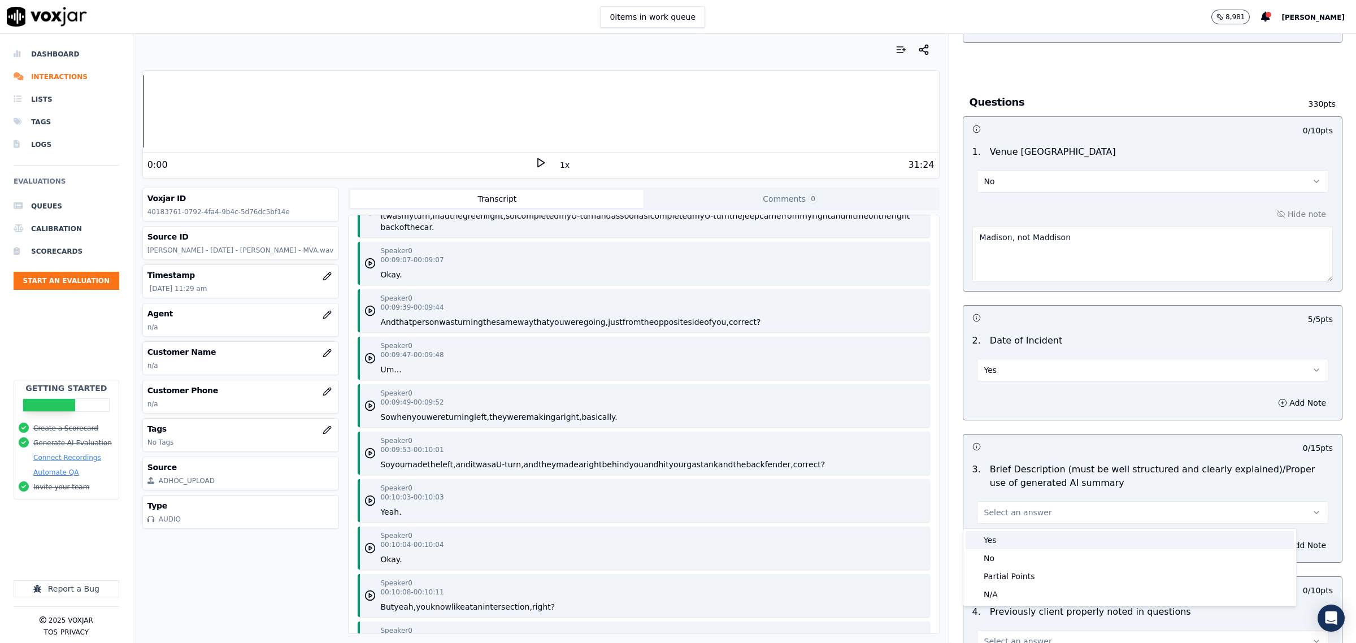
click at [997, 537] on div "Yes" at bounding box center [1129, 540] width 328 height 18
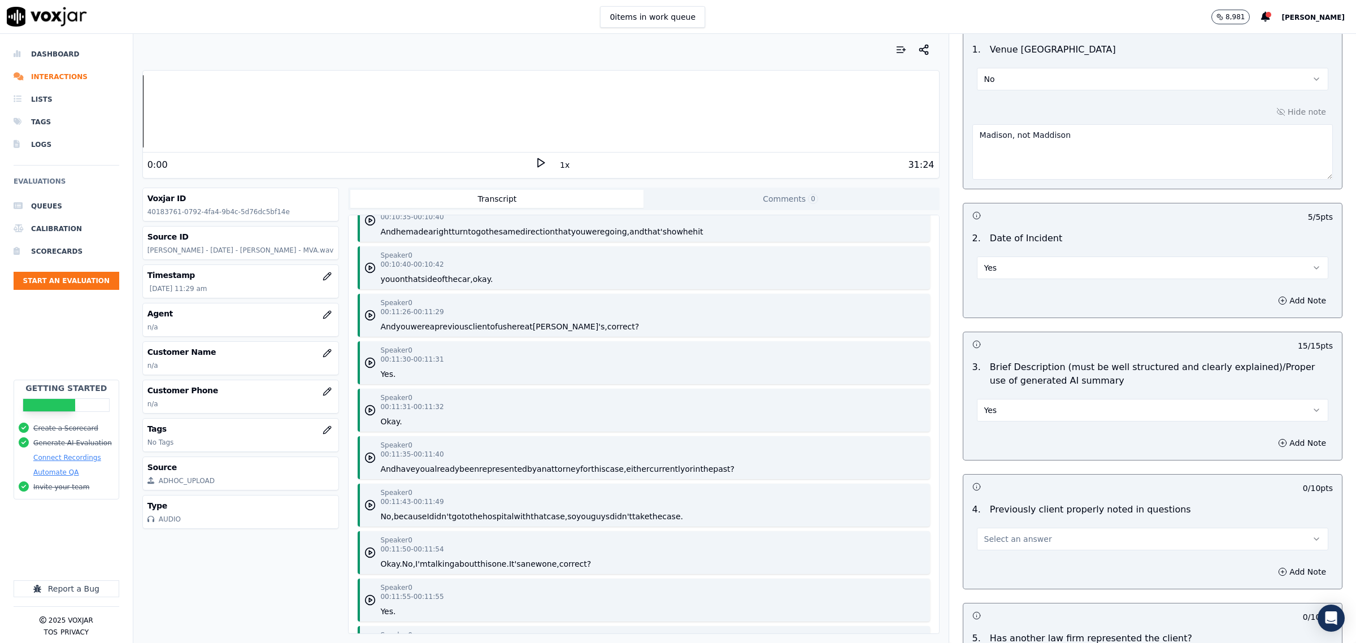
scroll to position [1130, 0]
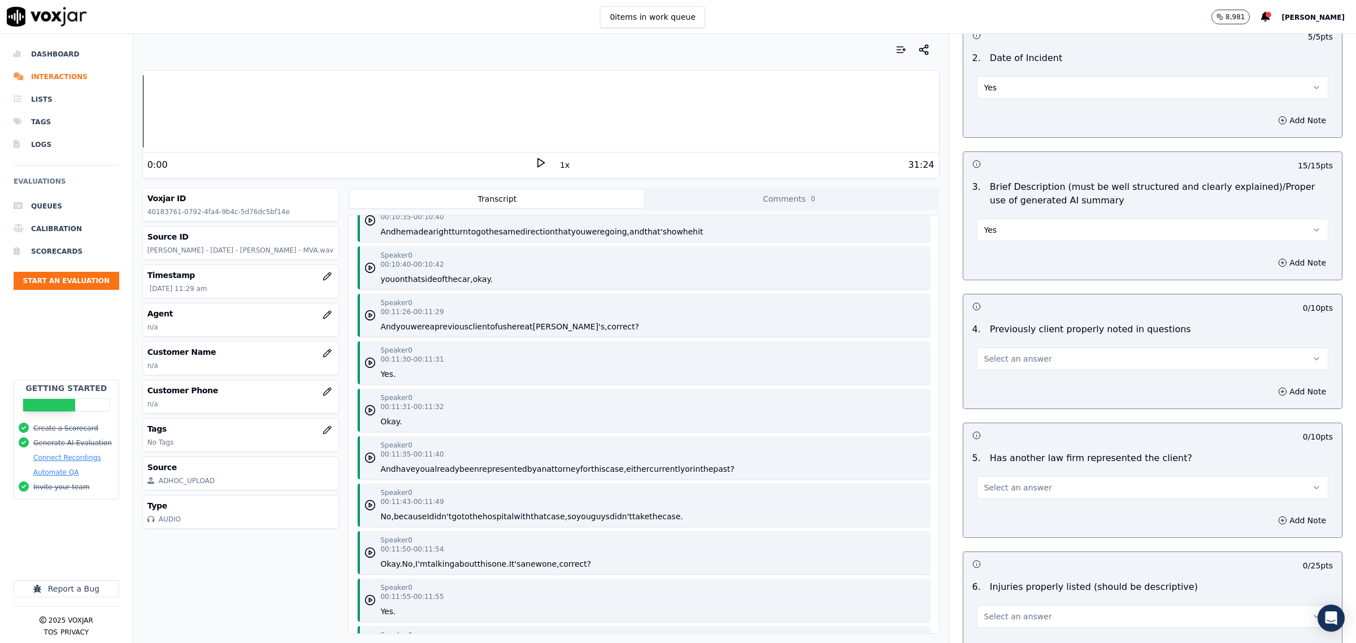
click at [1033, 362] on button "Select an answer" at bounding box center [1152, 358] width 351 height 23
click at [1023, 385] on div "Yes" at bounding box center [1129, 386] width 328 height 18
click at [1035, 494] on button "Select an answer" at bounding box center [1152, 487] width 351 height 23
click at [1020, 517] on div "Yes" at bounding box center [1129, 515] width 328 height 18
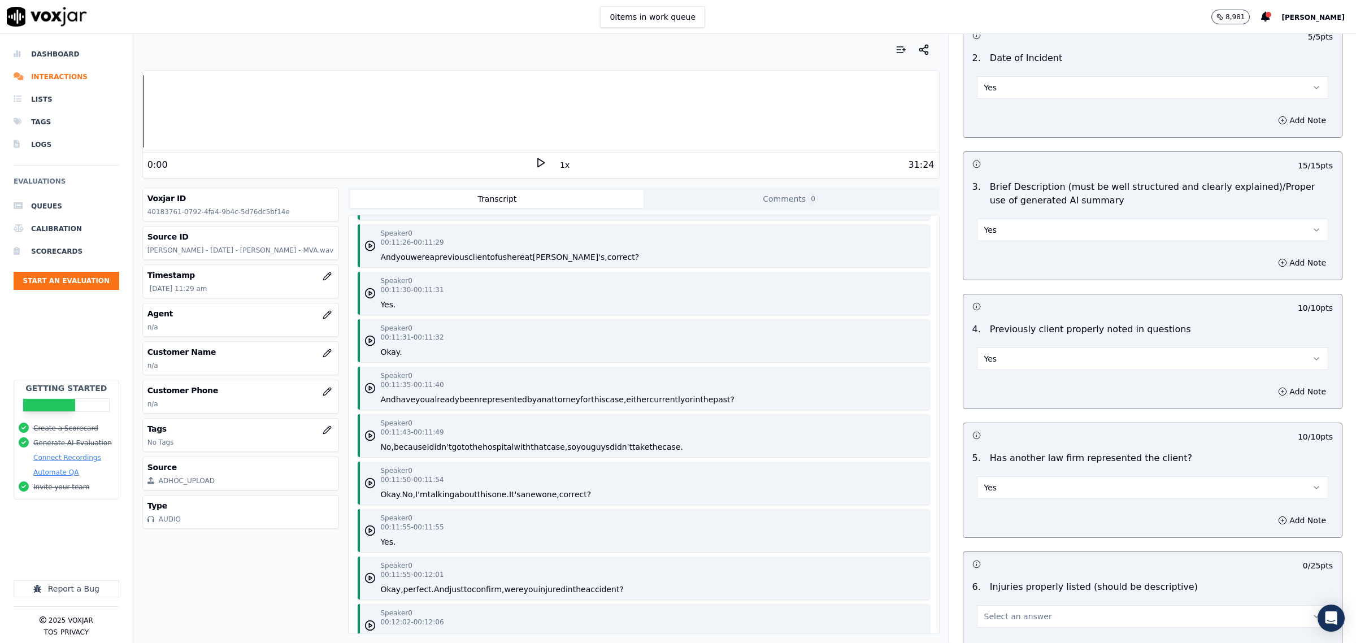
scroll to position [4377, 0]
click at [374, 383] on button "button" at bounding box center [372, 386] width 16 height 11
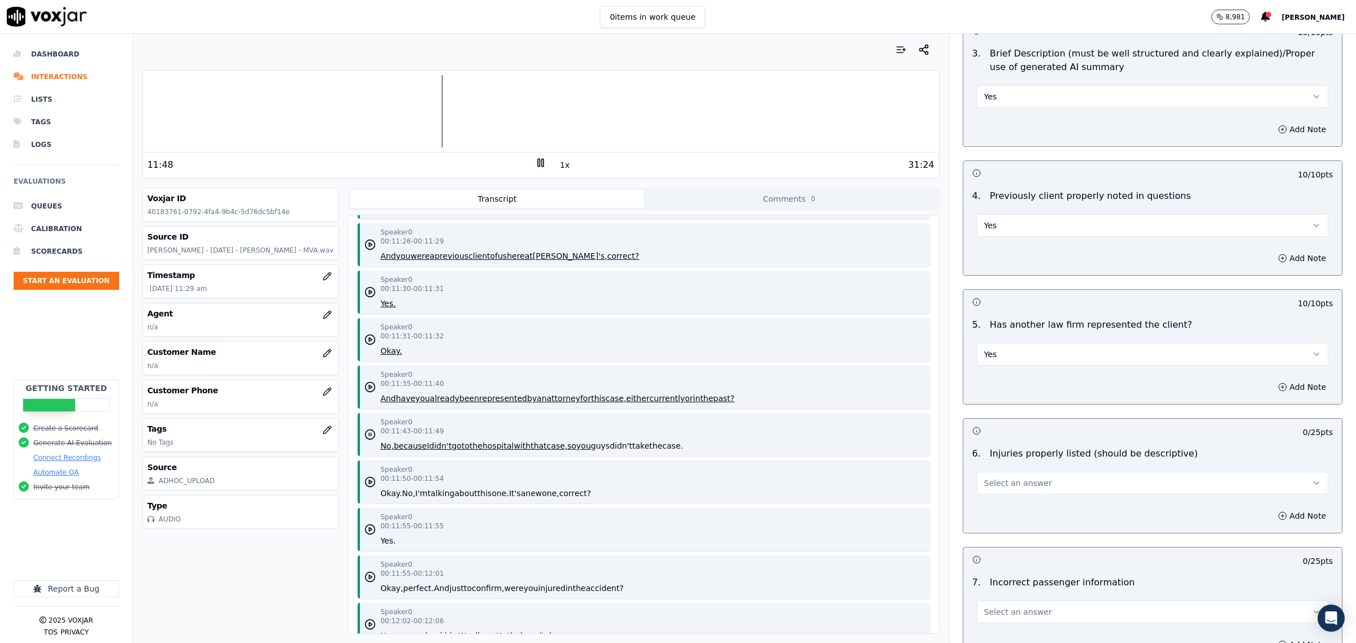
scroll to position [1483, 0]
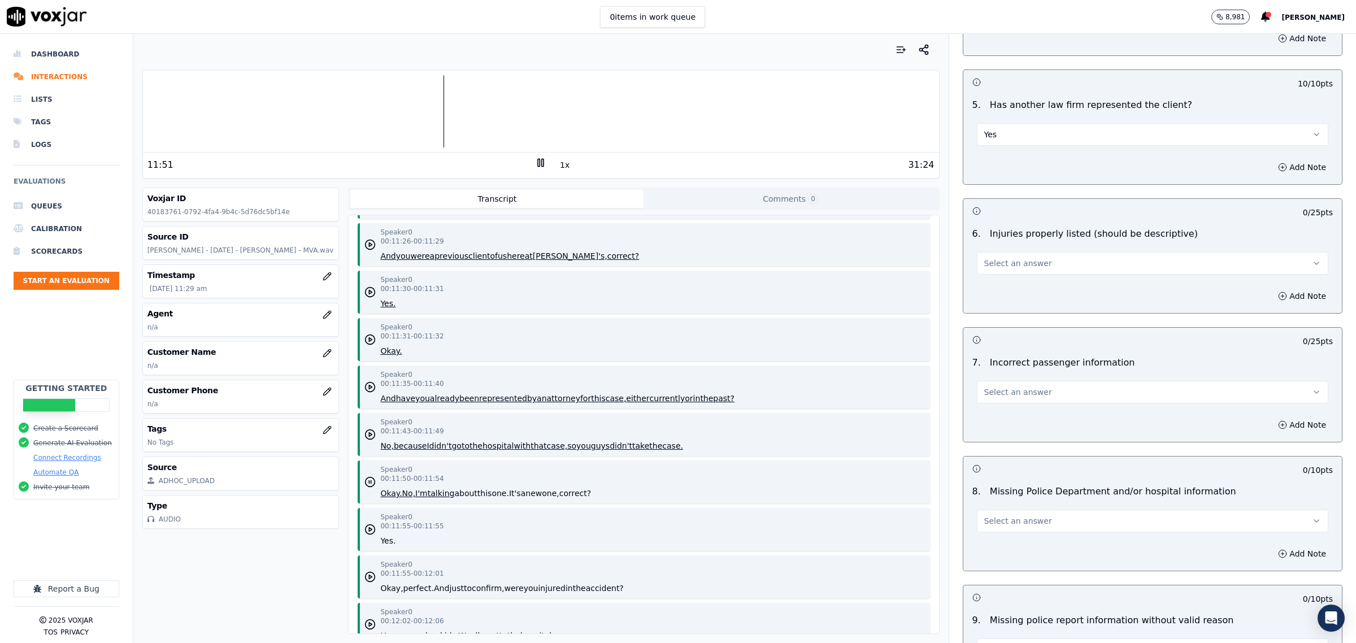
click at [535, 164] on icon at bounding box center [540, 162] width 11 height 11
click at [535, 161] on icon at bounding box center [540, 162] width 11 height 11
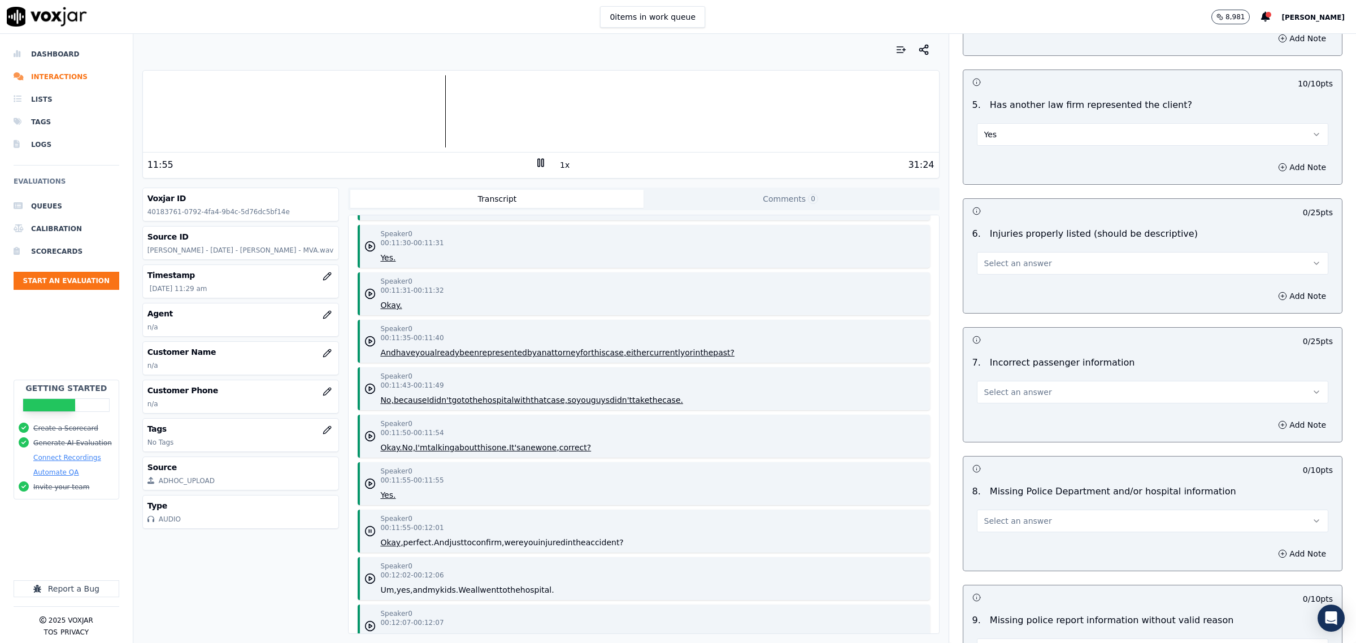
scroll to position [4448, 0]
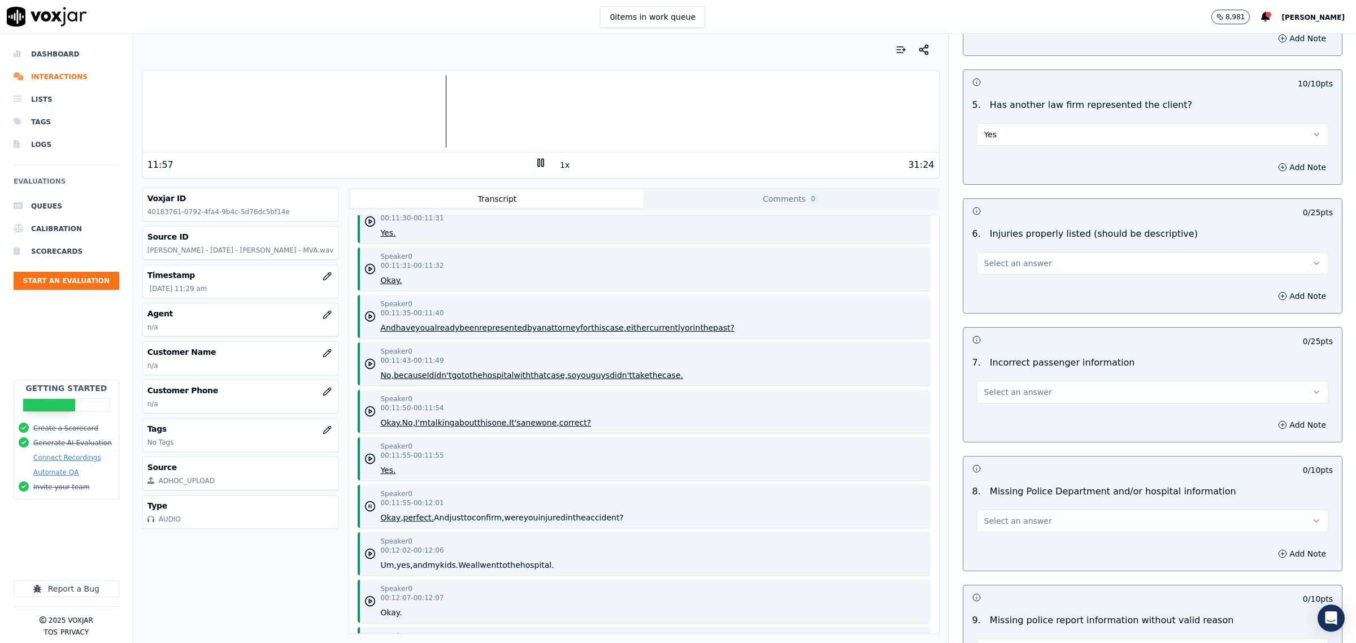
click at [537, 161] on icon at bounding box center [540, 162] width 11 height 11
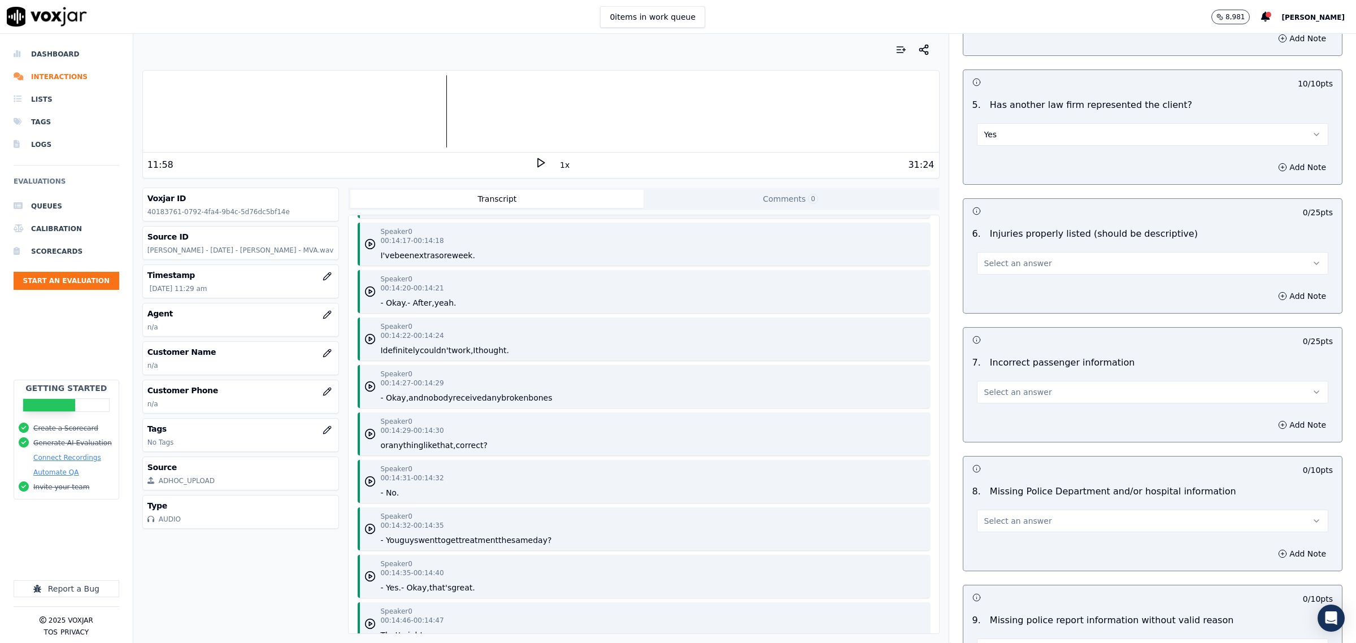
scroll to position [5931, 0]
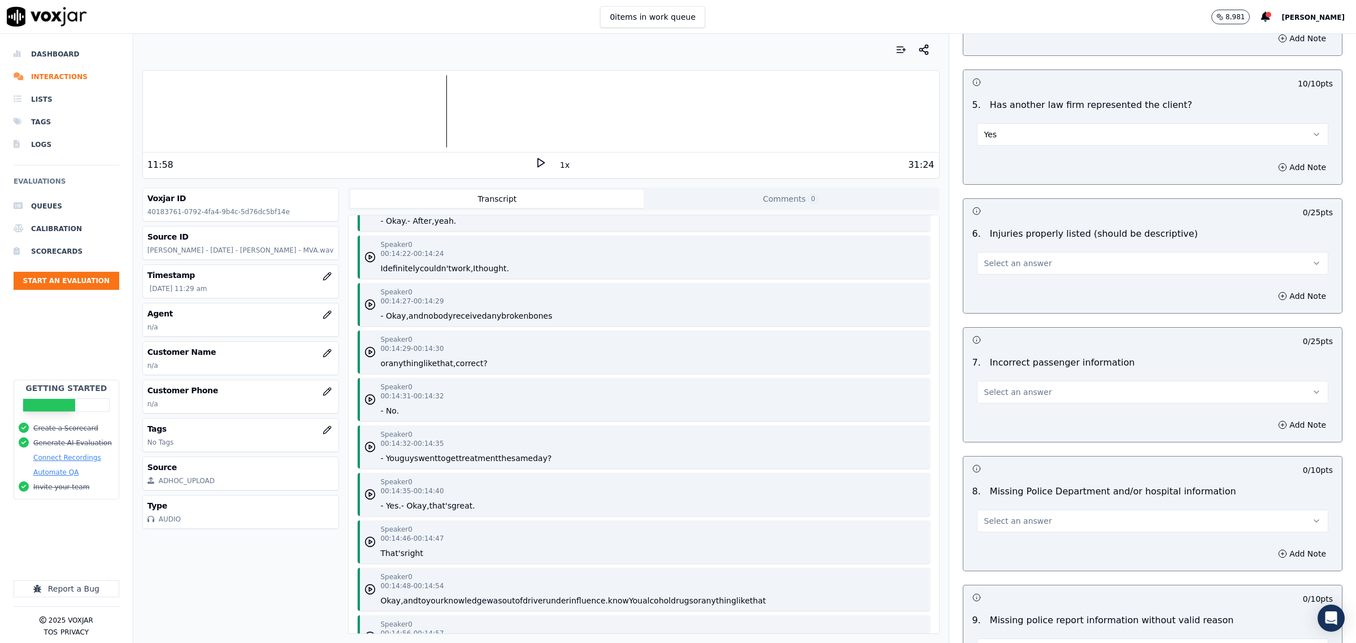
click at [991, 265] on span "Select an answer" at bounding box center [1018, 263] width 68 height 11
click at [992, 284] on div "Yes" at bounding box center [1129, 291] width 328 height 18
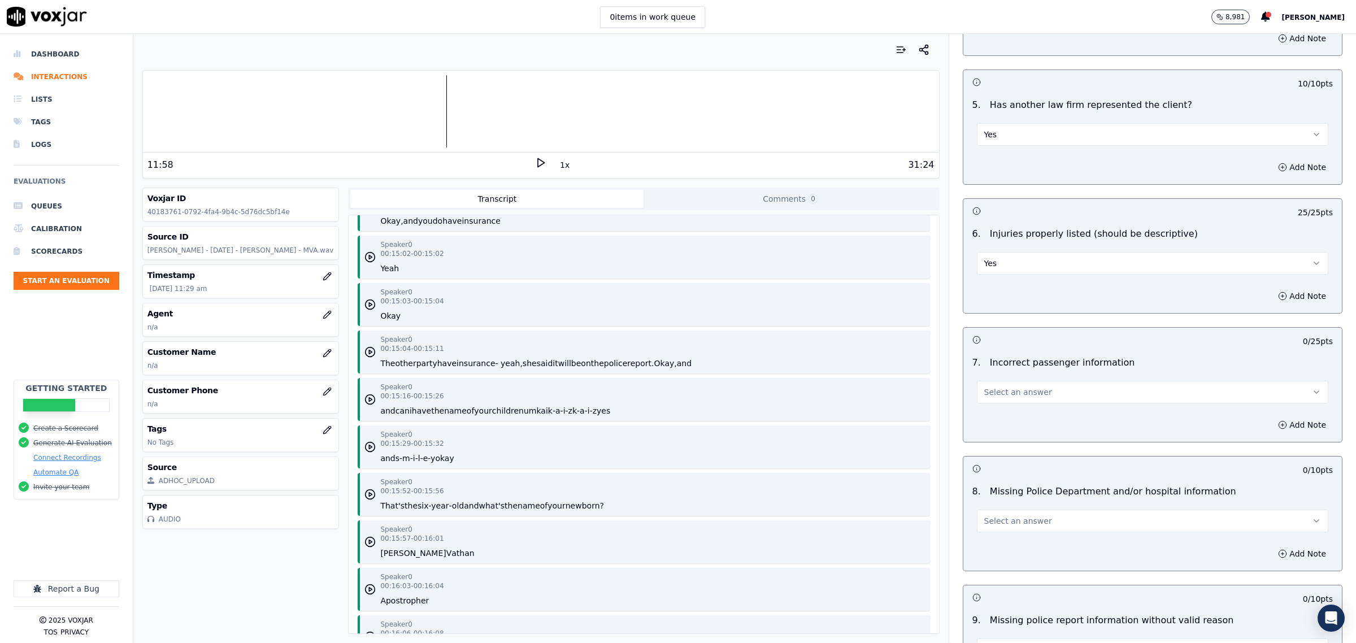
scroll to position [6425, 0]
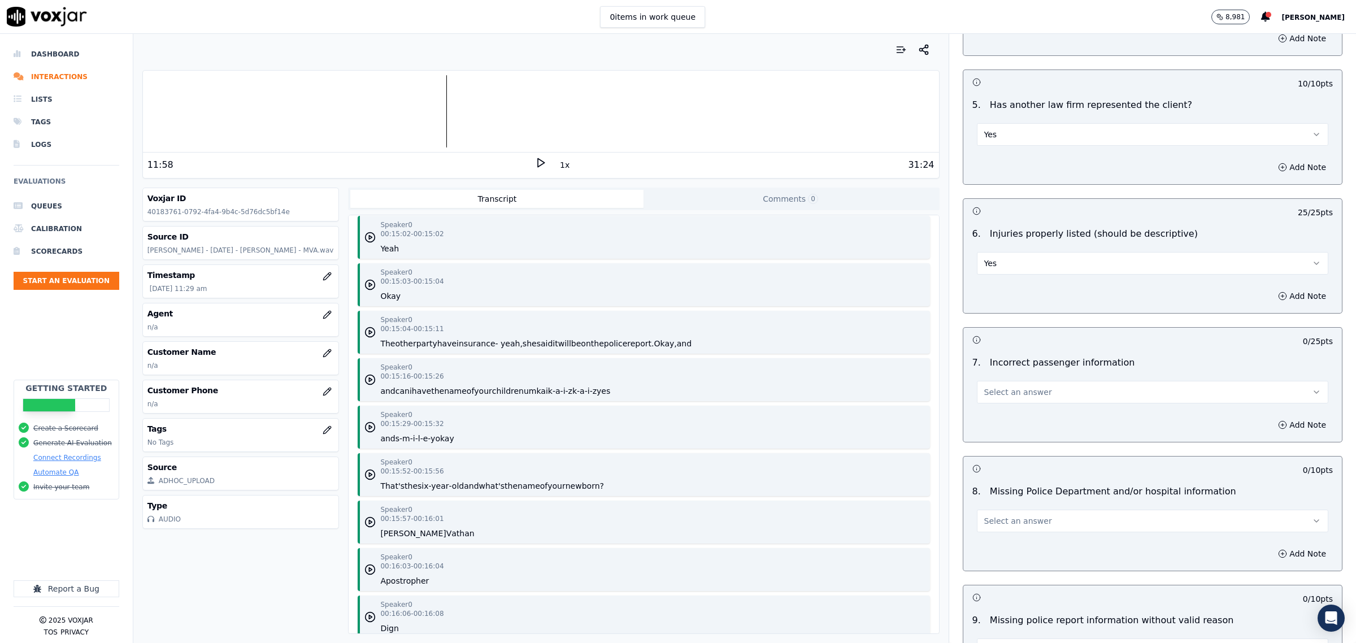
click at [1038, 389] on button "Select an answer" at bounding box center [1152, 392] width 351 height 23
click at [1017, 430] on div "No" at bounding box center [1129, 438] width 328 height 18
click at [1001, 521] on span "Select an answer" at bounding box center [1018, 520] width 68 height 11
drag, startPoint x: 997, startPoint y: 567, endPoint x: 1010, endPoint y: 552, distance: 19.2
click at [997, 566] on div "No" at bounding box center [1129, 567] width 328 height 18
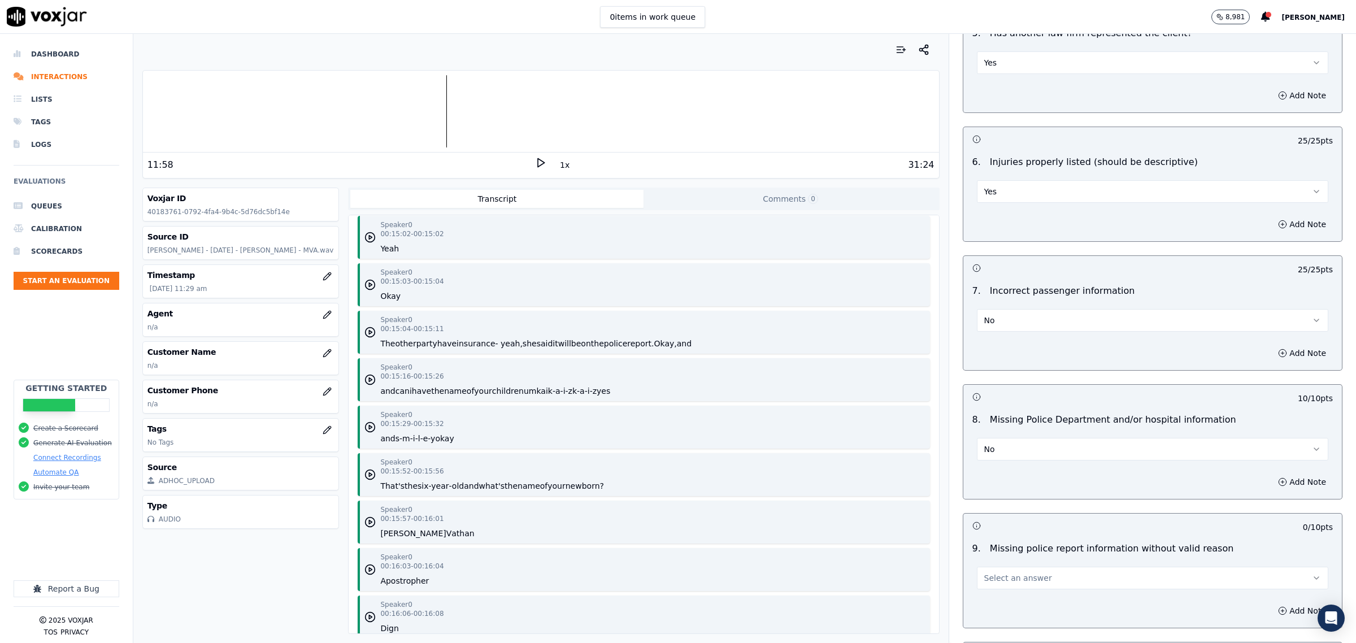
scroll to position [1765, 0]
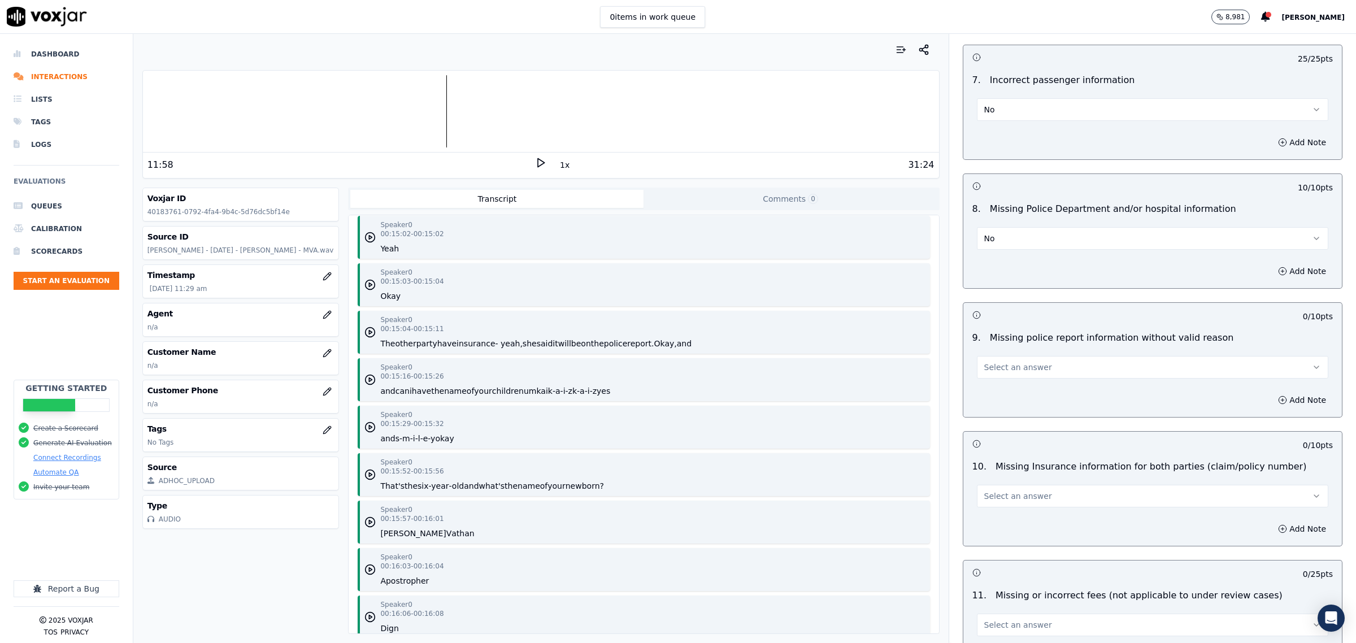
drag, startPoint x: 1005, startPoint y: 362, endPoint x: 1011, endPoint y: 363, distance: 5.8
click at [1006, 362] on button "Select an answer" at bounding box center [1152, 367] width 351 height 23
drag, startPoint x: 1003, startPoint y: 411, endPoint x: 1057, endPoint y: 489, distance: 94.5
click at [1004, 411] on div "No" at bounding box center [1129, 414] width 328 height 18
click at [1030, 500] on button "Select an answer" at bounding box center [1152, 496] width 351 height 23
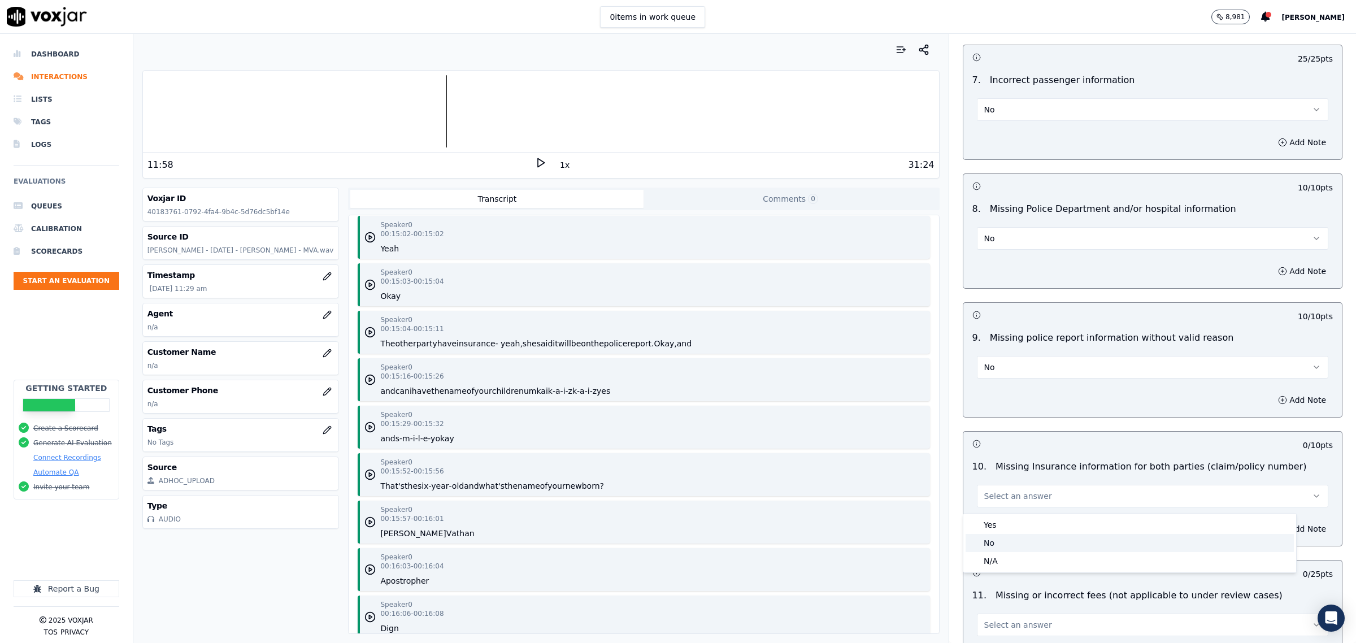
click at [1017, 534] on div "No" at bounding box center [1129, 543] width 328 height 18
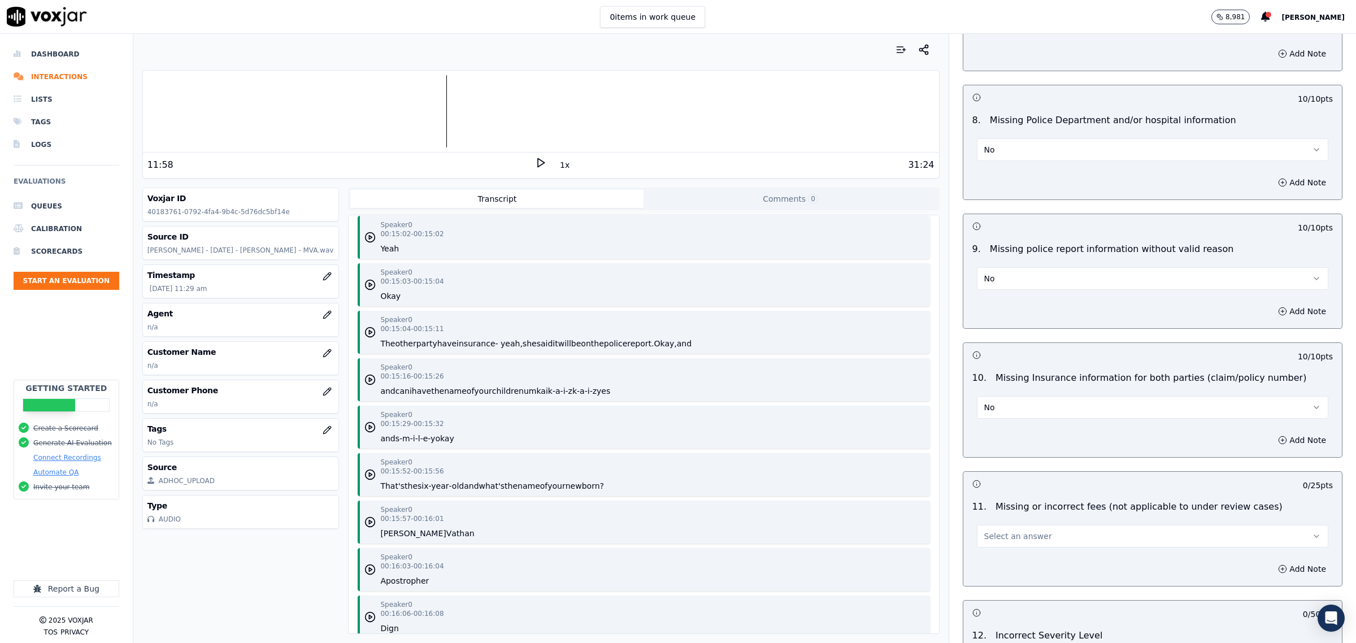
scroll to position [1977, 0]
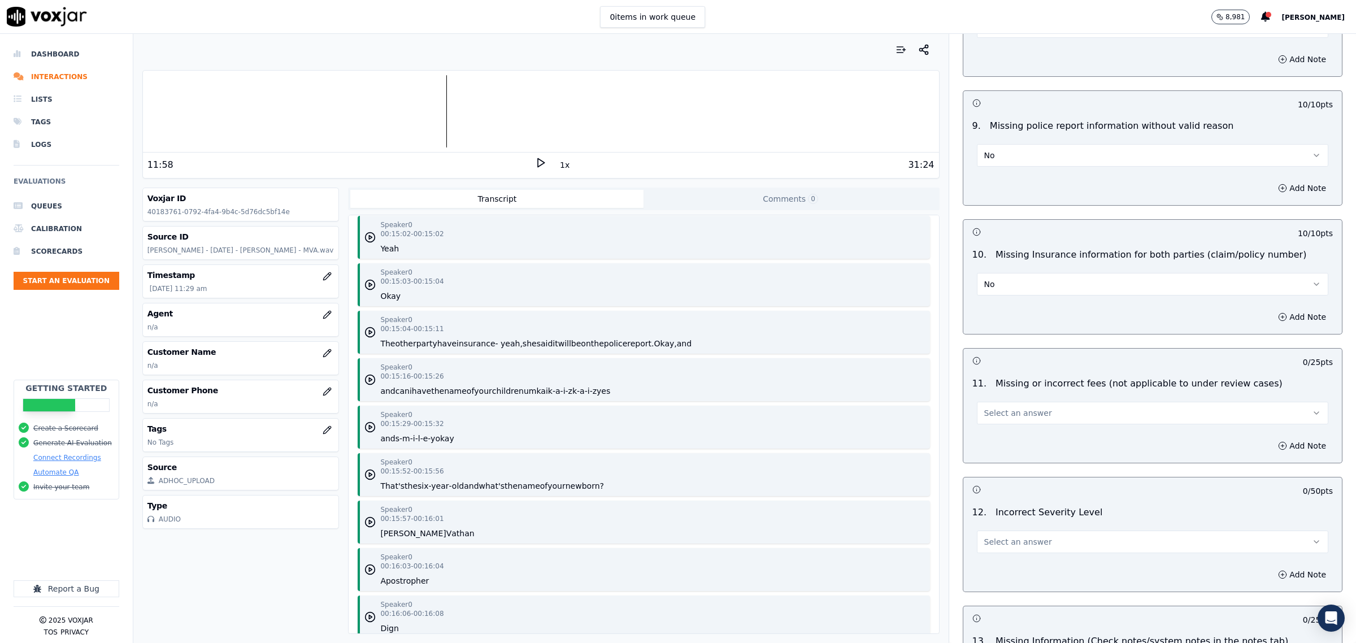
click at [997, 419] on span "Select an answer" at bounding box center [1018, 412] width 68 height 11
click at [997, 456] on div "No" at bounding box center [1129, 460] width 328 height 18
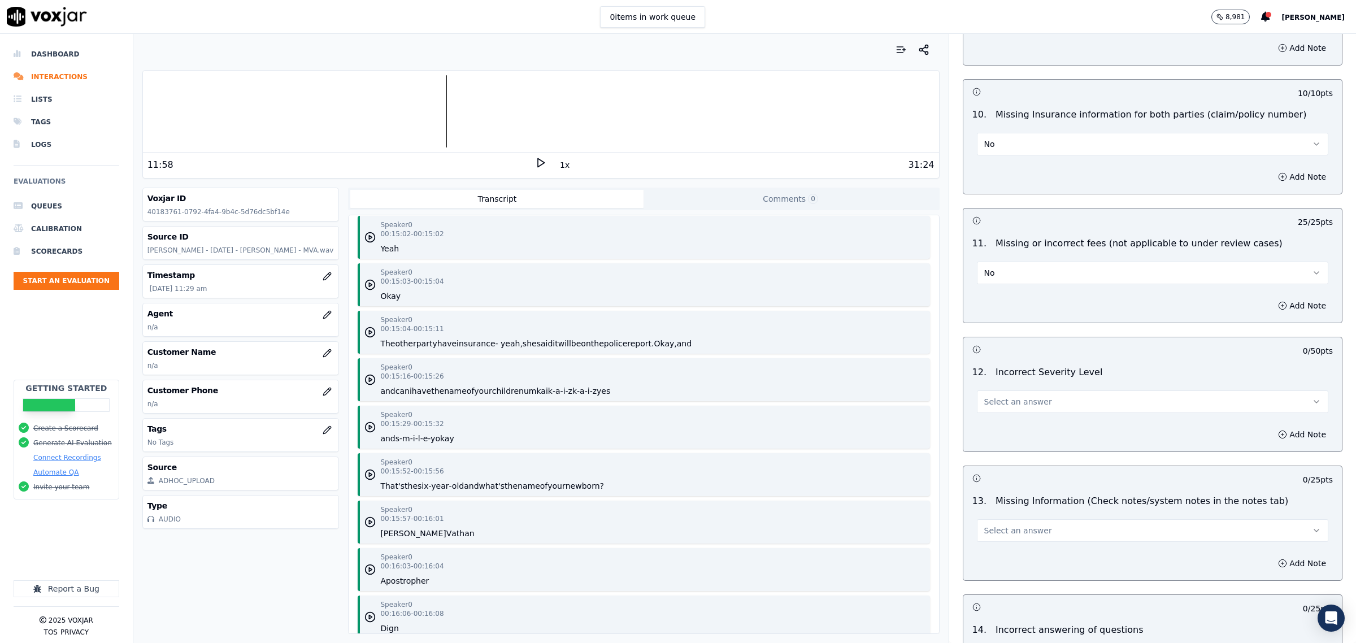
scroll to position [2118, 0]
click at [995, 404] on span "Select an answer" at bounding box center [1018, 400] width 68 height 11
click at [1001, 450] on div "No" at bounding box center [1129, 448] width 328 height 18
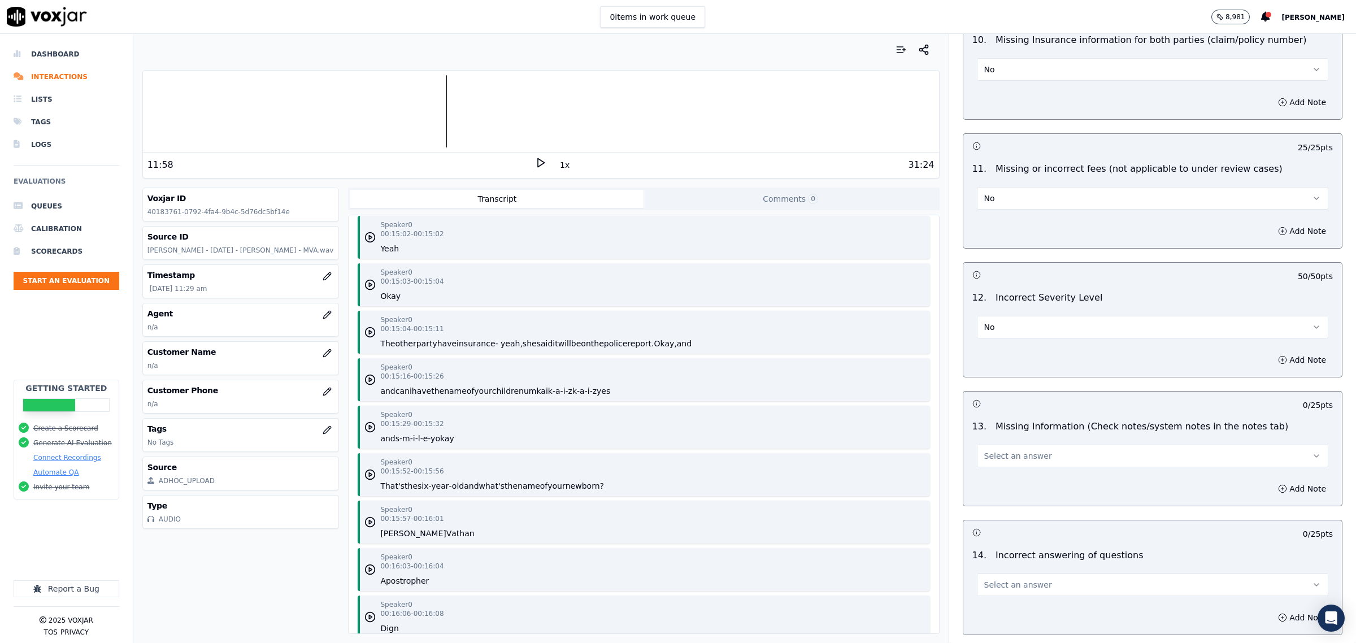
scroll to position [2259, 0]
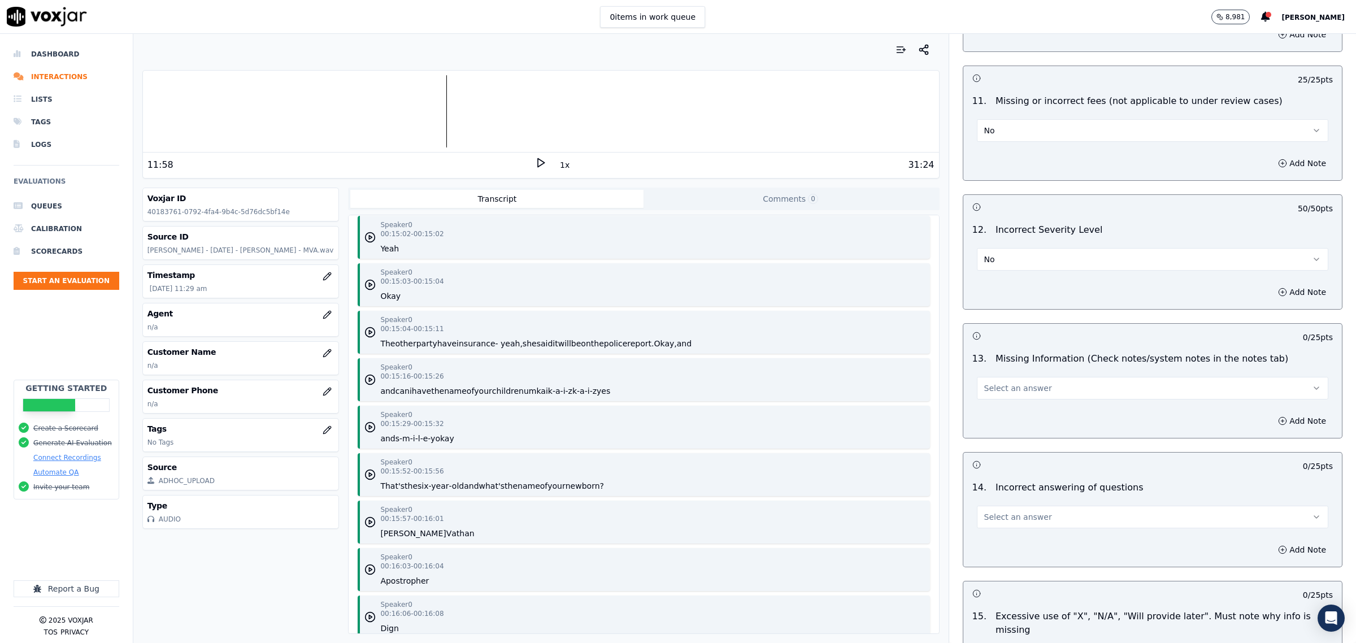
click at [1025, 387] on span "Select an answer" at bounding box center [1018, 387] width 68 height 11
click at [1008, 435] on div "No" at bounding box center [1129, 435] width 328 height 18
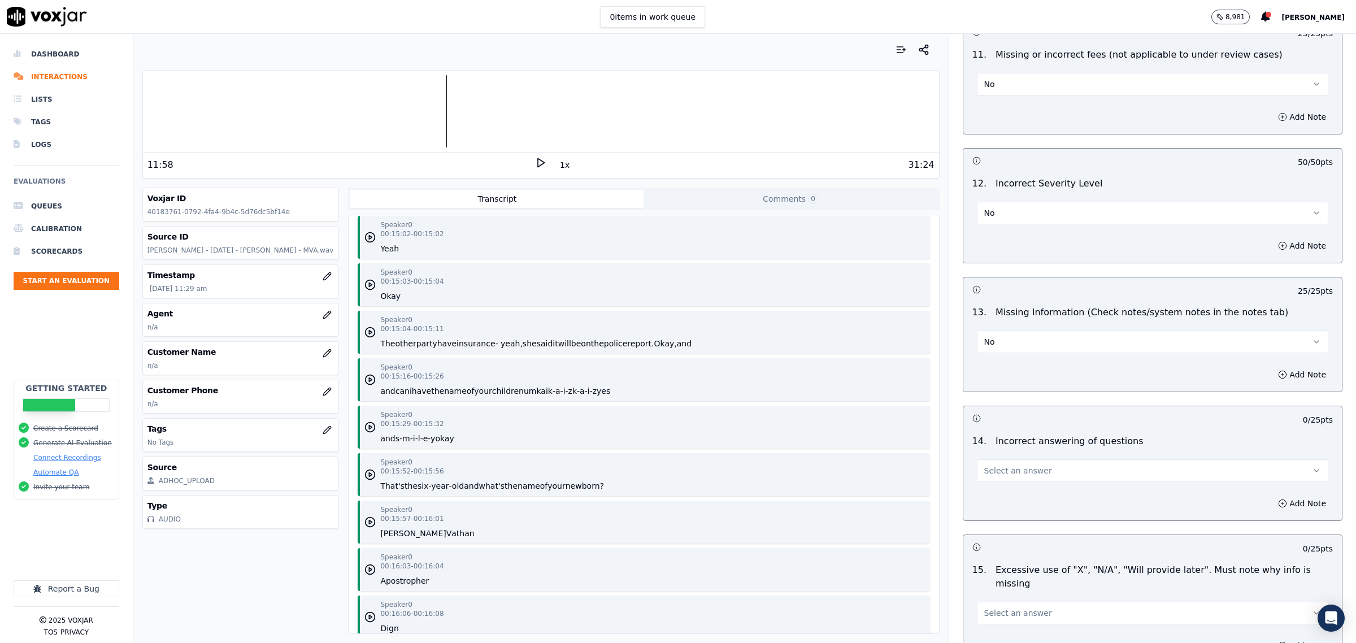
scroll to position [2330, 0]
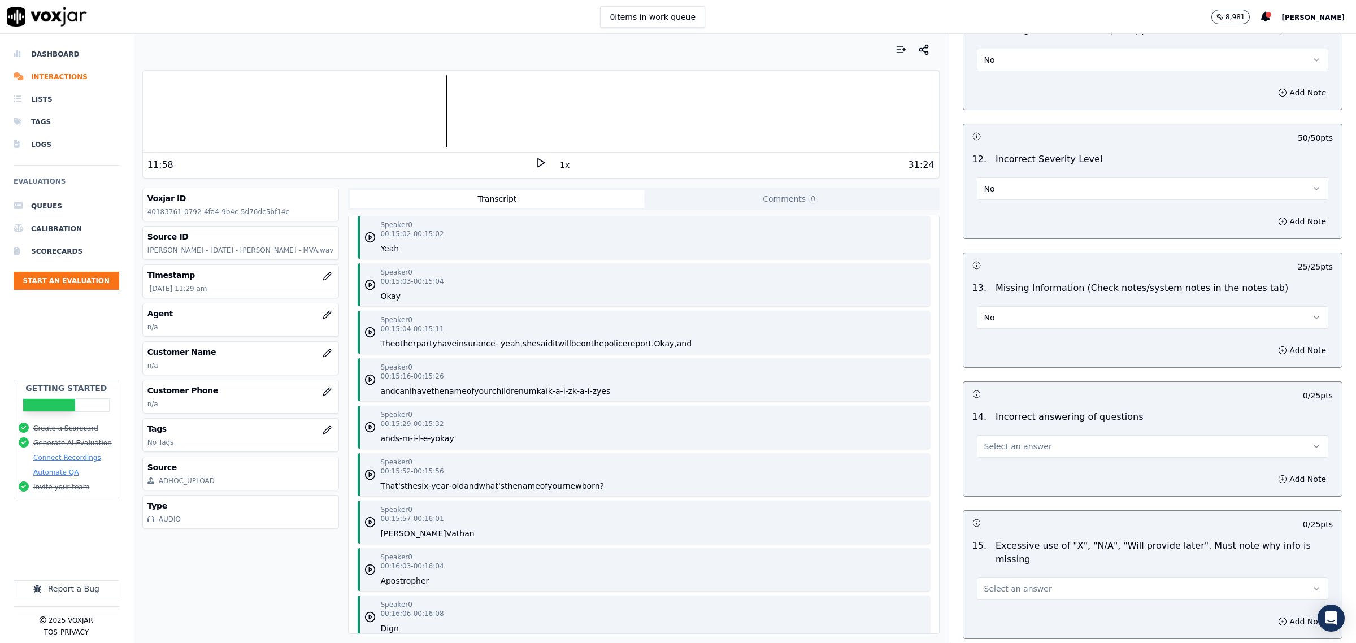
click at [1017, 445] on span "Select an answer" at bounding box center [1018, 446] width 68 height 11
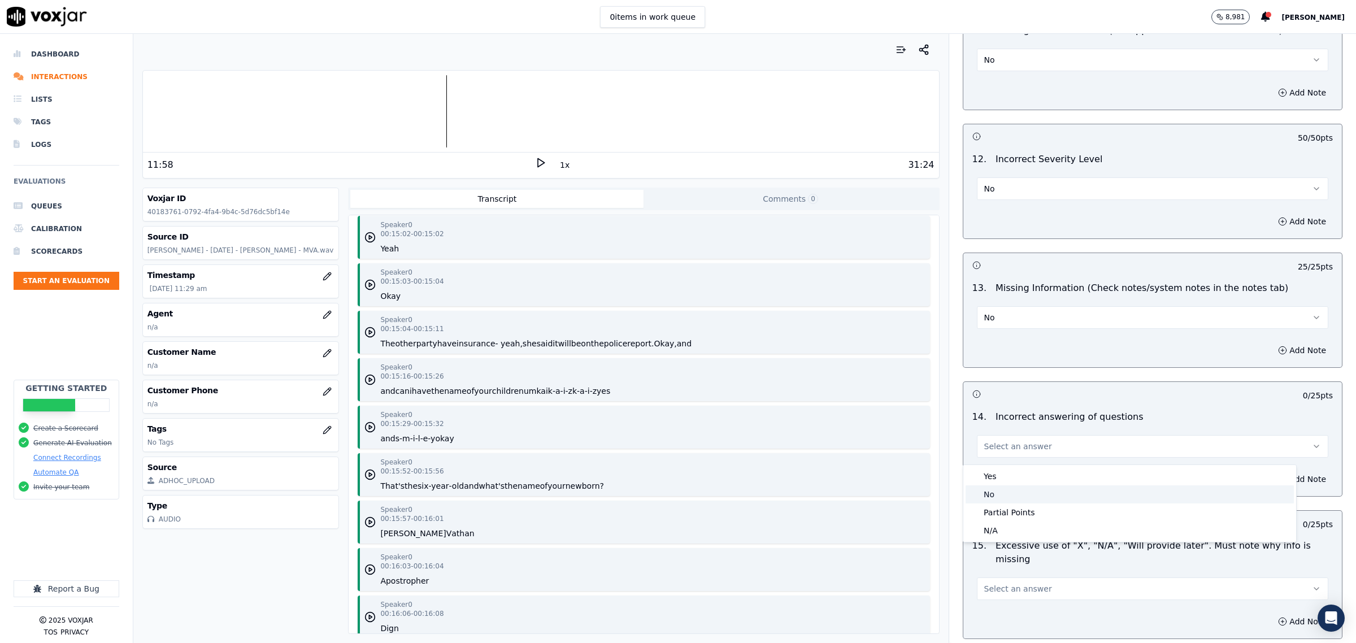
click at [999, 489] on div "No" at bounding box center [1129, 494] width 328 height 18
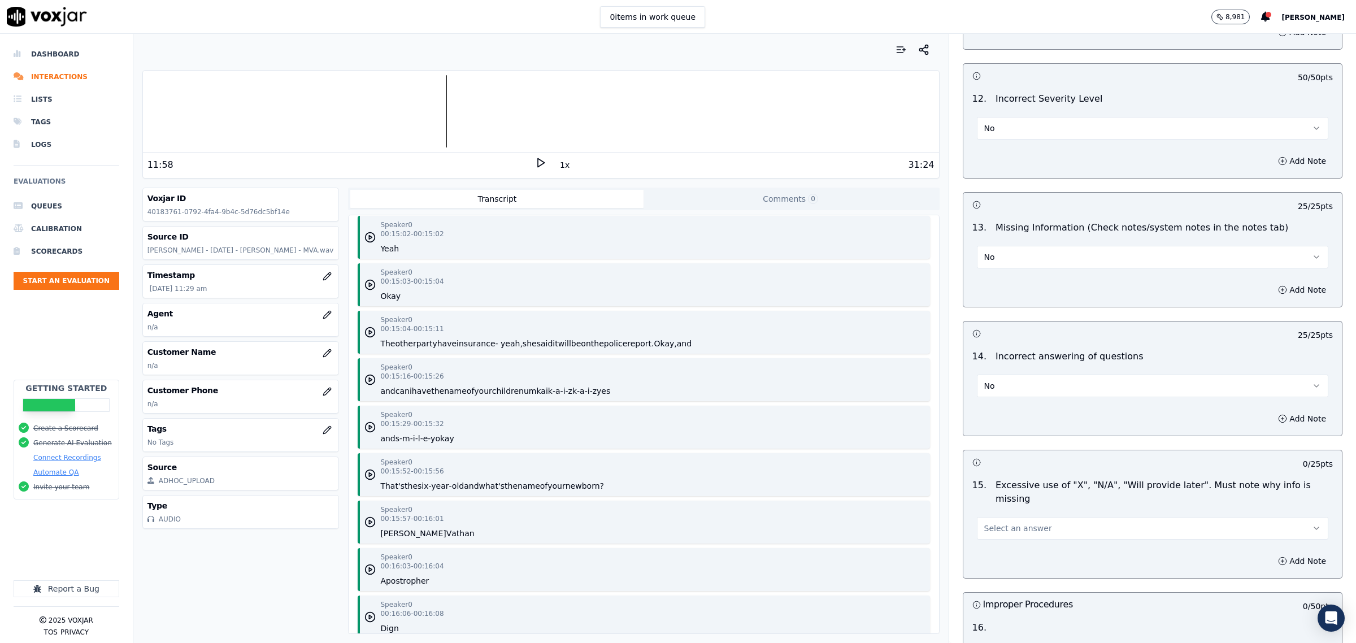
scroll to position [2471, 0]
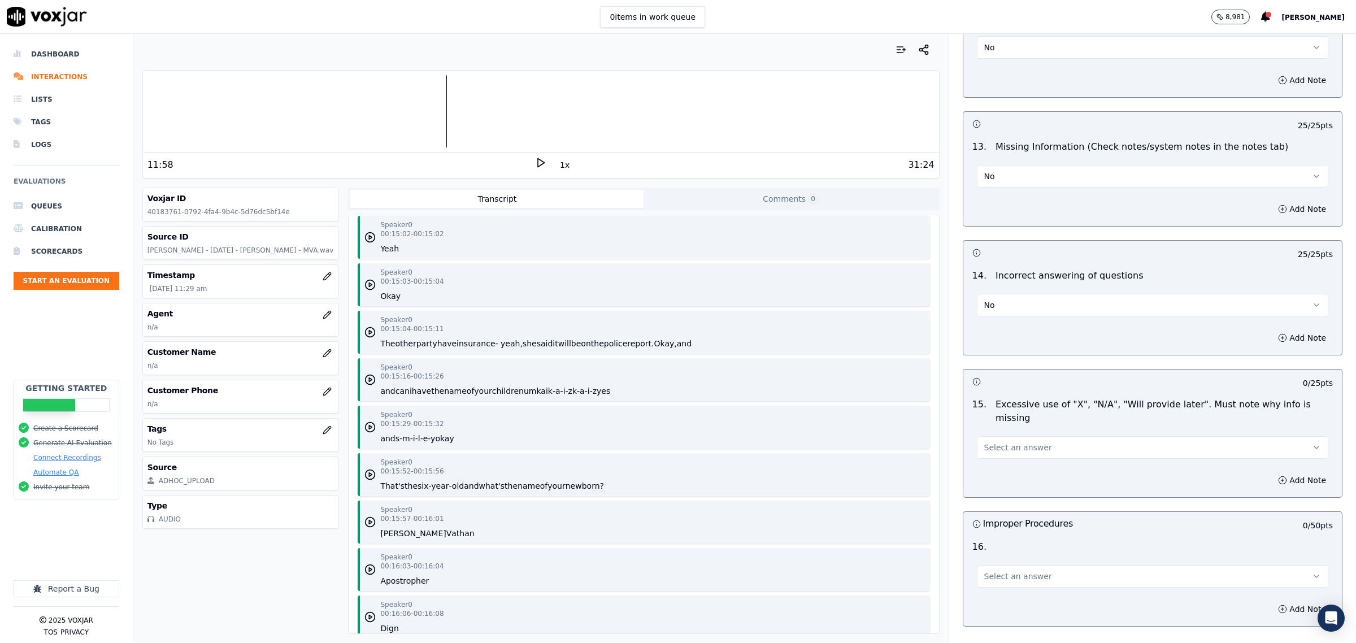
click at [1033, 445] on button "Select an answer" at bounding box center [1152, 447] width 351 height 23
click at [1021, 478] on div "No" at bounding box center [1129, 482] width 328 height 18
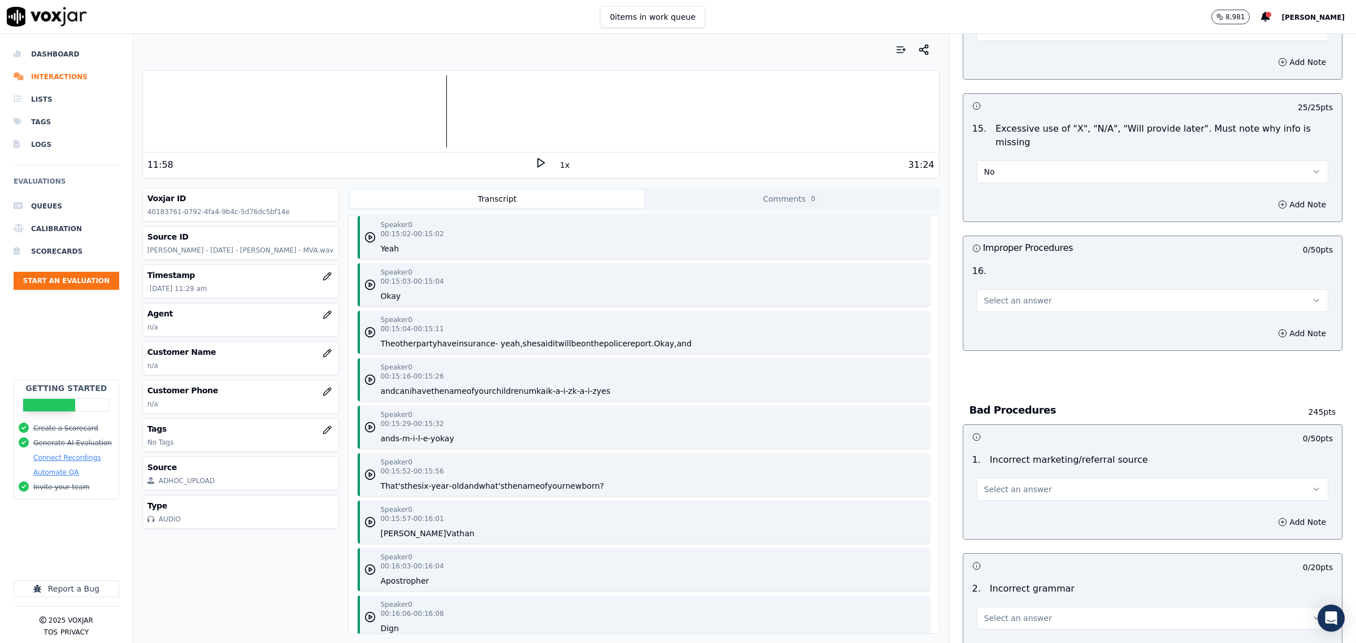
scroll to position [2754, 0]
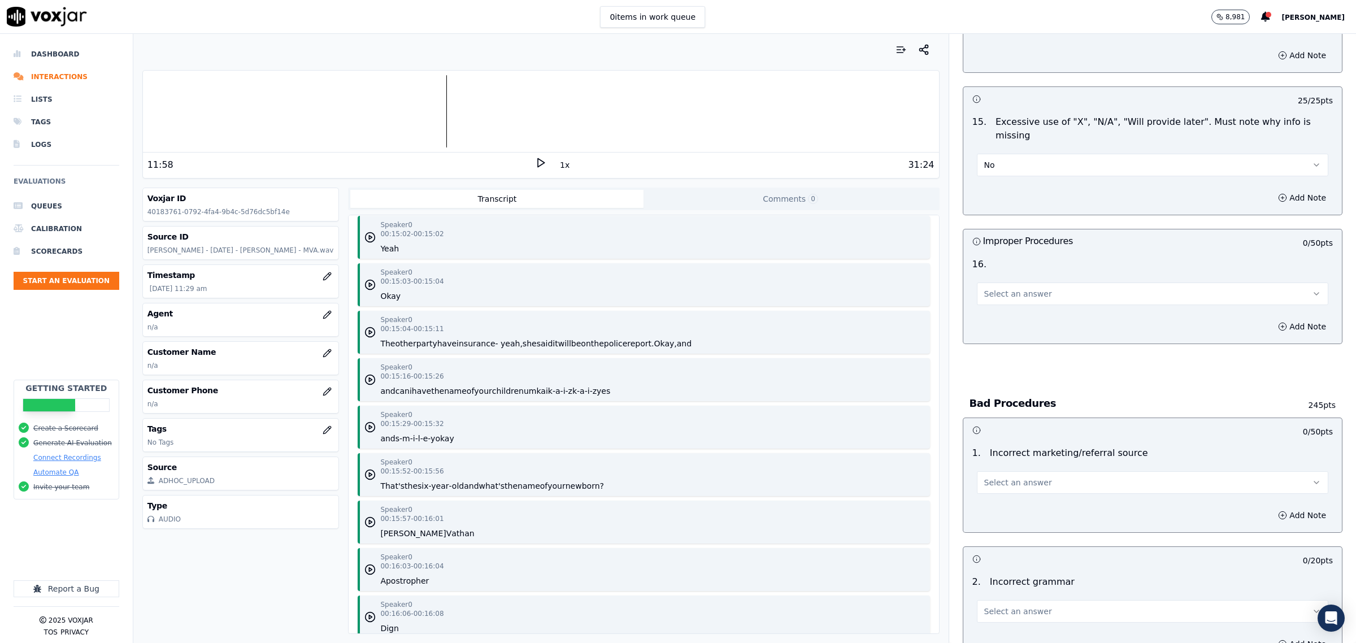
click at [1006, 282] on button "Select an answer" at bounding box center [1152, 293] width 351 height 23
click at [997, 345] on div "No" at bounding box center [1129, 346] width 328 height 18
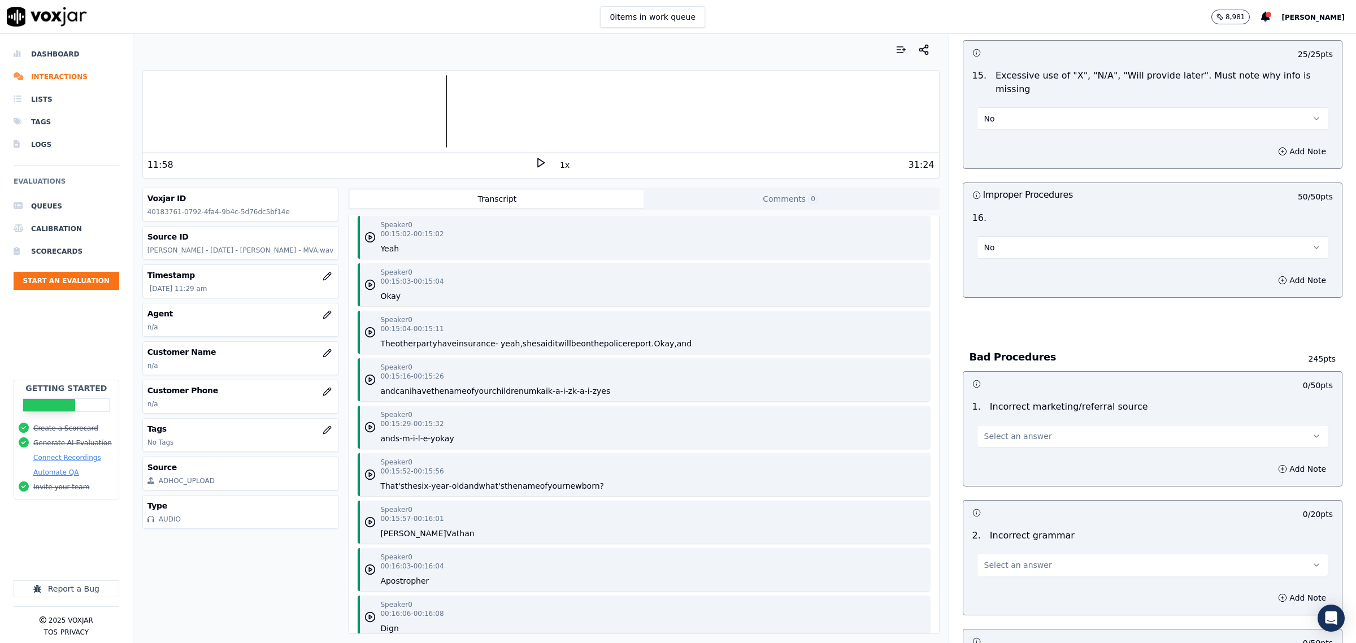
scroll to position [2824, 0]
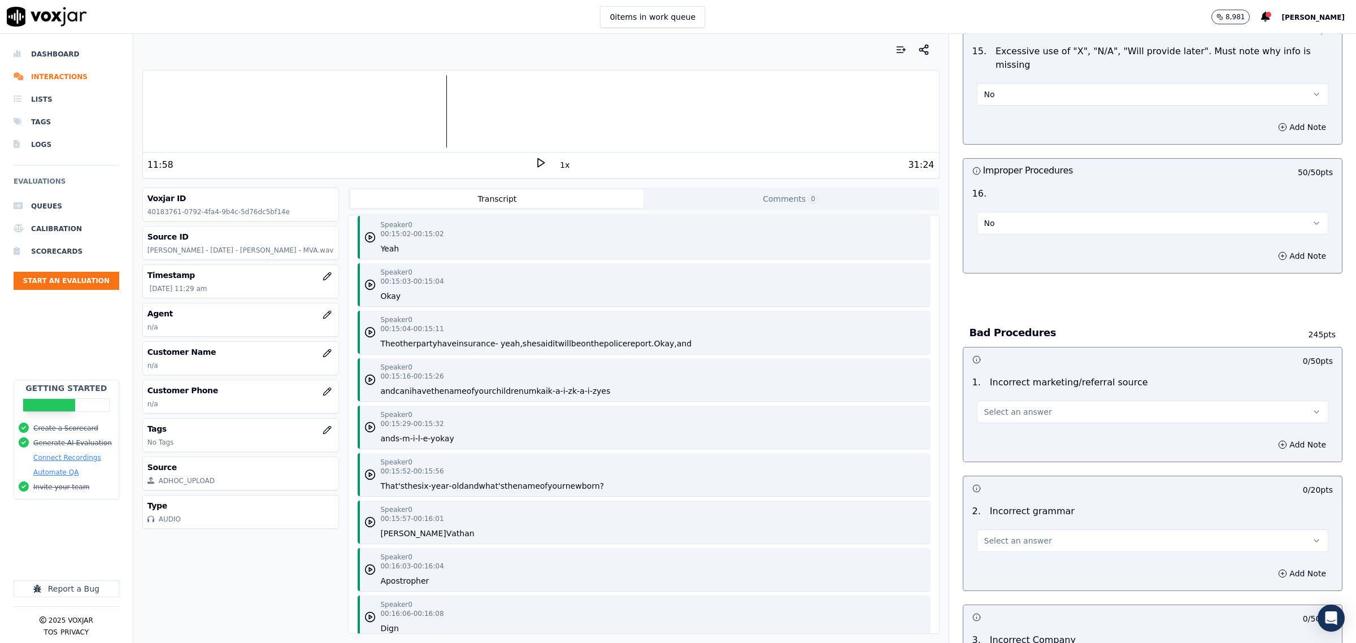
click at [1000, 406] on span "Select an answer" at bounding box center [1018, 411] width 68 height 11
click at [1001, 425] on div "Exceptional" at bounding box center [1129, 429] width 328 height 18
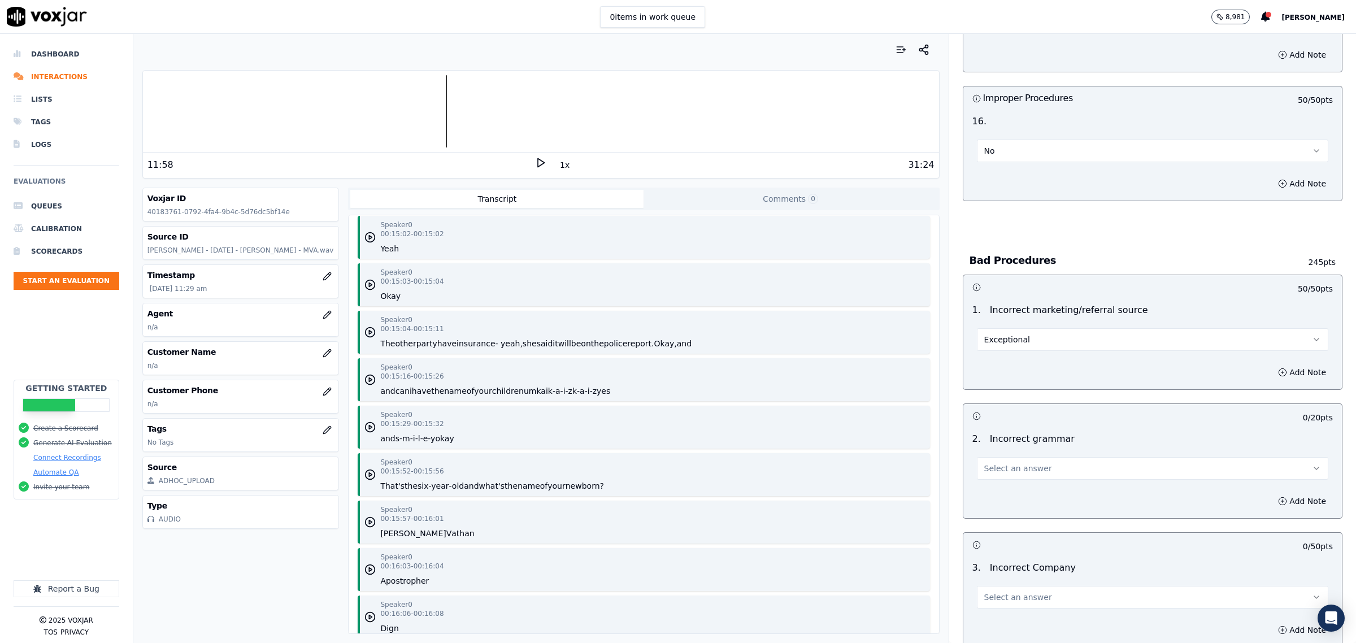
scroll to position [2965, 0]
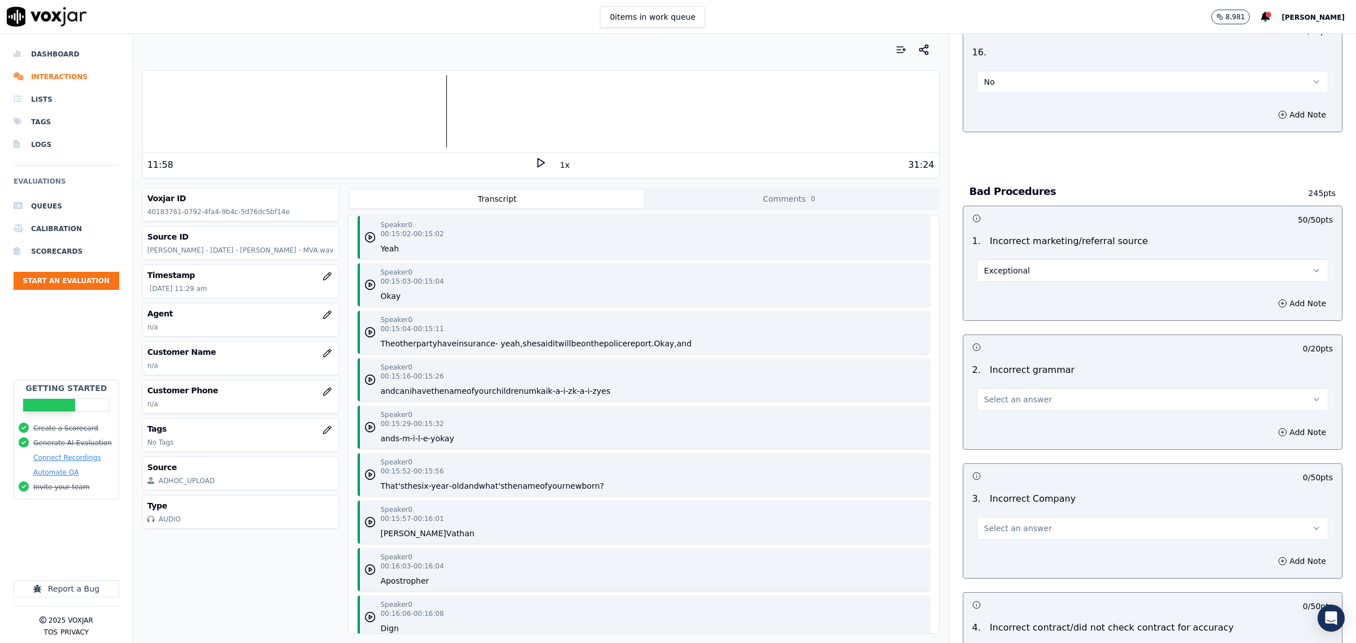
click at [993, 395] on span "Select an answer" at bounding box center [1018, 399] width 68 height 11
click at [995, 417] on div "Exceptional" at bounding box center [1129, 416] width 328 height 18
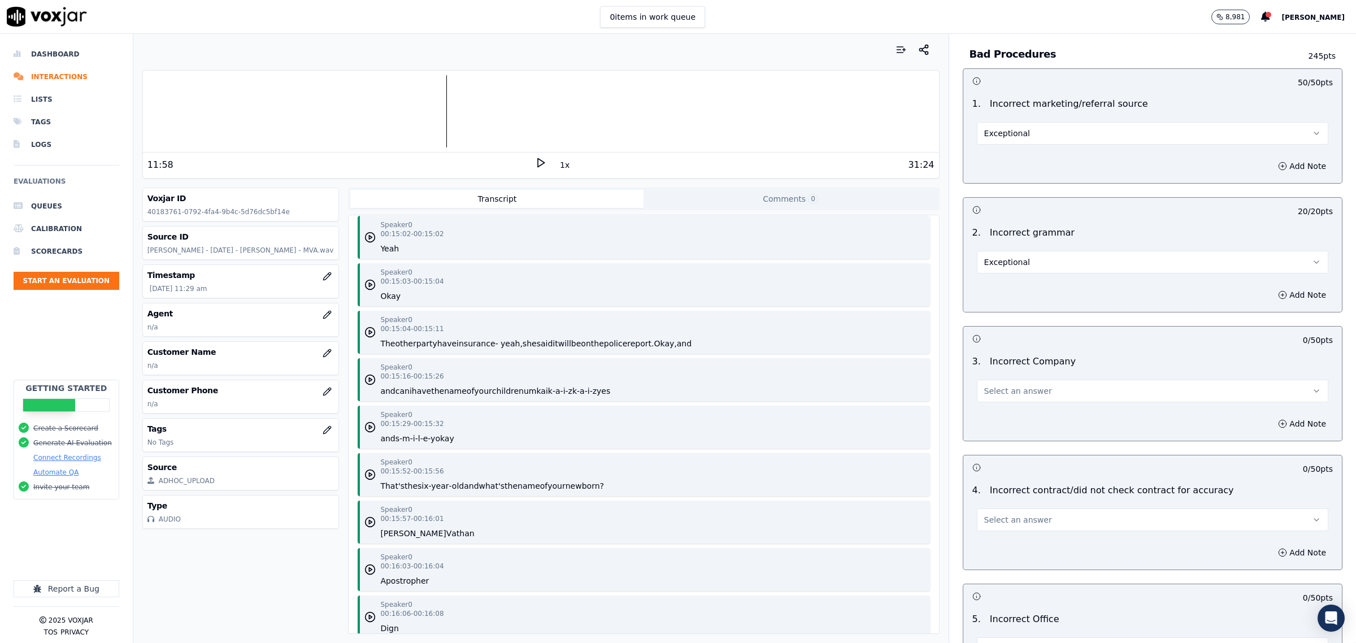
scroll to position [3107, 0]
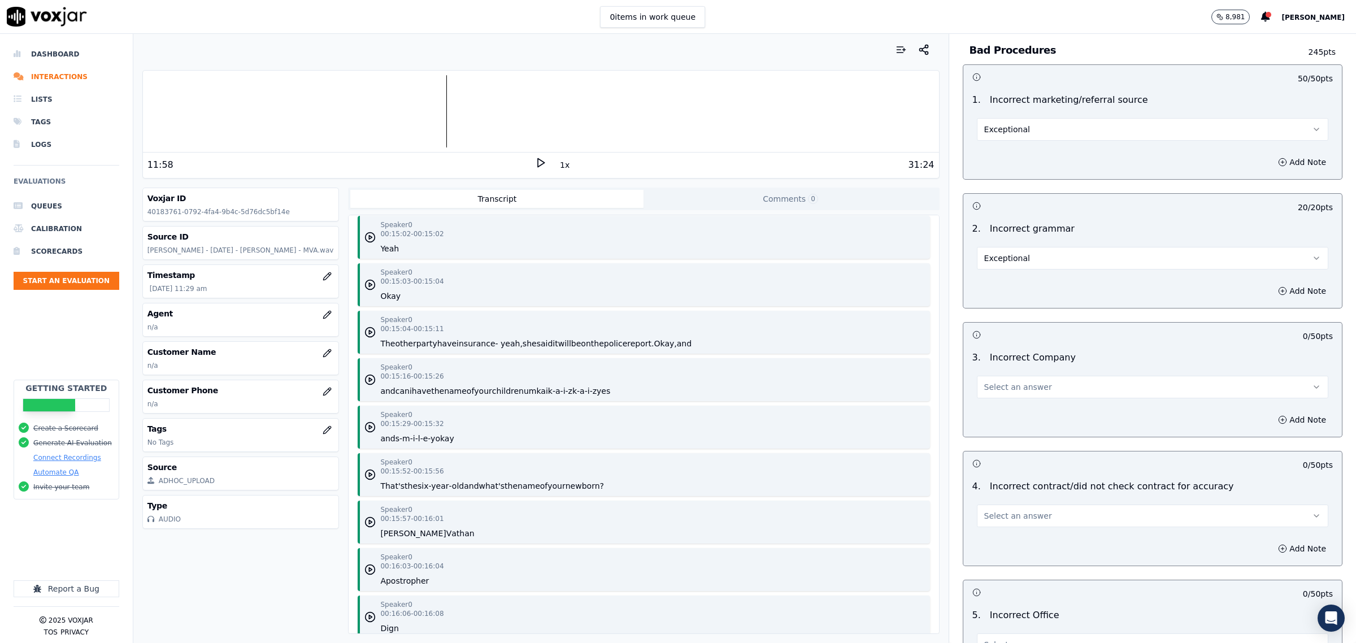
click at [1016, 381] on span "Select an answer" at bounding box center [1018, 386] width 68 height 11
click at [1016, 400] on div "Exceptional" at bounding box center [1129, 404] width 328 height 18
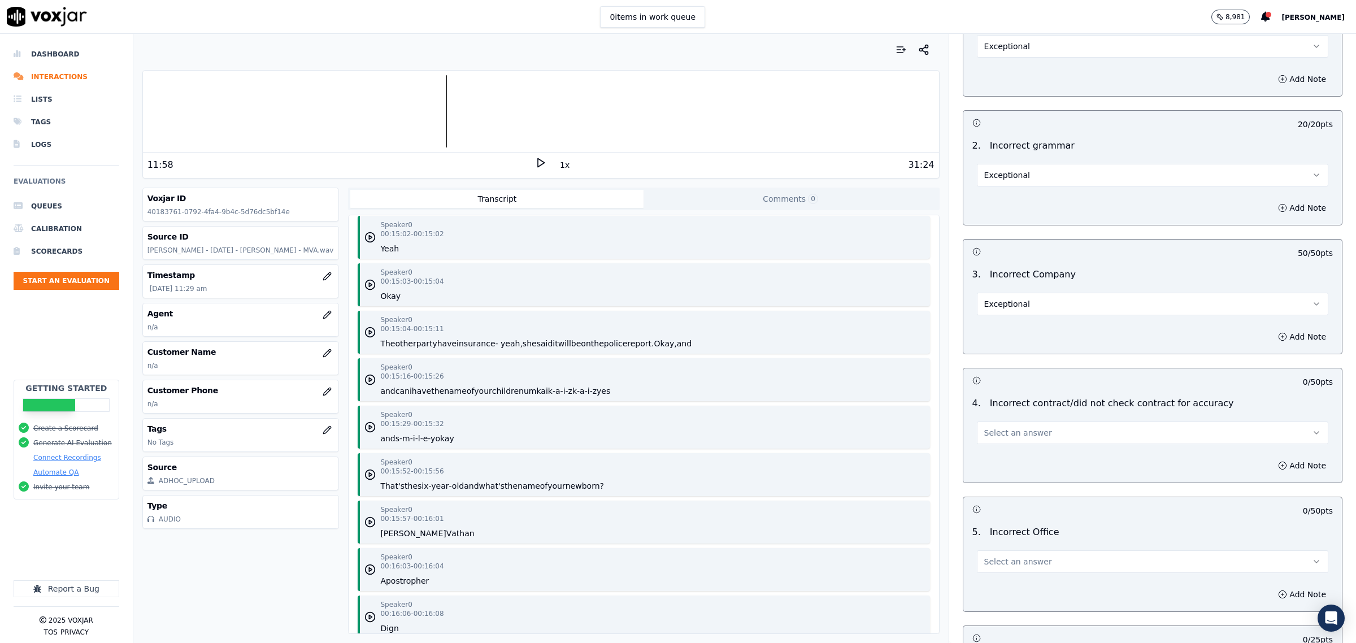
scroll to position [3318, 0]
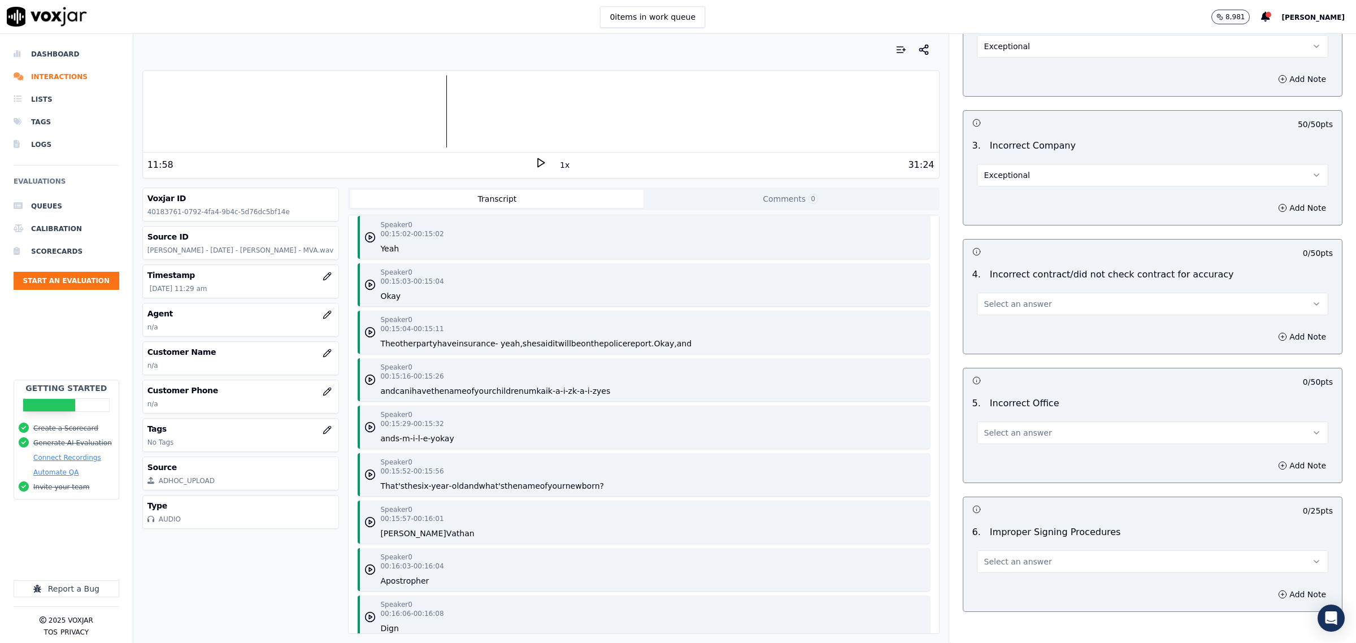
click at [1027, 298] on span "Select an answer" at bounding box center [1018, 303] width 68 height 11
click at [1022, 312] on div "Exceptional" at bounding box center [1129, 321] width 328 height 18
click at [1033, 430] on button "Select an answer" at bounding box center [1152, 432] width 351 height 23
click at [1021, 447] on div "Exceptional" at bounding box center [1129, 450] width 328 height 18
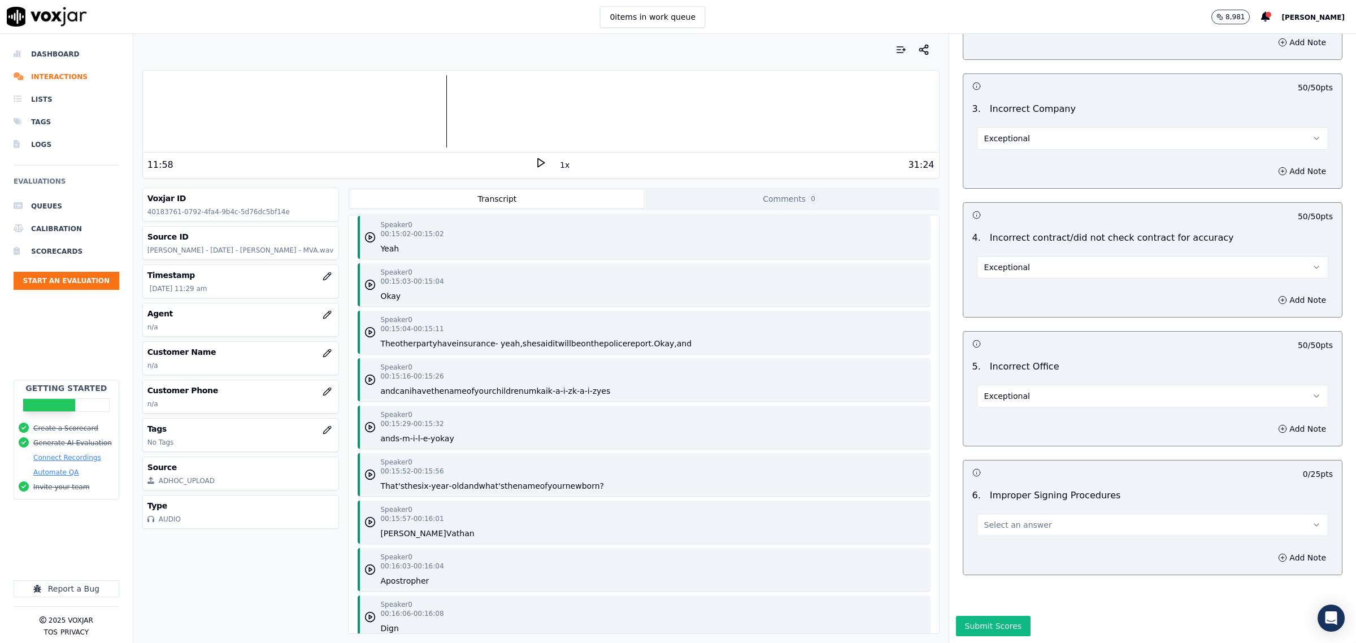
scroll to position [3378, 0]
click at [1003, 519] on span "Select an answer" at bounding box center [1018, 524] width 68 height 11
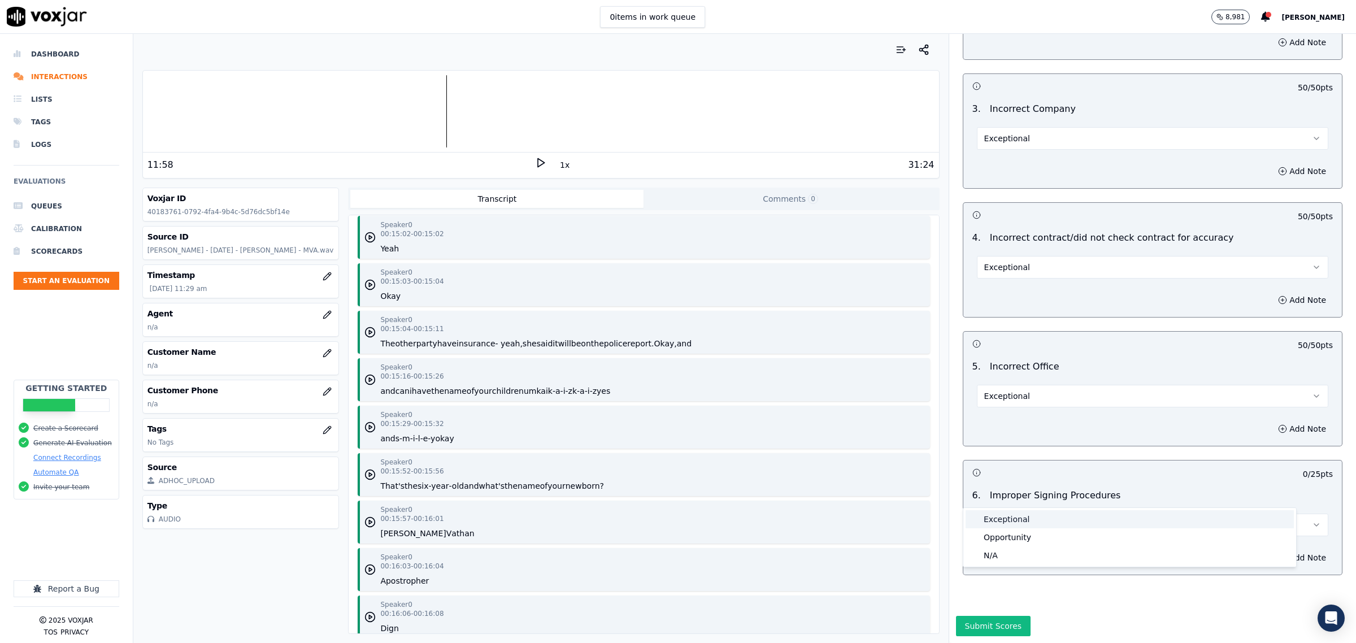
click at [1014, 510] on div "Exceptional" at bounding box center [1129, 519] width 328 height 18
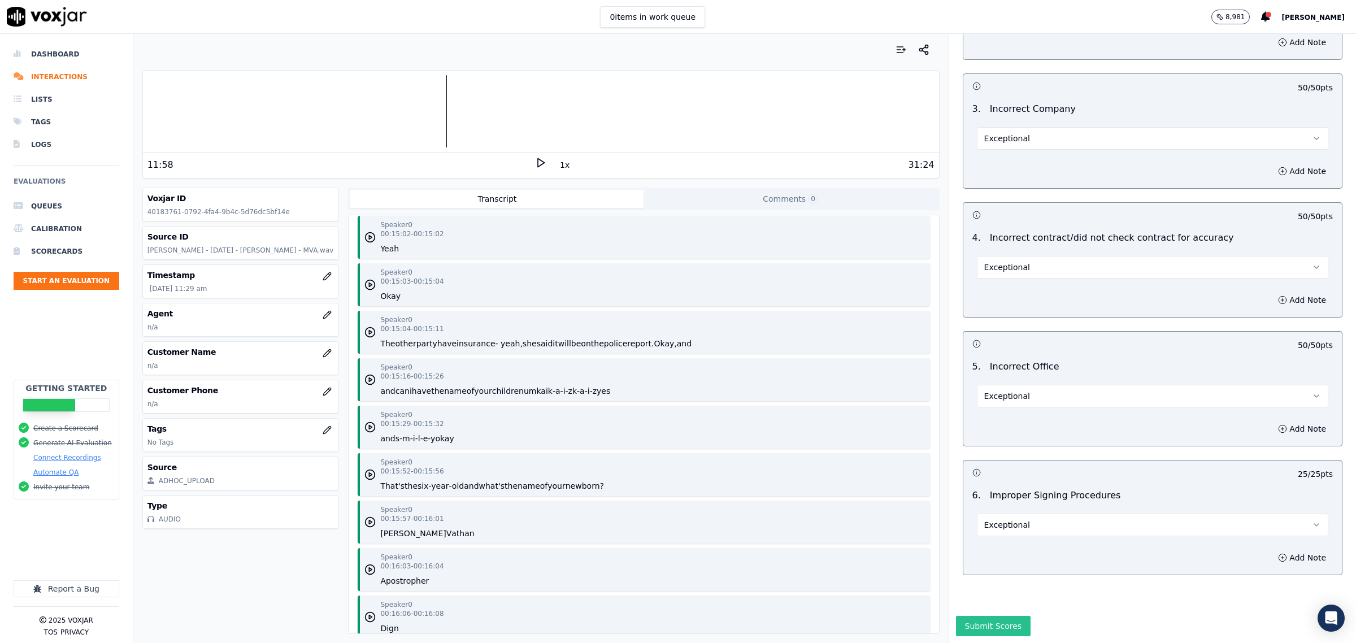
click at [982, 616] on button "Submit Scores" at bounding box center [993, 626] width 75 height 20
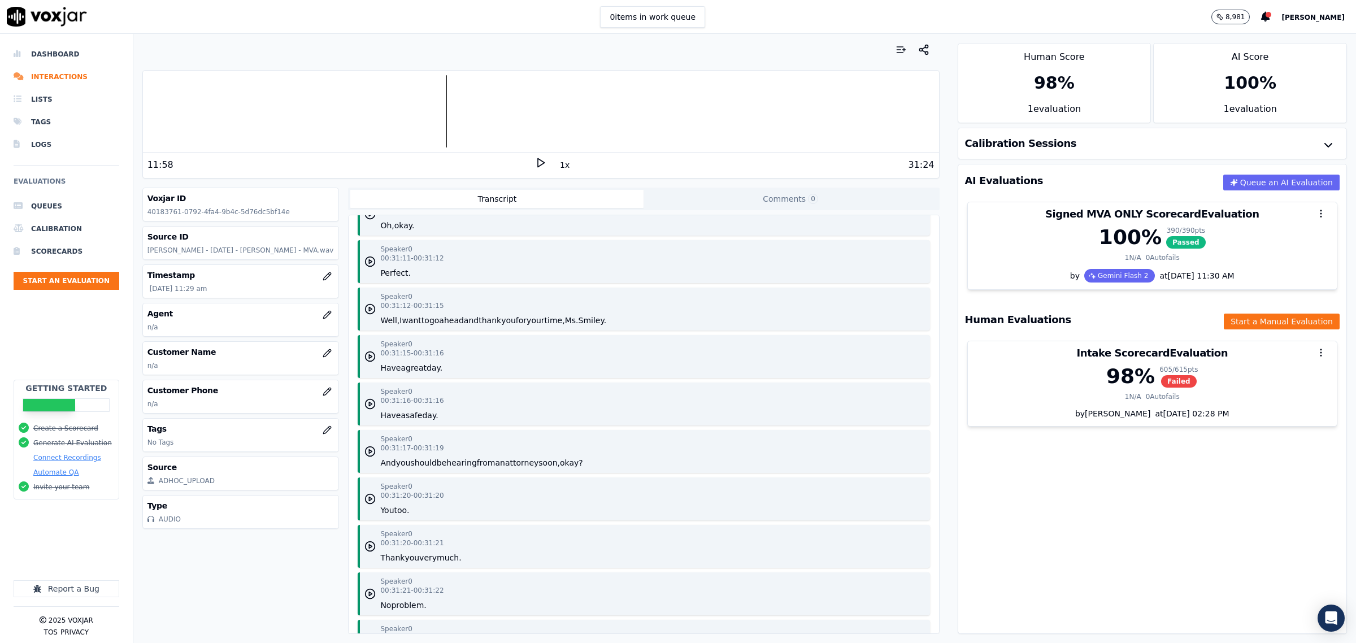
scroll to position [14661, 0]
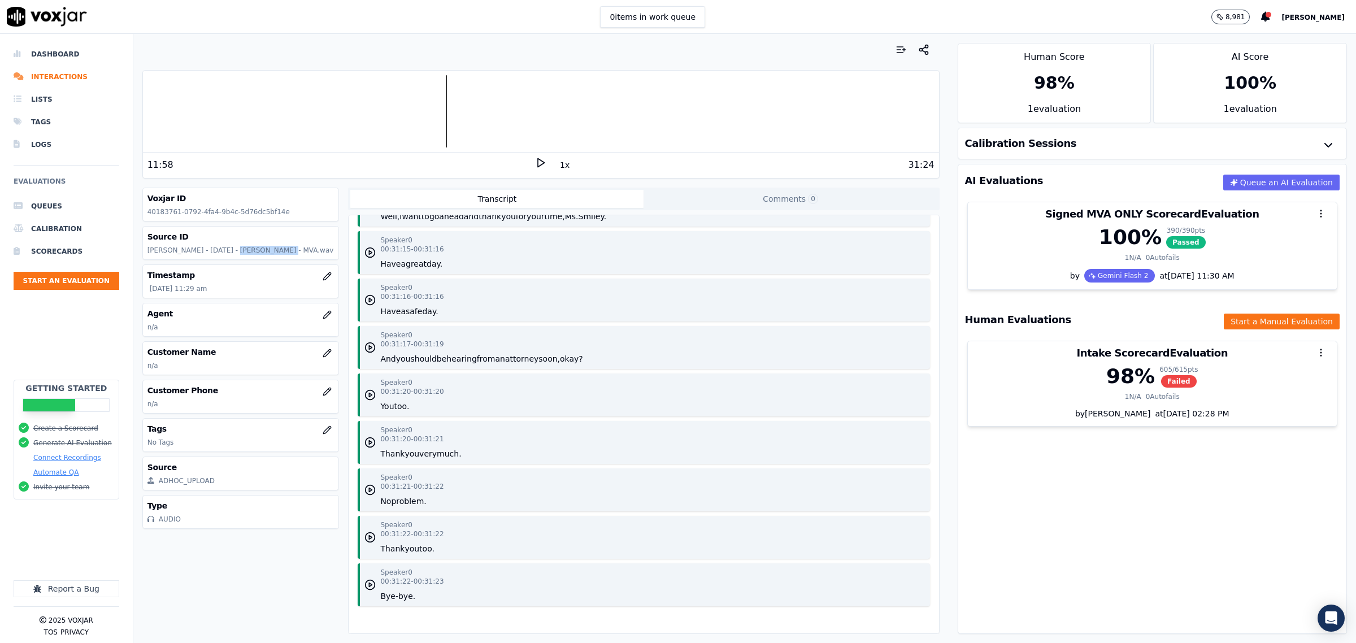
drag, startPoint x: 264, startPoint y: 250, endPoint x: 220, endPoint y: 249, distance: 44.1
click at [220, 249] on p "Taheed Arnold - 8.7.25 - Natakia Smiley - MVA.wav" at bounding box center [240, 250] width 187 height 9
copy p "Natakia Smiley"
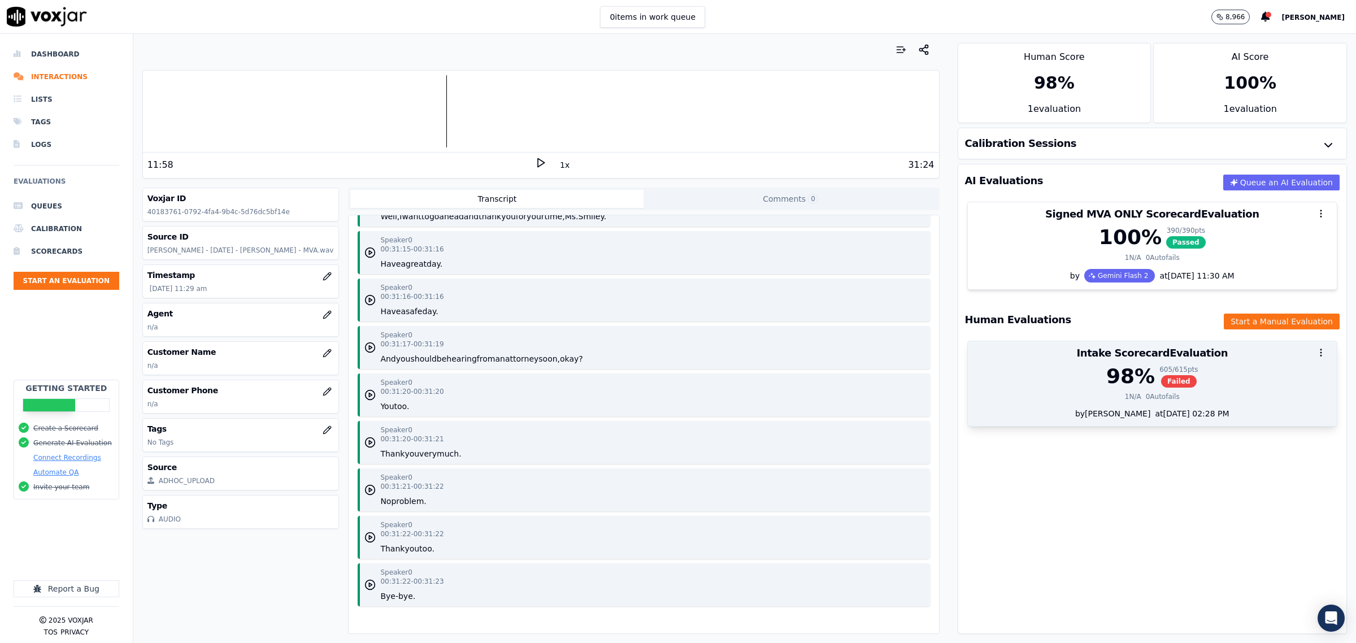
click at [1070, 404] on div "98 % 605 / 615 pts Failed 1 N/A 0 Autofails" at bounding box center [1152, 386] width 369 height 43
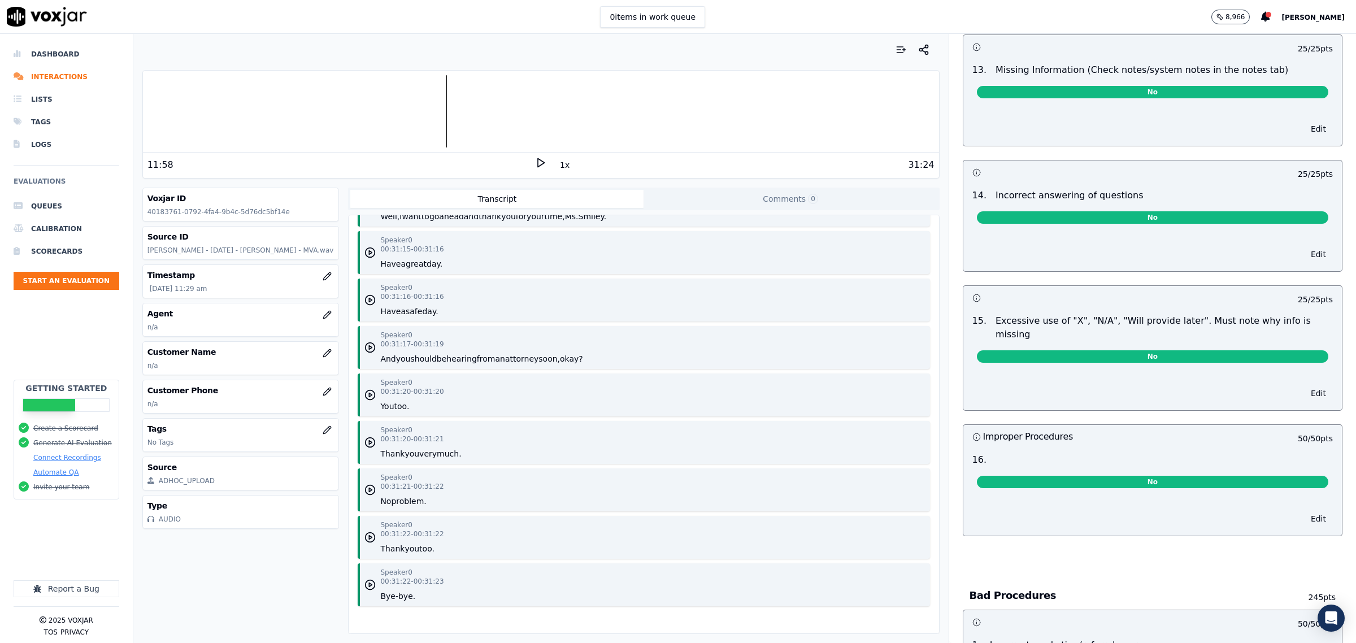
scroll to position [2612, 0]
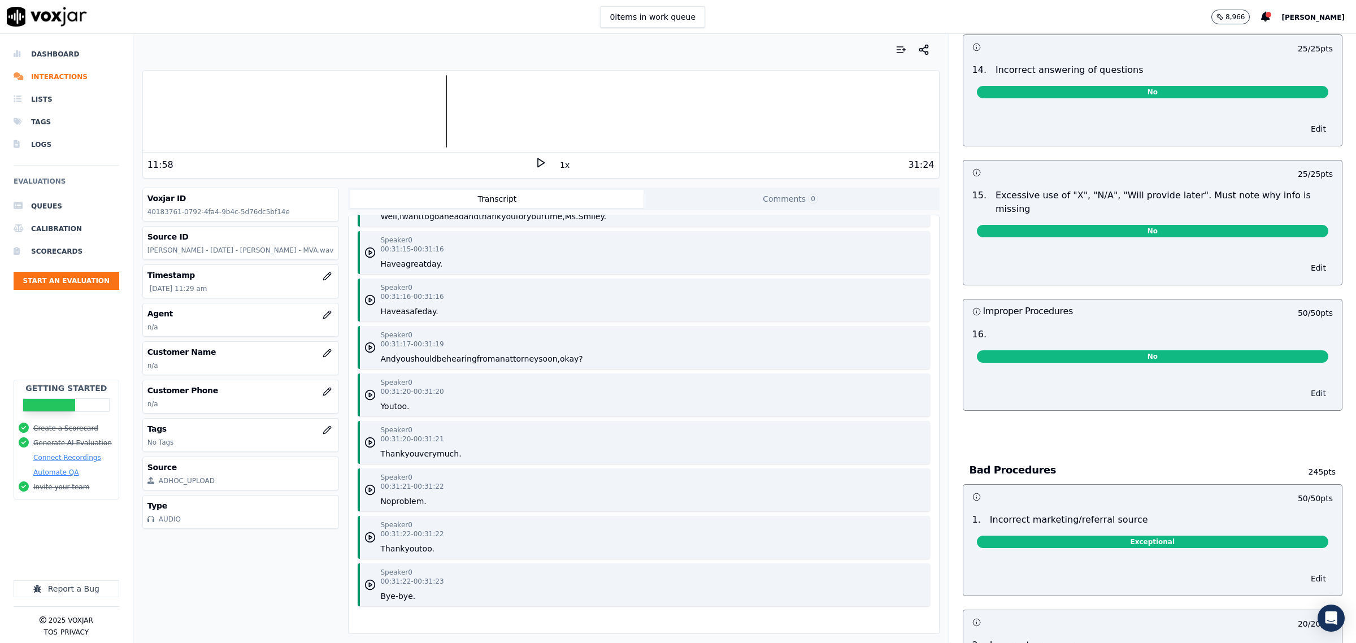
click at [1304, 387] on button "Edit" at bounding box center [1318, 393] width 29 height 16
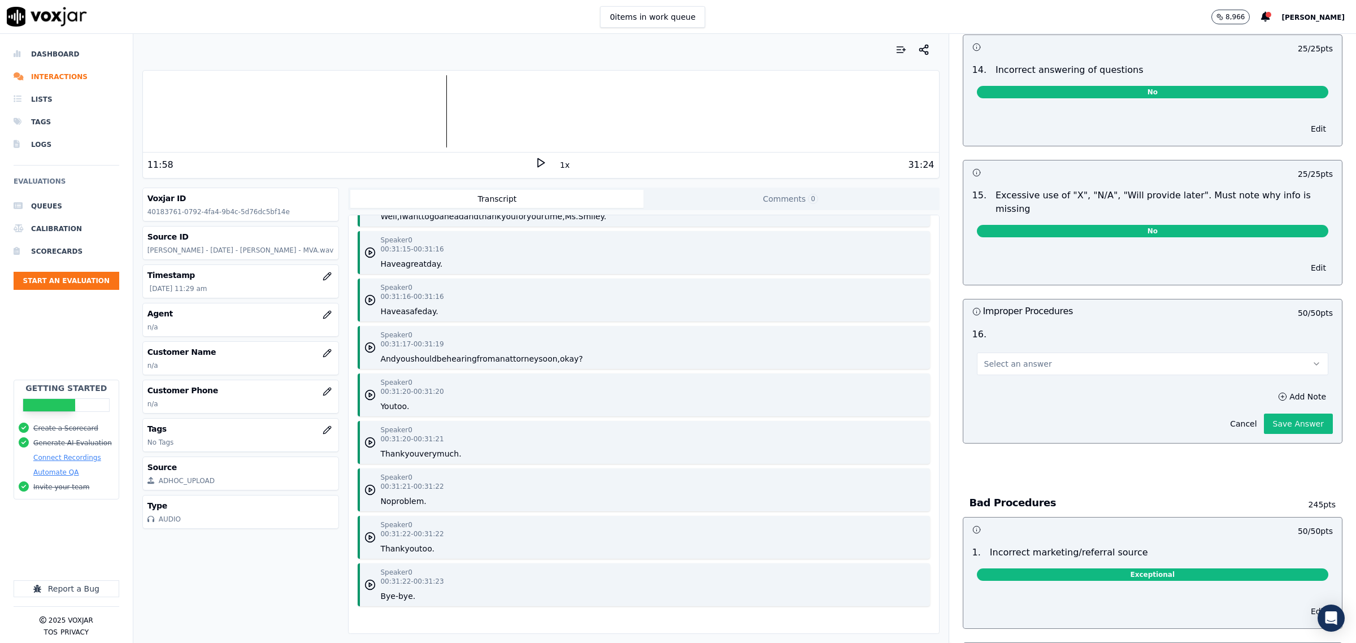
click at [1129, 362] on button "Select an answer" at bounding box center [1152, 363] width 351 height 23
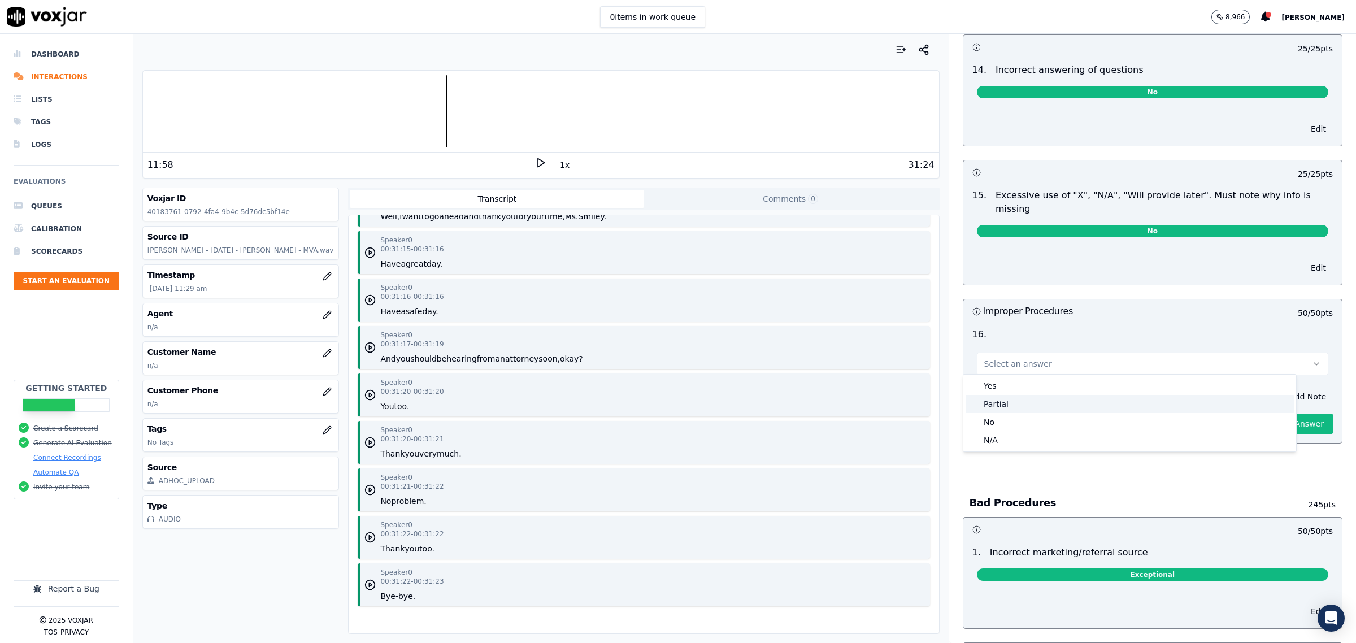
click at [1037, 407] on div "Partial" at bounding box center [1129, 404] width 328 height 18
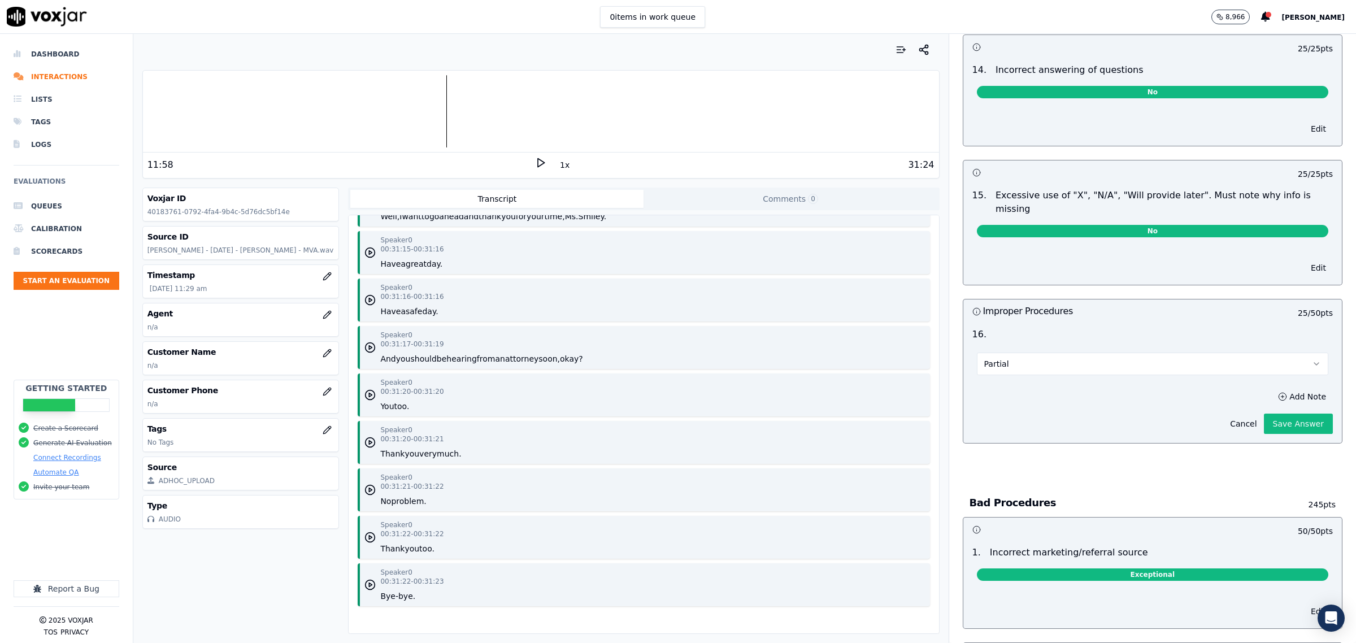
click at [1075, 359] on button "Partial" at bounding box center [1152, 363] width 351 height 23
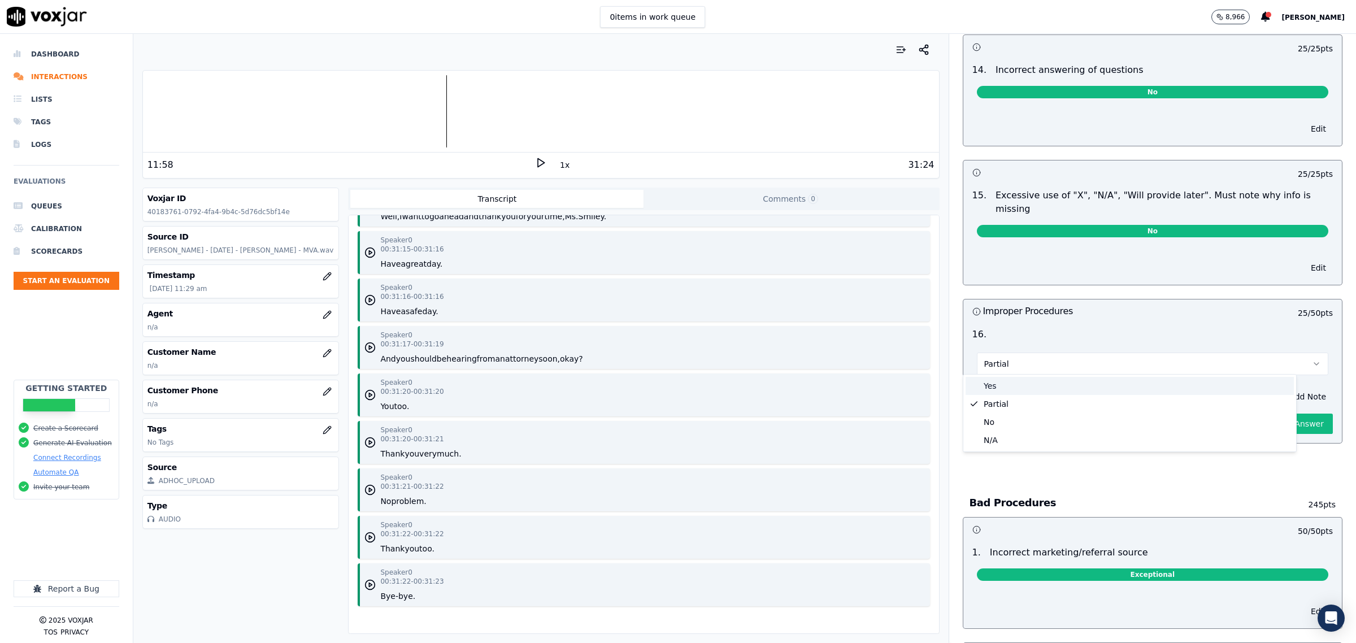
click at [1020, 388] on div "Yes" at bounding box center [1129, 386] width 328 height 18
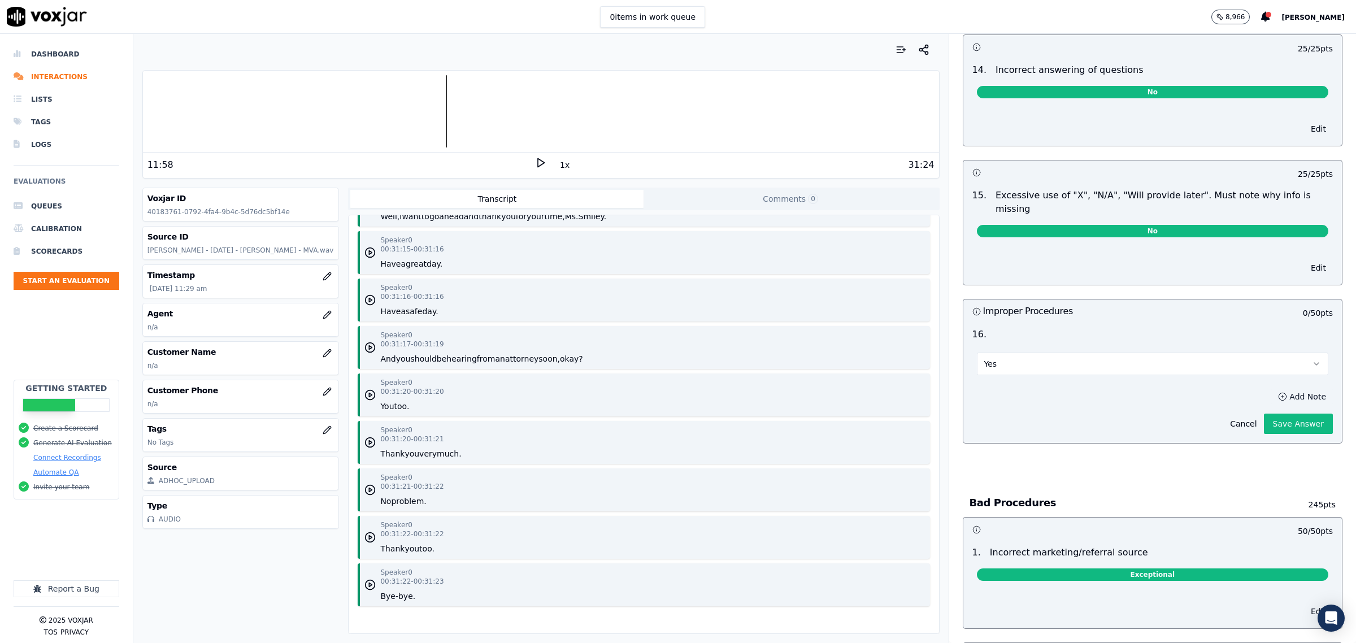
click at [1271, 396] on button "Add Note" at bounding box center [1302, 397] width 62 height 16
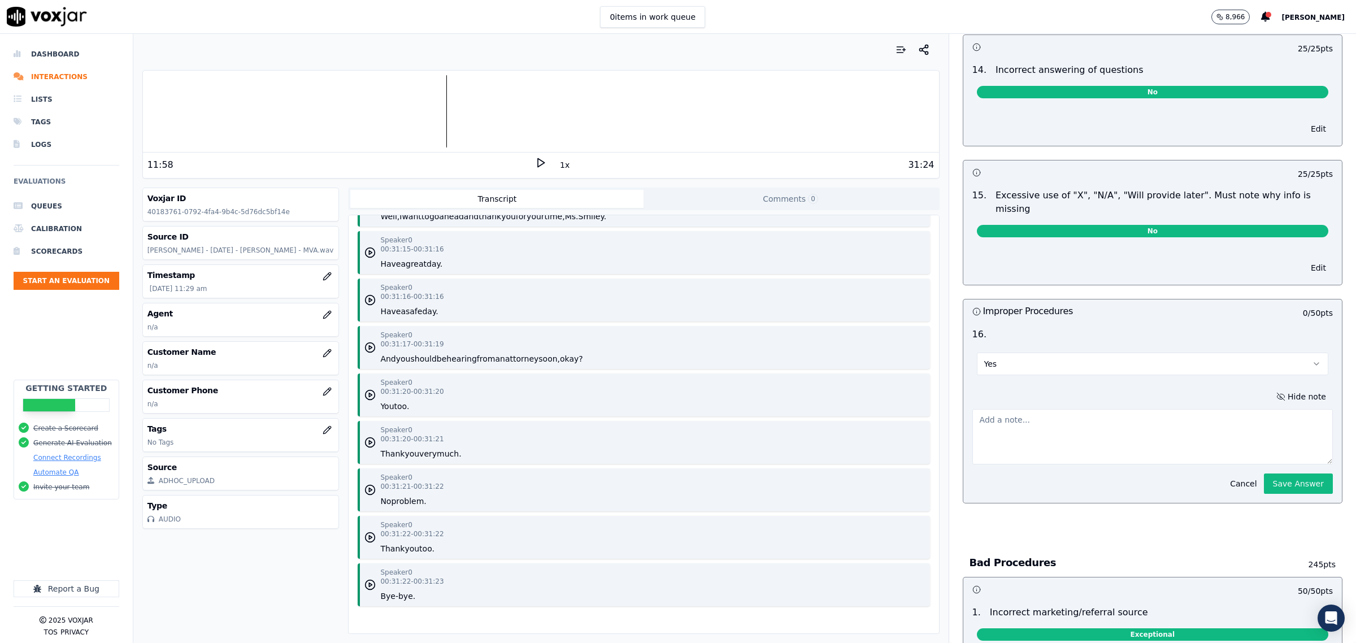
click at [1083, 409] on textarea at bounding box center [1152, 436] width 360 height 55
type textarea "You did not attempt to get the kids signed"
click at [1264, 489] on button "Save Answer" at bounding box center [1298, 483] width 69 height 20
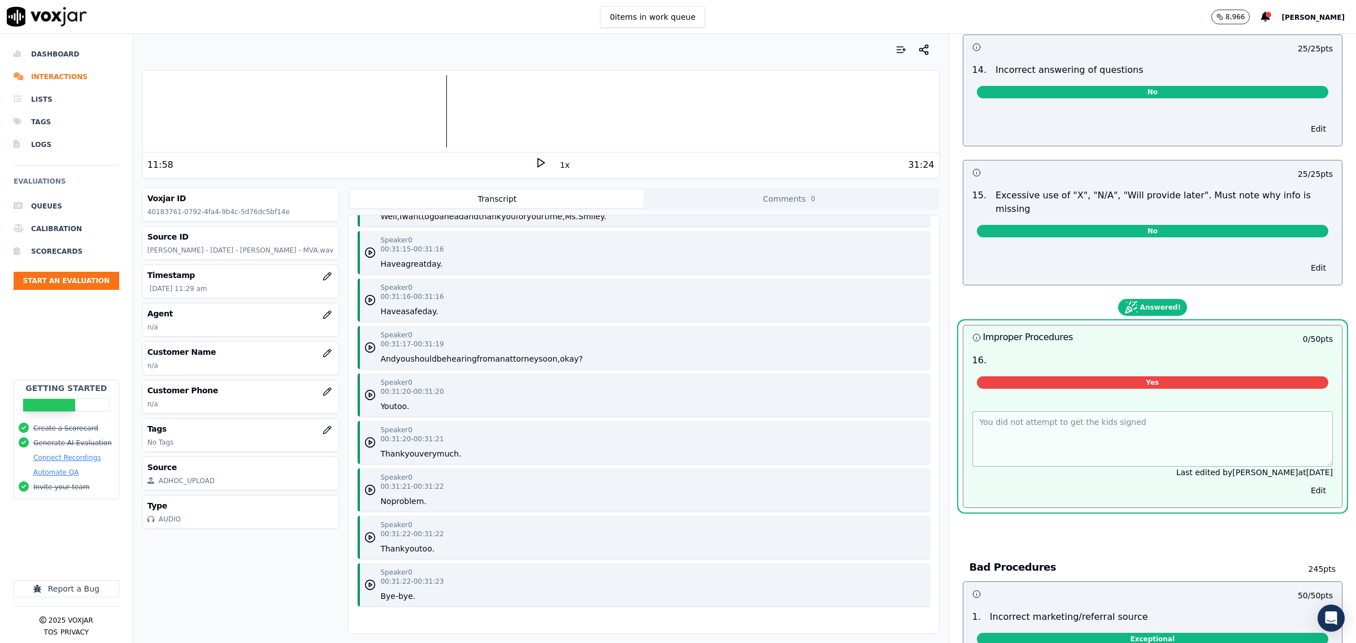
scroll to position [0, 0]
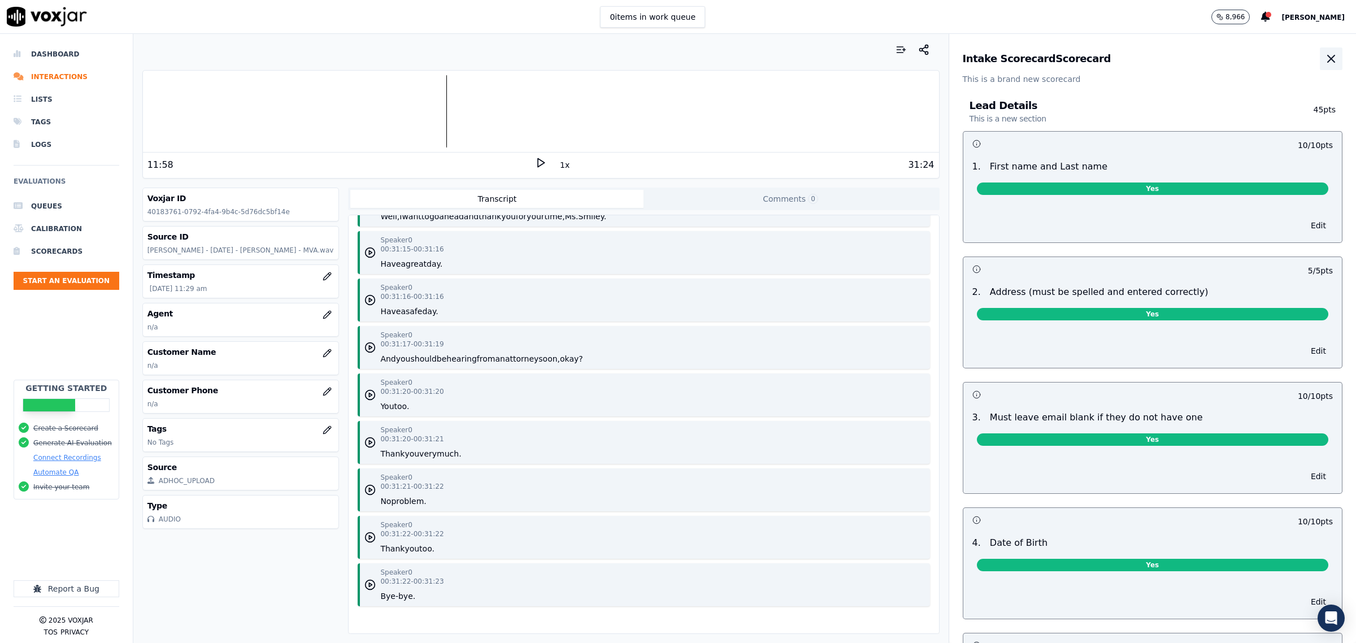
click at [1324, 62] on icon "button" at bounding box center [1331, 59] width 14 height 14
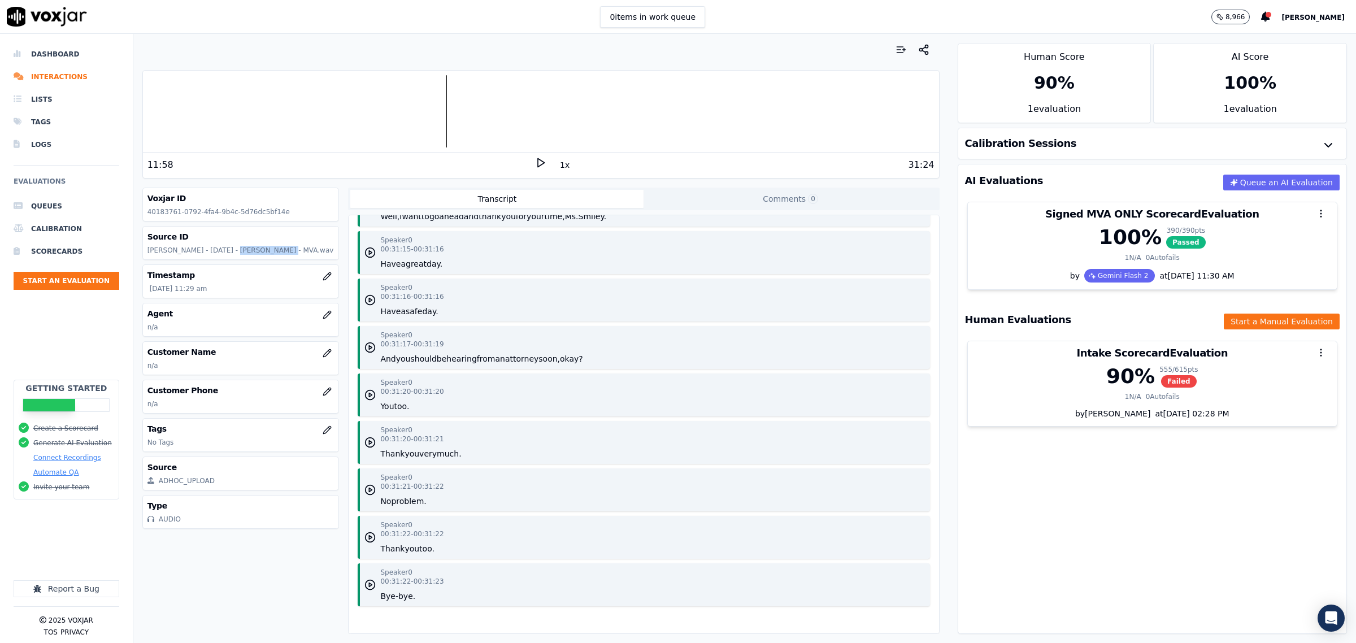
drag, startPoint x: 264, startPoint y: 250, endPoint x: 222, endPoint y: 251, distance: 42.4
click at [222, 251] on p "Taheed Arnold - 8.7.25 - Natakia Smiley - MVA.wav" at bounding box center [240, 250] width 187 height 9
copy p "Natakia Smiley"
click at [323, 390] on icon "button" at bounding box center [327, 391] width 9 height 9
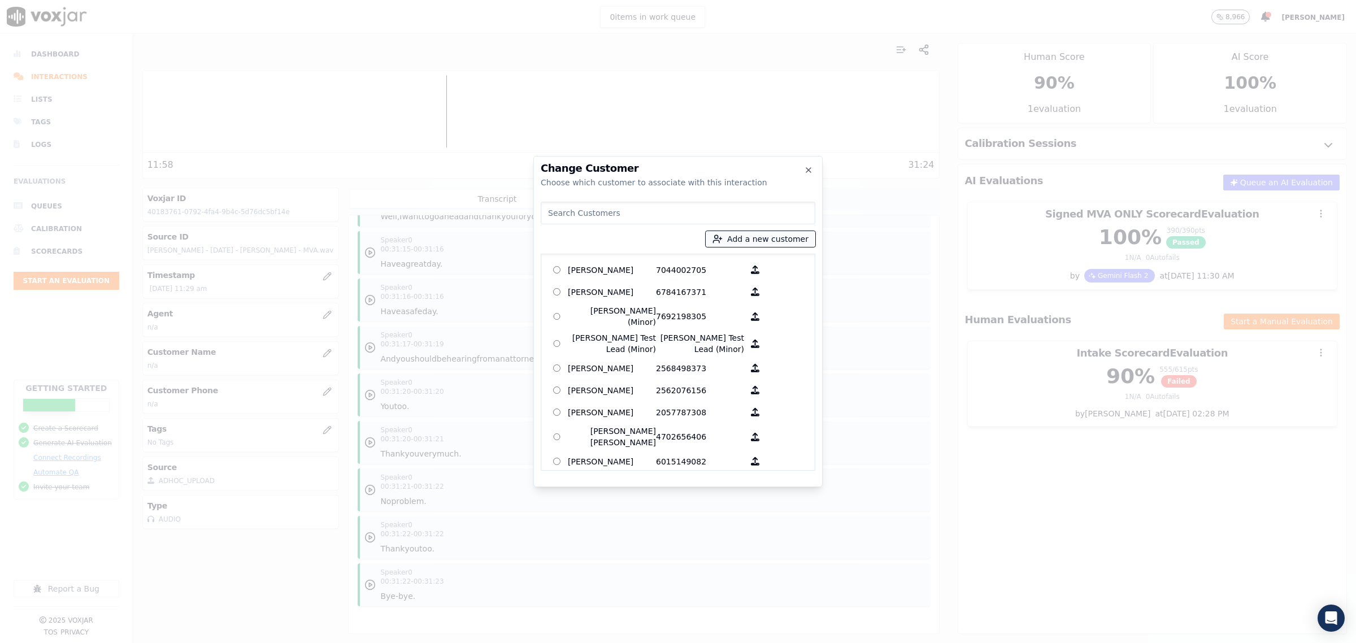
click at [738, 236] on button "Add a new customer" at bounding box center [760, 239] width 110 height 16
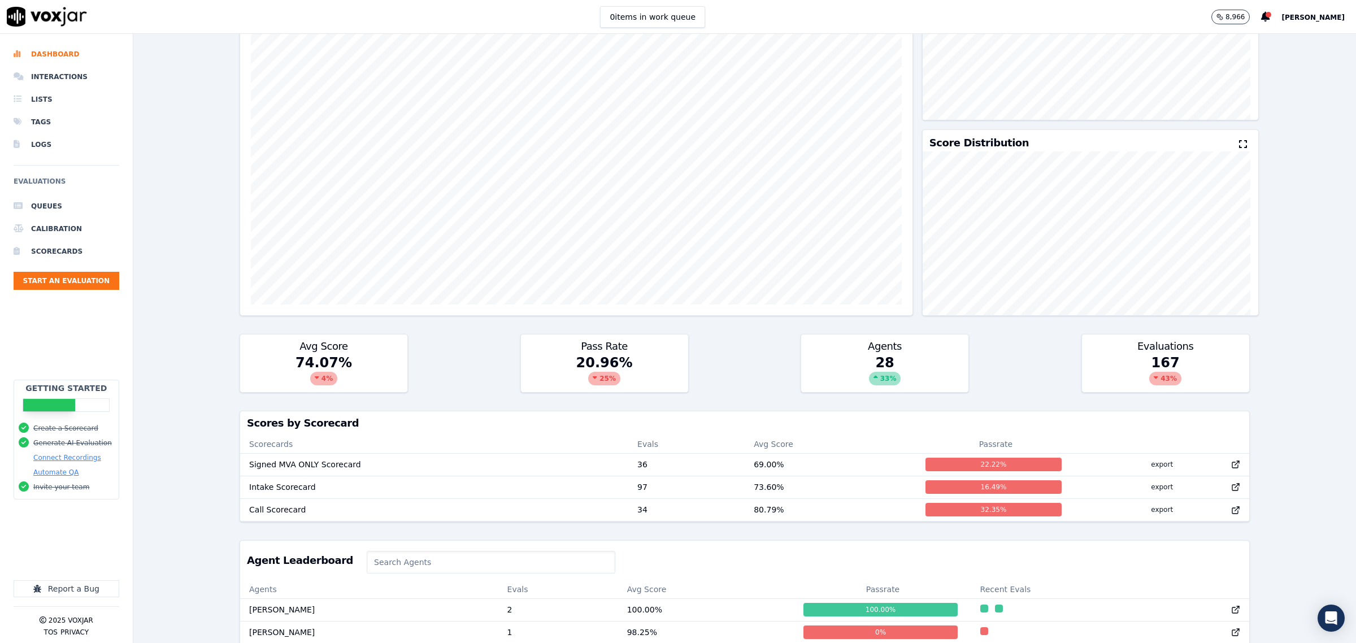
scroll to position [141, 0]
click at [55, 204] on li "Queues" at bounding box center [67, 206] width 106 height 23
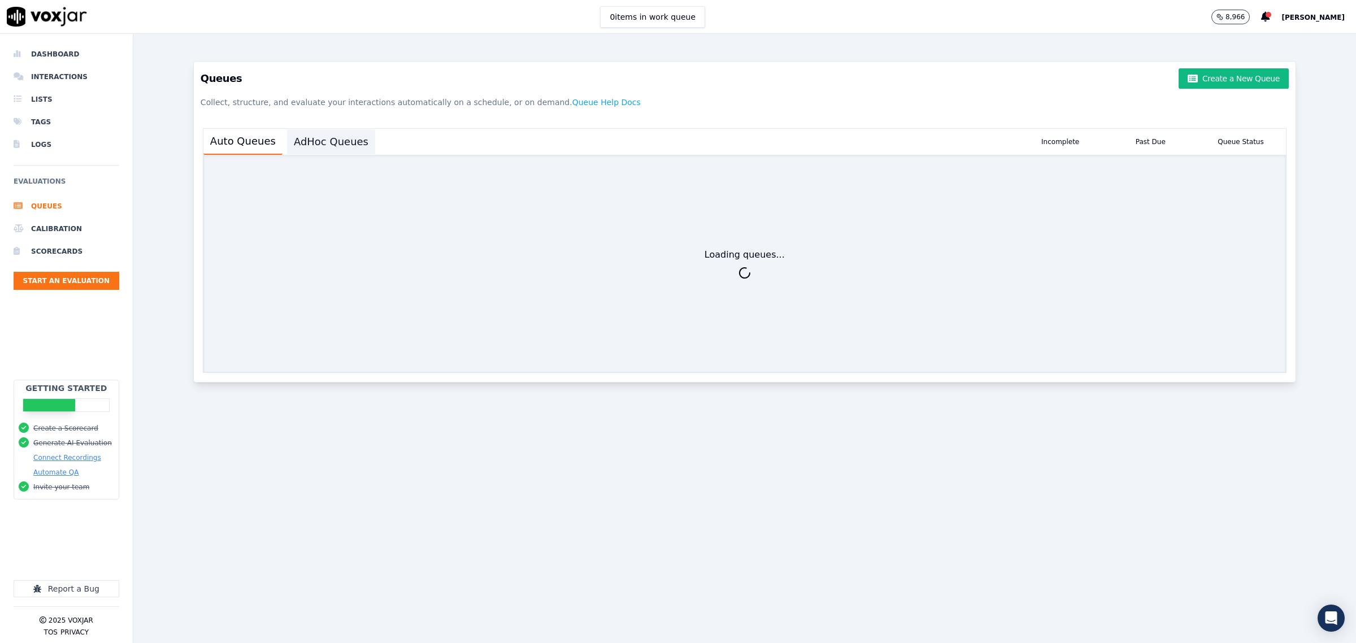
click at [315, 147] on button "AdHoc Queues" at bounding box center [331, 141] width 88 height 25
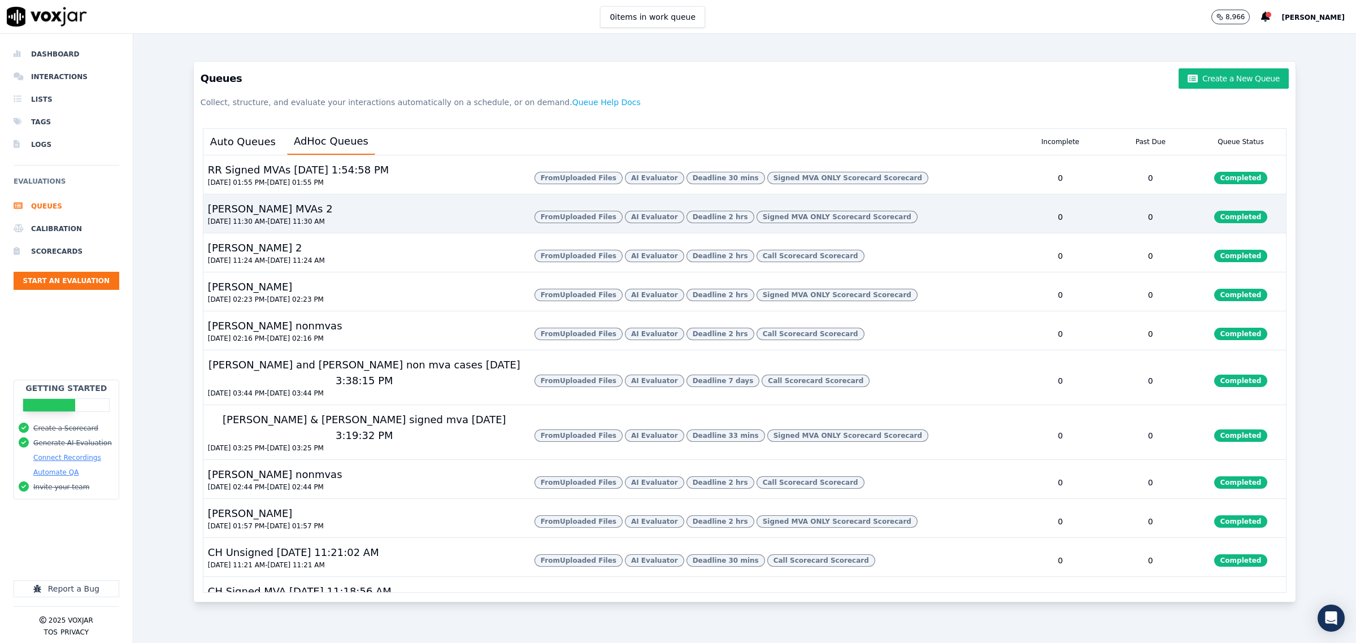
click at [309, 233] on div "[PERSON_NAME] MVAs 2 [DATE] 11:30 AM - [DATE] 11:30 AM" at bounding box center [364, 217] width 322 height 32
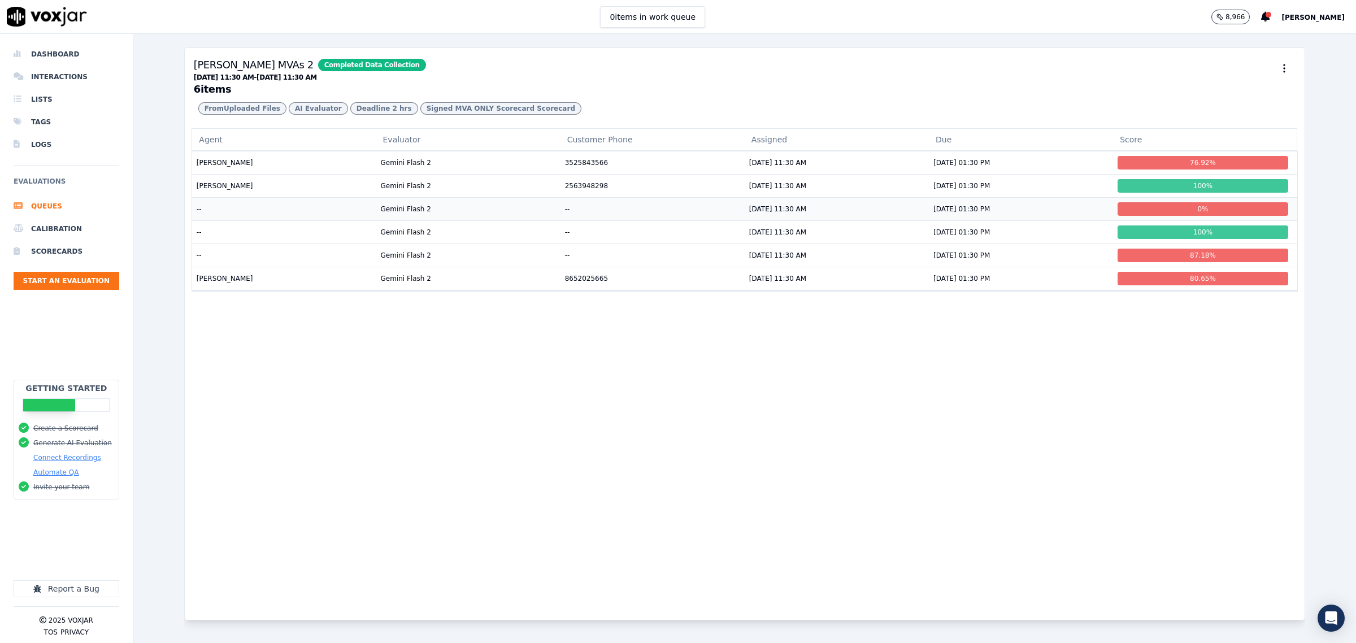
click at [251, 220] on td "--" at bounding box center [283, 208] width 184 height 23
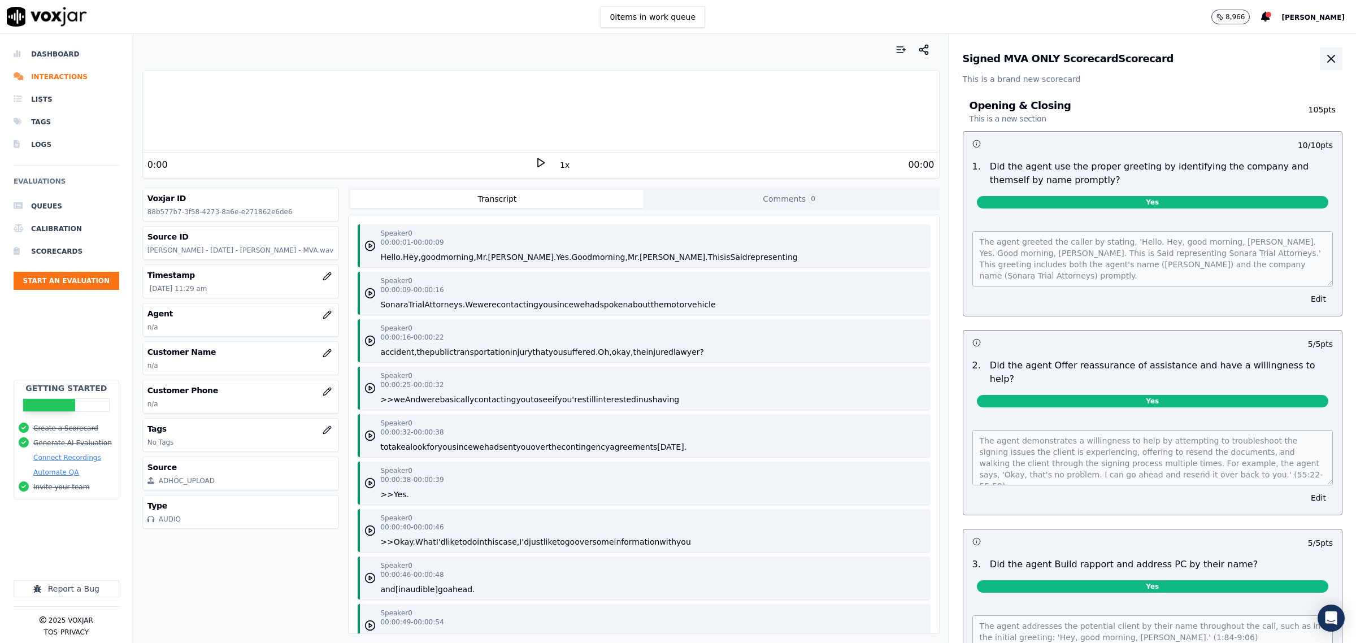
click at [1327, 62] on icon "button" at bounding box center [1330, 58] width 7 height 7
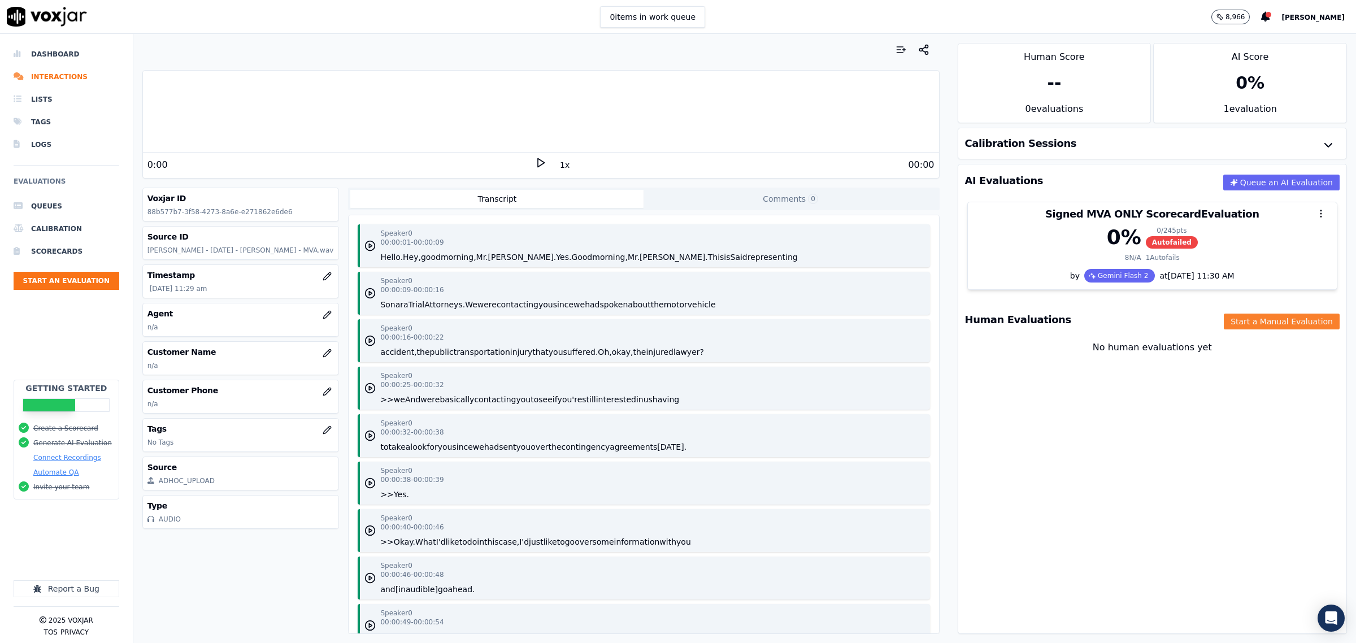
click at [1256, 323] on button "Start a Manual Evaluation" at bounding box center [1281, 321] width 116 height 16
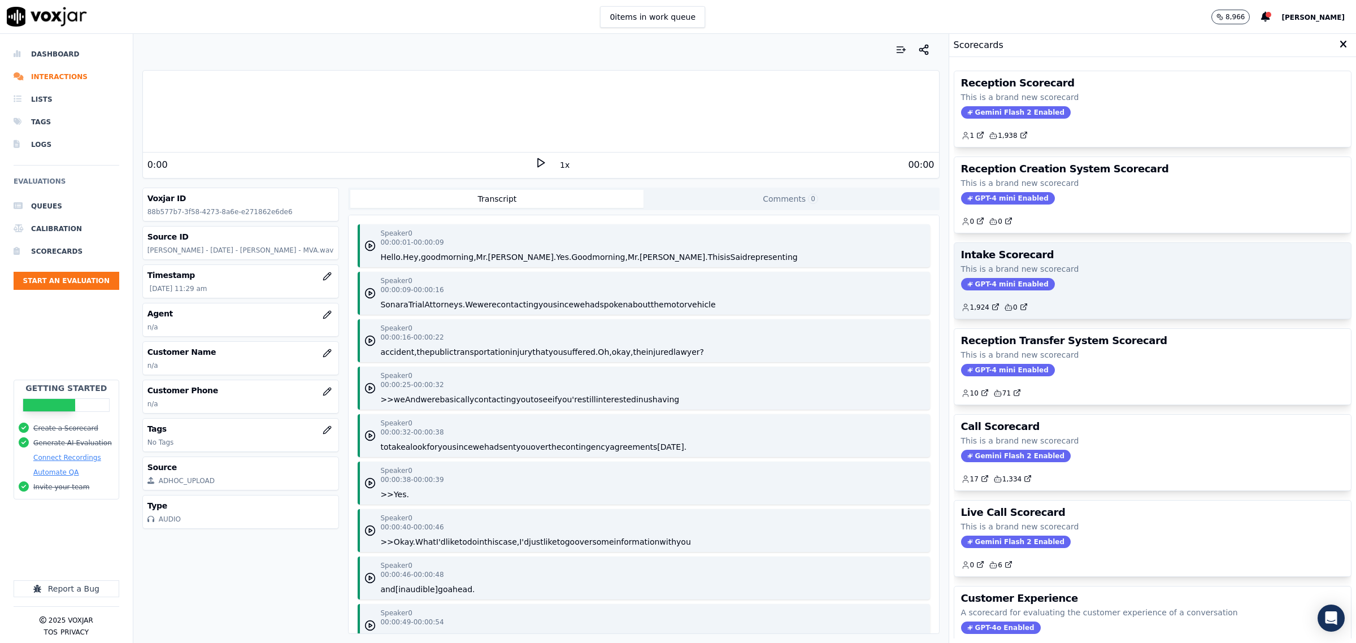
click at [1049, 281] on div "GPT-4 mini Enabled" at bounding box center [1152, 284] width 383 height 12
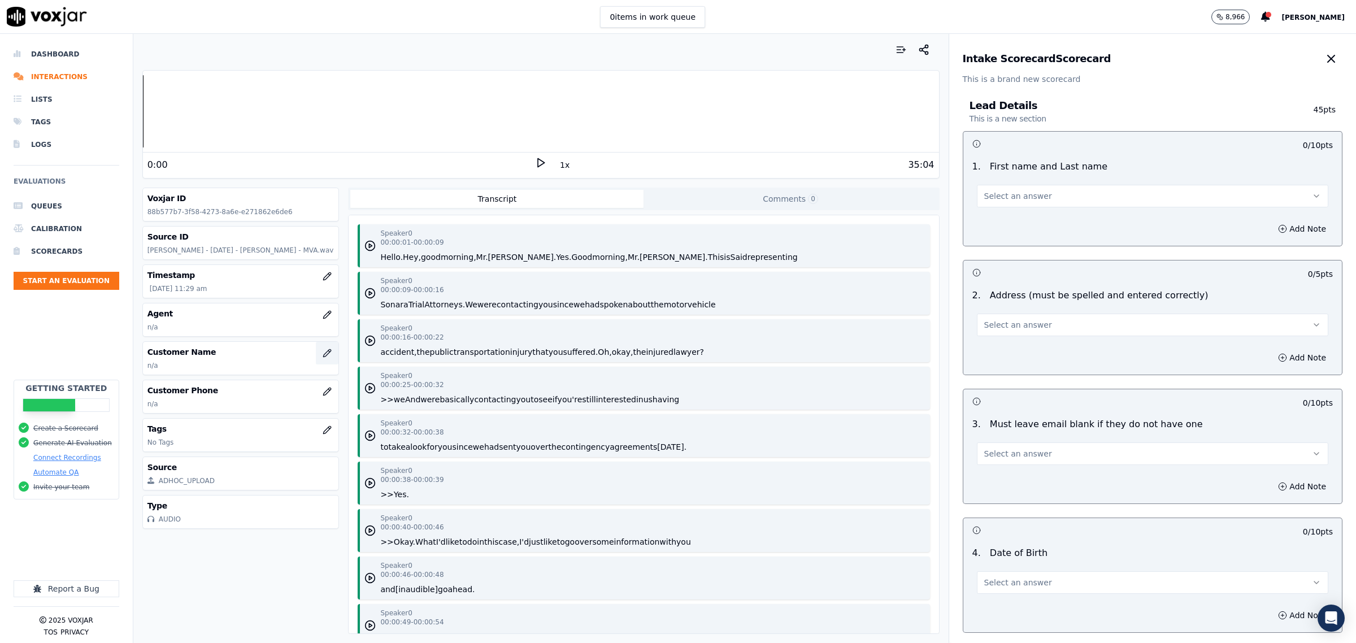
click at [323, 354] on icon "button" at bounding box center [327, 352] width 9 height 9
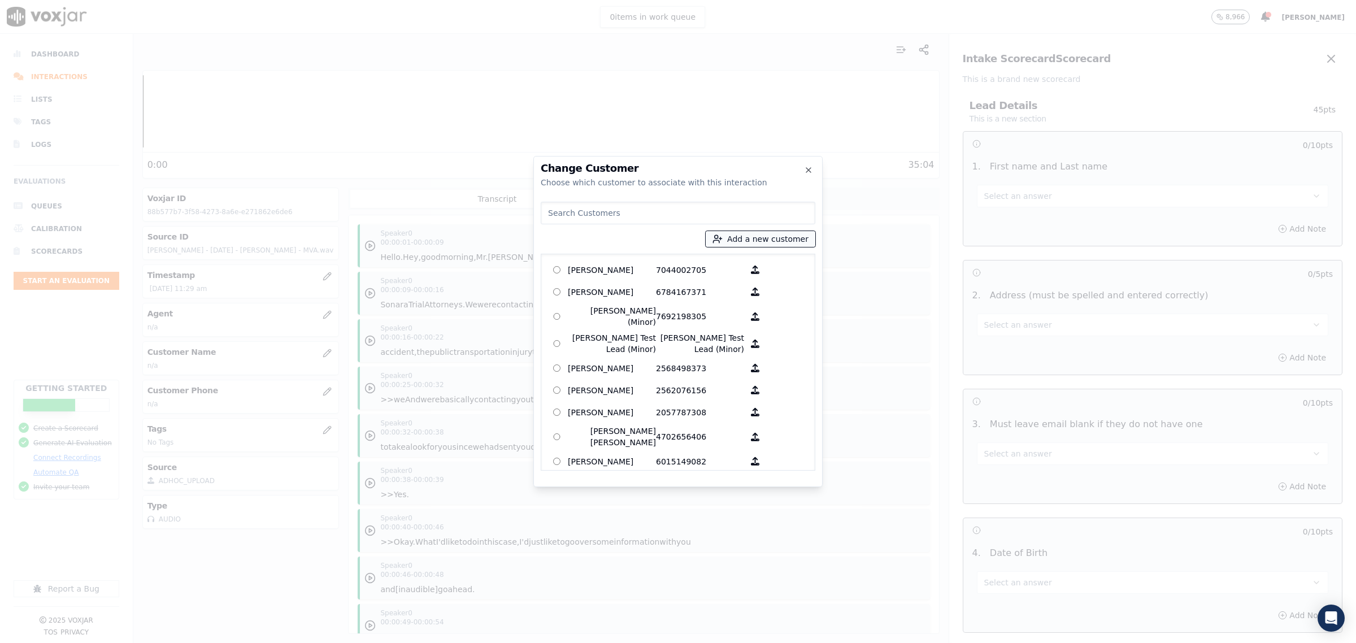
click at [795, 241] on button "Add a new customer" at bounding box center [760, 239] width 110 height 16
